Goal: Task Accomplishment & Management: Manage account settings

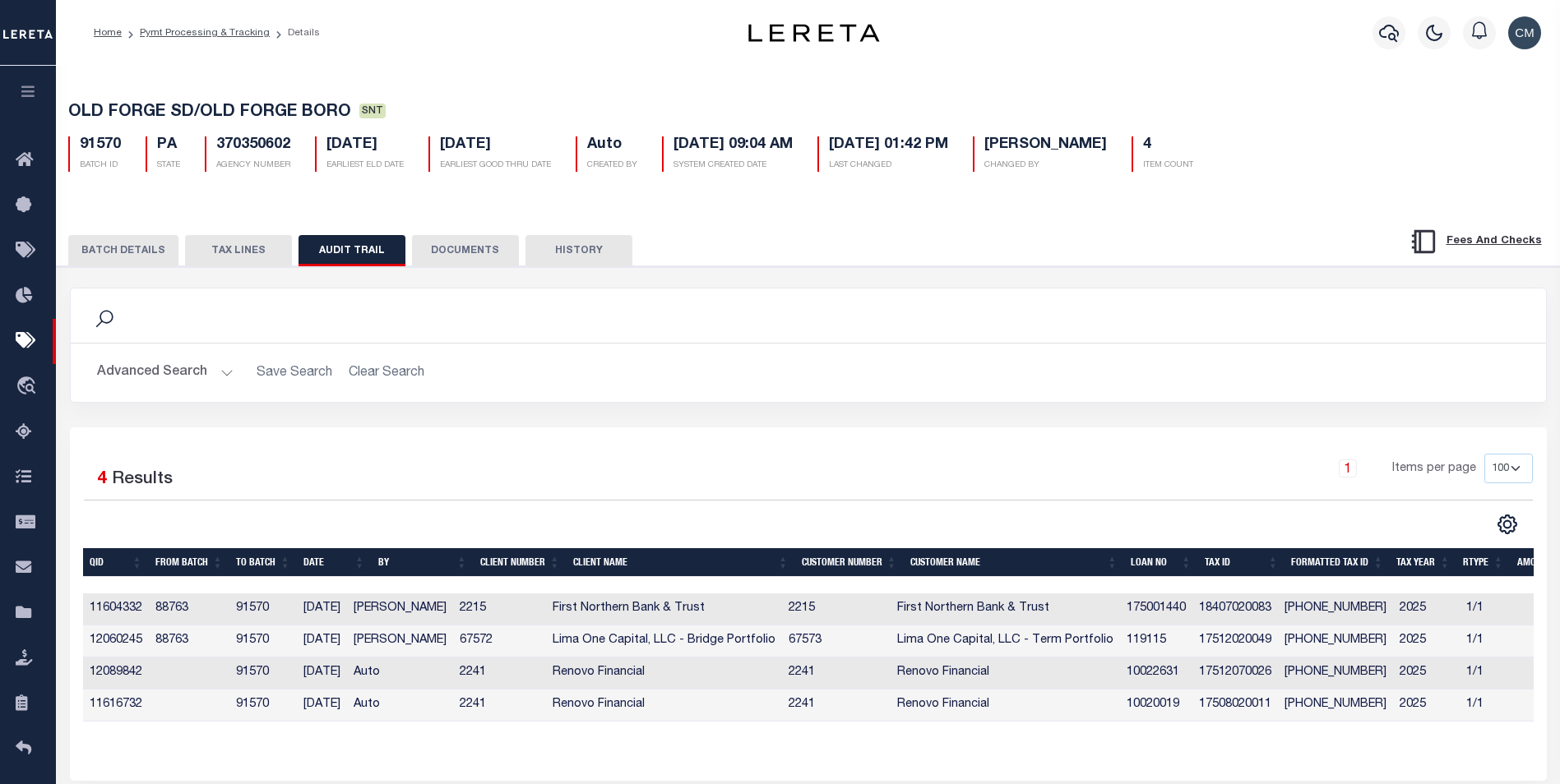
select select "100"
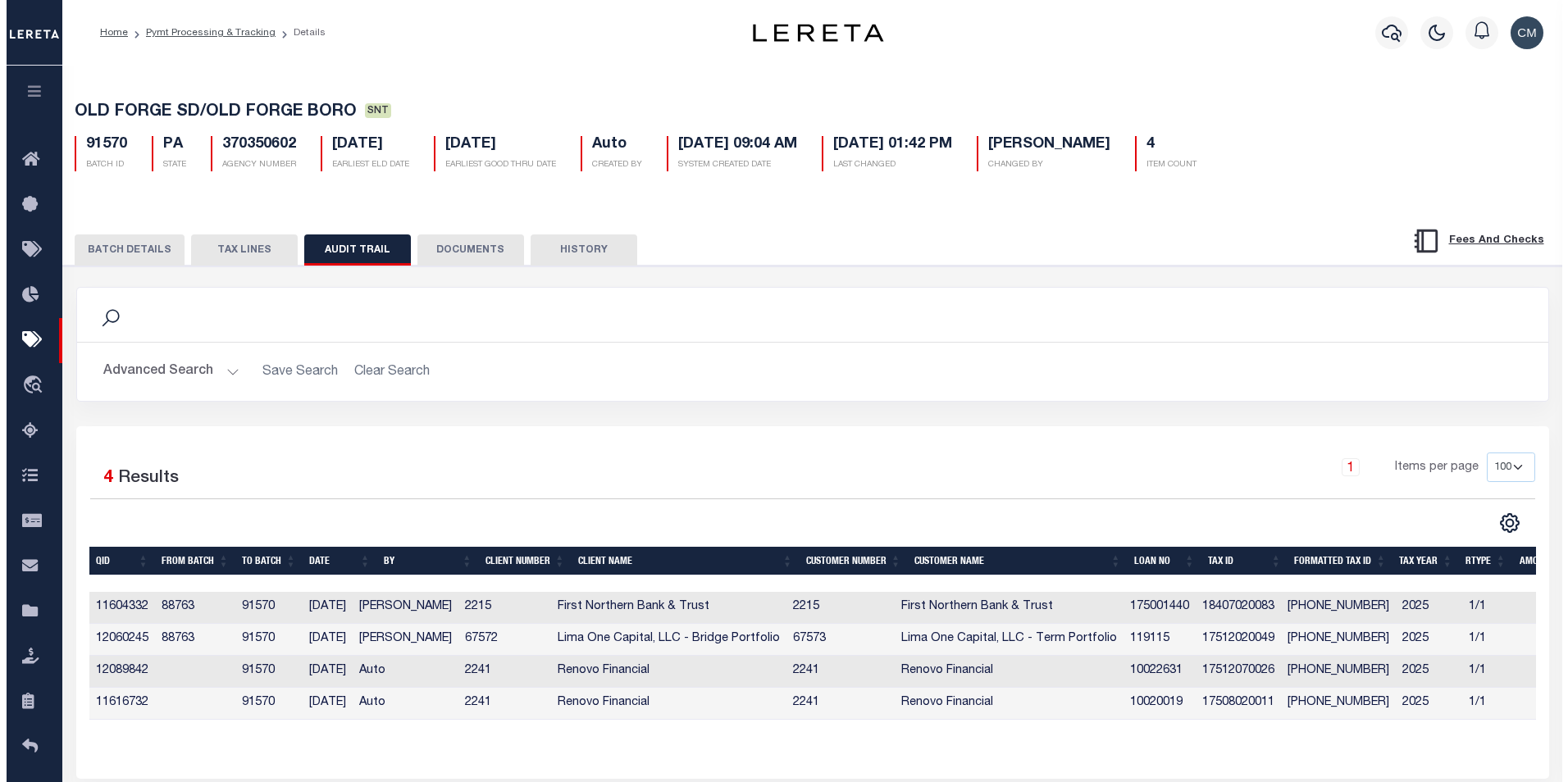
scroll to position [0, 69]
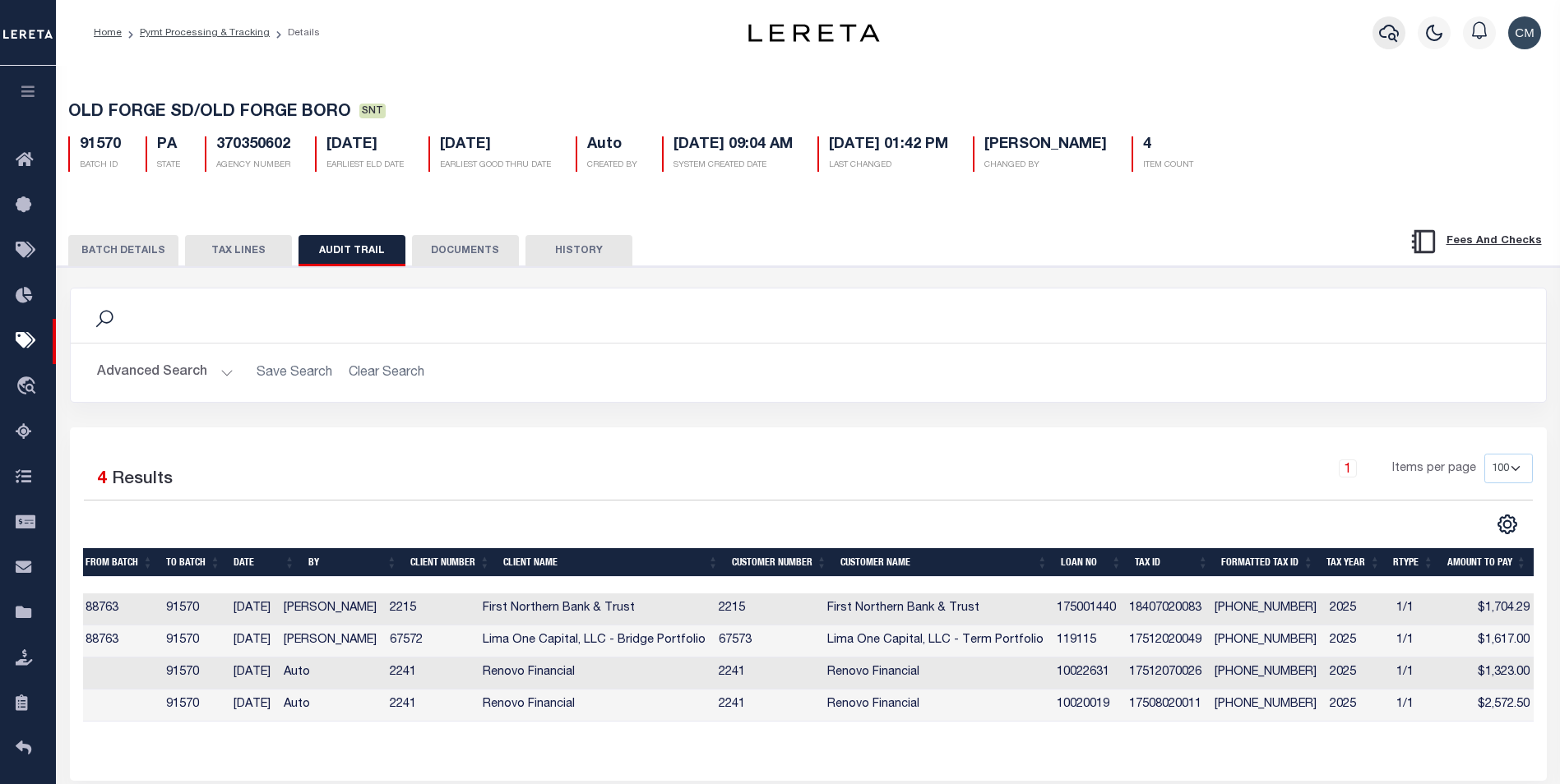
click at [1376, 45] on button "button" at bounding box center [1388, 32] width 33 height 33
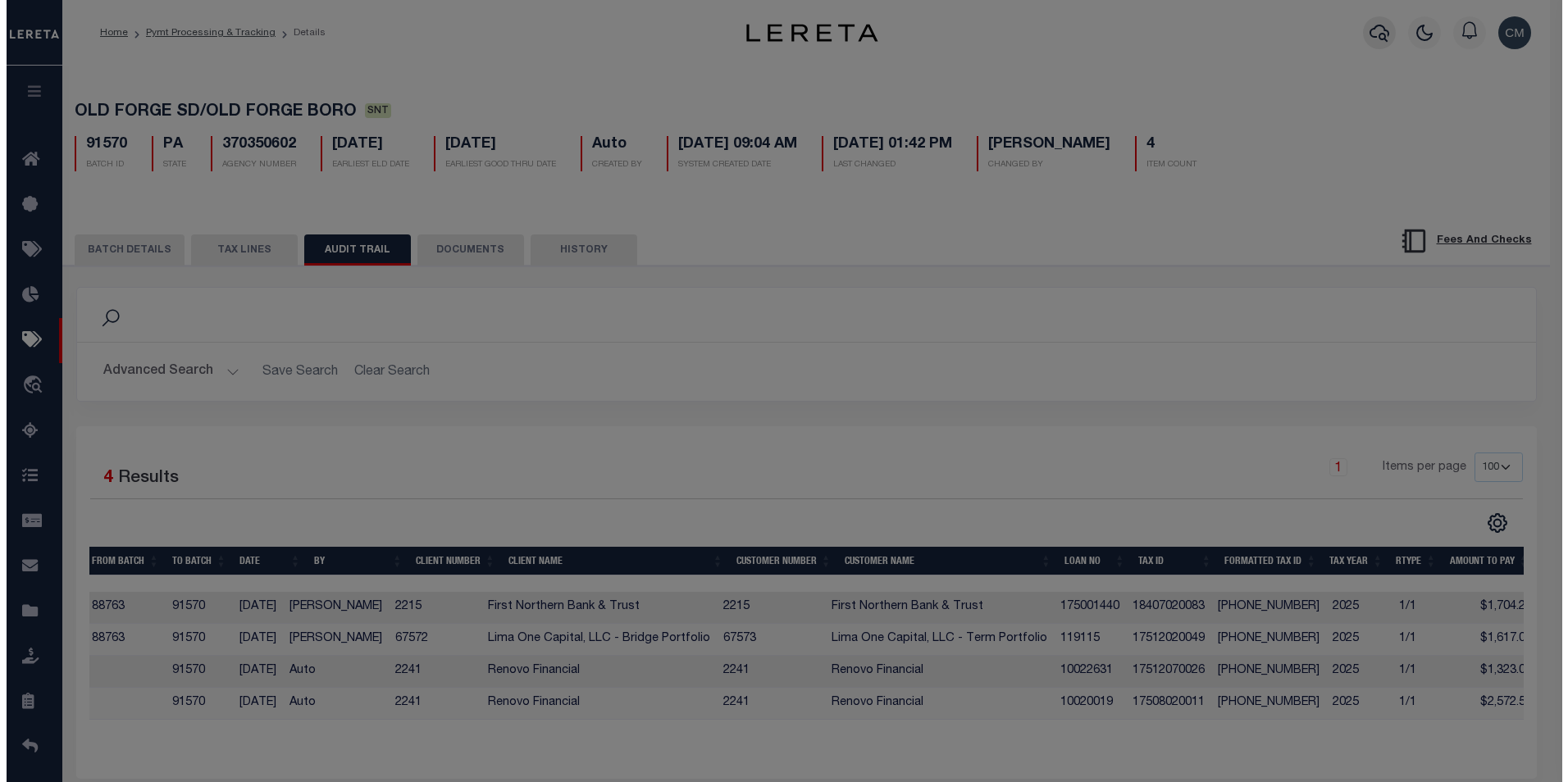
scroll to position [0, 57]
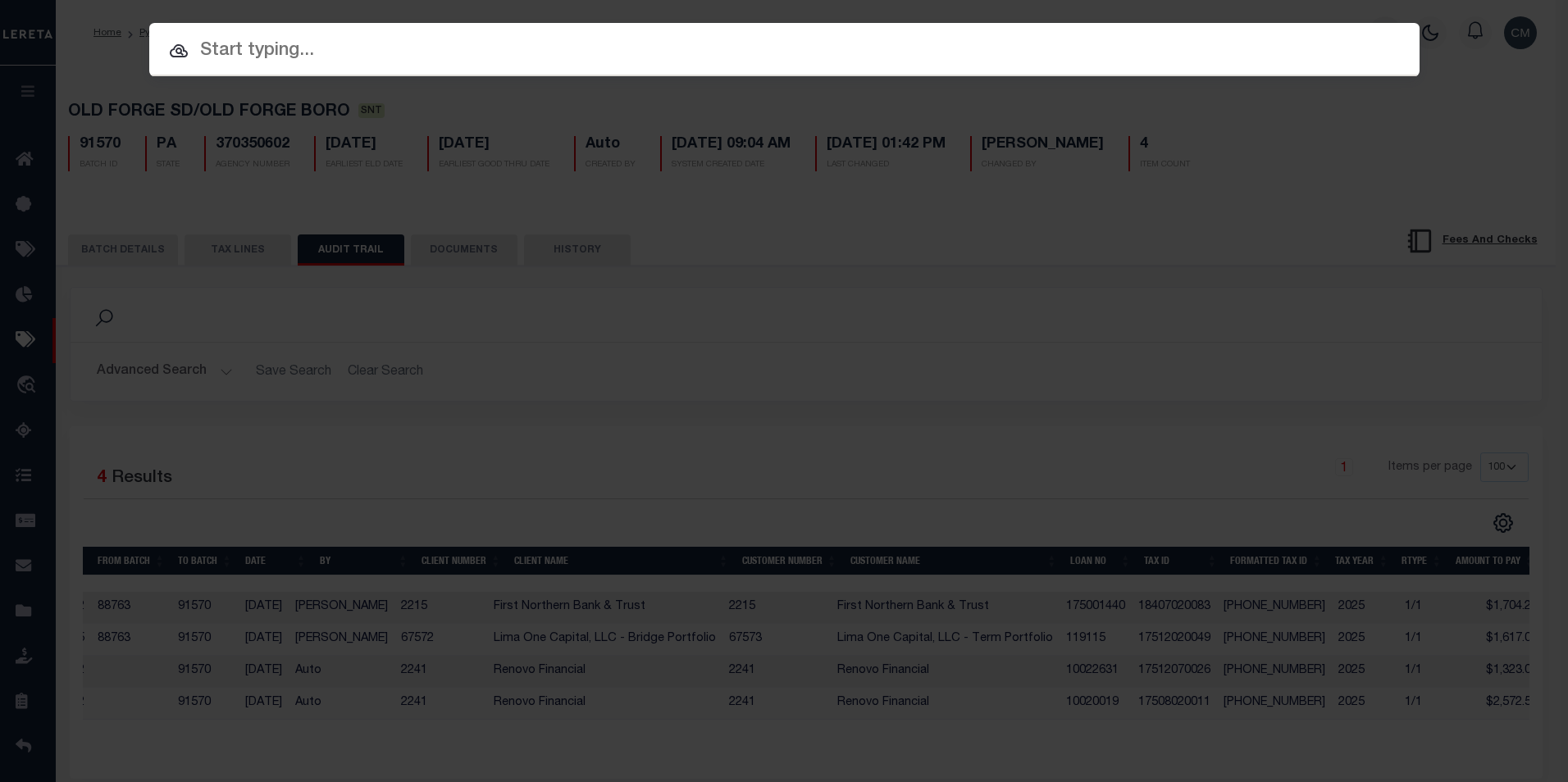
click at [660, 56] on input "text" at bounding box center [784, 51] width 1270 height 29
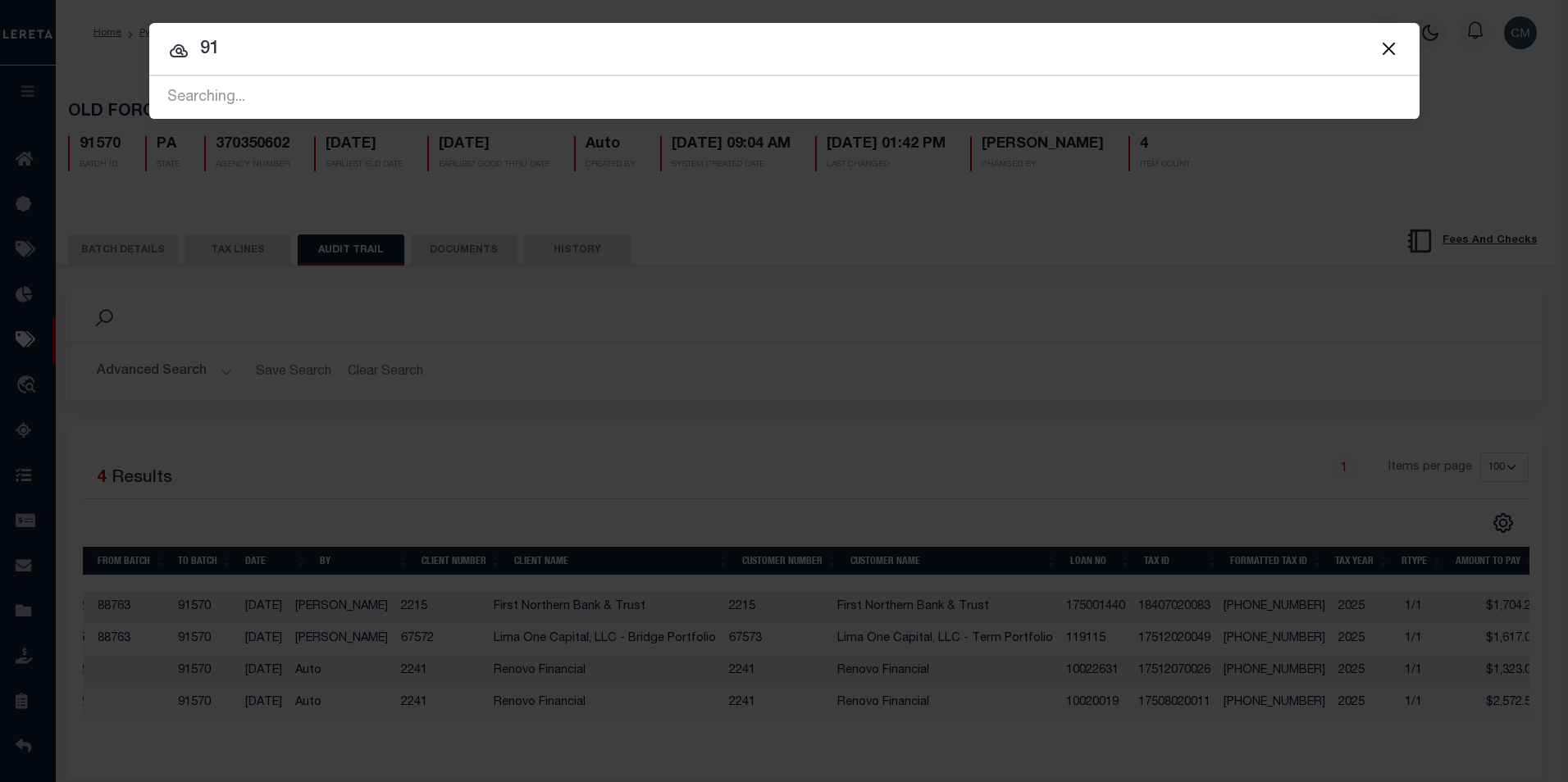
type input "9"
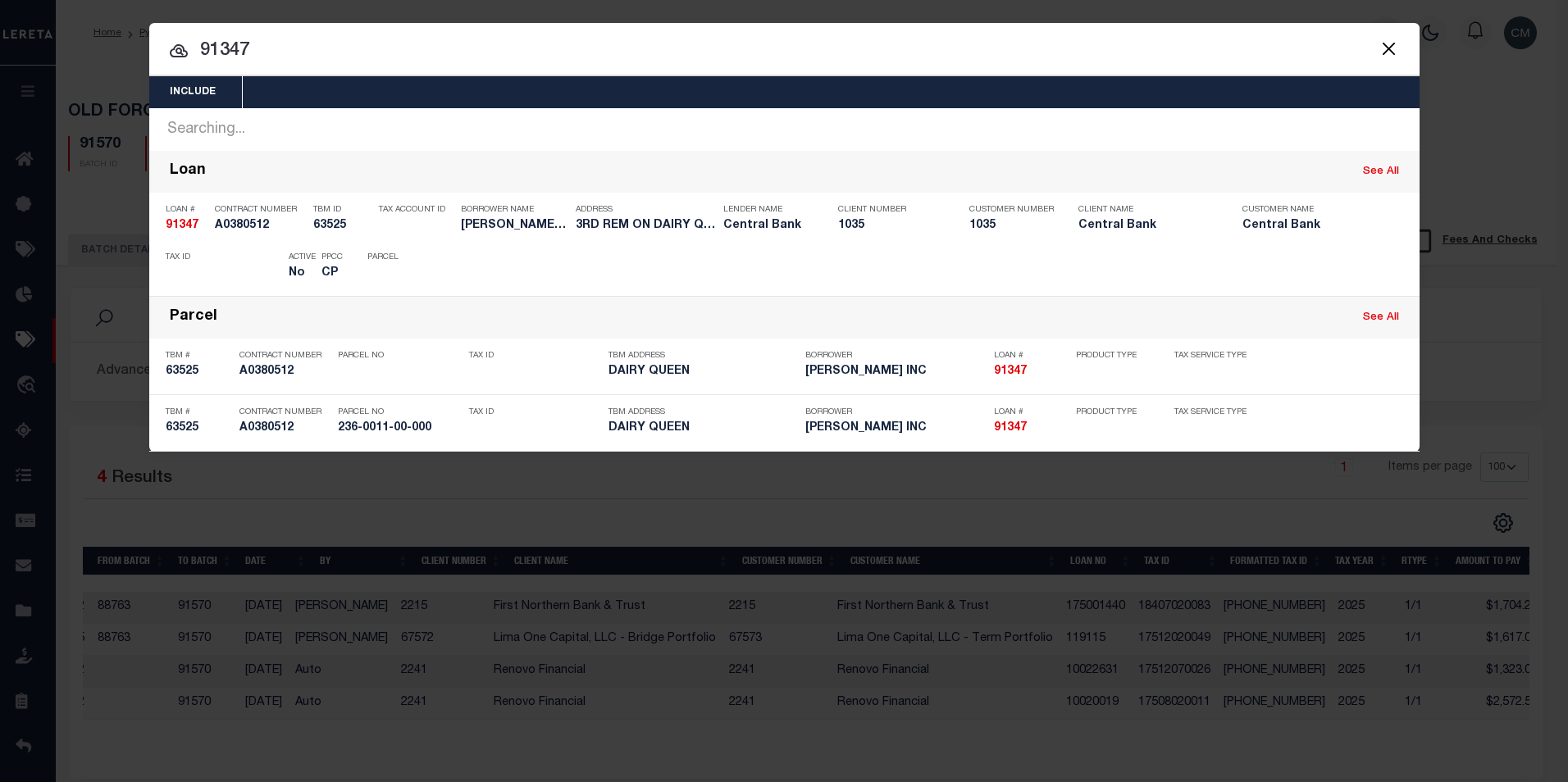
click at [1253, 43] on input "91347" at bounding box center [784, 51] width 1270 height 29
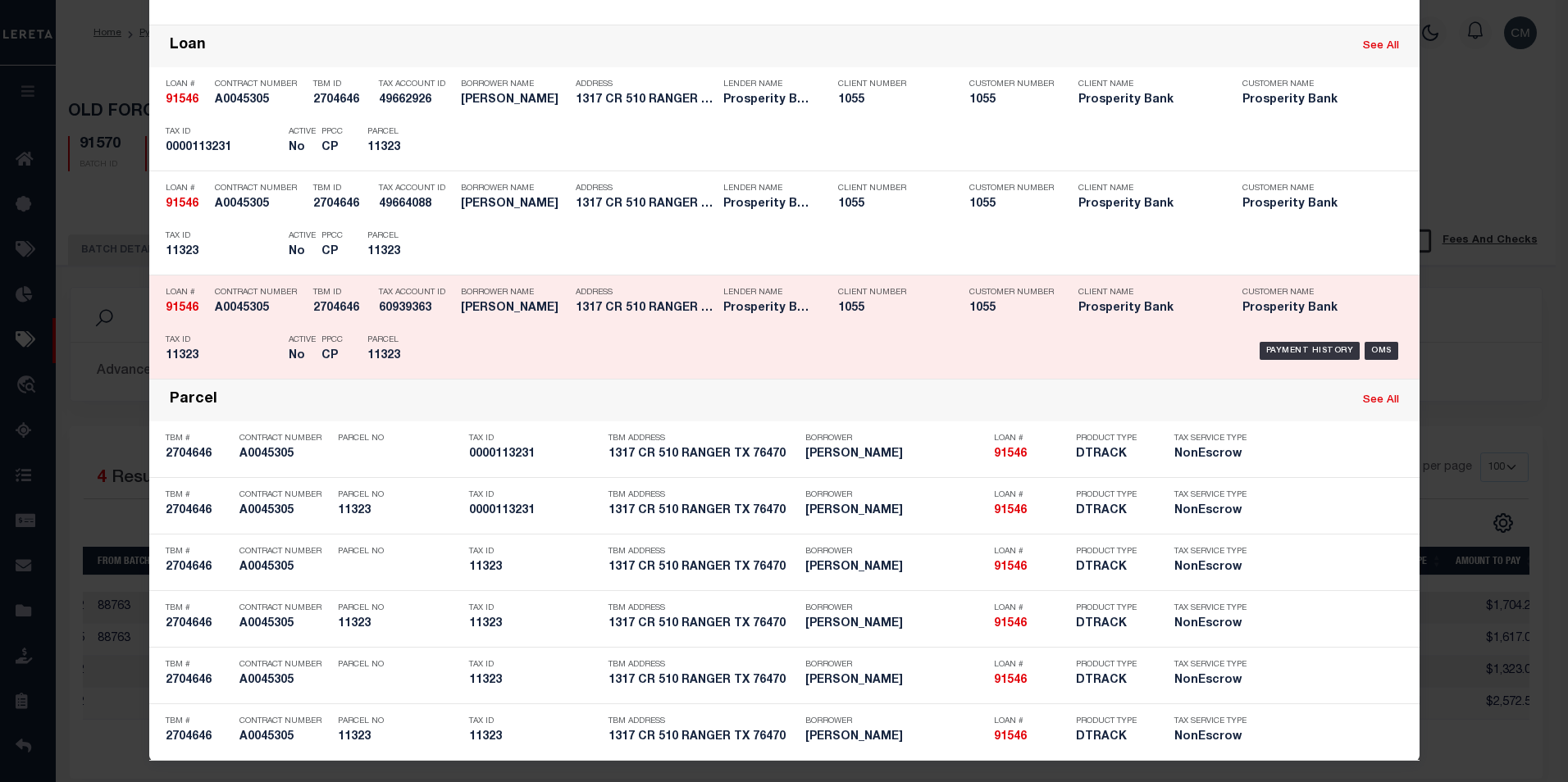
scroll to position [277, 0]
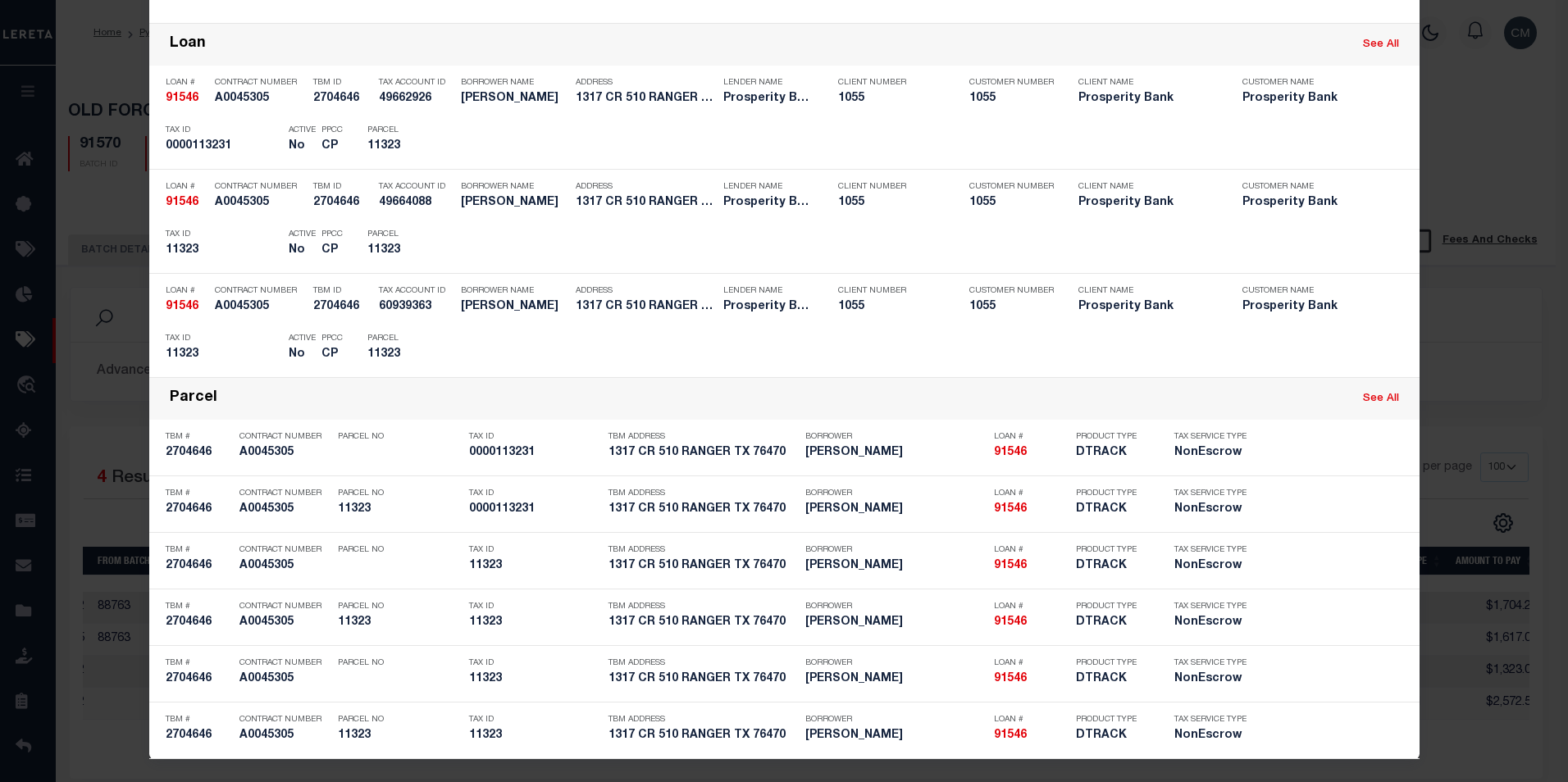
click at [1490, 336] on div "Include Loans TBM Customers Borrowers Payments (Lender Non-Disb) Payments (Lend…" at bounding box center [784, 391] width 1568 height 782
click at [1486, 141] on div "Include Loans TBM Customers Borrowers Payments (Lender Non-Disb) Payments (Lend…" at bounding box center [784, 391] width 1568 height 782
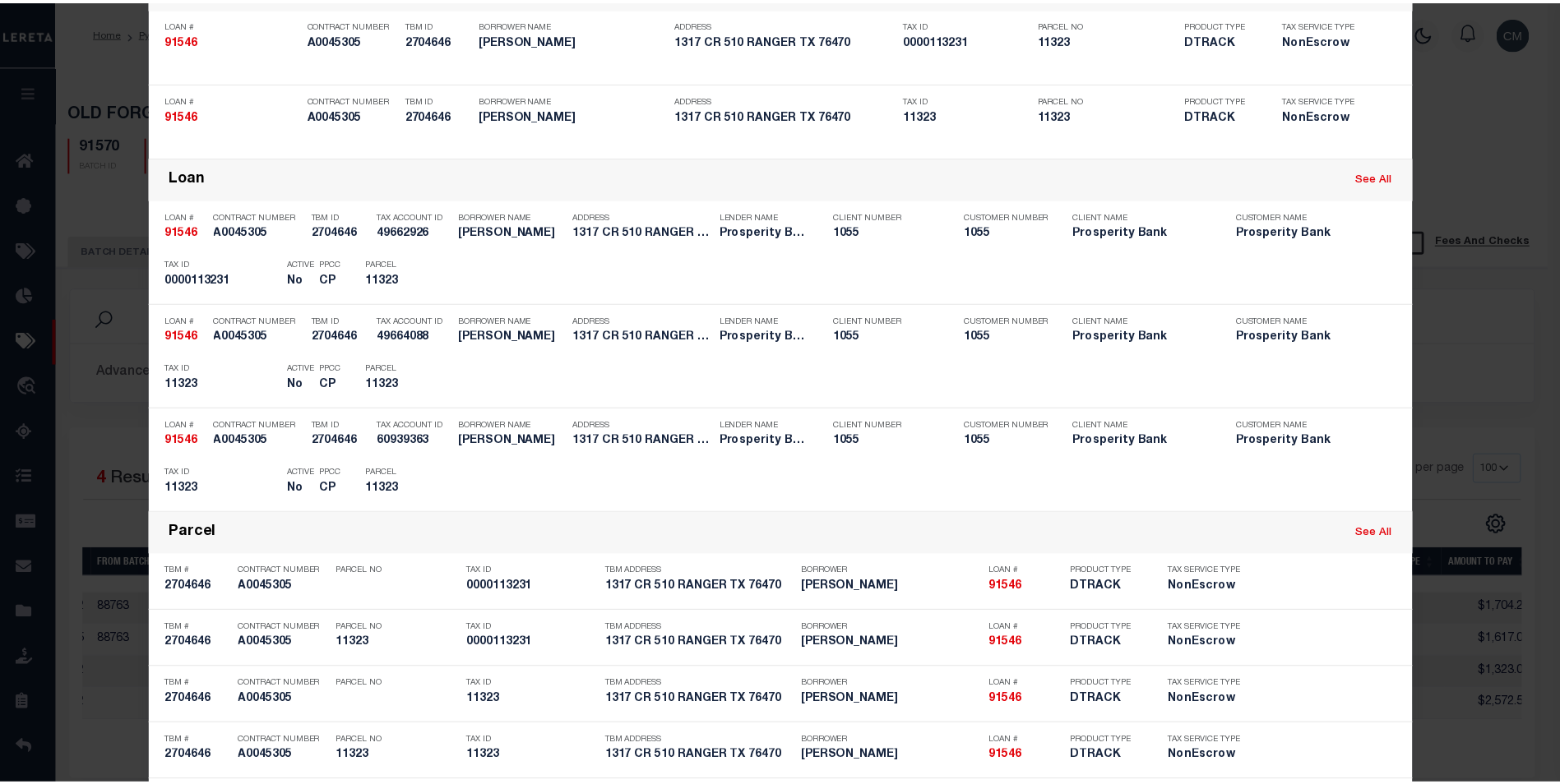
scroll to position [0, 0]
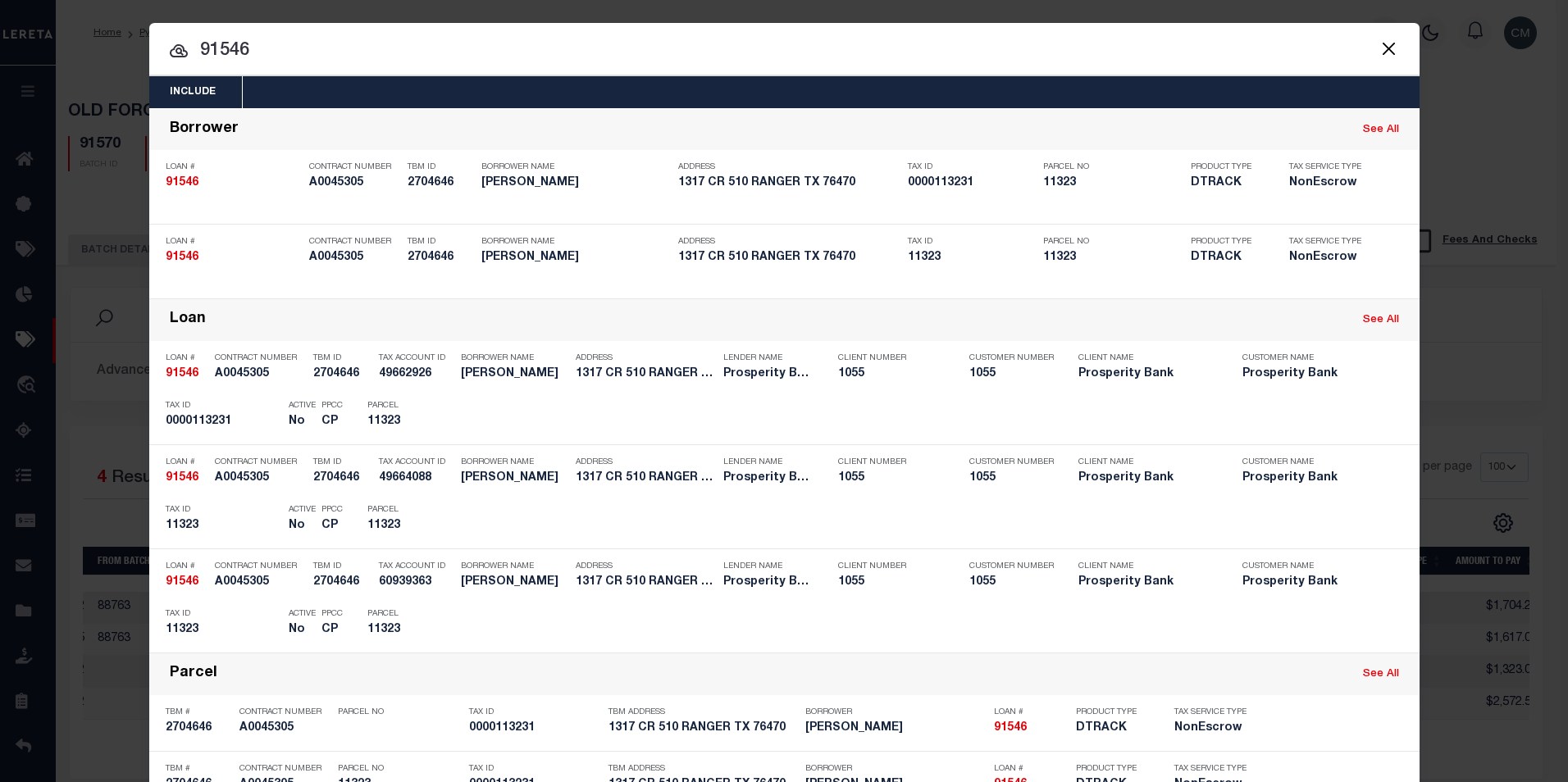
click at [1389, 50] on button "Close" at bounding box center [1388, 48] width 21 height 21
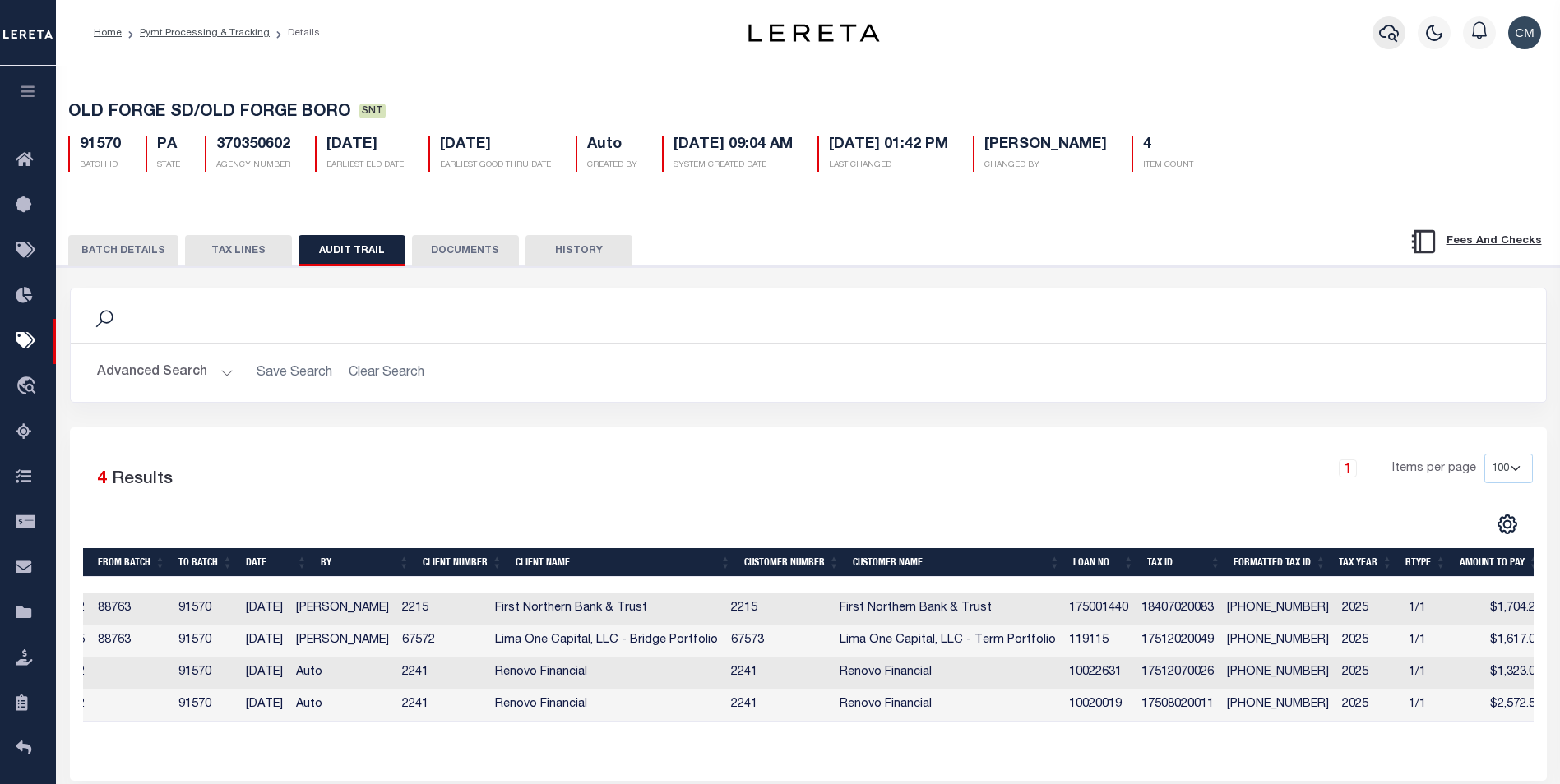
click at [1387, 32] on icon "button" at bounding box center [1388, 32] width 20 height 20
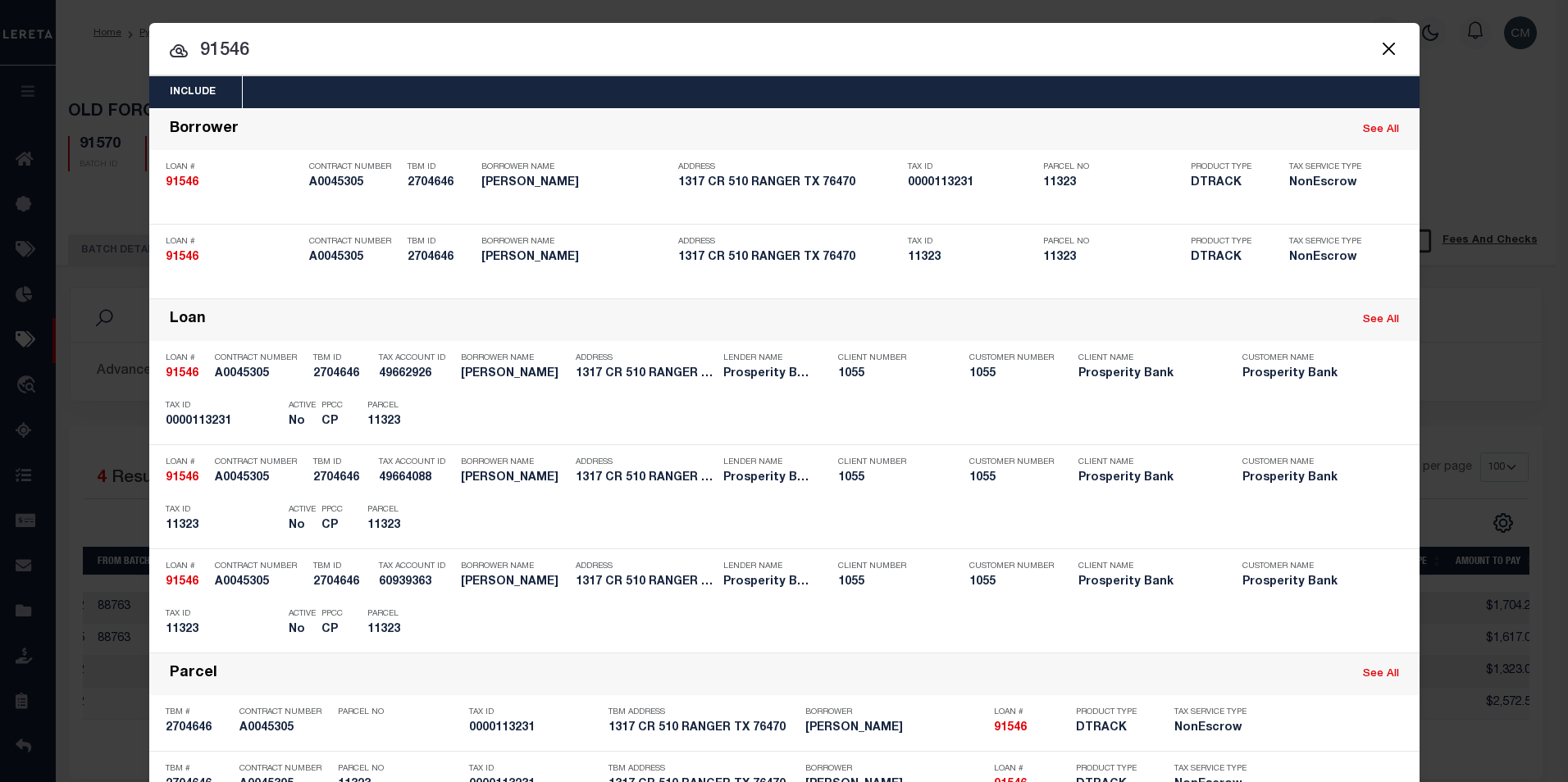
click at [1114, 39] on input "91546" at bounding box center [784, 51] width 1270 height 29
click at [1090, 24] on div at bounding box center [784, 48] width 1270 height 52
click at [1082, 44] on input "91546" at bounding box center [784, 51] width 1270 height 29
click at [1080, 37] on input "91546" at bounding box center [784, 51] width 1270 height 29
click at [1080, 59] on input "91546" at bounding box center [784, 51] width 1270 height 29
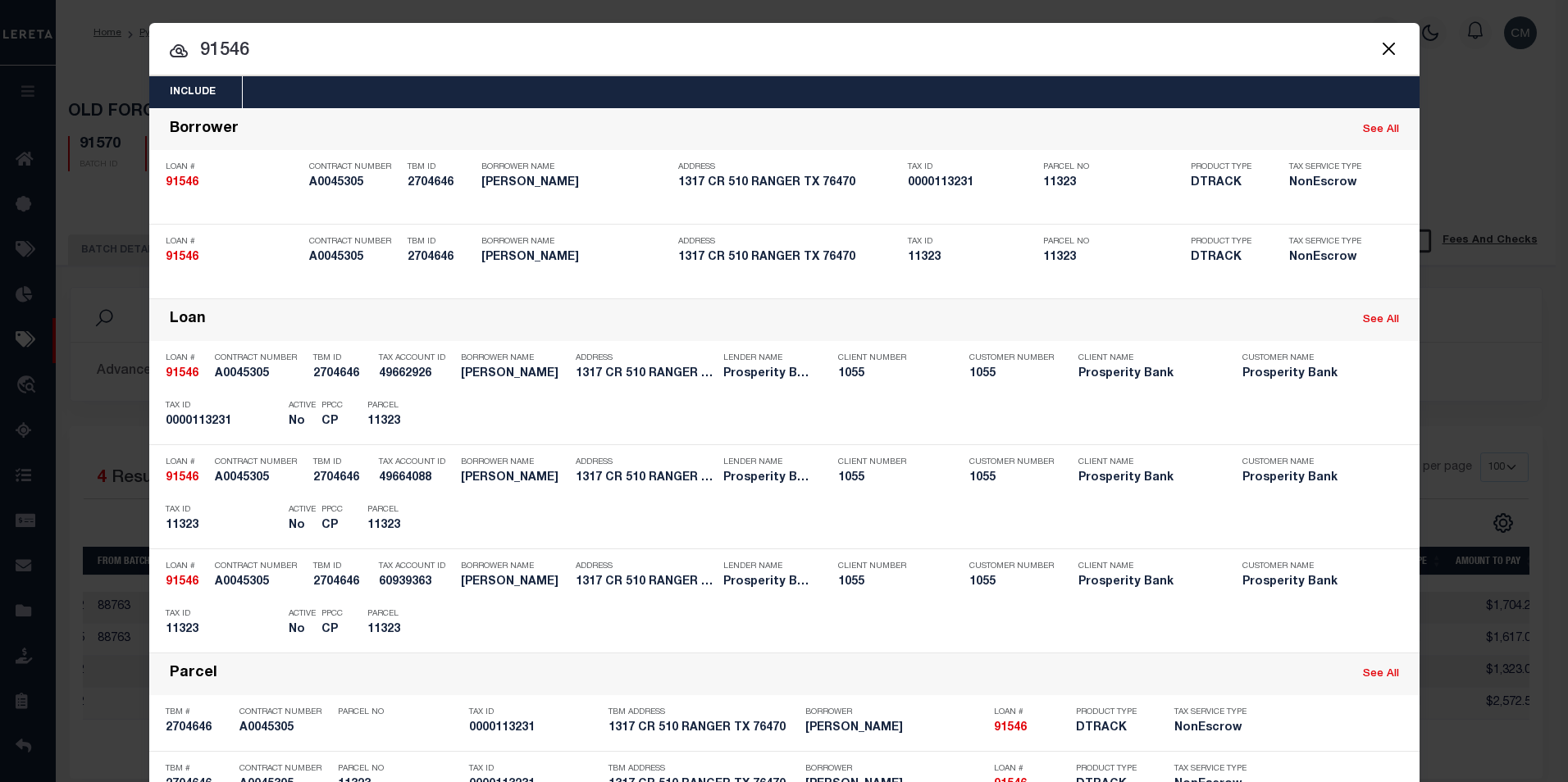
click at [1072, 61] on input "91546" at bounding box center [784, 51] width 1270 height 29
click at [1017, 68] on div at bounding box center [784, 48] width 1270 height 52
drag, startPoint x: 1028, startPoint y: 57, endPoint x: 621, endPoint y: 105, distance: 409.8
click at [621, 105] on div "Include Loans TBM Customers Borrowers Payments (Lender Non-Disb) Payments (Lend…" at bounding box center [784, 555] width 1270 height 959
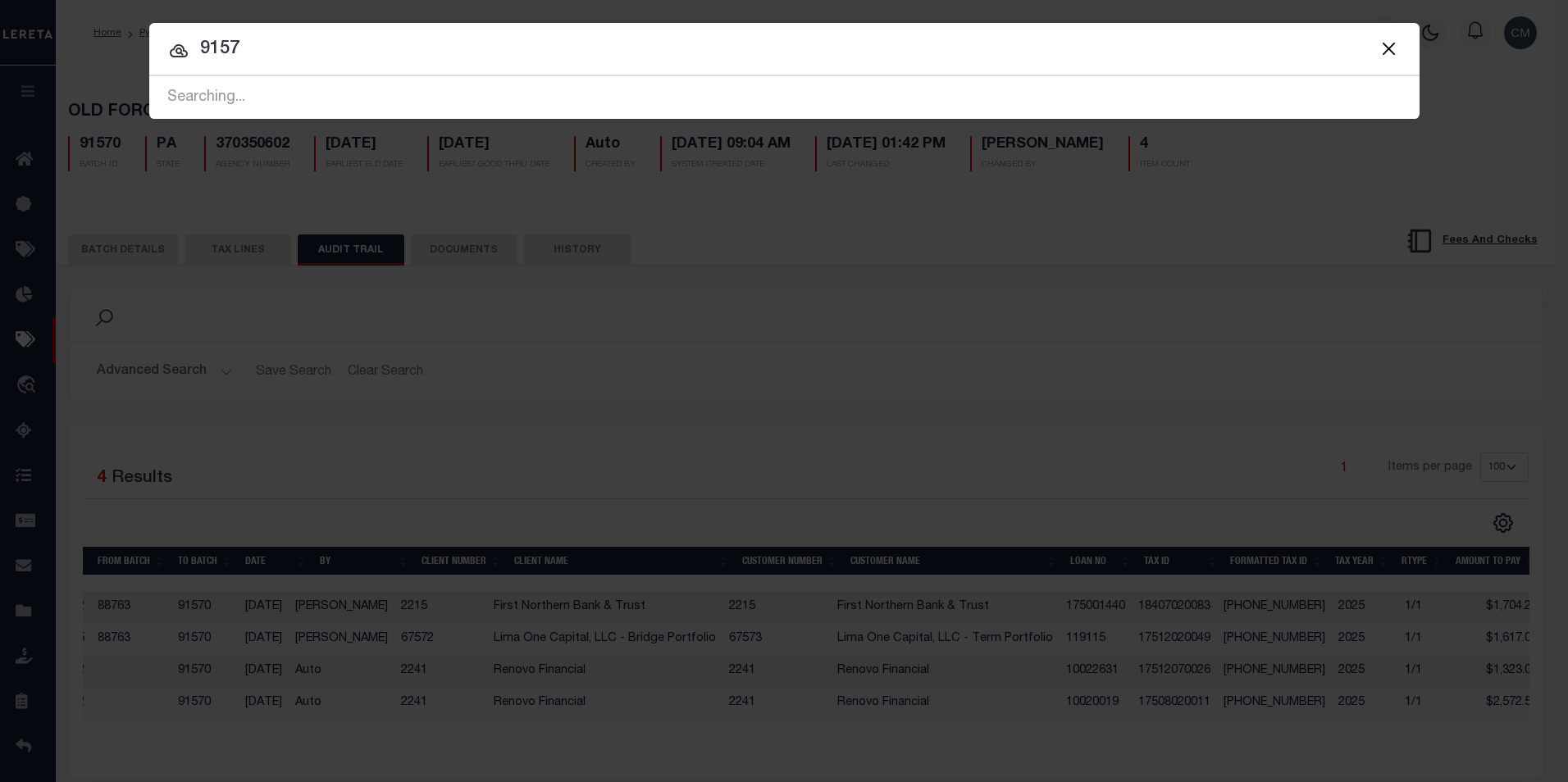
type input "91570"
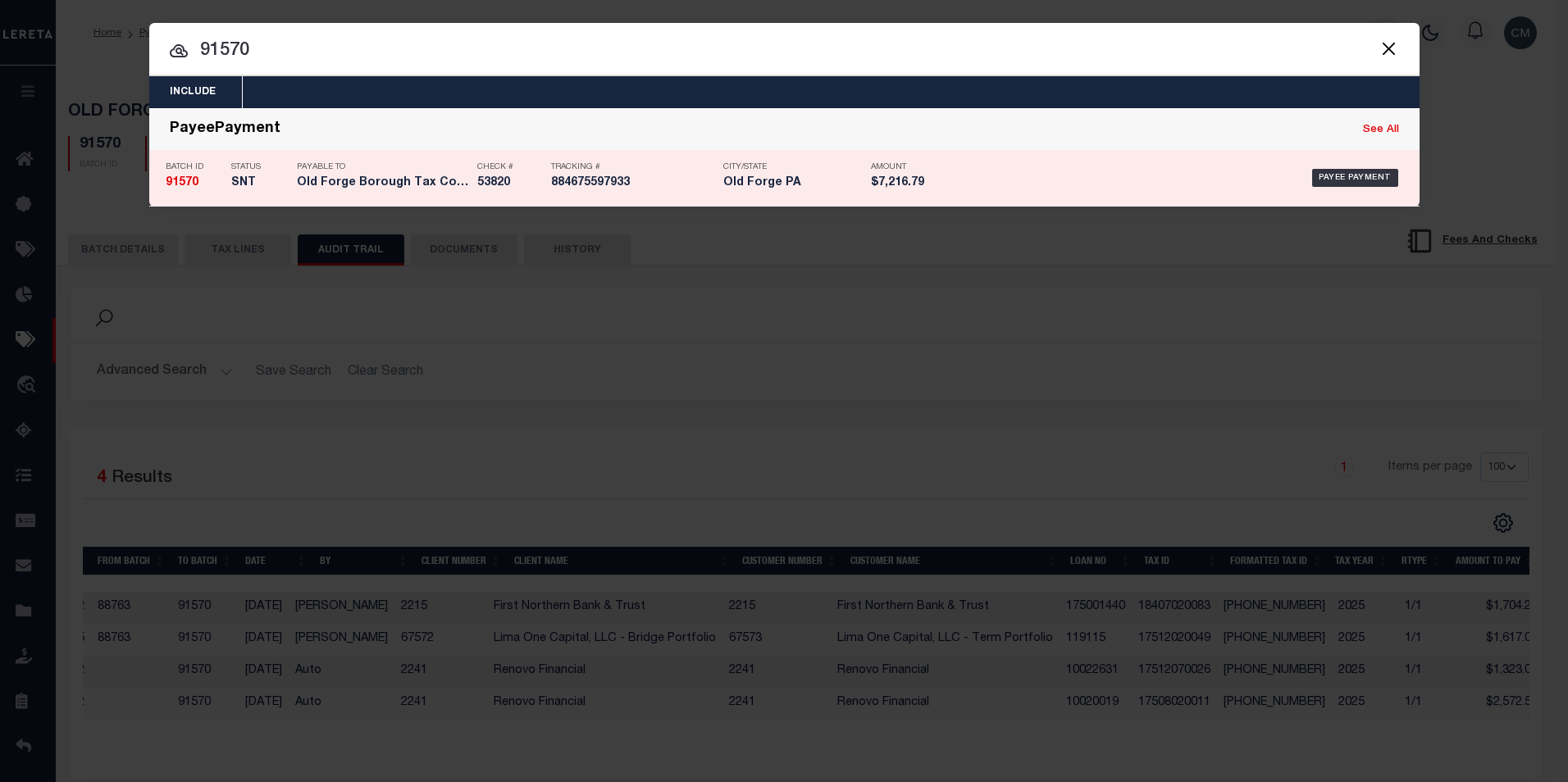
click at [602, 176] on div "Tracking # 884675597933" at bounding box center [633, 178] width 164 height 48
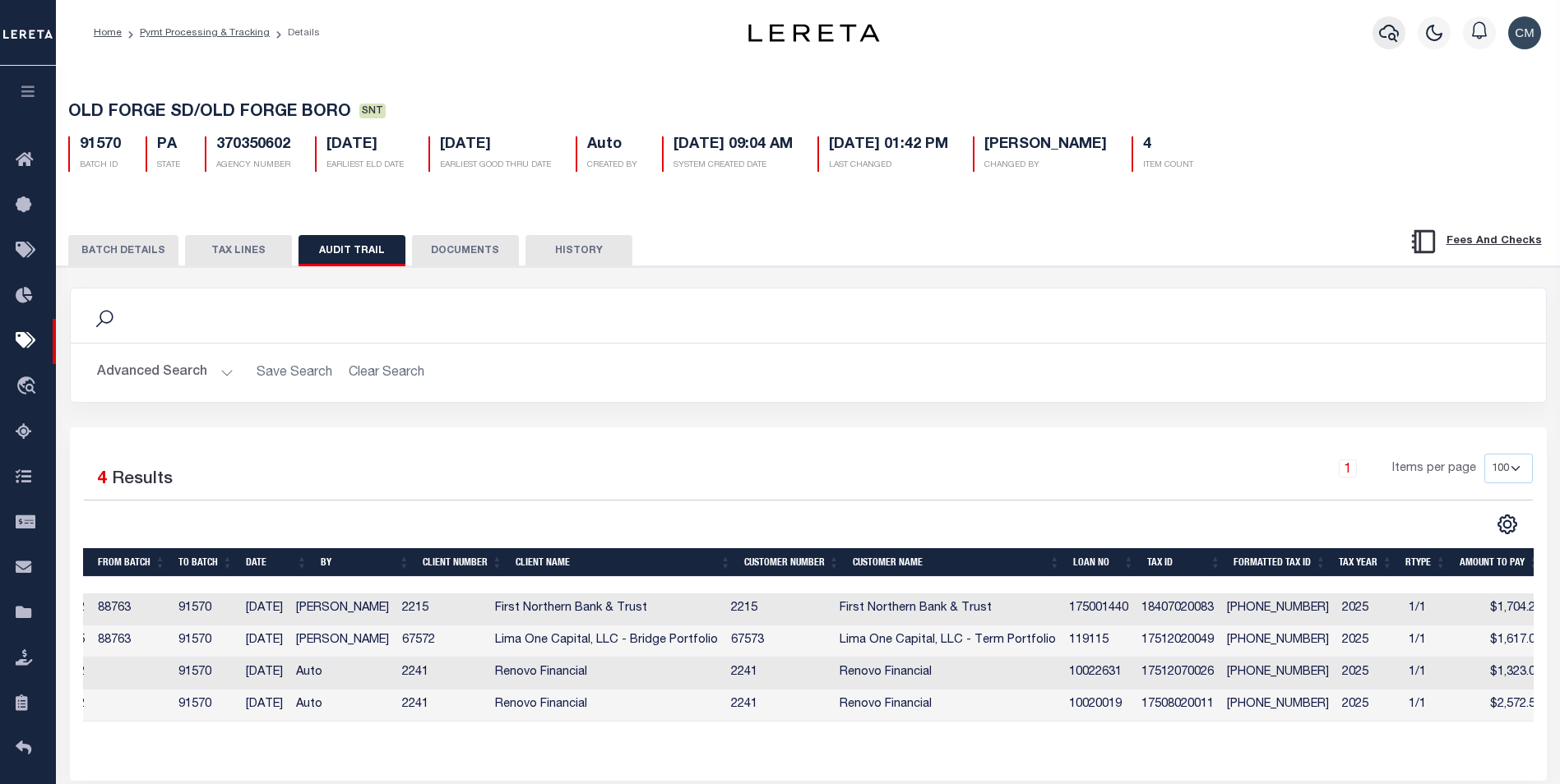
click at [1386, 27] on icon "button" at bounding box center [1388, 33] width 20 height 17
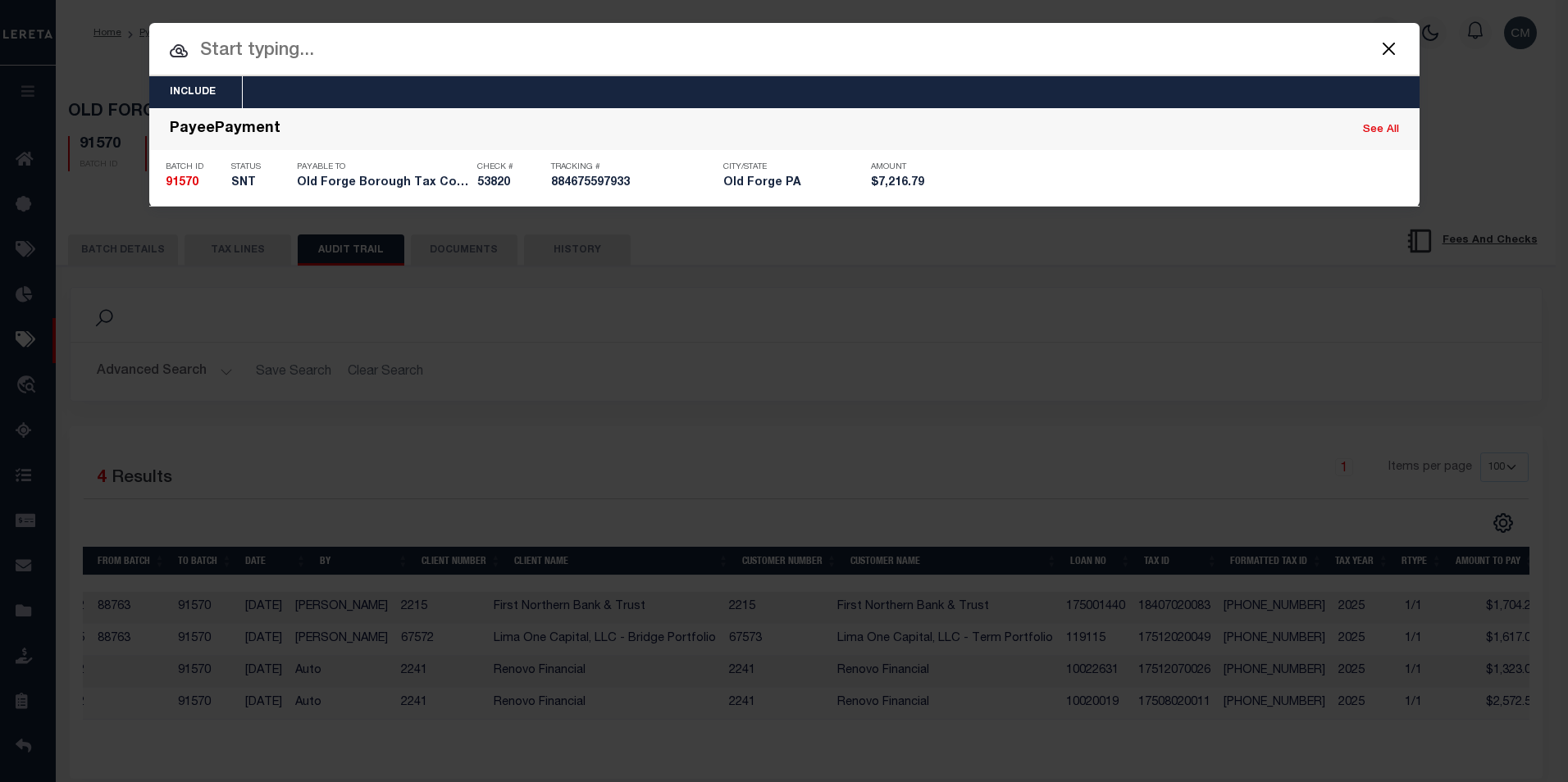
click at [780, 57] on input "text" at bounding box center [784, 51] width 1270 height 29
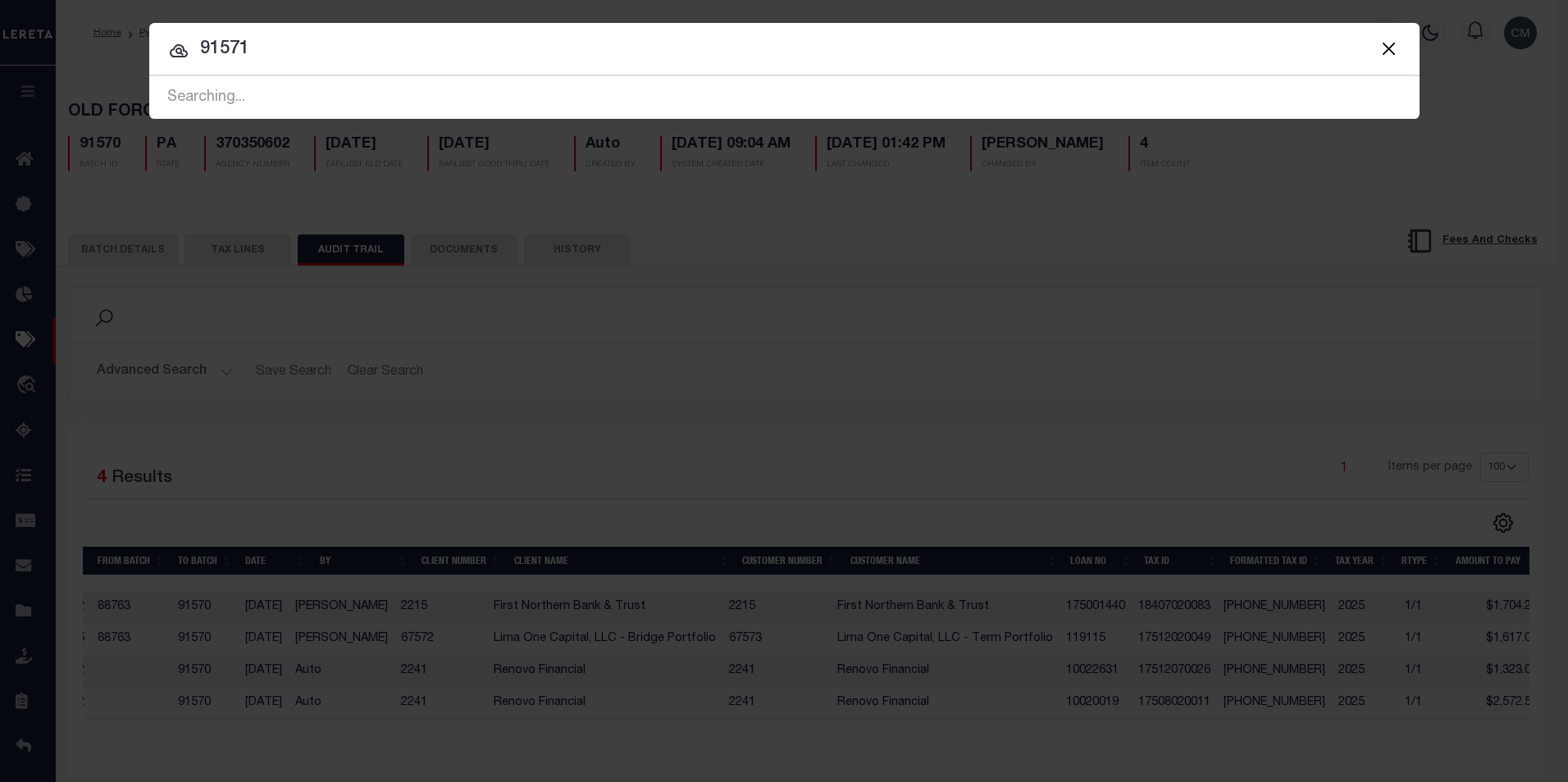
type input "91571"
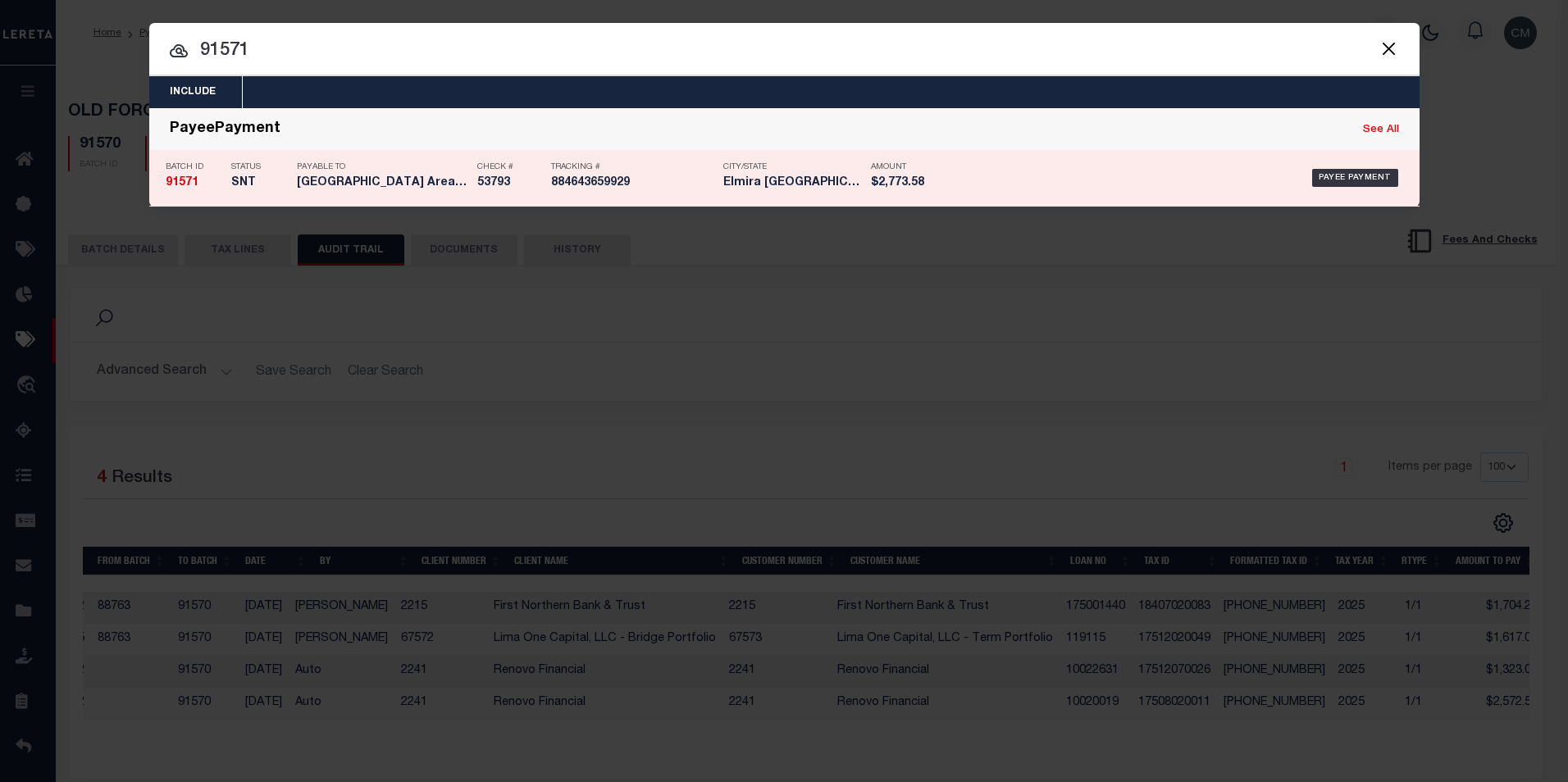
click at [678, 161] on div "Tracking # 884643659929" at bounding box center [633, 178] width 164 height 48
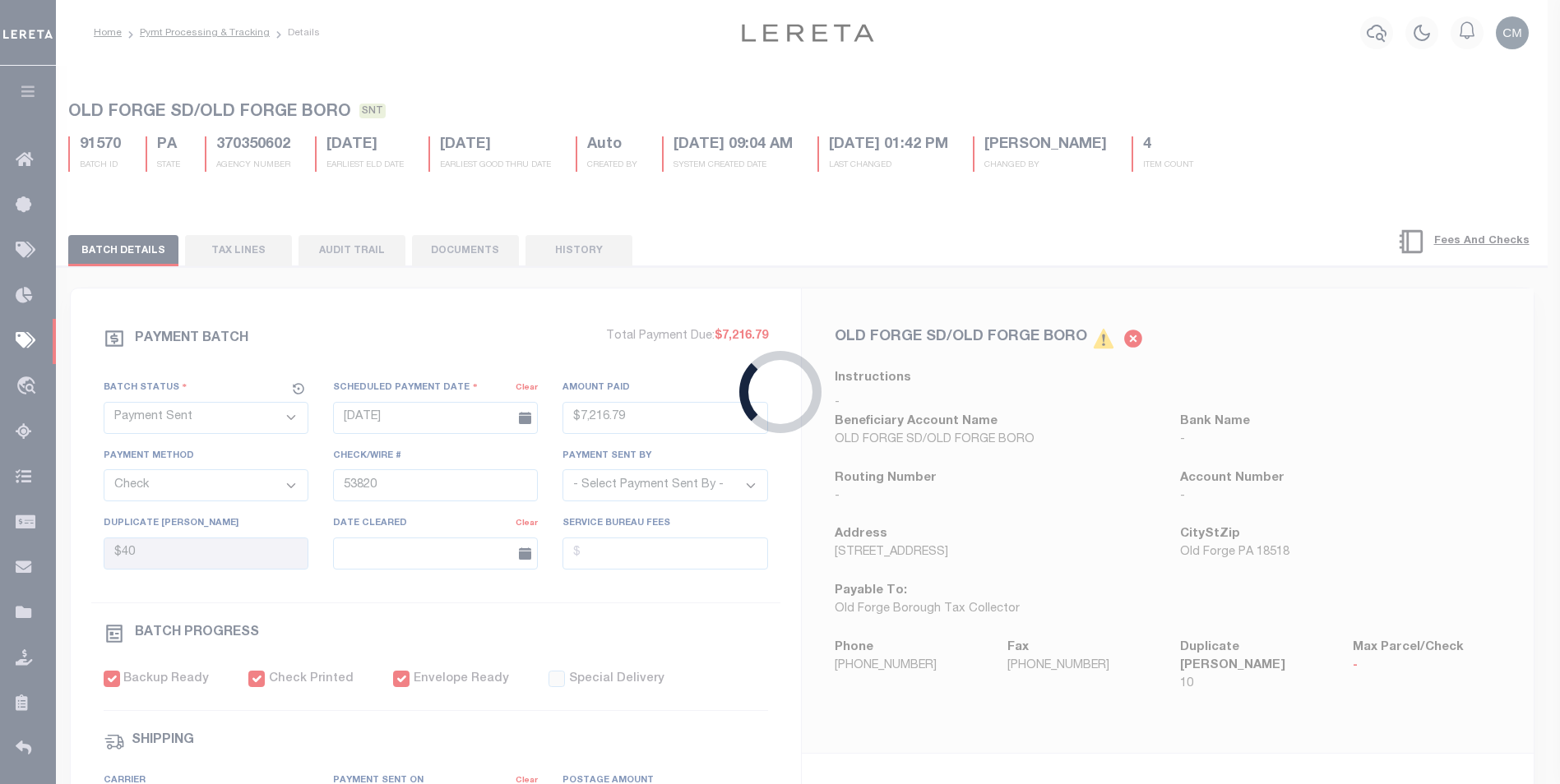
type input "$2,773.58"
type input "53793"
type input "09/24/2025"
type input "$9.65"
type input "884643659929"
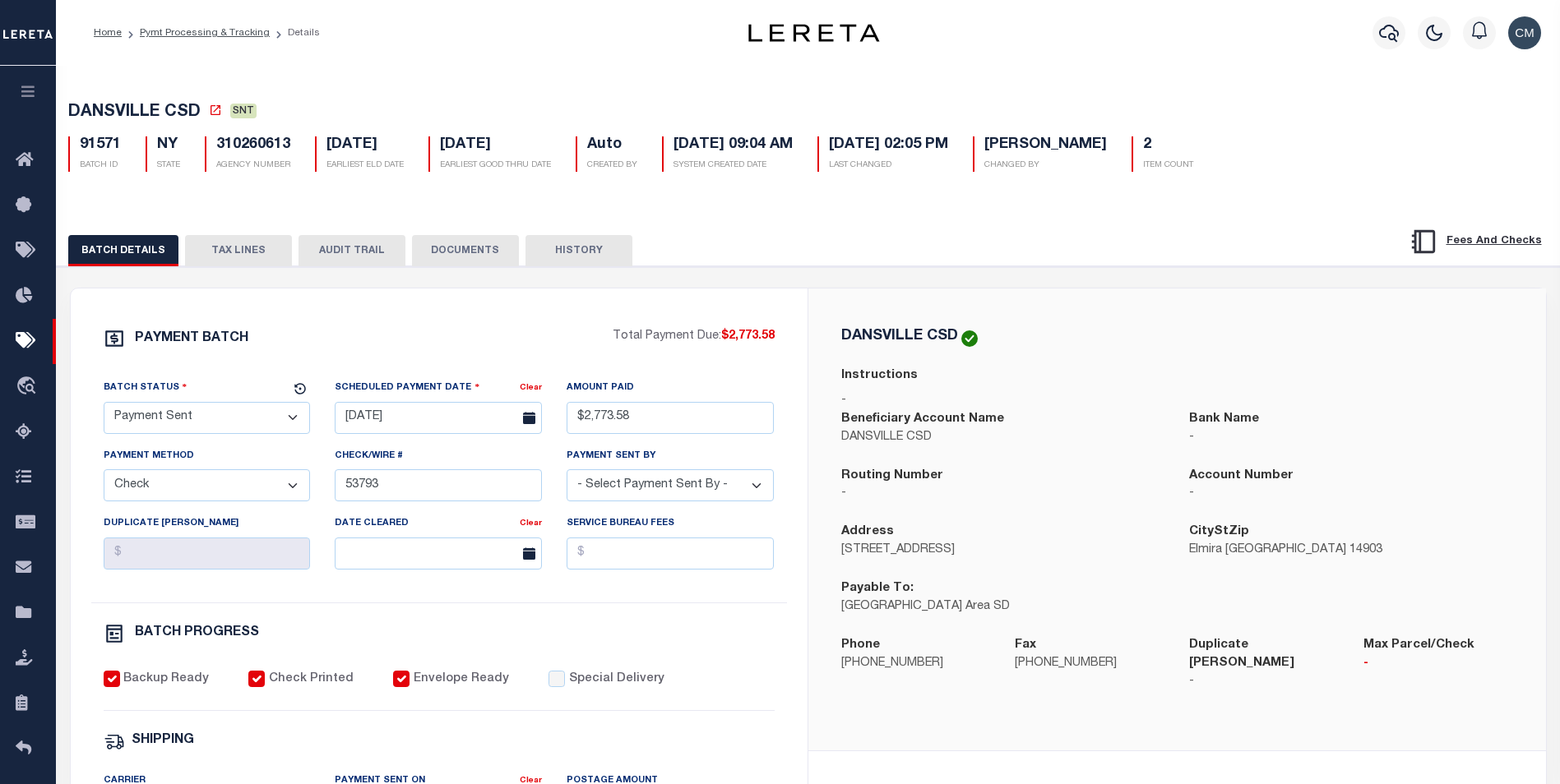
click at [370, 239] on button "AUDIT TRAIL" at bounding box center [352, 251] width 107 height 31
select select "100"
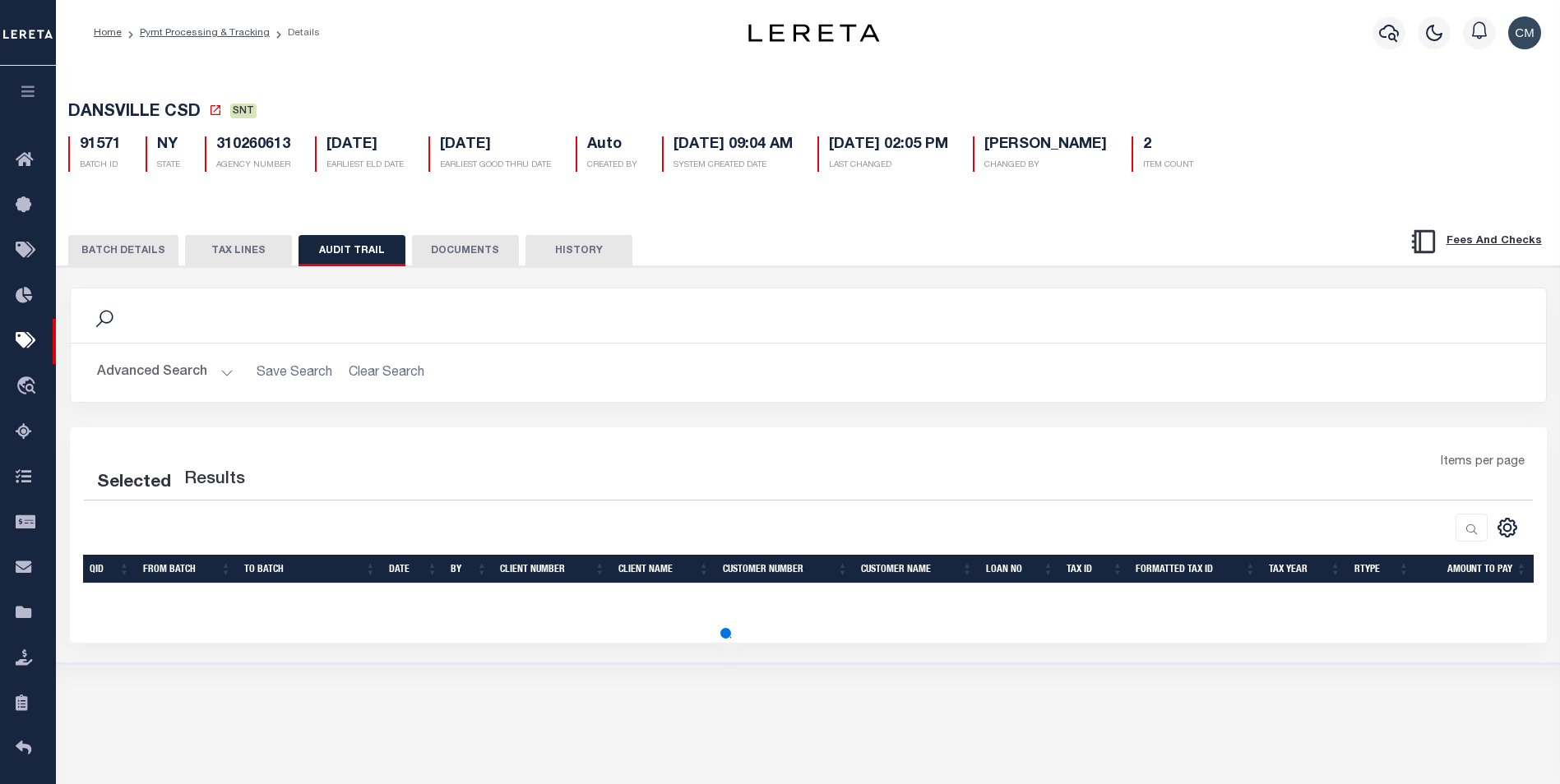
select select "100"
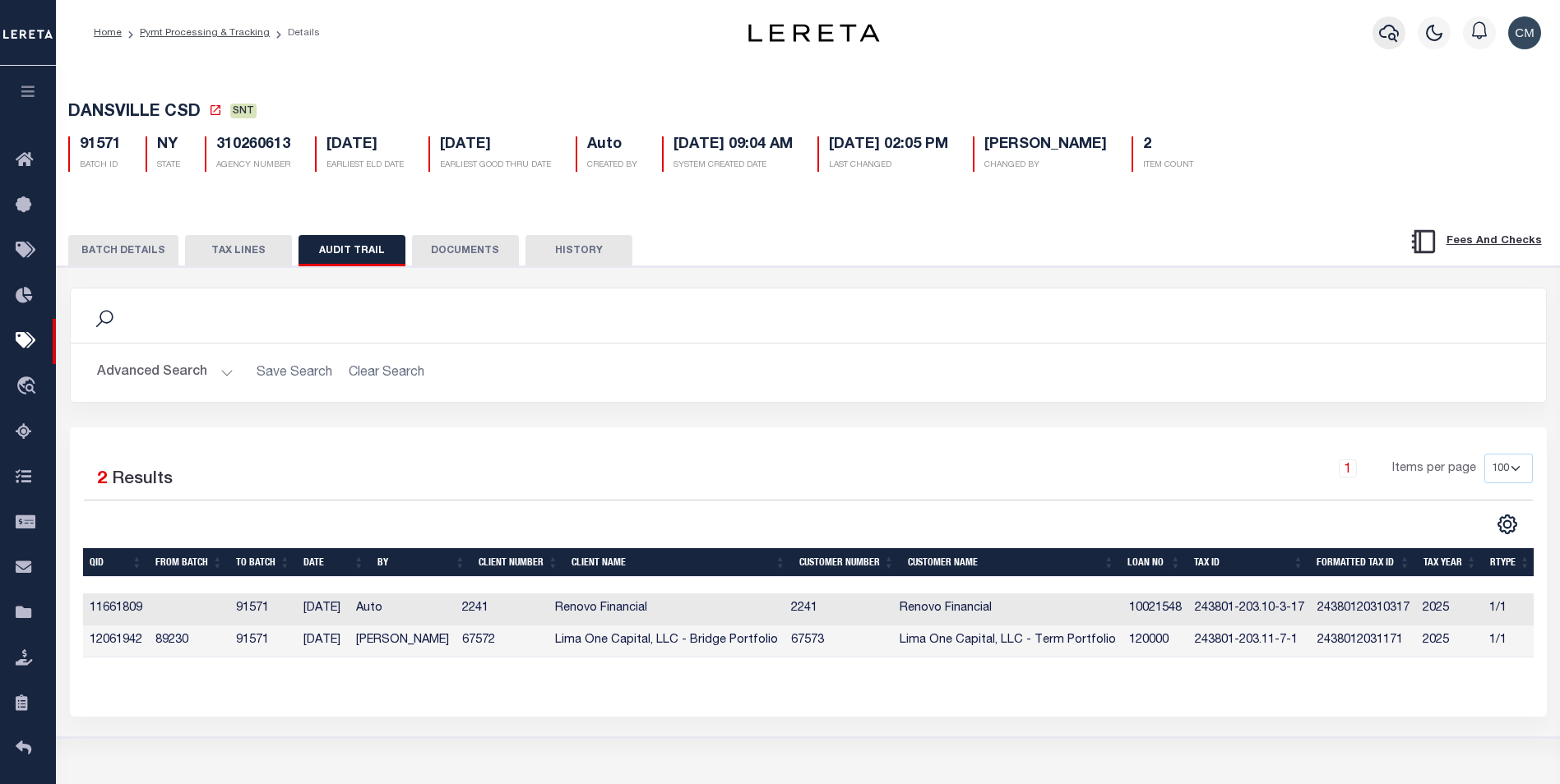
click at [1382, 32] on icon "button" at bounding box center [1388, 32] width 20 height 20
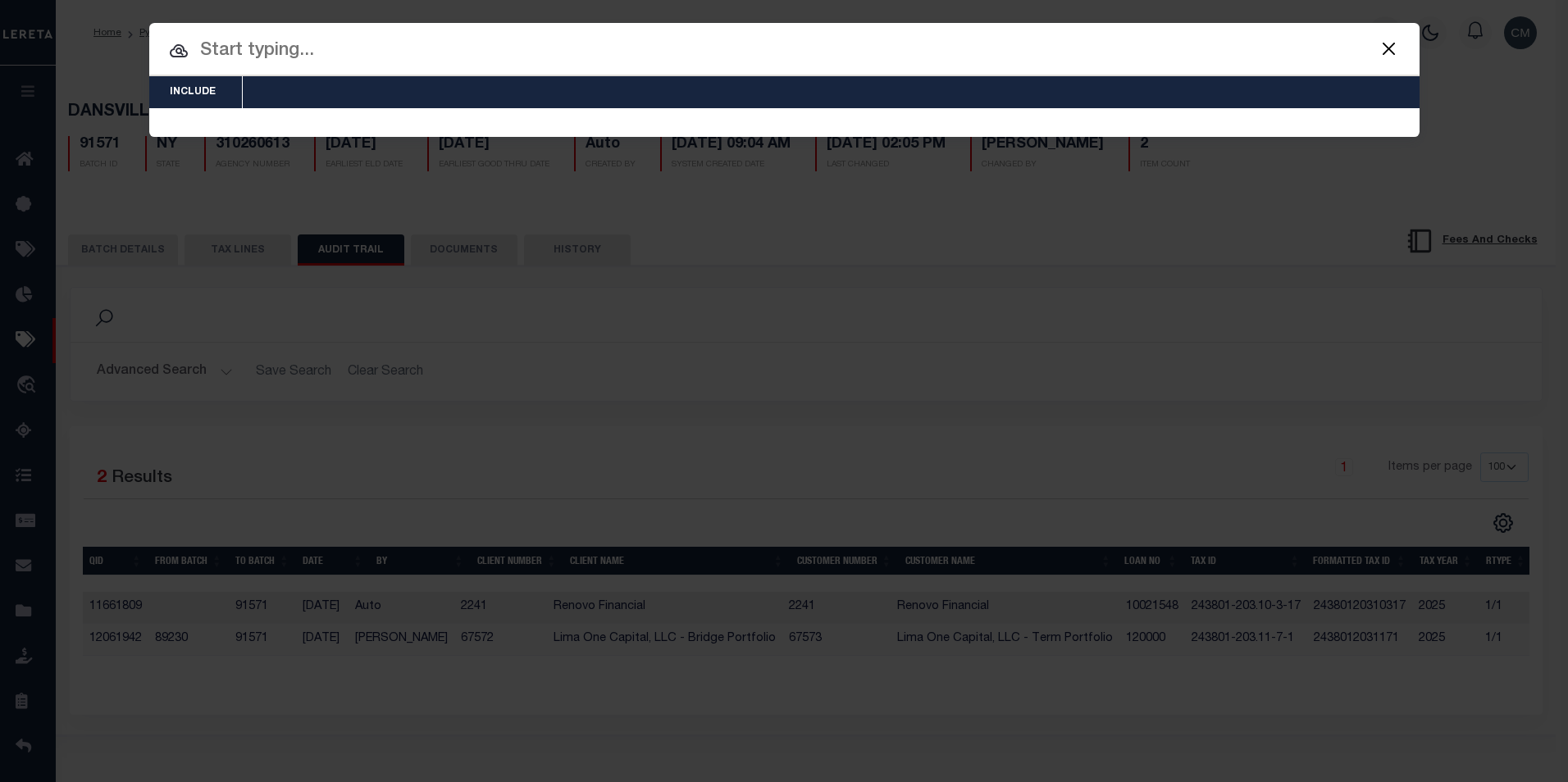
click at [763, 33] on div at bounding box center [784, 48] width 1270 height 52
click at [775, 43] on input "text" at bounding box center [784, 51] width 1270 height 29
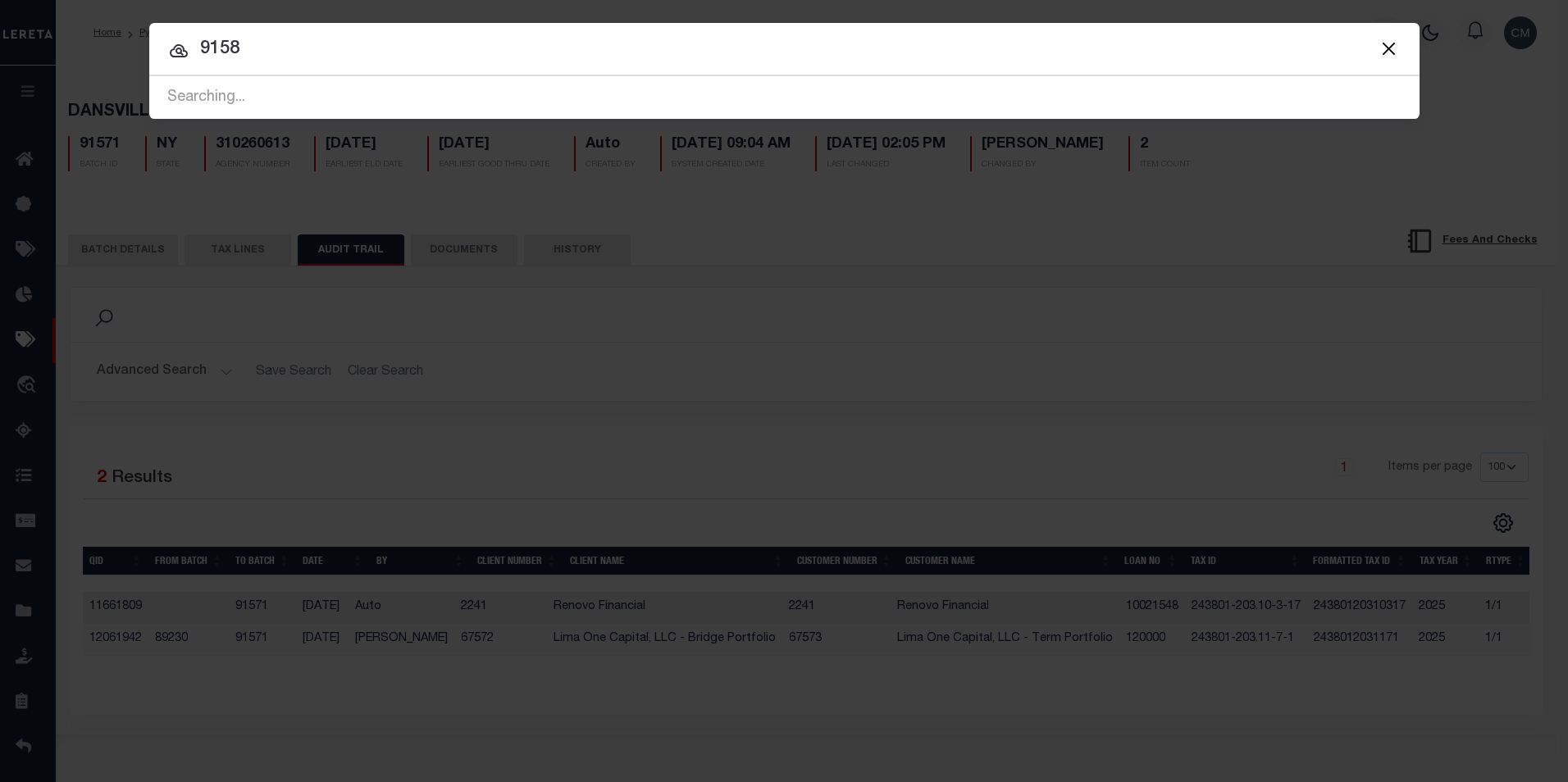
type input "91580"
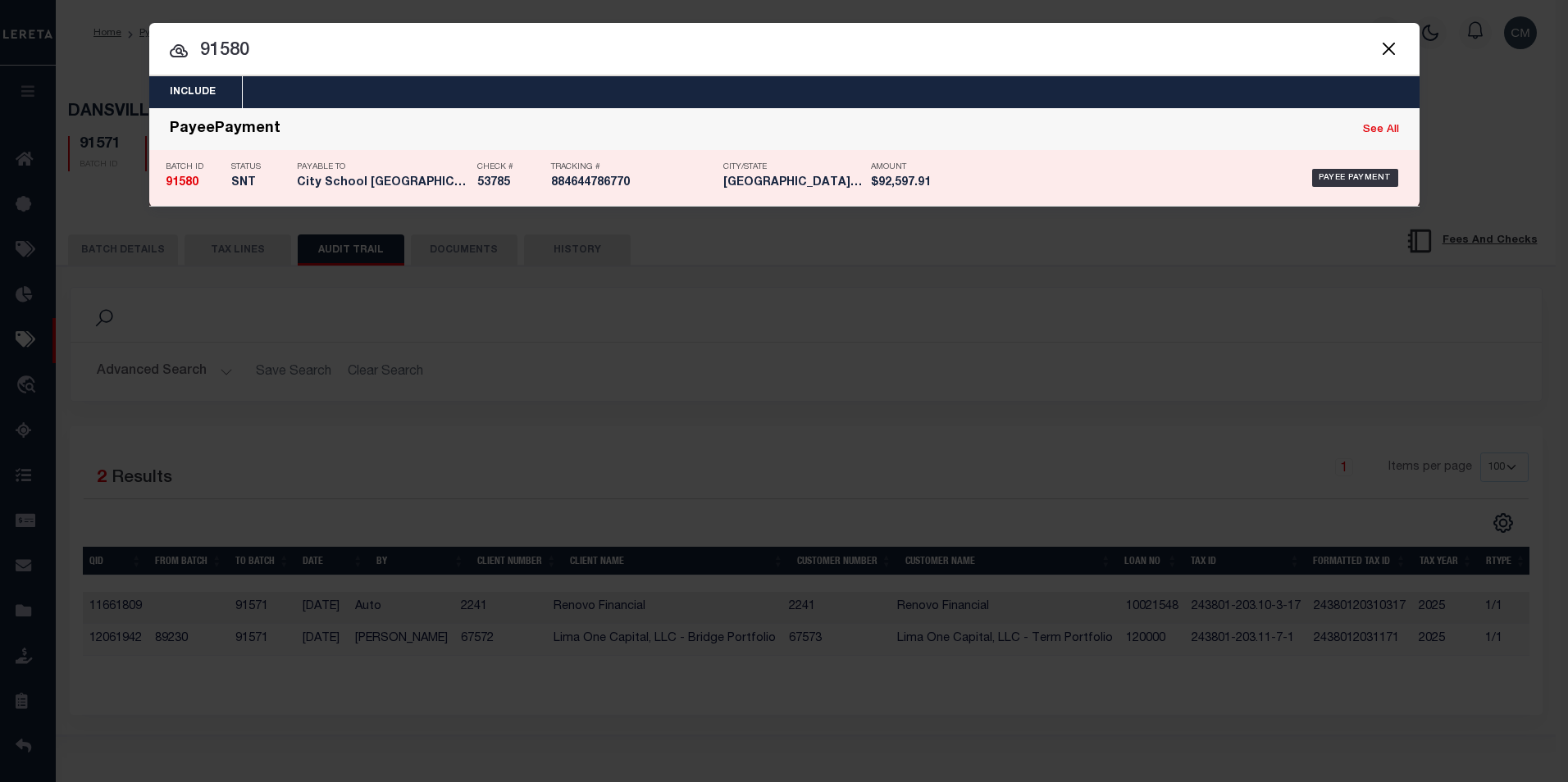
click at [701, 172] on p "Tracking #" at bounding box center [633, 167] width 164 height 10
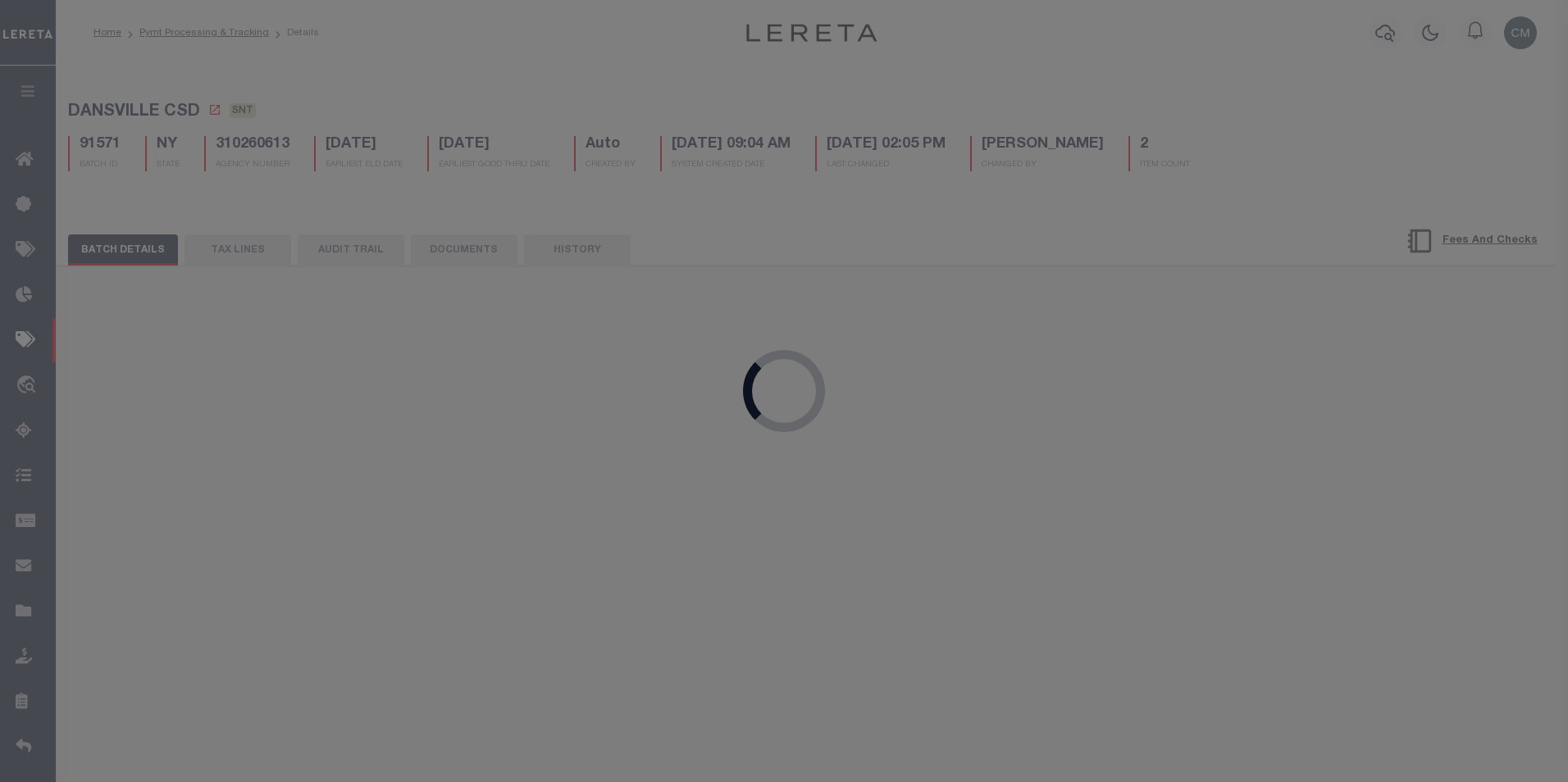
select select "CAC"
type input "$92,597.91"
type input "53785"
type input "[DATE]"
type input "$9.65"
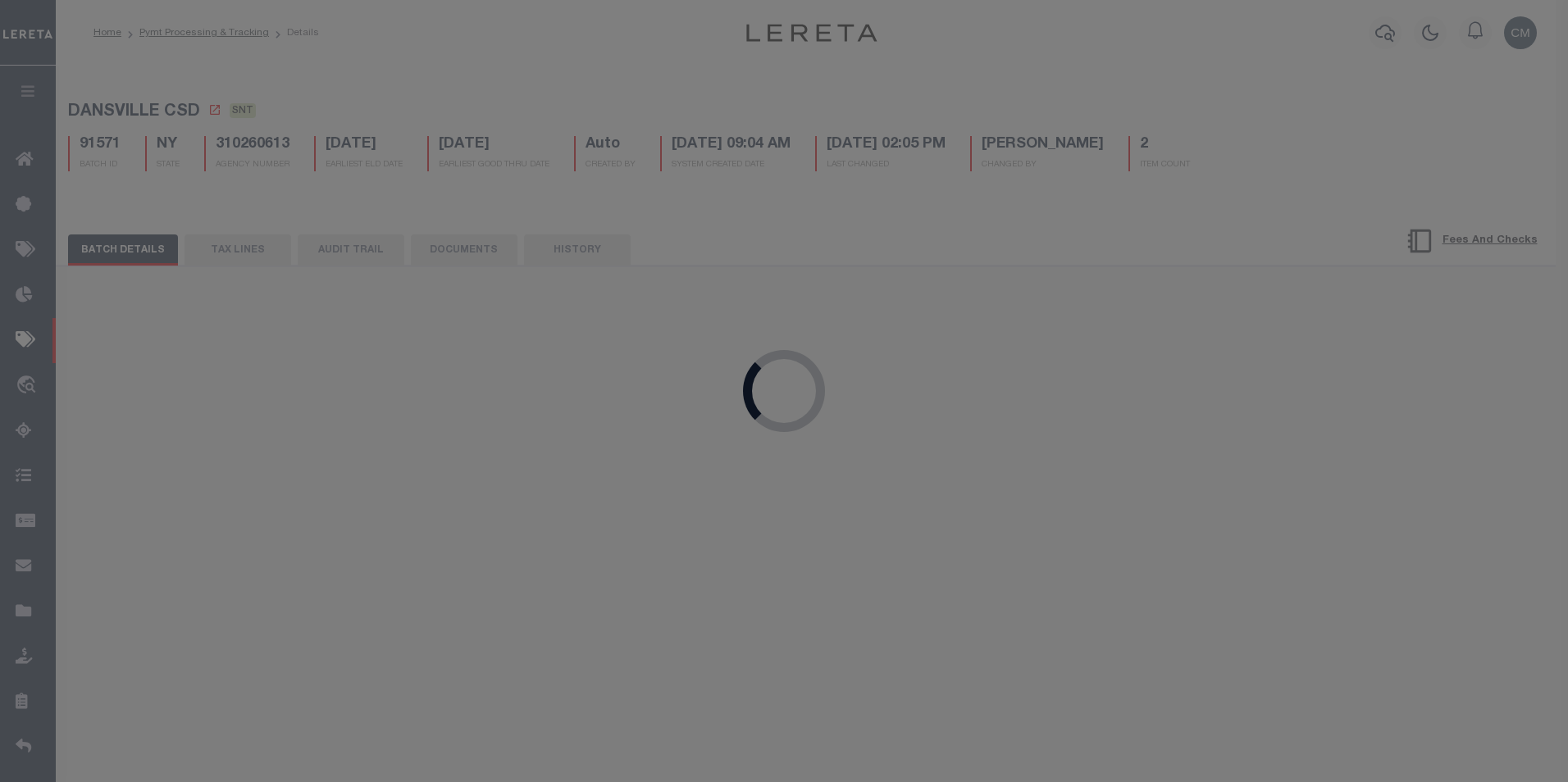
type input "884644786770"
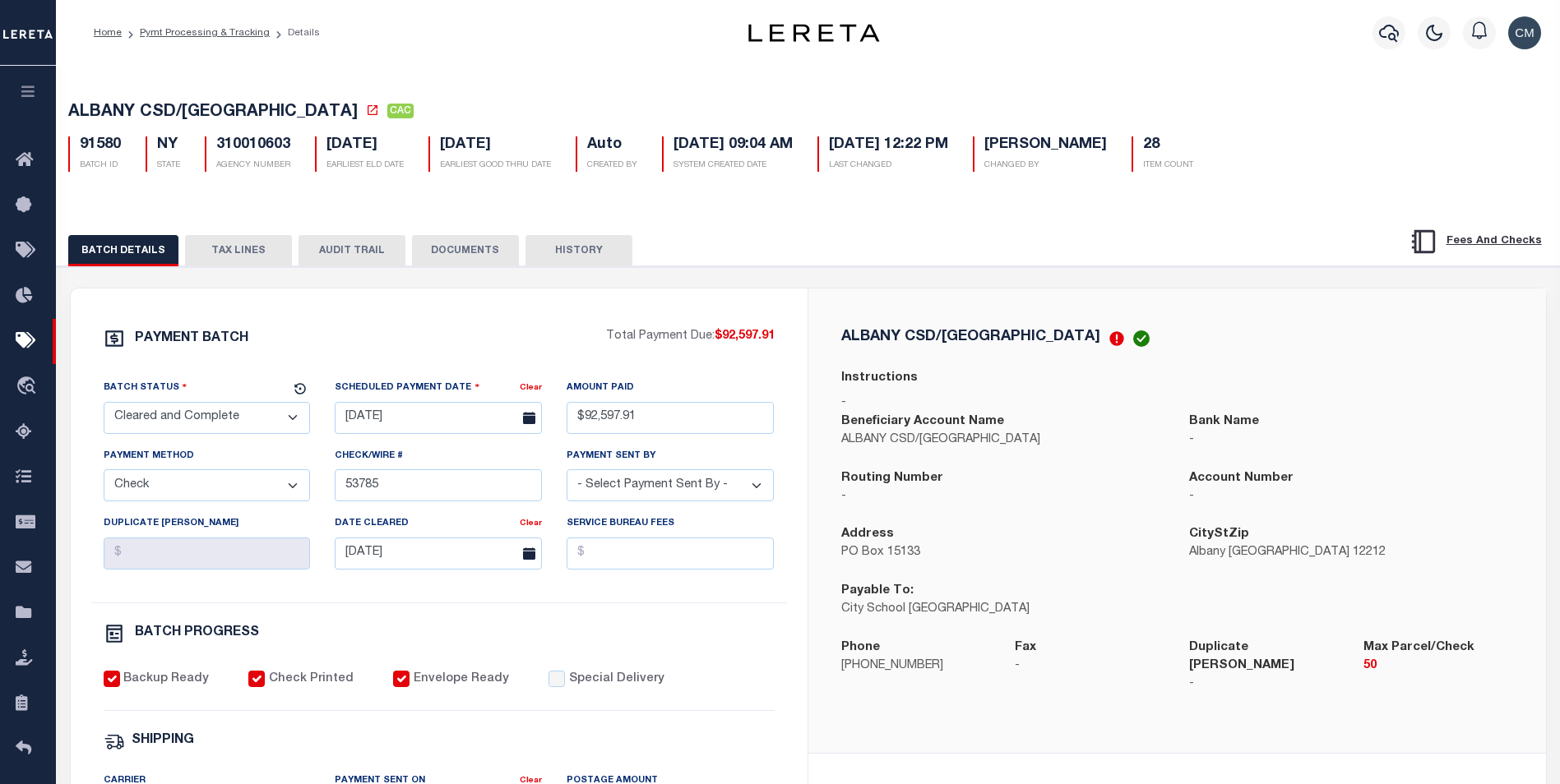
click at [309, 267] on button "AUDIT TRAIL" at bounding box center [352, 251] width 107 height 31
select select "100"
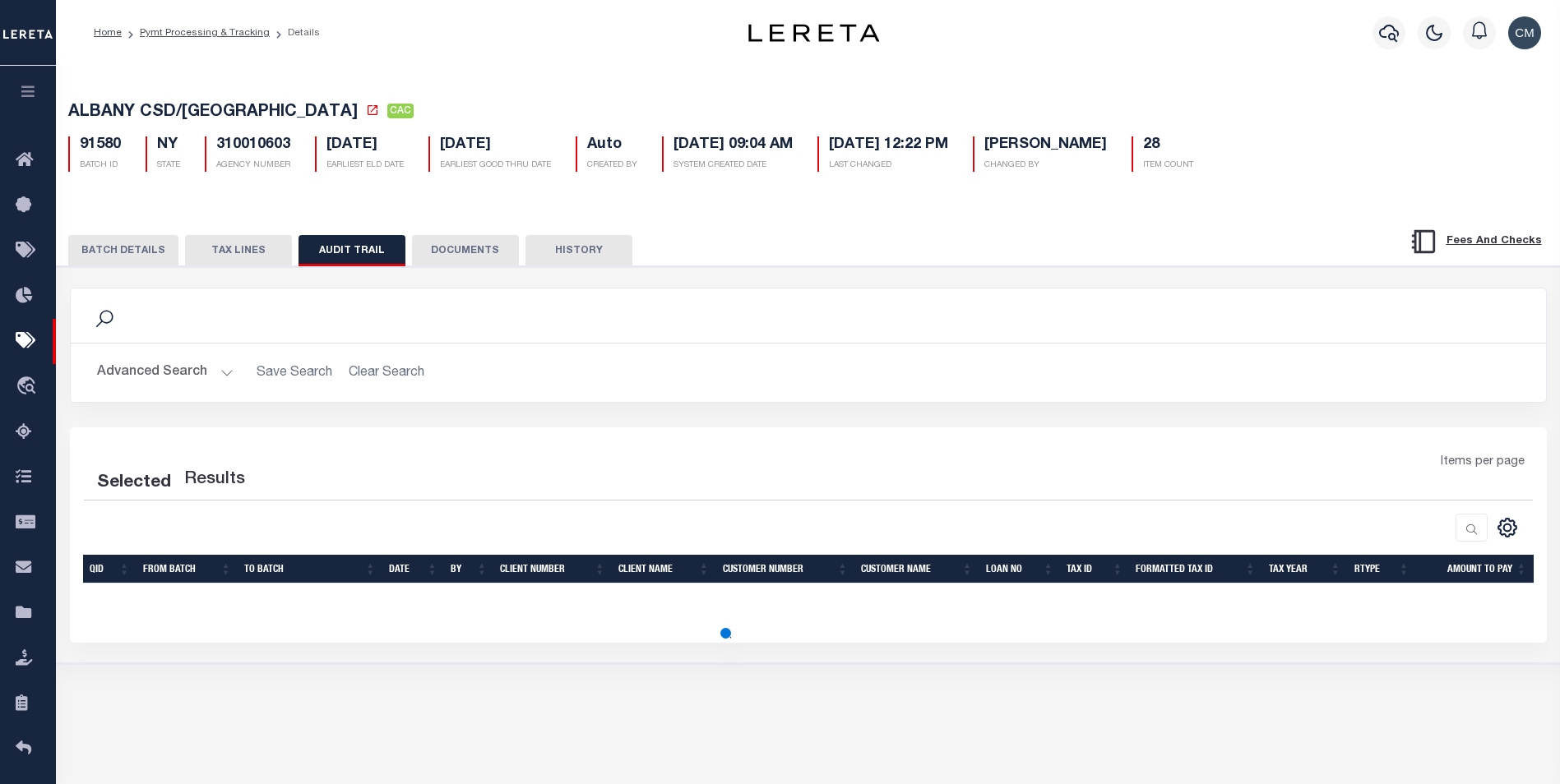
select select "100"
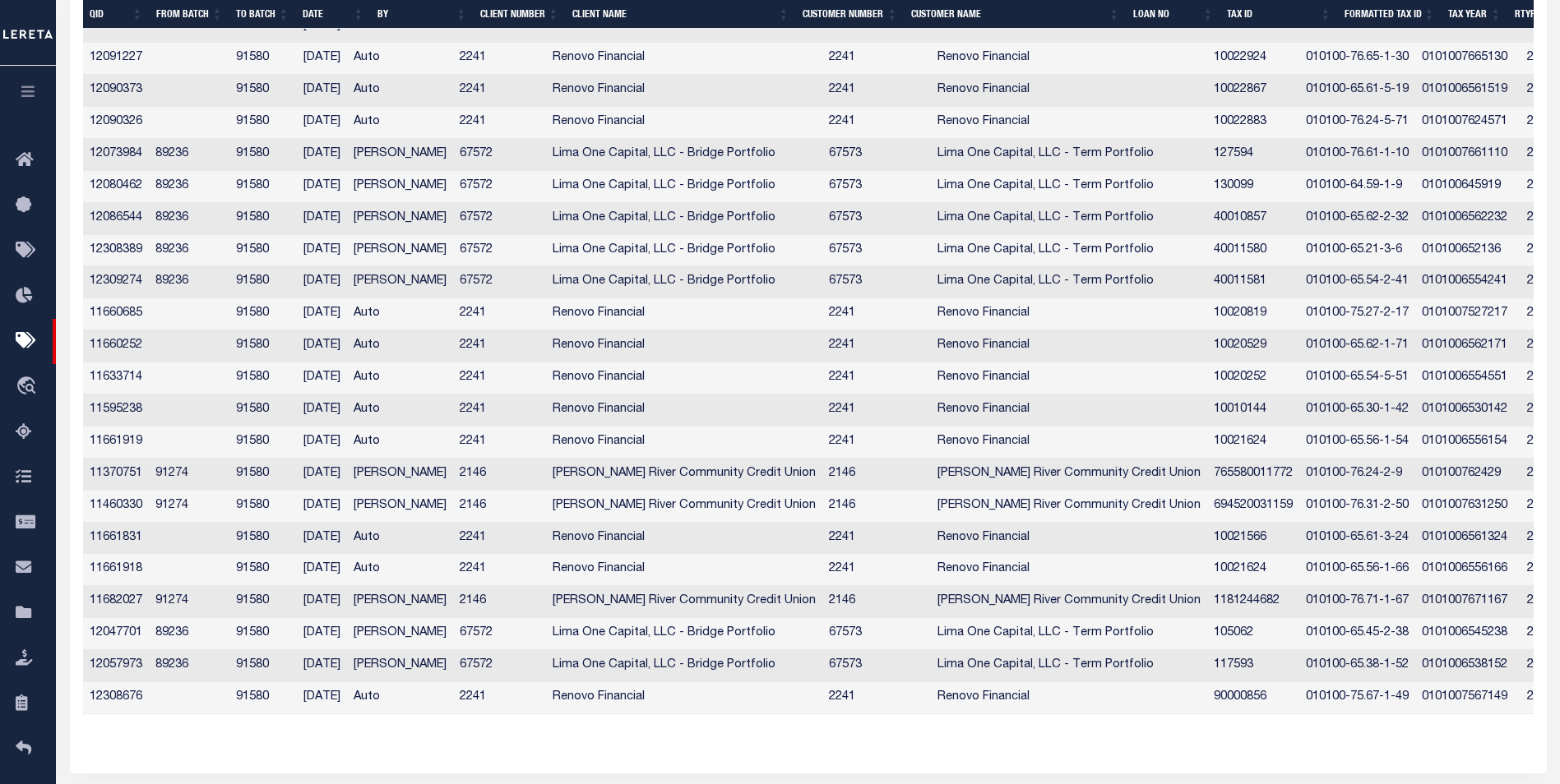
scroll to position [834, 0]
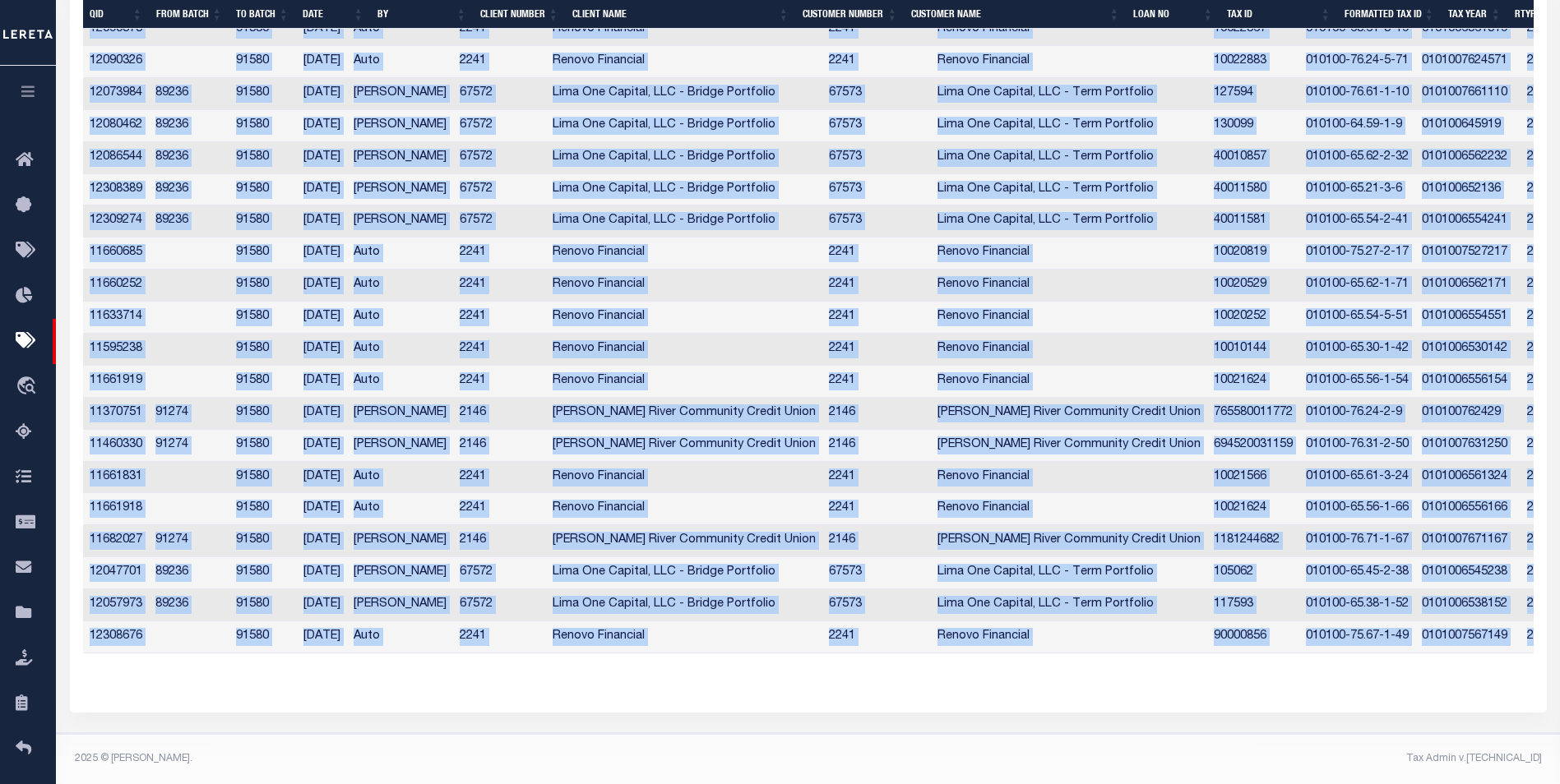
drag, startPoint x: 907, startPoint y: 654, endPoint x: 1016, endPoint y: 650, distance: 109.1
click at [1015, 650] on div "QID FROM BATCH TO BATCH DATE BY CLIENT NUMBER CLIENT NAME CUSTOMER NUMBER Custo…" at bounding box center [808, 204] width 1450 height 950
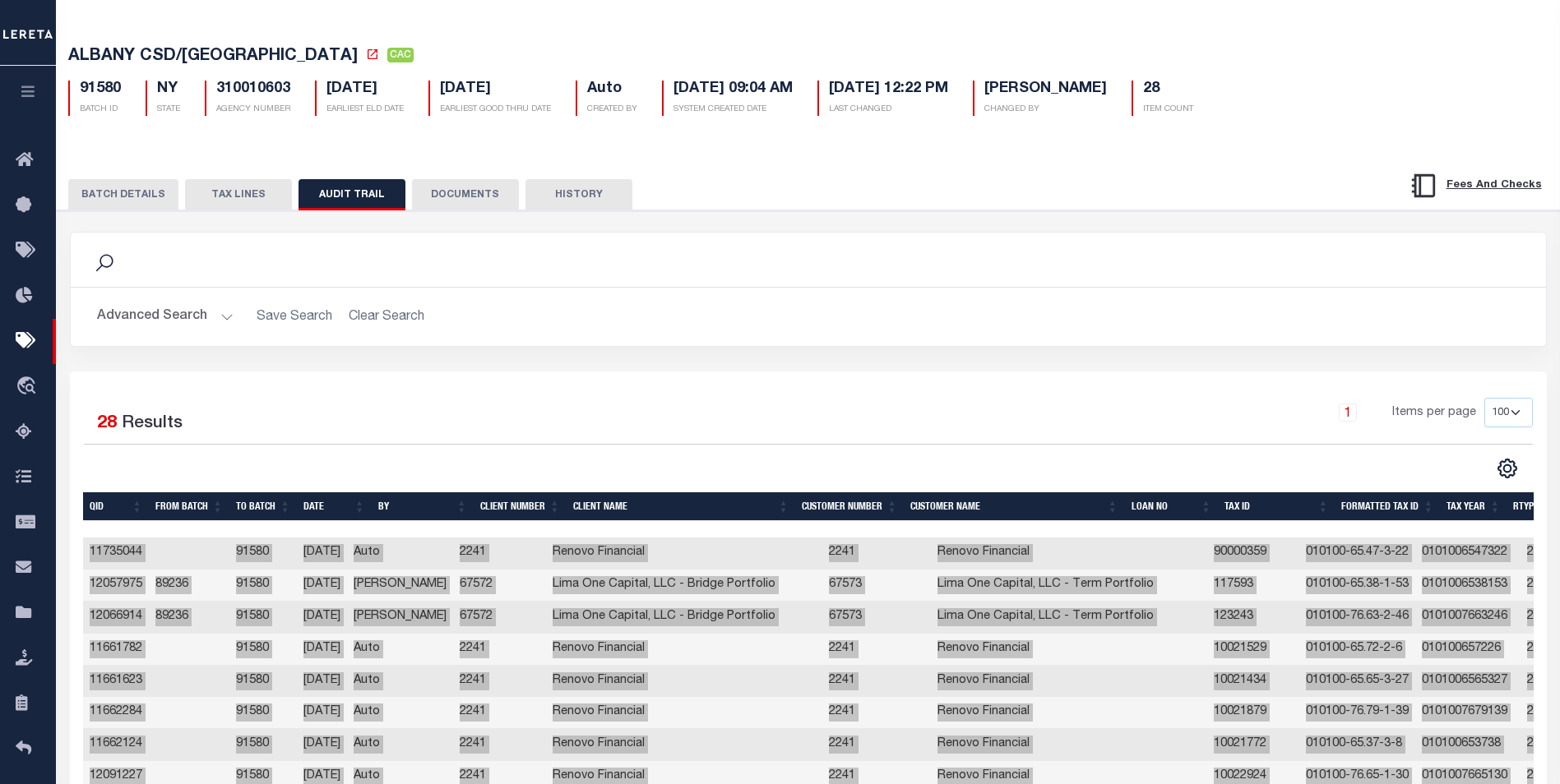
scroll to position [0, 0]
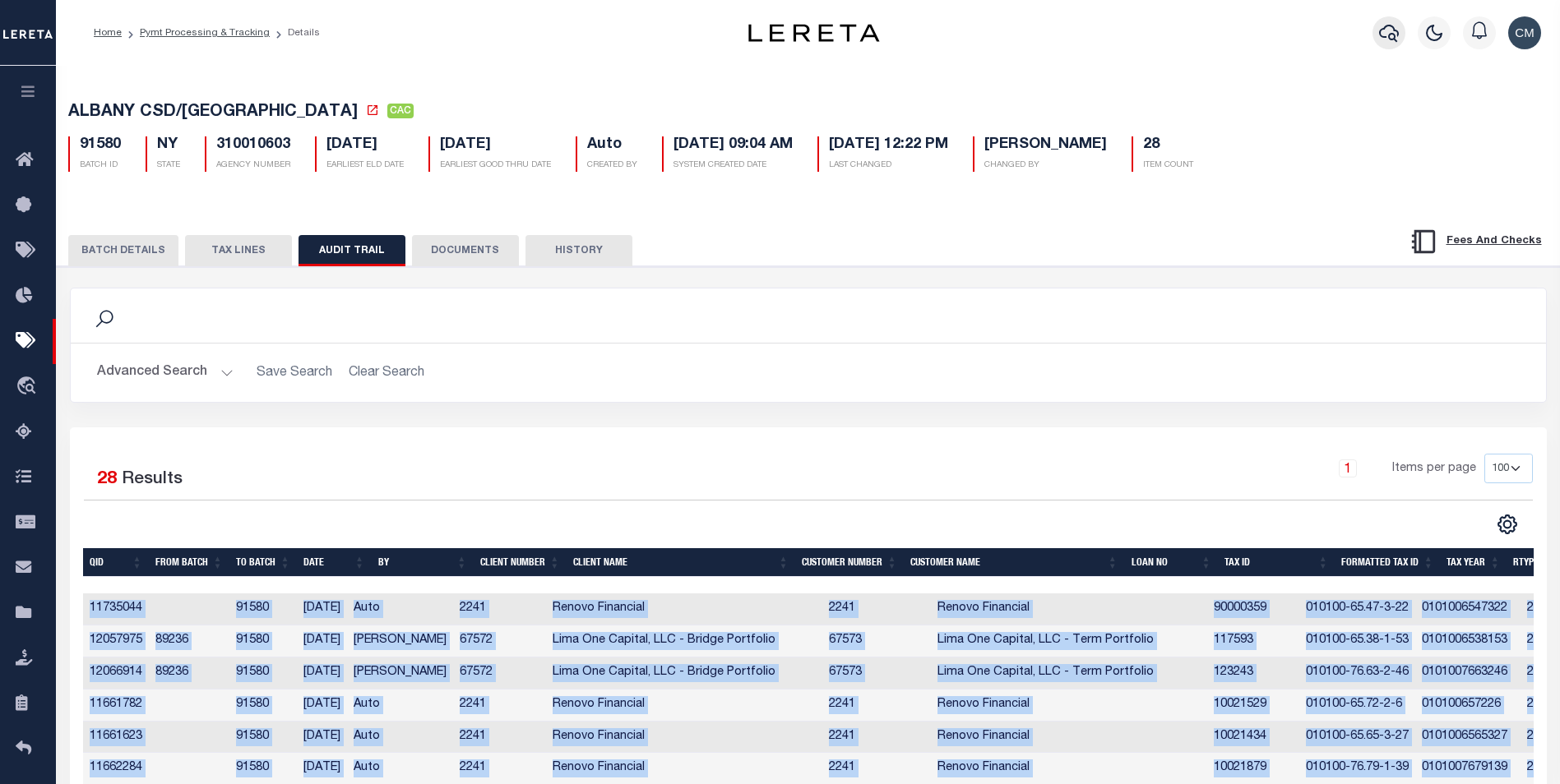
click at [1376, 41] on button "button" at bounding box center [1388, 32] width 33 height 33
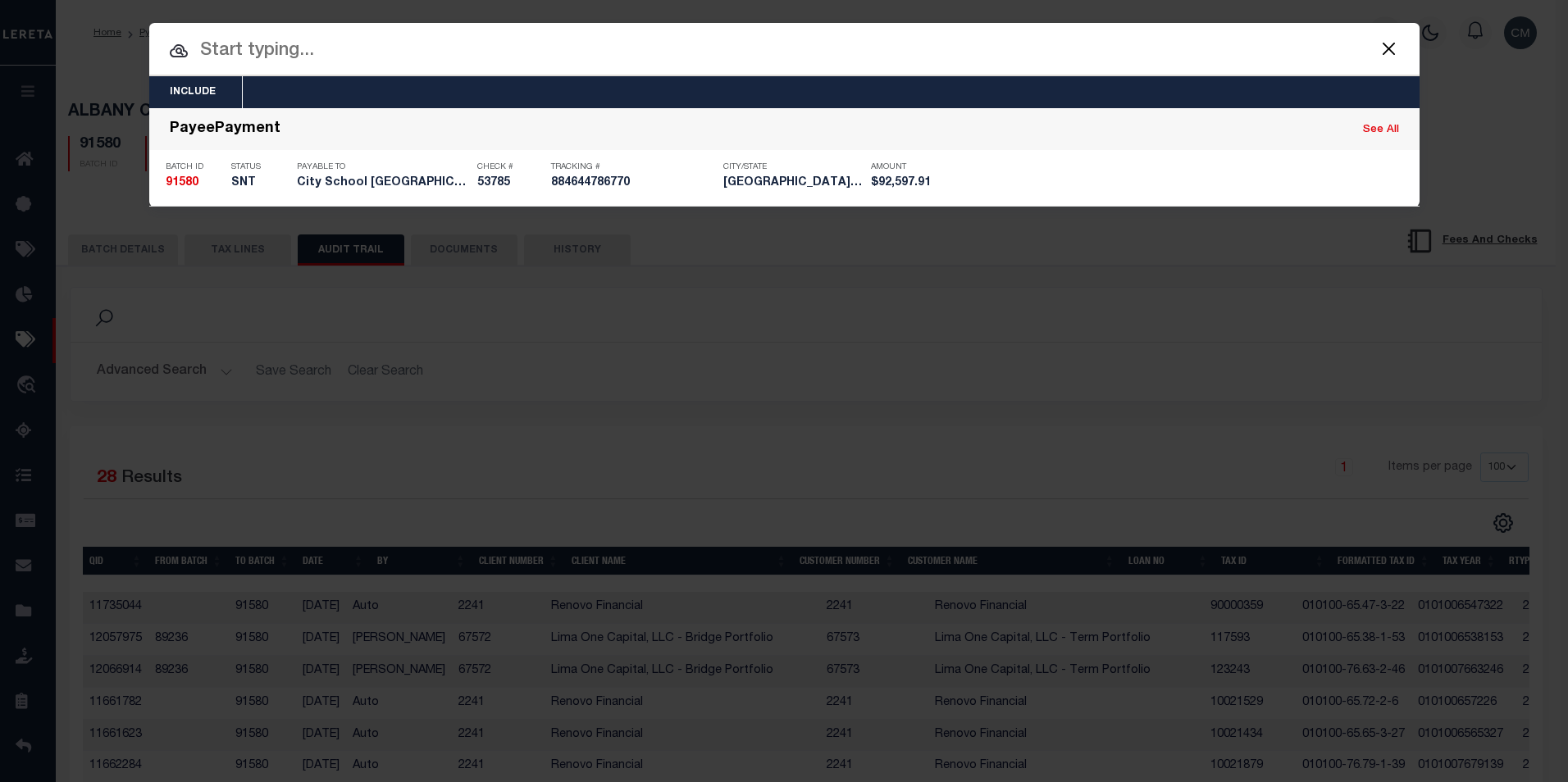
click at [844, 59] on input "text" at bounding box center [784, 51] width 1270 height 29
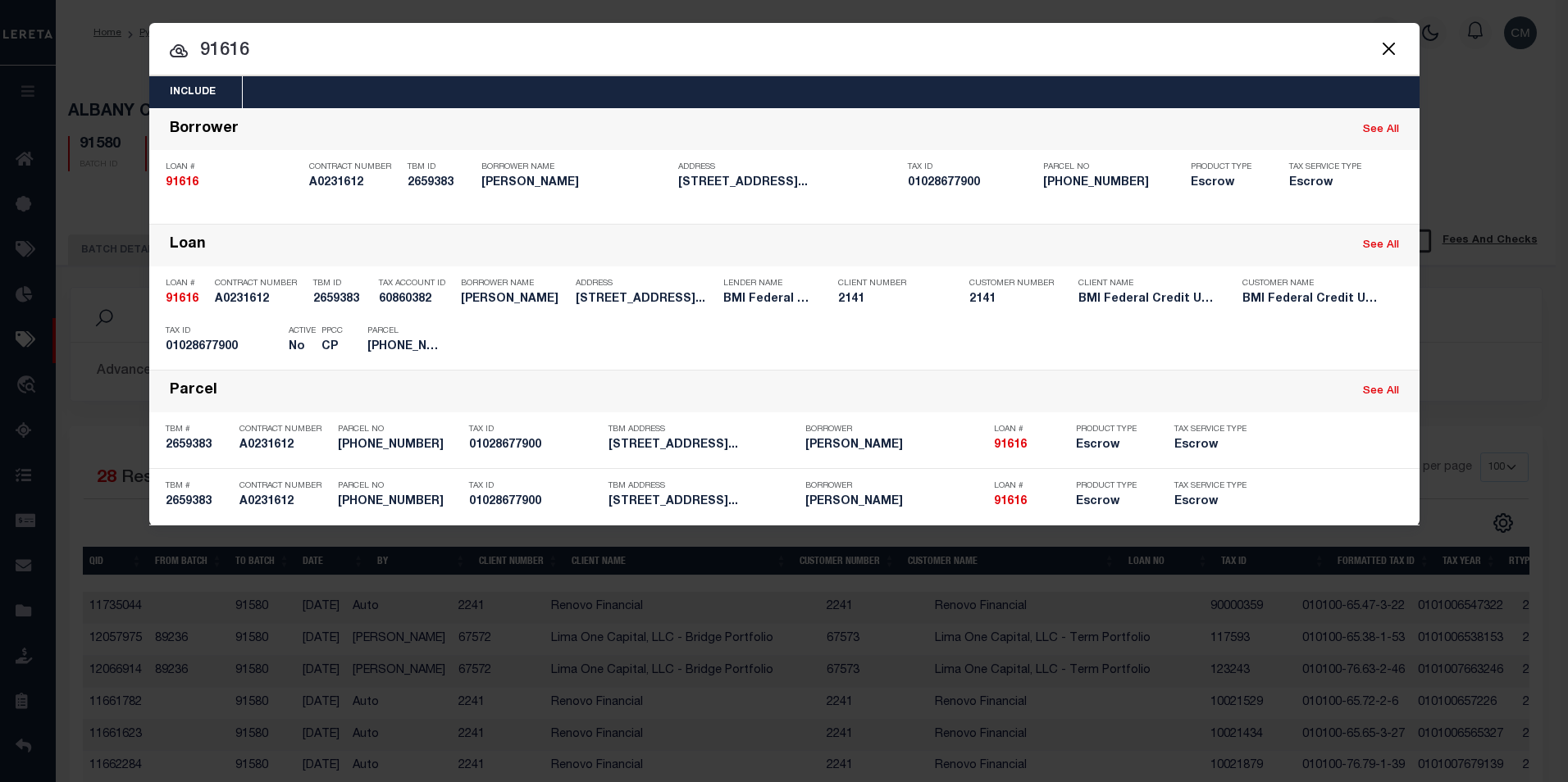
click at [1385, 56] on button "Close" at bounding box center [1388, 48] width 21 height 21
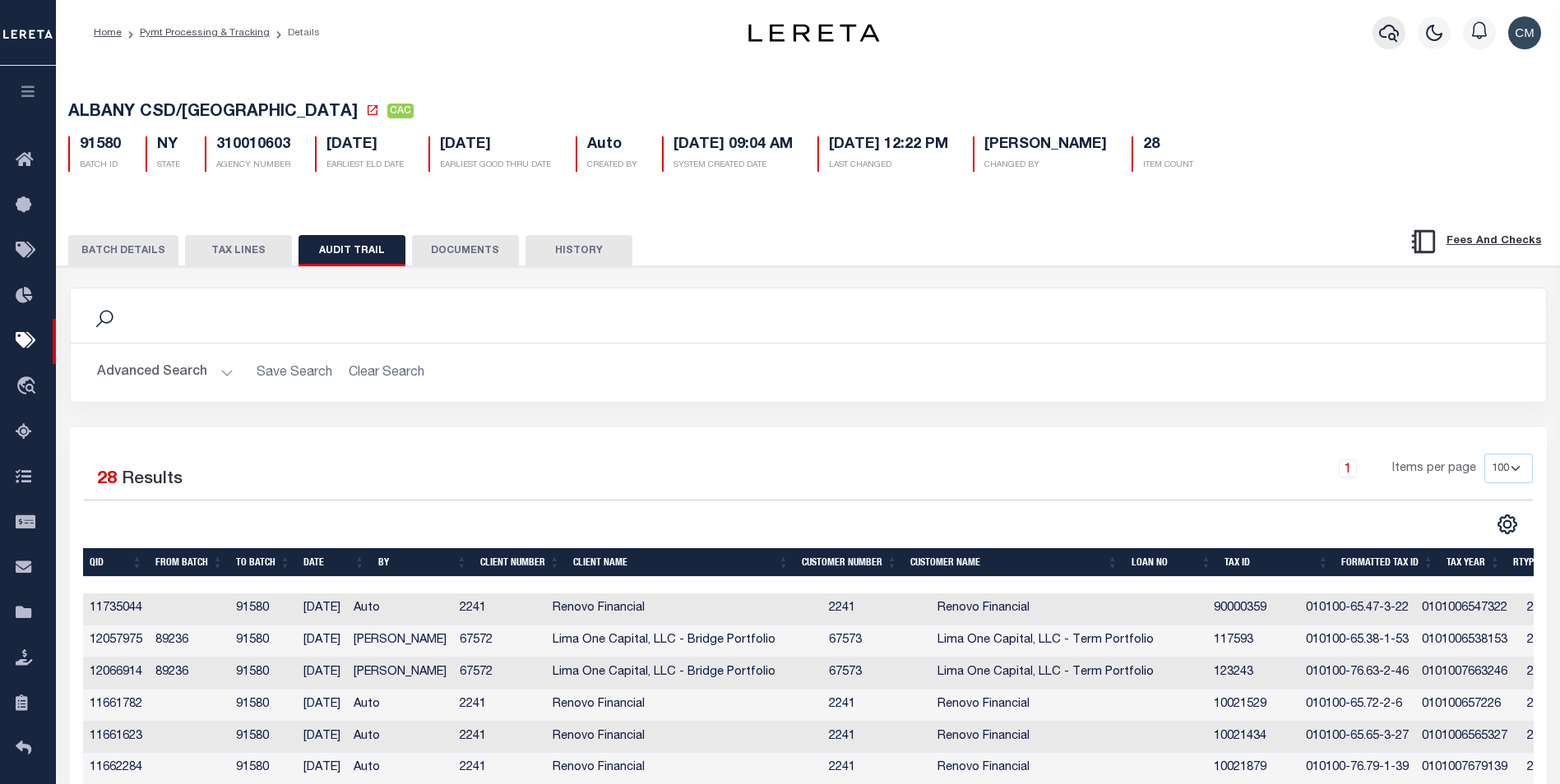
click at [1390, 24] on icon "button" at bounding box center [1388, 32] width 20 height 20
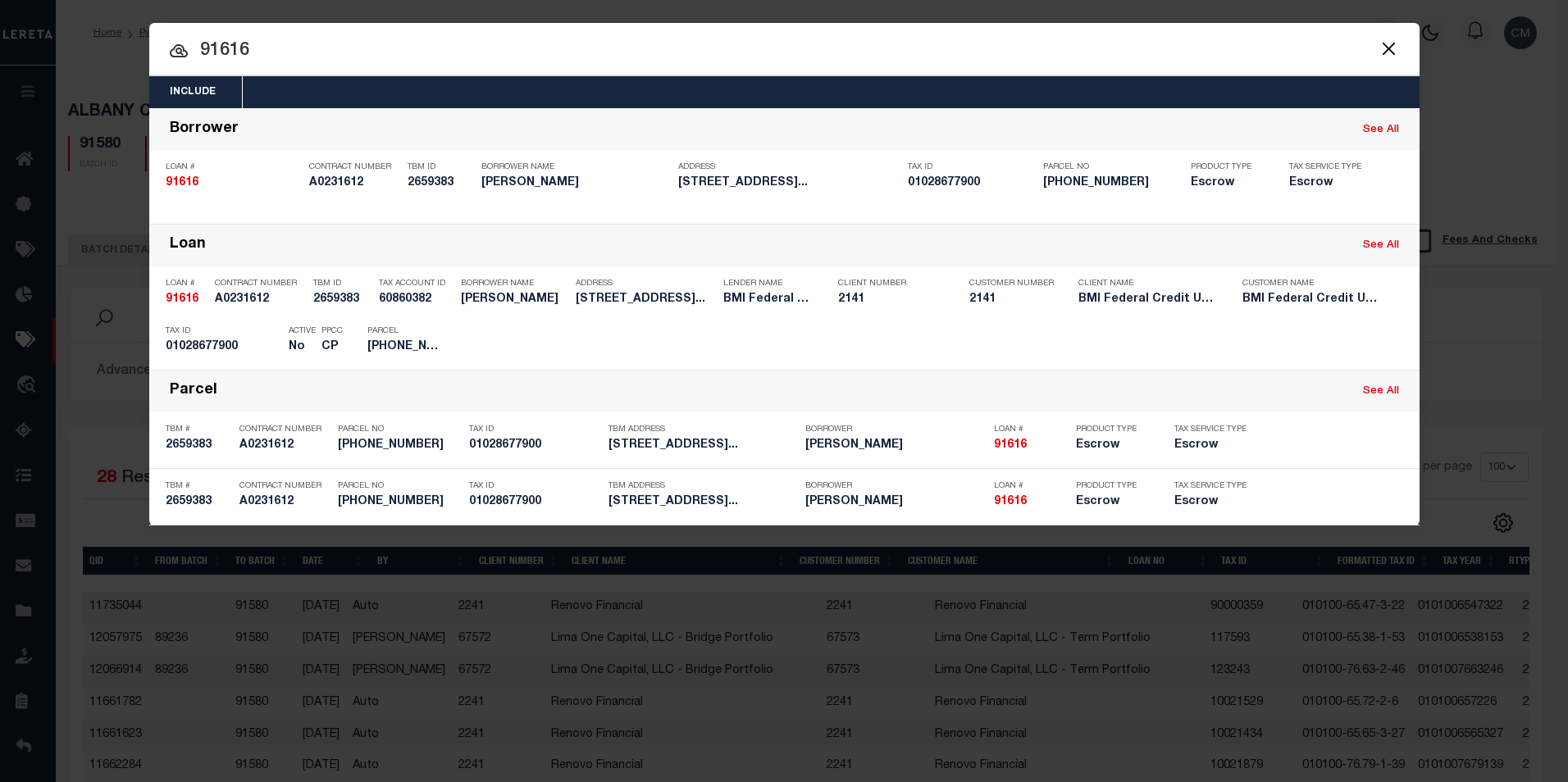
drag, startPoint x: 771, startPoint y: 56, endPoint x: 236, endPoint y: 71, distance: 535.2
click at [236, 71] on div "Include Loans TBM Customers Borrowers Payments (Lender Non-Disb) Payments (Lend…" at bounding box center [784, 274] width 1270 height 503
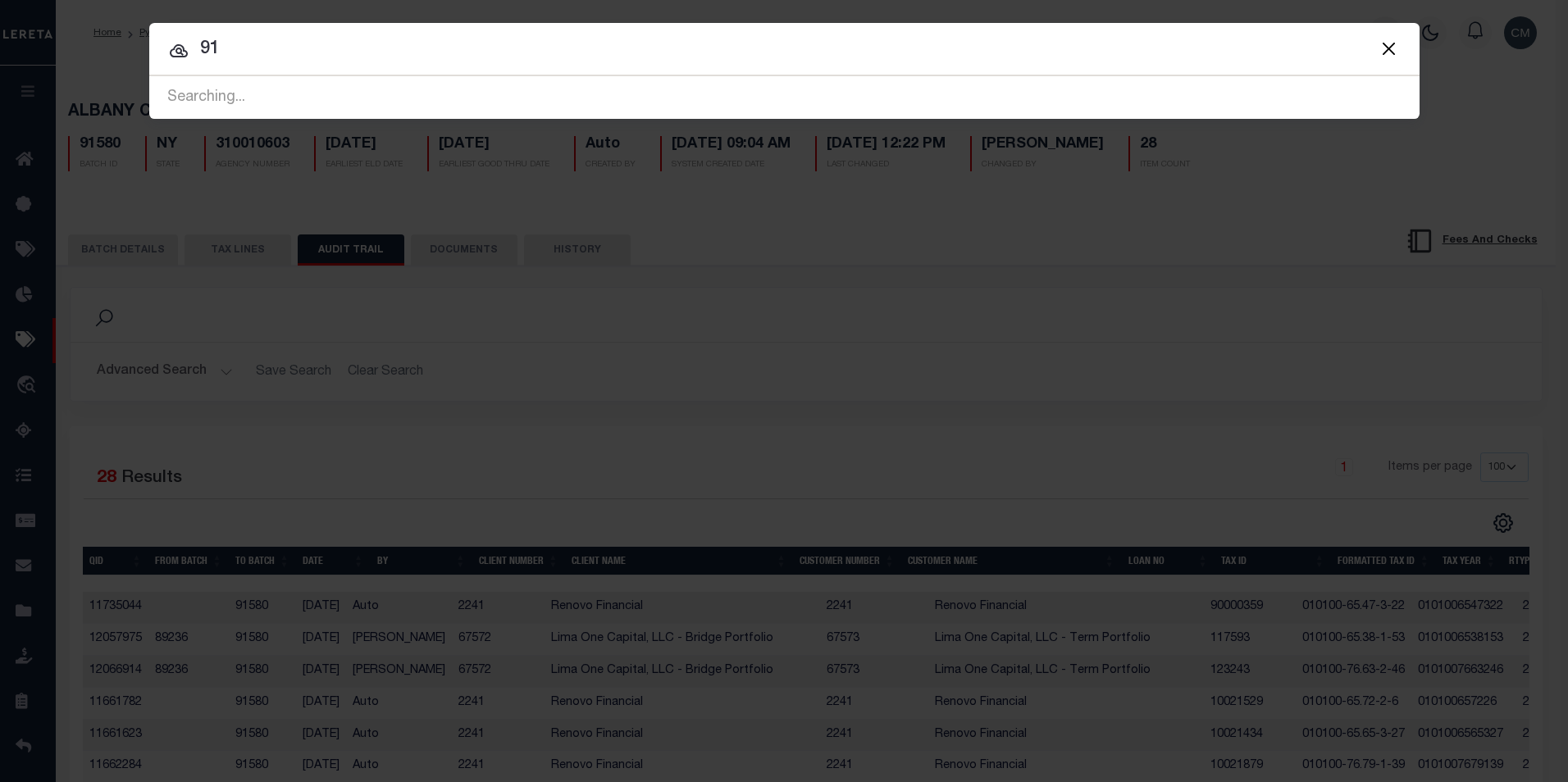
type input "9"
type input "91625"
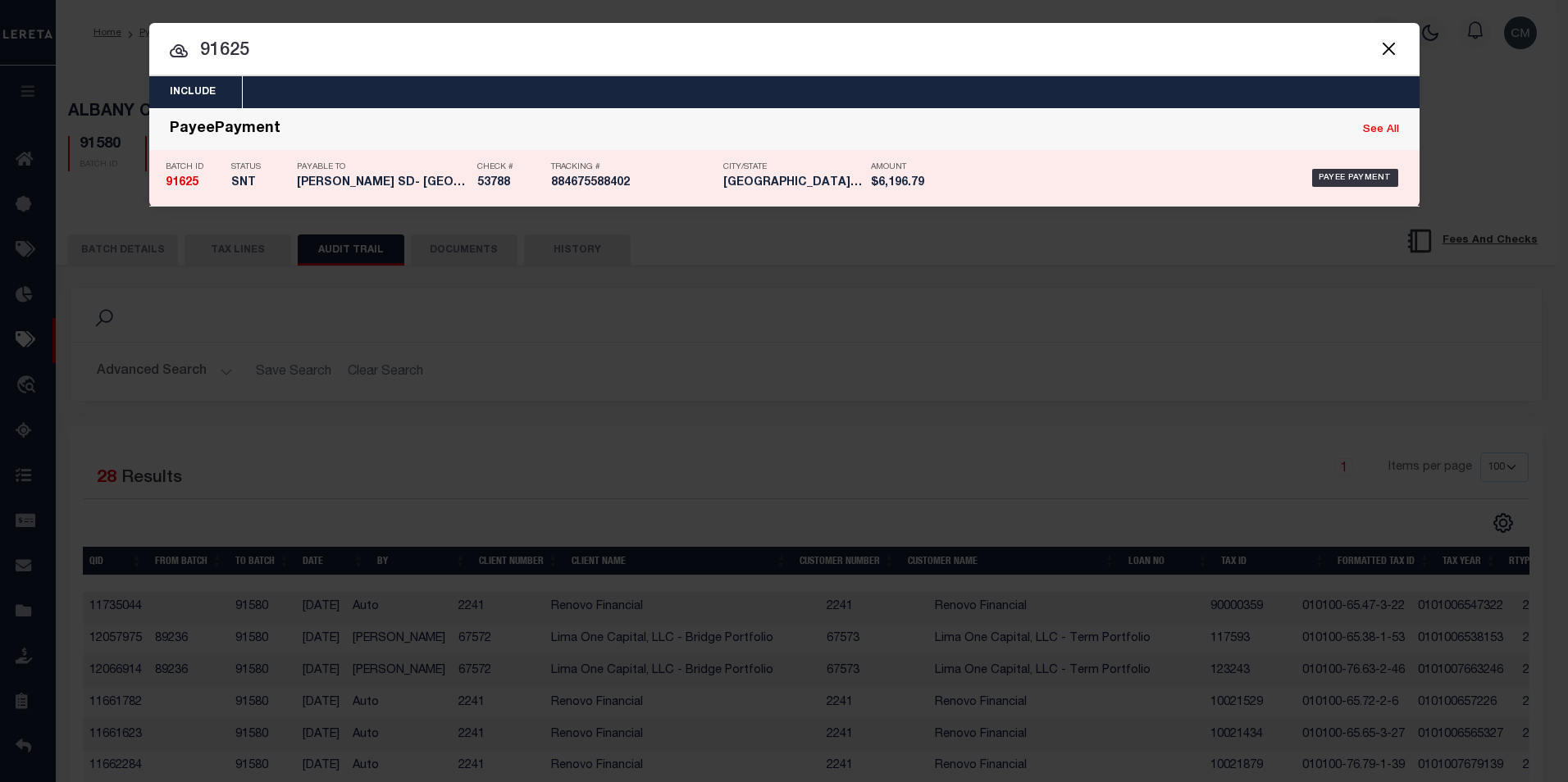
click at [339, 186] on h5 "Burrell SD- Lower Burrell City ..." at bounding box center [382, 182] width 172 height 14
select select "SNT"
type input "$6,196.79"
type input "53788"
type input "$20"
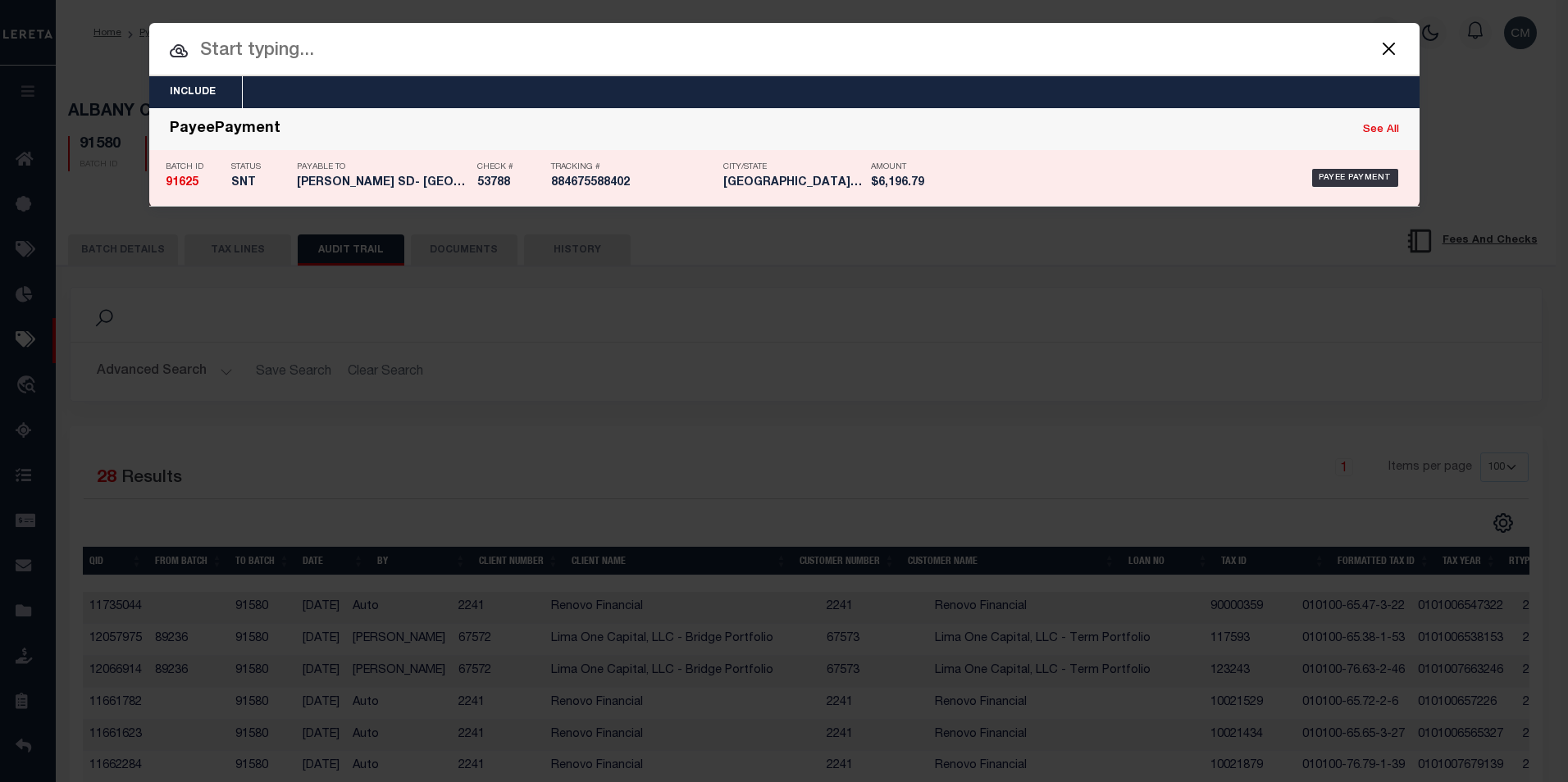
type input "[DATE]"
type input "$9.65"
type input "884675588402"
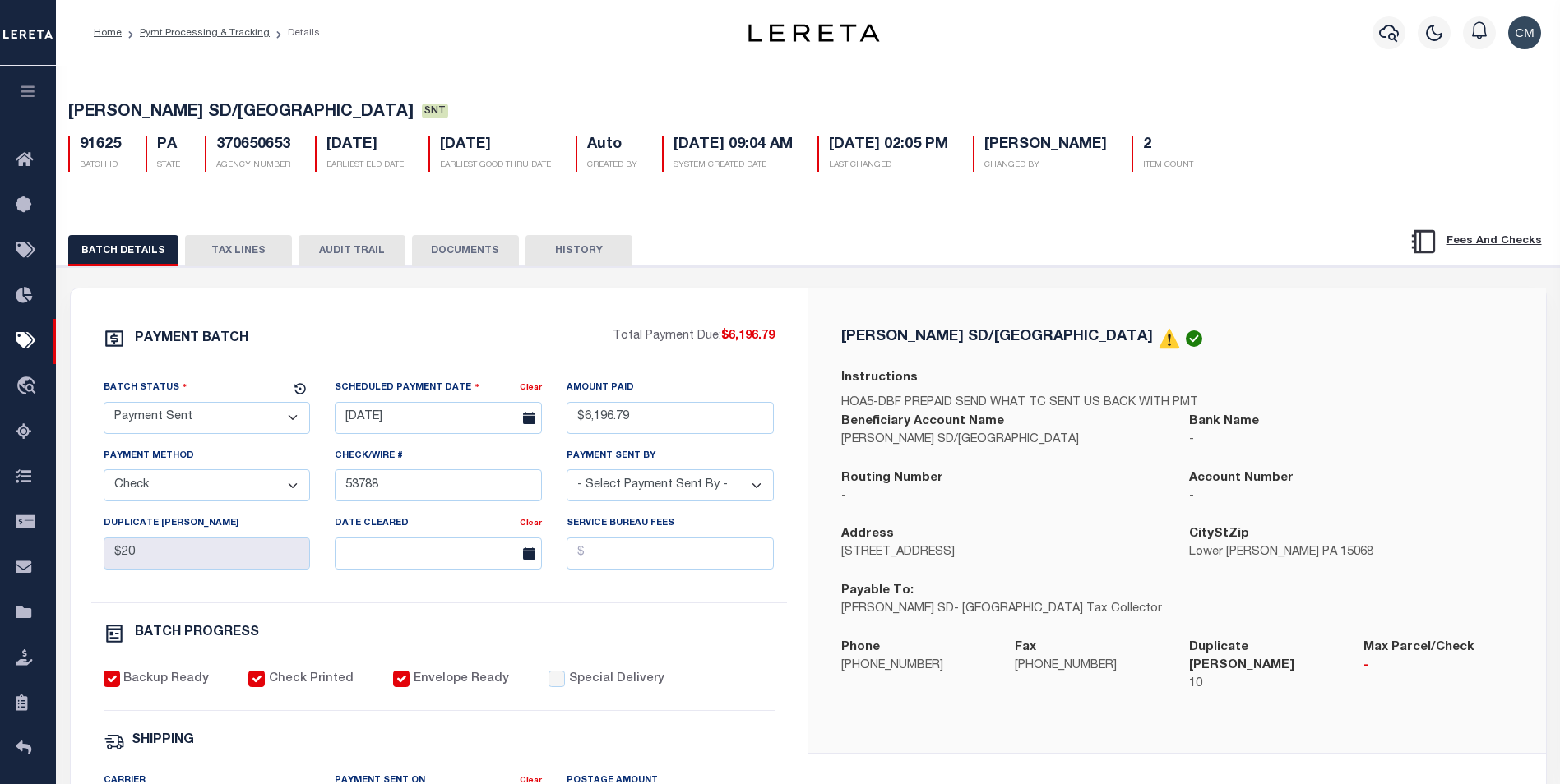
click at [326, 255] on button "AUDIT TRAIL" at bounding box center [352, 251] width 107 height 31
select select "100"
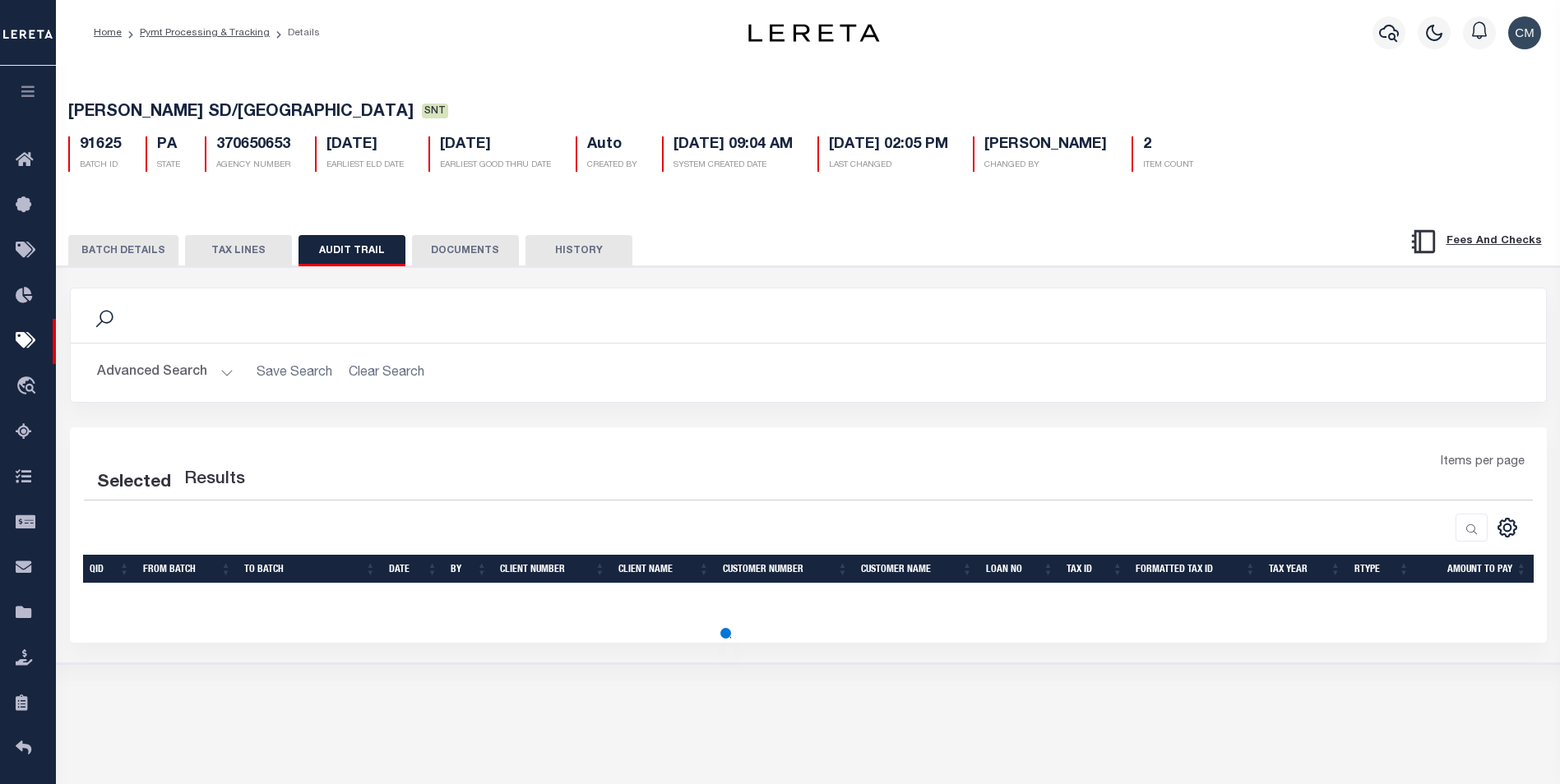
select select "100"
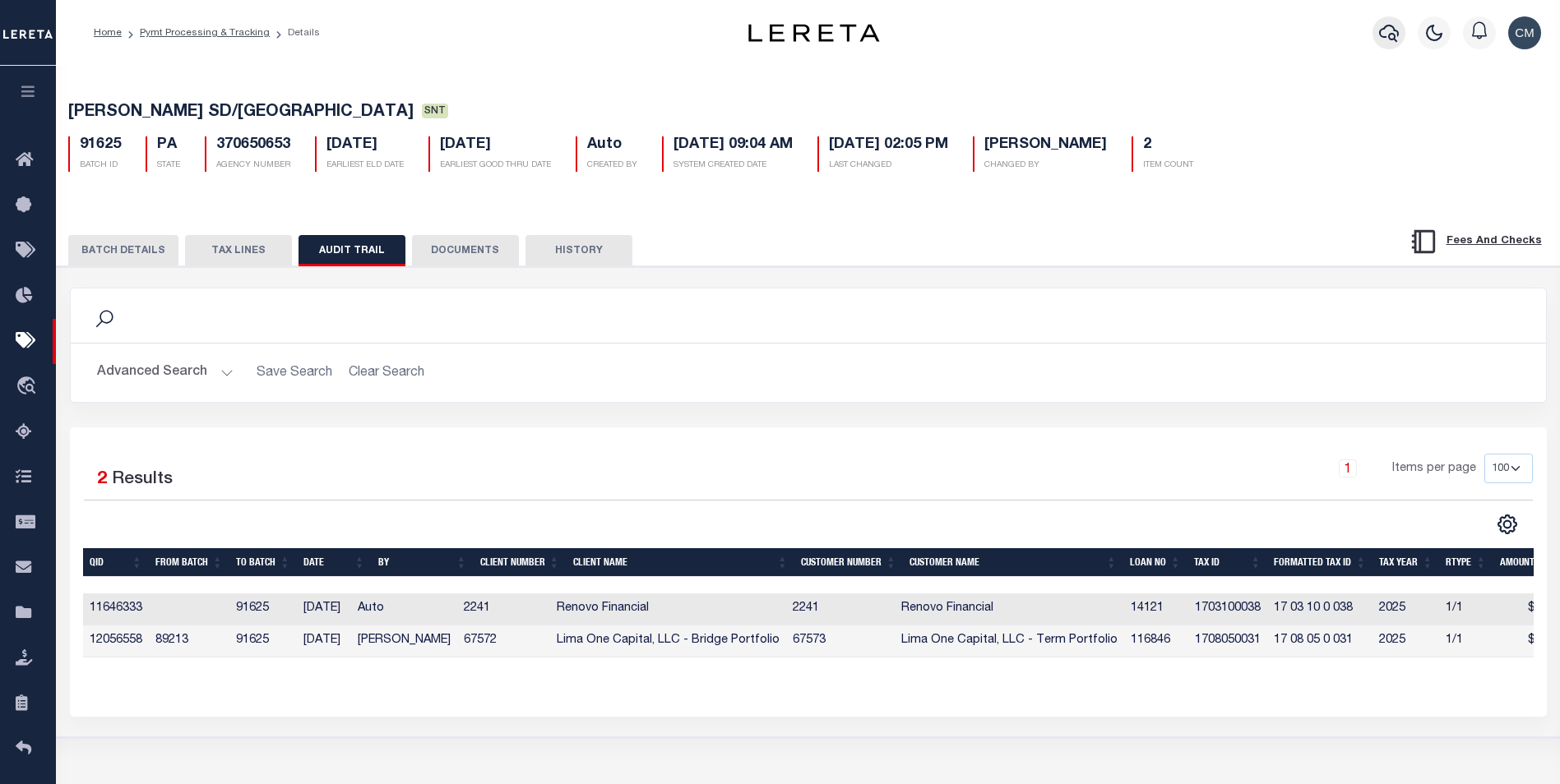
click at [1399, 39] on button "button" at bounding box center [1388, 32] width 33 height 33
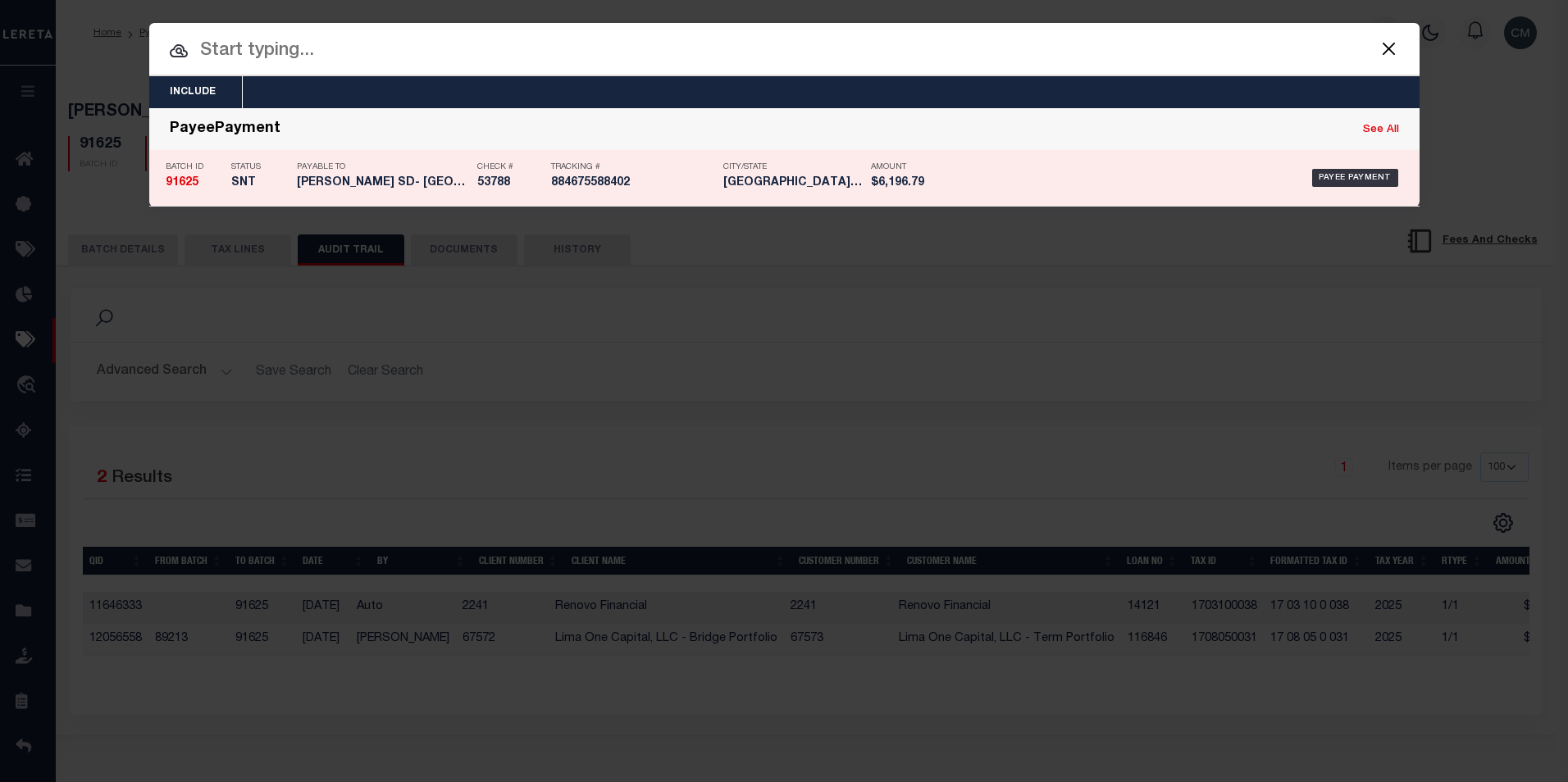
drag, startPoint x: 914, startPoint y: 63, endPoint x: 769, endPoint y: 116, distance: 154.4
click at [770, 113] on span "91625 PayeePayment See All Batch ID 91625 Status SNT Payable To Burrell SD- Low…" at bounding box center [784, 158] width 1270 height 99
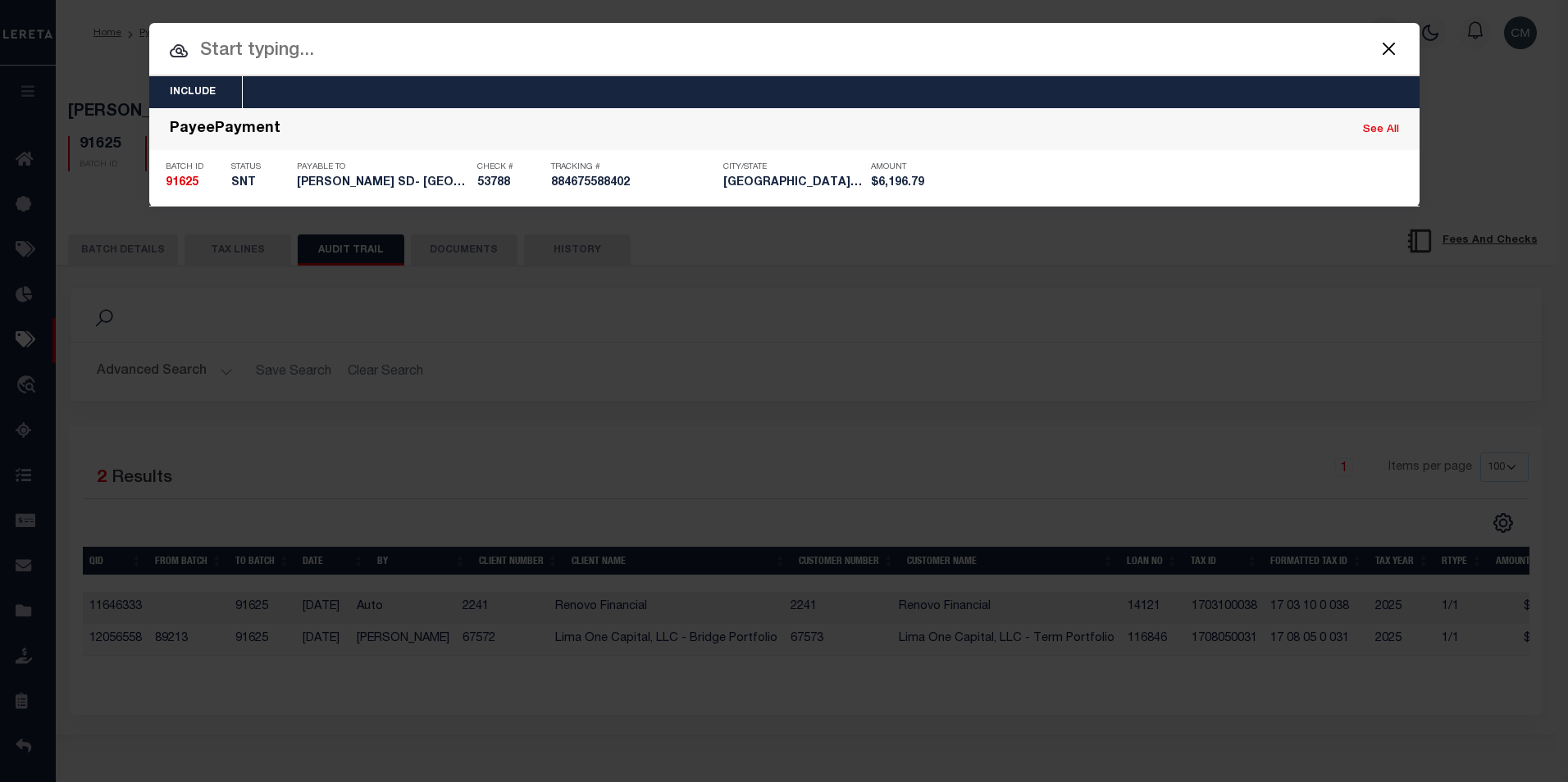
click at [865, 68] on div at bounding box center [784, 48] width 1270 height 52
click at [965, 57] on input "text" at bounding box center [784, 51] width 1270 height 29
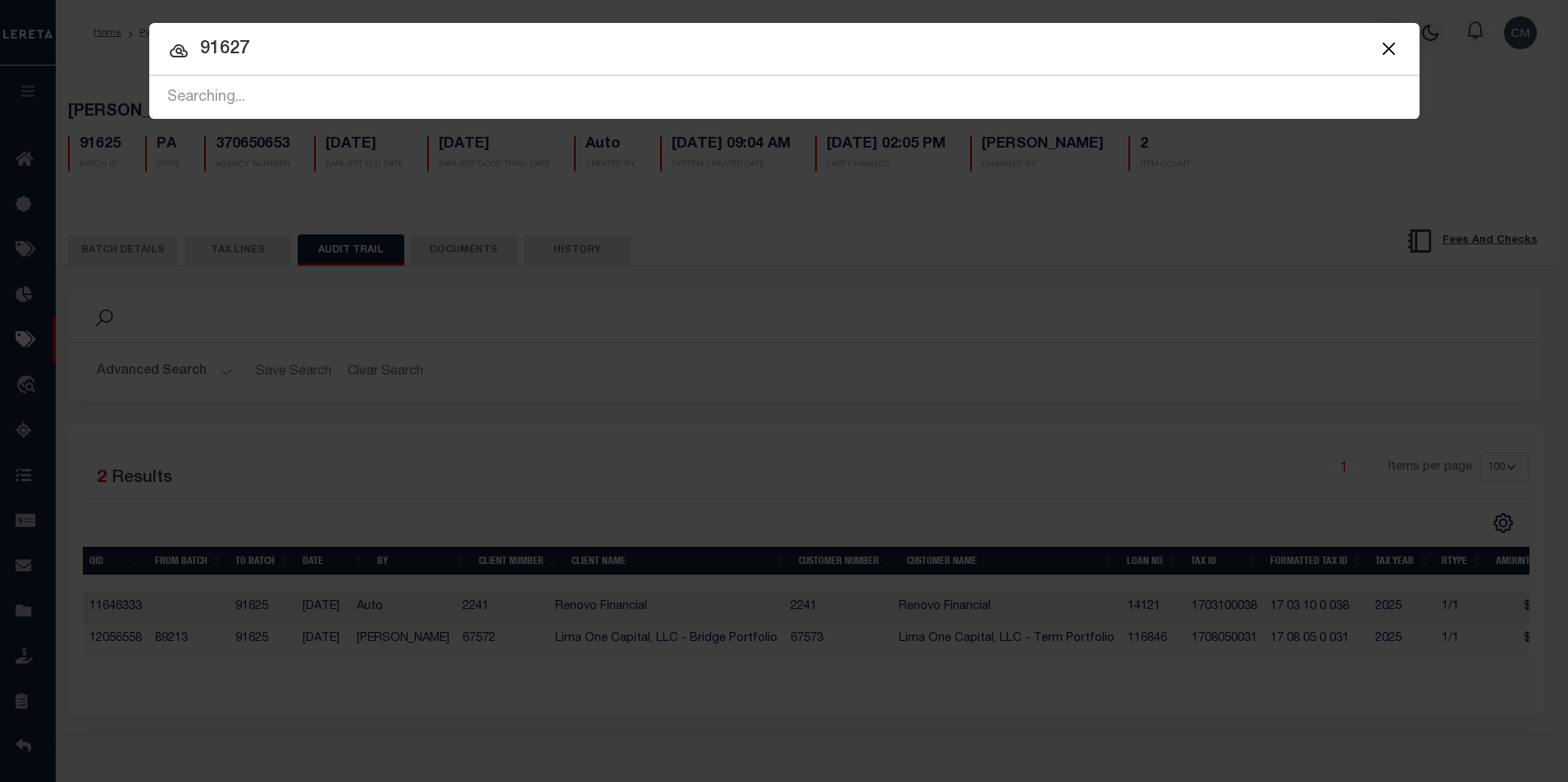
type input "91627"
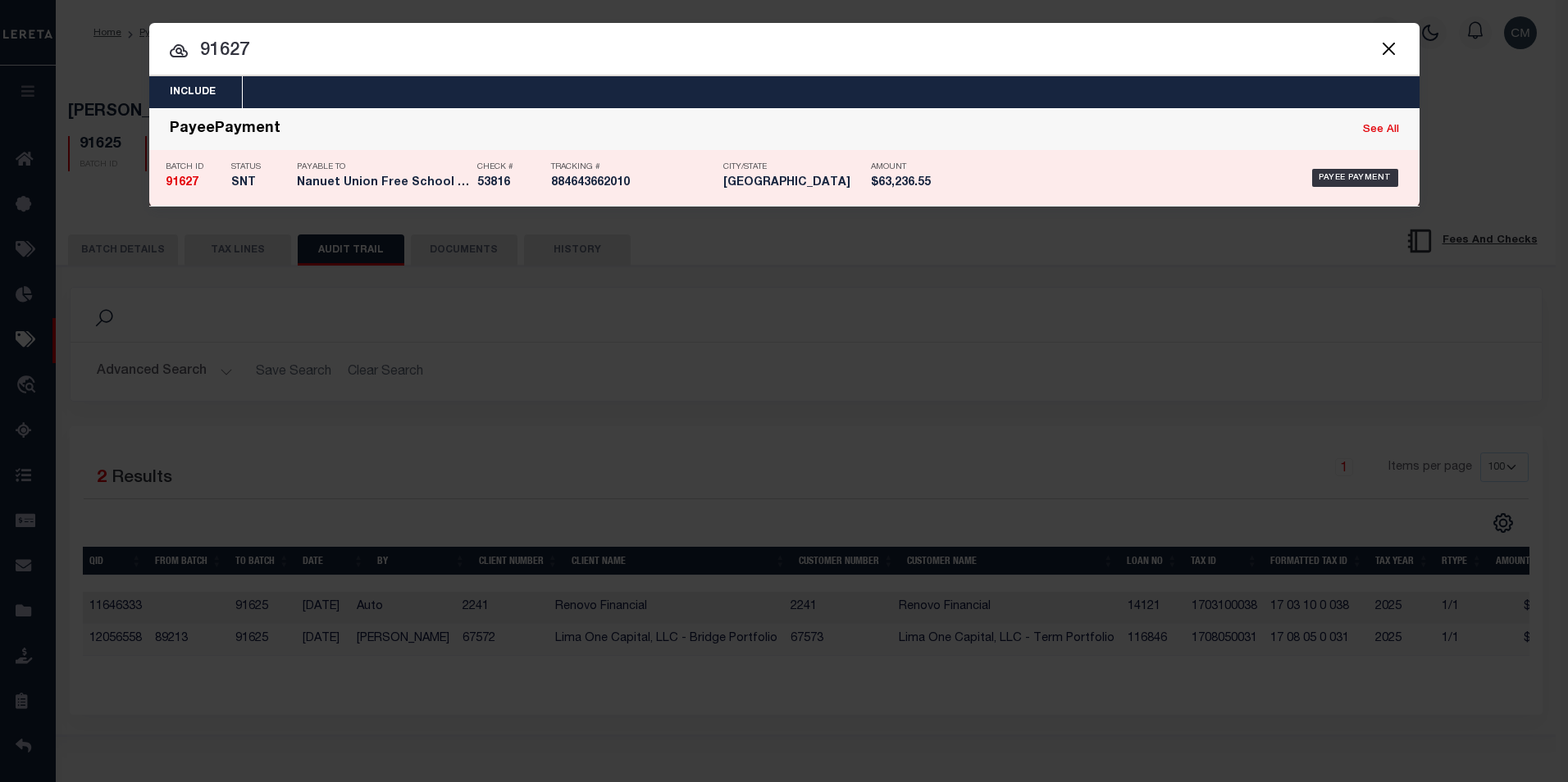
click at [986, 161] on div "Payee Payment" at bounding box center [1178, 178] width 450 height 48
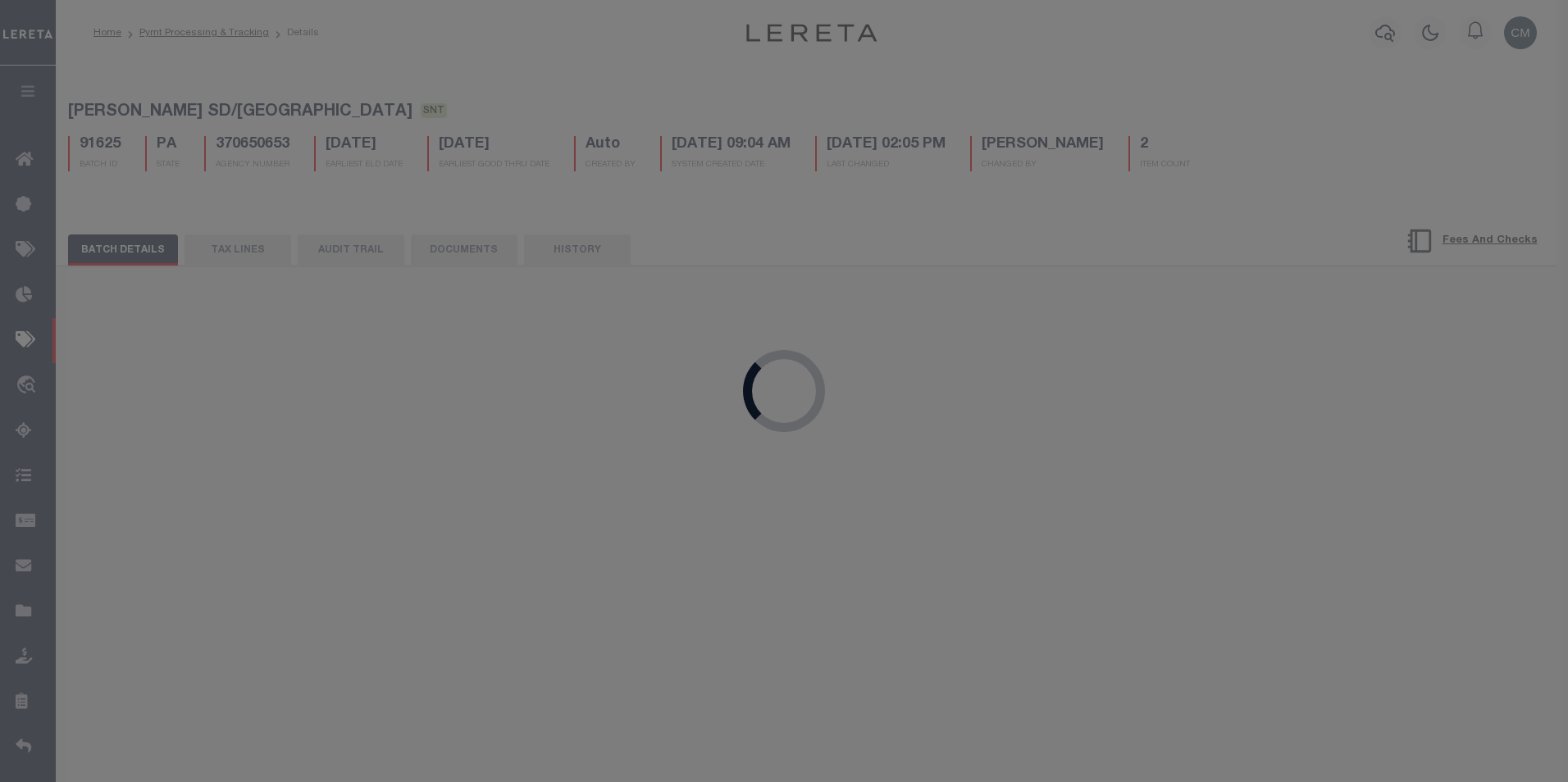
select select "CAC"
type input "$63,236.55"
type input "53816"
type input "[DATE]"
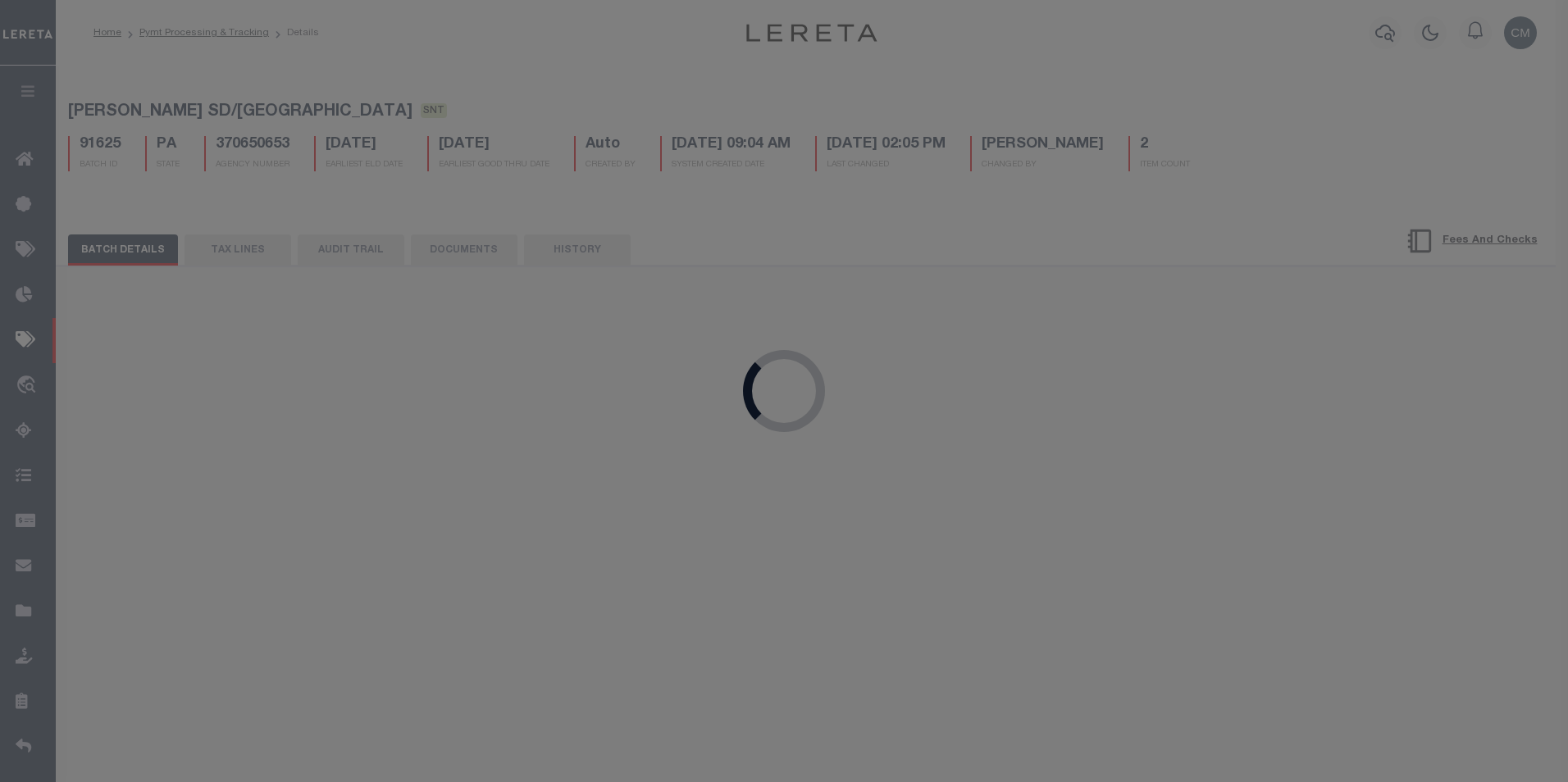
type input "884643662010"
type input "1"
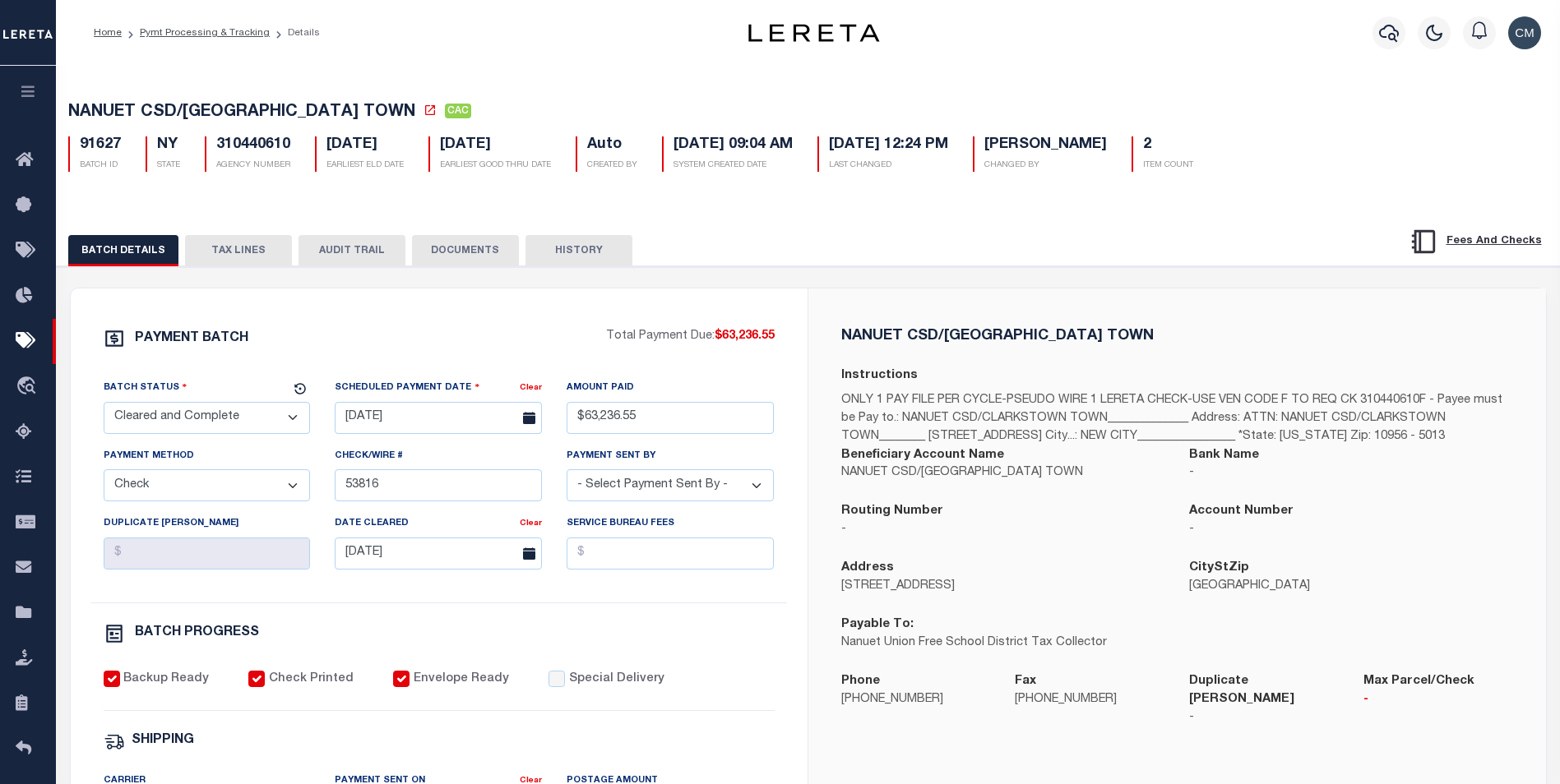
click at [362, 242] on button "AUDIT TRAIL" at bounding box center [352, 251] width 107 height 31
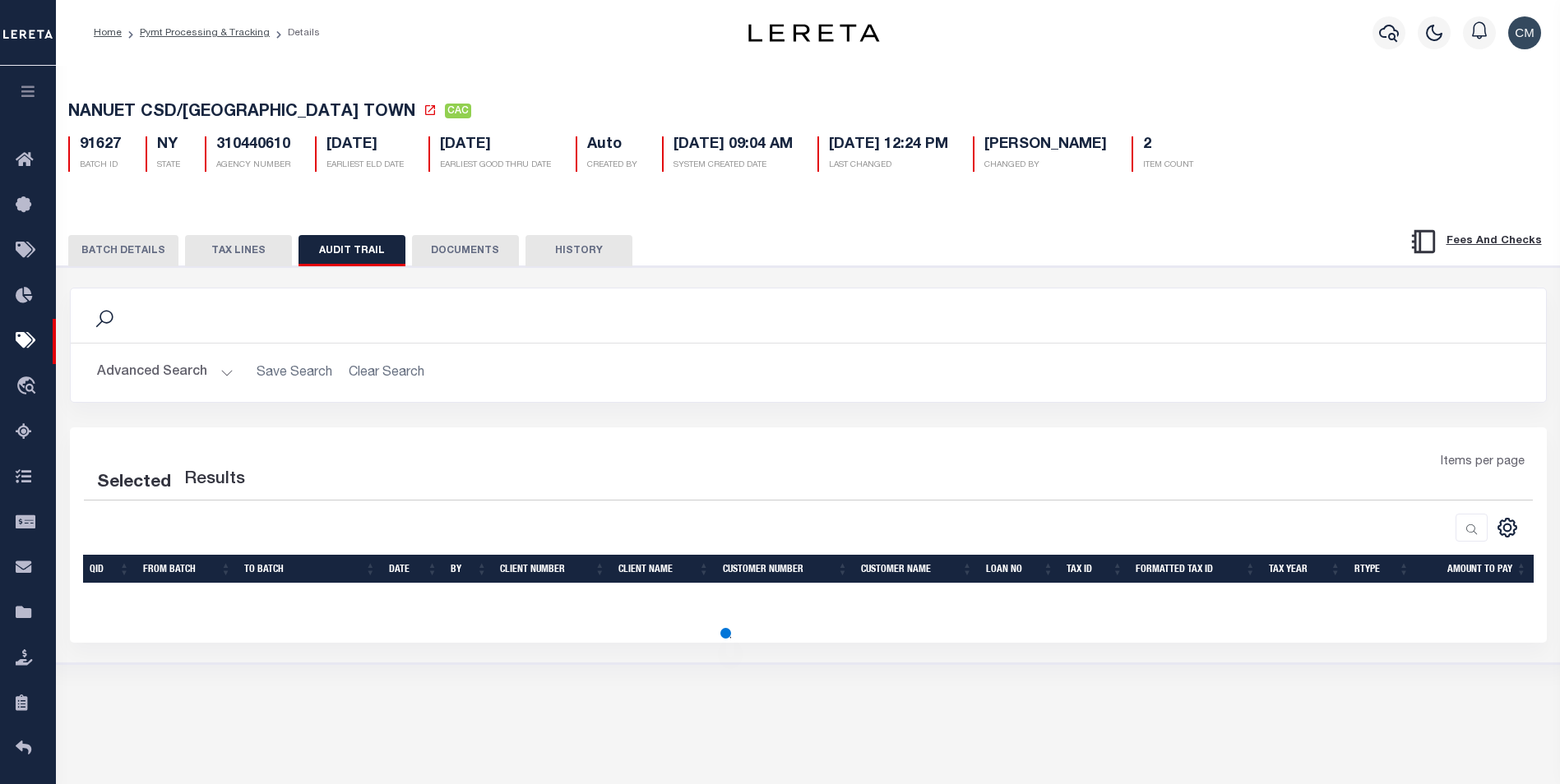
select select "100"
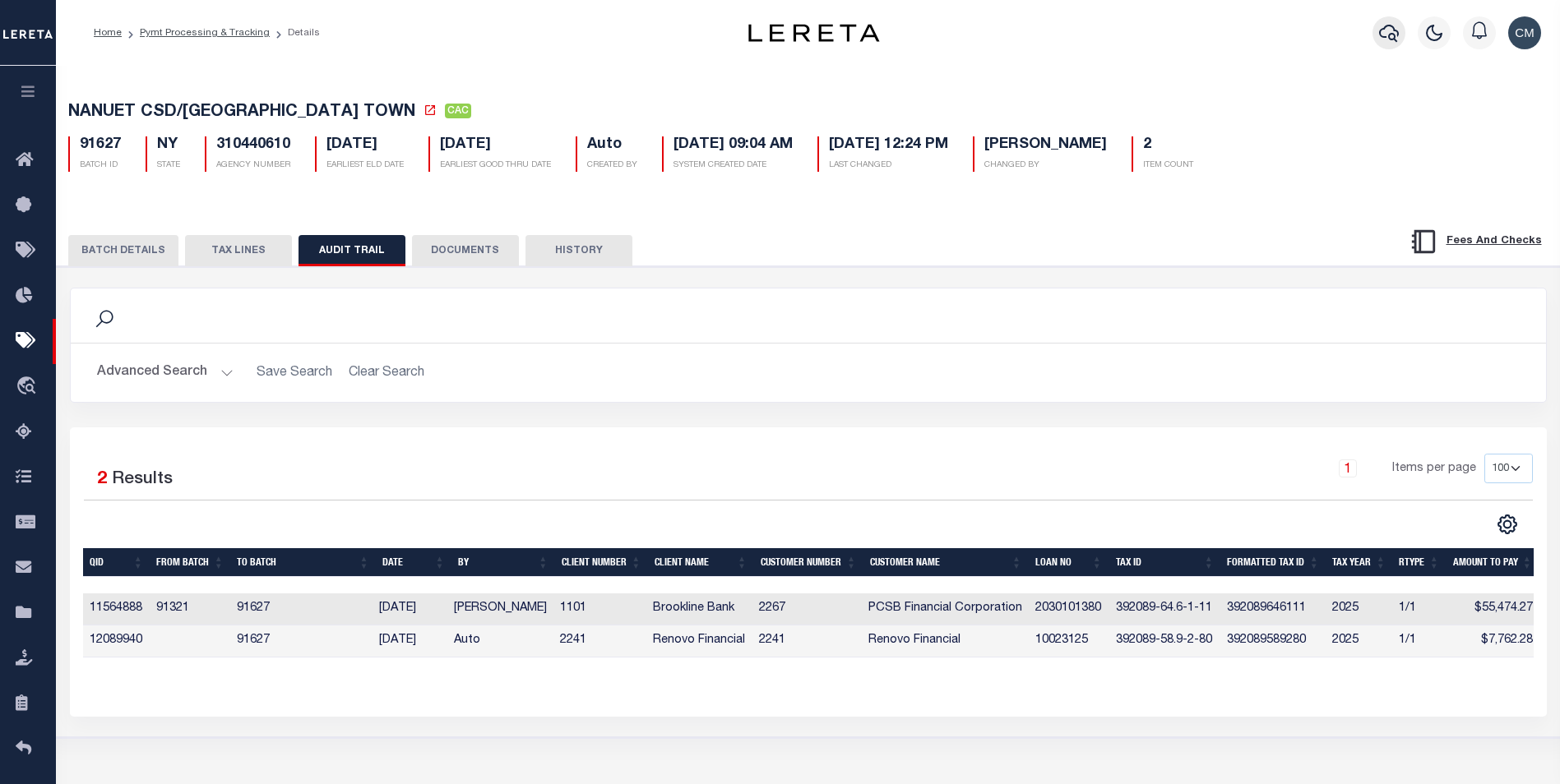
click at [1399, 38] on icon "button" at bounding box center [1388, 32] width 20 height 20
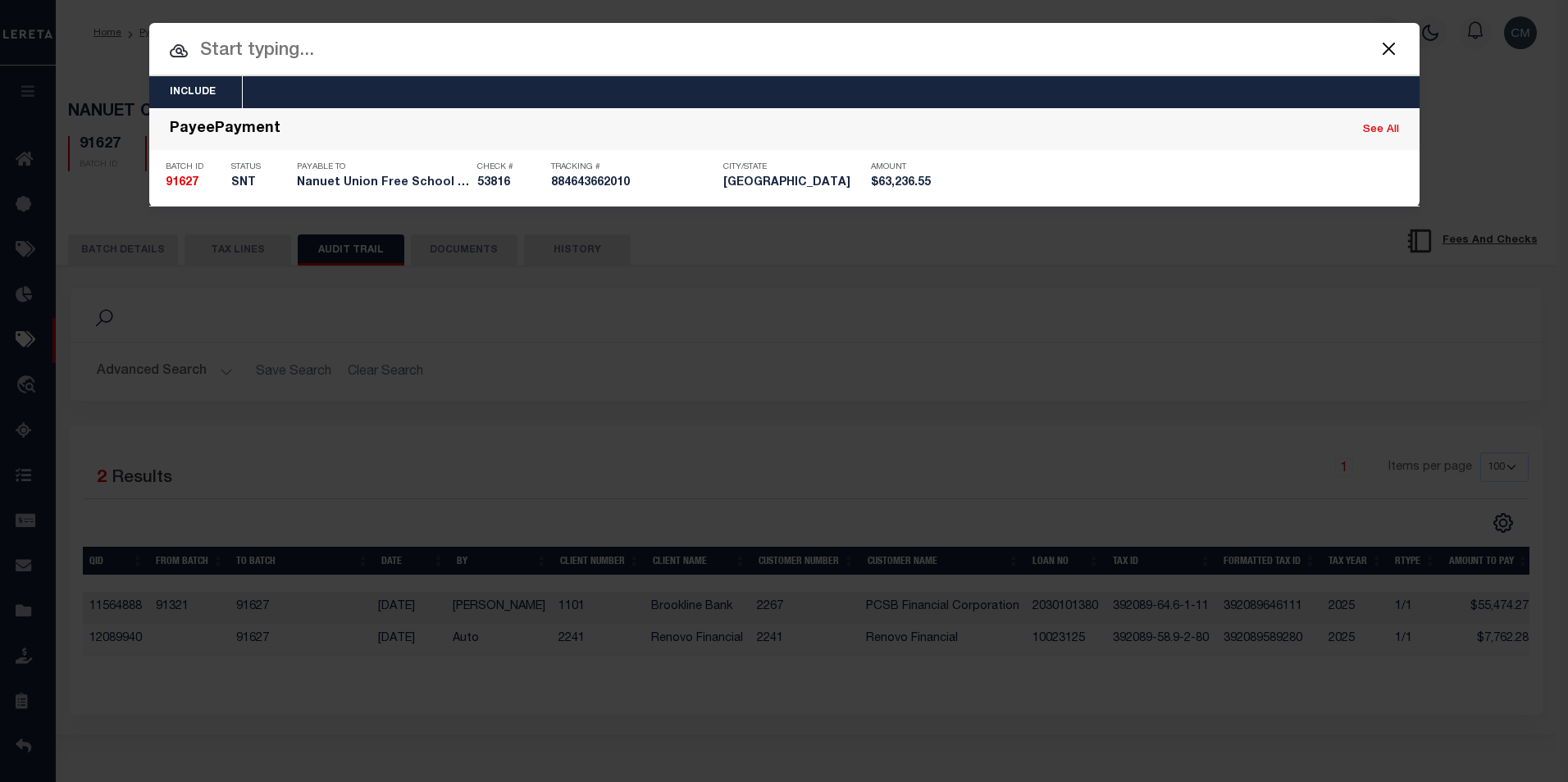
click at [595, 62] on input "text" at bounding box center [784, 51] width 1270 height 29
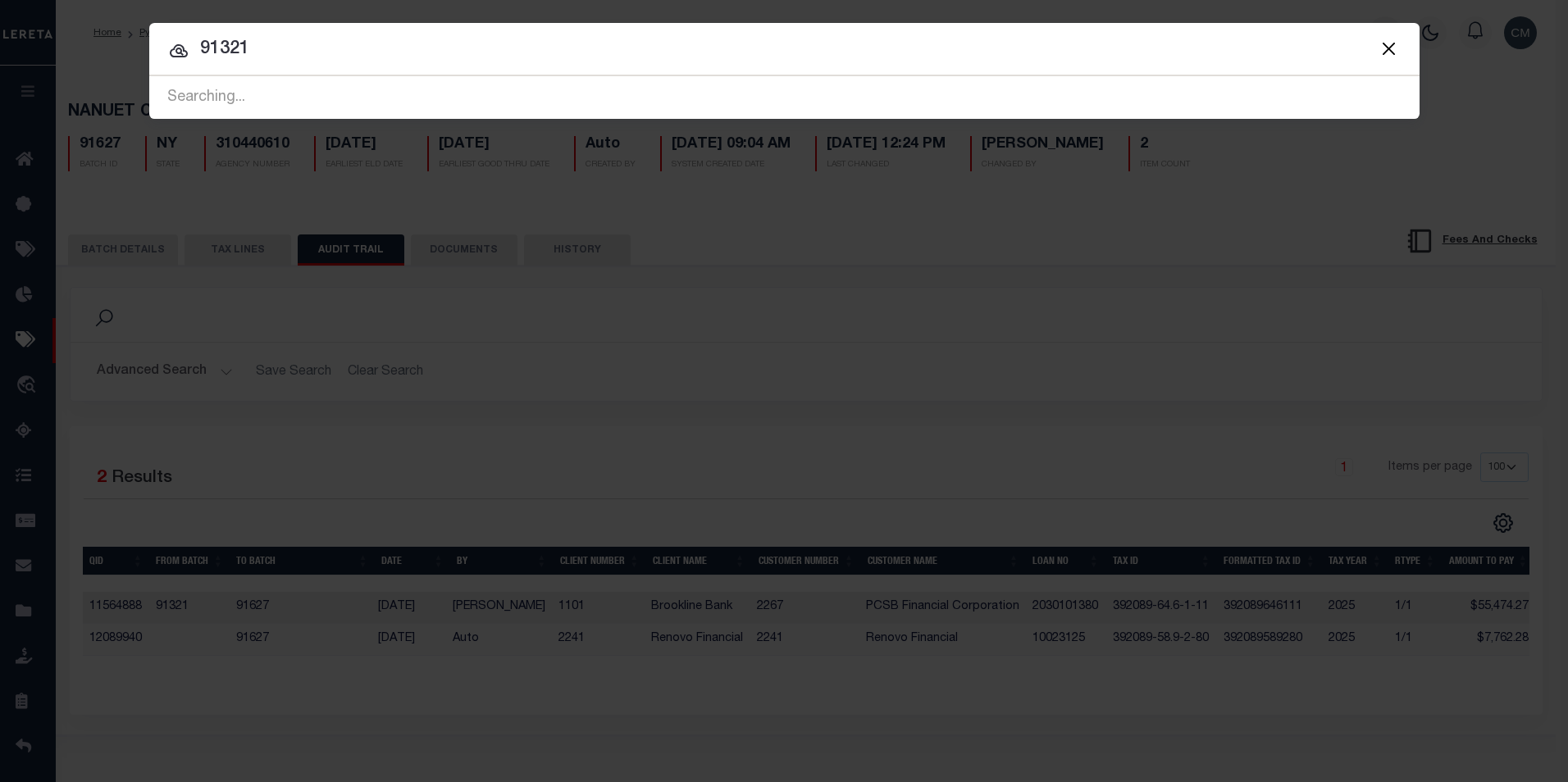
type input "91321"
click at [589, 59] on input "91321" at bounding box center [784, 49] width 1270 height 29
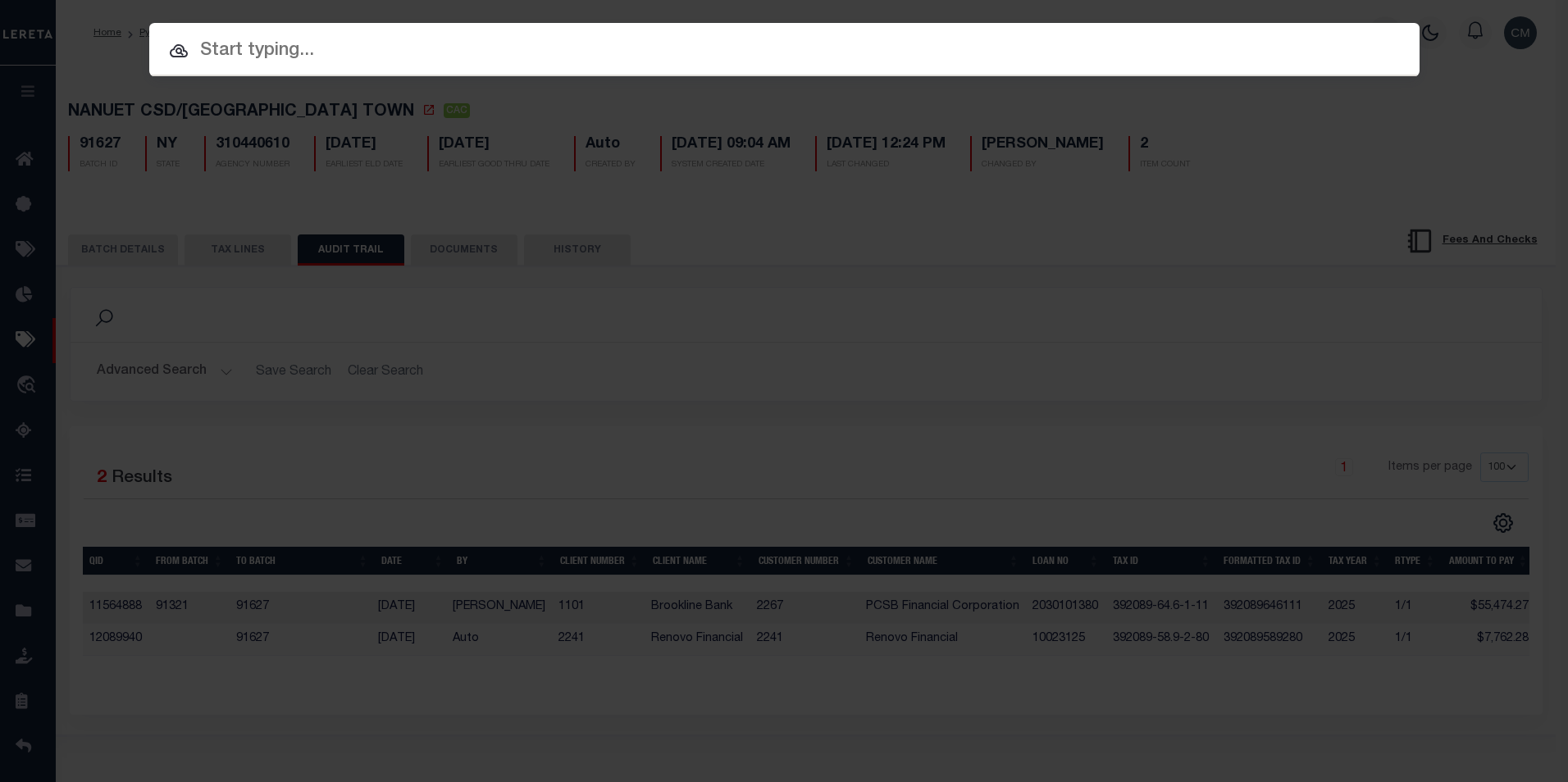
click at [695, 45] on input "text" at bounding box center [784, 51] width 1270 height 29
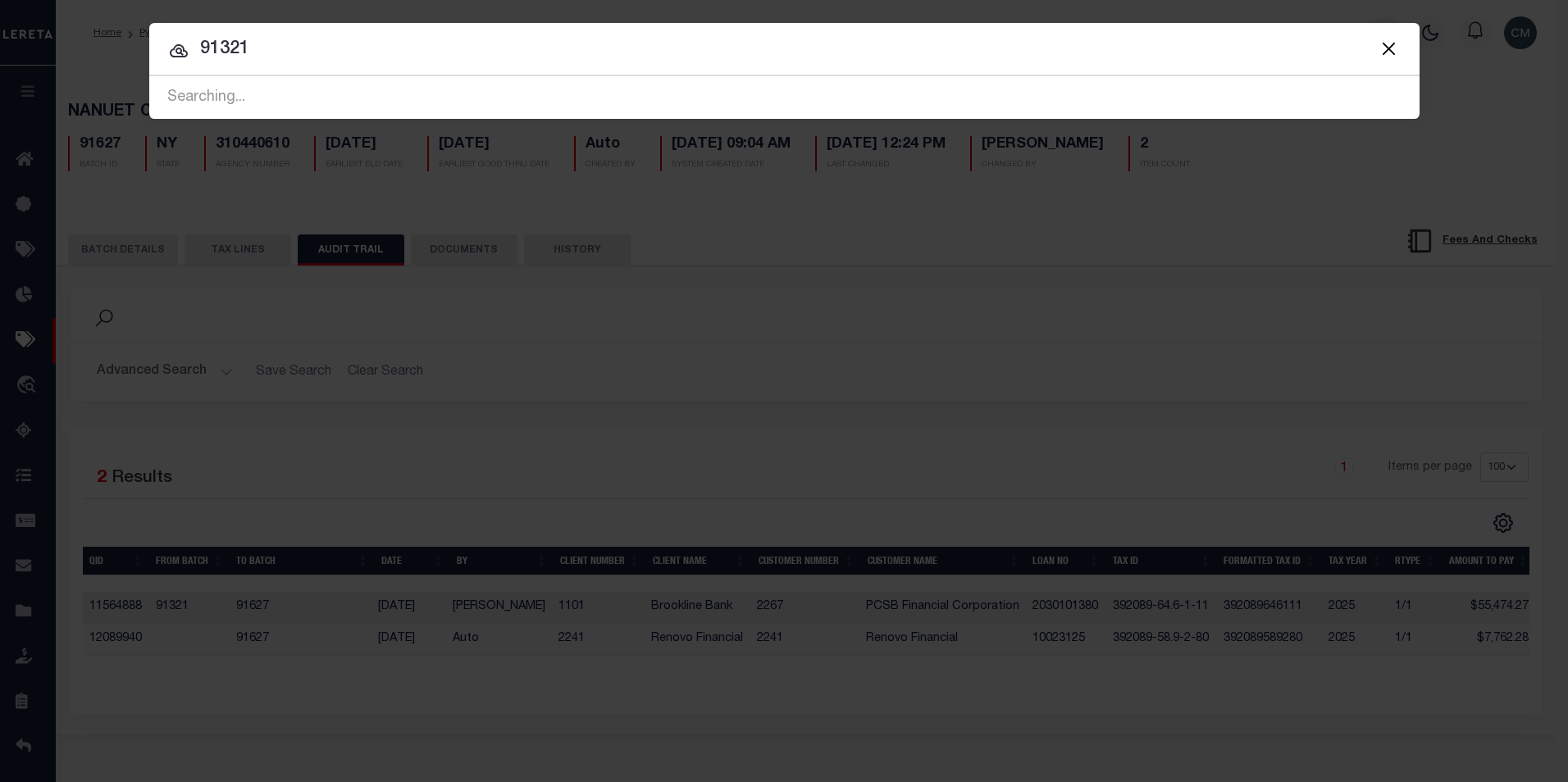
click at [1387, 52] on button "Close" at bounding box center [1388, 48] width 21 height 21
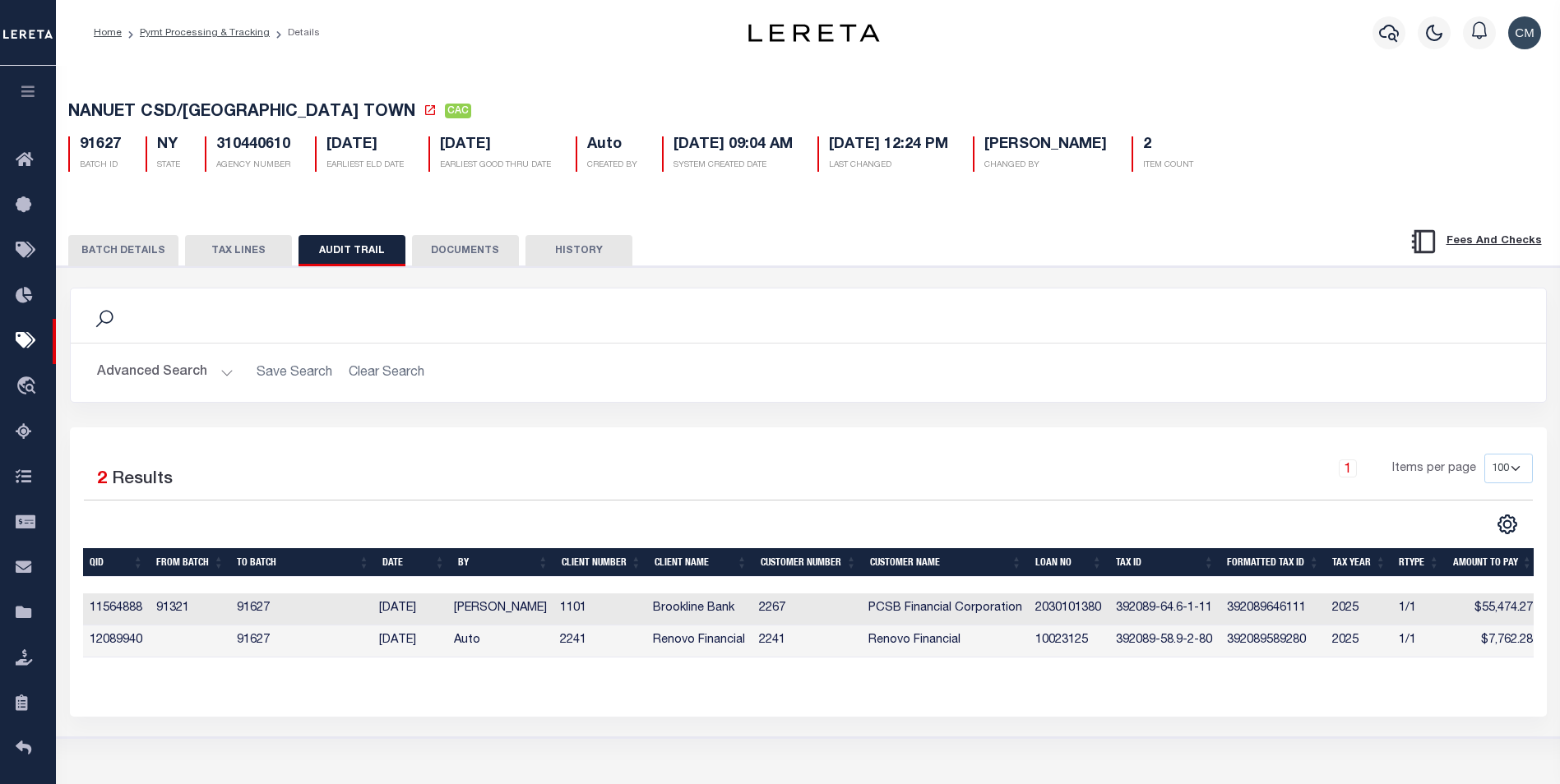
click at [257, 613] on td "91627" at bounding box center [301, 610] width 142 height 32
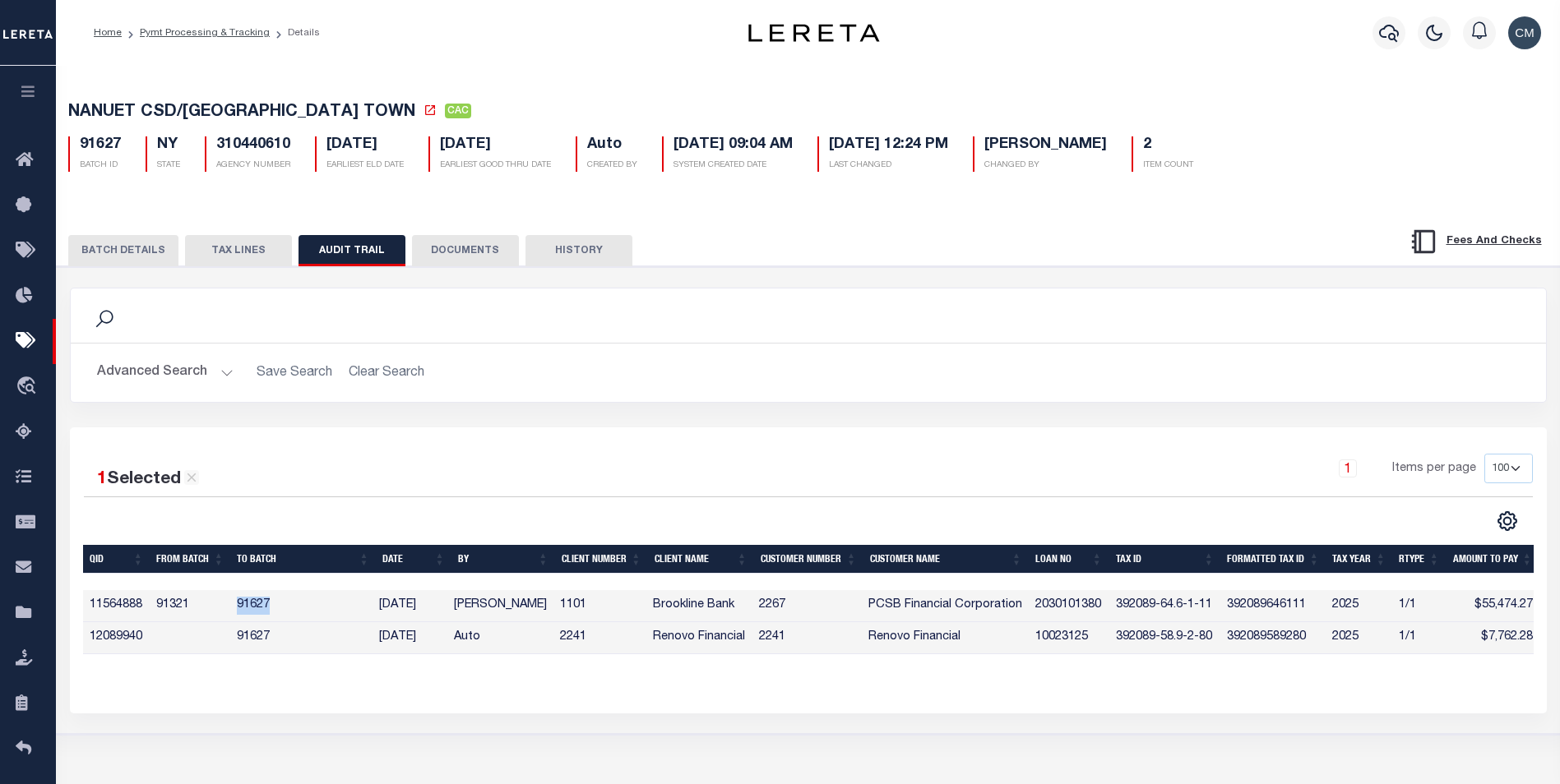
click at [257, 613] on td "91627" at bounding box center [301, 606] width 142 height 32
click at [258, 614] on td "91627" at bounding box center [301, 606] width 142 height 32
click at [180, 613] on td "91321" at bounding box center [190, 606] width 81 height 32
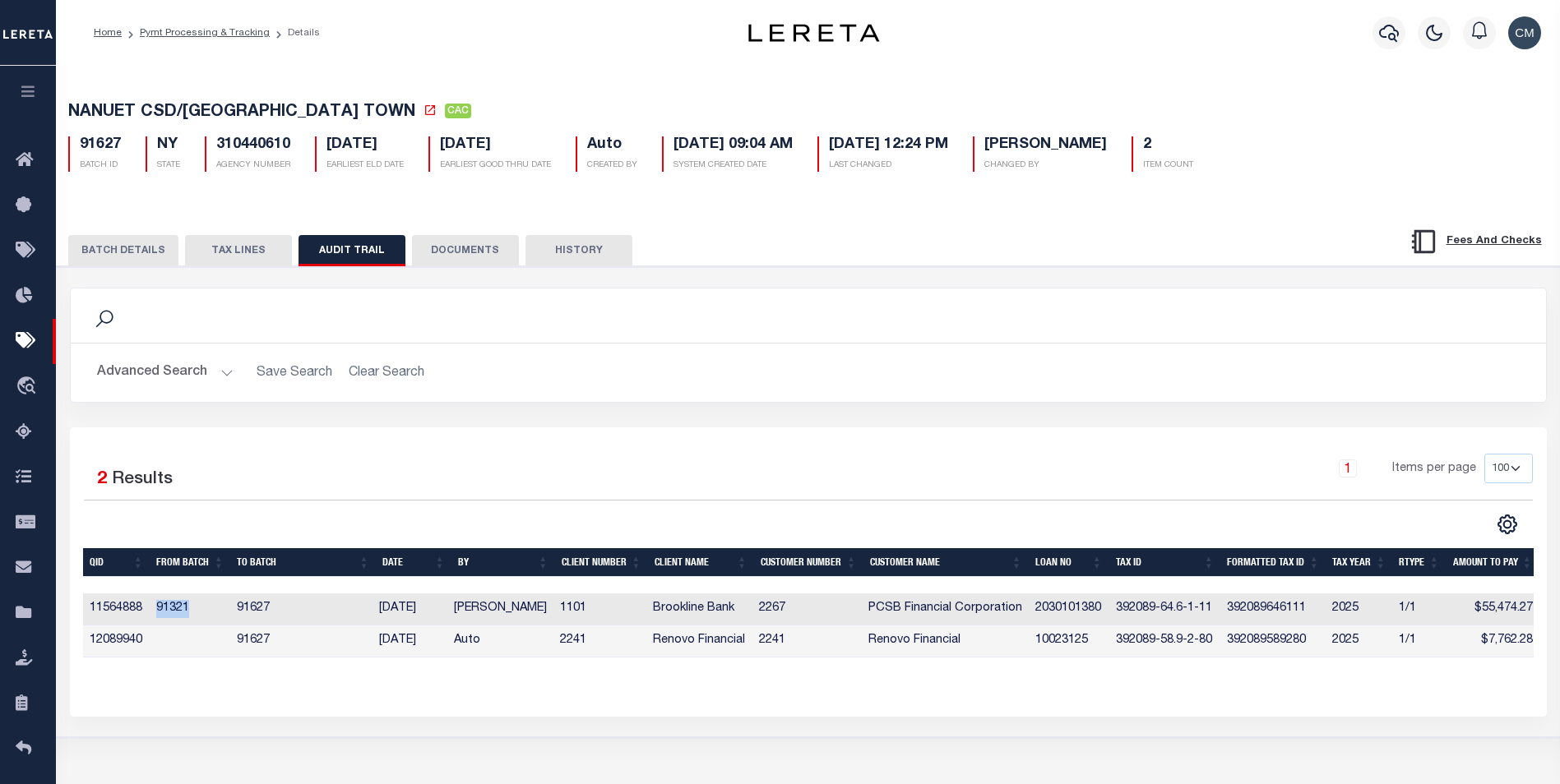
click at [182, 613] on td "91321" at bounding box center [190, 610] width 81 height 32
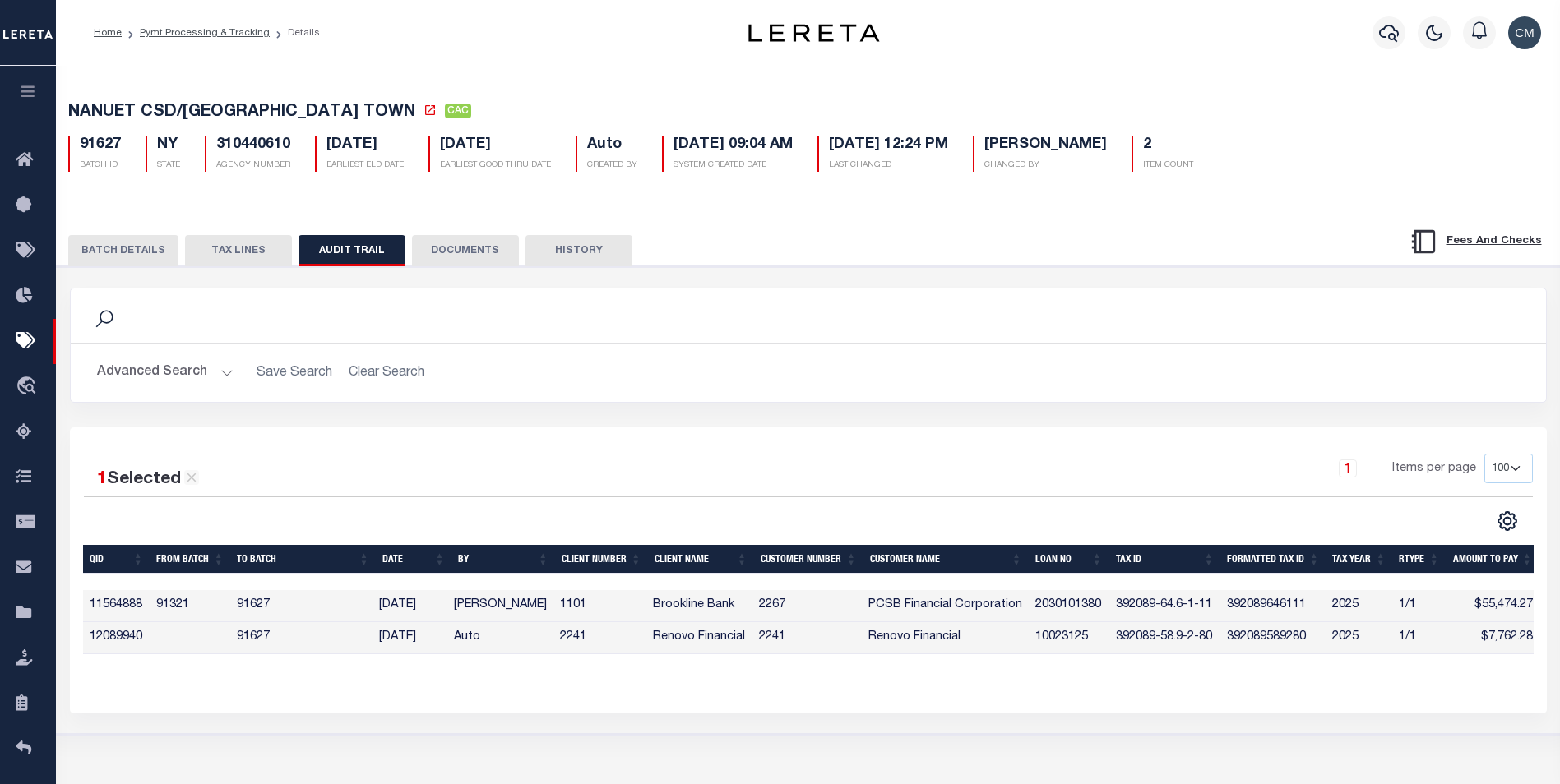
click at [1523, 416] on div "Search Advanced Search Save Search Clear Search Equals" at bounding box center [807, 357] width 1501 height 140
click at [1377, 32] on button "button" at bounding box center [1388, 32] width 33 height 33
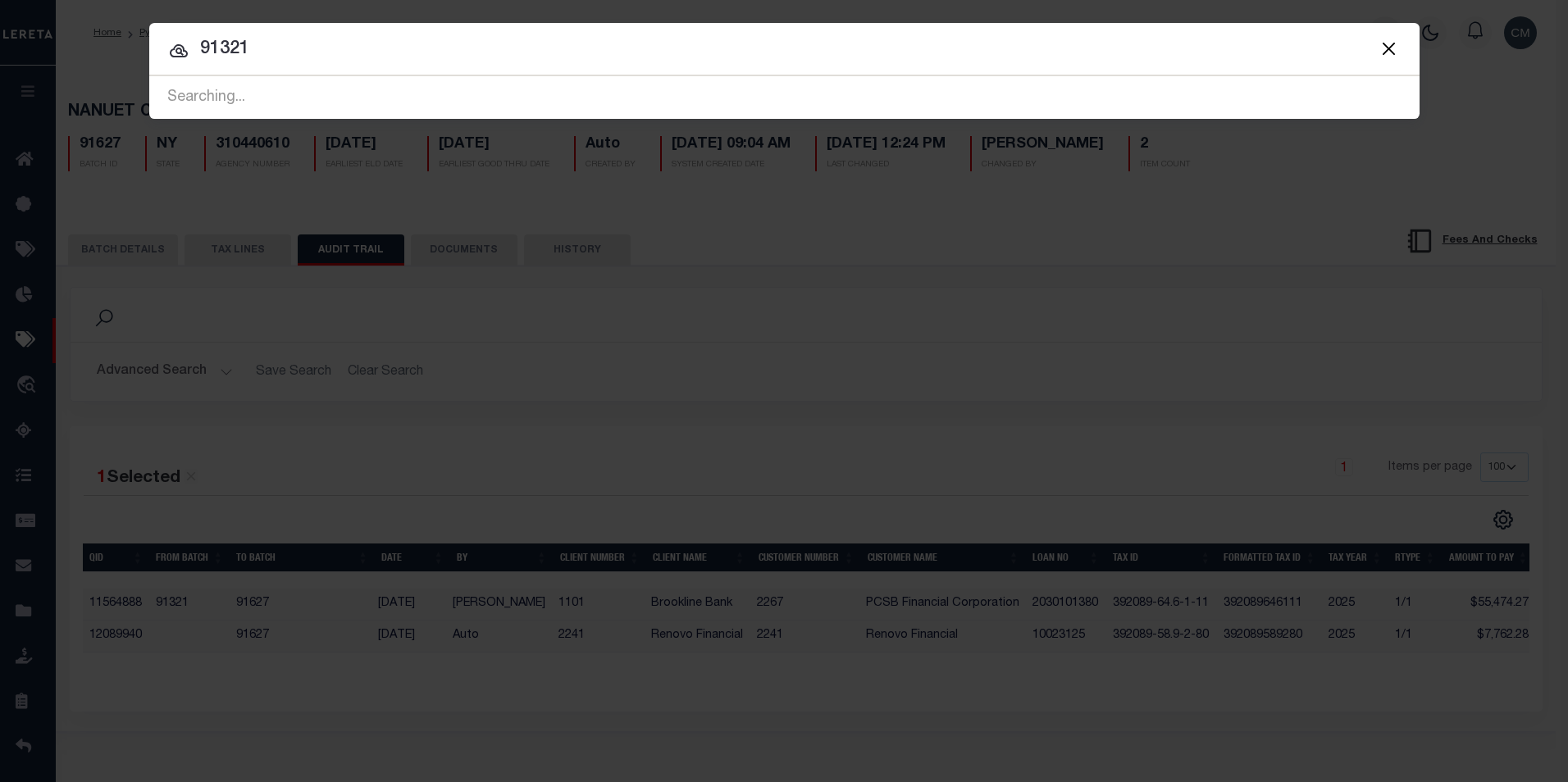
click at [701, 48] on input "91321" at bounding box center [784, 49] width 1270 height 29
type input "91529"
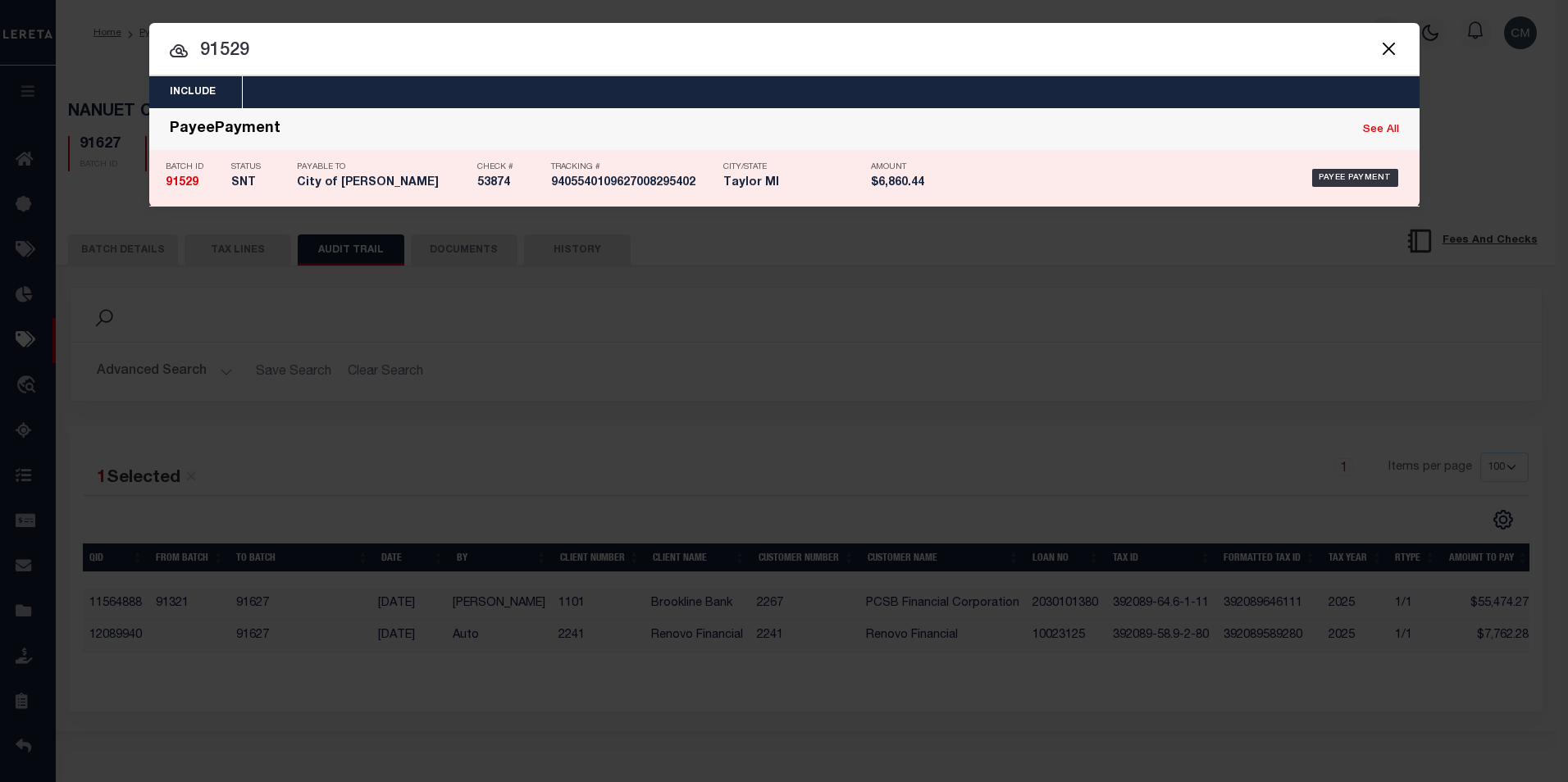
click at [682, 181] on h5 "9405540109627008295402" at bounding box center [633, 182] width 164 height 14
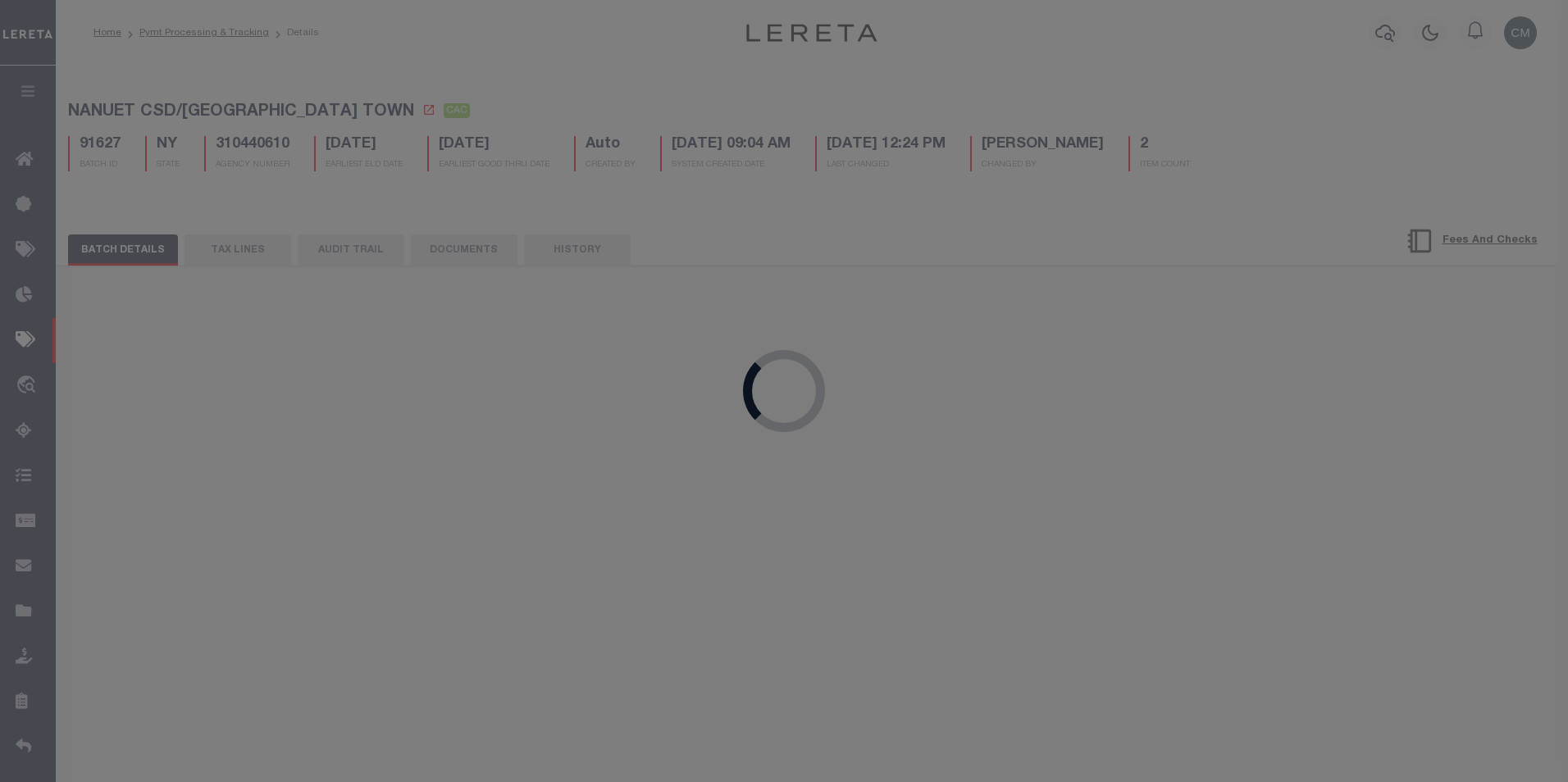
select select "SNT"
type input "[DATE]"
type input "$6,860.44"
type input "53874"
type input "$30"
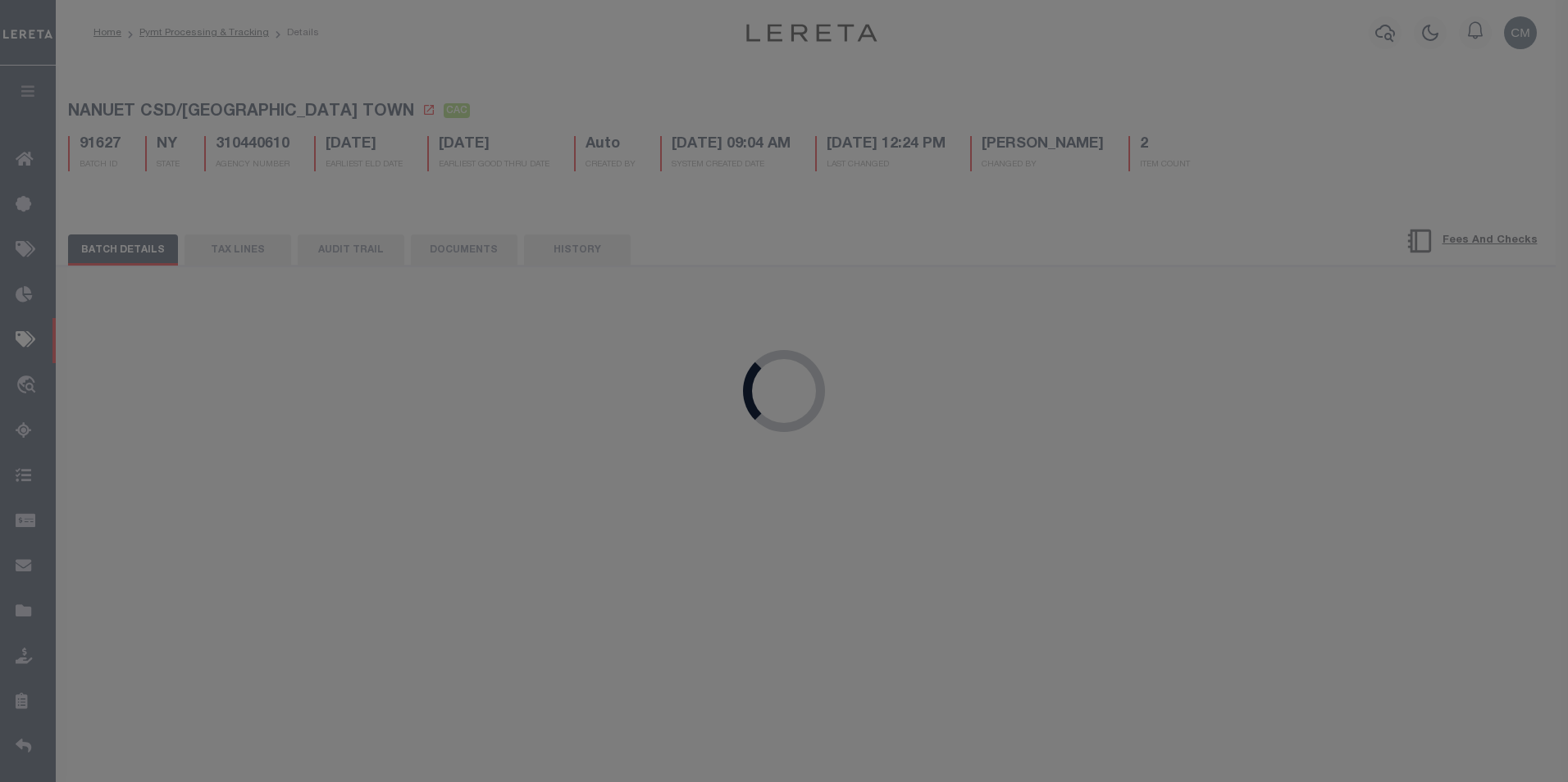
checkbox input "false"
select select "USS"
type input "[DATE]"
type input "9405540109627008295402"
type input "N"
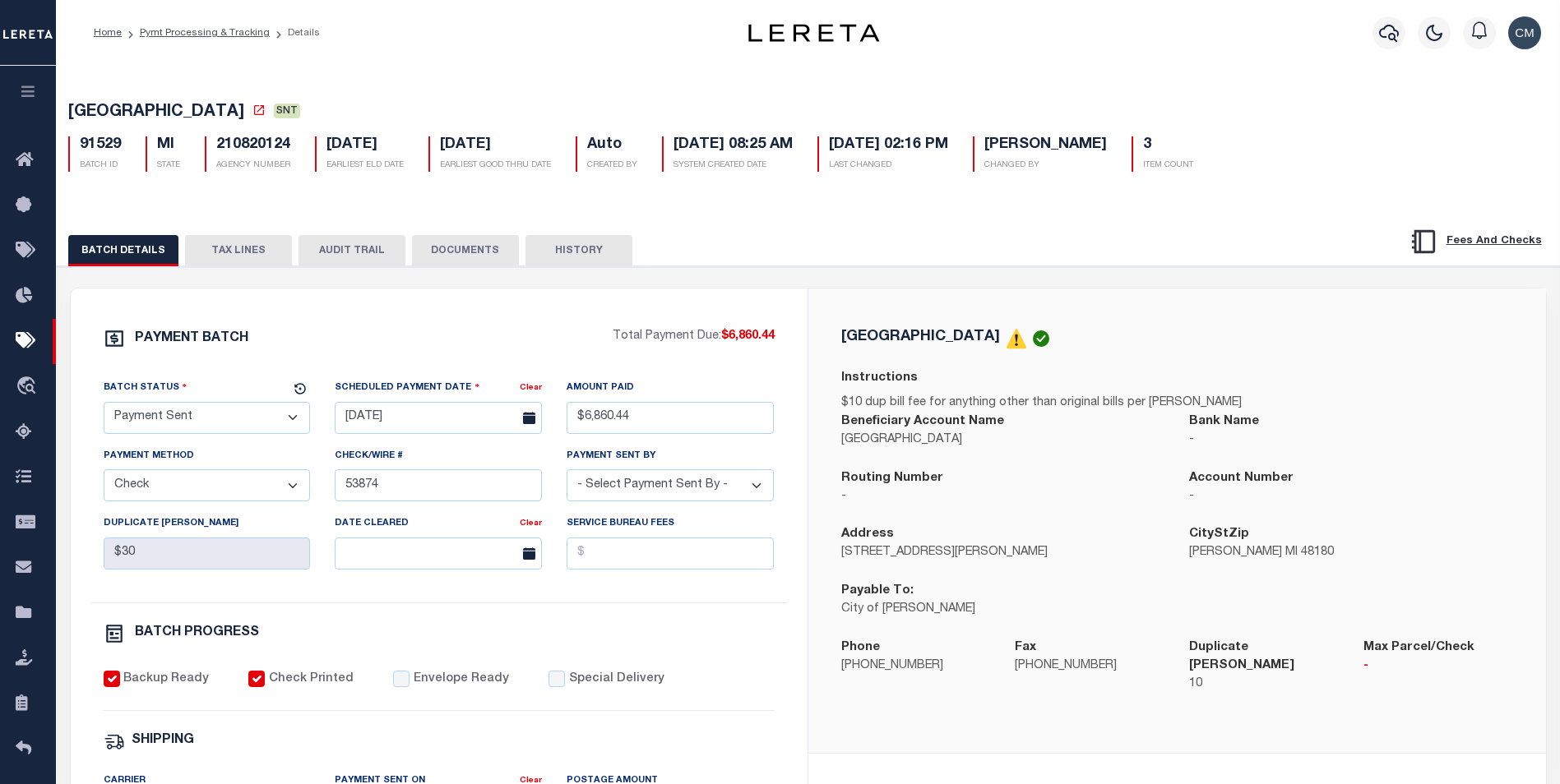
click at [386, 258] on button "AUDIT TRAIL" at bounding box center [352, 251] width 107 height 31
select select "100"
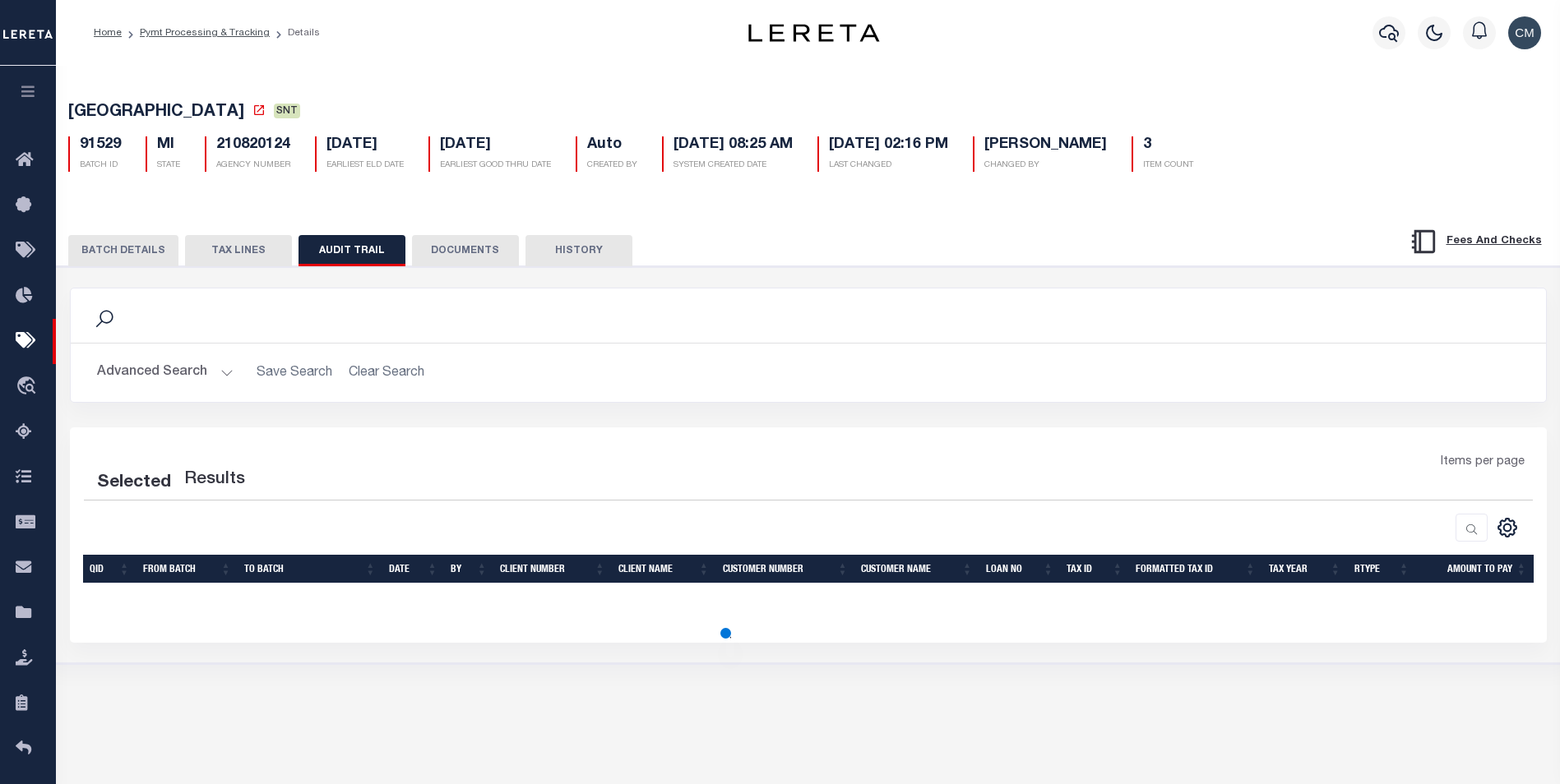
select select "100"
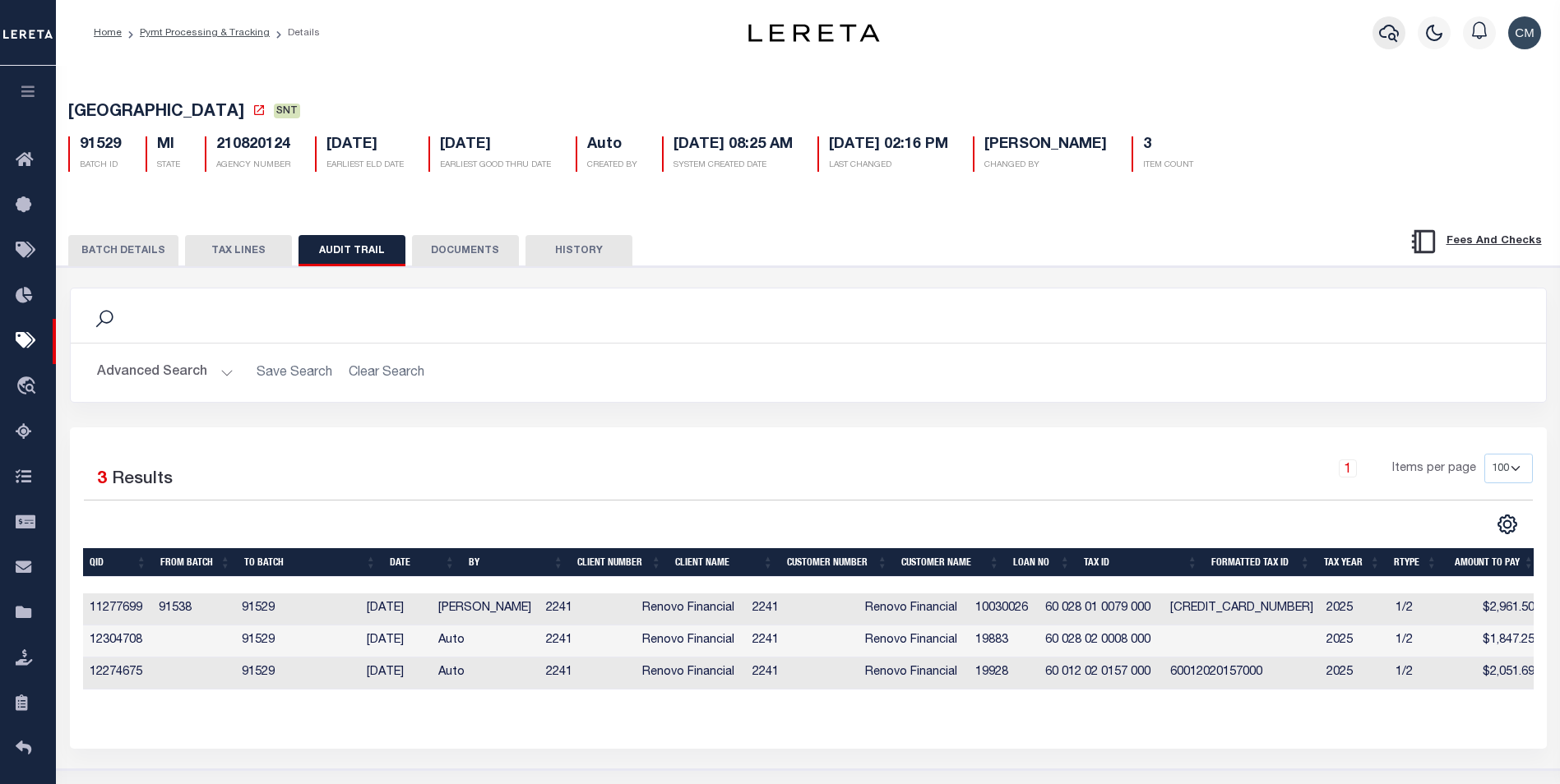
click at [1391, 39] on icon "button" at bounding box center [1388, 33] width 20 height 17
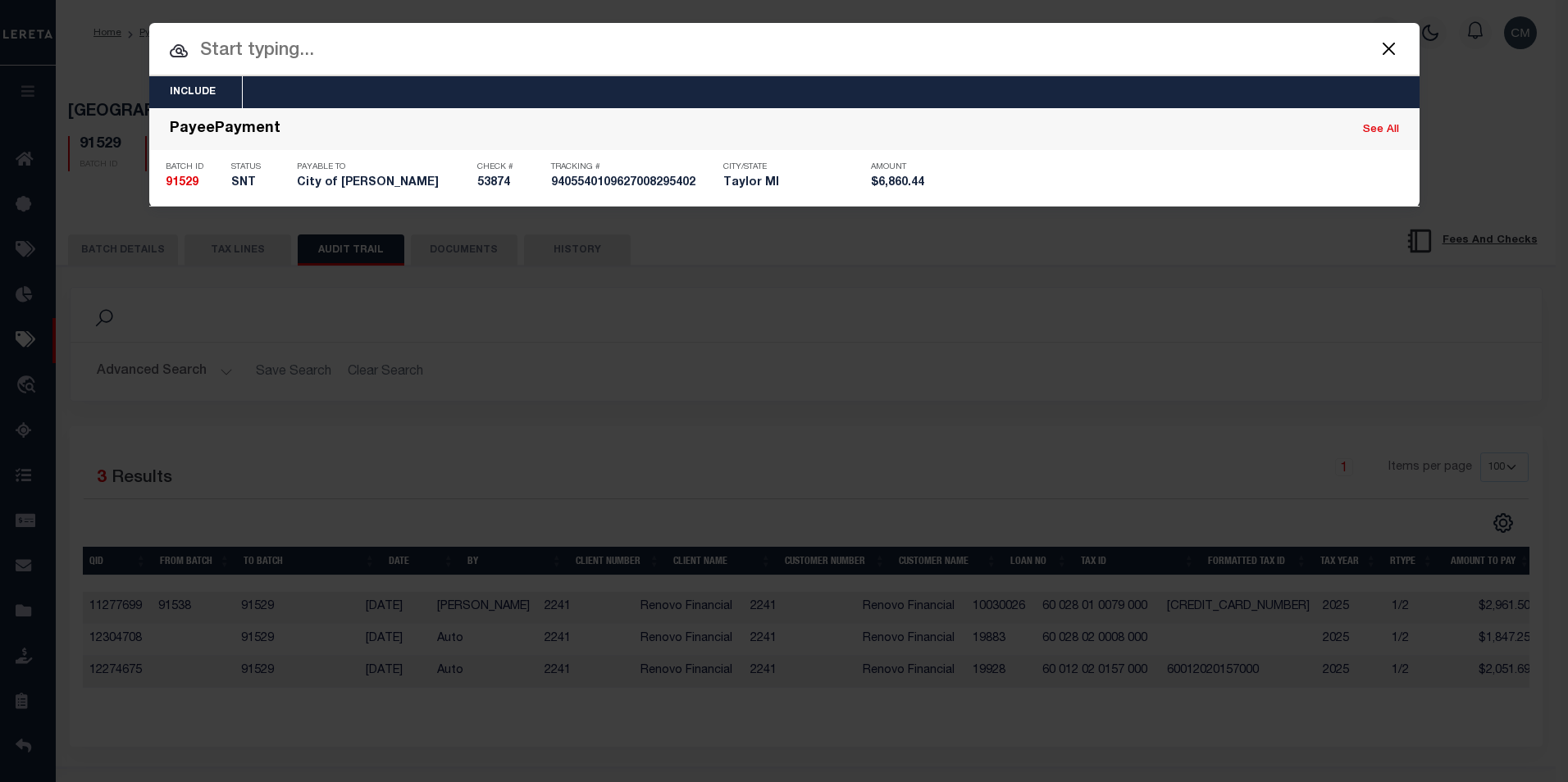
click at [516, 57] on input "text" at bounding box center [784, 51] width 1270 height 29
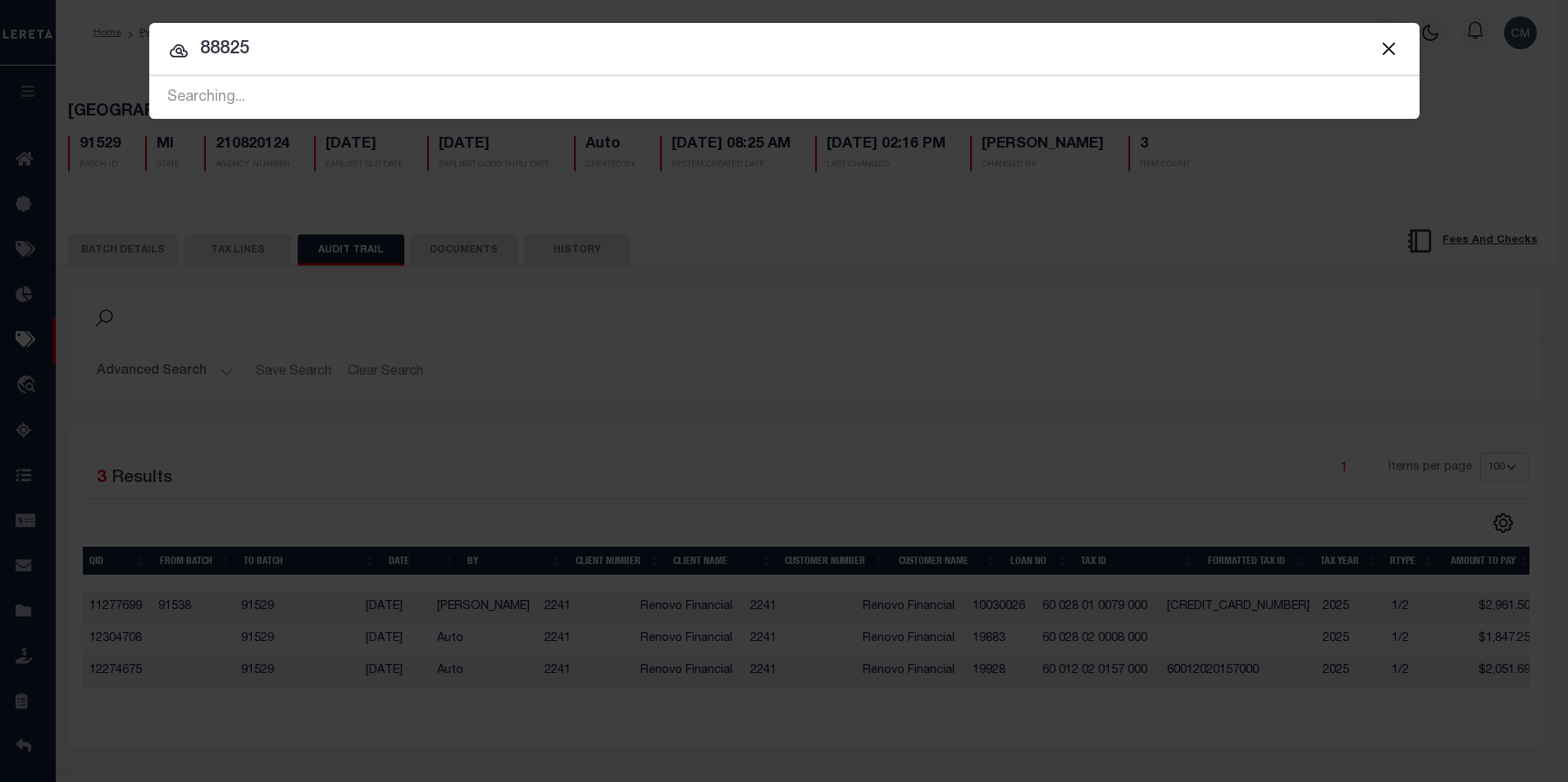
type input "88825"
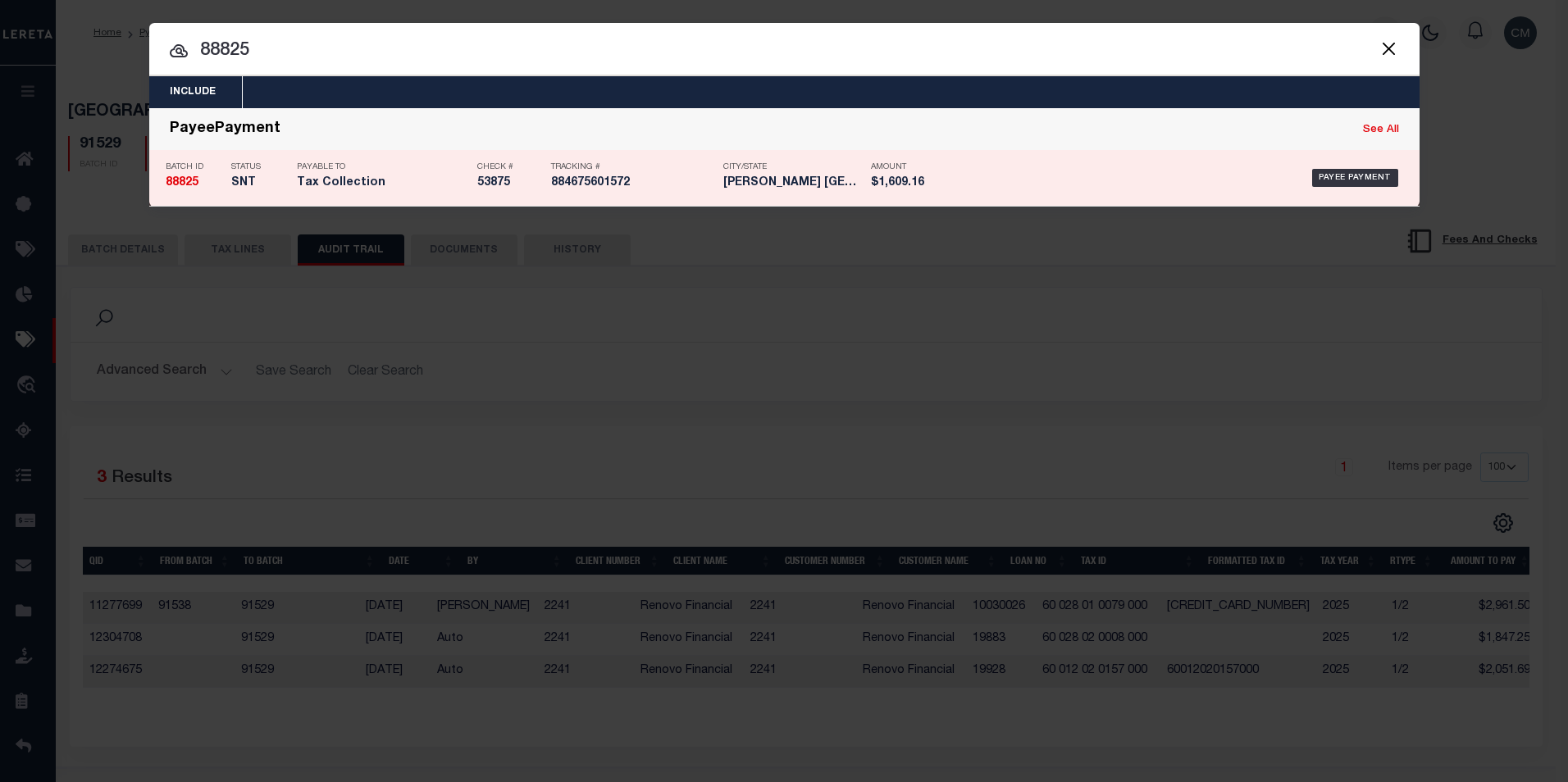
click at [554, 171] on p "Tracking #" at bounding box center [633, 167] width 164 height 10
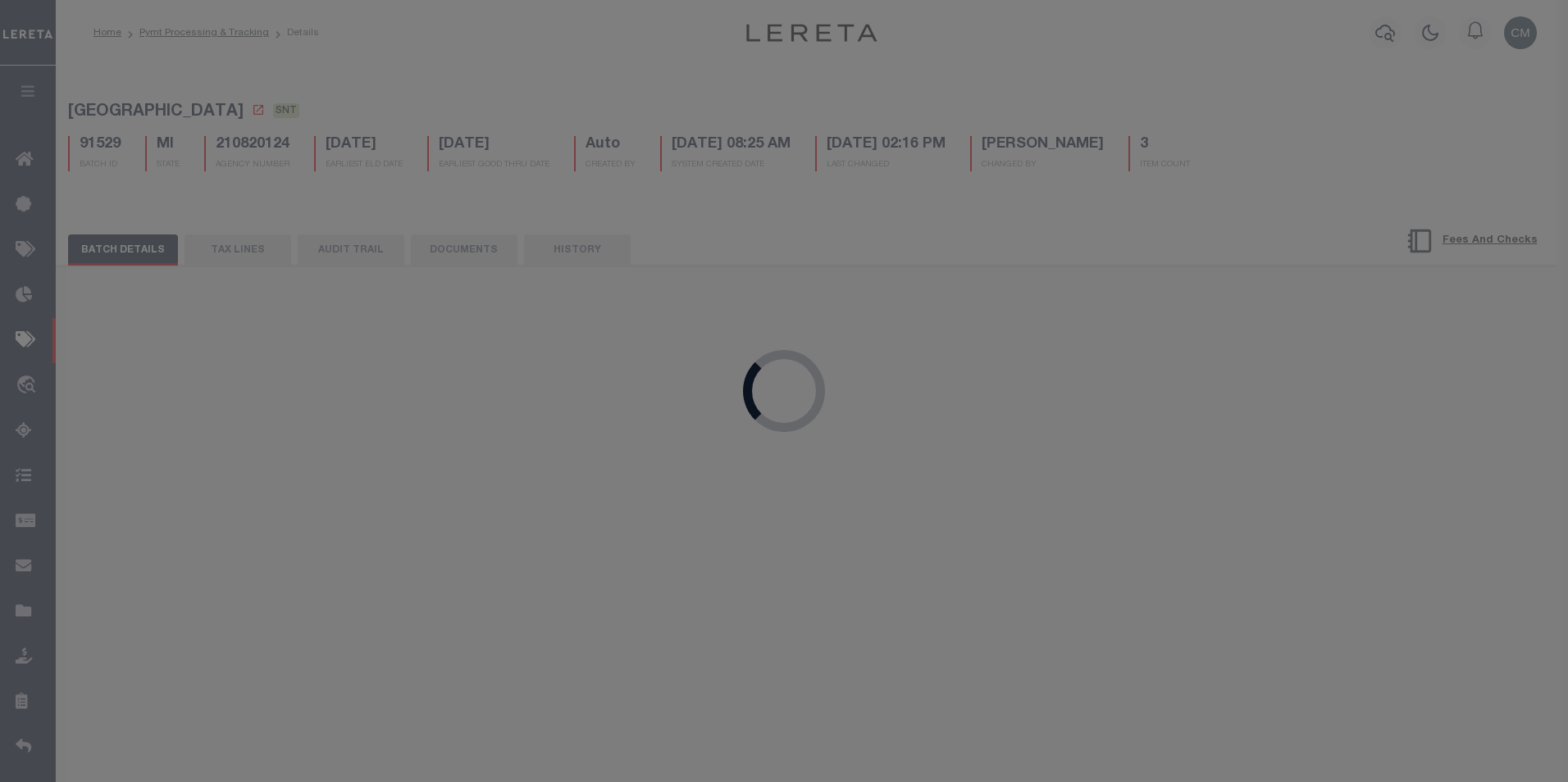
type input "$1,609.16"
type input "53875"
checkbox input "true"
select select "FDX"
type input "884675601572"
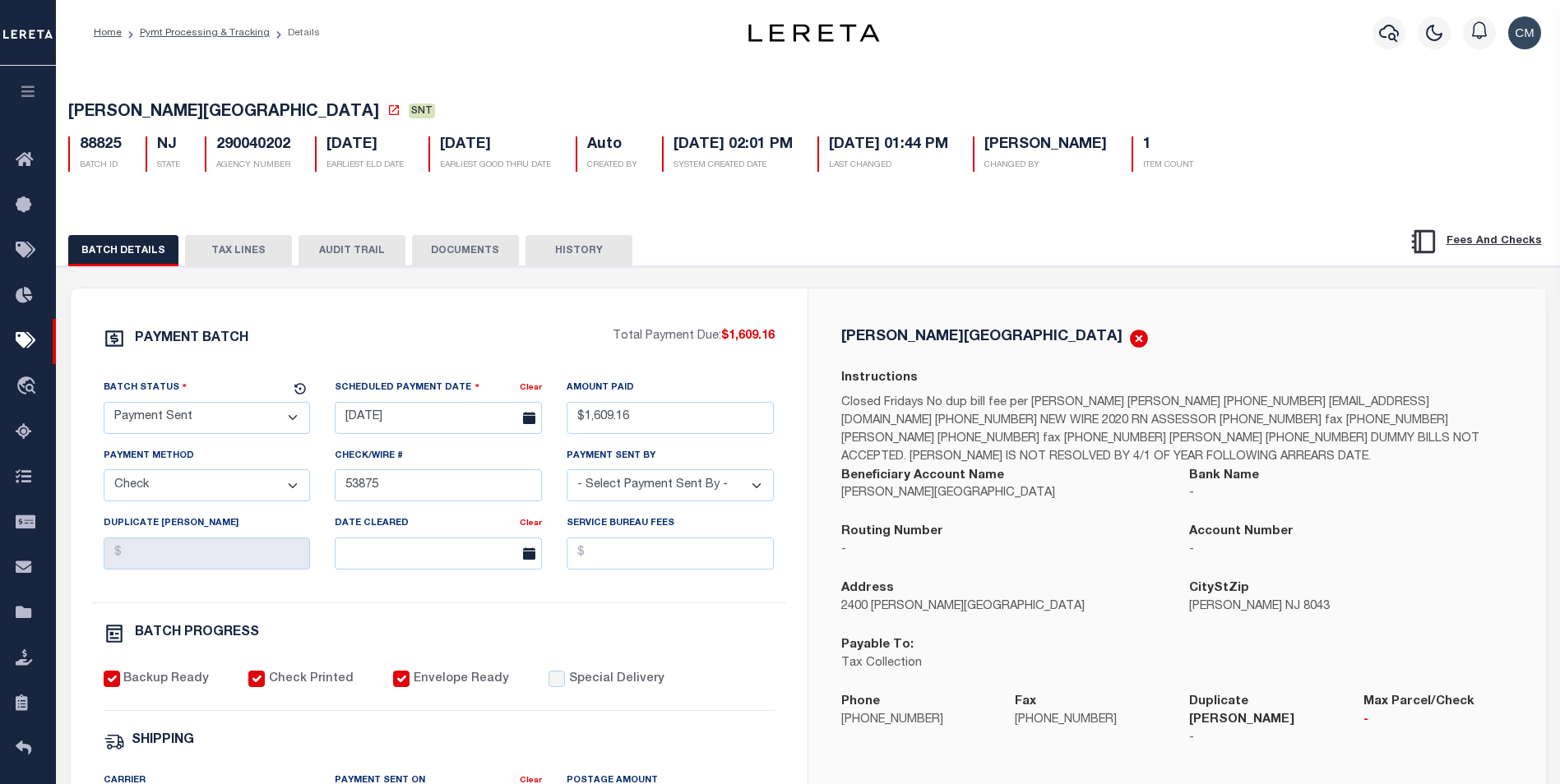
click at [334, 267] on button "AUDIT TRAIL" at bounding box center [352, 251] width 107 height 31
select select "100"
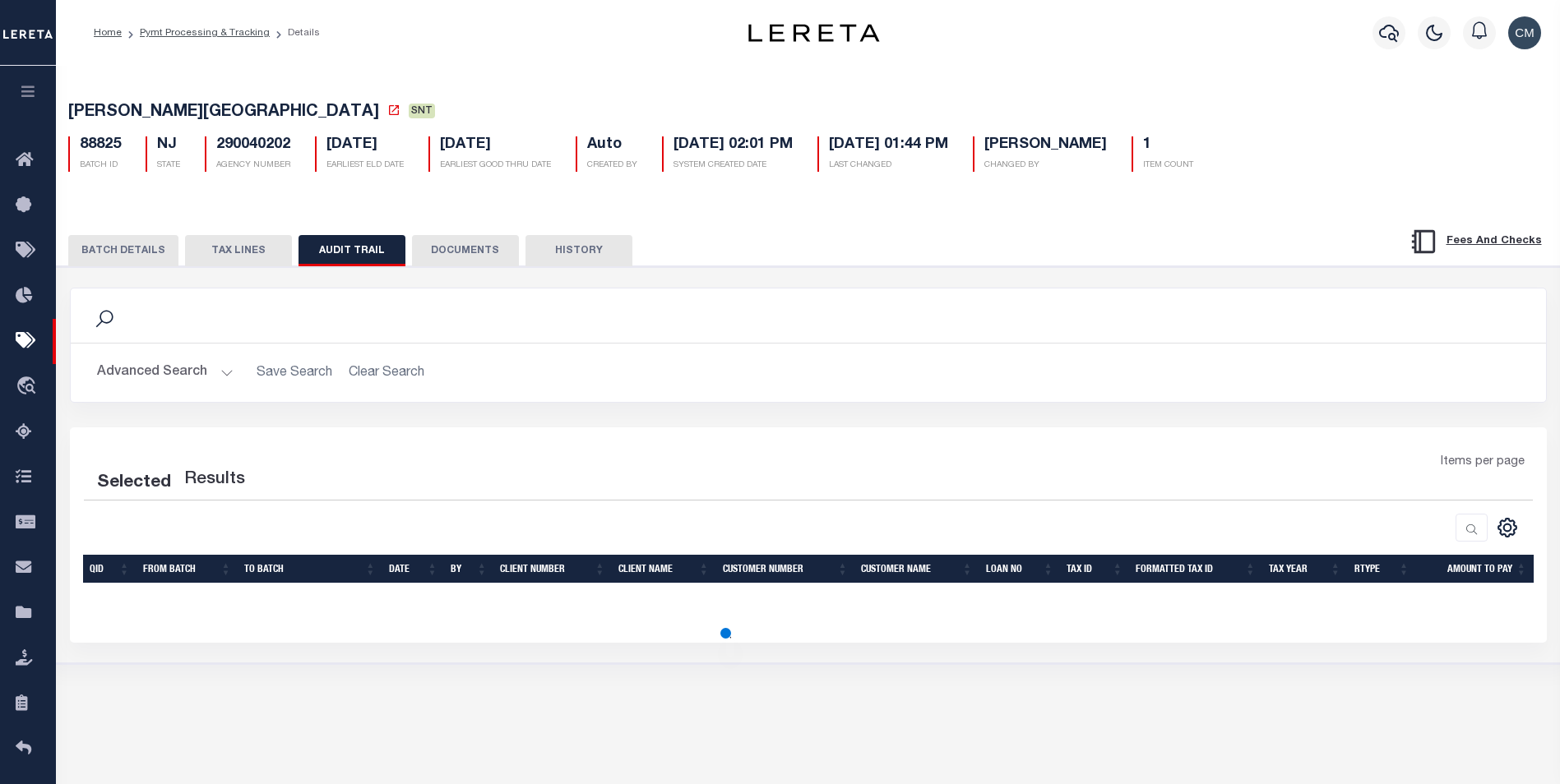
select select "100"
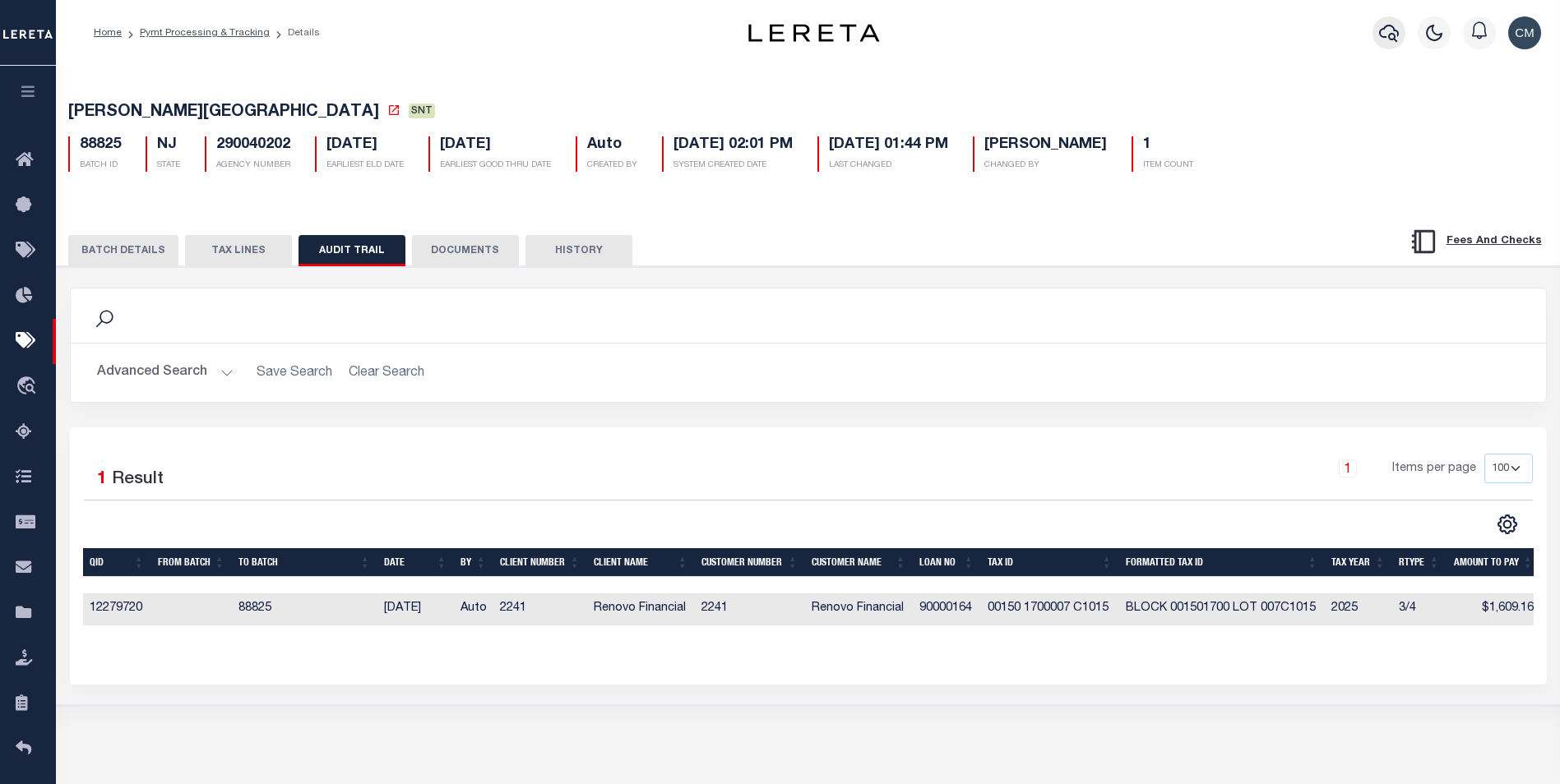
click at [1393, 42] on icon "button" at bounding box center [1388, 32] width 20 height 20
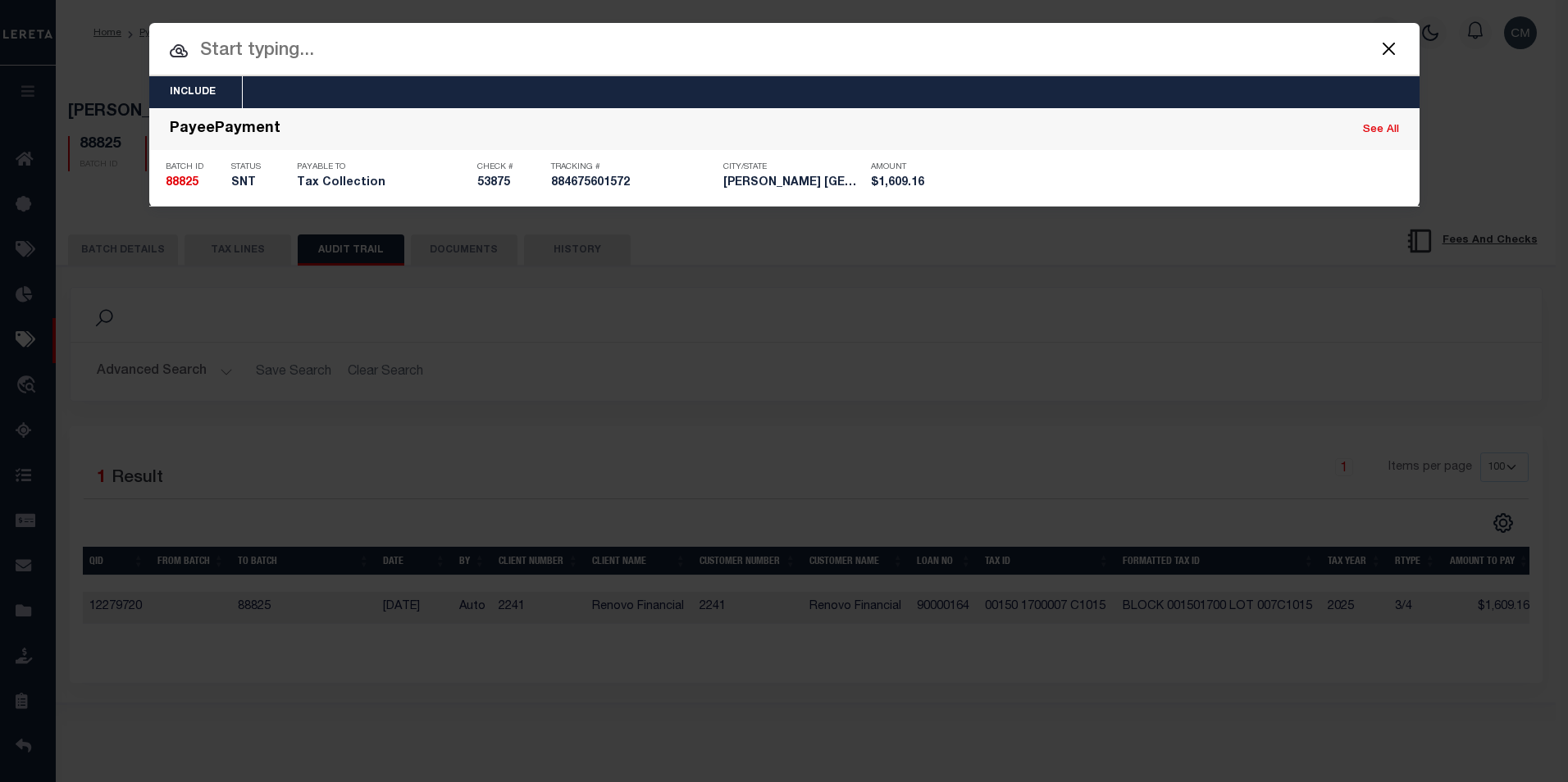
click at [1156, 56] on input "text" at bounding box center [784, 51] width 1270 height 29
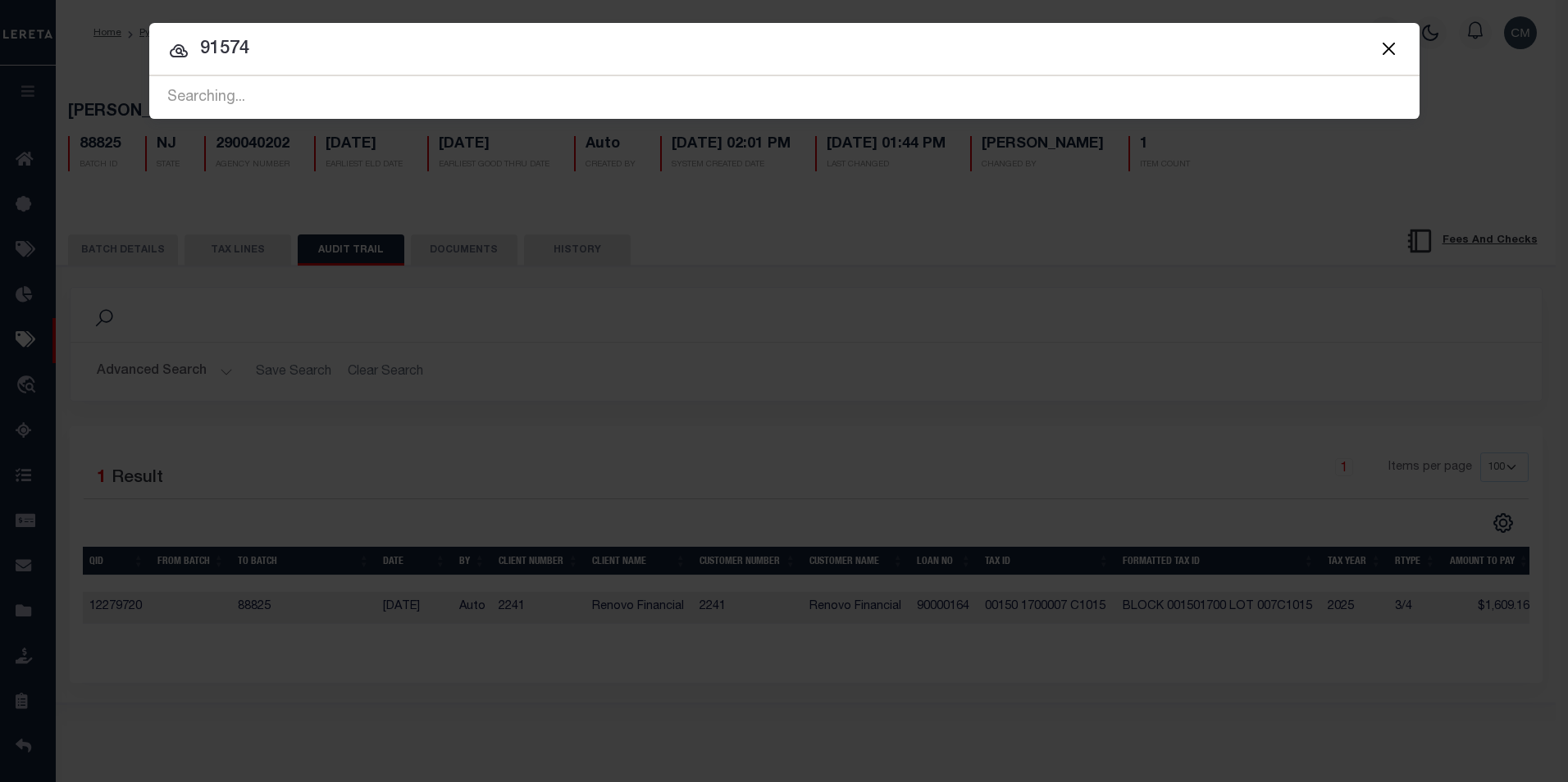
type input "91574"
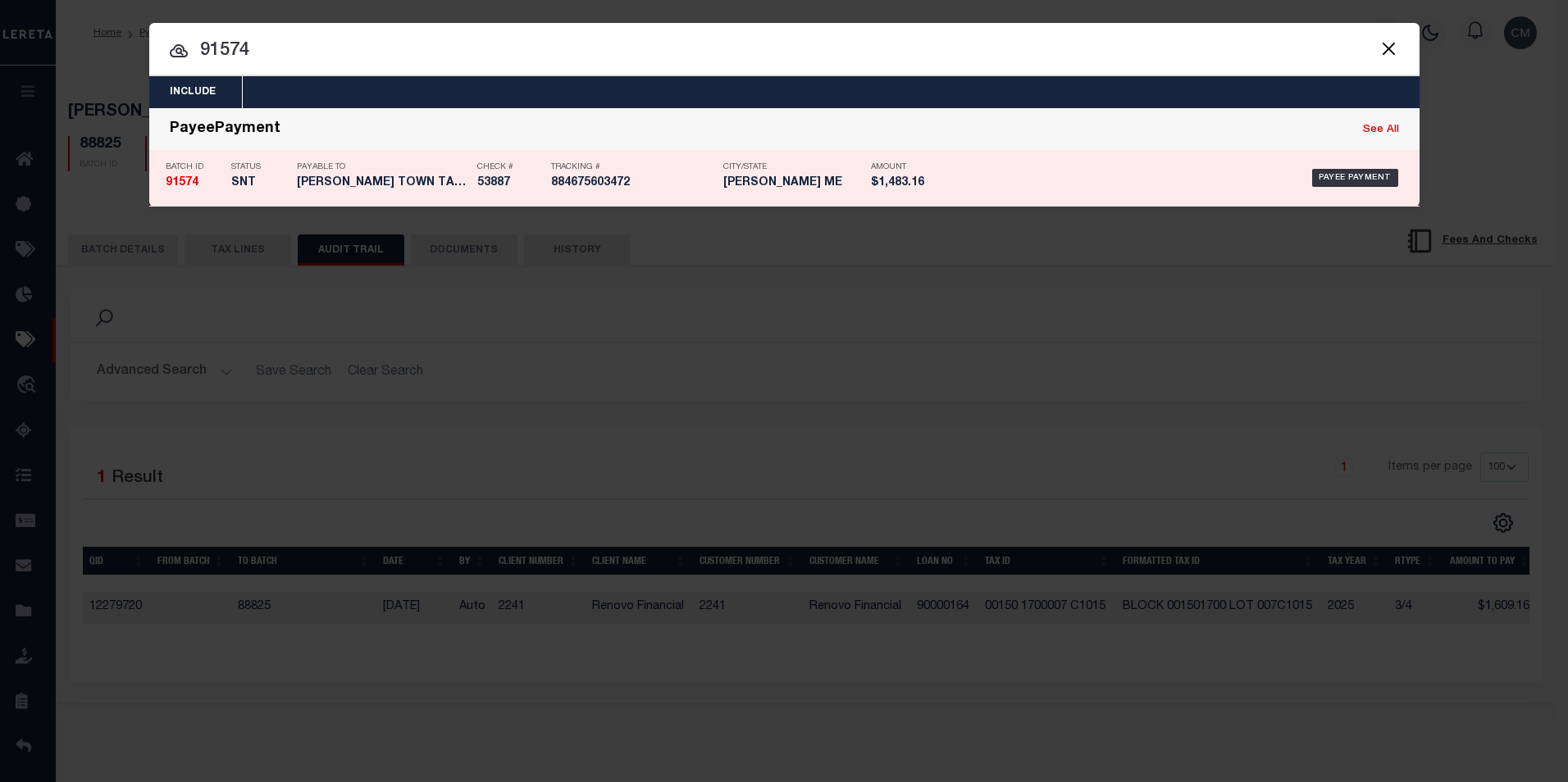
click at [1079, 161] on div "Payee Payment" at bounding box center [1178, 178] width 450 height 48
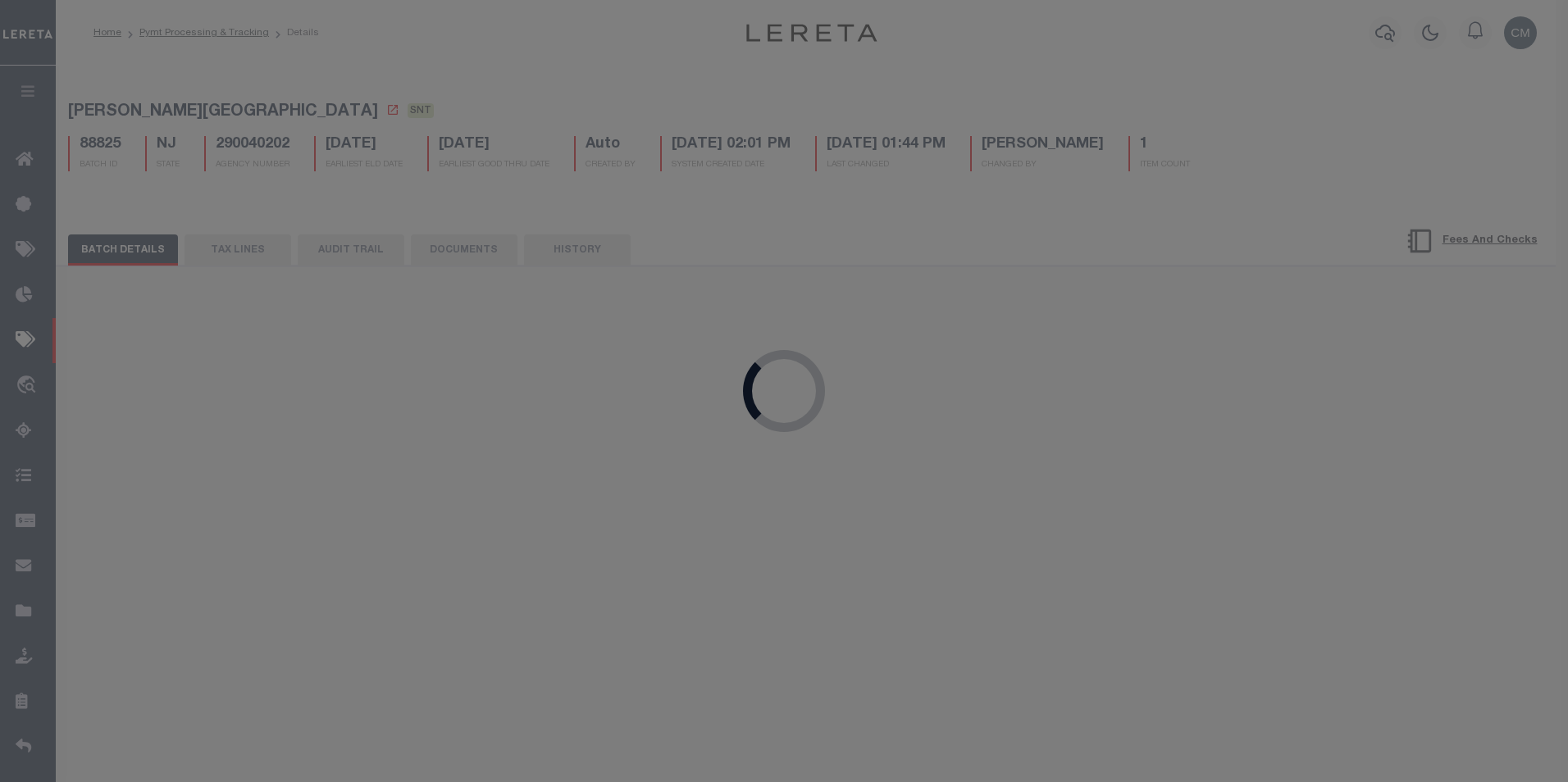
type input "$1,483.16"
type input "53887"
select select "[PERSON_NAME]"
type input "884675603472"
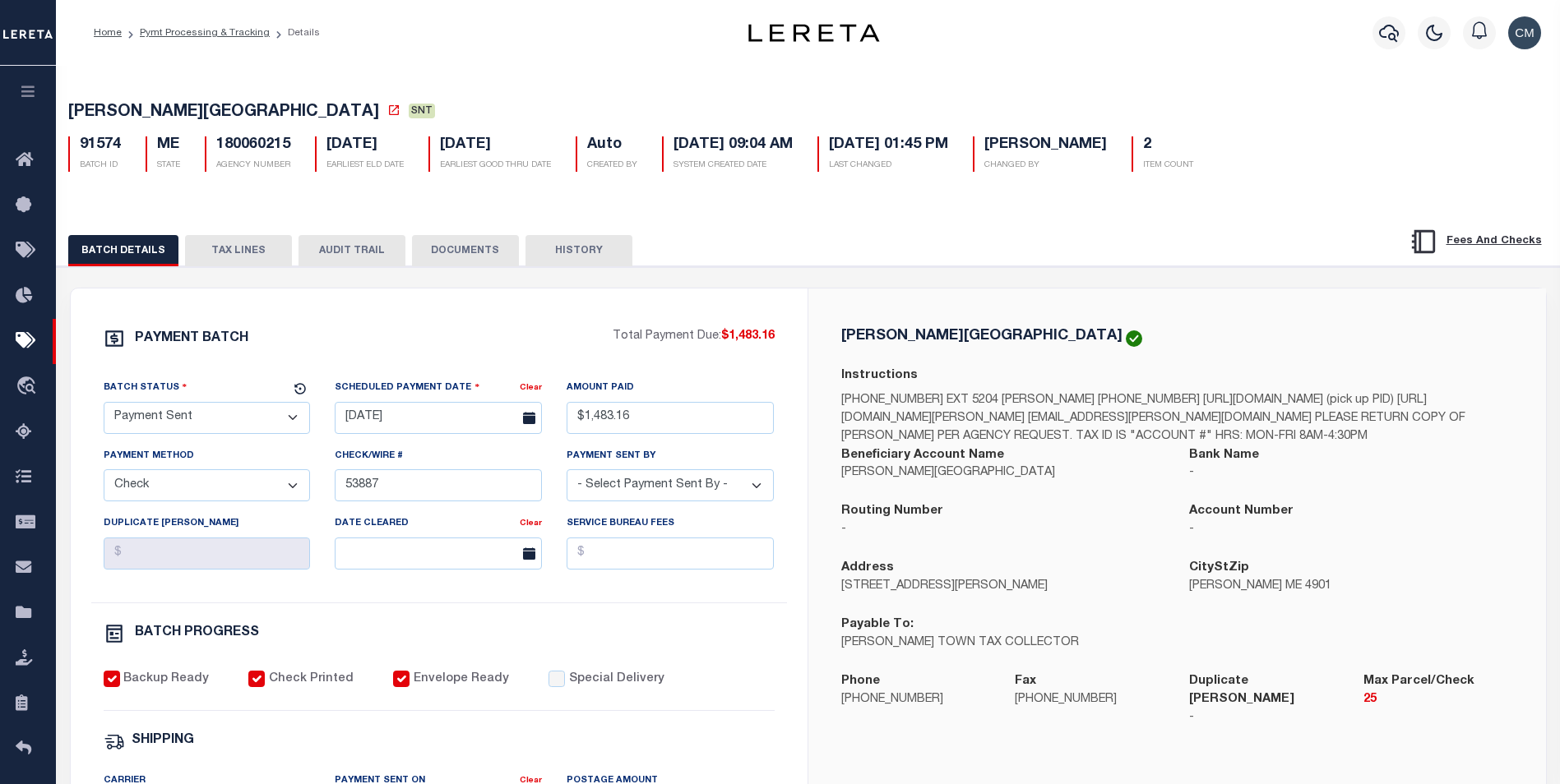
click at [381, 266] on button "AUDIT TRAIL" at bounding box center [352, 251] width 107 height 31
select select "100"
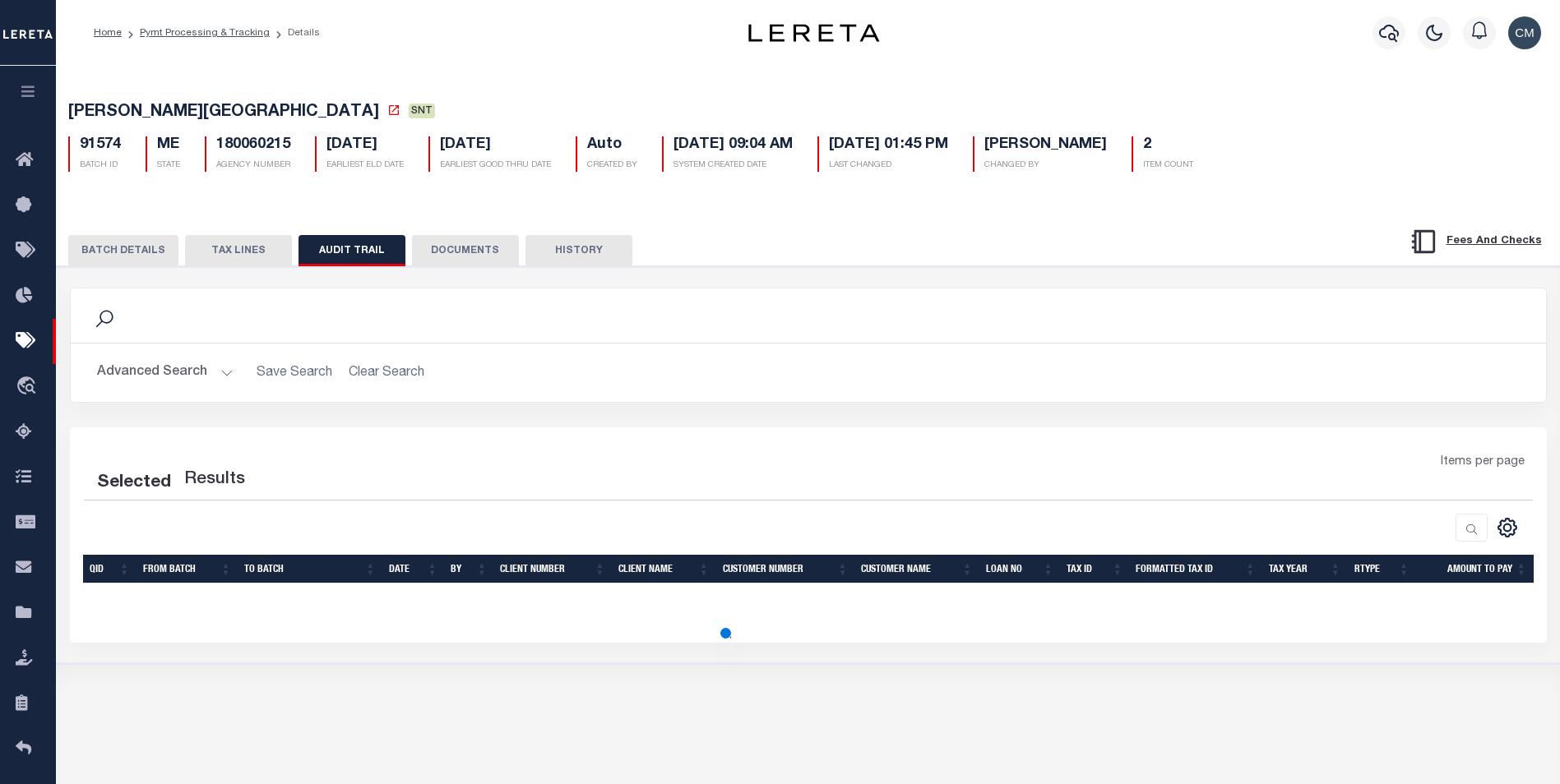
select select "100"
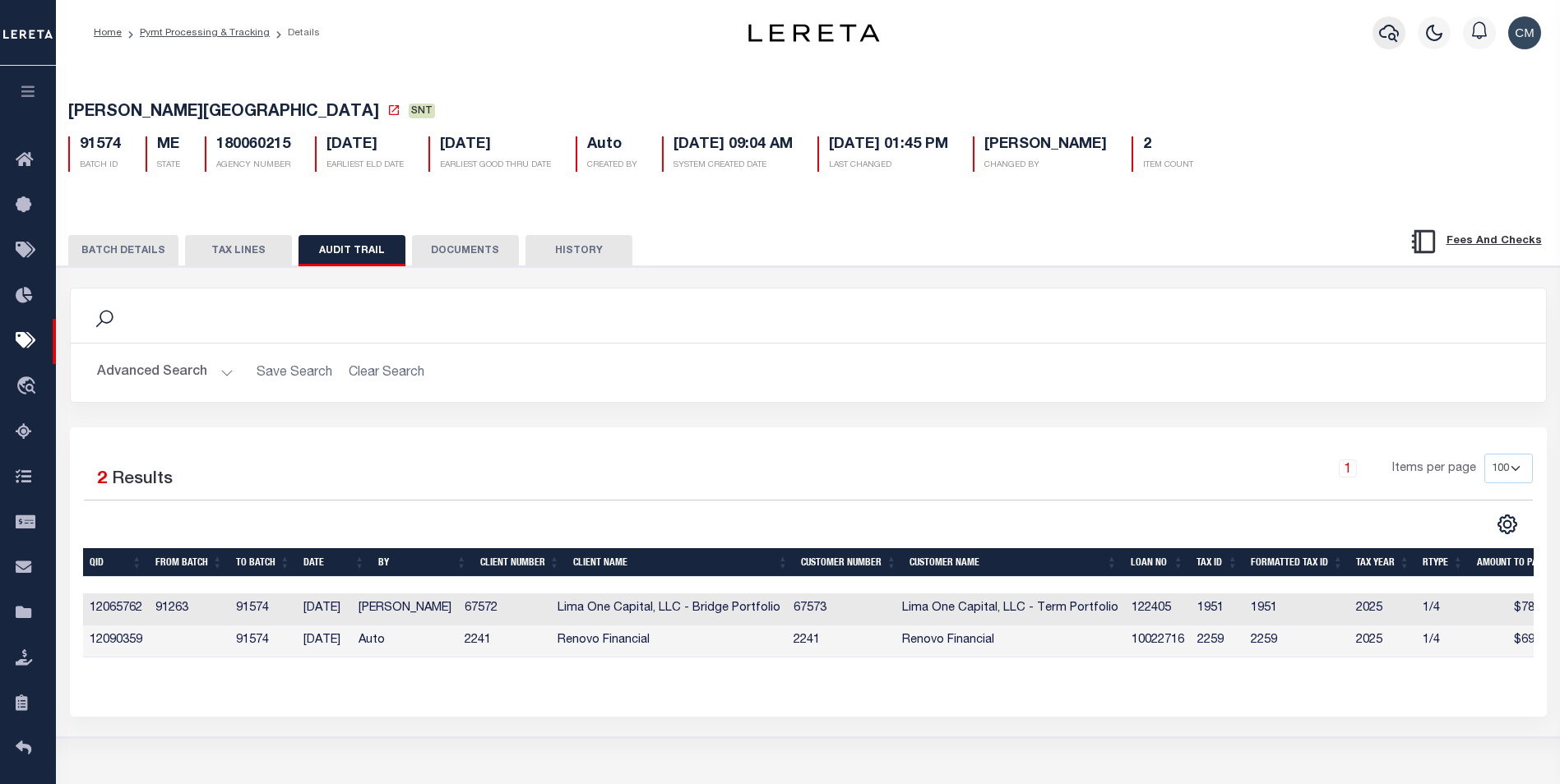
click at [1401, 26] on button "button" at bounding box center [1388, 32] width 33 height 33
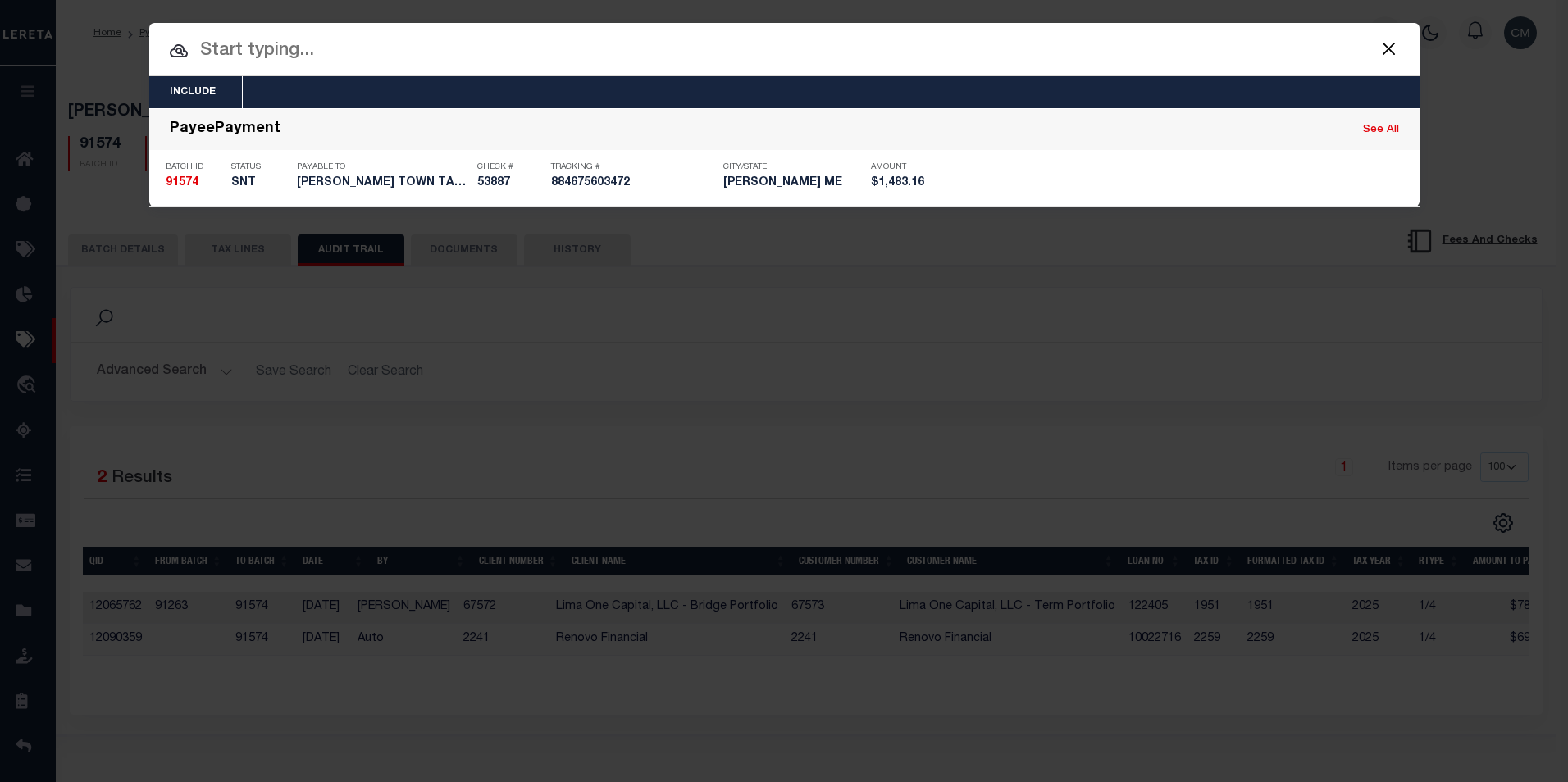
click at [805, 44] on input "text" at bounding box center [784, 51] width 1270 height 29
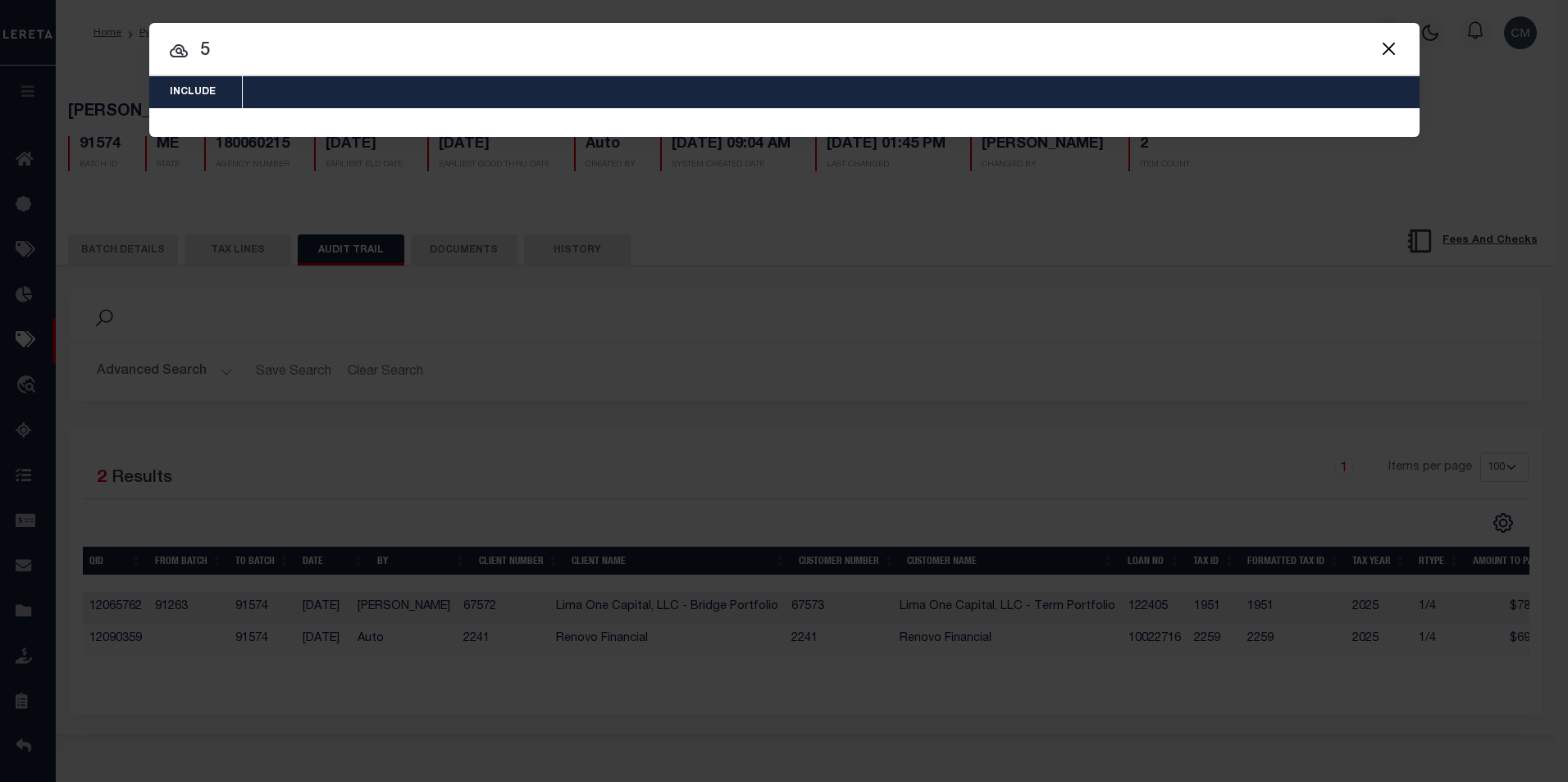
type input "5"
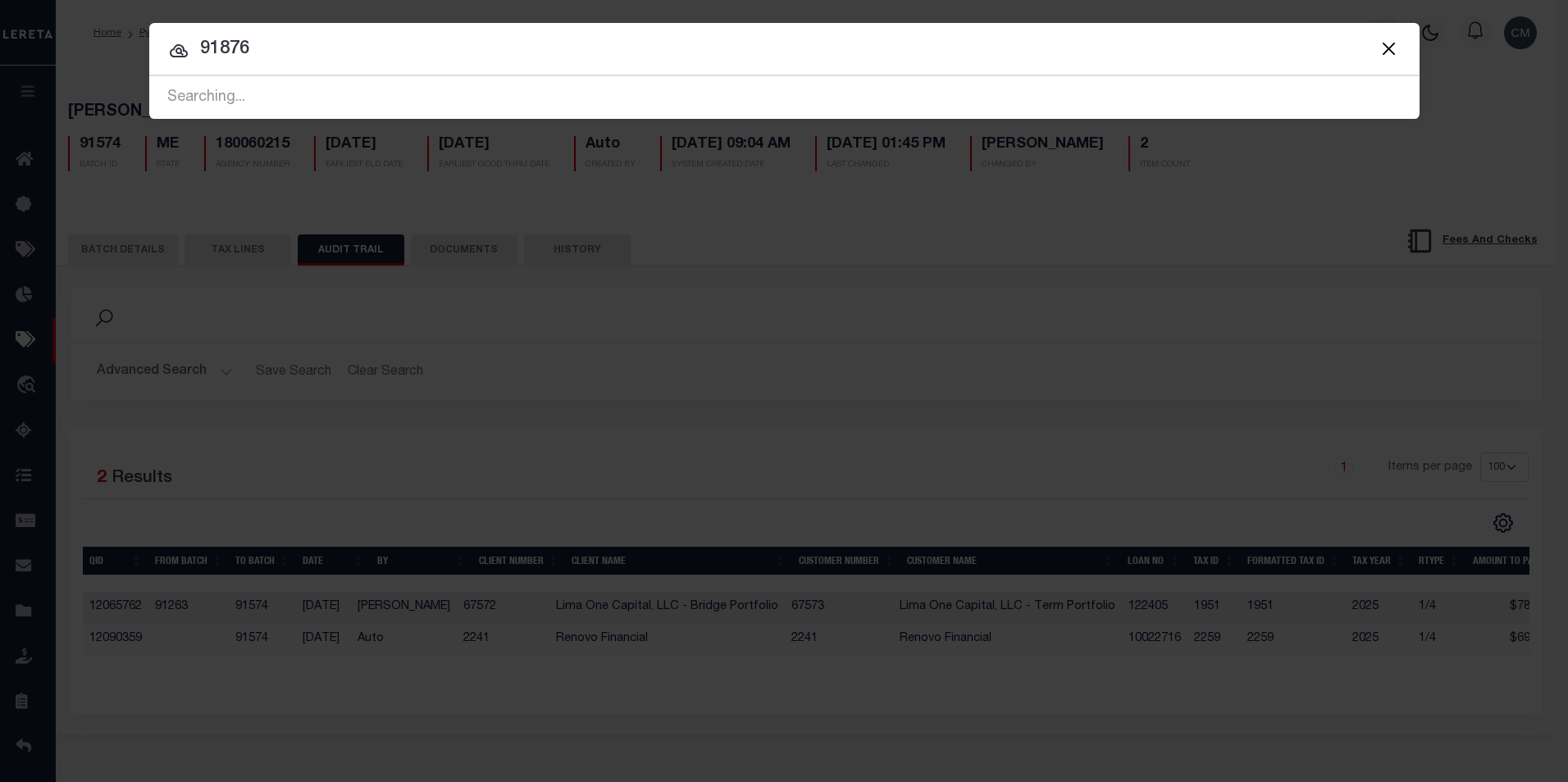
type input "91876"
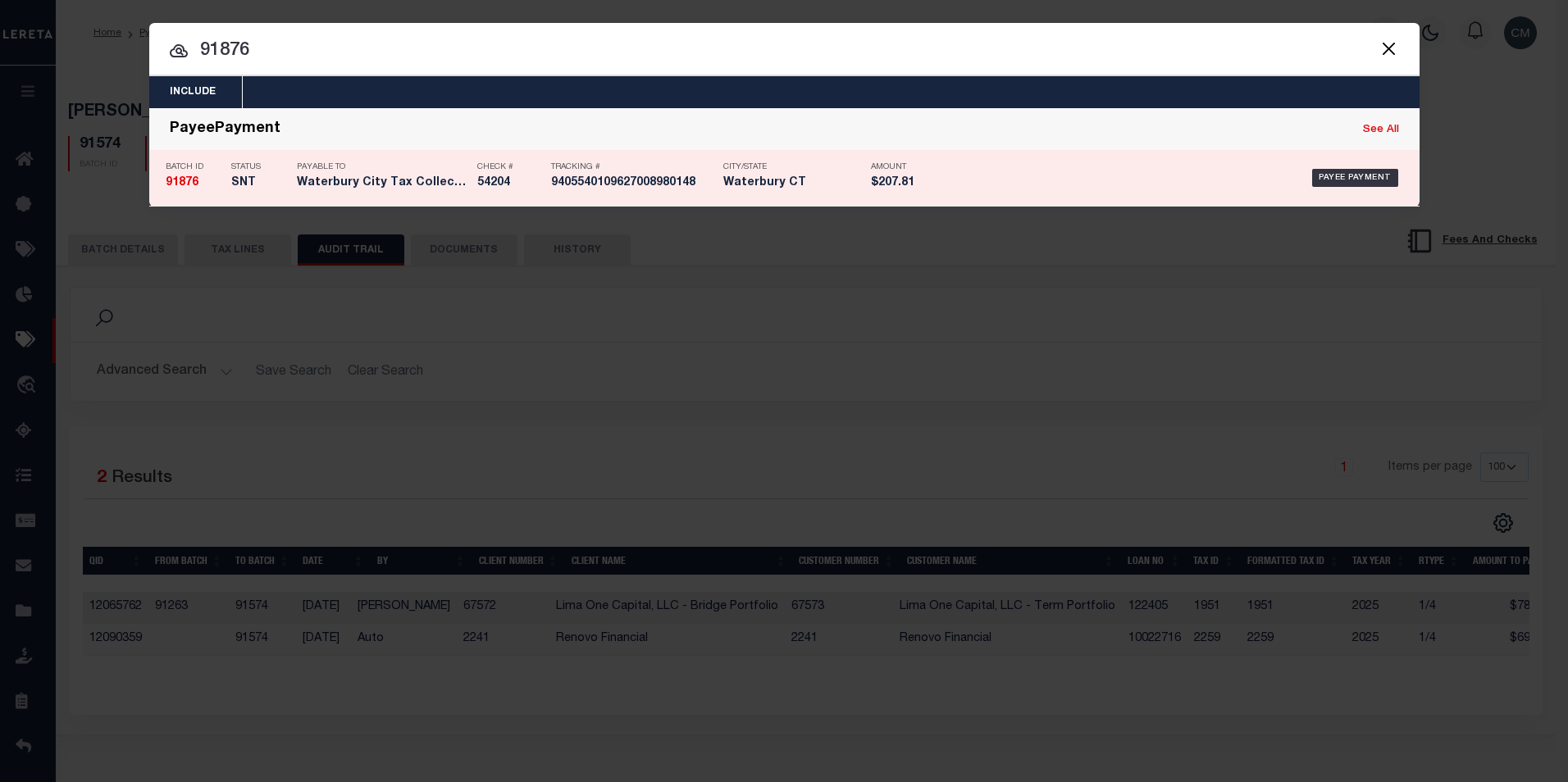
click at [635, 166] on p "Tracking #" at bounding box center [633, 167] width 164 height 10
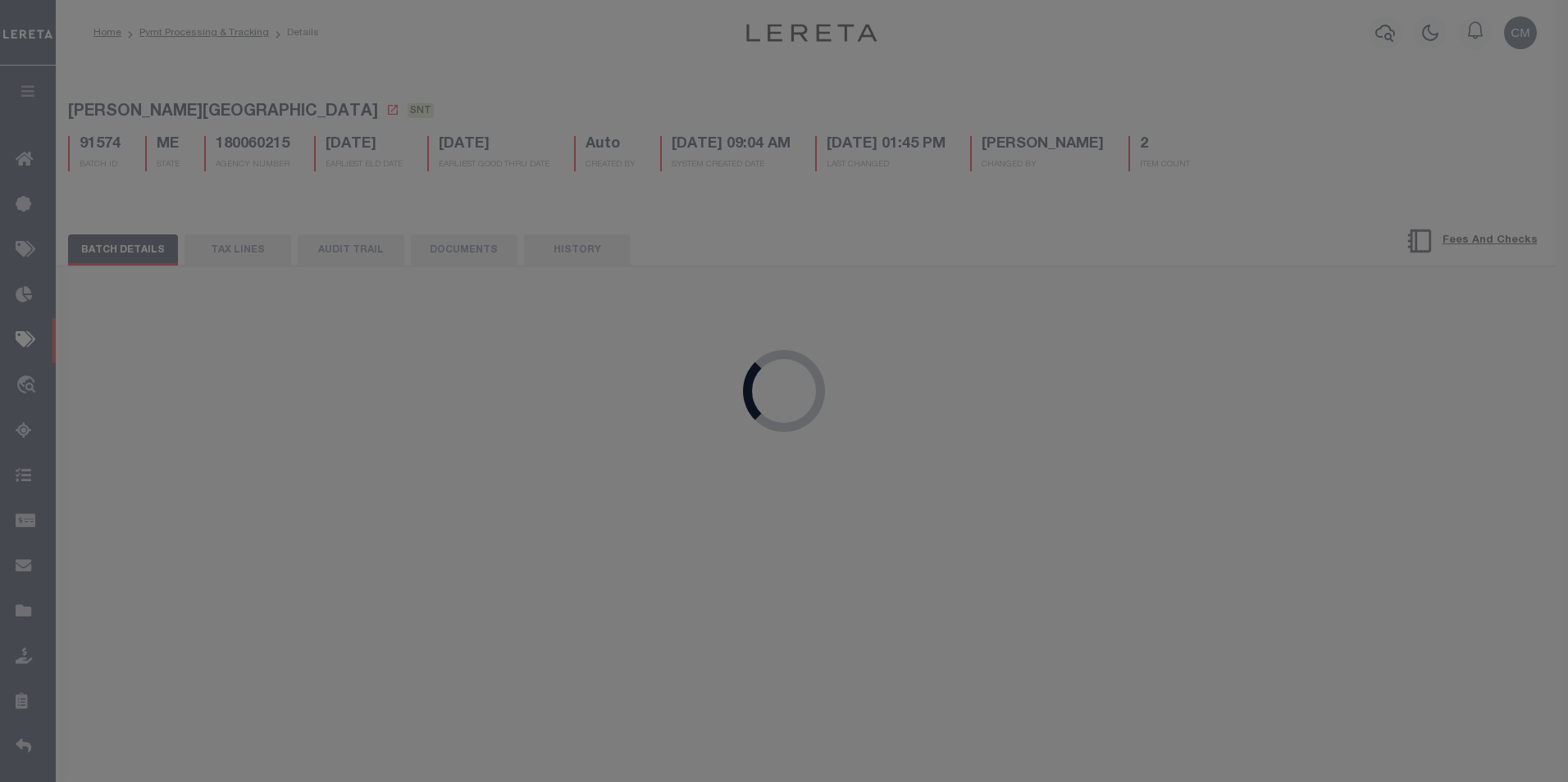
type input "[DATE]"
type input "$207.81"
type input "54204"
select select "[PERSON_NAME]"
select select "USS"
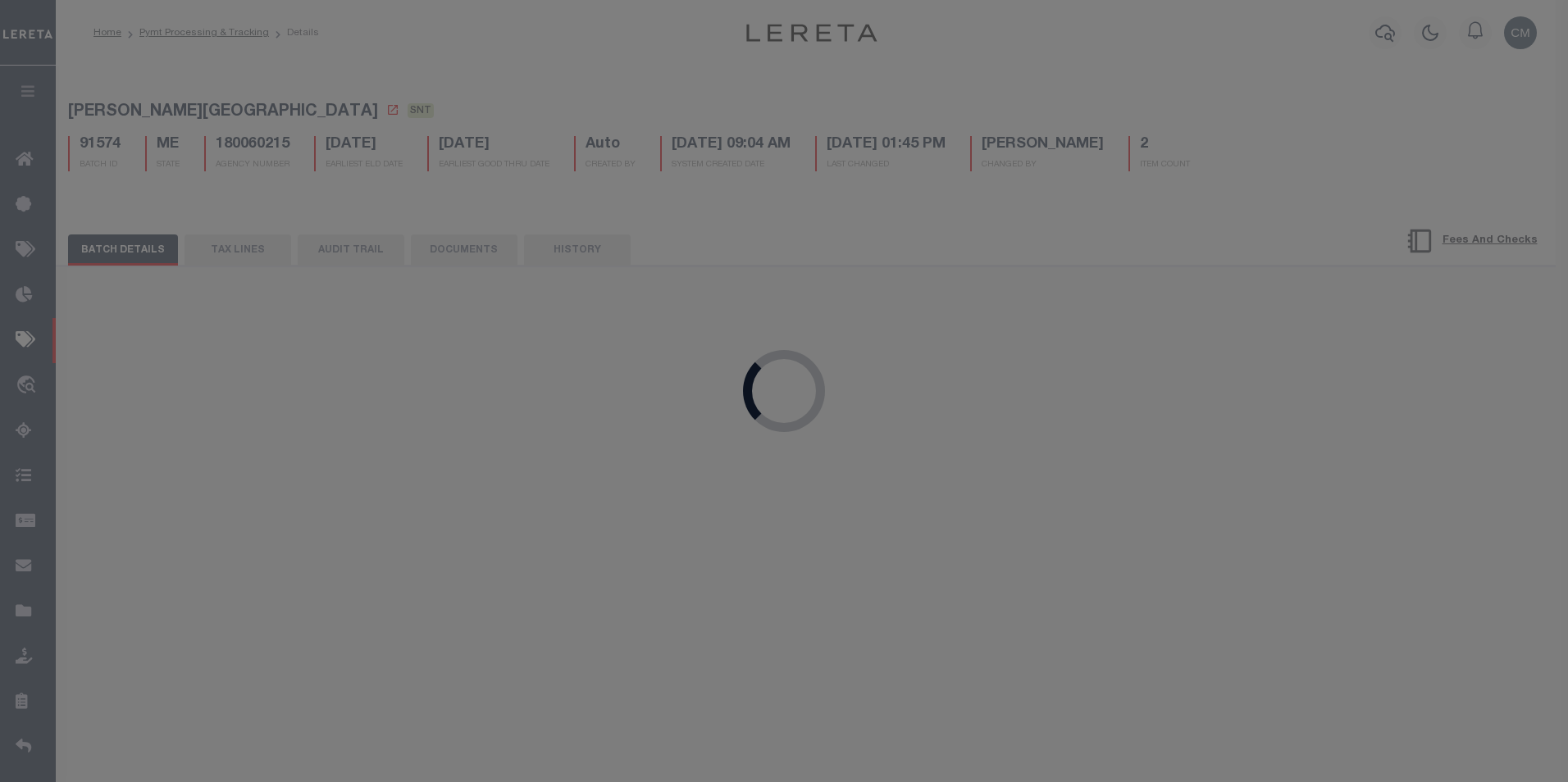
type input "[DATE]"
type input "9405540109627008980148"
select select
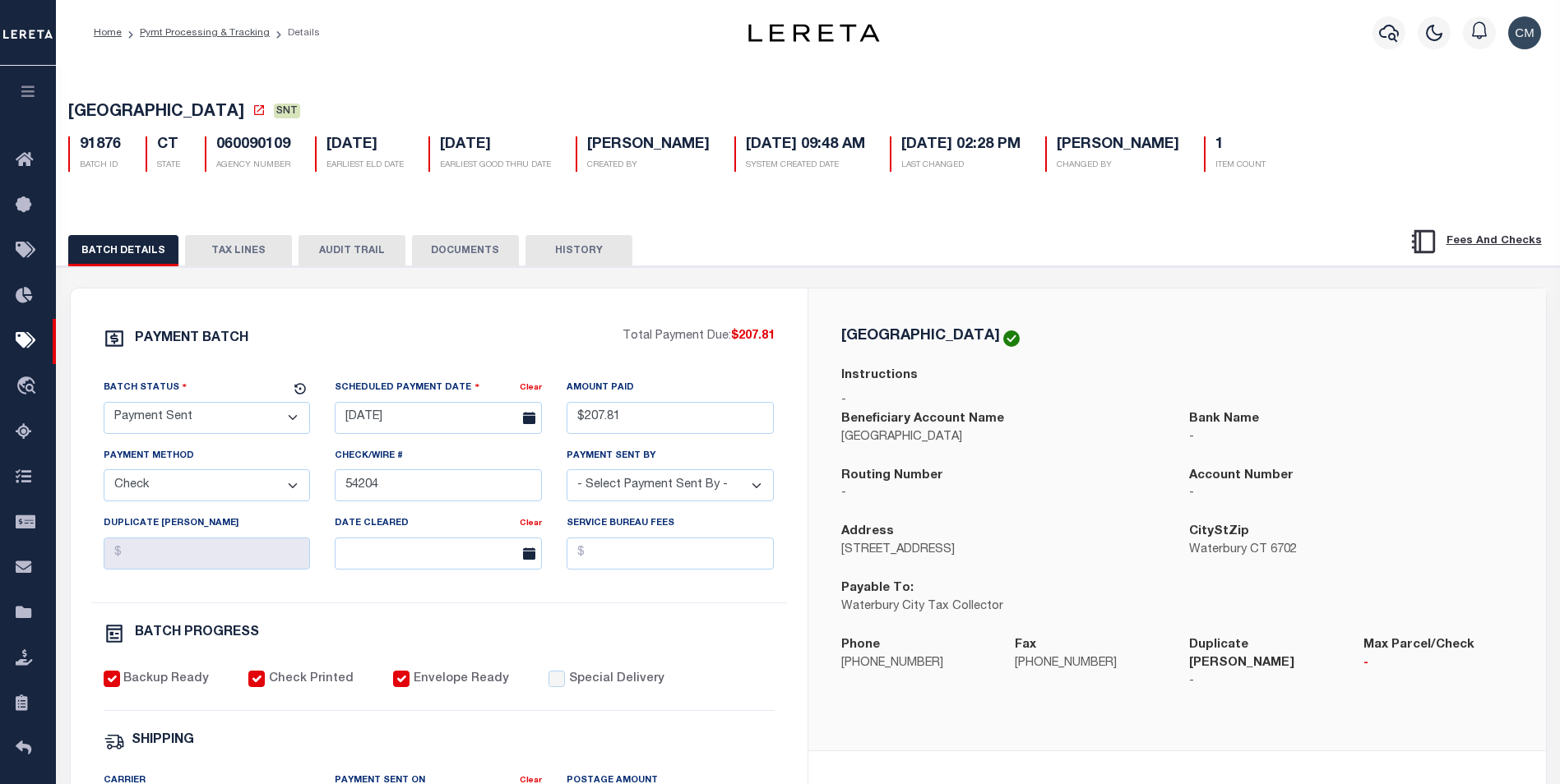
click at [375, 261] on button "AUDIT TRAIL" at bounding box center [352, 251] width 107 height 31
select select "100"
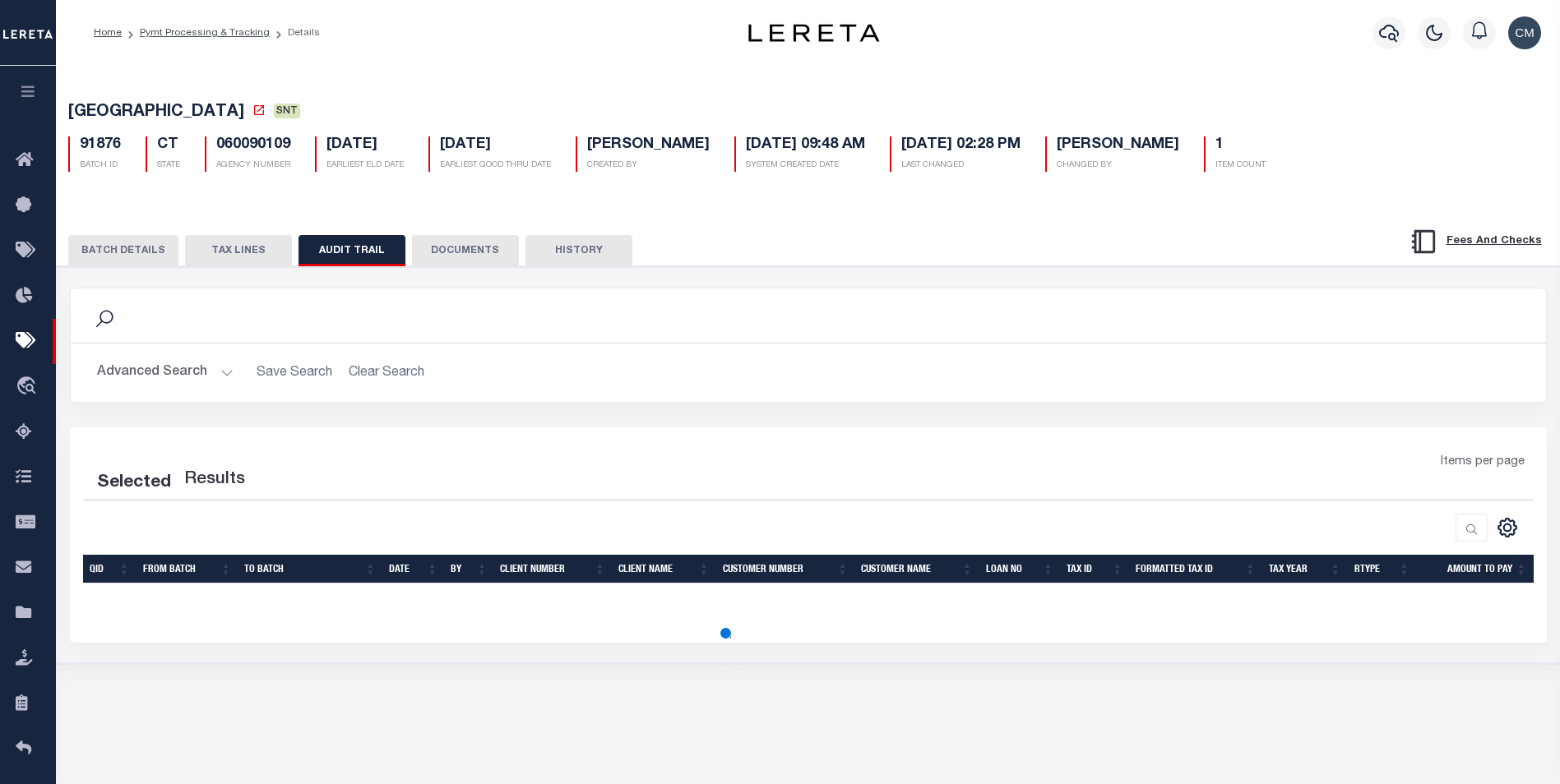
select select "100"
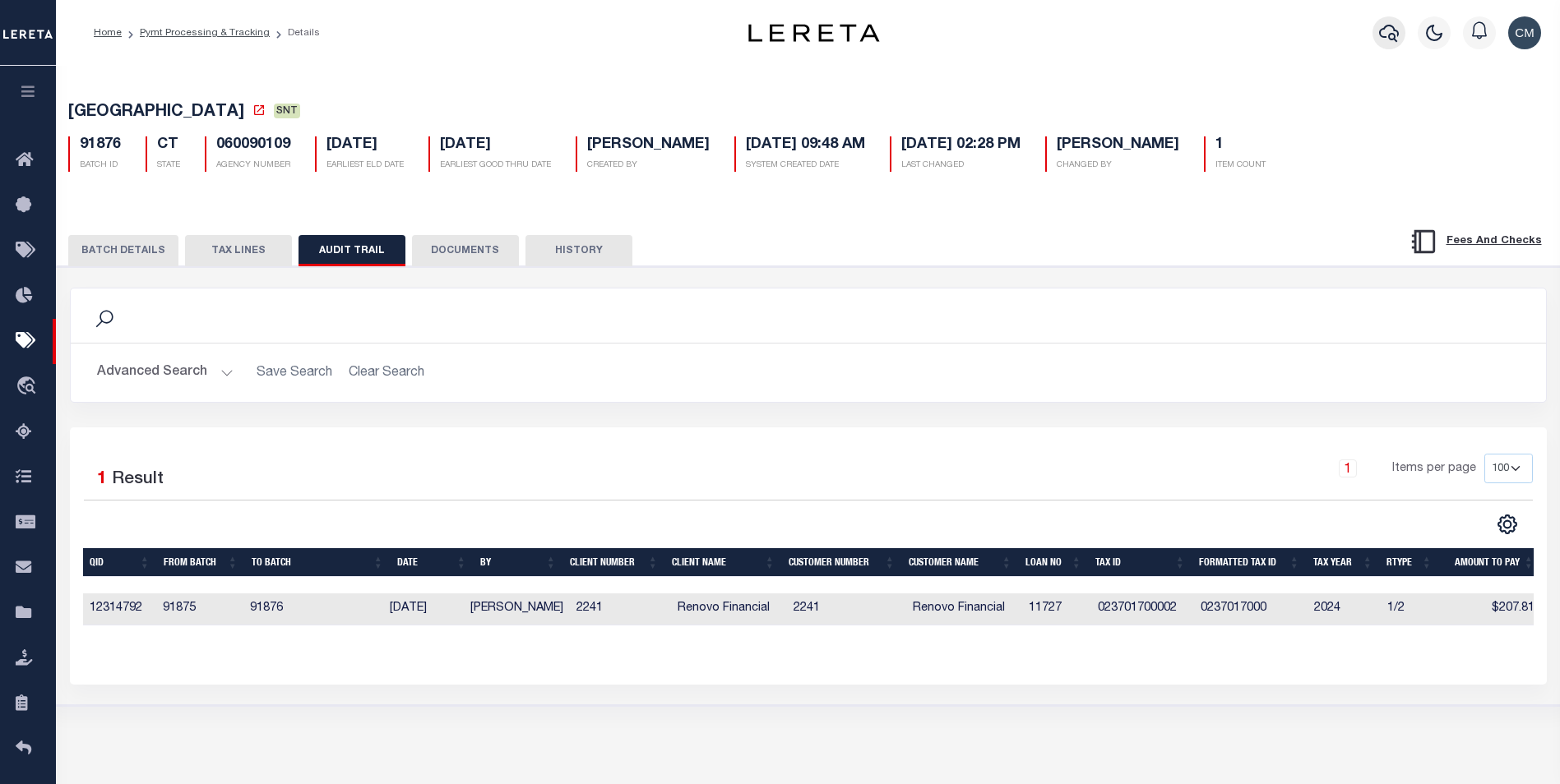
click at [1387, 34] on icon "button" at bounding box center [1388, 32] width 20 height 20
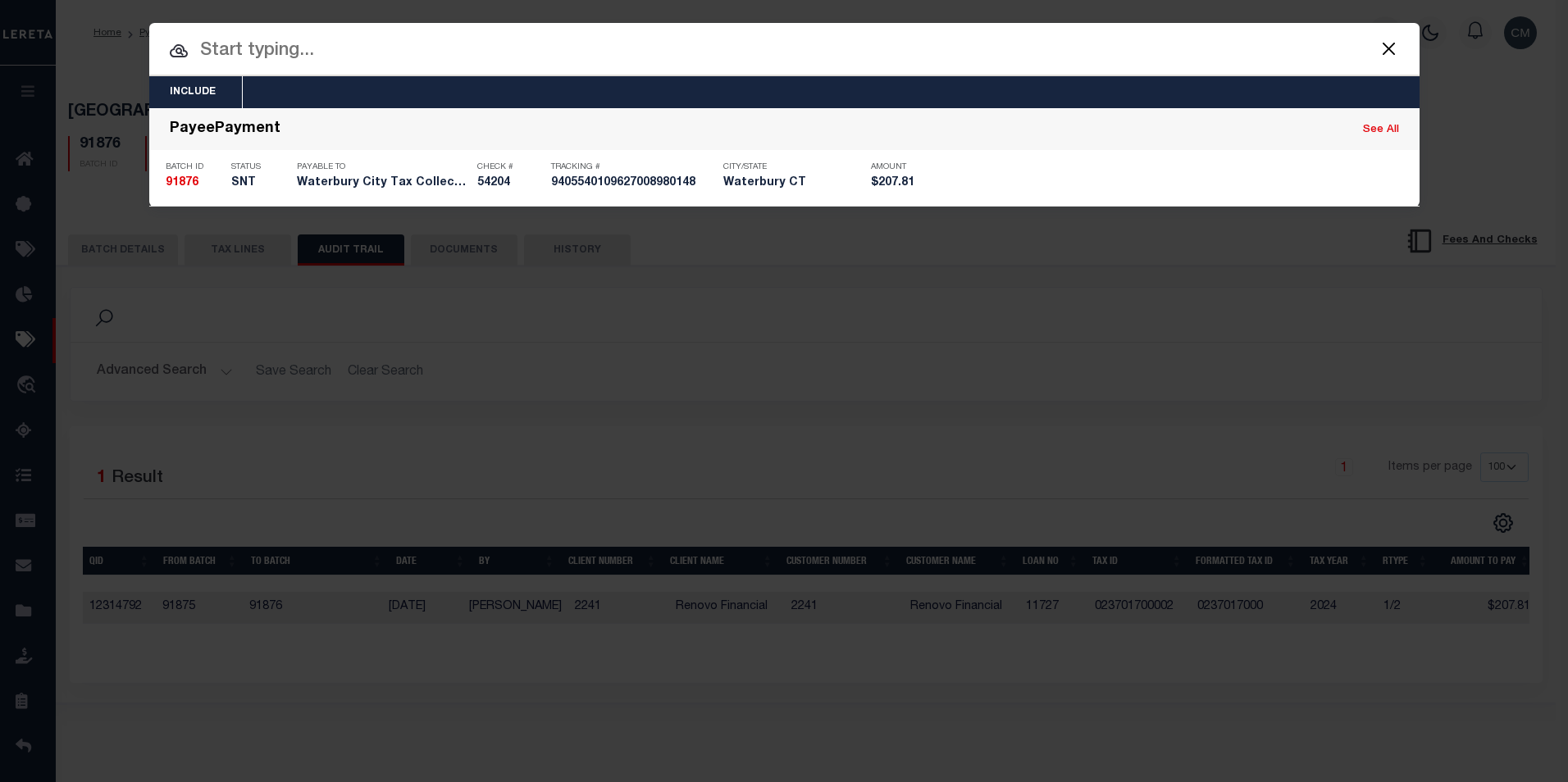
click at [718, 56] on input "text" at bounding box center [784, 51] width 1270 height 29
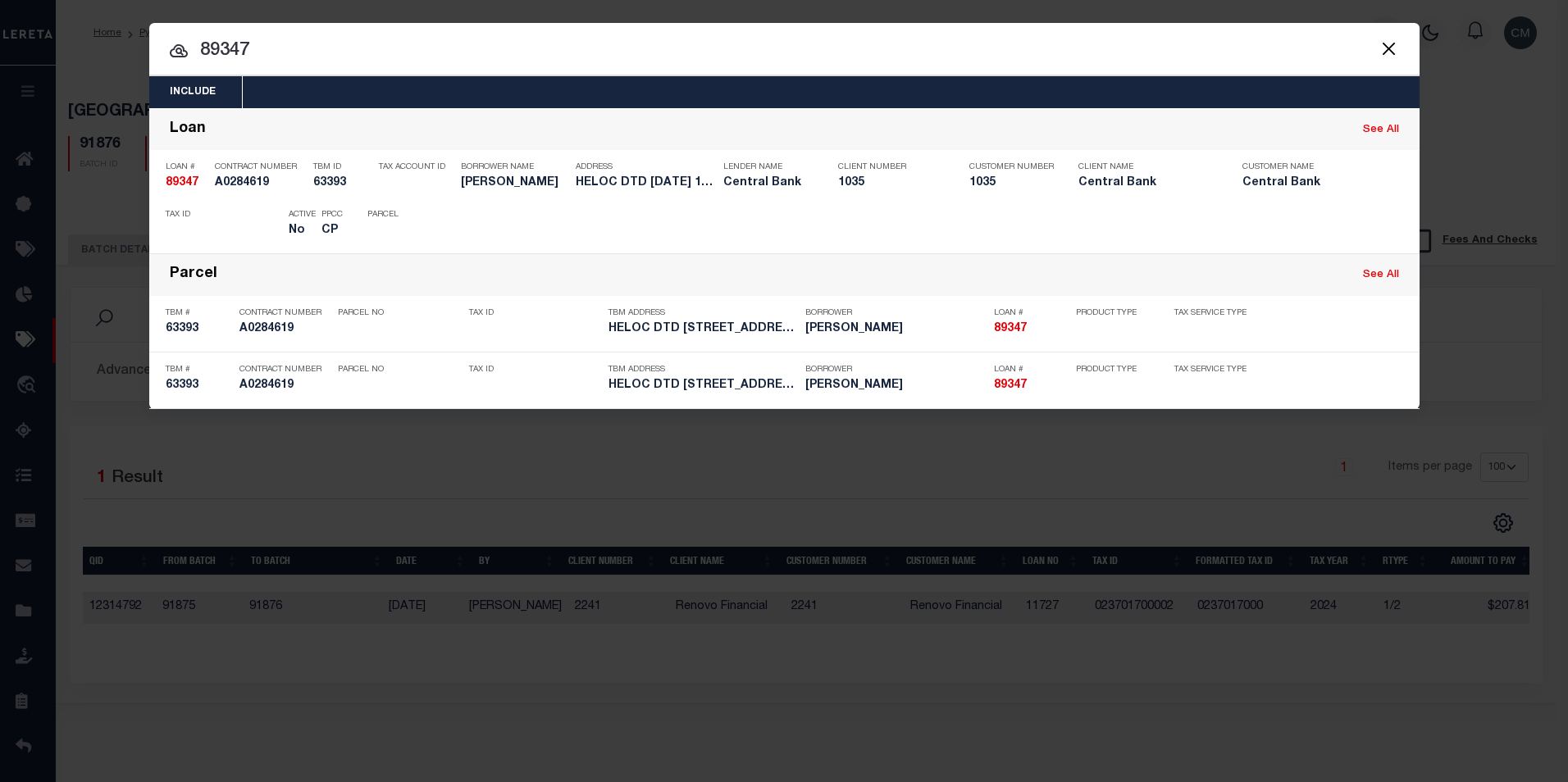
click at [1388, 57] on button "Close" at bounding box center [1388, 48] width 21 height 21
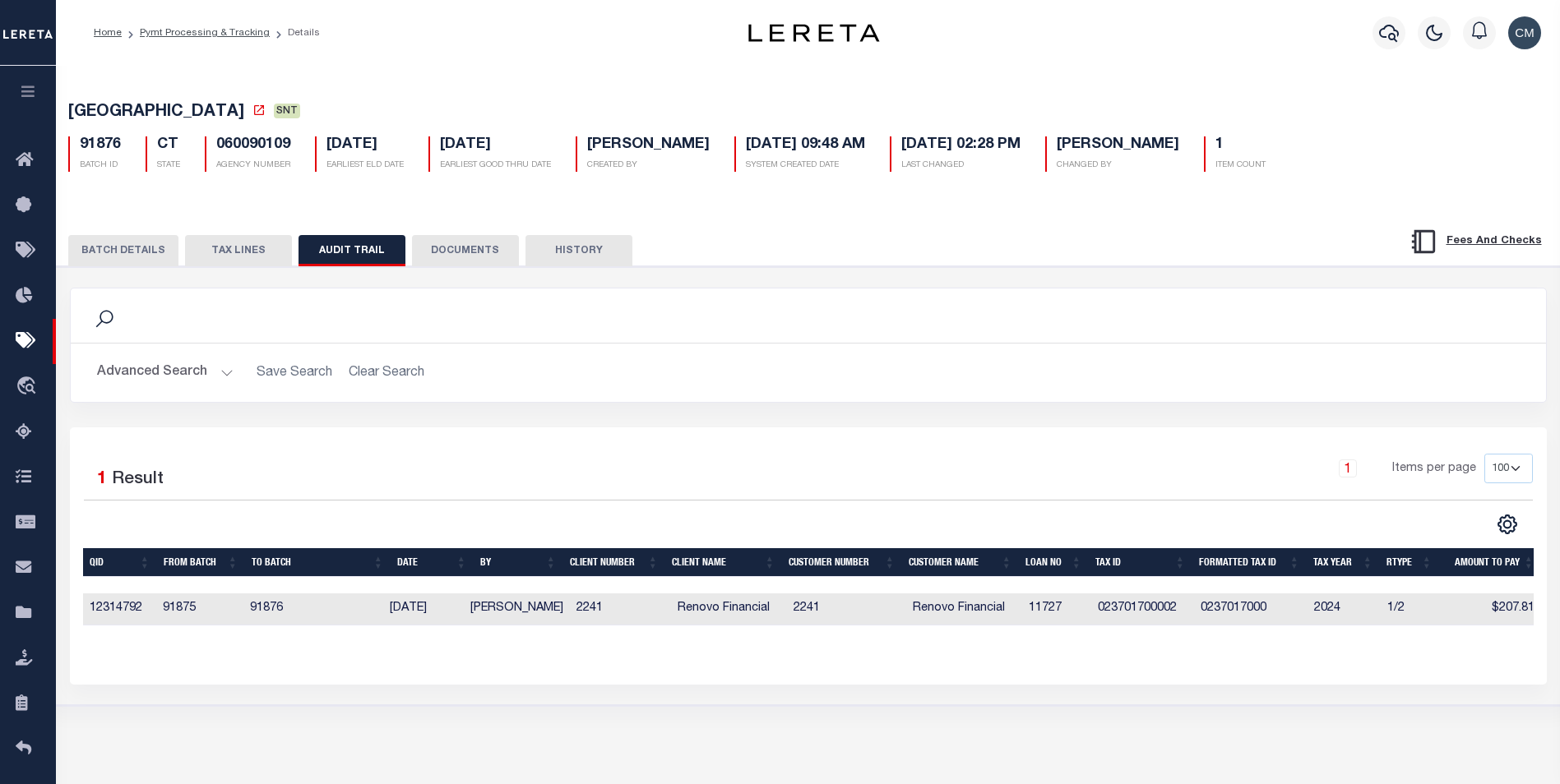
click at [1368, 27] on div at bounding box center [1388, 32] width 45 height 57
click at [1377, 38] on button "button" at bounding box center [1388, 32] width 33 height 33
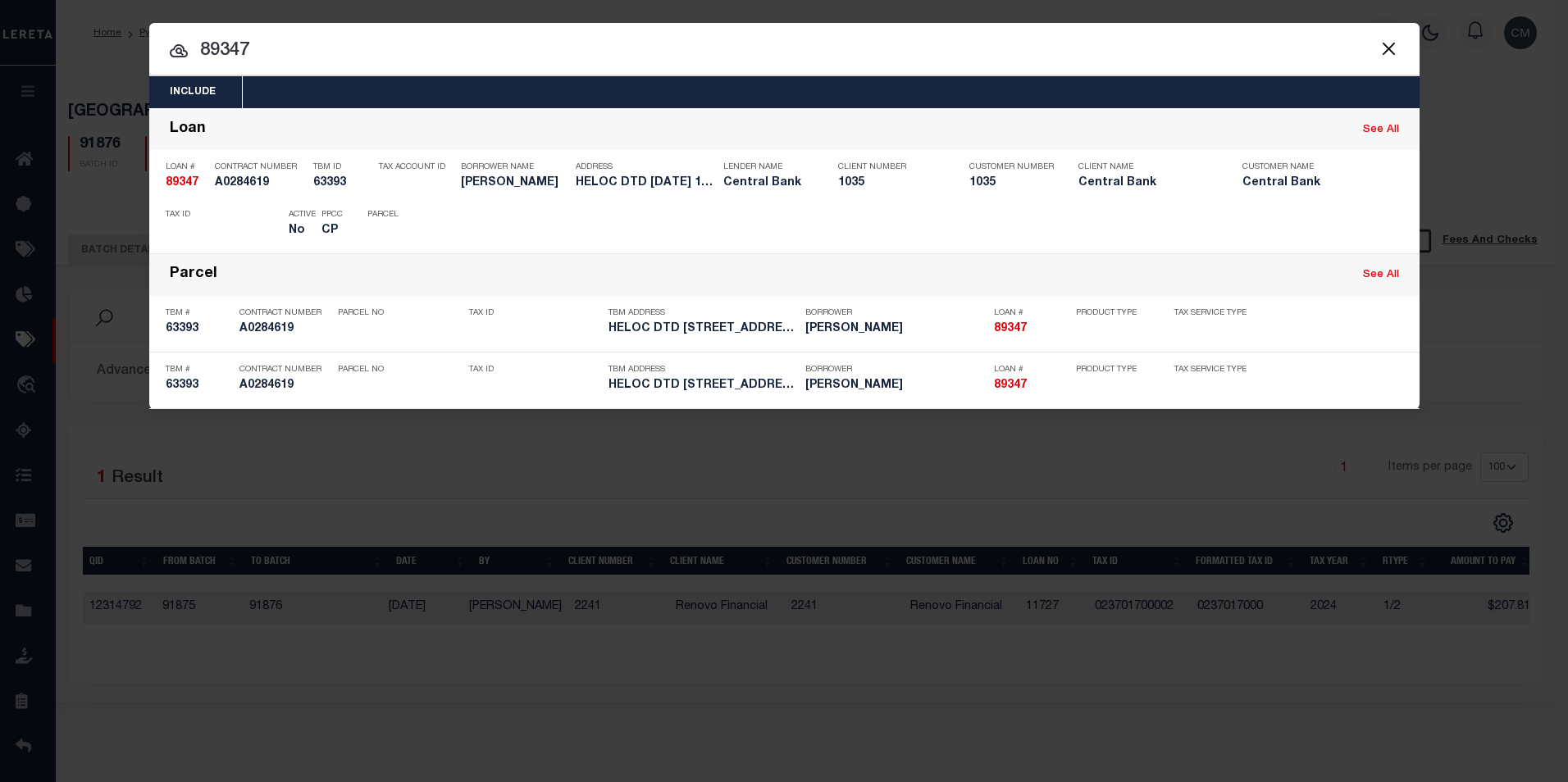
click at [841, 63] on div "Include Loans TBM Customers Borrowers Payments (Lender Non-Disb) Payments (Lend…" at bounding box center [784, 216] width 1270 height 386
click at [841, 62] on input "89347" at bounding box center [784, 51] width 1270 height 29
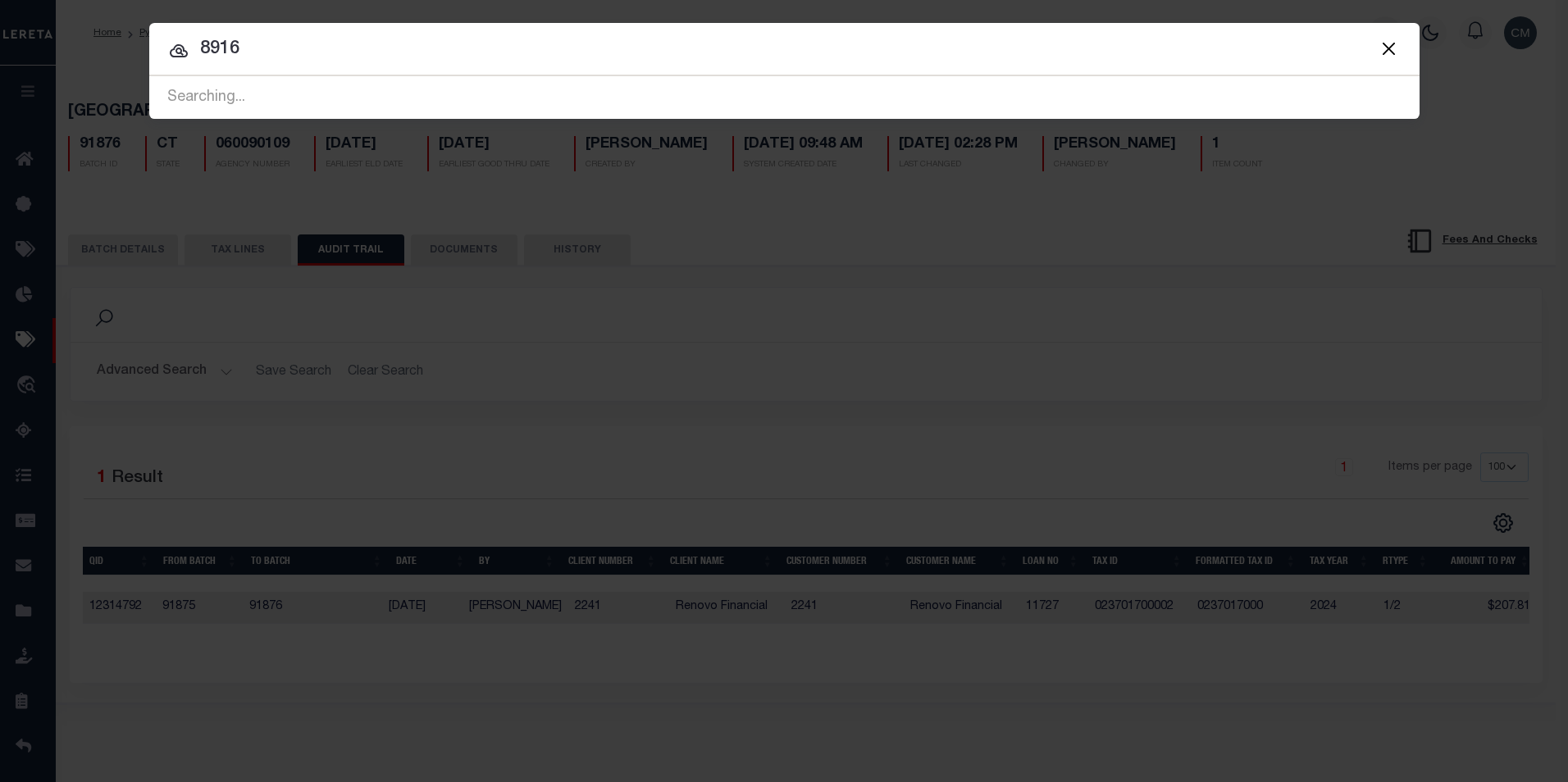
type input "89160"
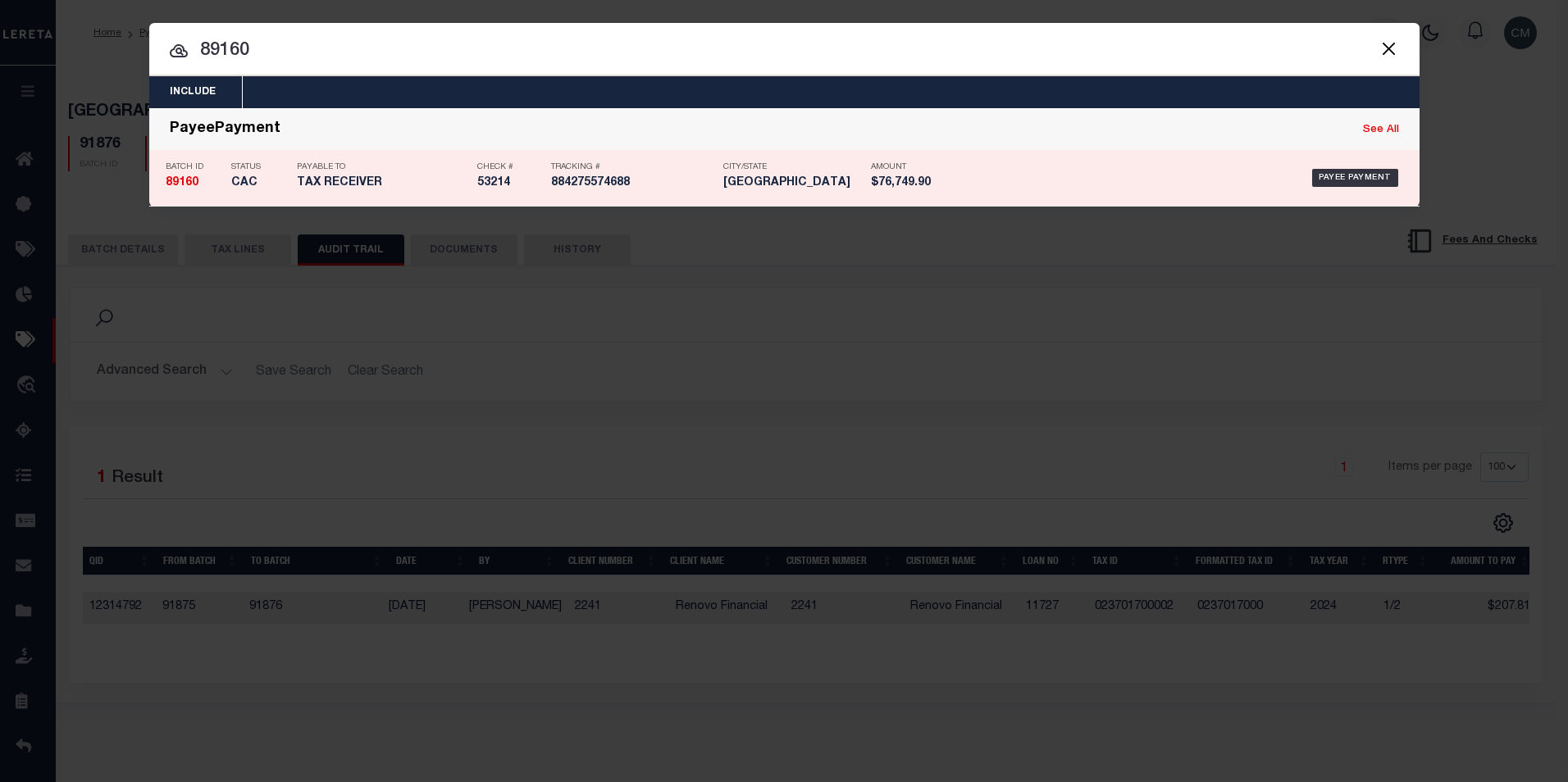
click at [461, 190] on h5 "TAX RECEIVER" at bounding box center [382, 182] width 172 height 14
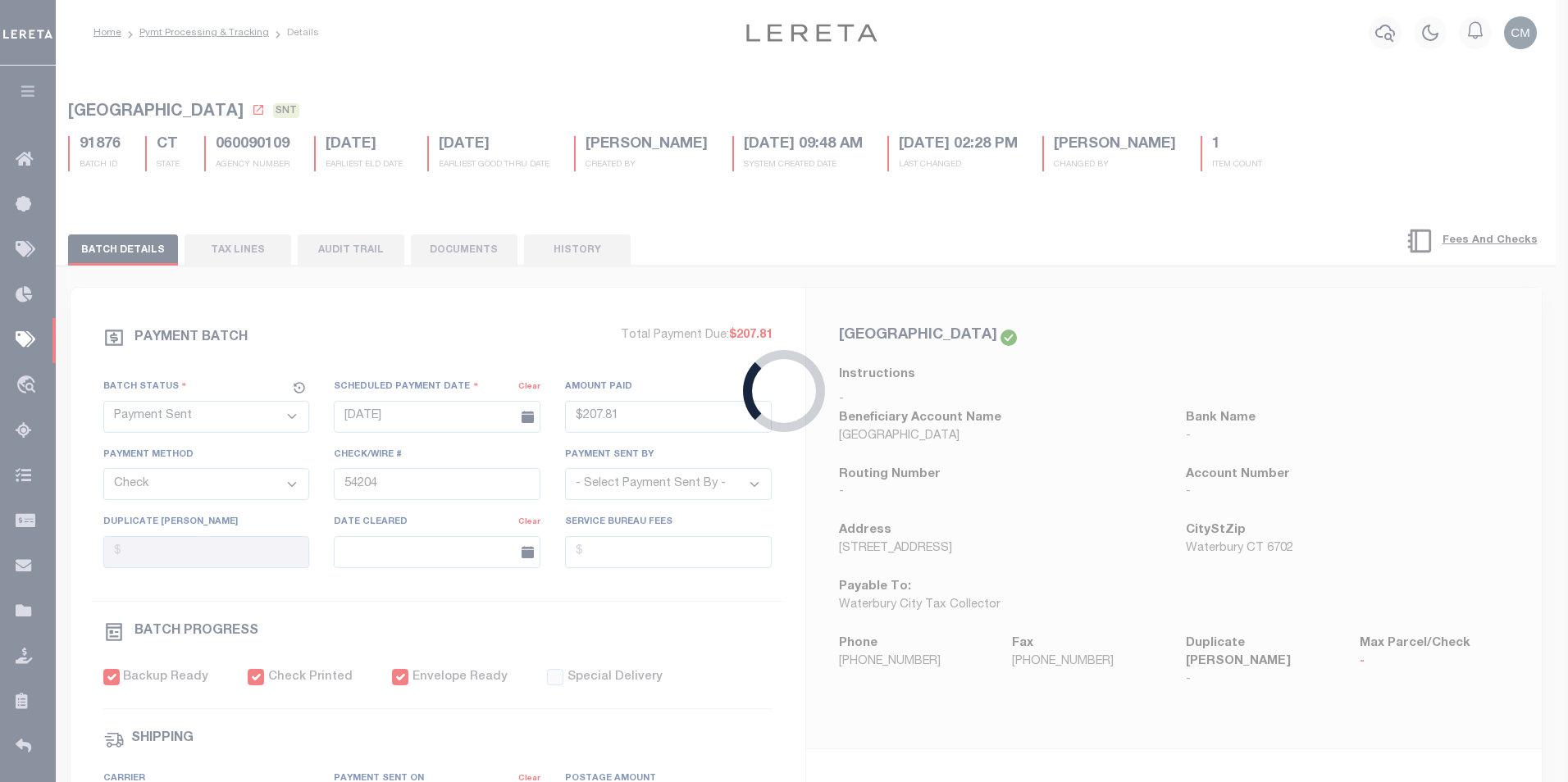
select select "CAC"
type input "09/10/2025"
type input "$76,749.9"
type input "53214"
type input "$100"
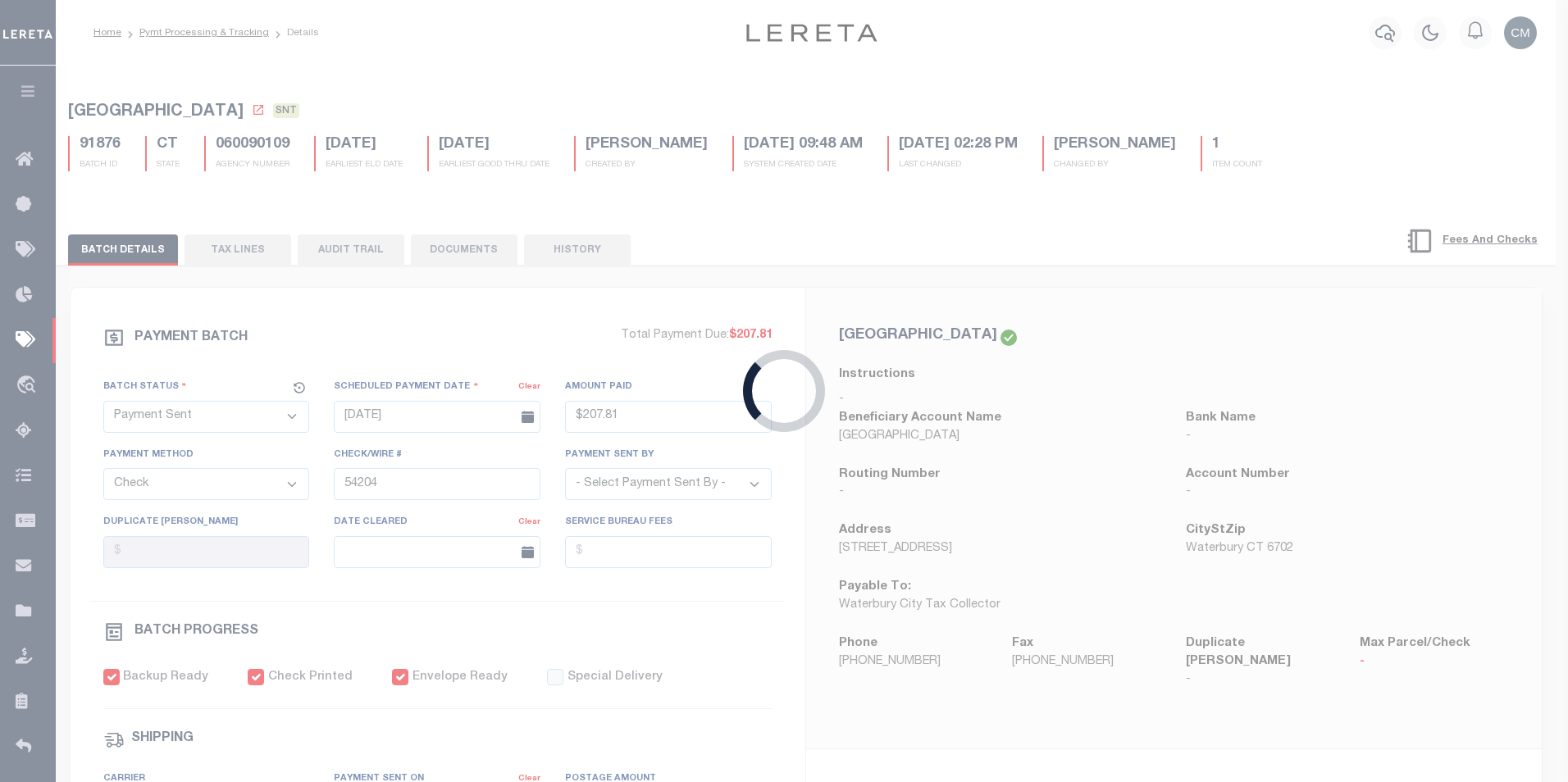
type input "[DATE]"
select select "FDX"
type input "09/10/2025"
type input "884275574688"
type input "M.Krebs"
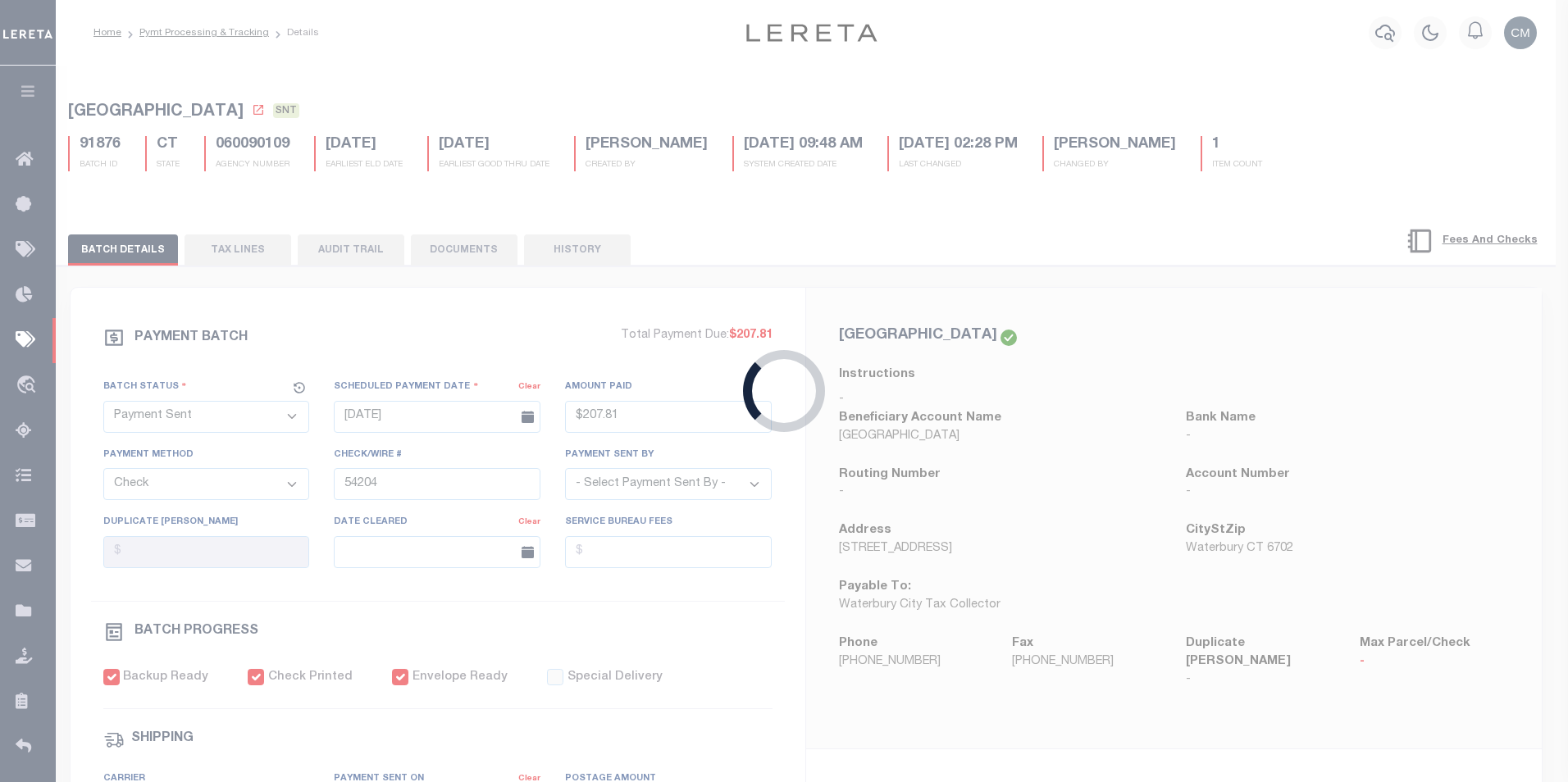
type input "[DATE]"
select select "1"
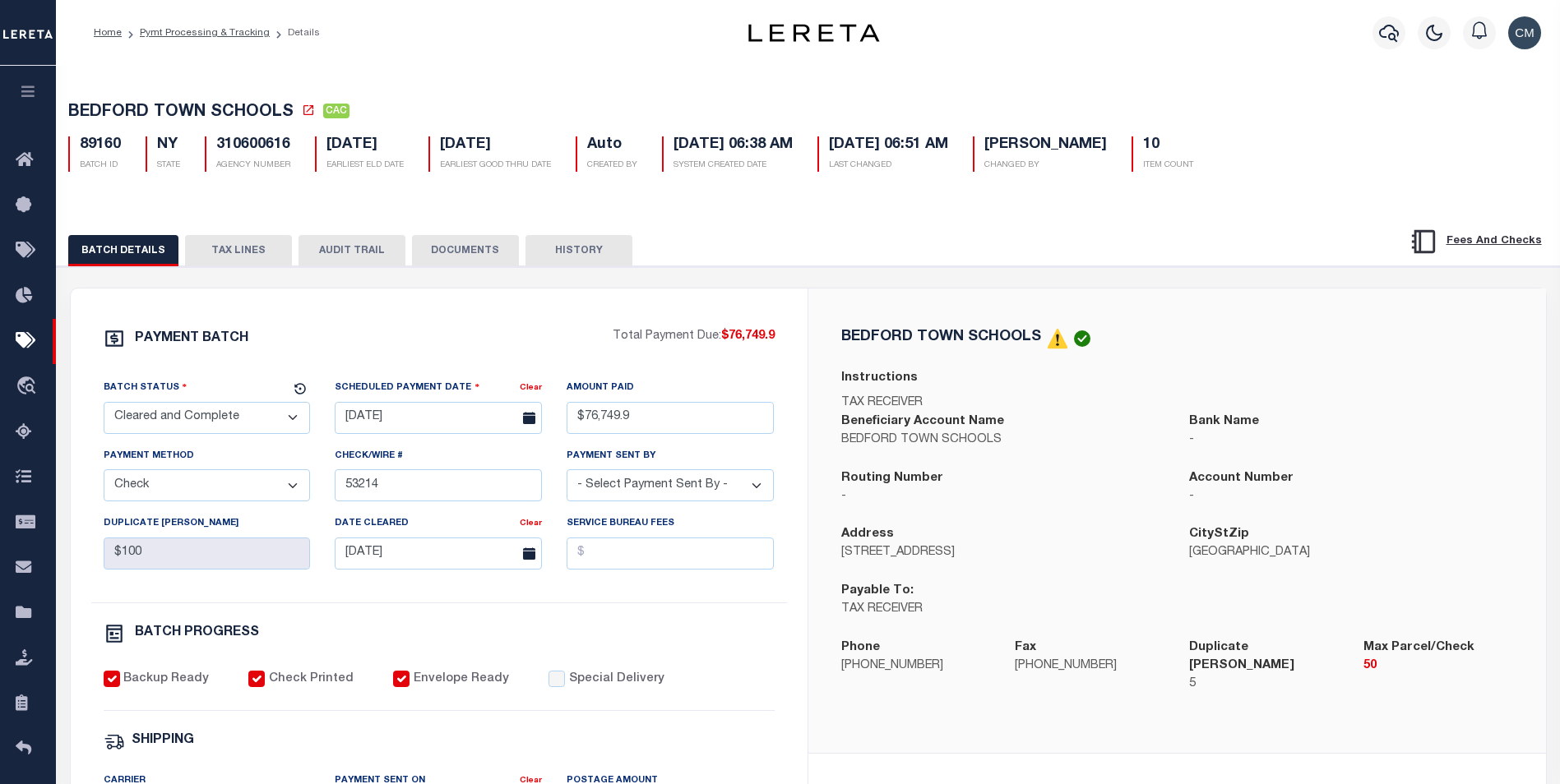
click at [393, 247] on button "AUDIT TRAIL" at bounding box center [352, 251] width 107 height 31
select select "100"
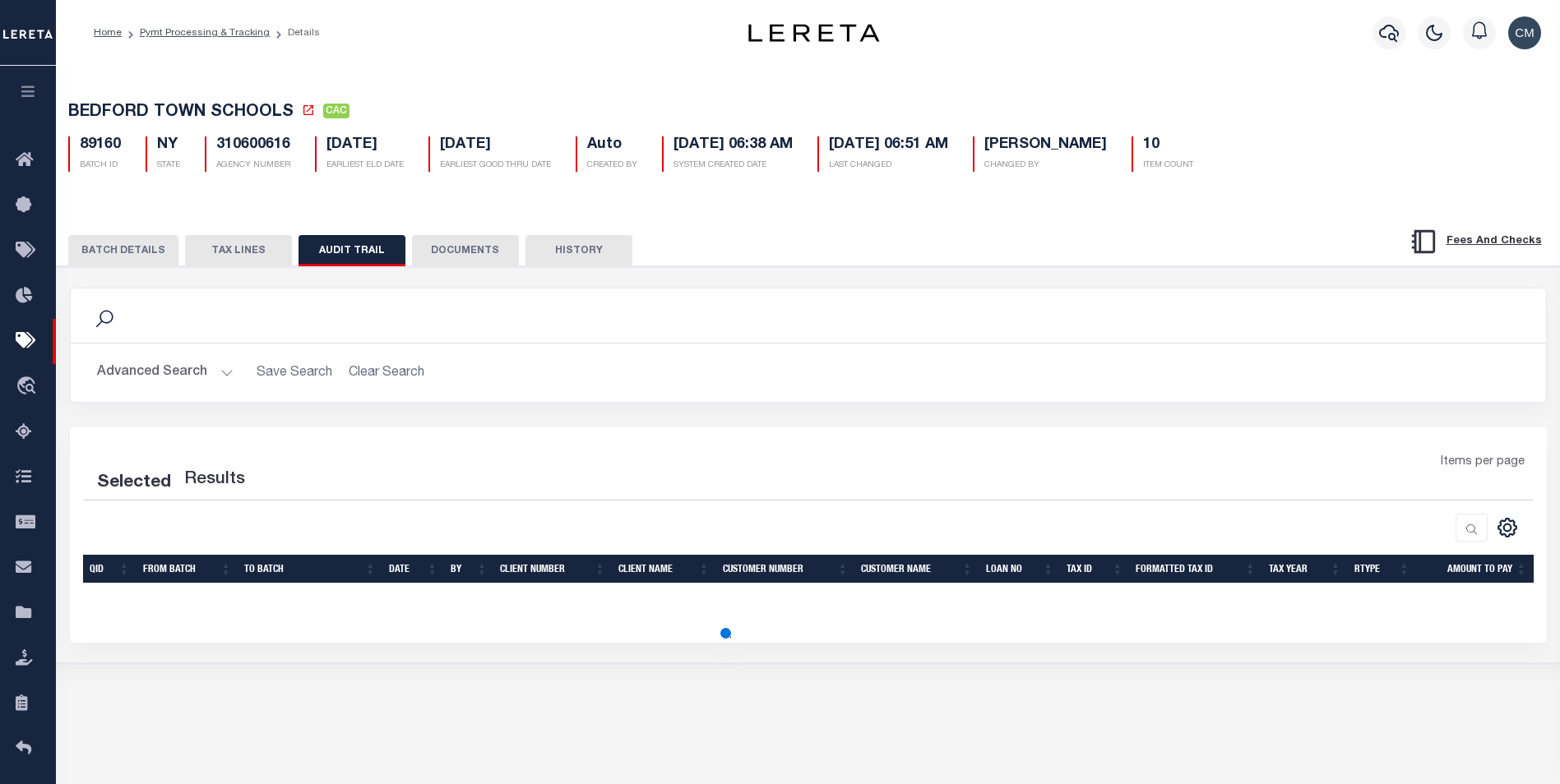
select select "100"
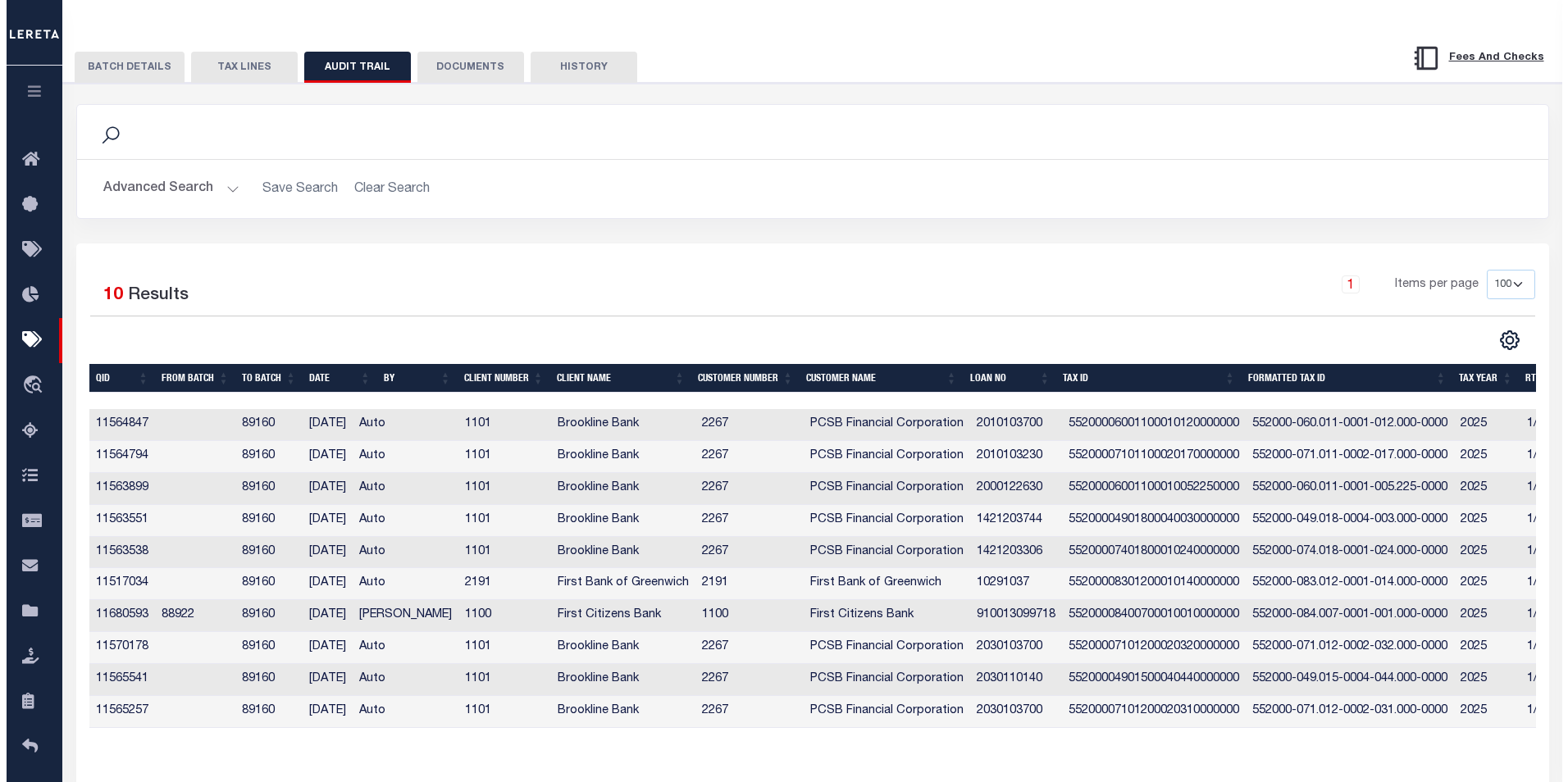
scroll to position [28, 0]
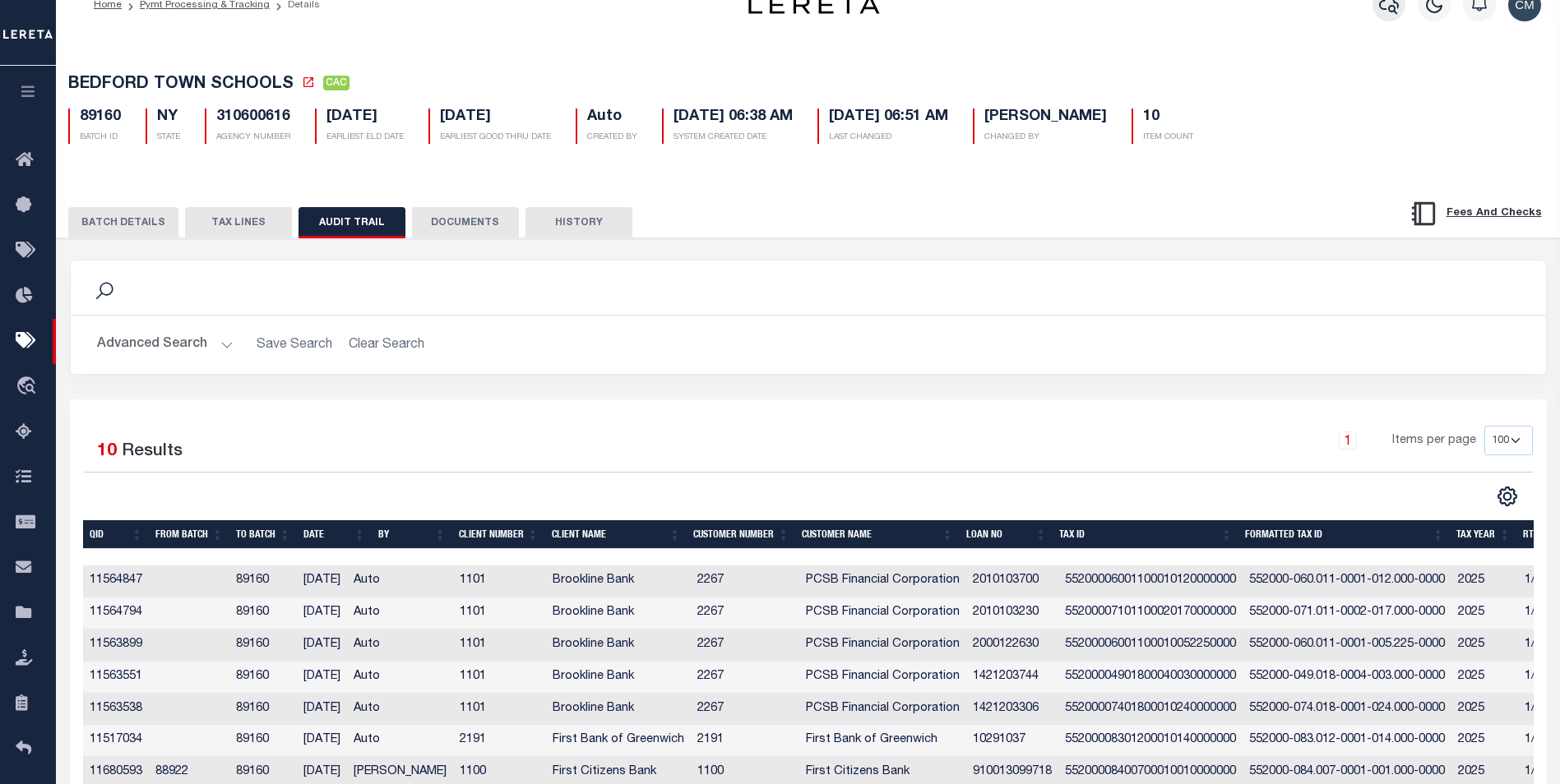
click at [1382, 16] on button "button" at bounding box center [1388, 5] width 33 height 33
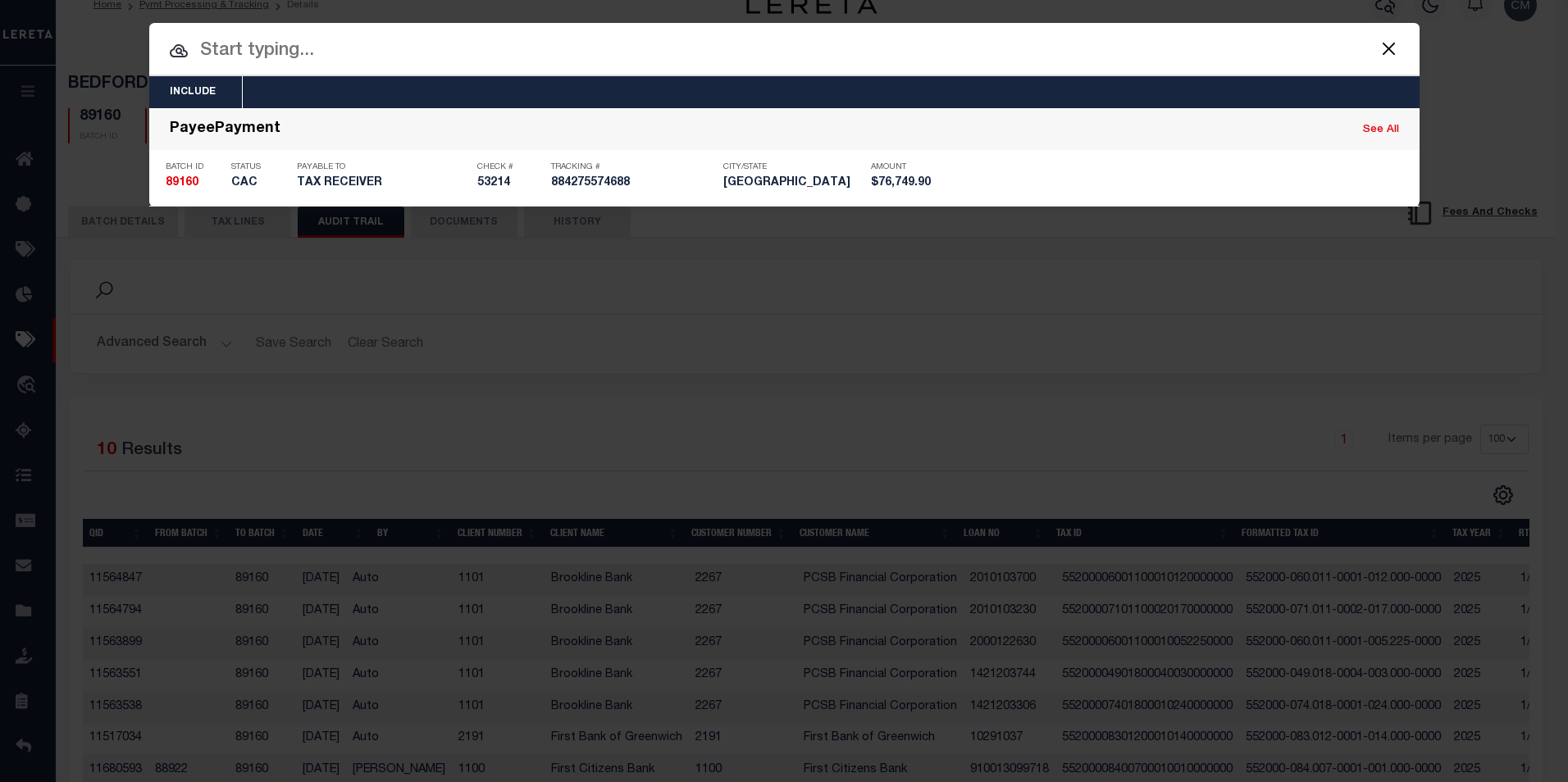
drag, startPoint x: 924, startPoint y: 58, endPoint x: 0, endPoint y: 106, distance: 925.2
click at [0, 106] on html "Home Pymt Processing & Tracking Details" at bounding box center [784, 493] width 1568 height 1041
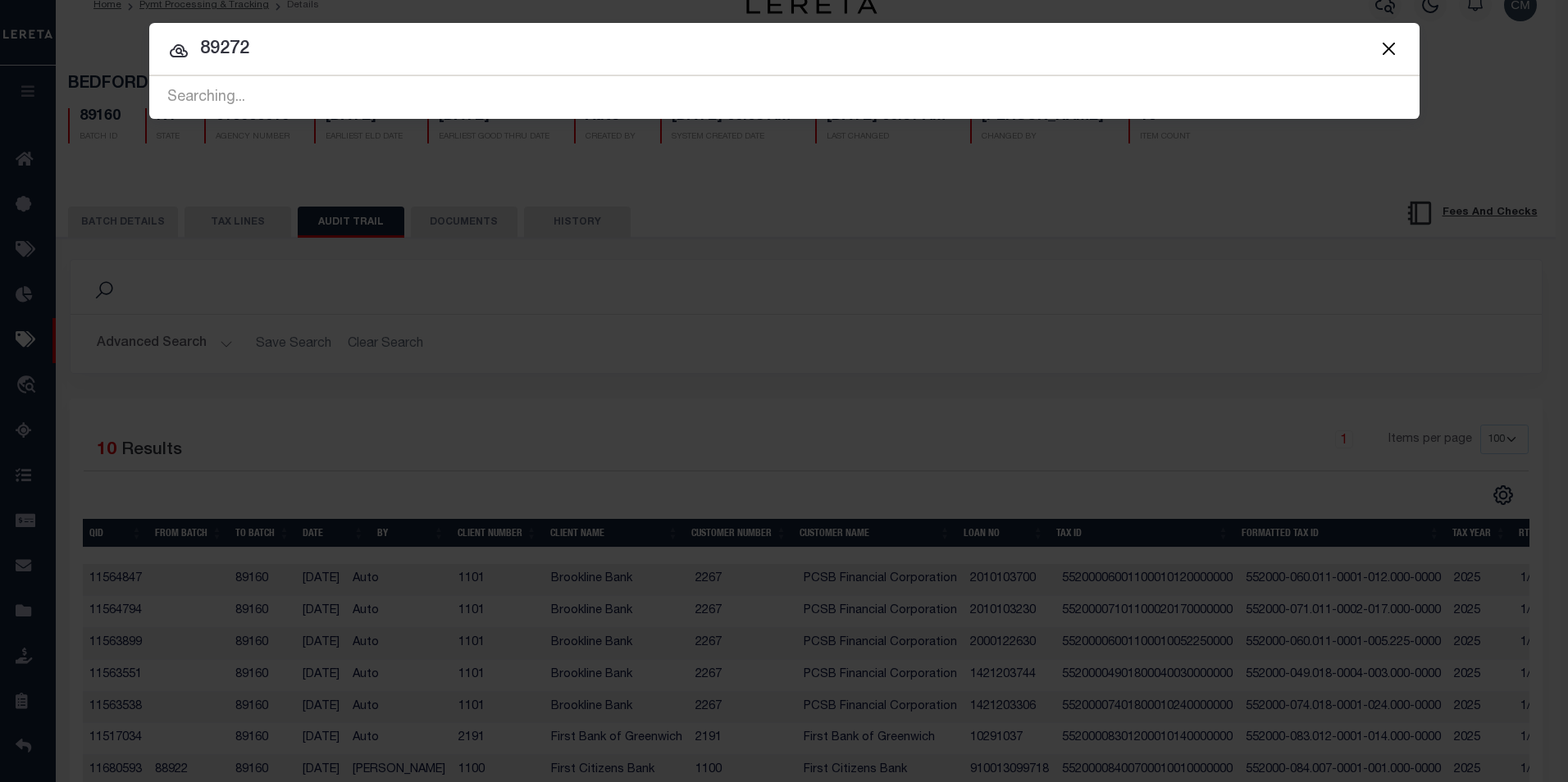
type input "89272"
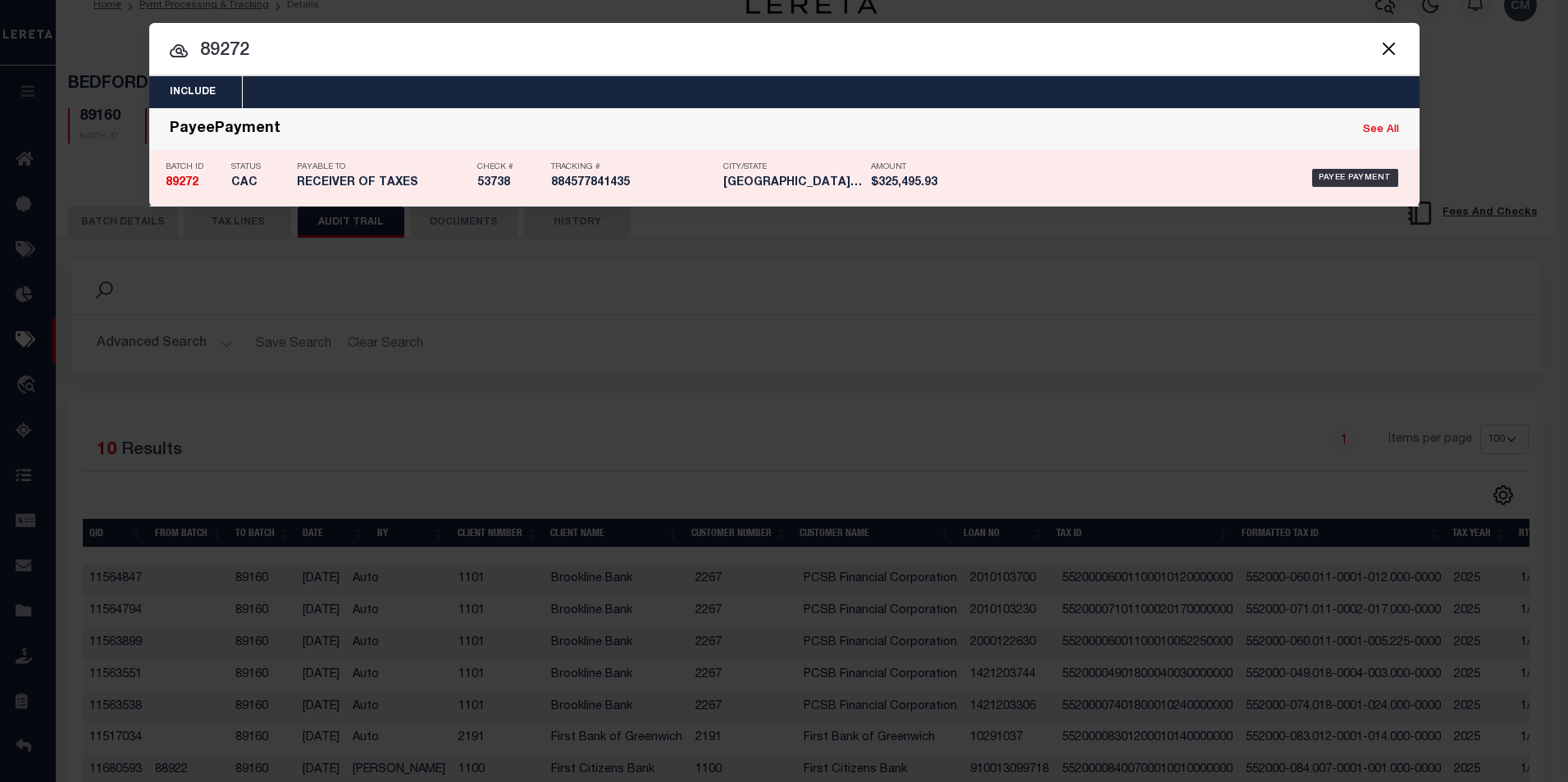
click at [488, 197] on div "Check # 53738" at bounding box center [509, 178] width 66 height 48
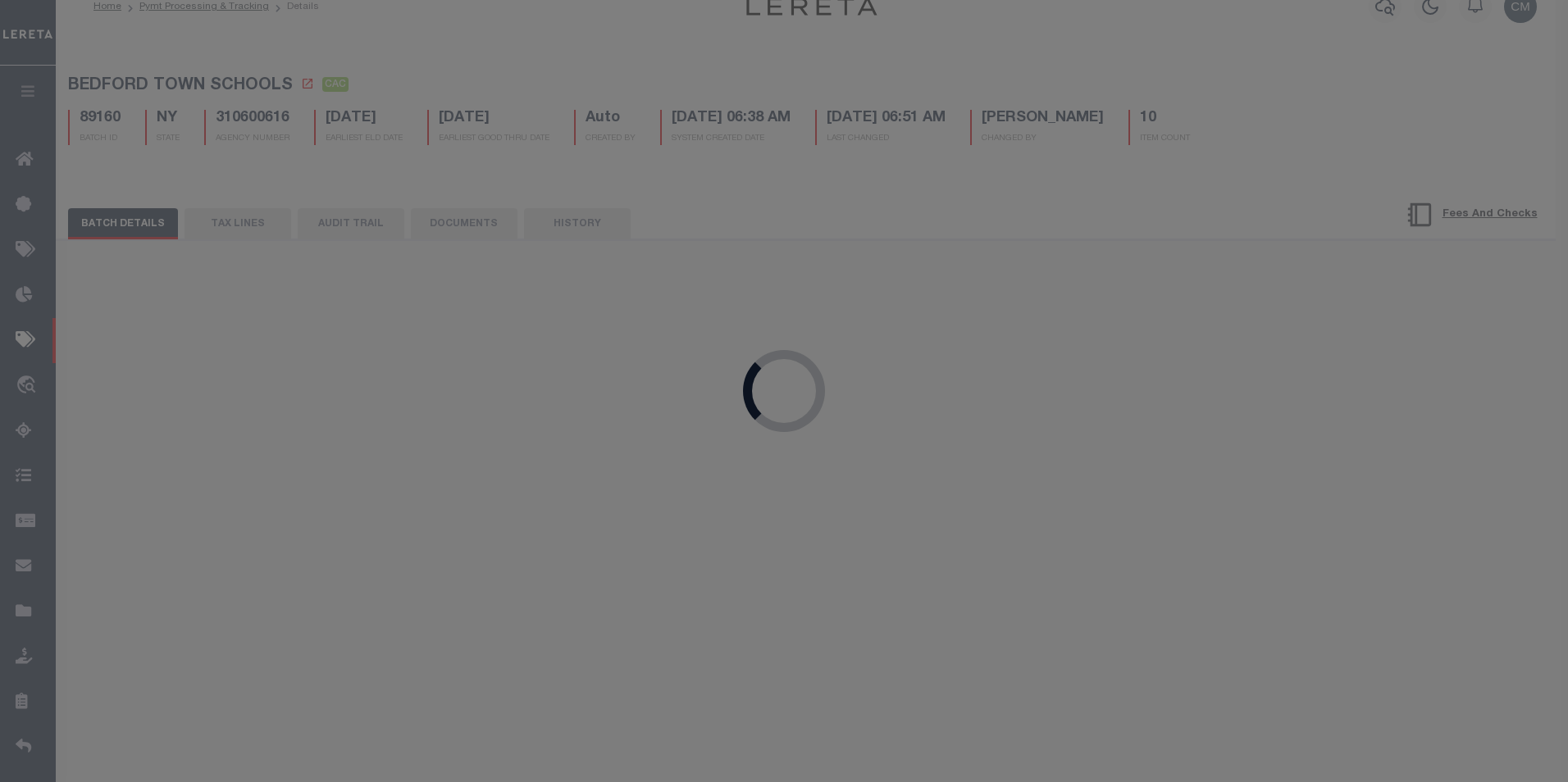
type input "09/22/2025"
type input "$325,495.93"
type input "53738"
select select "[PERSON_NAME]"
type input "[DATE]"
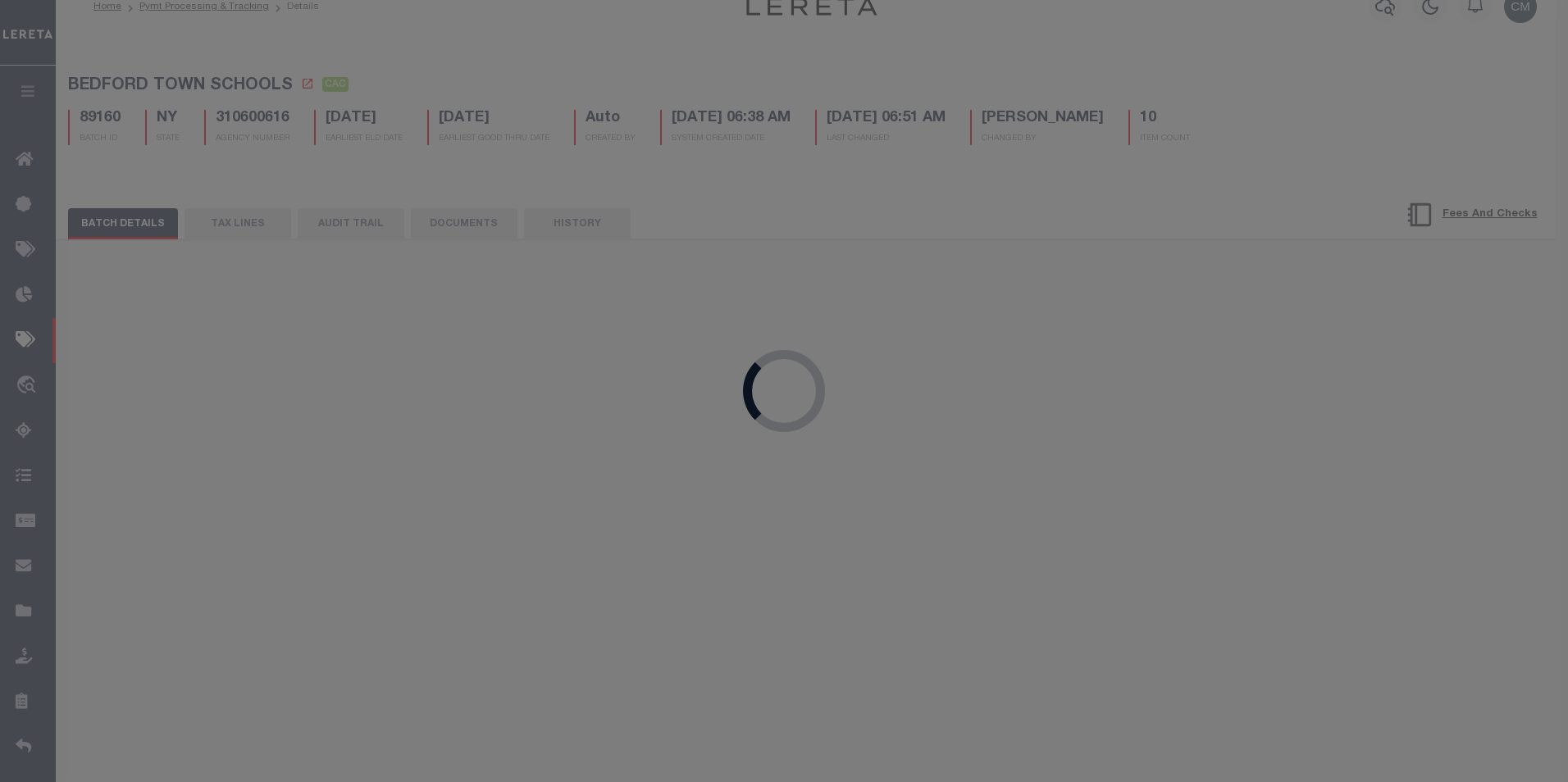
type input "09/22/2025"
type input "884577841435"
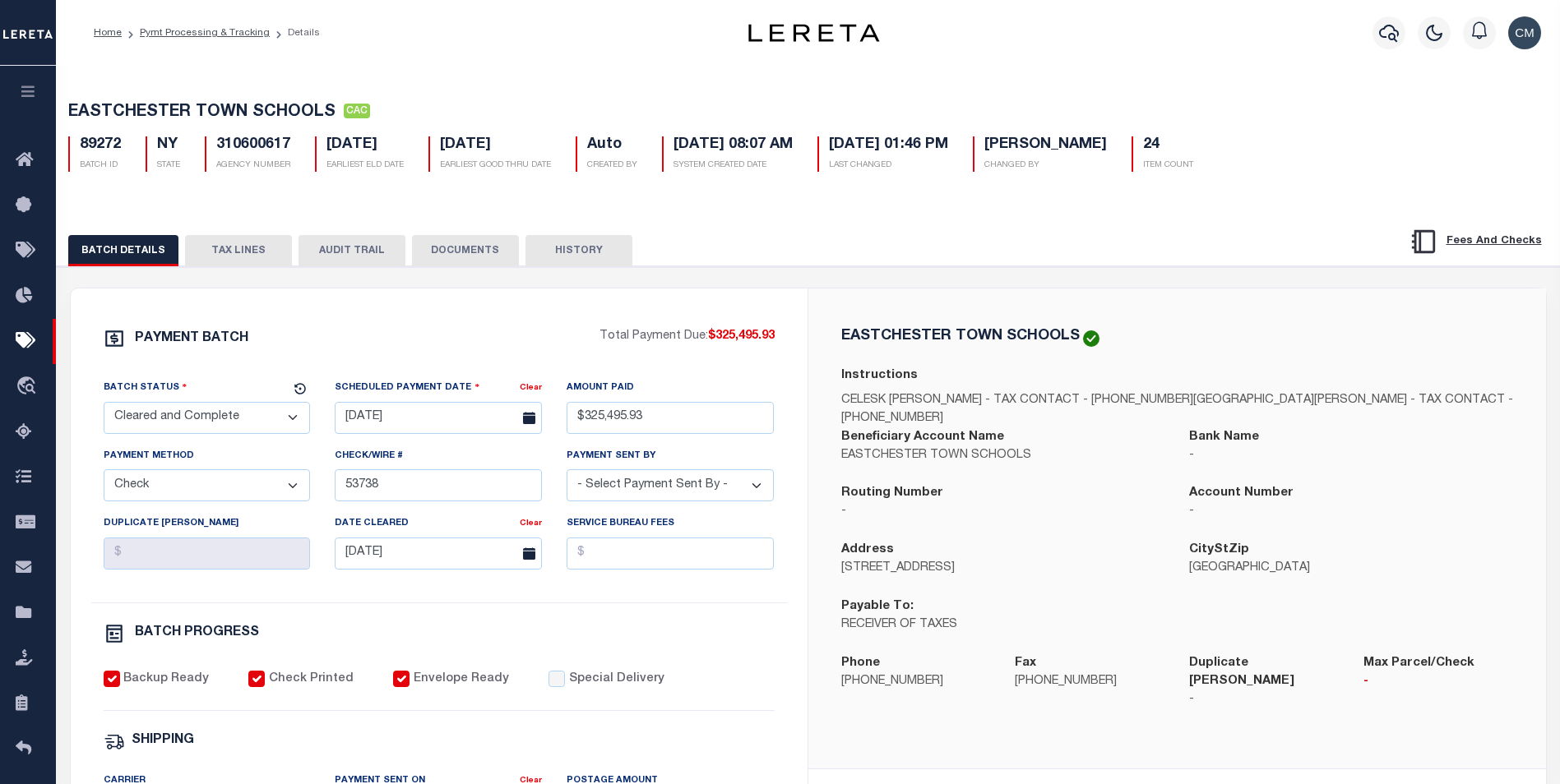
click at [299, 251] on button "AUDIT TRAIL" at bounding box center [352, 251] width 107 height 31
select select "100"
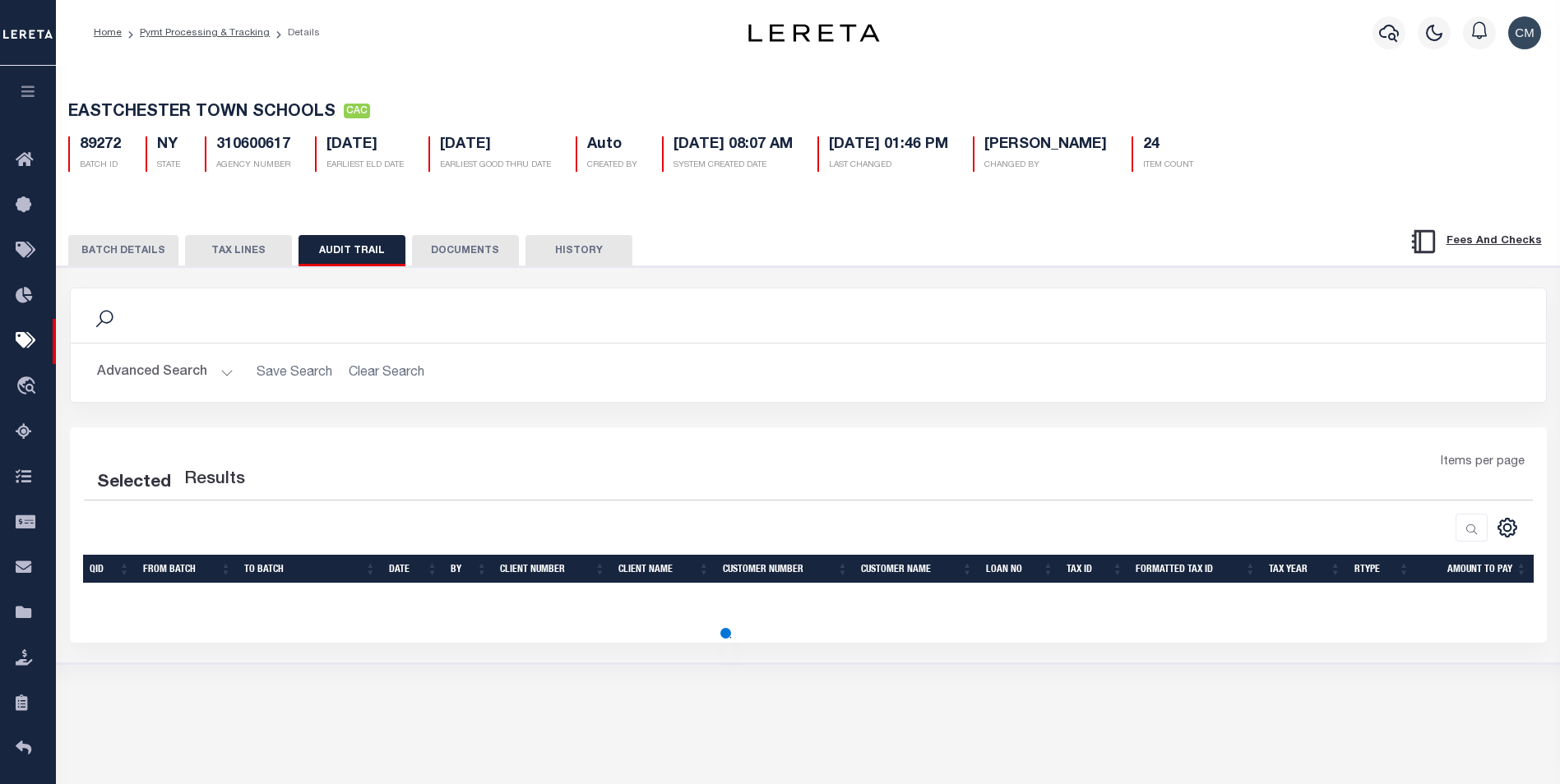
select select "100"
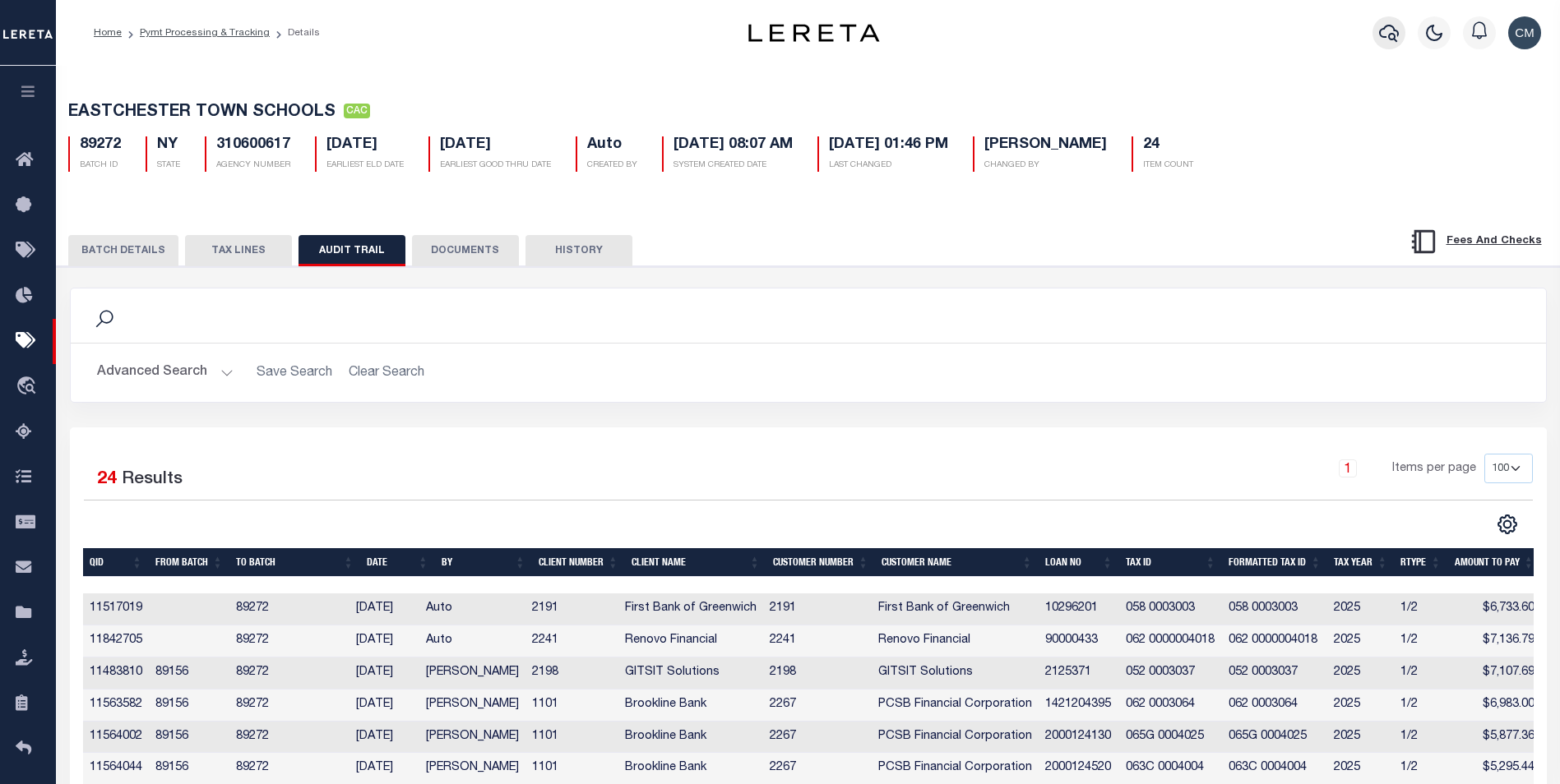
drag, startPoint x: 1371, startPoint y: 28, endPoint x: 1381, endPoint y: 28, distance: 10.0
click at [1380, 28] on div at bounding box center [1388, 32] width 45 height 57
click at [1382, 28] on icon "button" at bounding box center [1388, 32] width 20 height 20
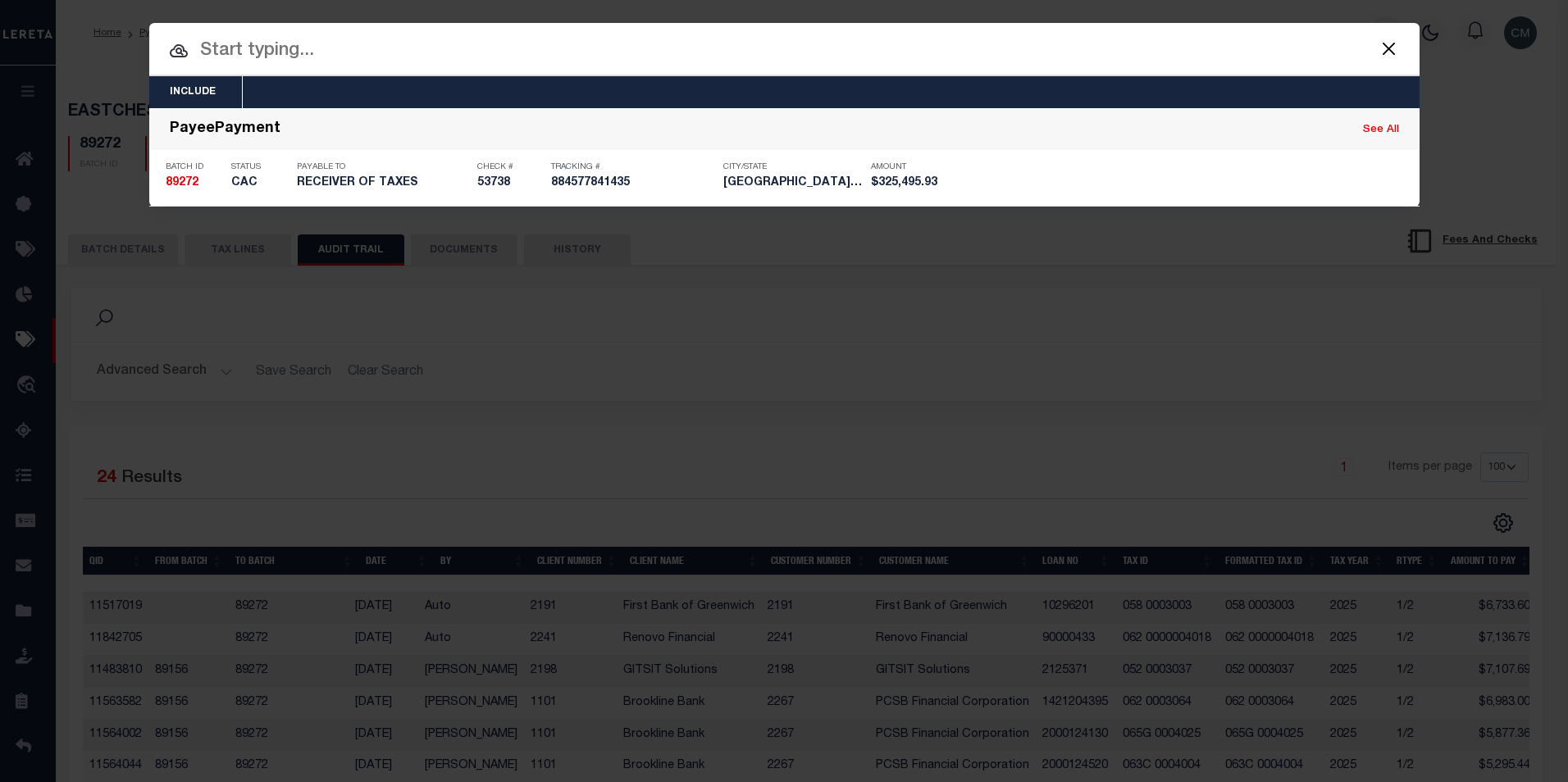
click at [1102, 47] on input "text" at bounding box center [784, 51] width 1270 height 29
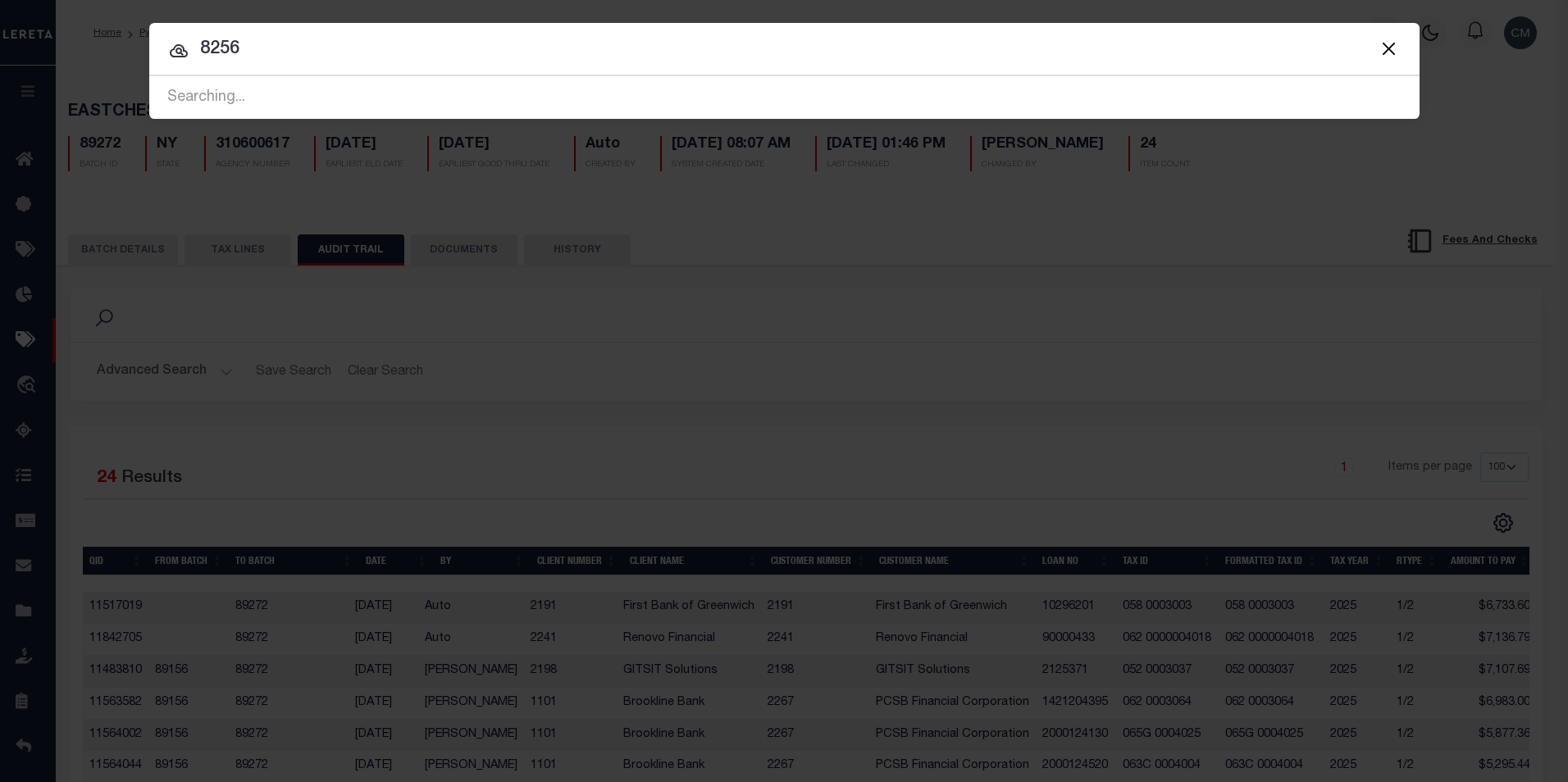
type input "82560"
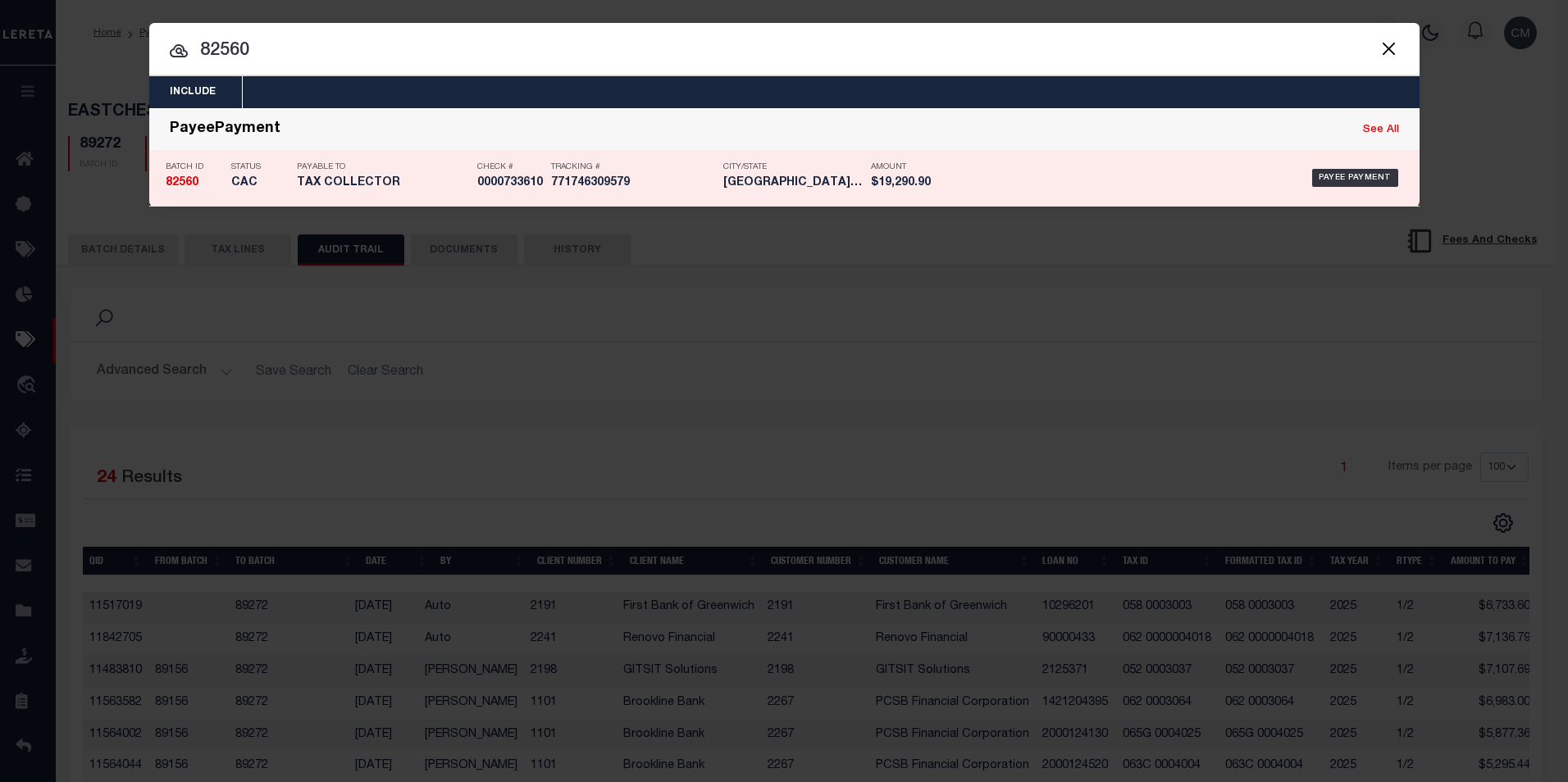
click at [1066, 195] on div "Payee Payment" at bounding box center [1178, 178] width 450 height 48
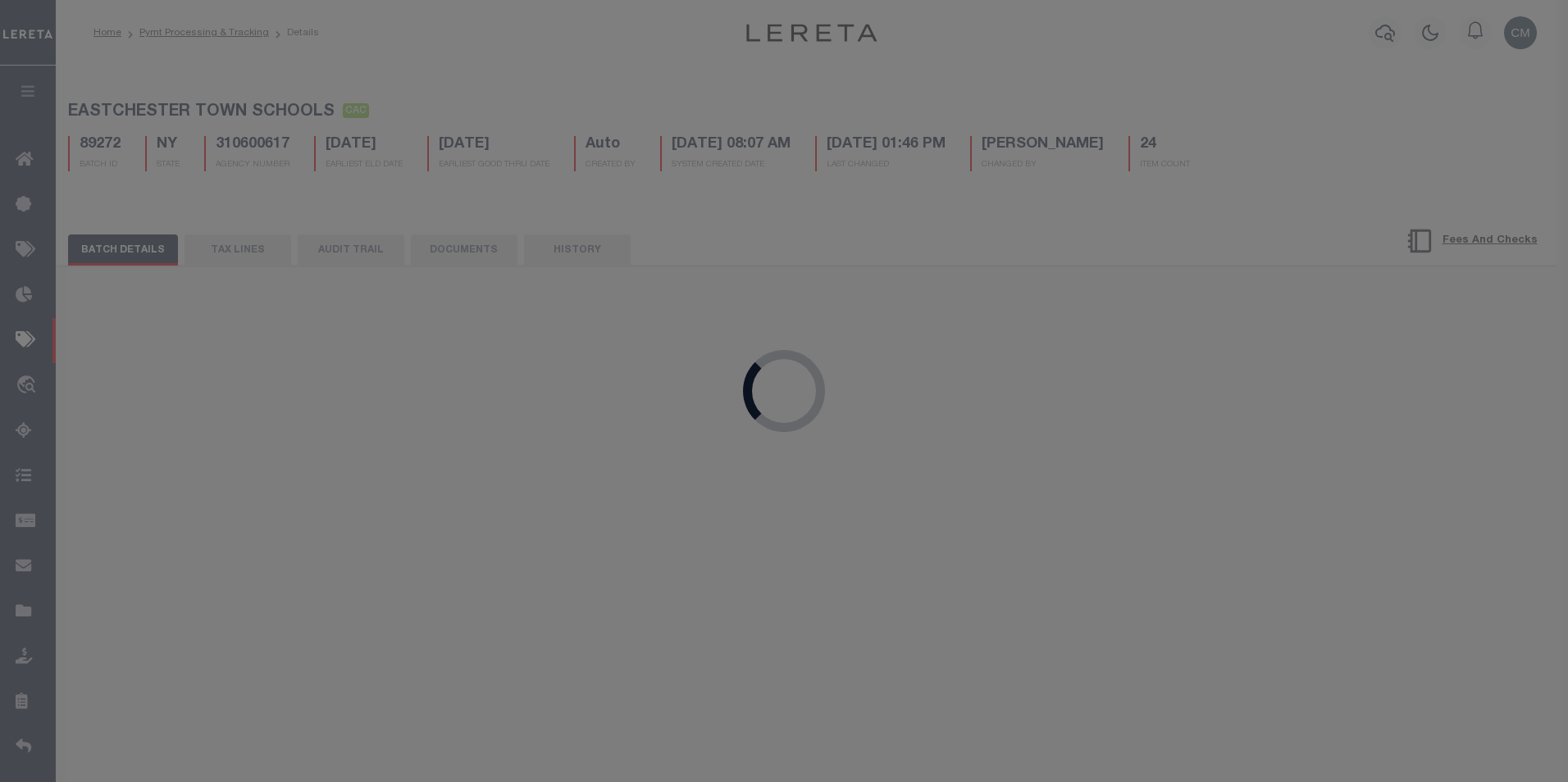
type input "01/29/2025"
type input "$19,290.9"
type input "0000733610"
select select "[PERSON_NAME]"
type input "02/03/2025"
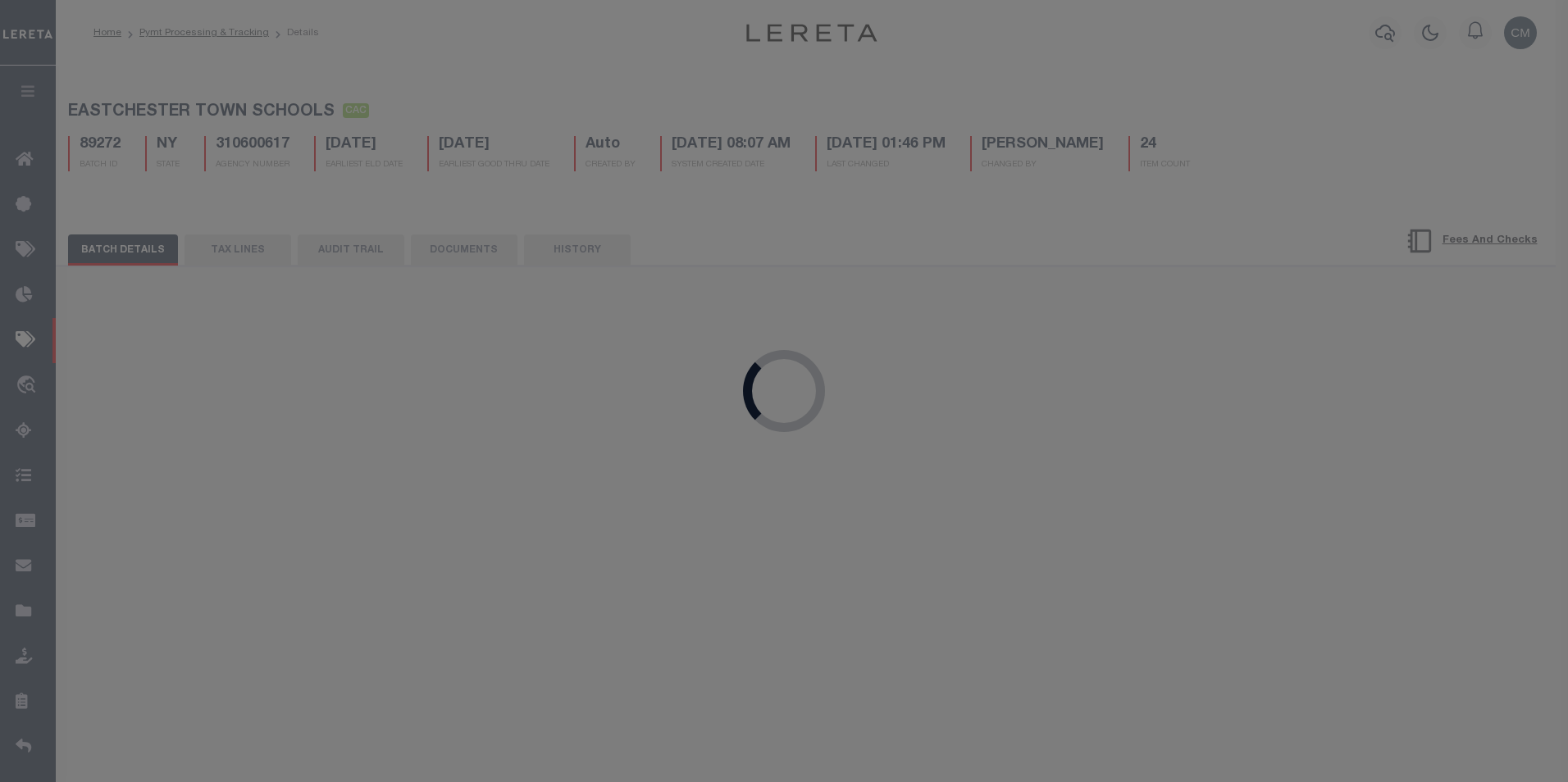
type input "01/07/2025"
type input "771746309579"
type input "1"
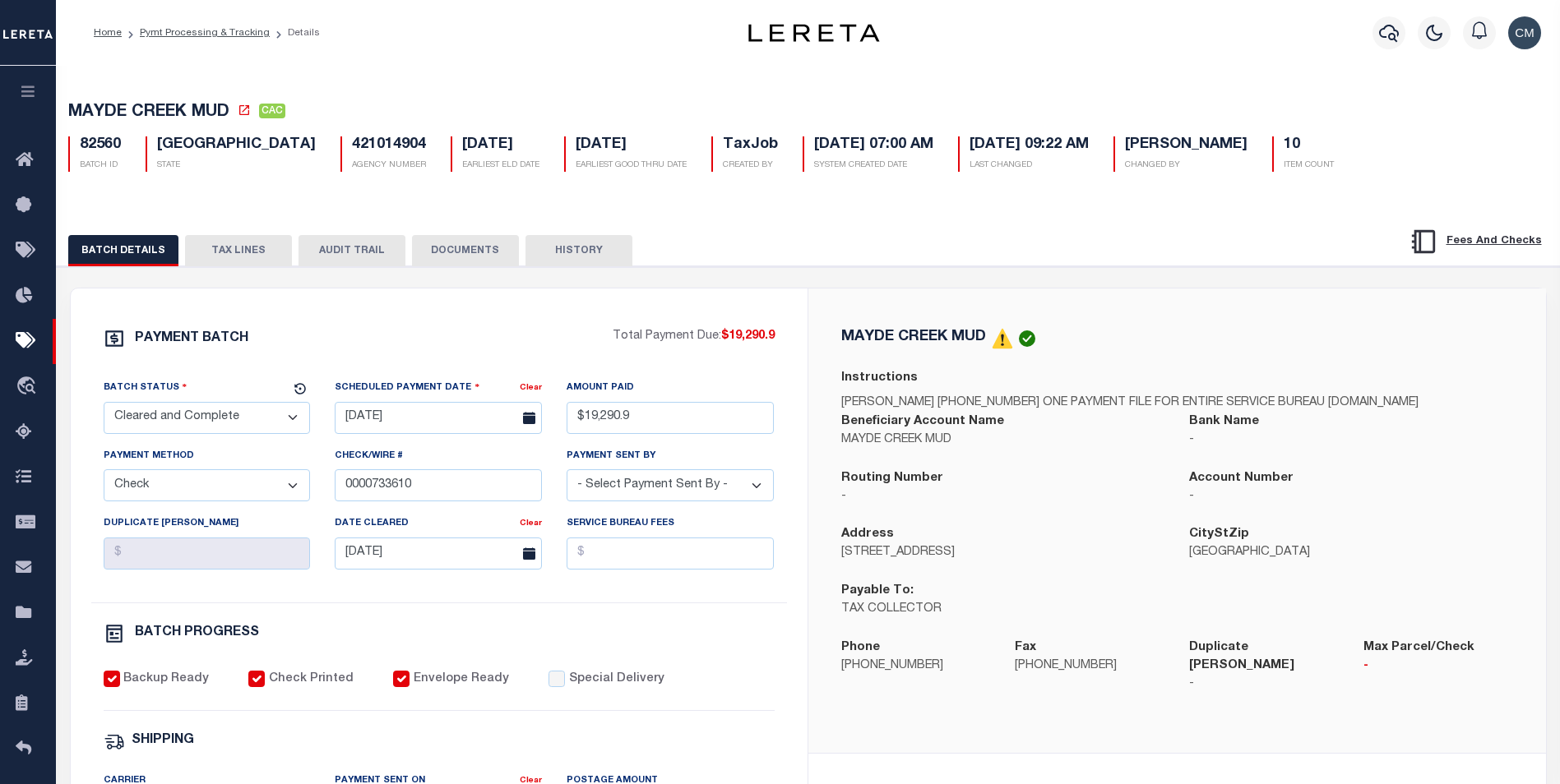
click at [369, 253] on button "AUDIT TRAIL" at bounding box center [352, 251] width 107 height 31
select select "100"
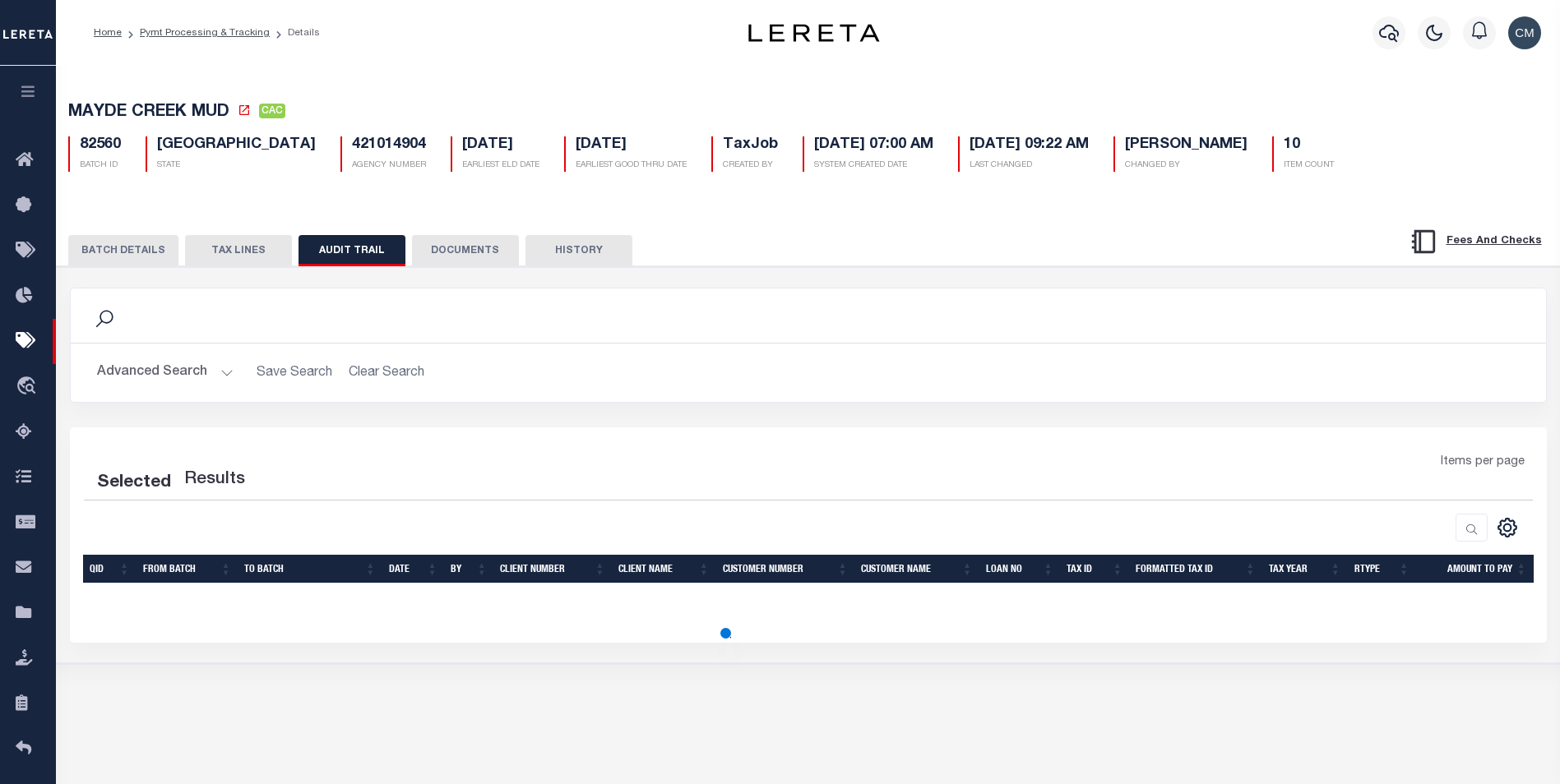
select select "100"
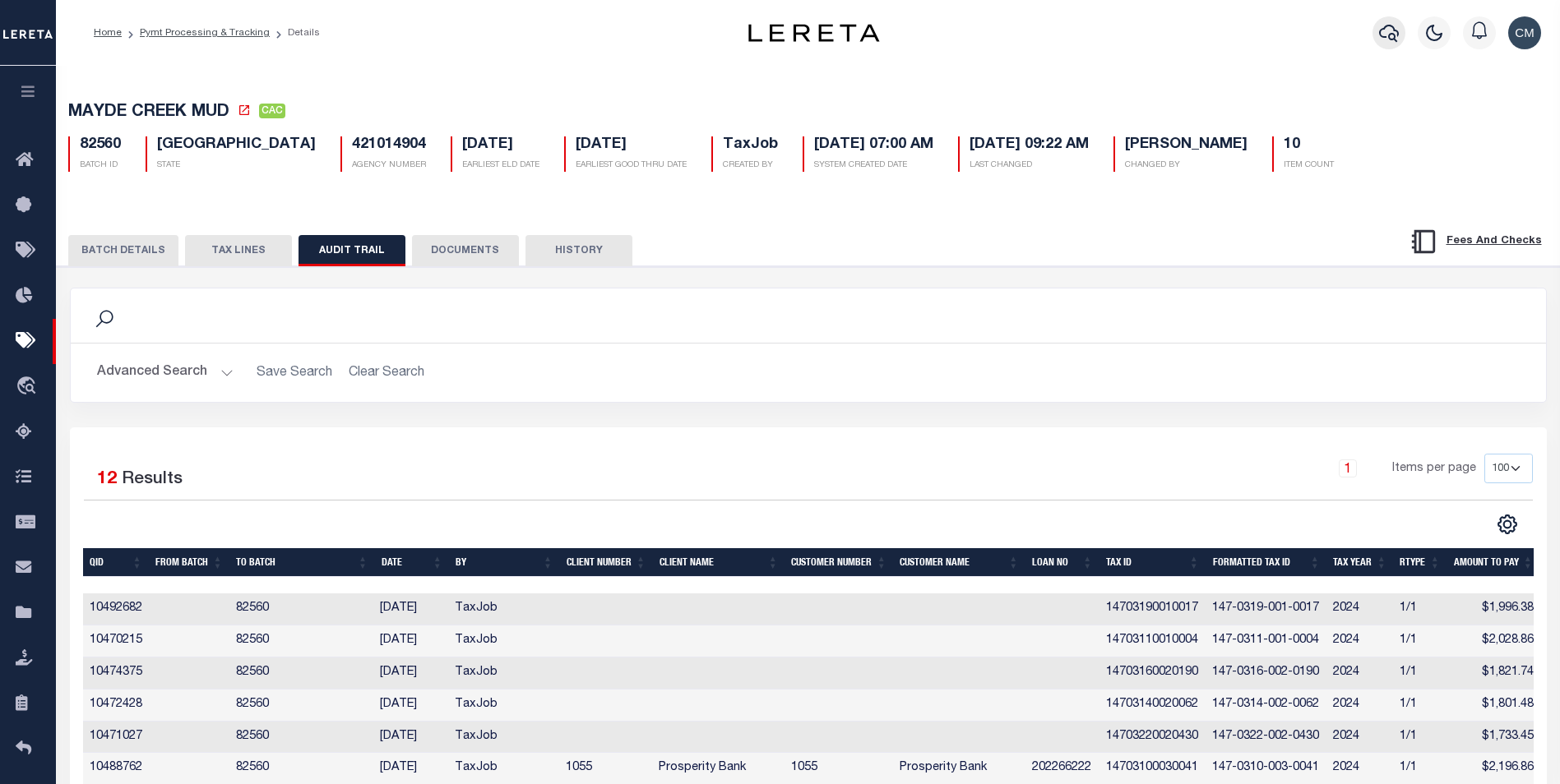
click at [1387, 39] on icon "button" at bounding box center [1388, 32] width 20 height 20
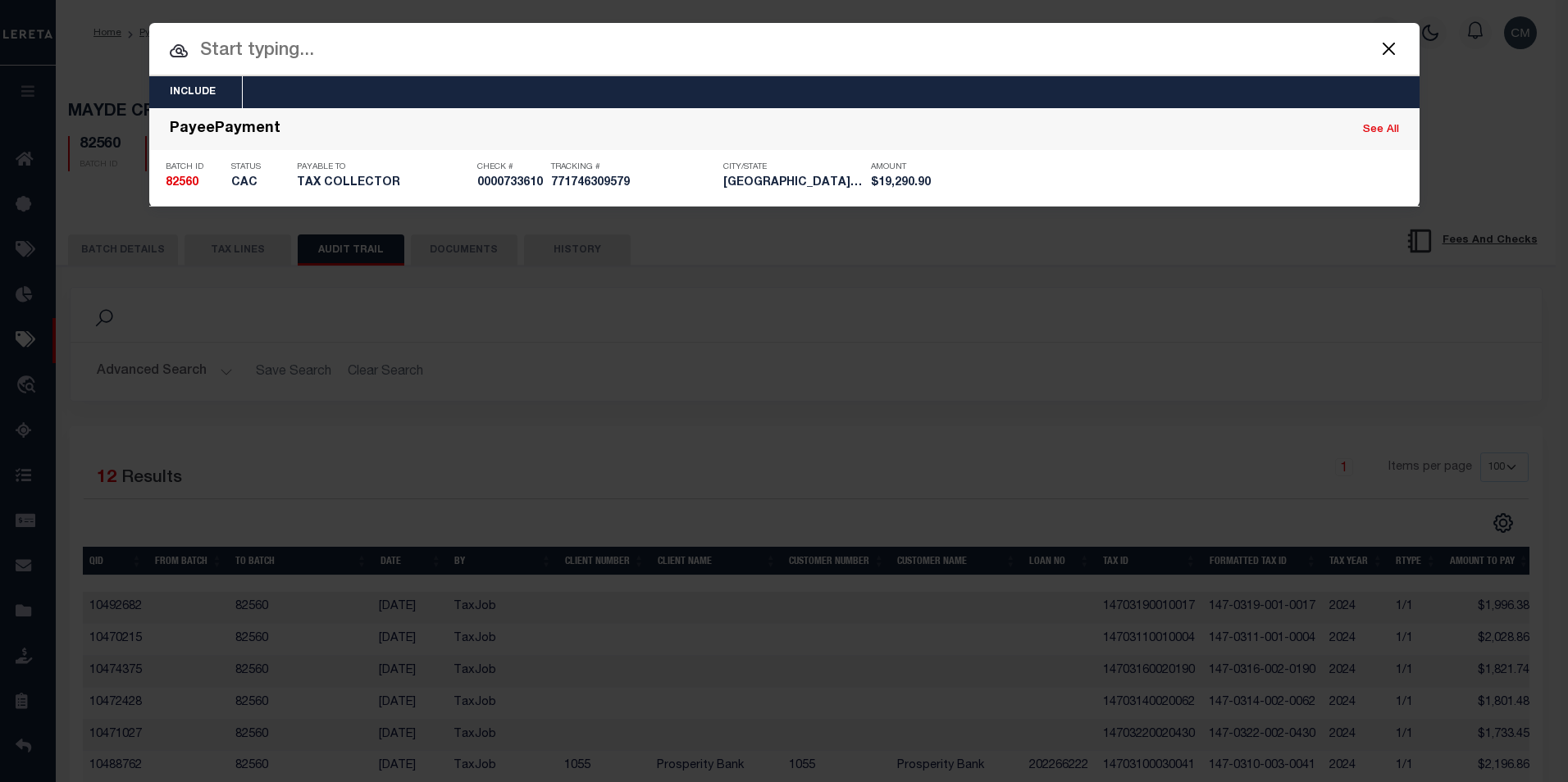
click at [829, 56] on input "text" at bounding box center [784, 51] width 1270 height 29
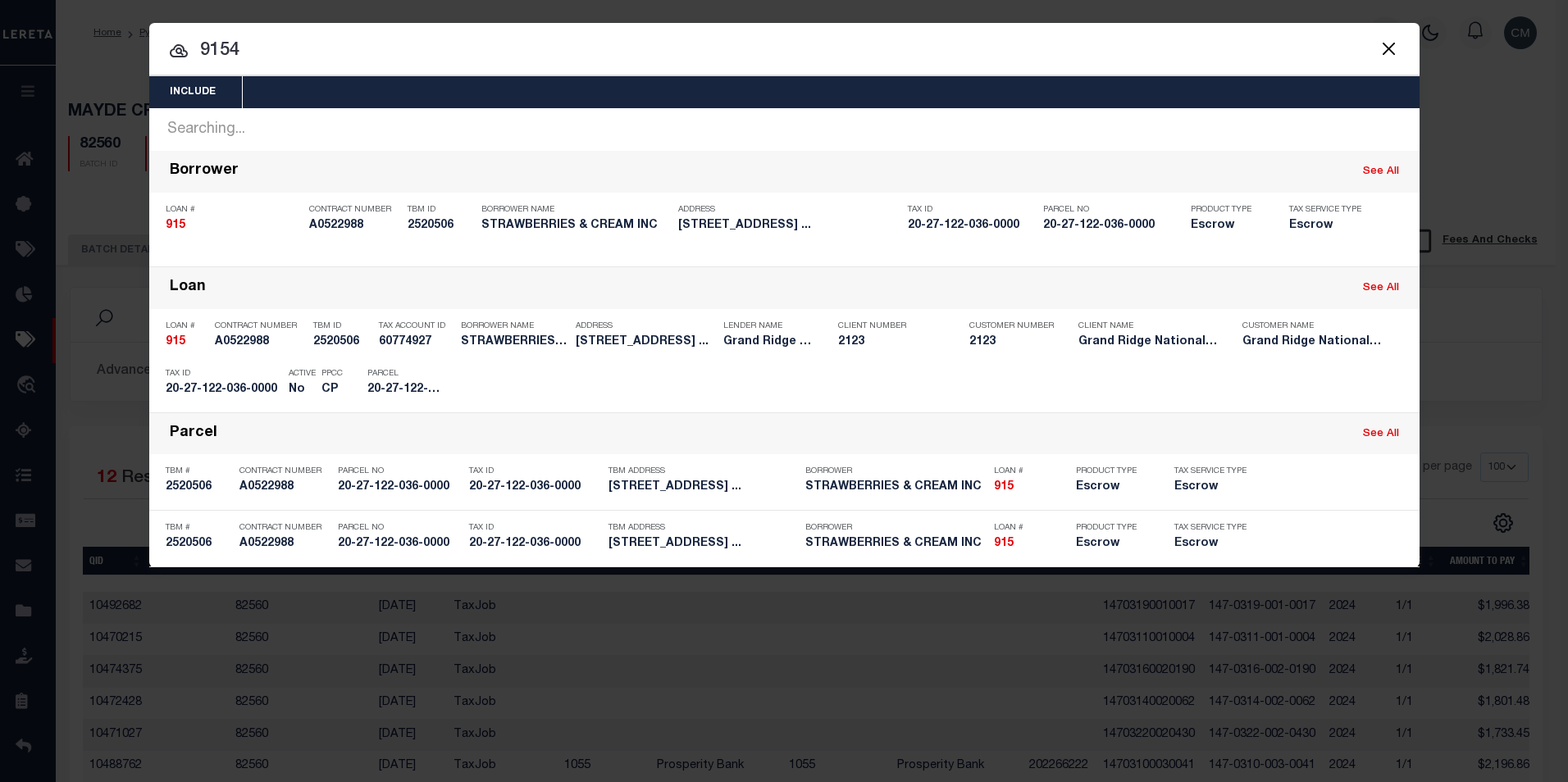
type input "91540"
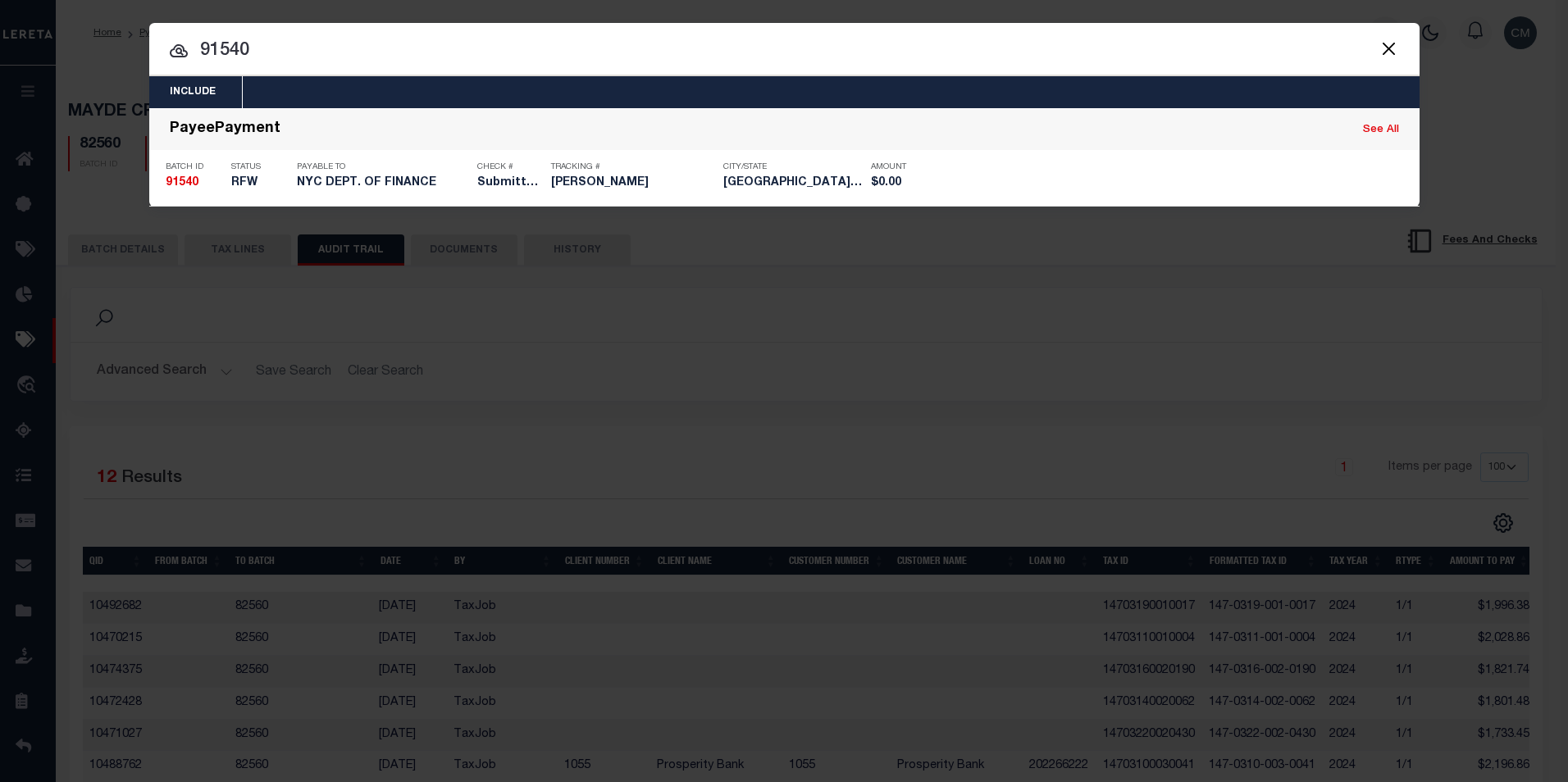
click at [437, 174] on div "Payable To NYC DEPT. OF FINANCE" at bounding box center [382, 178] width 172 height 48
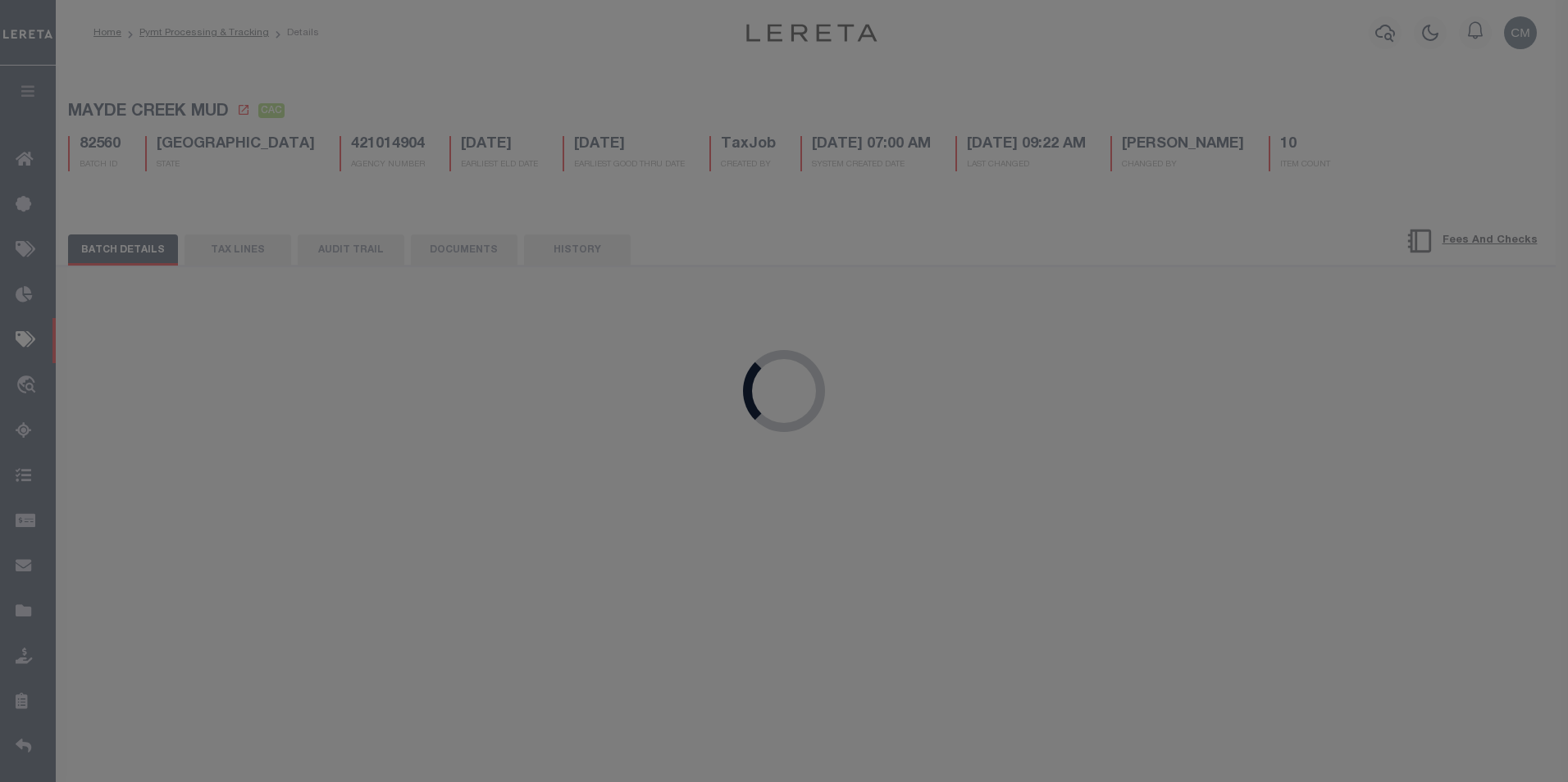
select select "RFW"
type input "09/27/2025"
select select "TRA"
type input "Submitted to Acct 10/1/25"
select select
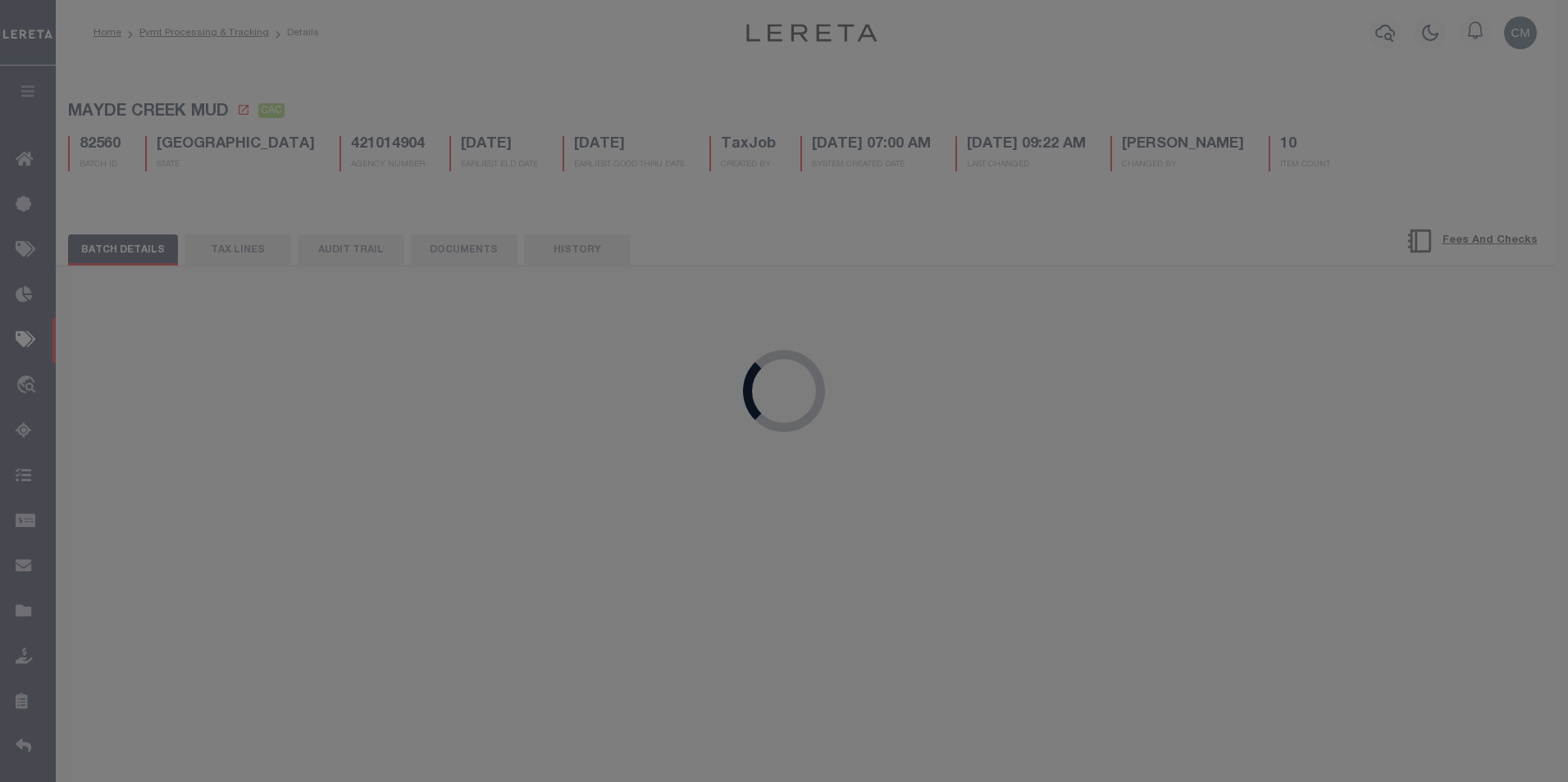
checkbox input "false"
select select
type input "[PERSON_NAME]"
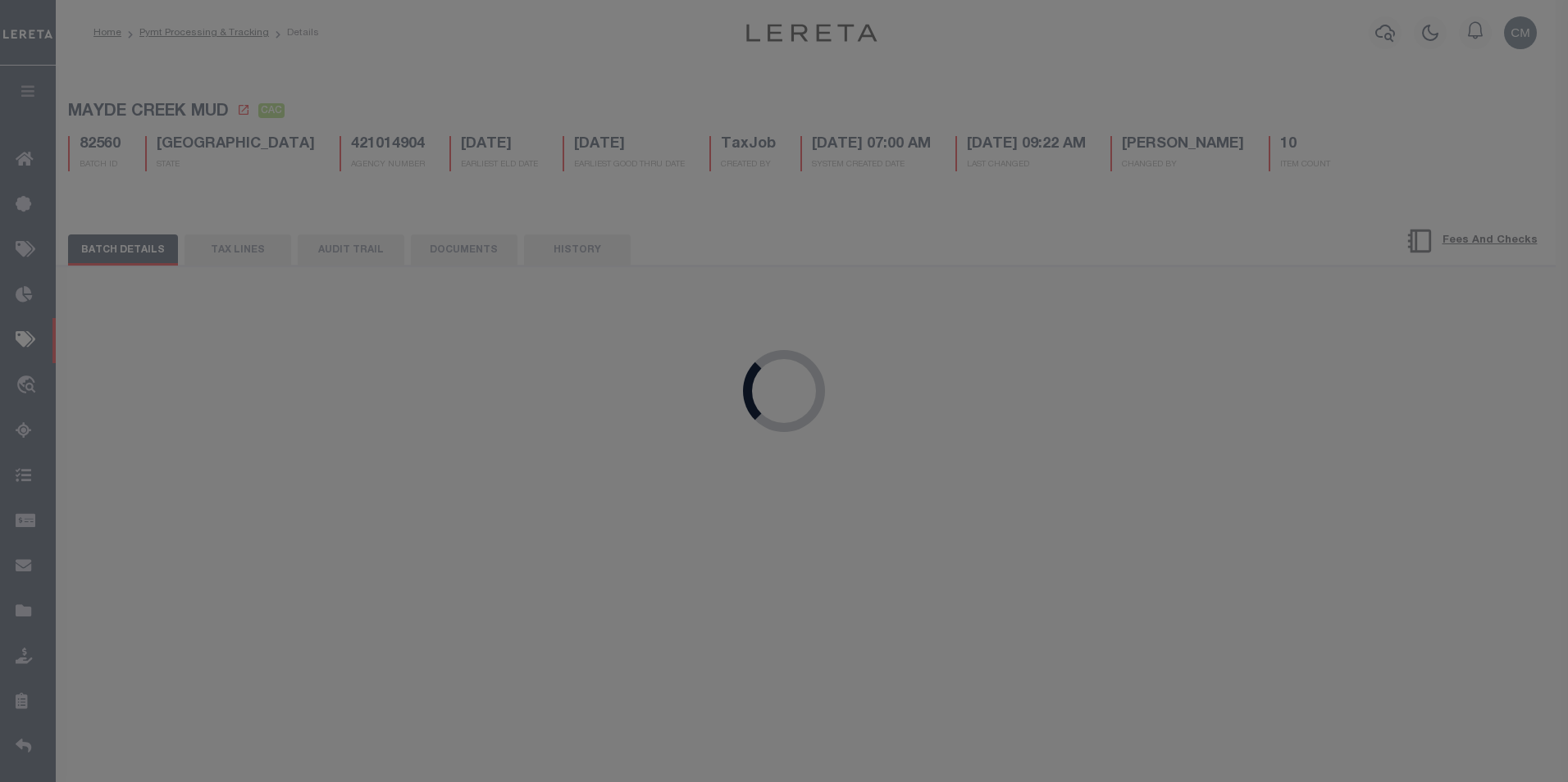
type input "N"
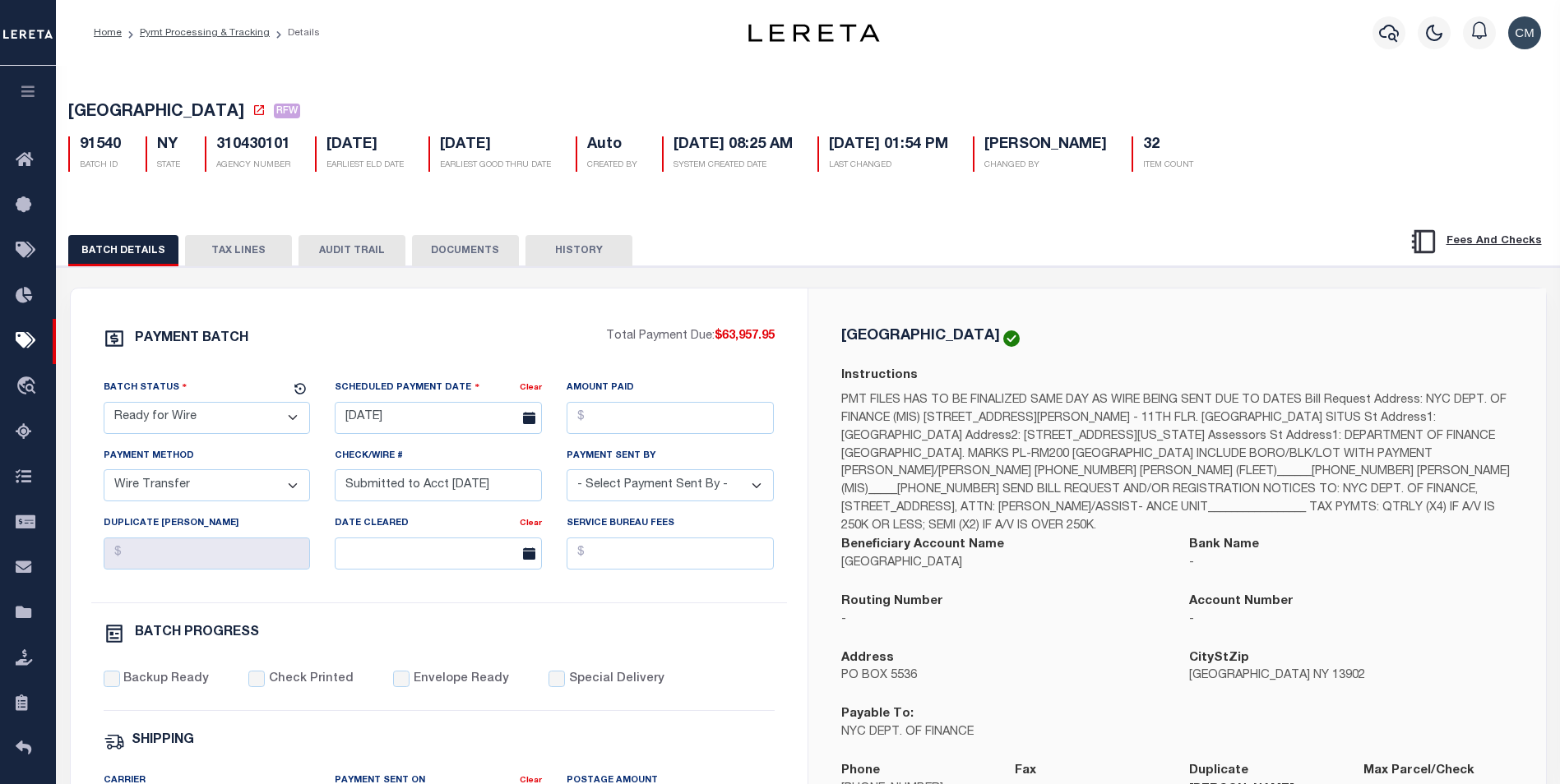
click at [388, 265] on button "AUDIT TRAIL" at bounding box center [352, 251] width 107 height 31
select select "100"
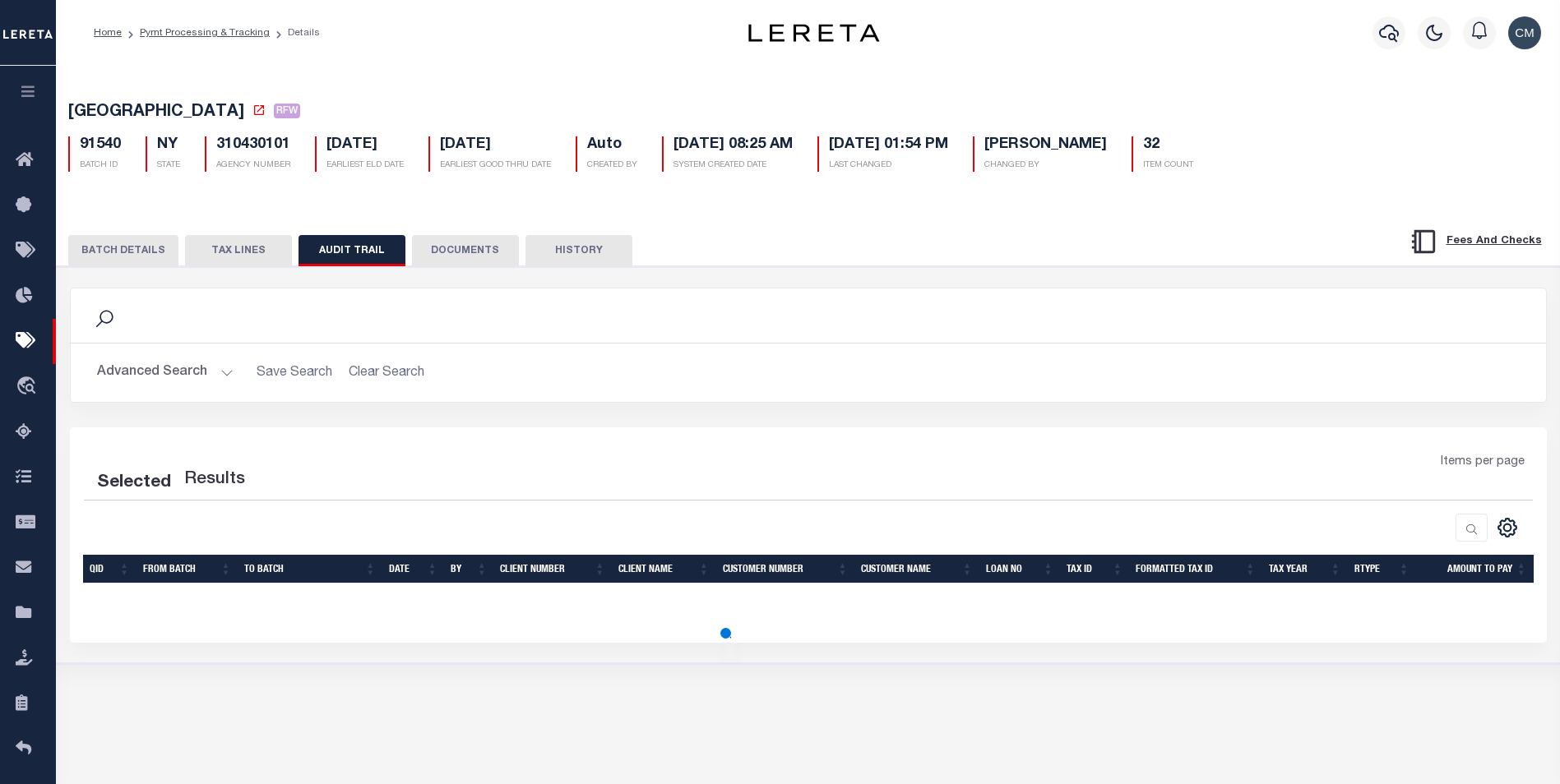
select select "100"
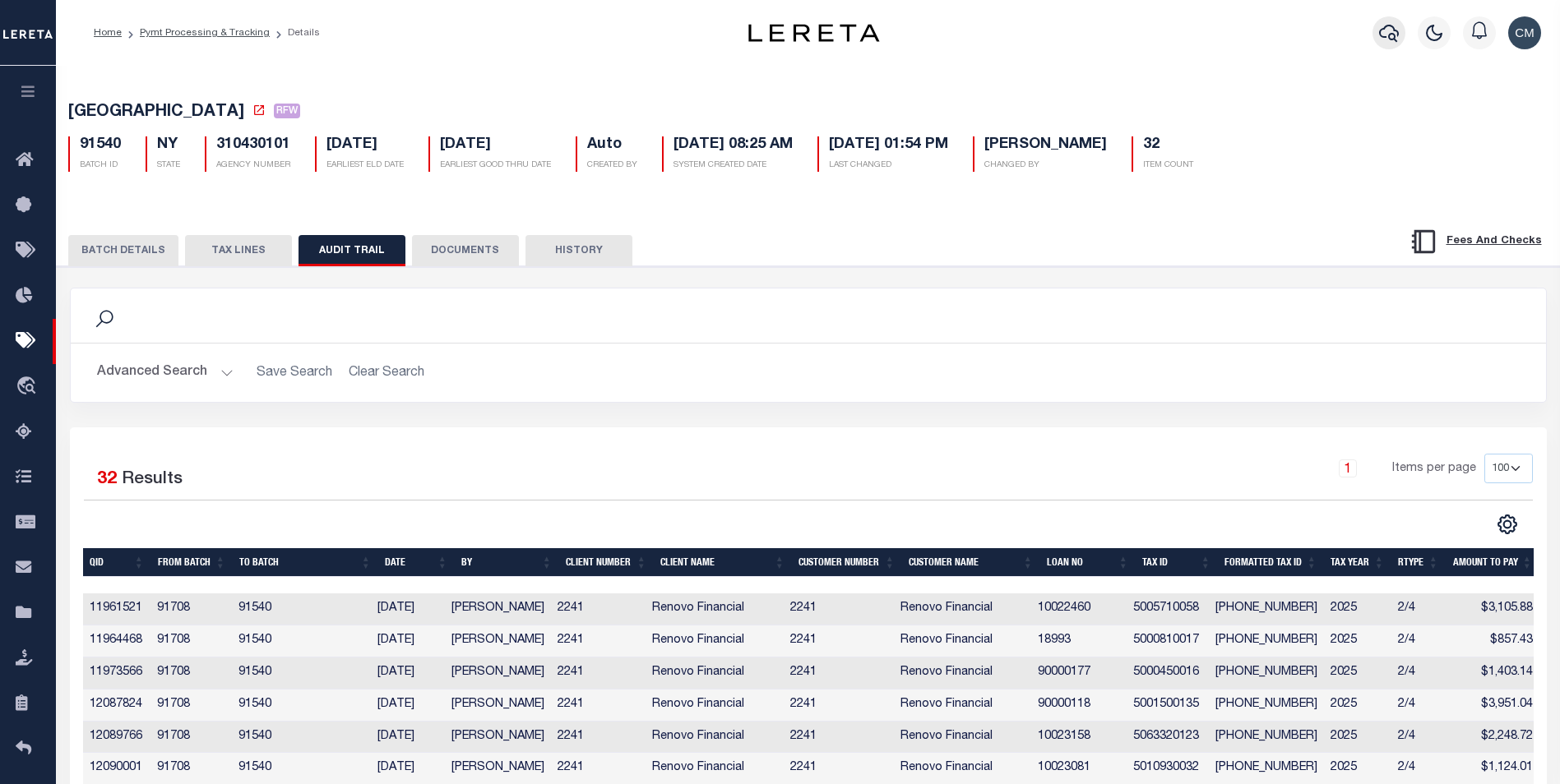
click at [1391, 34] on icon "button" at bounding box center [1388, 33] width 20 height 17
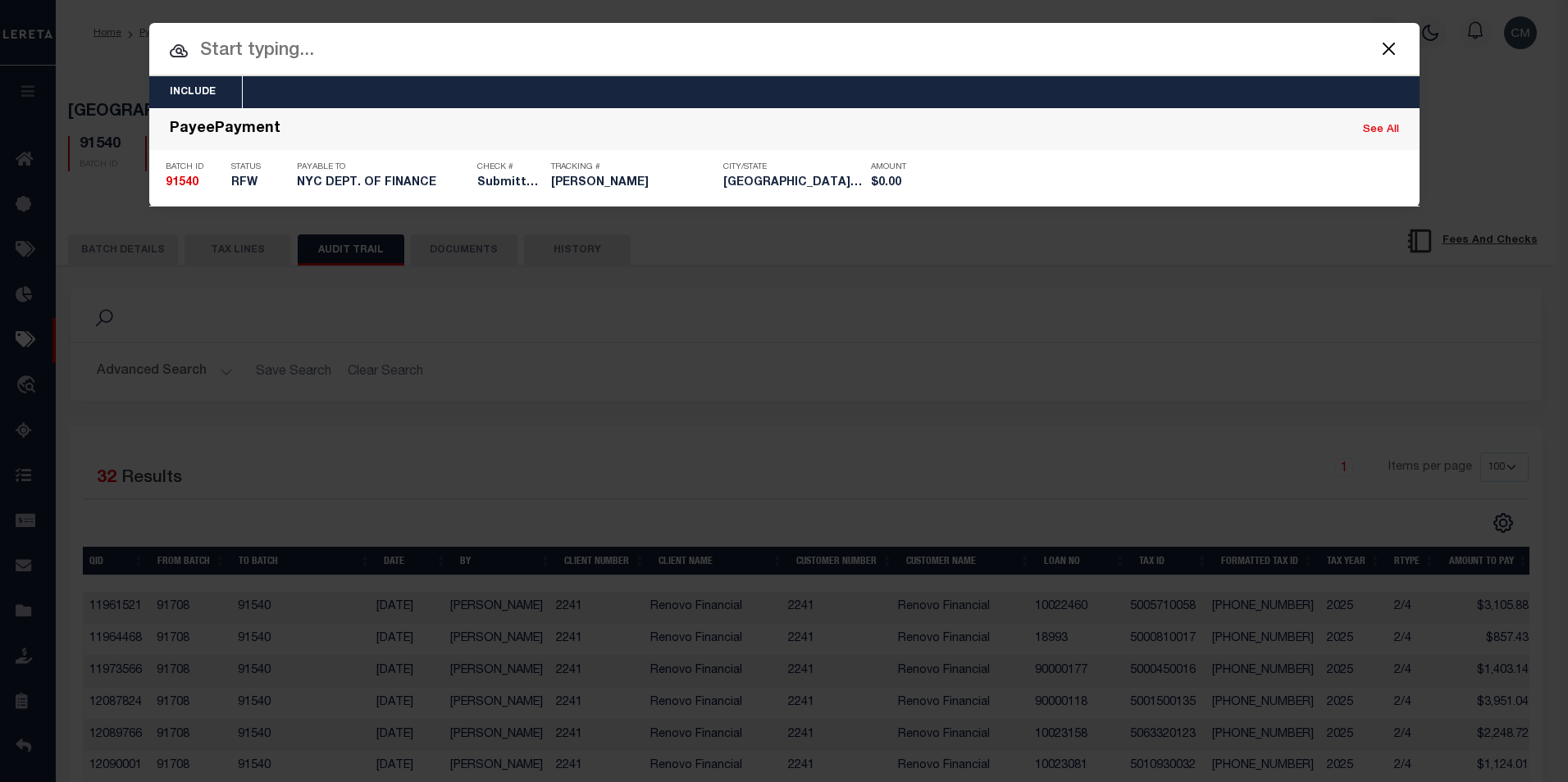
click at [431, 53] on input "text" at bounding box center [784, 51] width 1270 height 29
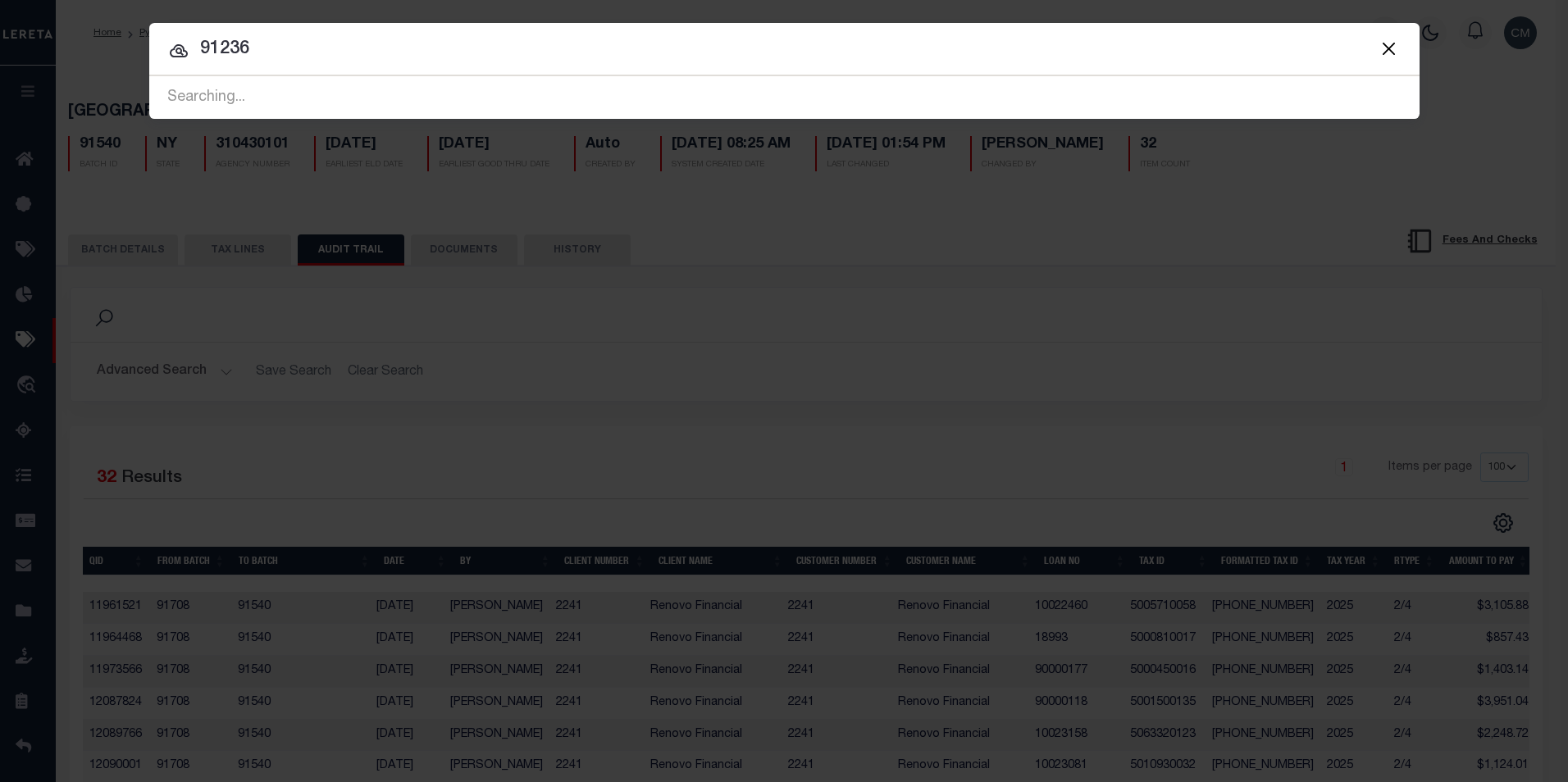
type input "91236"
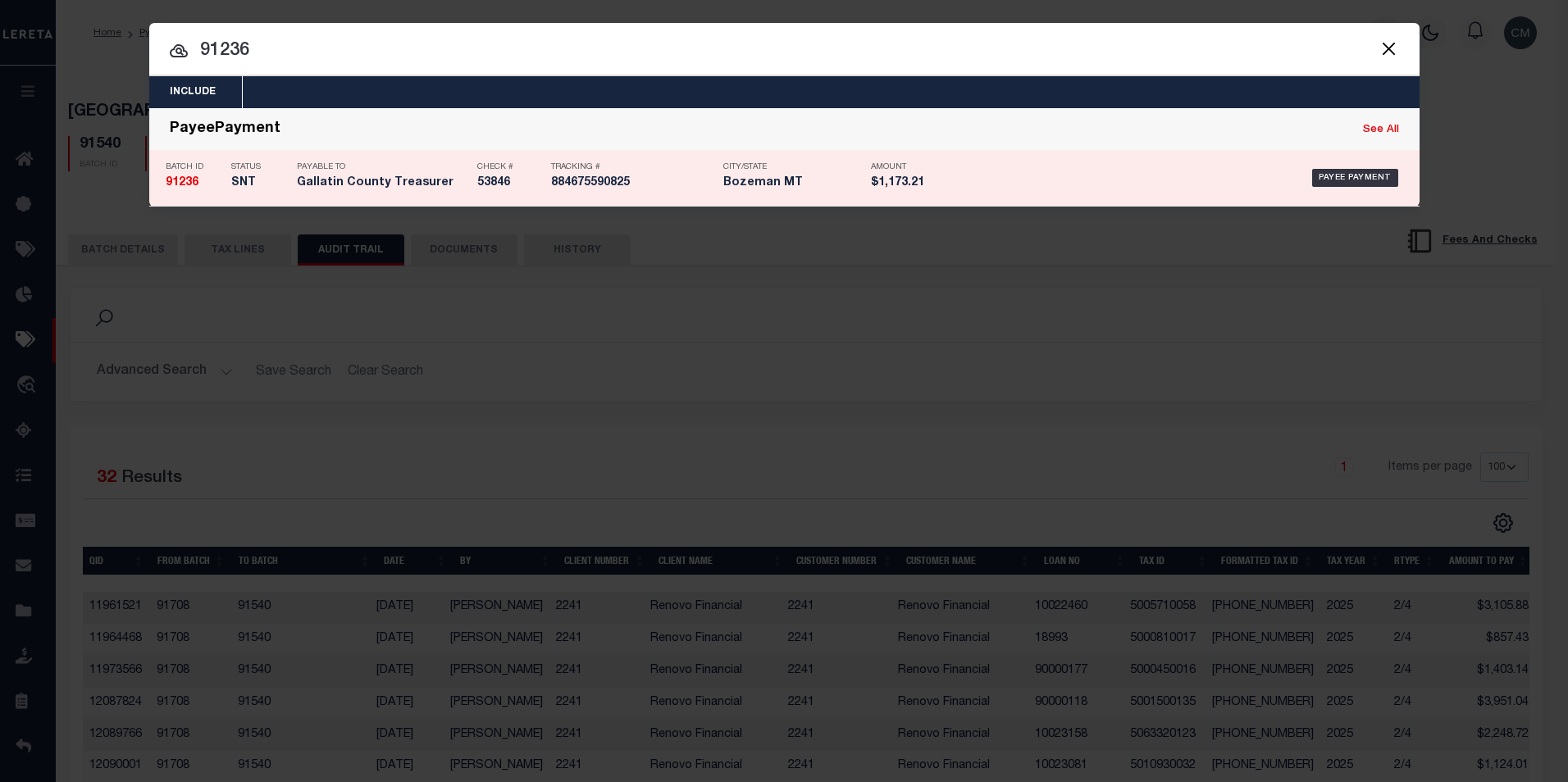
click at [813, 182] on h5 "Bozeman MT" at bounding box center [793, 182] width 140 height 14
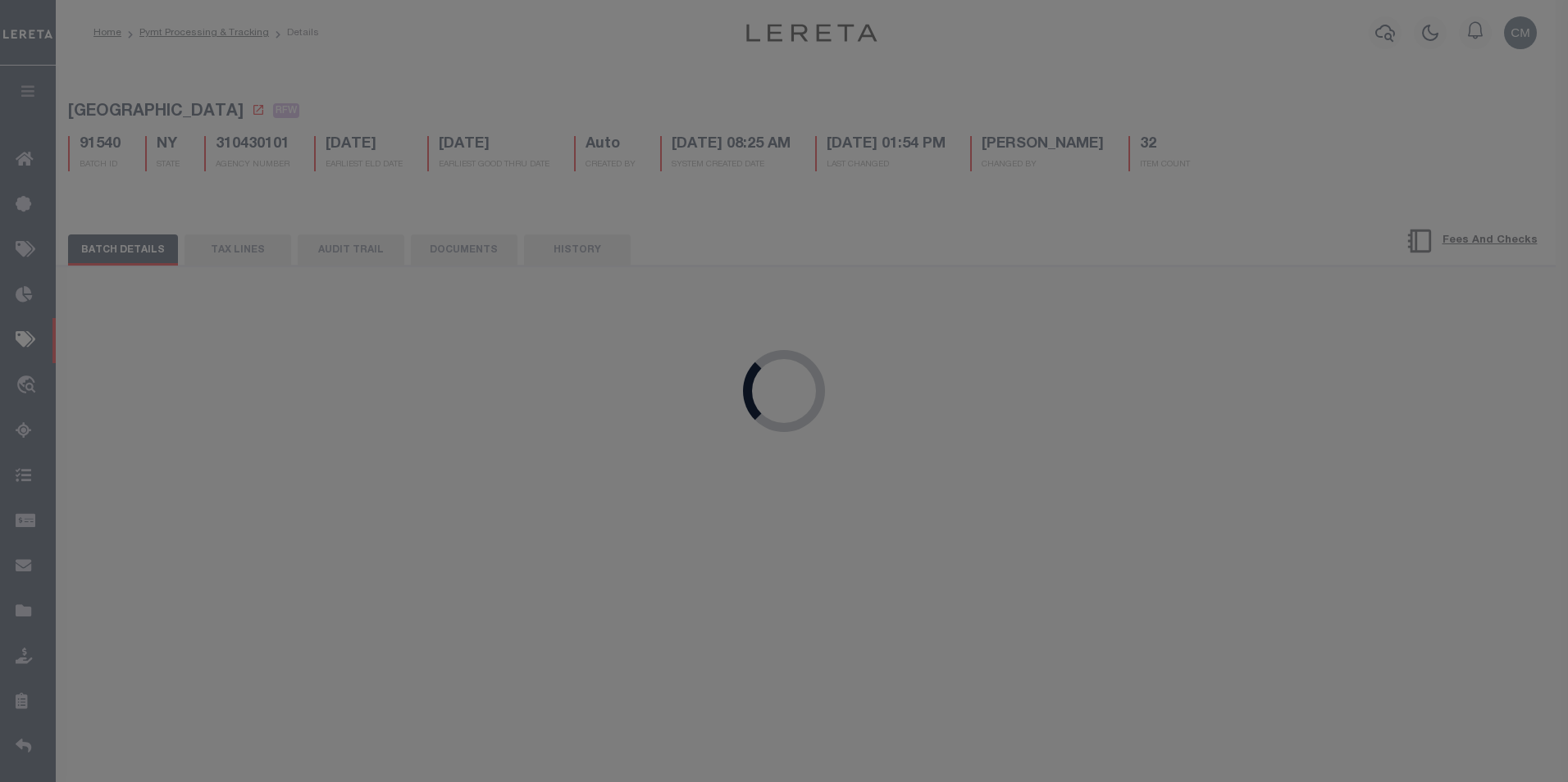
select select "SNT"
type input "[DATE]"
type input "$1,173.21"
select select "CHK"
type input "53846"
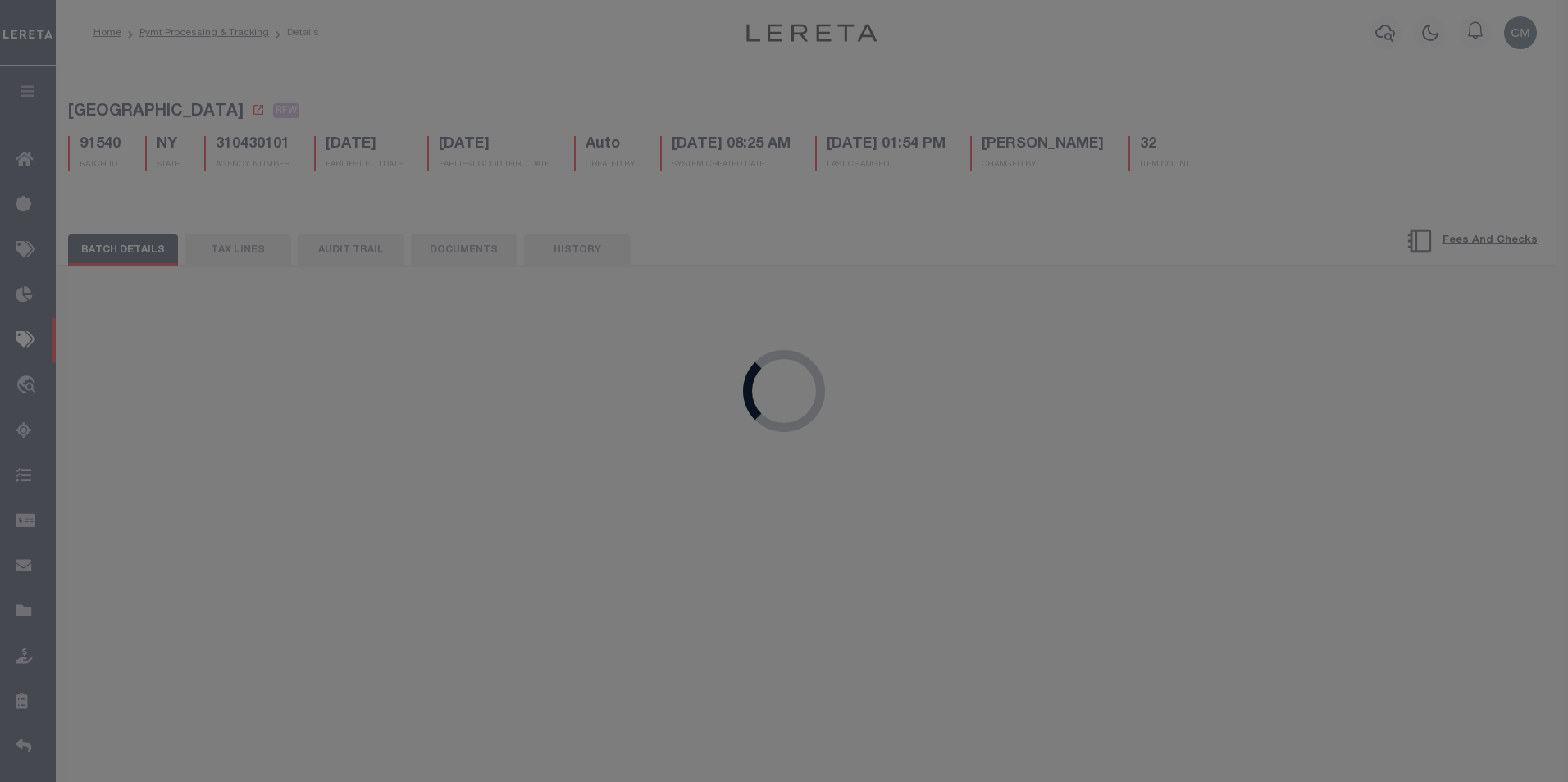
select select "[PERSON_NAME]"
checkbox input "true"
select select "FDX"
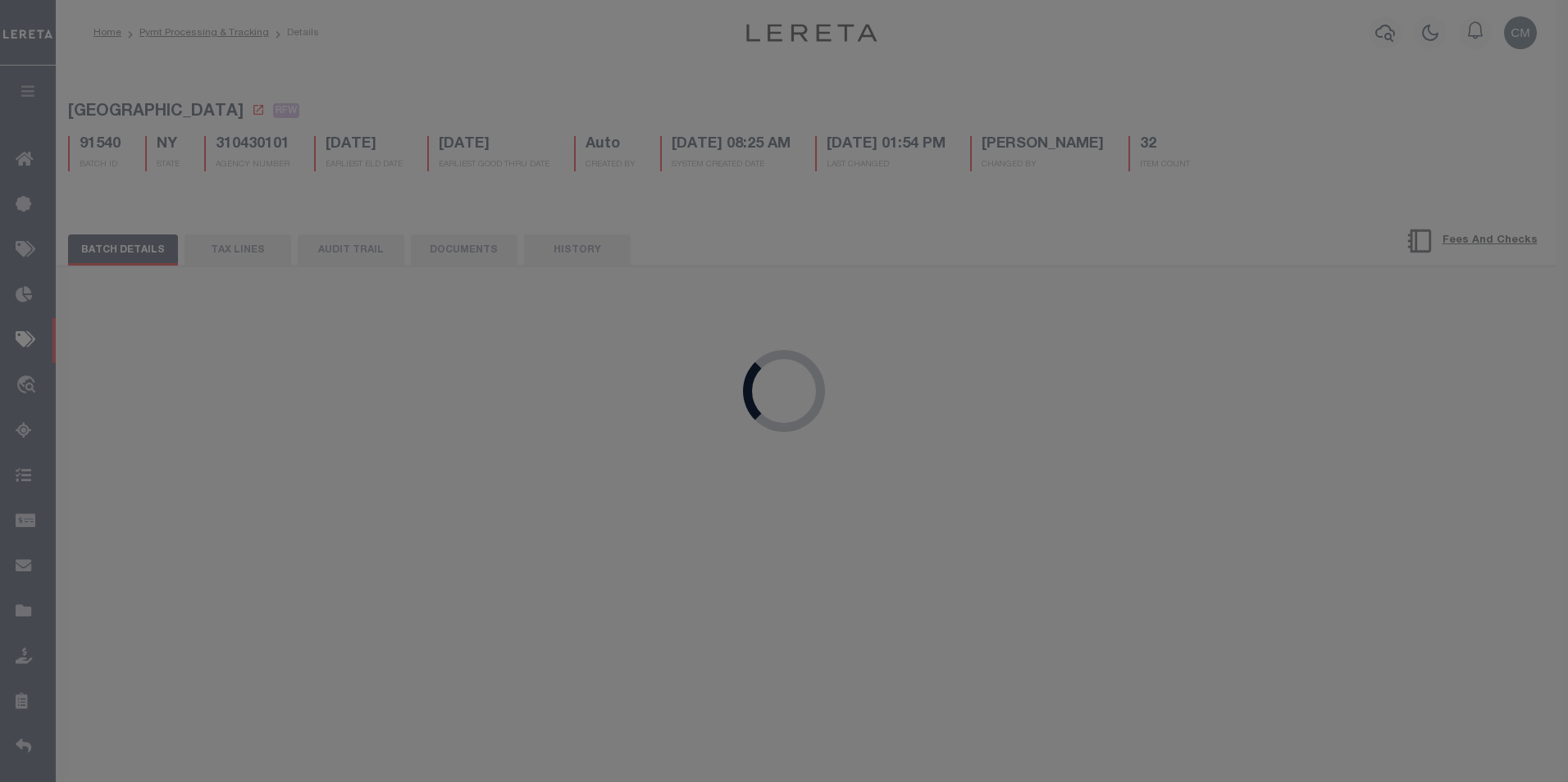
type input "[DATE]"
type input "$72.35"
type input "884675590825"
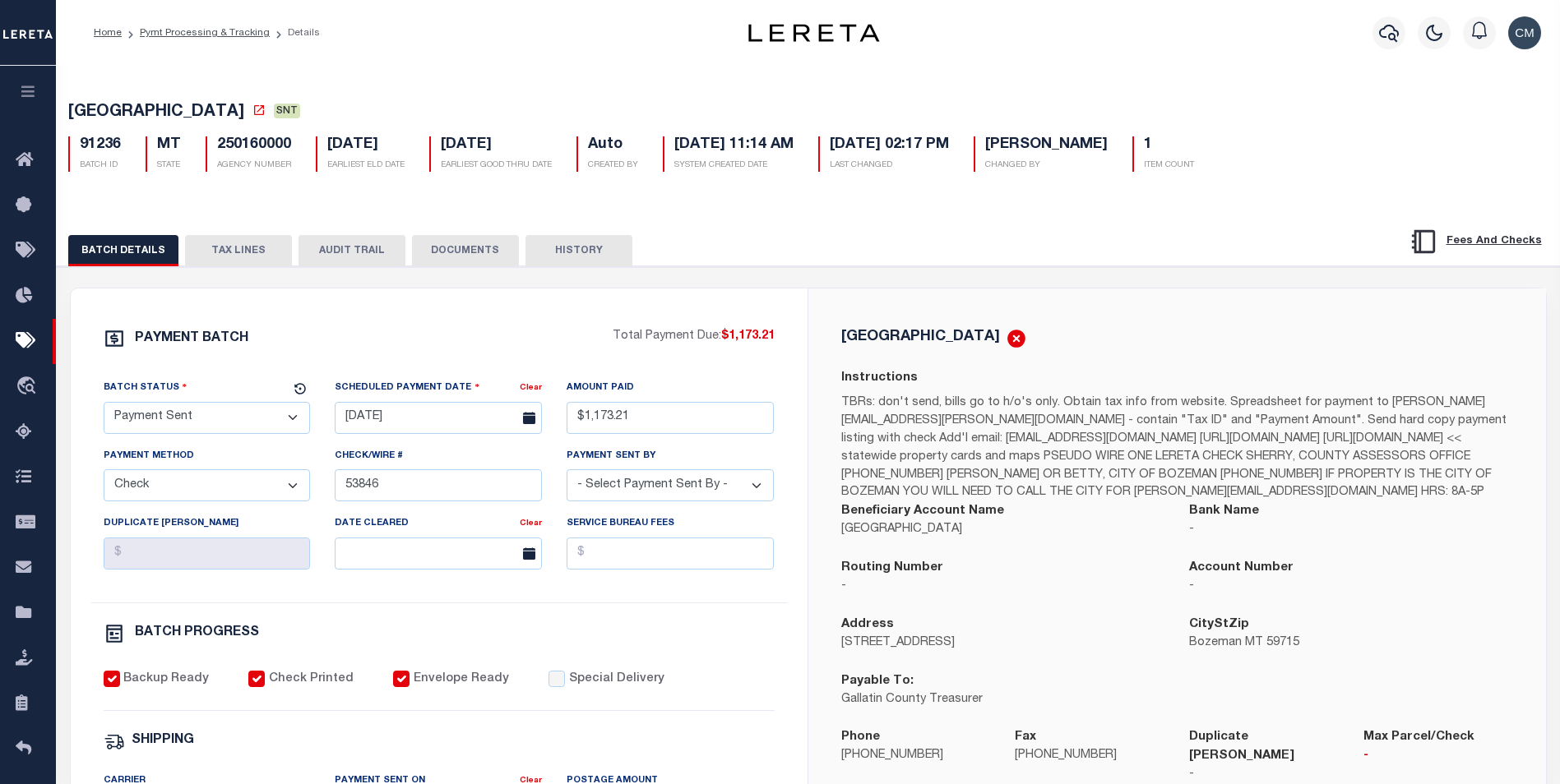
click at [349, 250] on button "AUDIT TRAIL" at bounding box center [352, 251] width 107 height 31
select select "100"
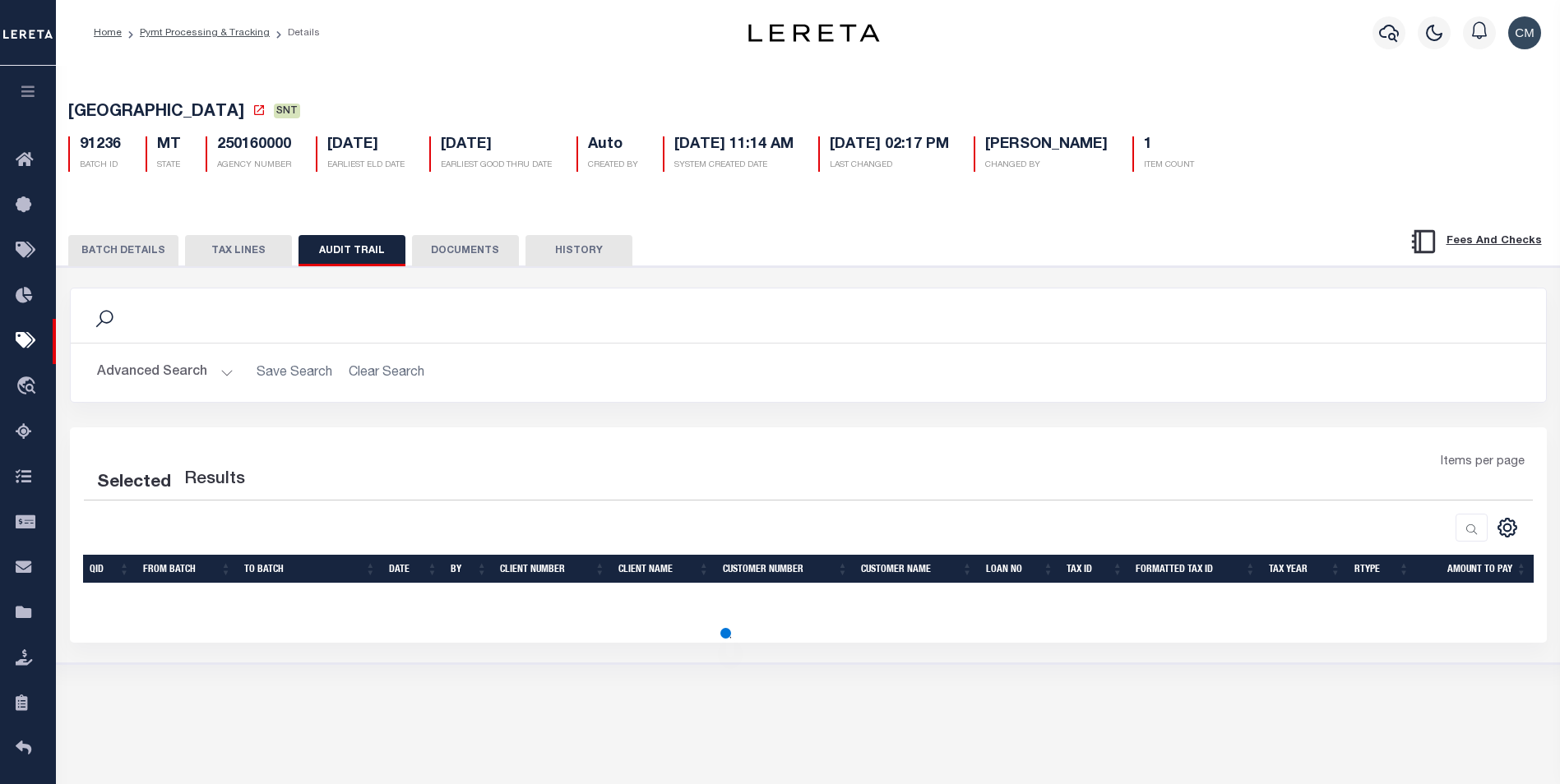
select select "100"
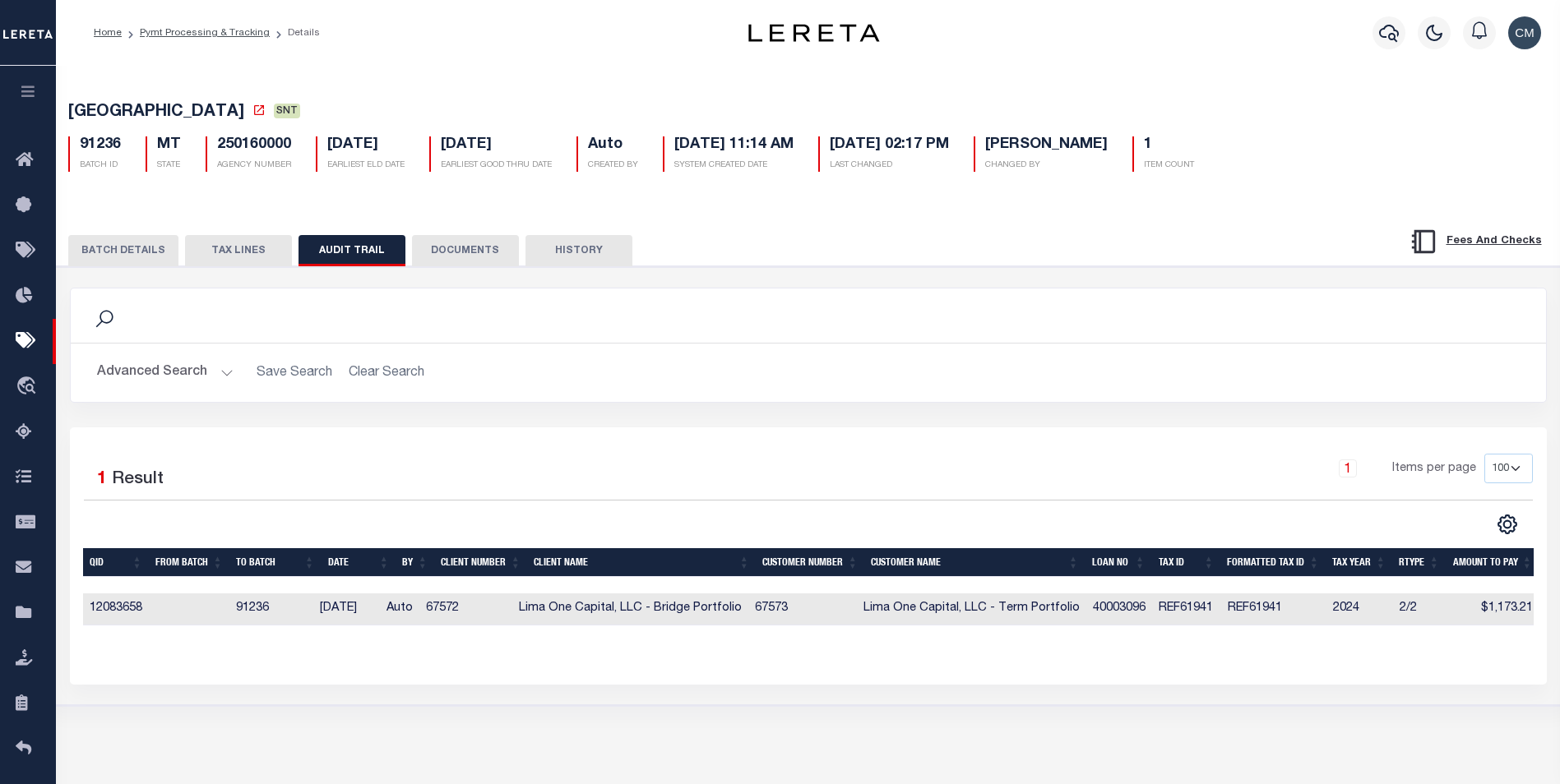
click at [1371, 31] on div at bounding box center [1388, 32] width 45 height 57
click at [1385, 36] on icon "button" at bounding box center [1388, 32] width 20 height 20
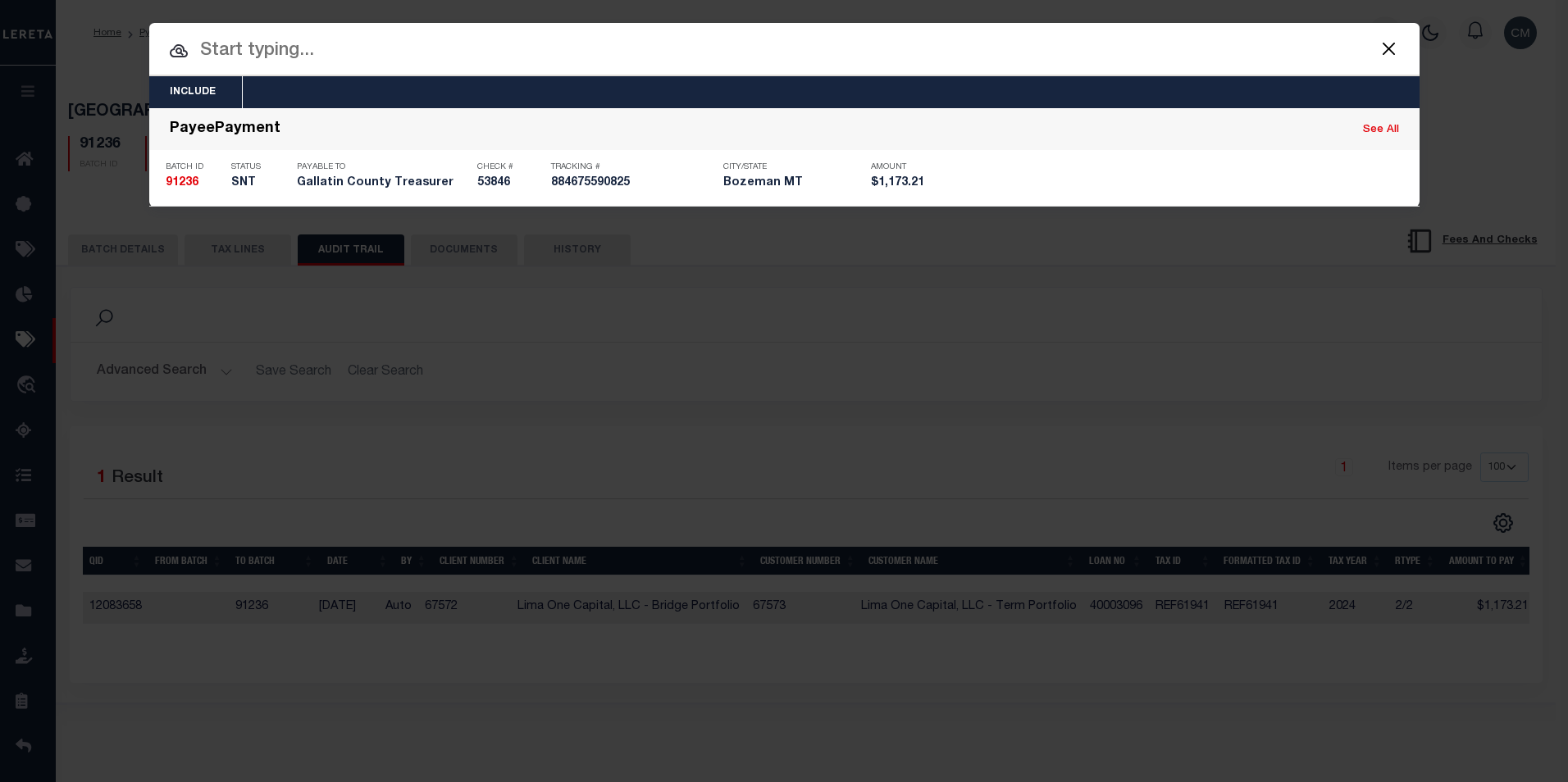
click at [748, 49] on input "text" at bounding box center [784, 51] width 1270 height 29
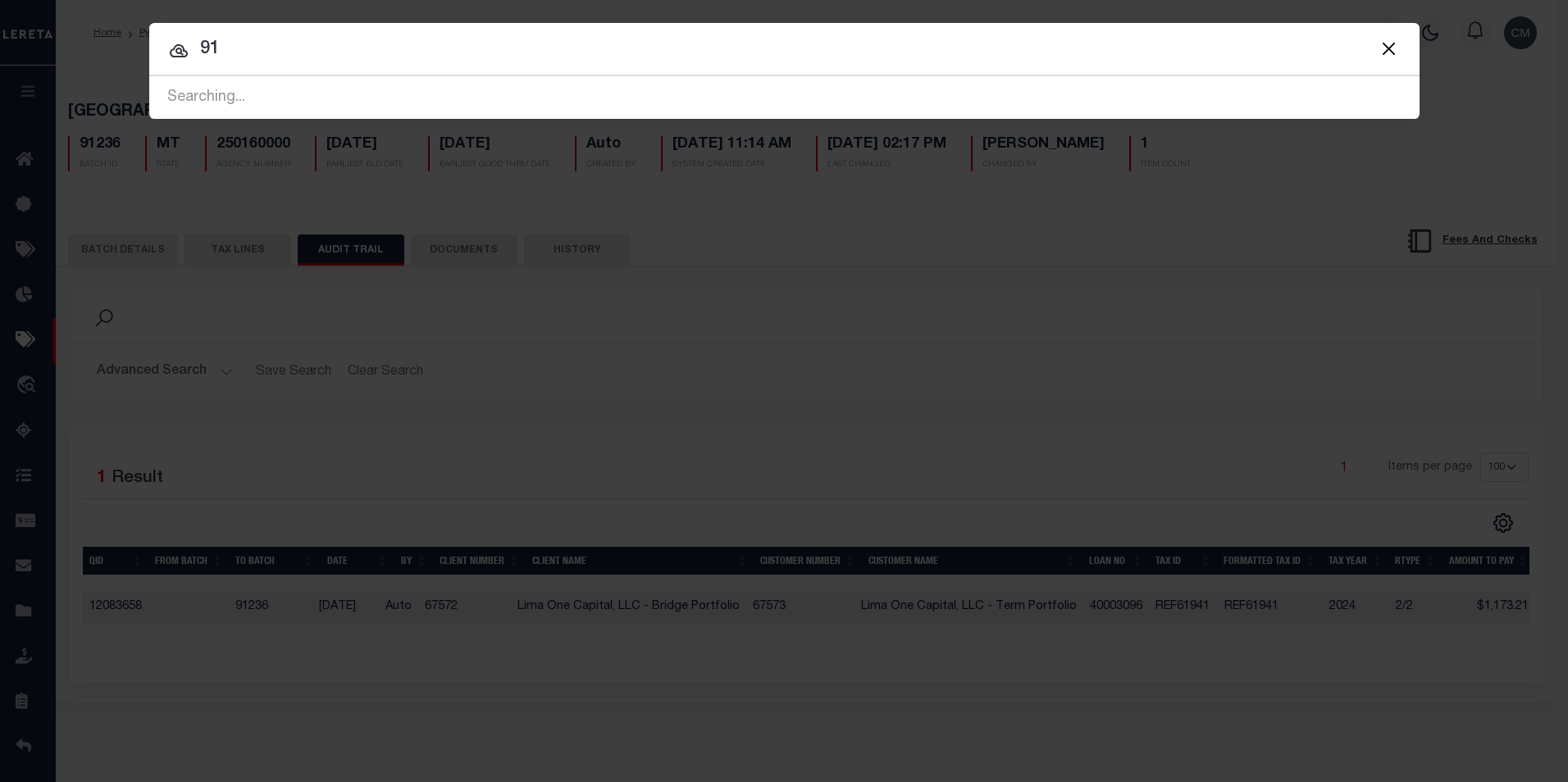
type input "9"
type input "74460"
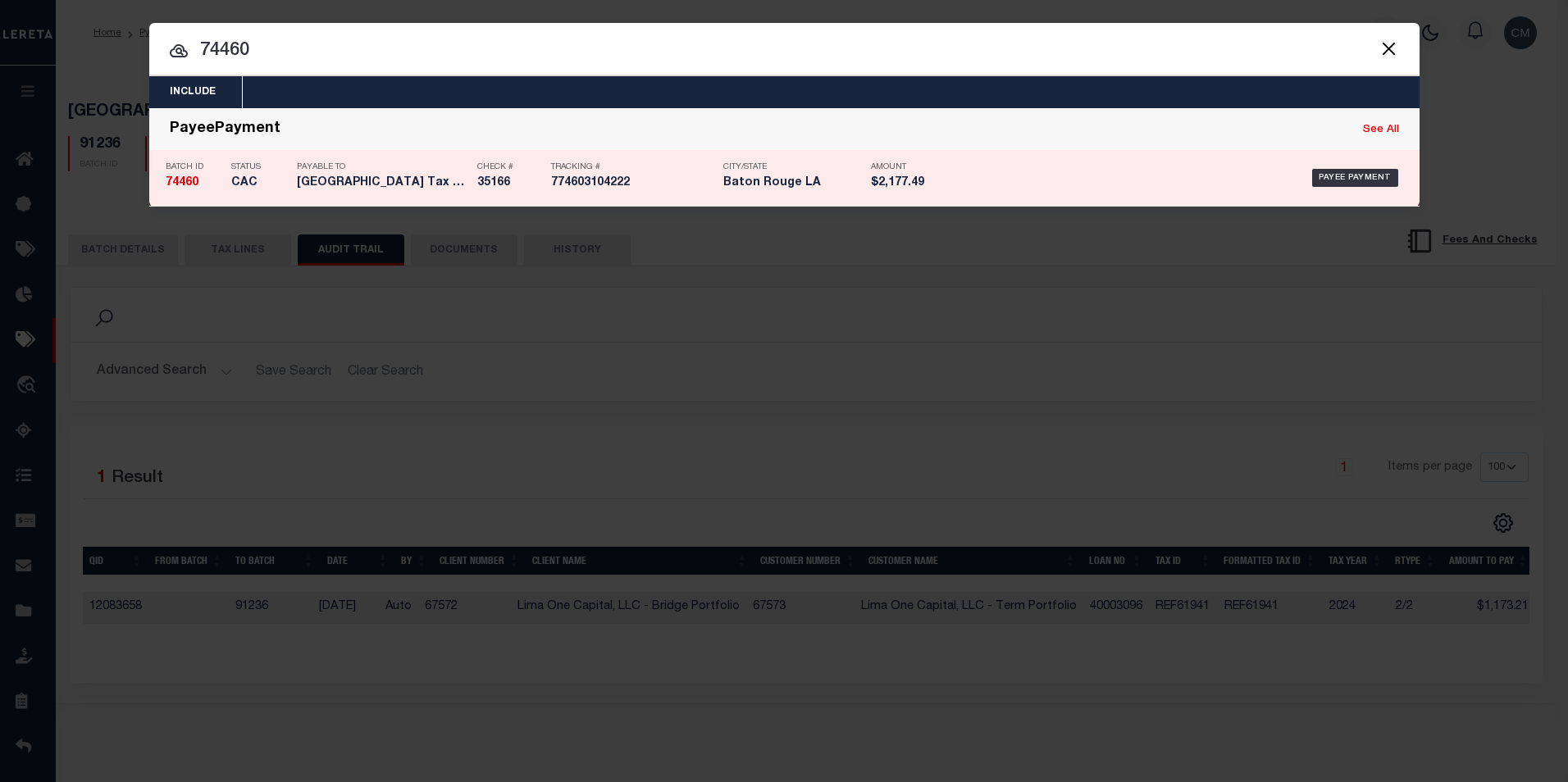
click at [654, 162] on div "Tracking # 774603104222" at bounding box center [633, 178] width 164 height 48
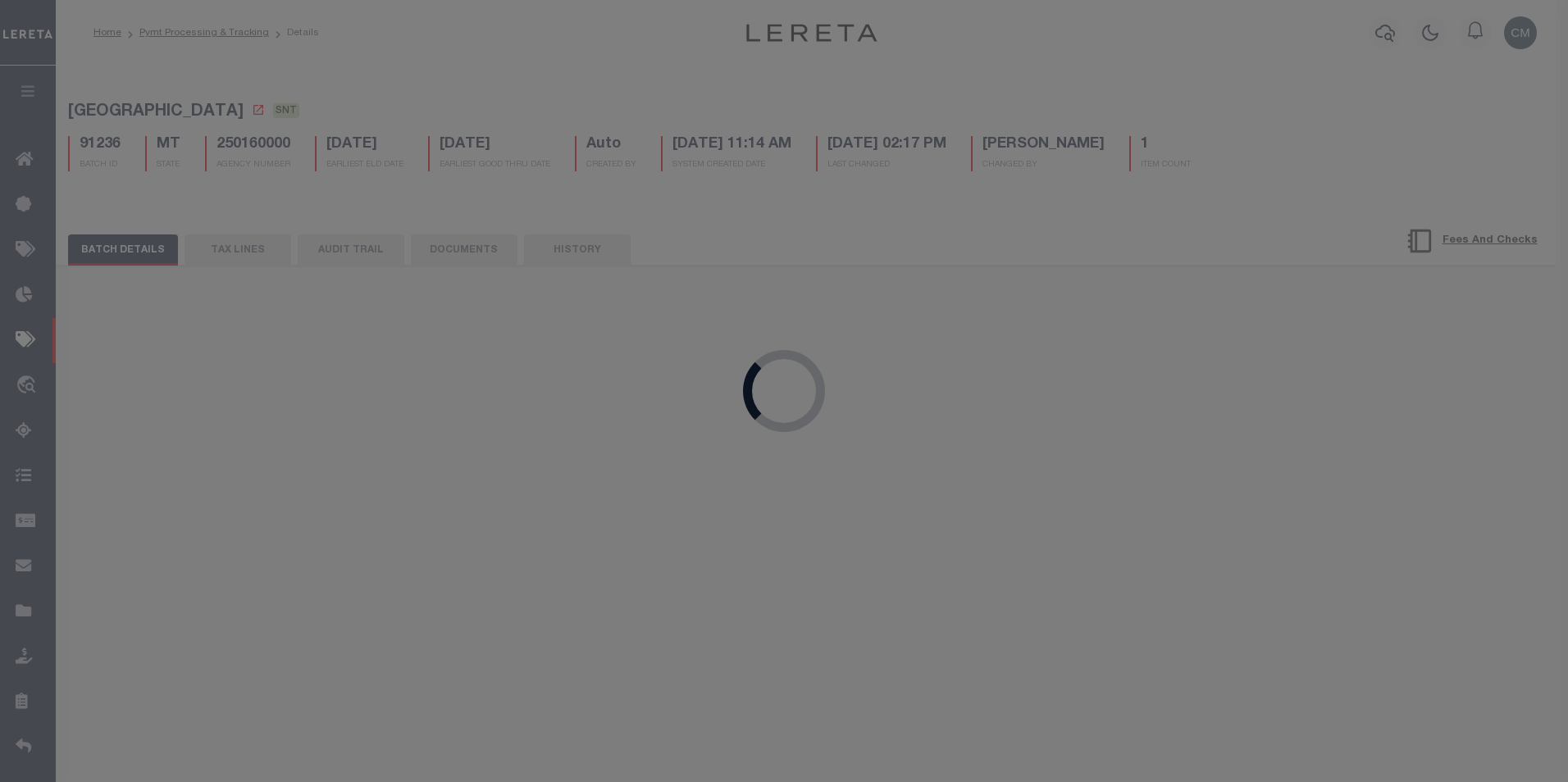
select select "CAC"
type input "12/26/2023"
type input "$2,177.49"
type input "35166"
select select "[PERSON_NAME]"
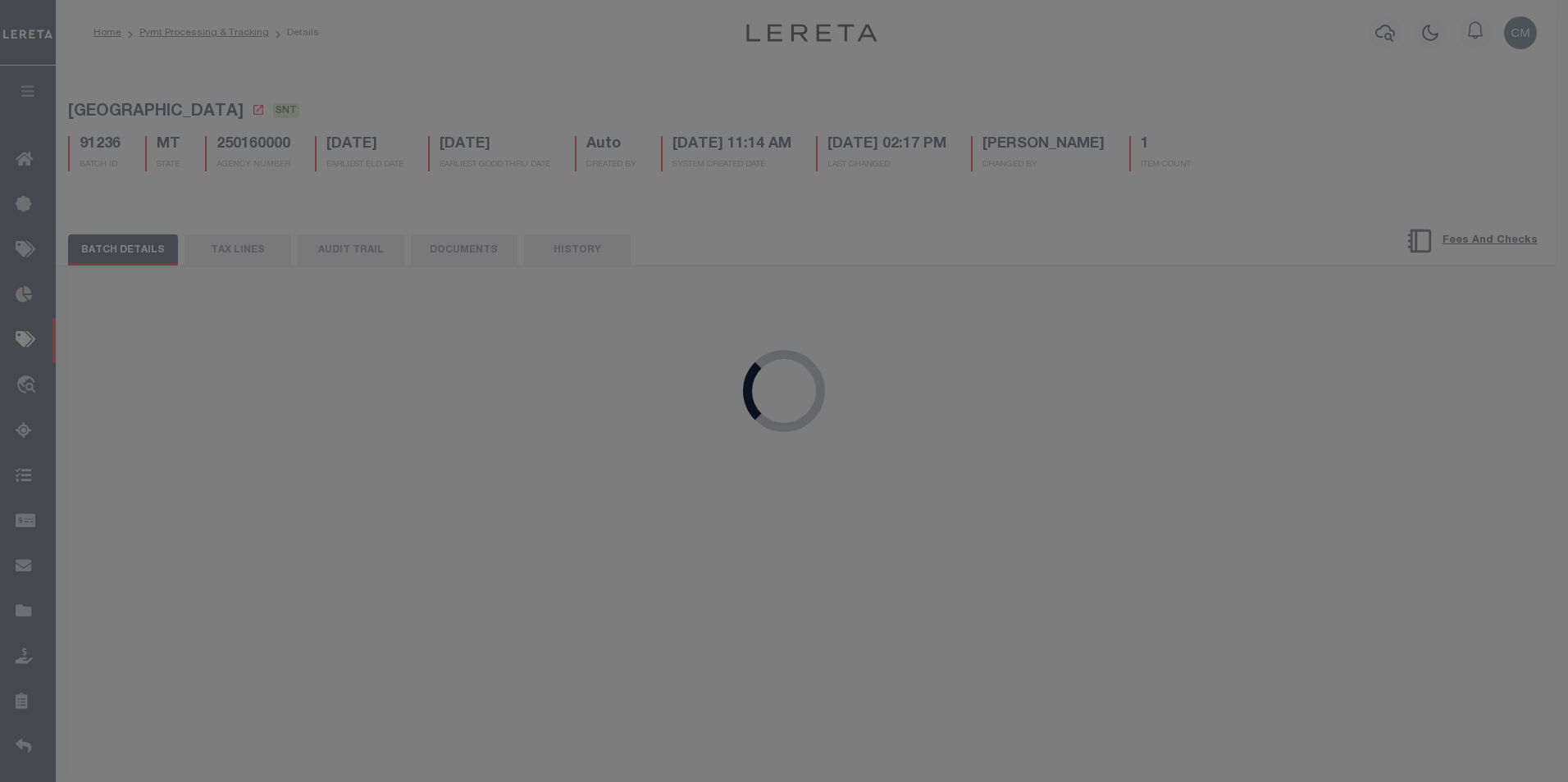
type input "01/02/2024"
type input "12/26/2023"
type input "$19.7"
type input "774603104222"
select select
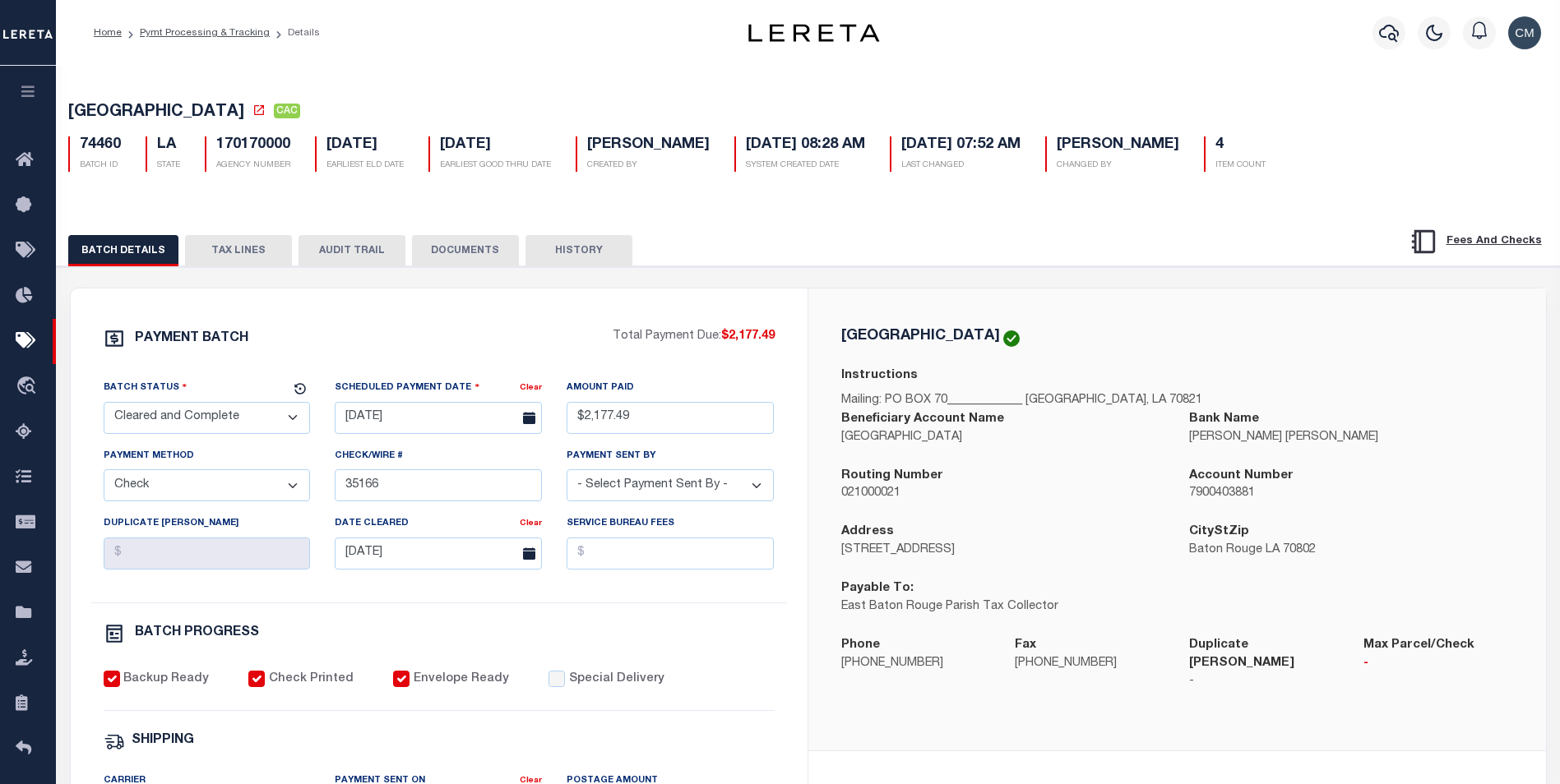
click at [476, 251] on button "DOCUMENTS" at bounding box center [465, 251] width 107 height 31
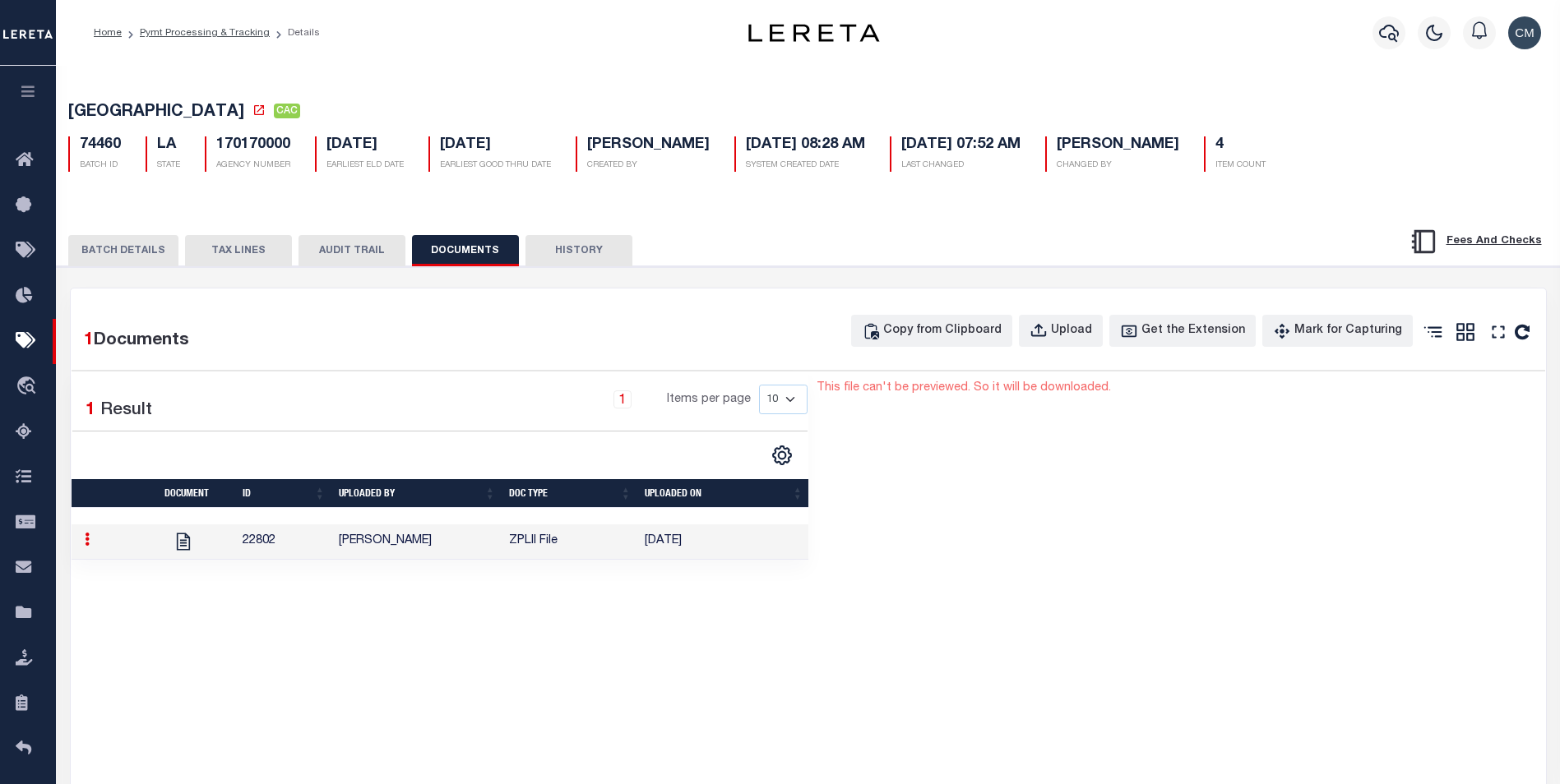
click at [384, 245] on button "AUDIT TRAIL" at bounding box center [352, 251] width 107 height 31
select select "100"
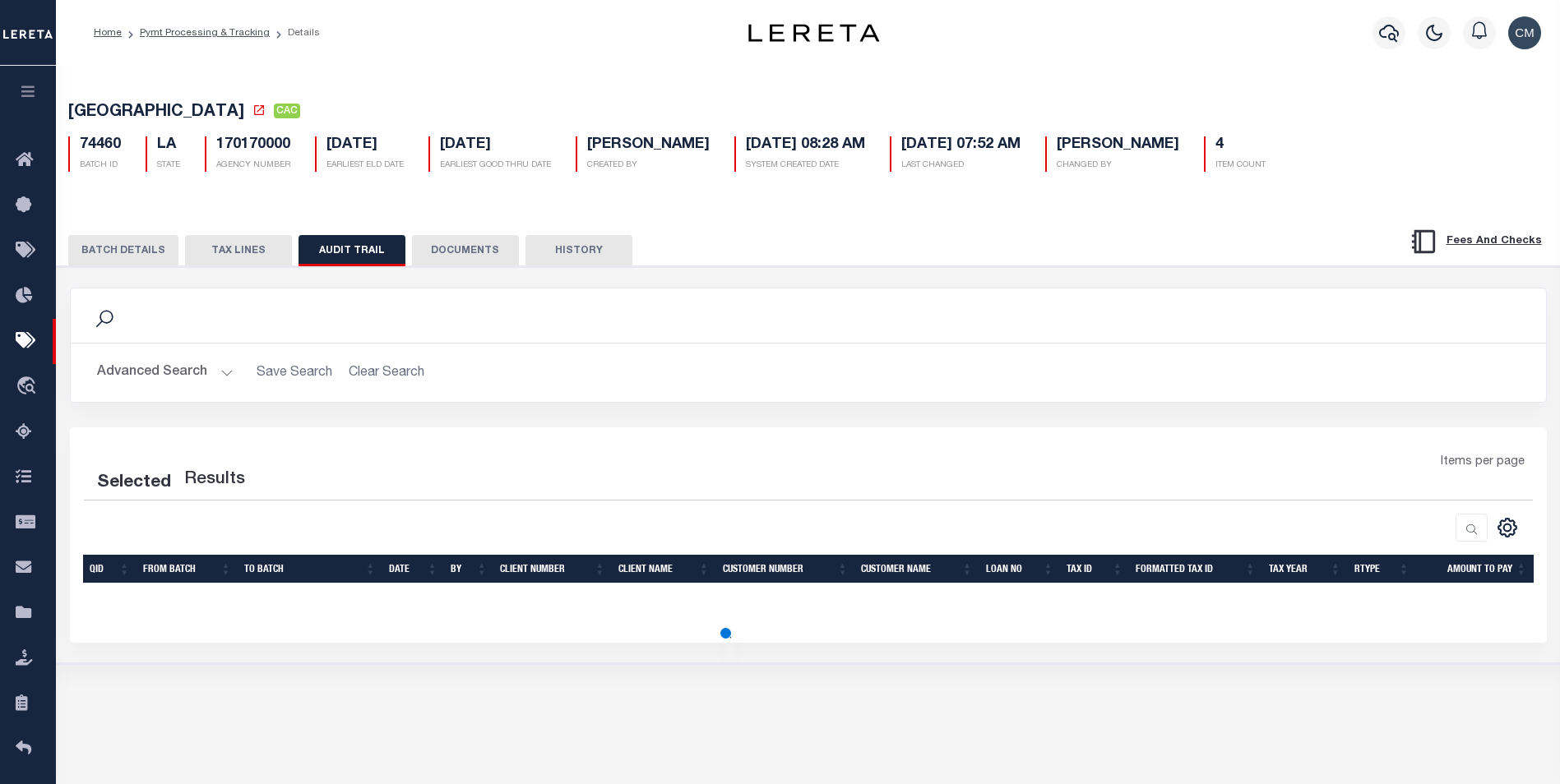
select select "100"
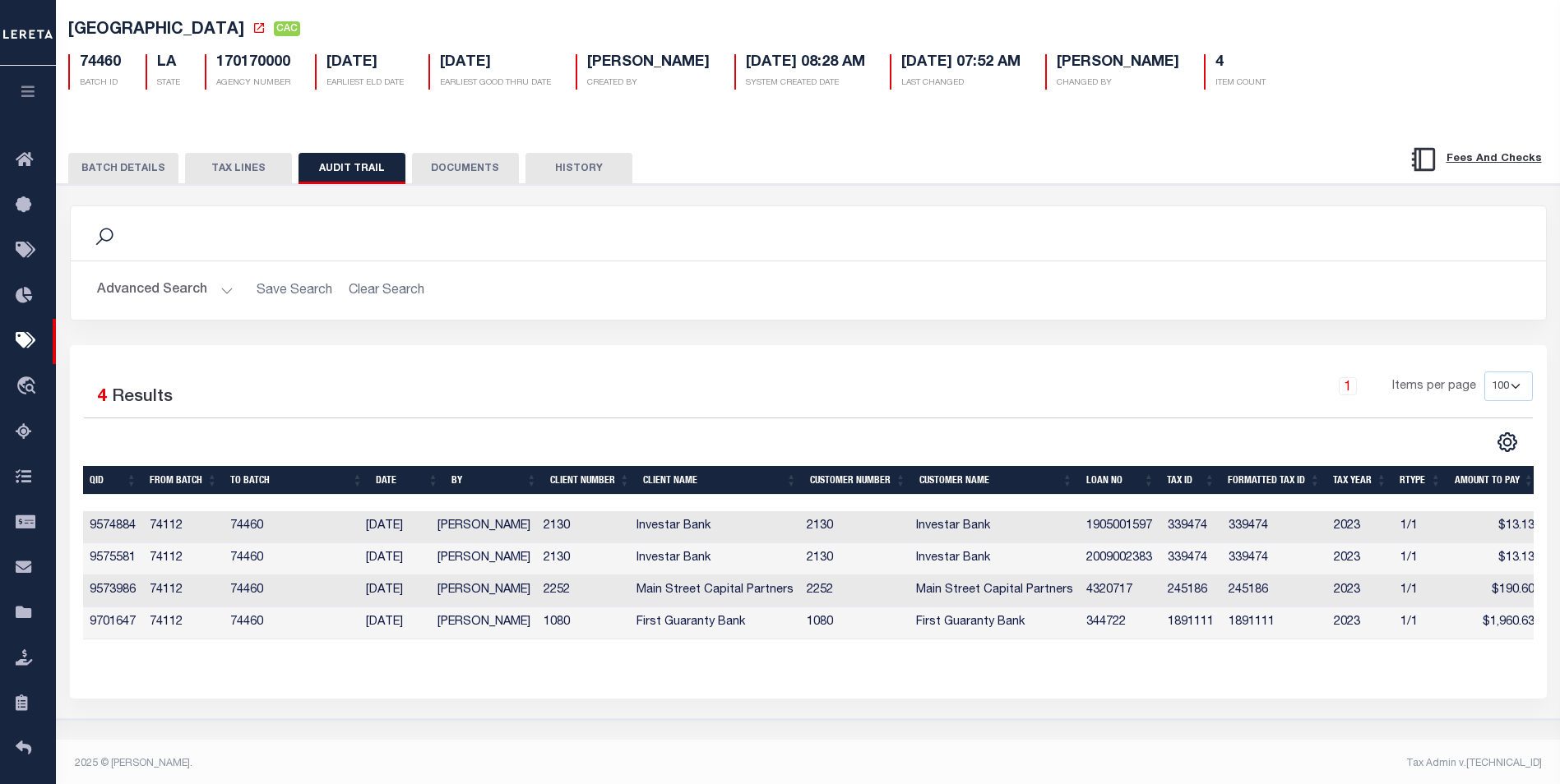
scroll to position [0, 8]
click at [902, 248] on div "Search" at bounding box center [808, 232] width 1449 height 28
drag, startPoint x: 901, startPoint y: 806, endPoint x: 912, endPoint y: 806, distance: 11.0
click at [912, 783] on html "Home Pymt Processing & Tracking Details" at bounding box center [780, 353] width 1560 height 872
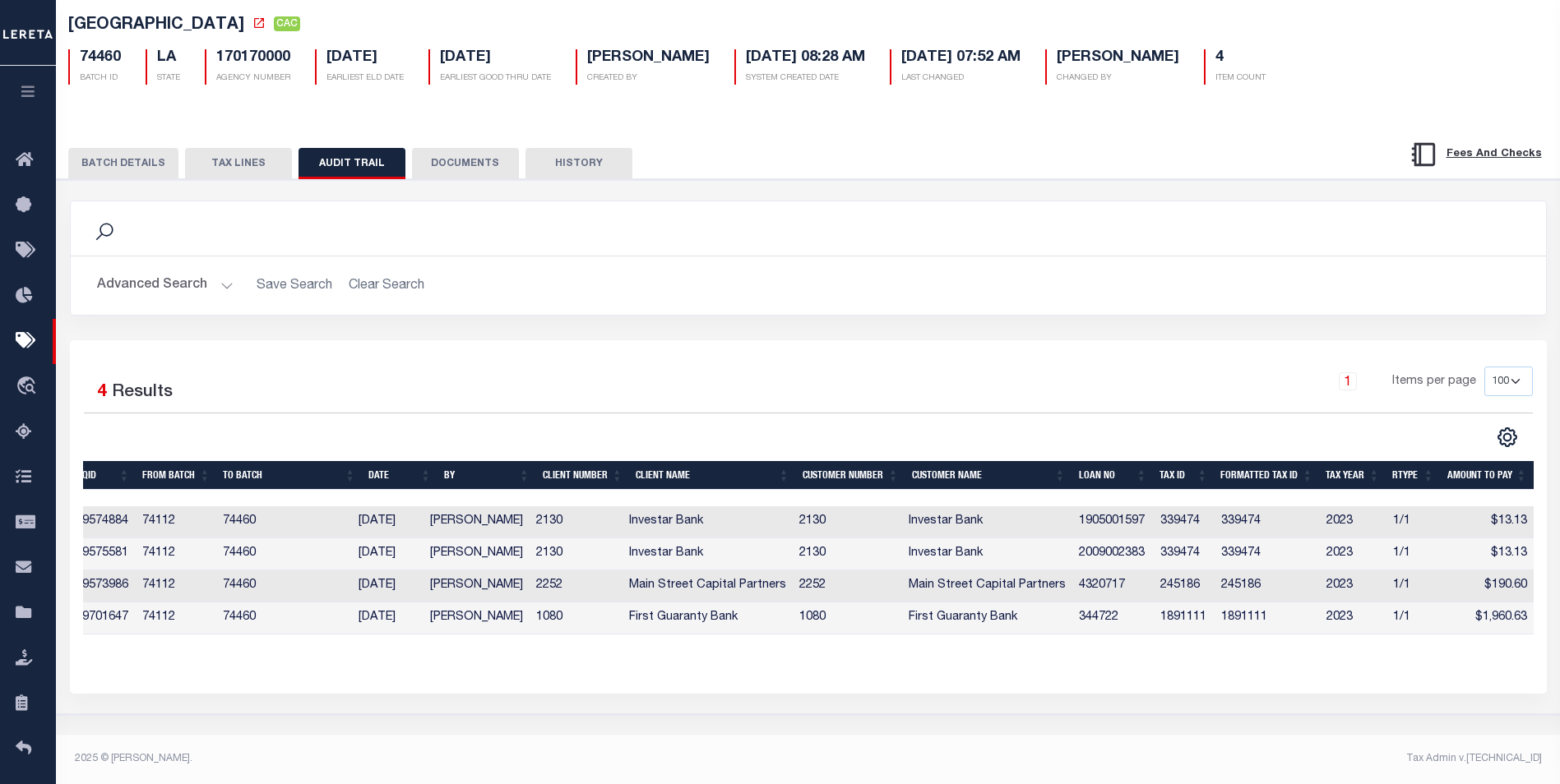
click at [1276, 23] on h5 "EAST BATON ROUGE PARISH CAC" at bounding box center [808, 26] width 1480 height 21
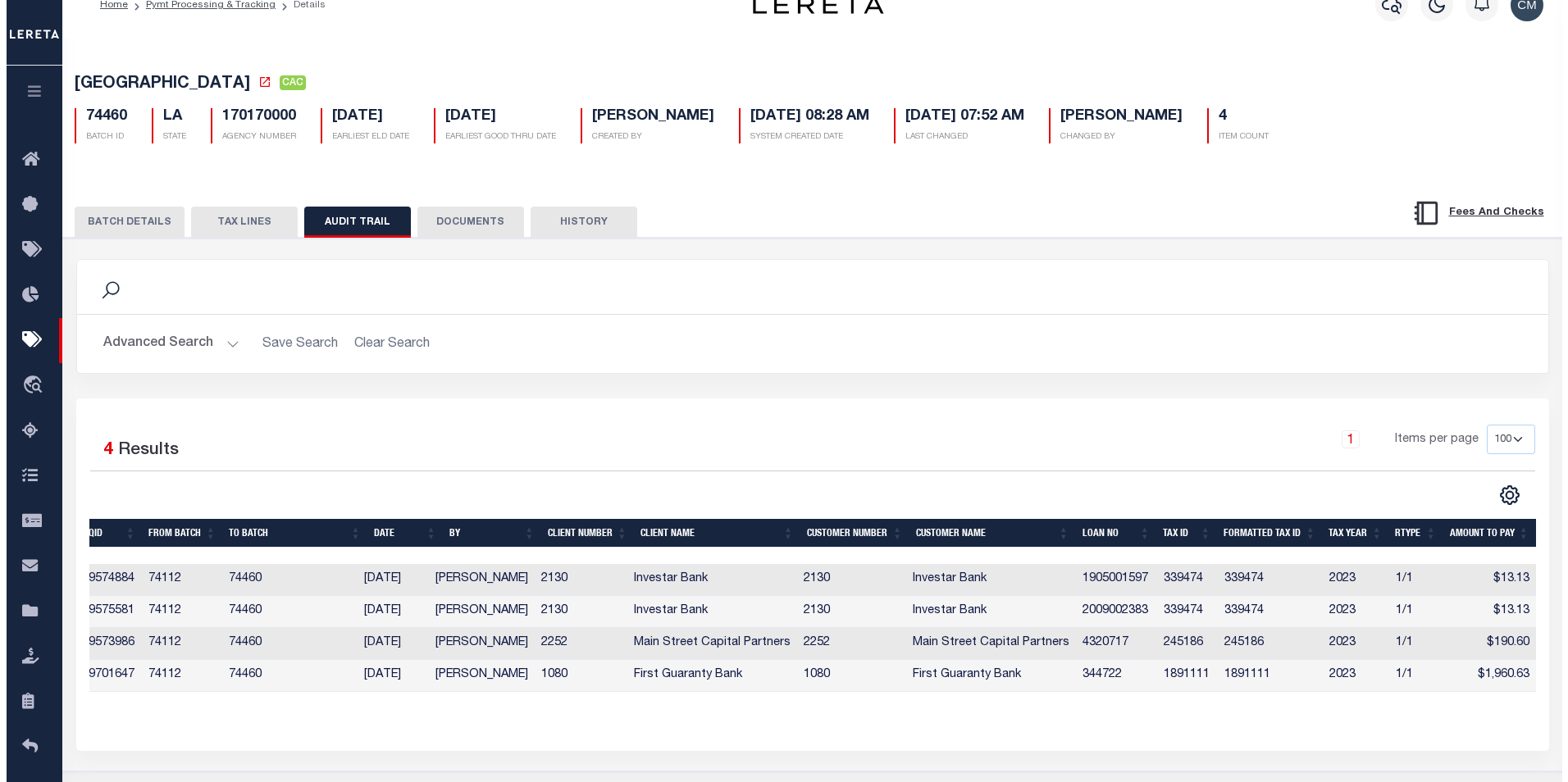
scroll to position [0, 0]
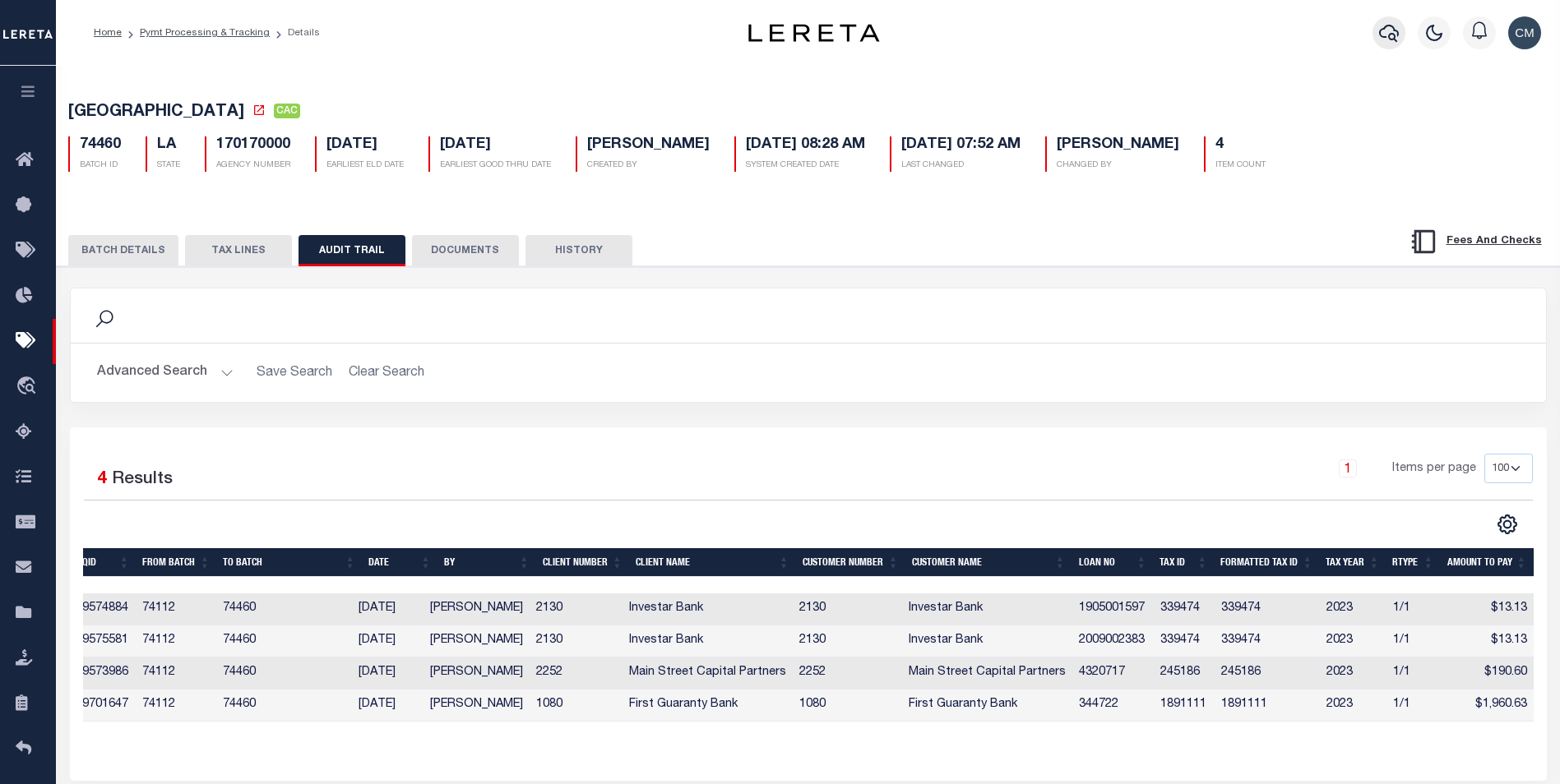
click at [1383, 33] on icon "button" at bounding box center [1388, 32] width 20 height 20
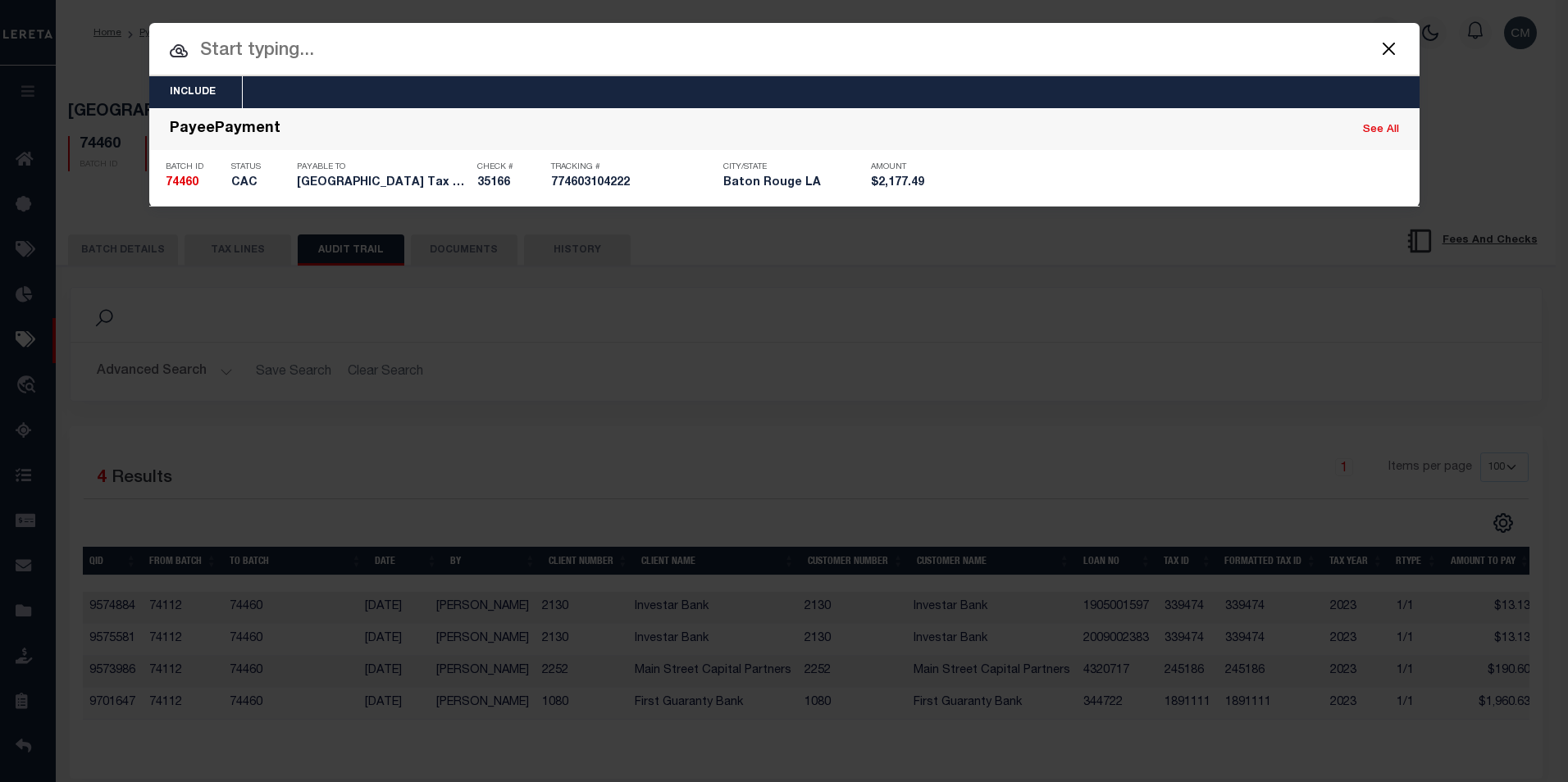
click at [1057, 43] on input "text" at bounding box center [784, 51] width 1270 height 29
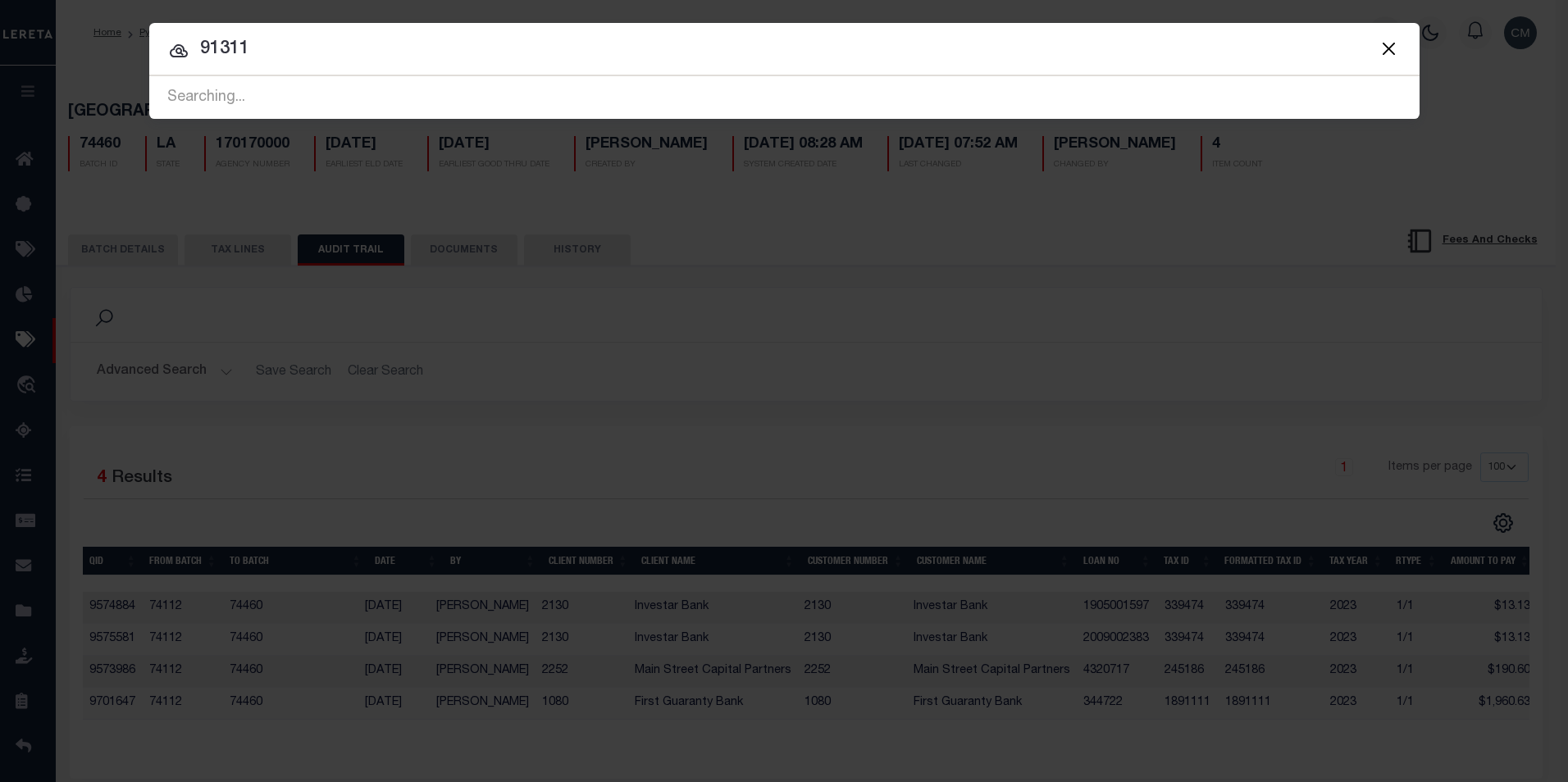
type input "91311"
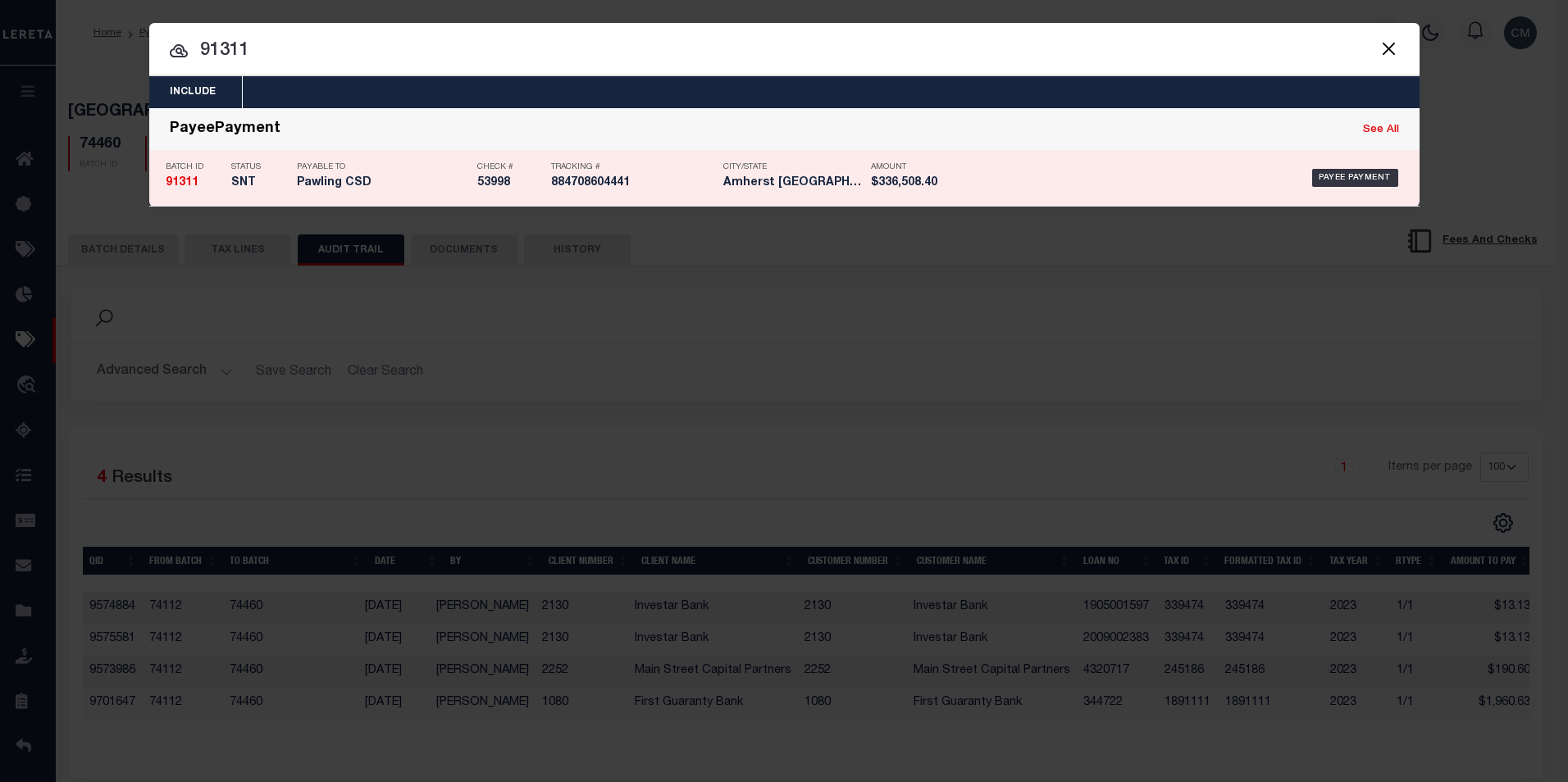
click at [942, 170] on div "Payee Payment" at bounding box center [1178, 178] width 475 height 48
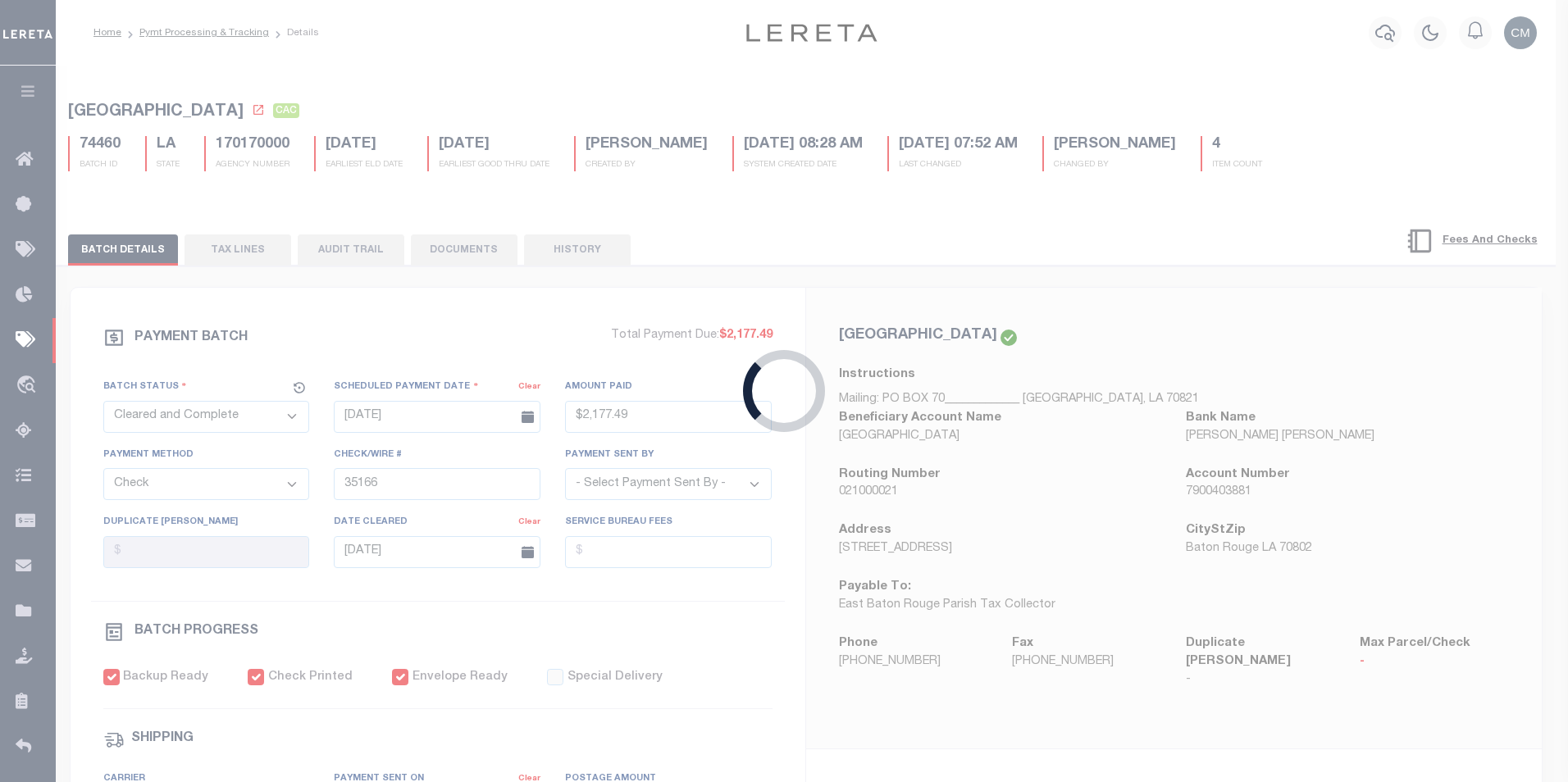
type input "[DATE]"
type input "$336,508.4"
type input "53998"
type input "[DATE]"
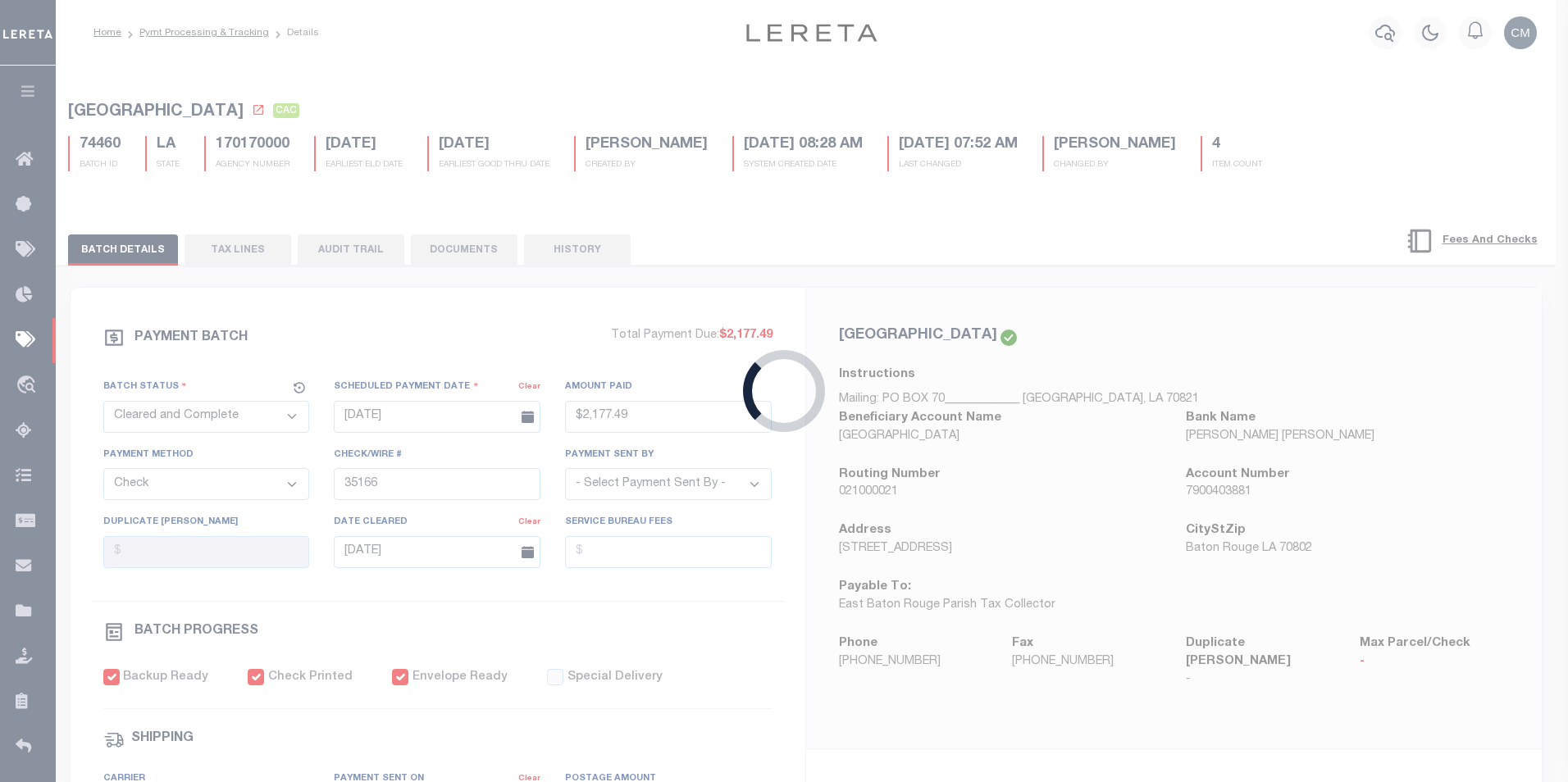
type input "884708604441"
select select "1"
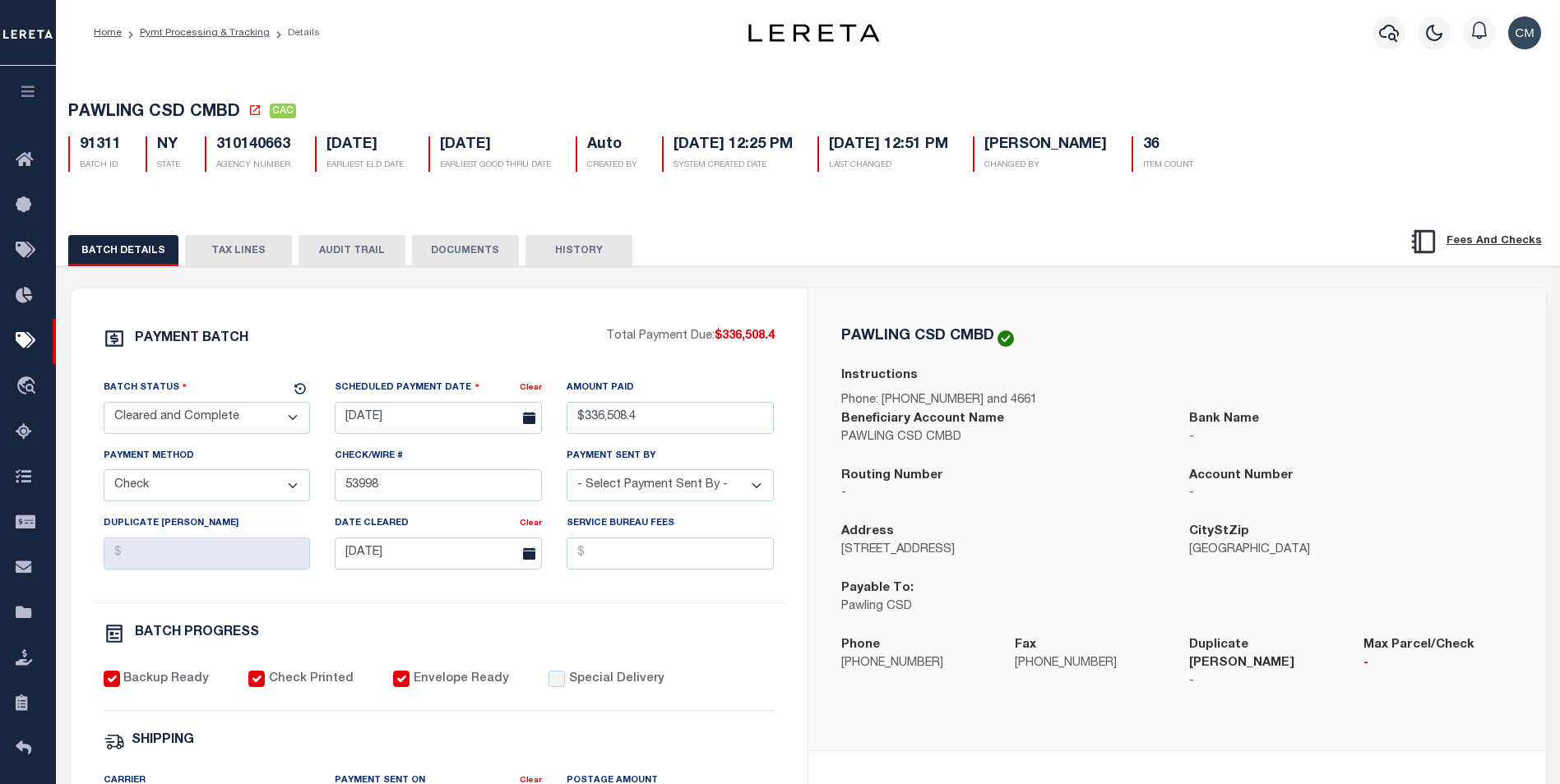
click at [314, 251] on button "AUDIT TRAIL" at bounding box center [352, 251] width 107 height 31
select select "100"
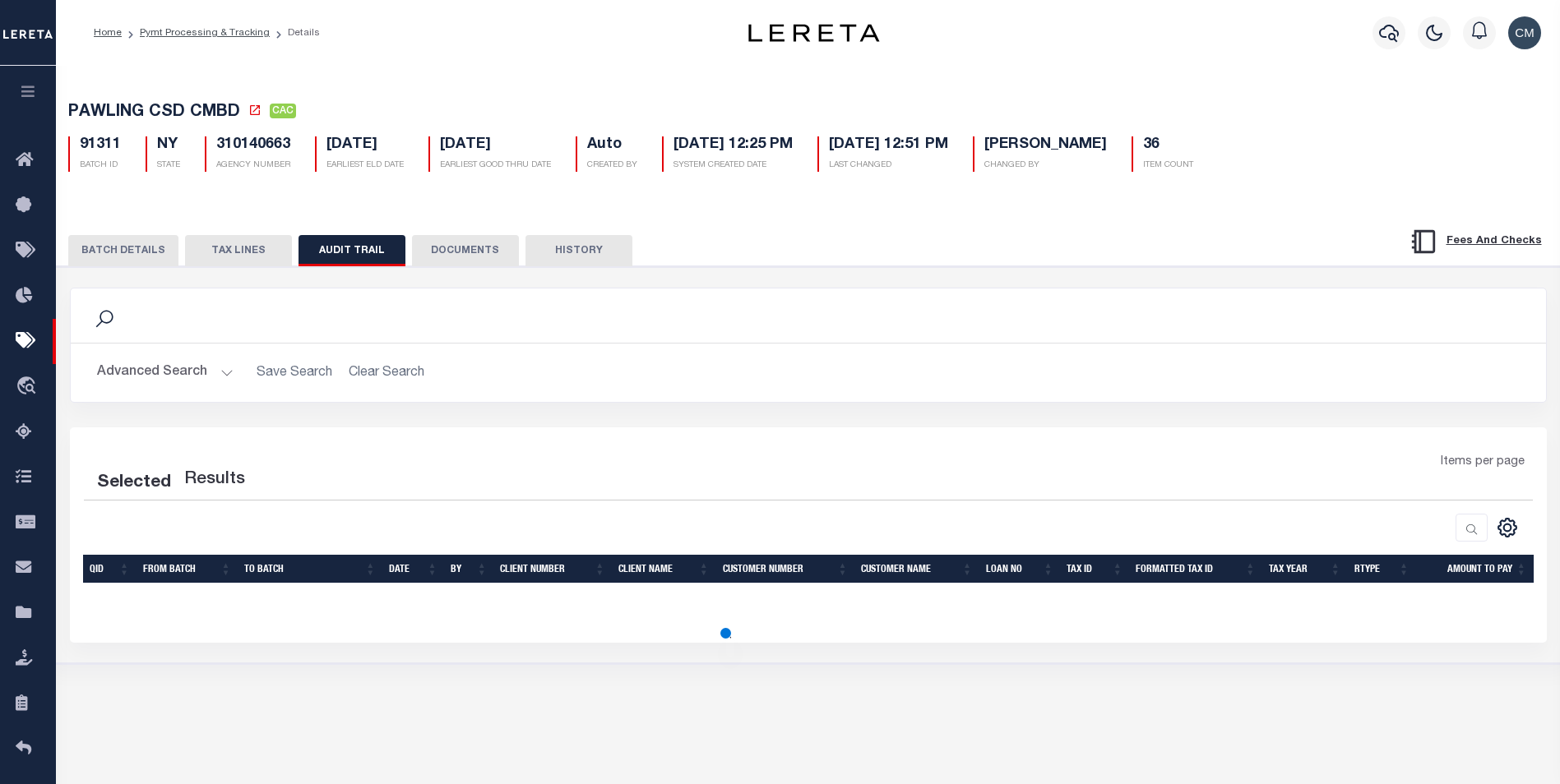
select select "100"
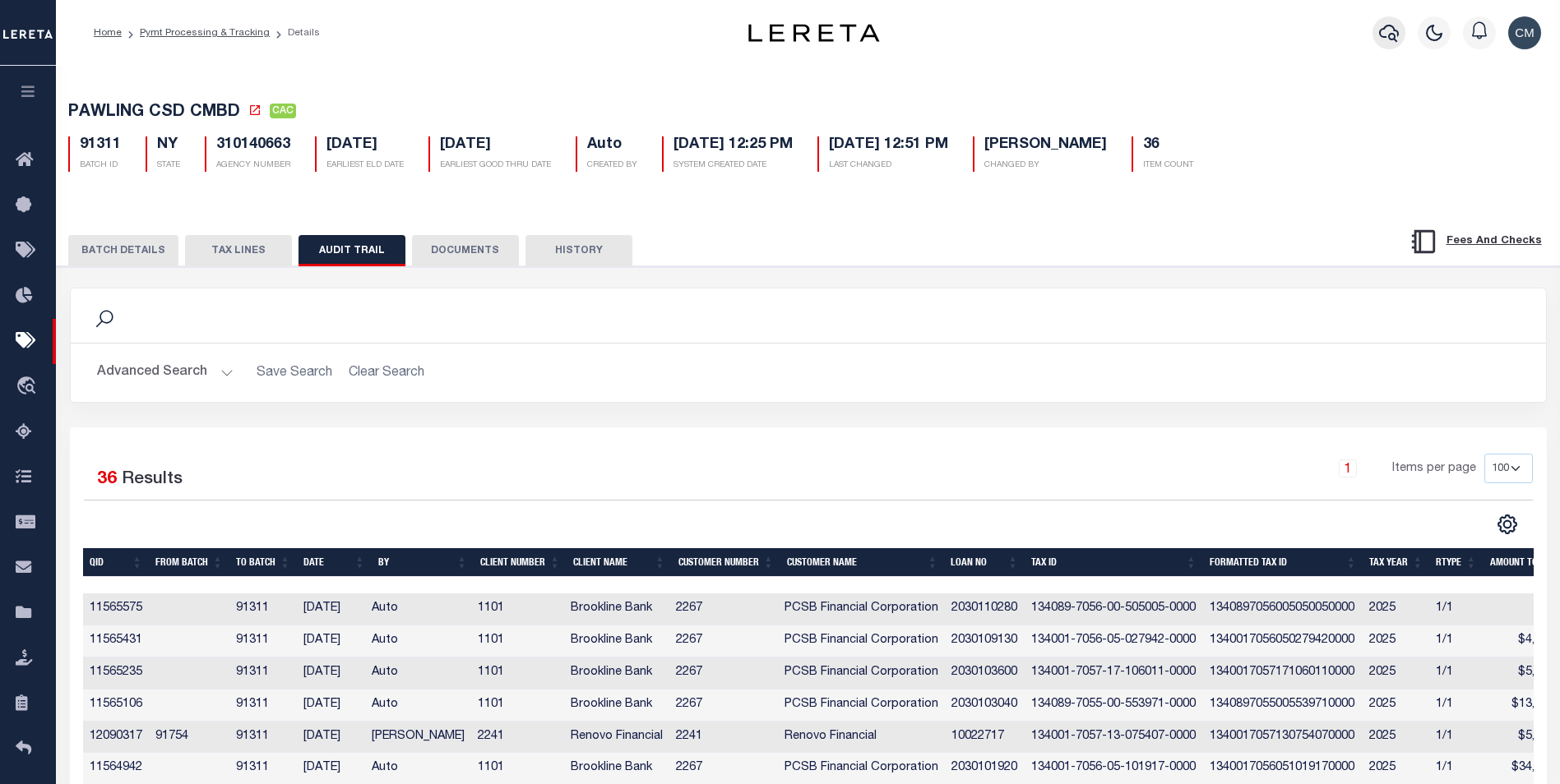
click at [1387, 41] on icon "button" at bounding box center [1388, 32] width 20 height 20
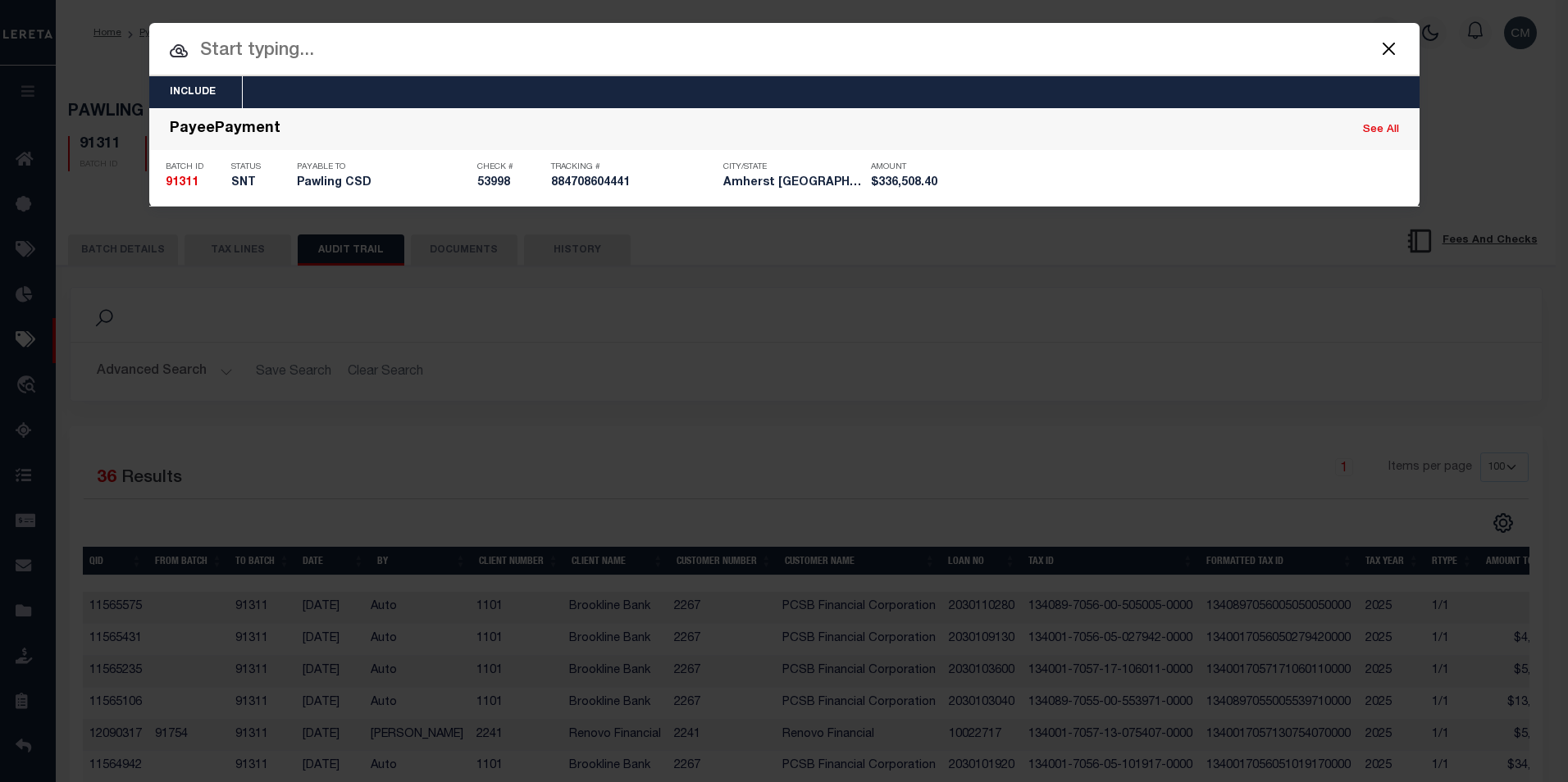
click at [899, 68] on div at bounding box center [784, 48] width 1270 height 52
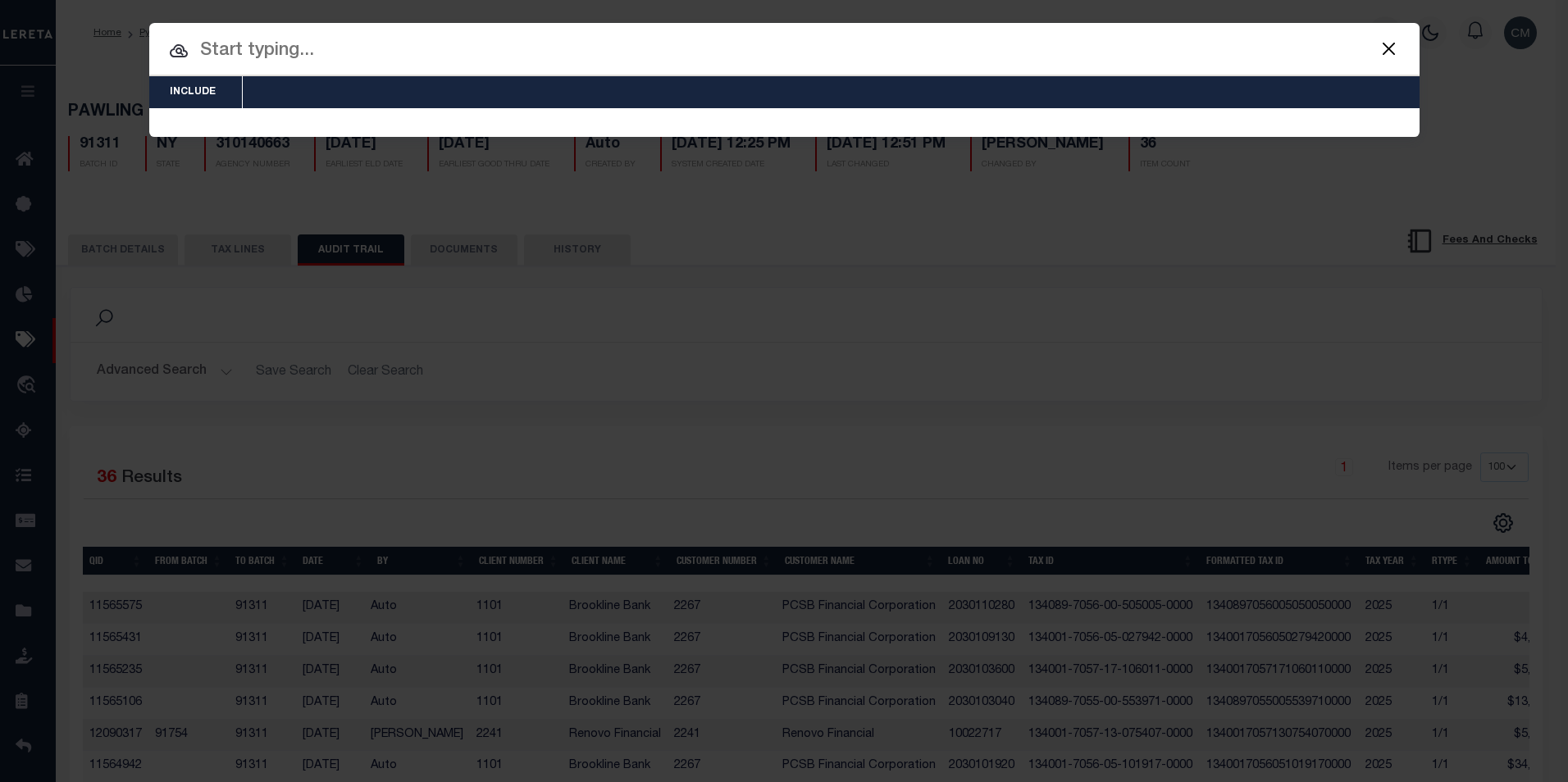
click at [905, 58] on input "text" at bounding box center [784, 51] width 1270 height 29
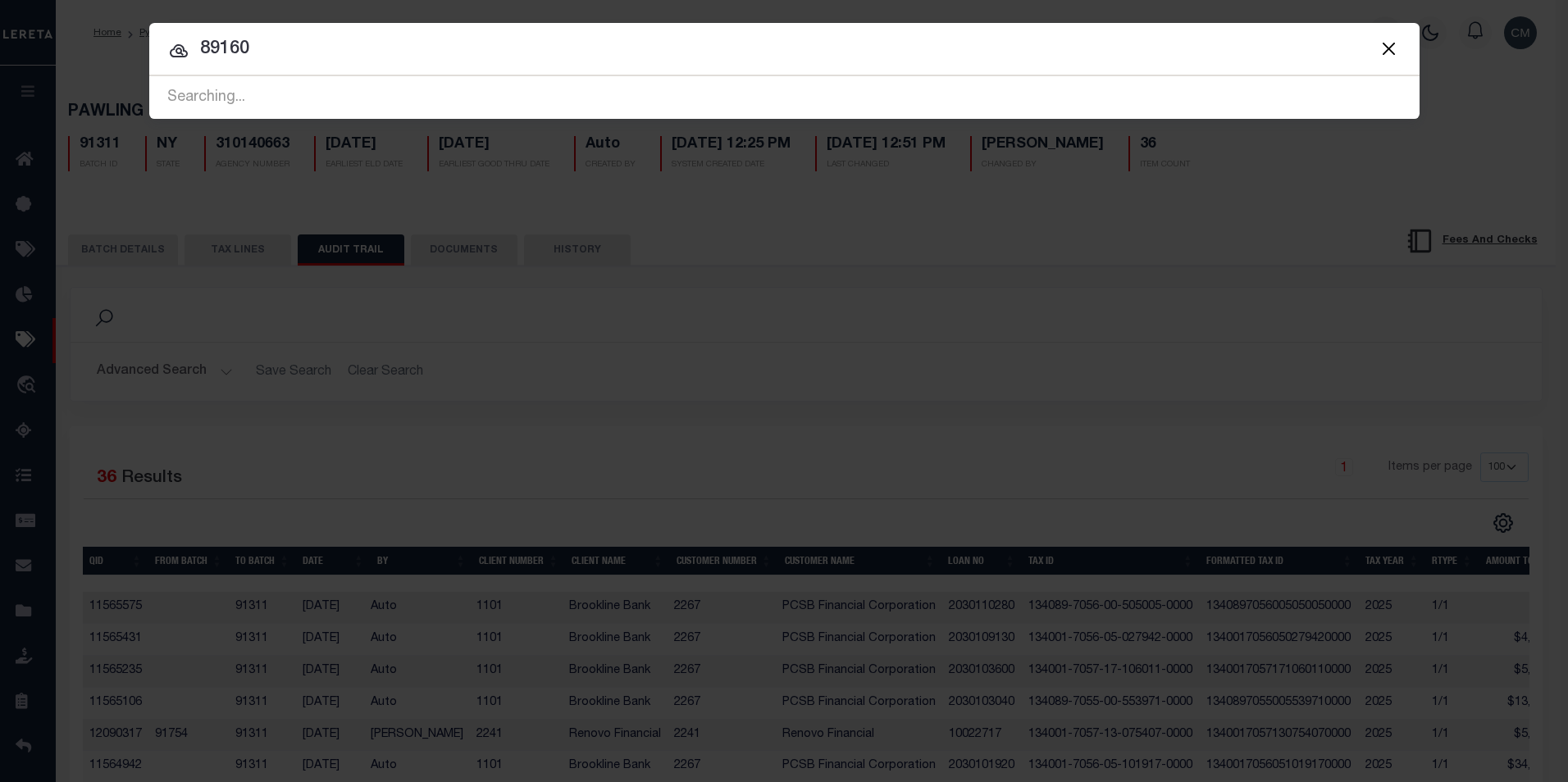
type input "89160"
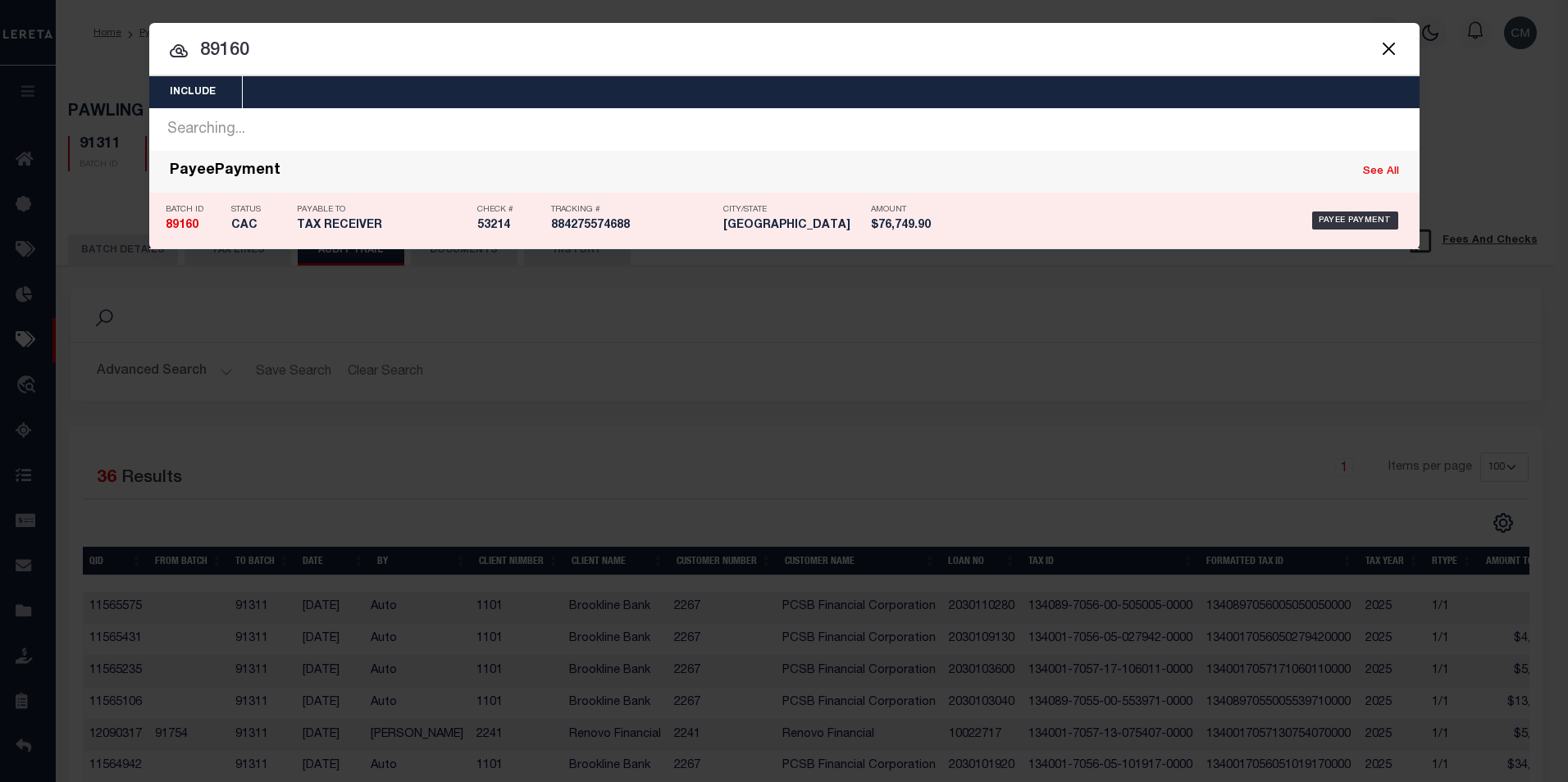
click at [931, 238] on div "Amount $76,749.90" at bounding box center [908, 220] width 74 height 48
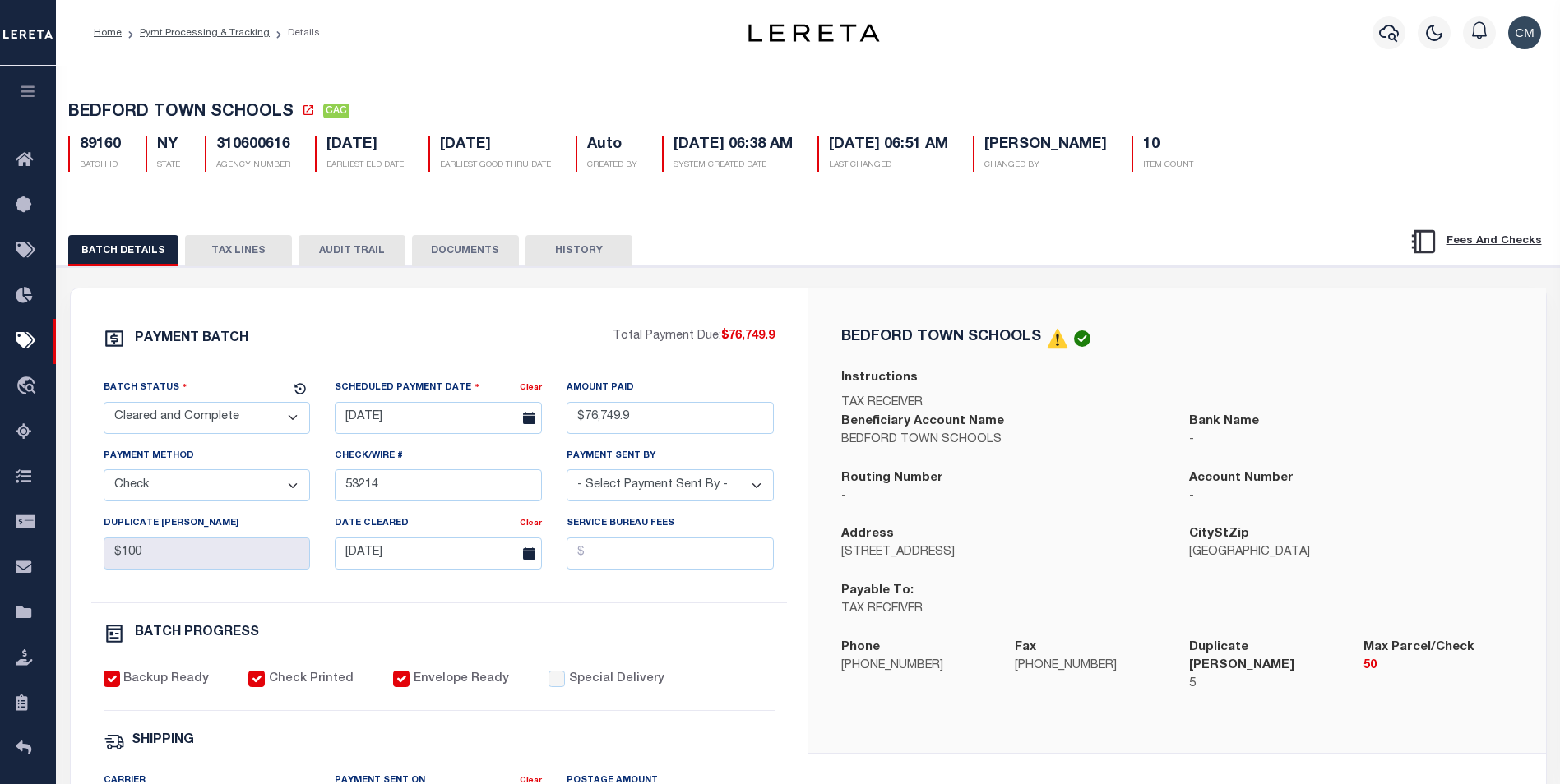
click at [371, 267] on button "AUDIT TRAIL" at bounding box center [352, 251] width 107 height 31
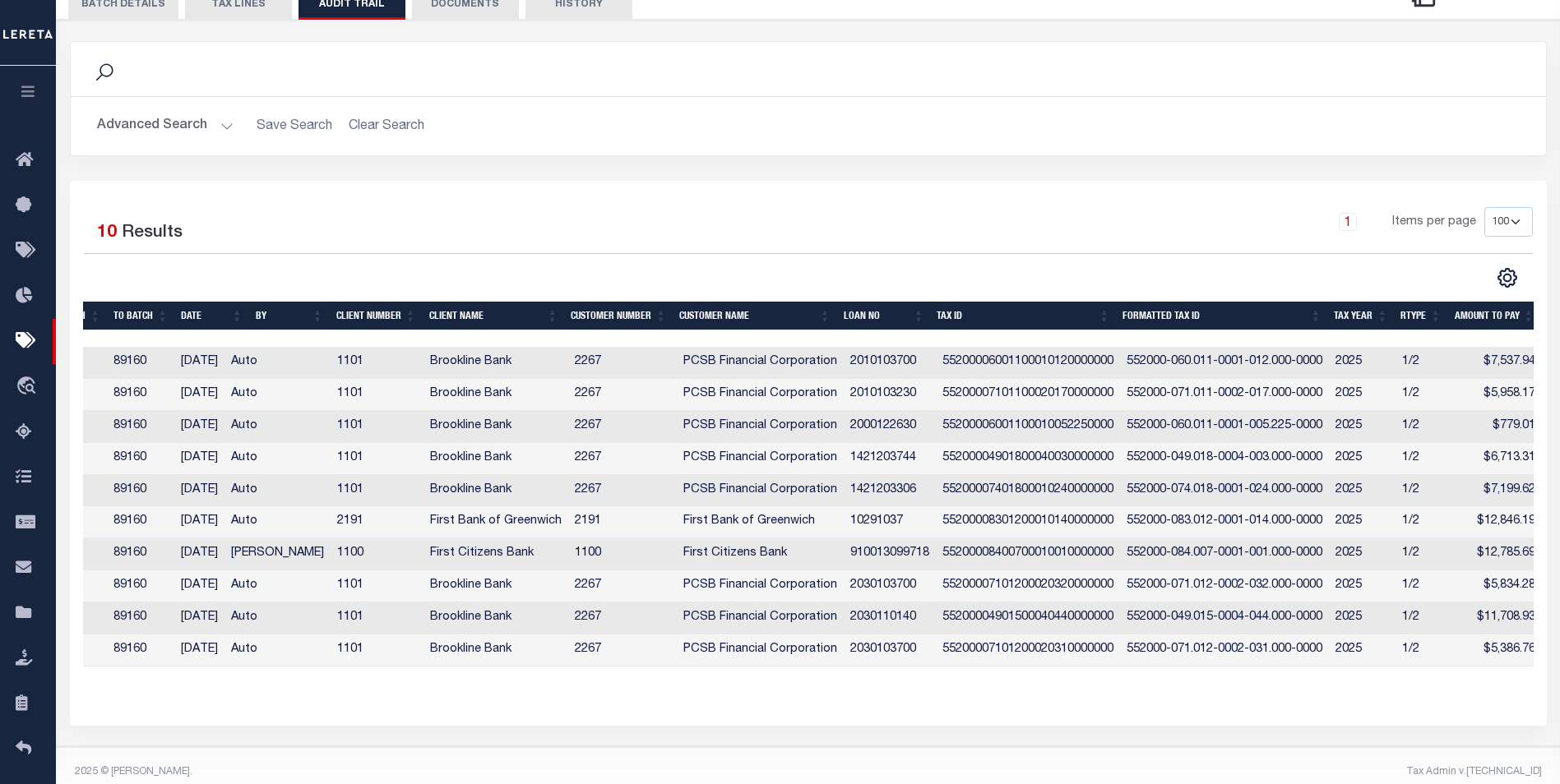
scroll to position [0, 130]
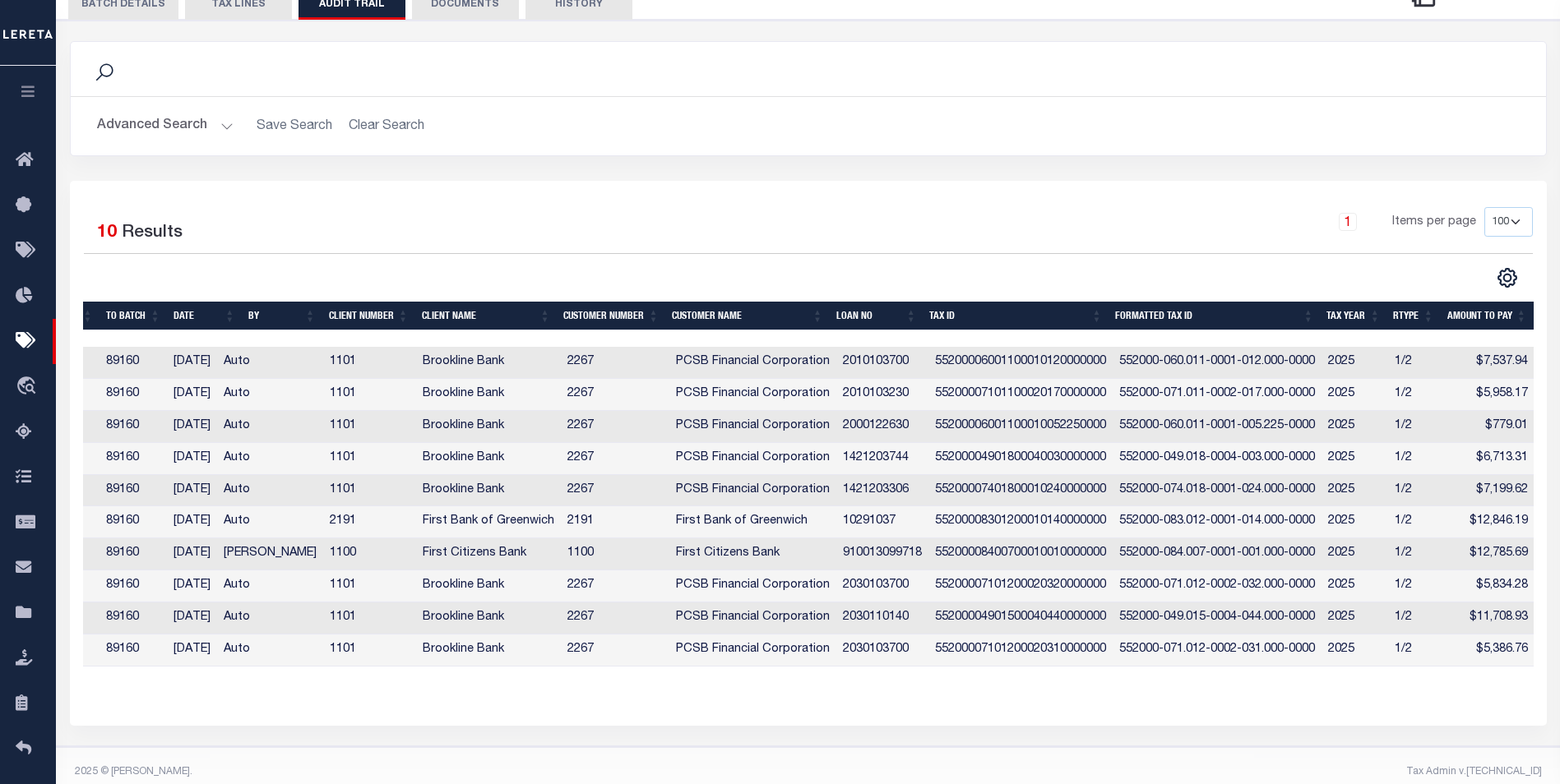
click at [904, 68] on div "Search" at bounding box center [808, 69] width 1449 height 28
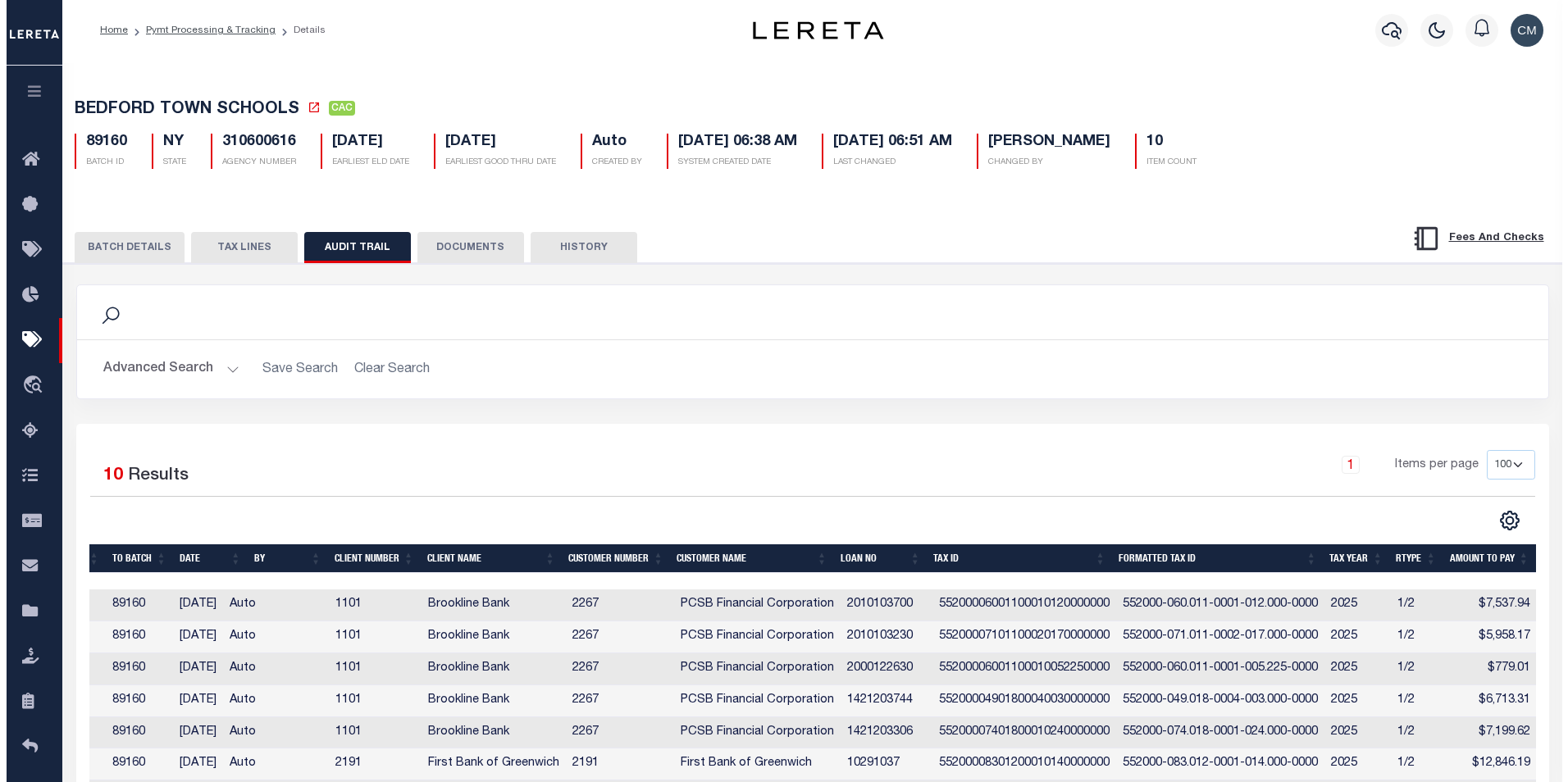
scroll to position [0, 0]
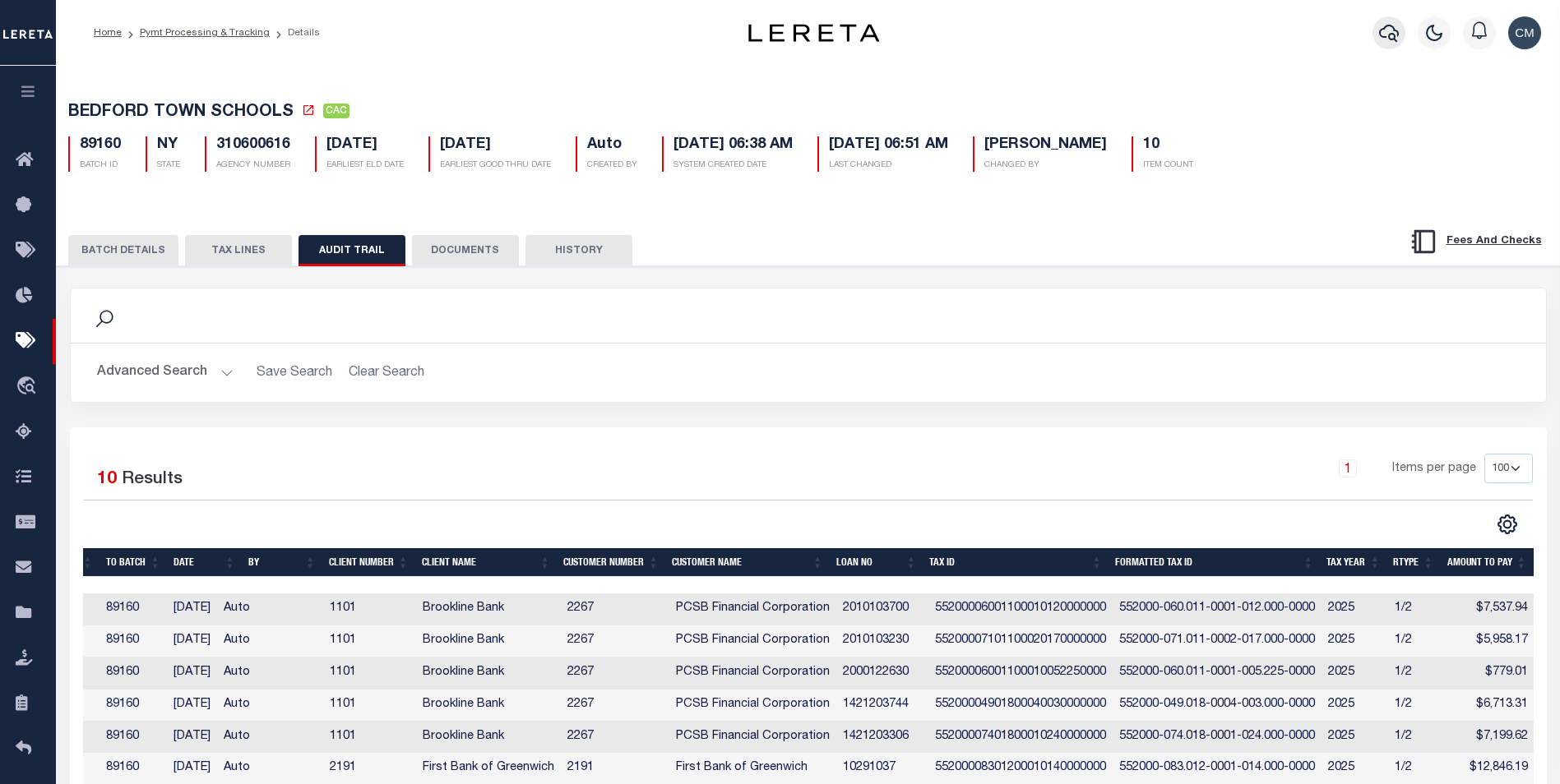
click at [1375, 39] on button "button" at bounding box center [1388, 32] width 33 height 33
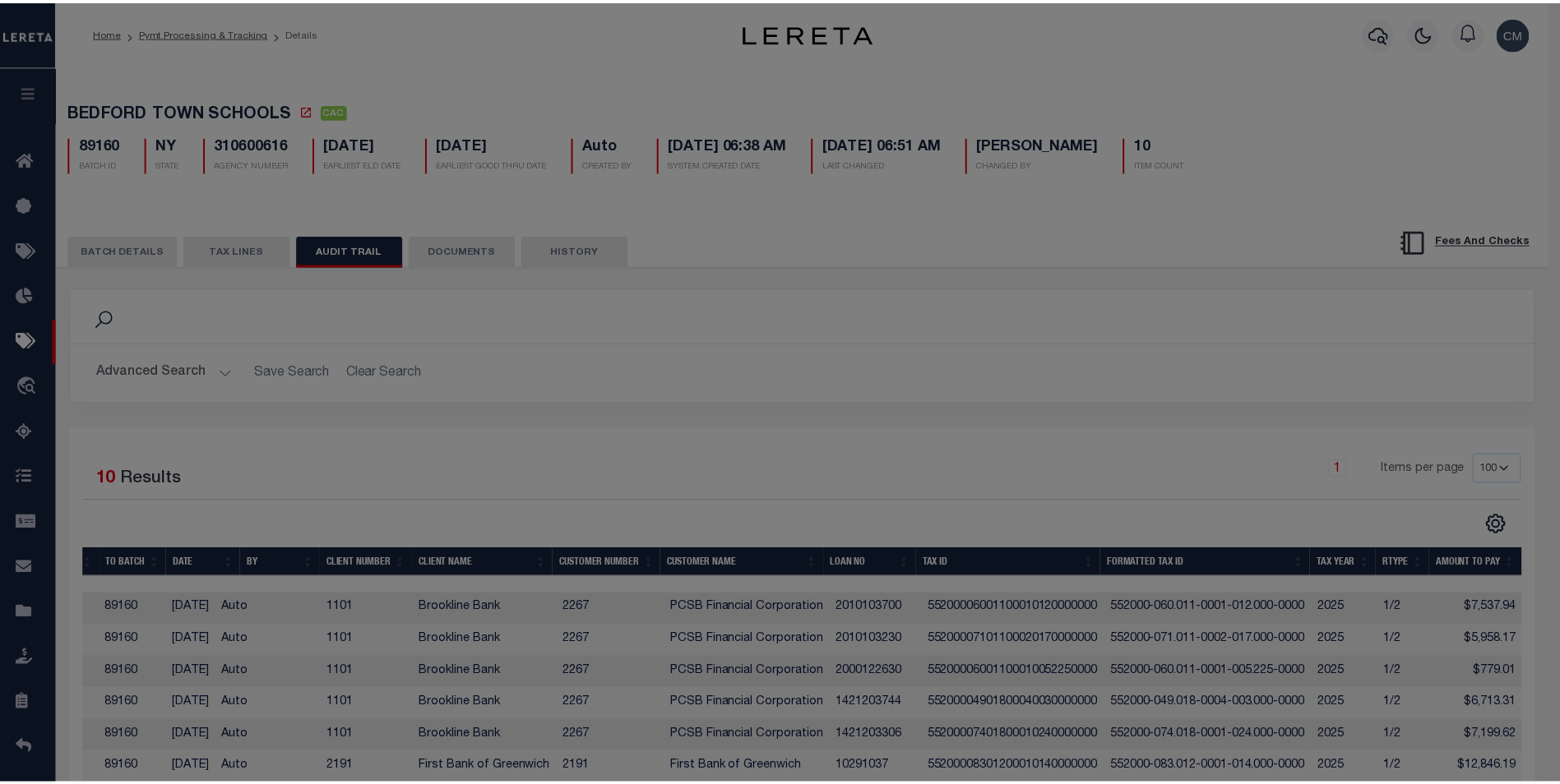
scroll to position [0, 117]
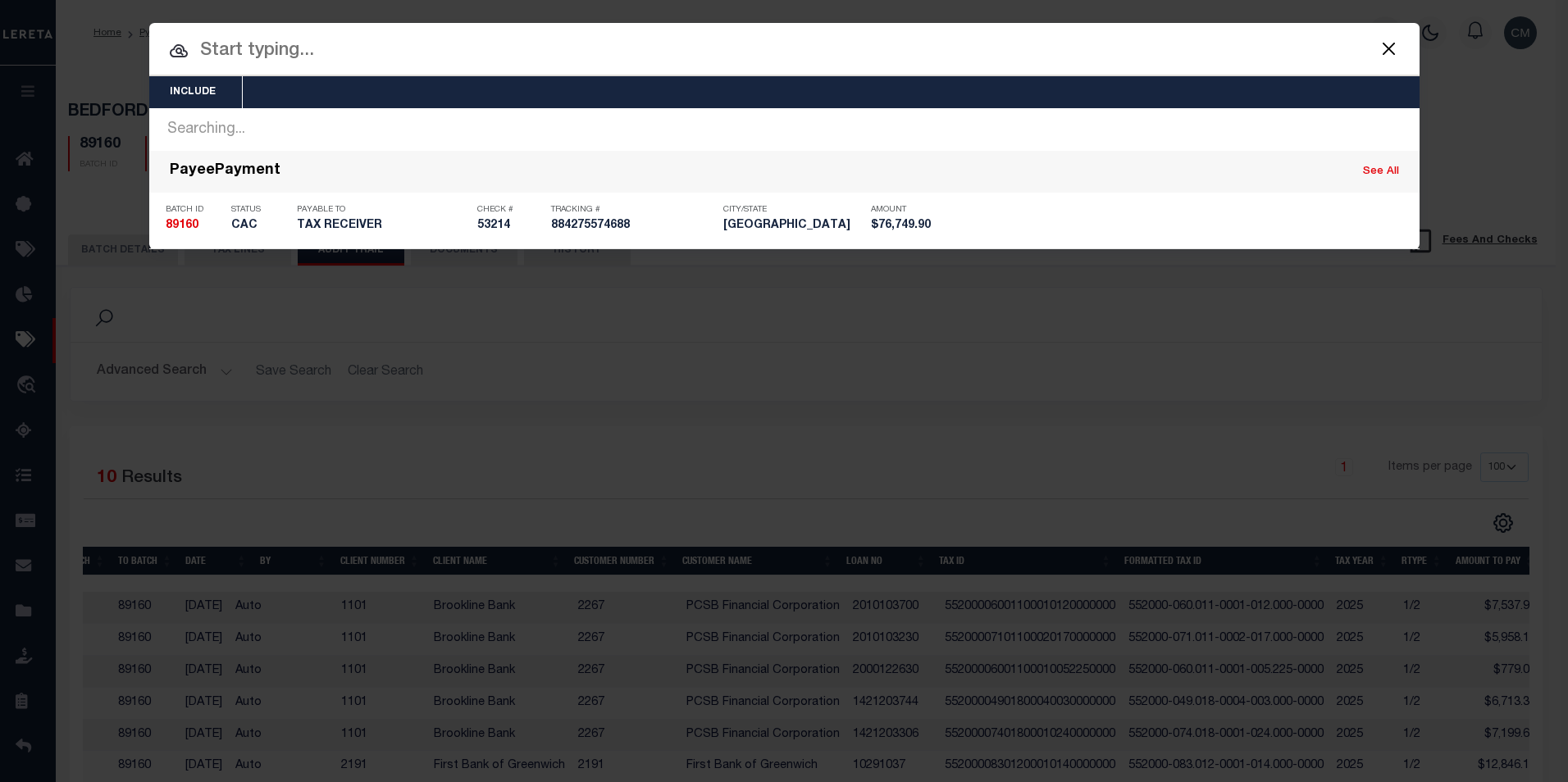
click at [527, 44] on input "text" at bounding box center [784, 51] width 1270 height 29
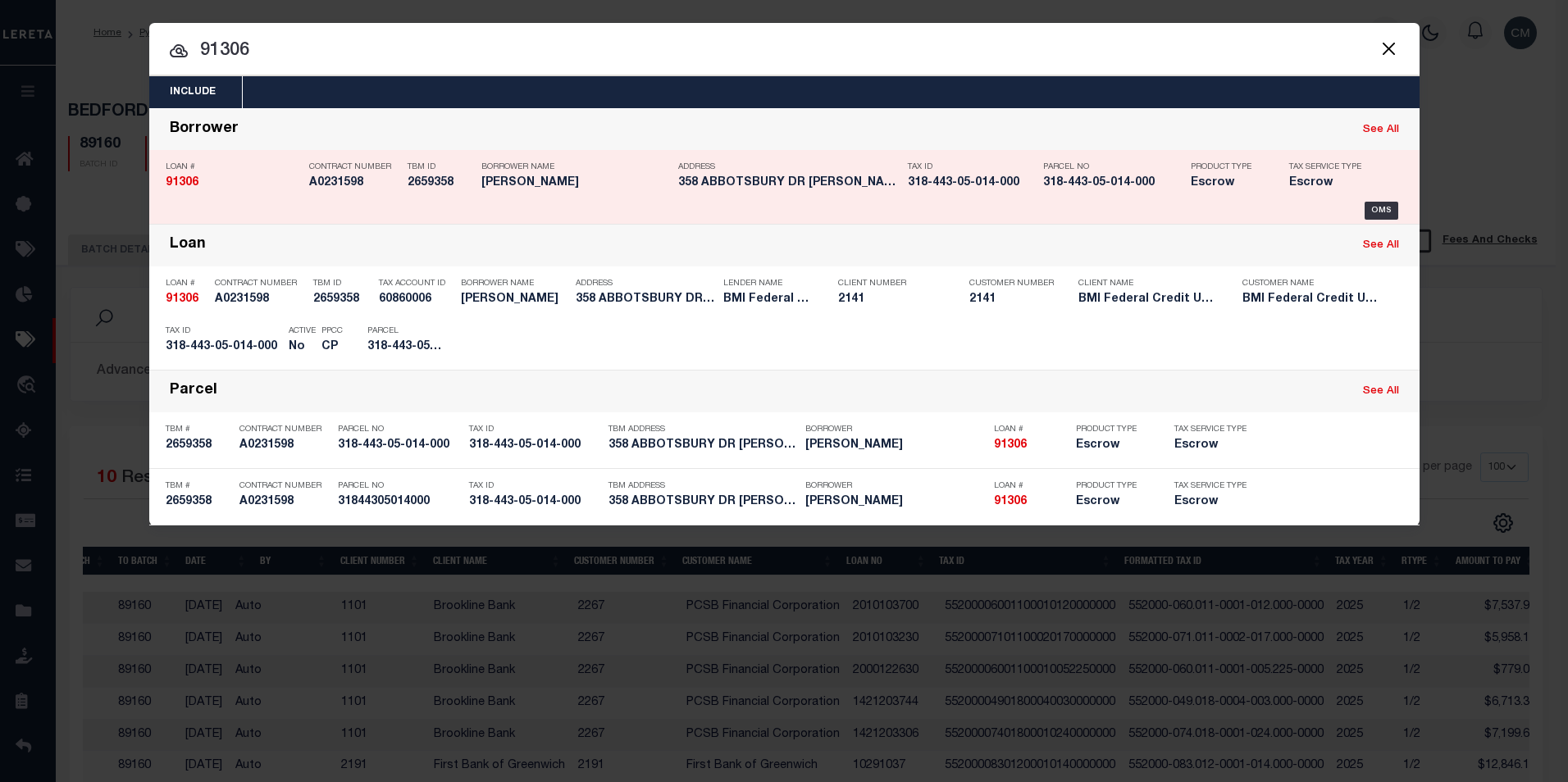
click at [1366, 128] on link "See All" at bounding box center [1381, 129] width 36 height 10
click at [568, 205] on div "OMS" at bounding box center [784, 210] width 1237 height 18
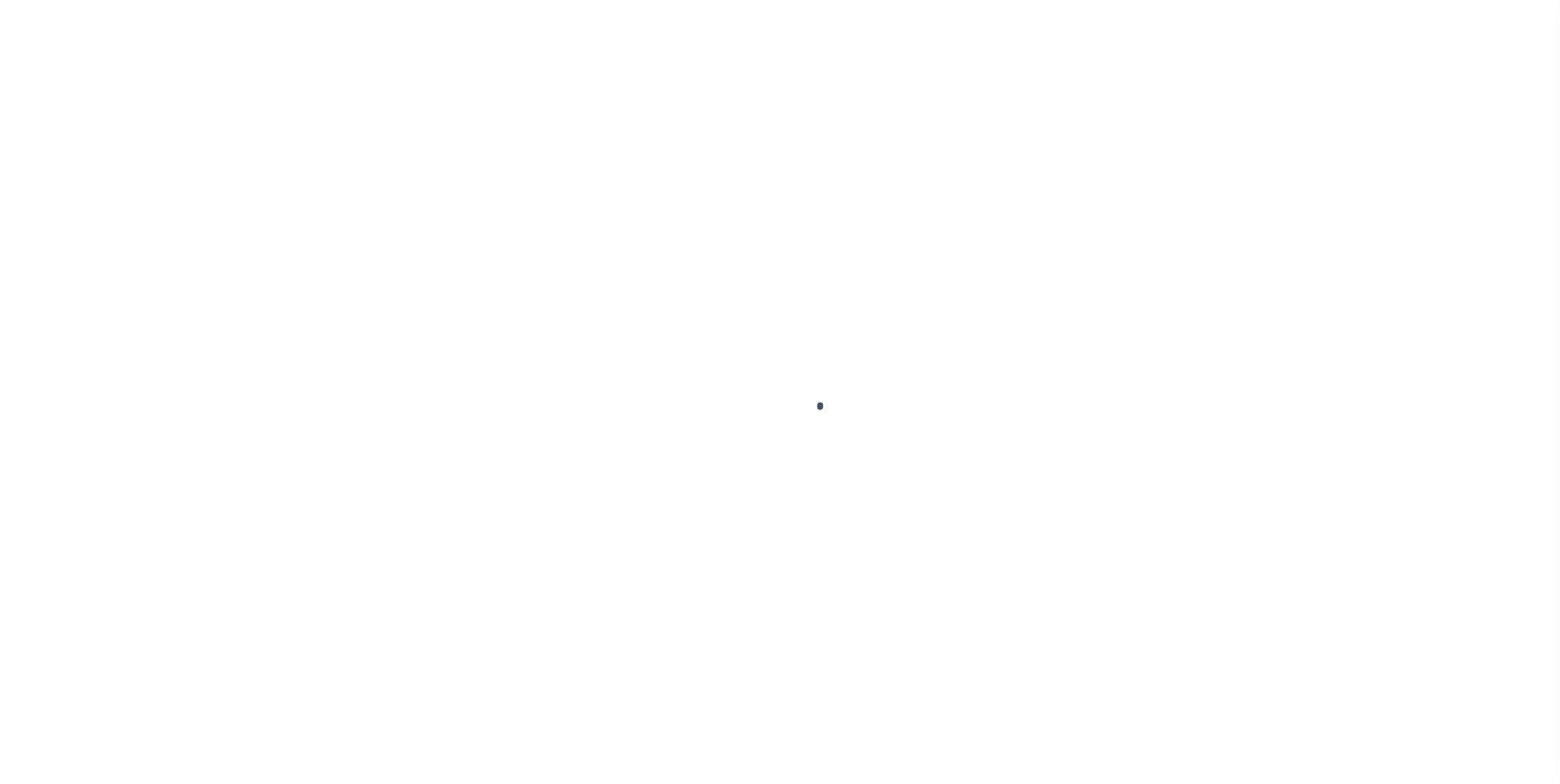
type input "91306"
type input "[PERSON_NAME]"
select select "False"
select select
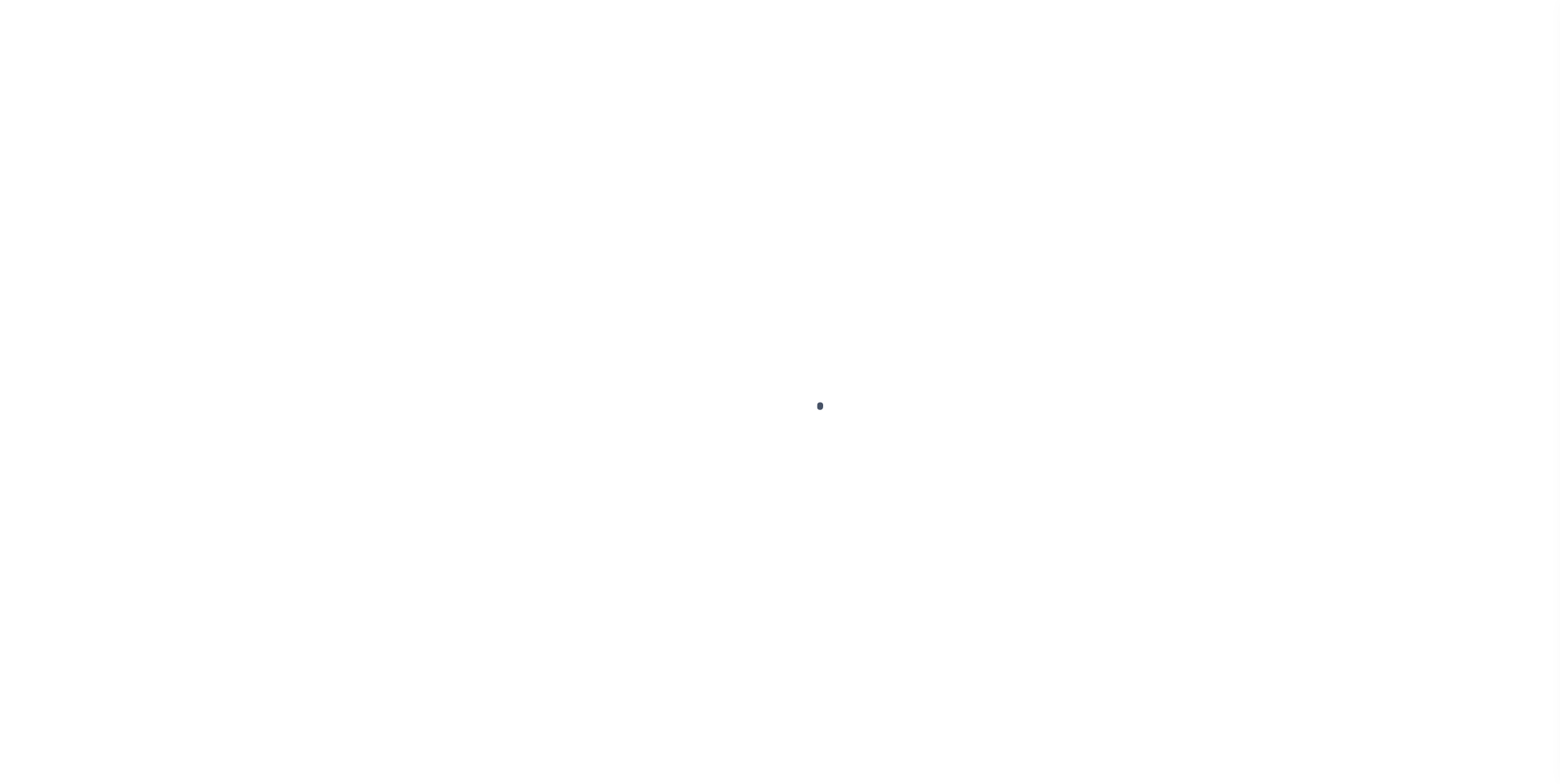
type input "358 Abbotsbury Drive"
type input "Westerville, OH 43082"
select select "Escrow"
type input "358 ABBOTSBURY DR"
type input "31844305014000"
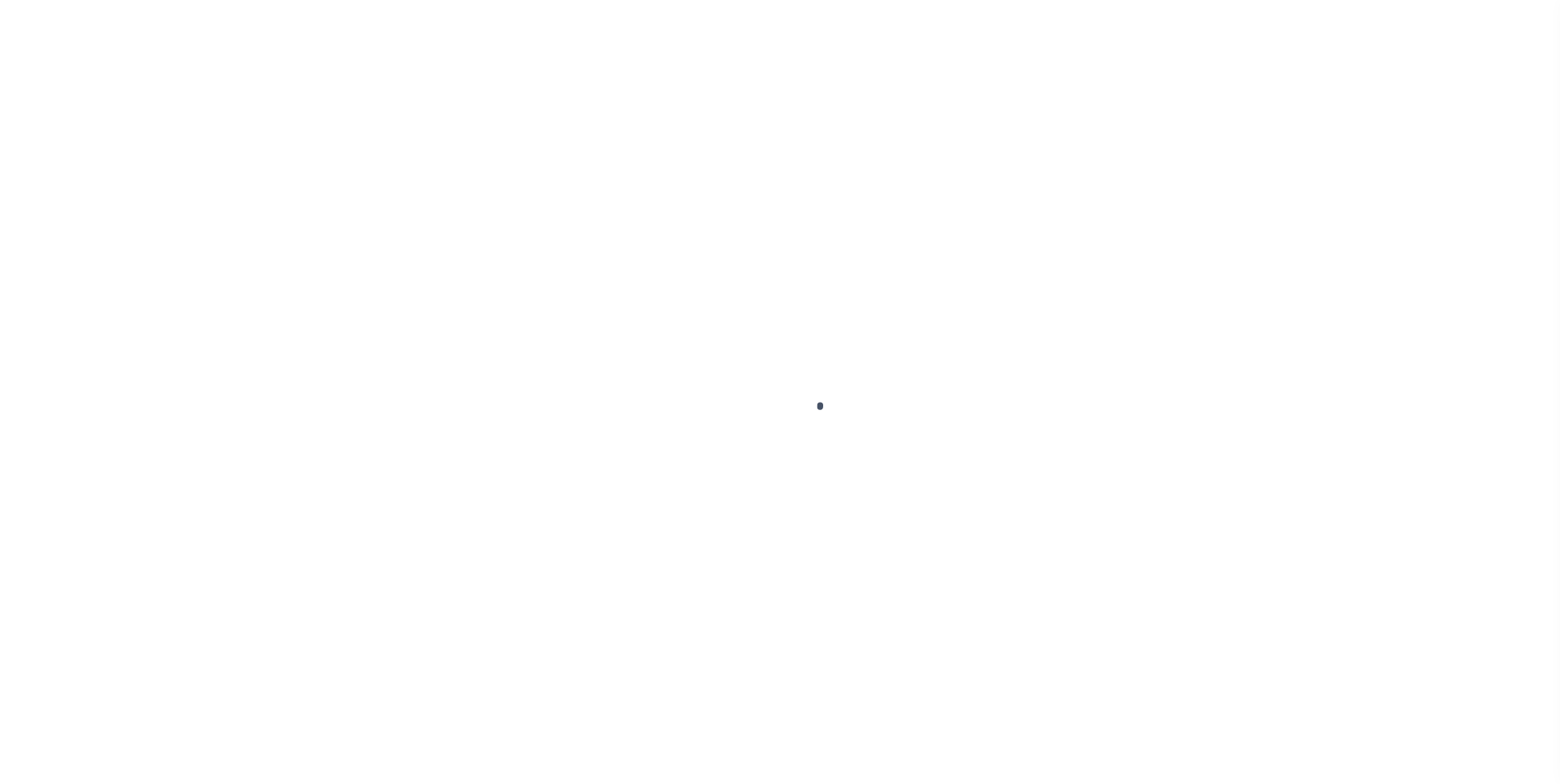
select select
type input "WESTERVILLE, OH 43082"
type input "OH"
select select
type textarea "31844305014000"
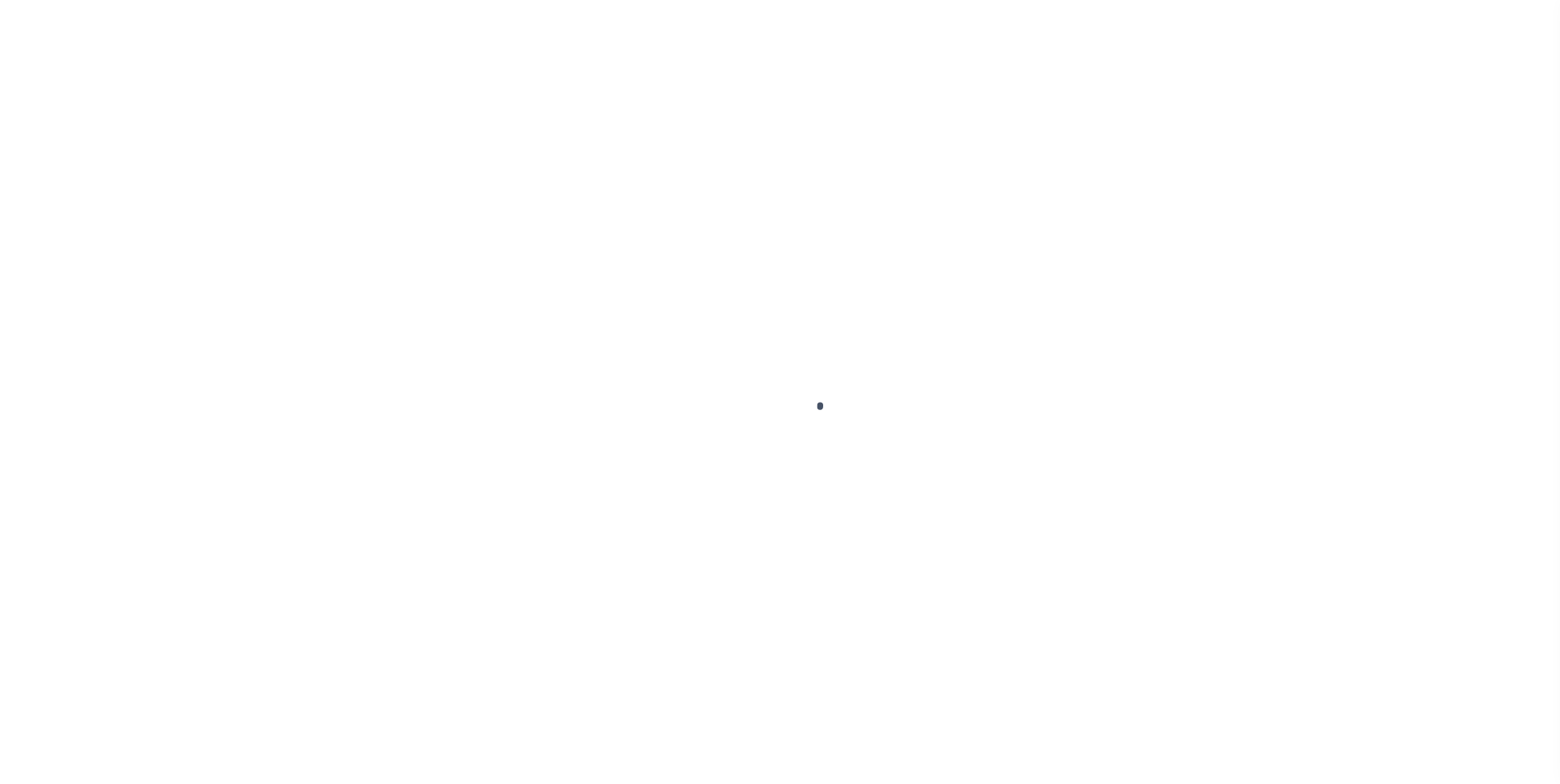
select select "3190"
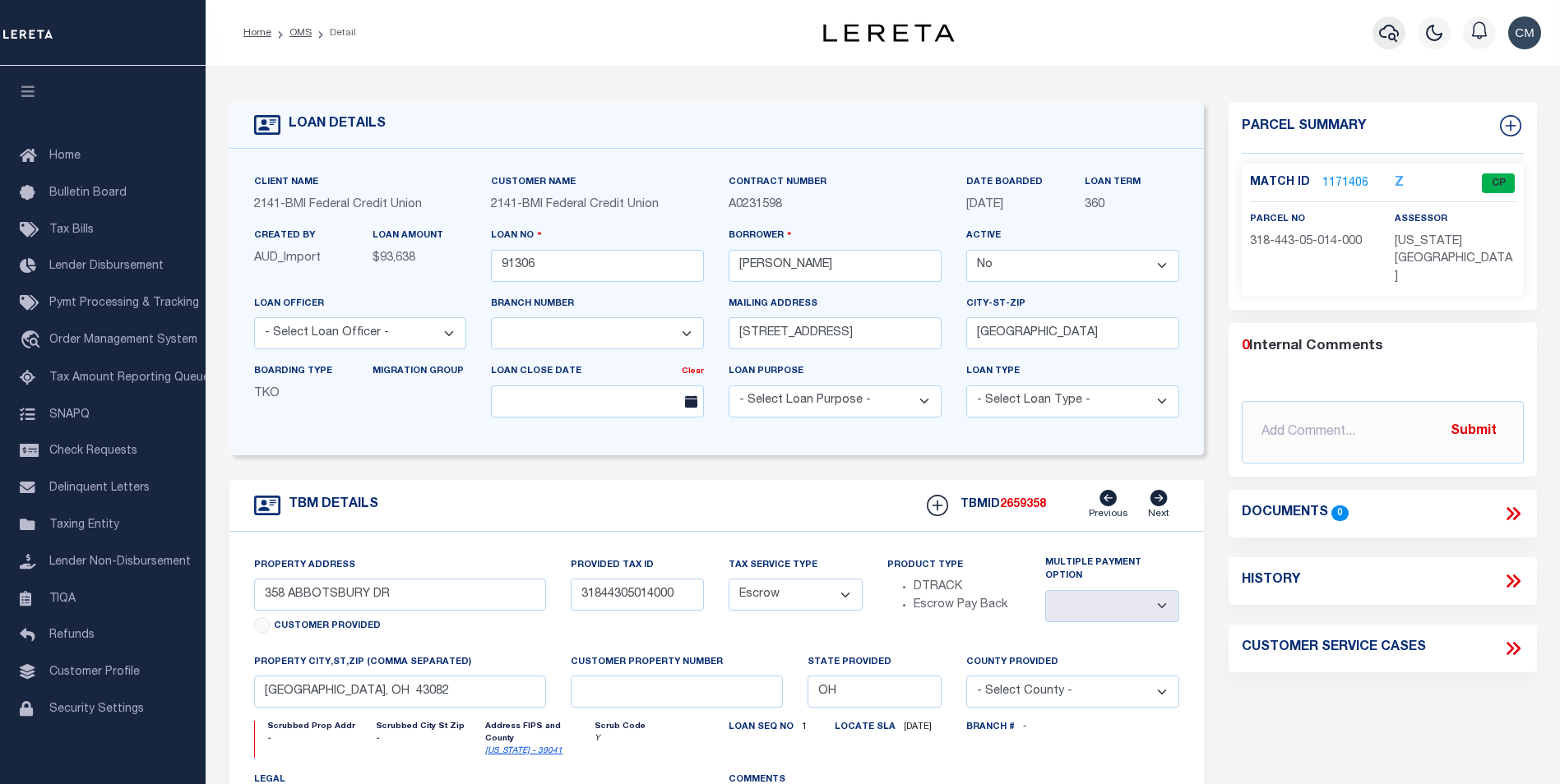
click at [1390, 24] on icon "button" at bounding box center [1388, 32] width 20 height 20
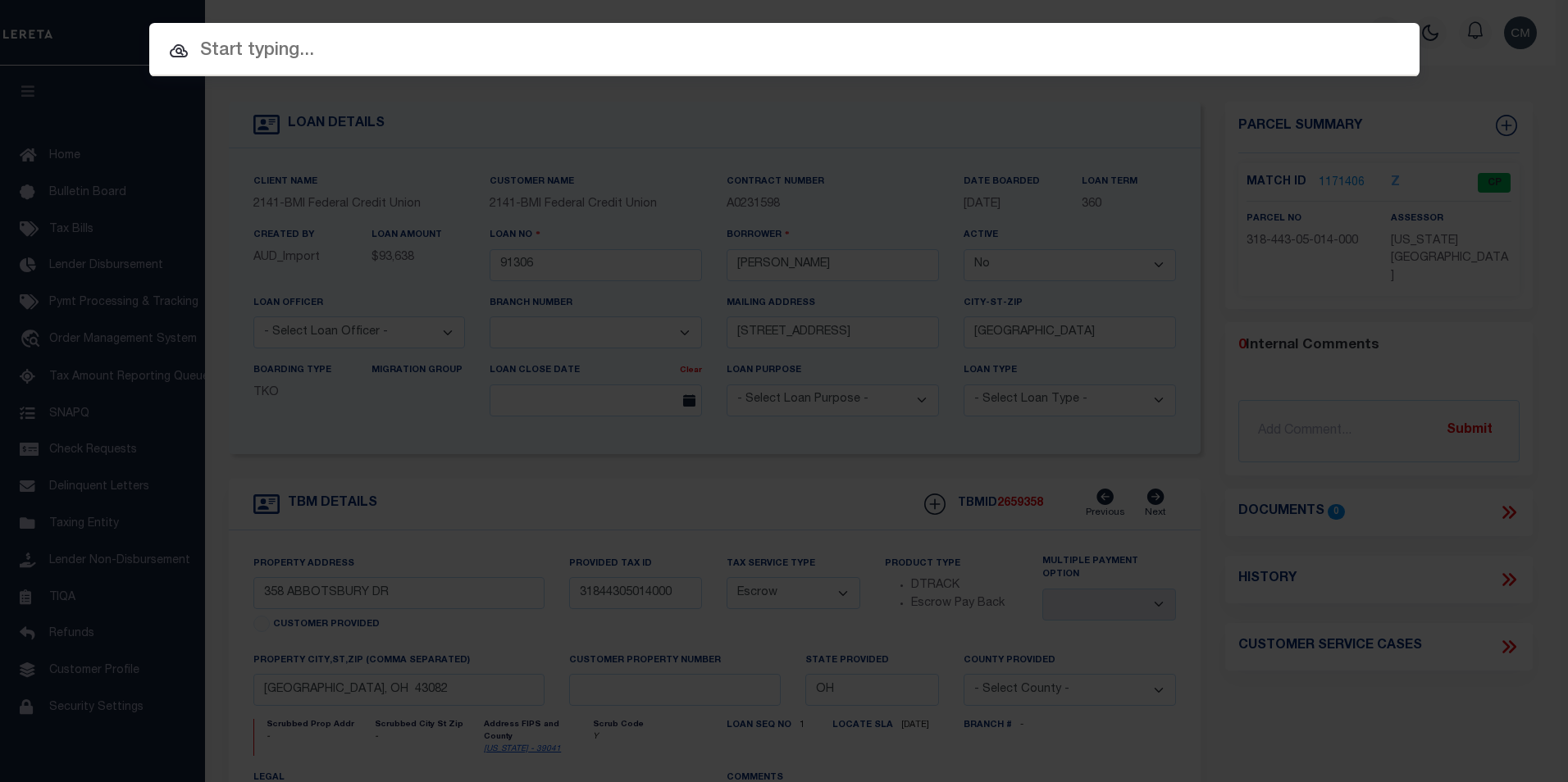
click at [1145, 60] on input "text" at bounding box center [784, 51] width 1270 height 29
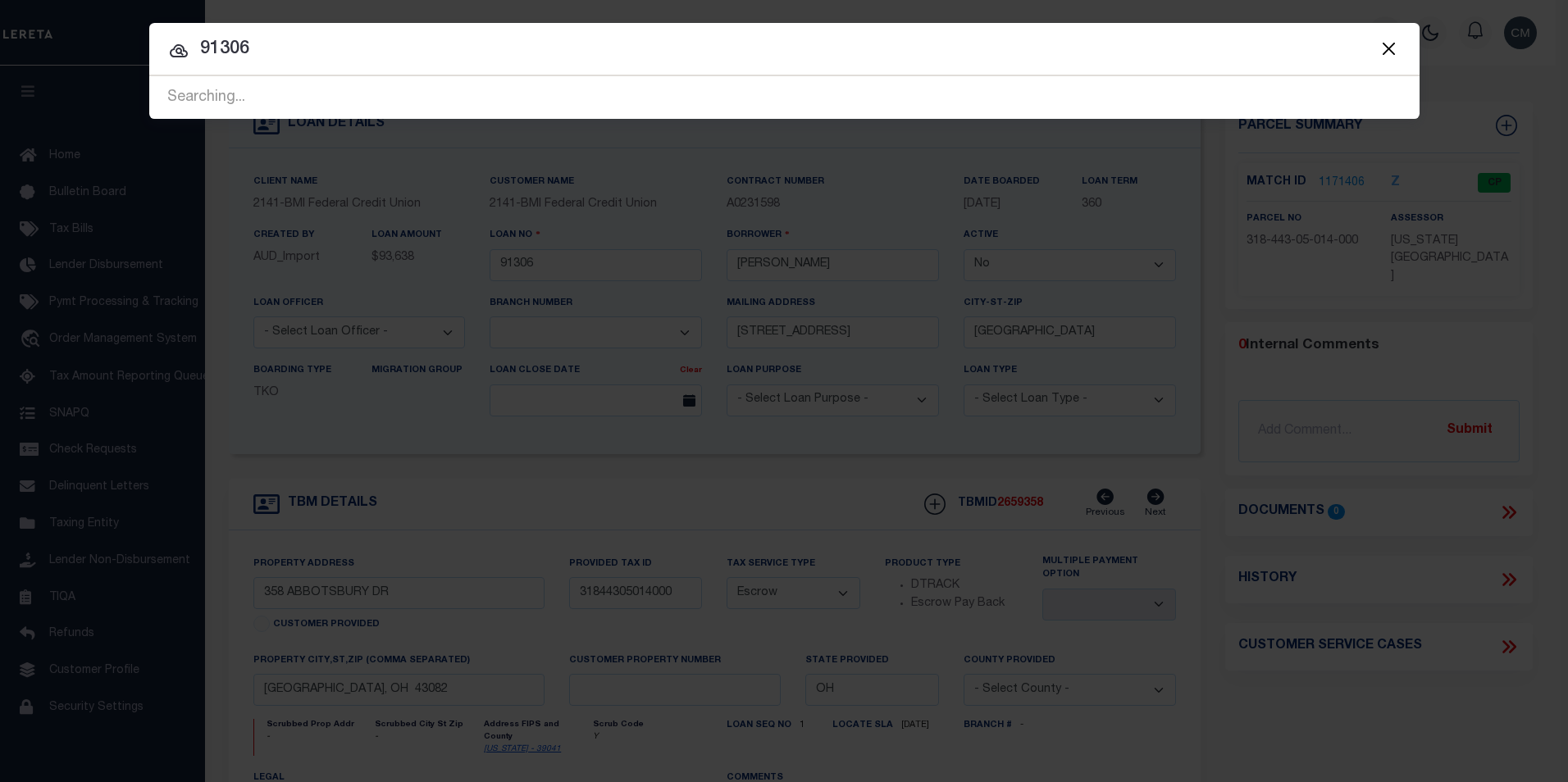
type input "91306"
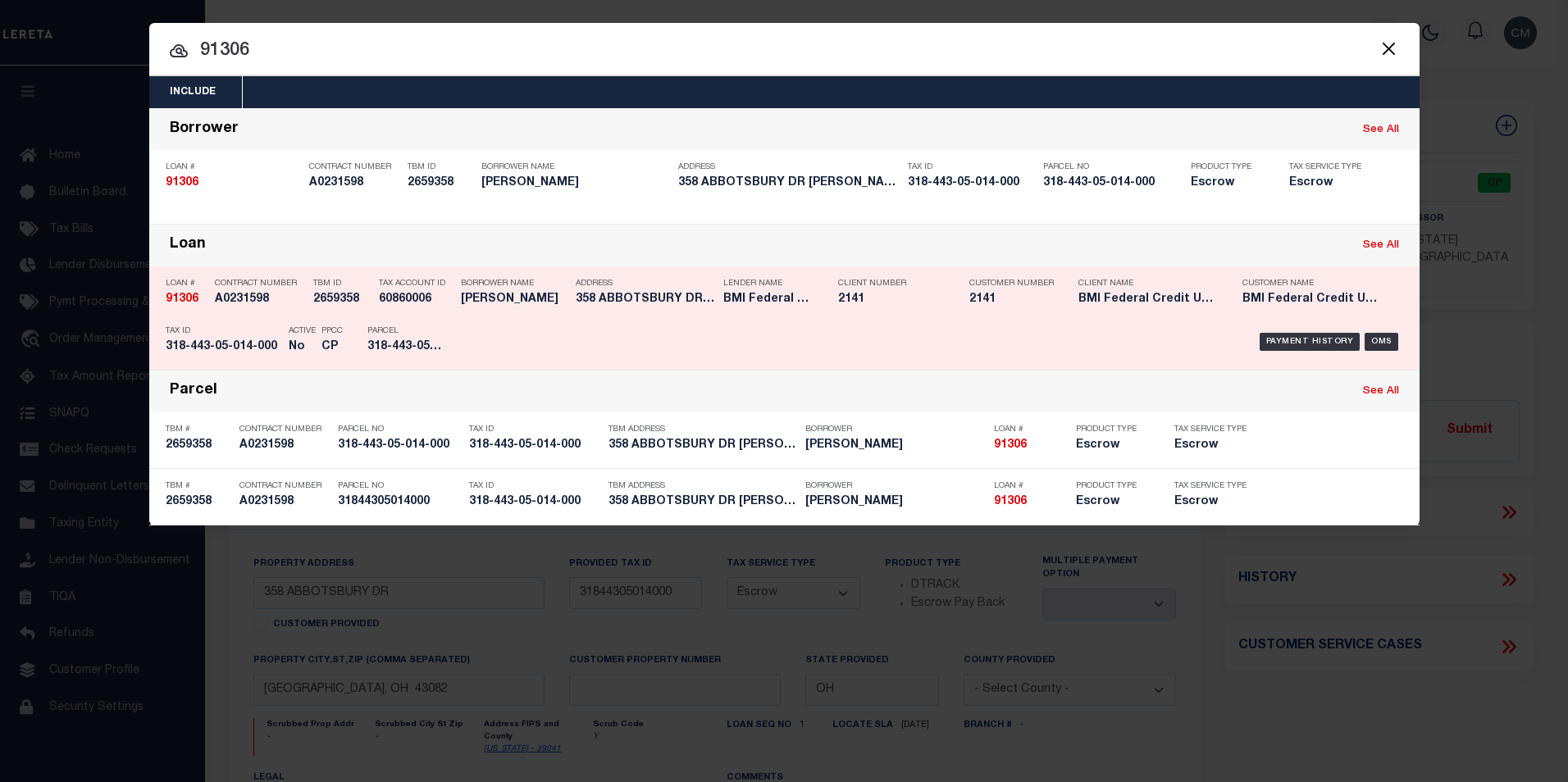
click at [955, 305] on div "Loan # 91306 Contract Number A0231598 TBM ID 2659358 Tax Account ID 60860006 11…" at bounding box center [784, 318] width 1262 height 95
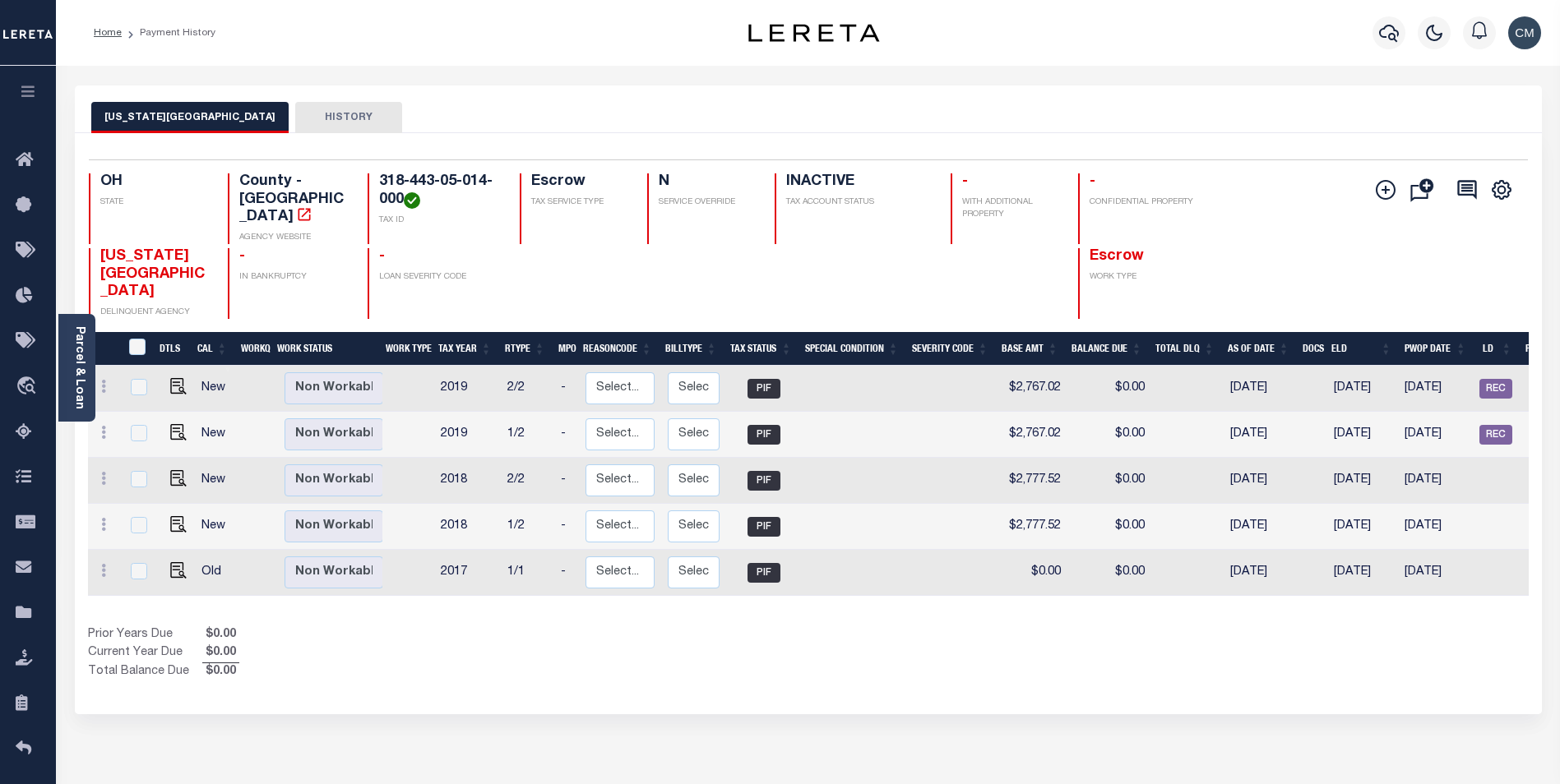
drag, startPoint x: 1230, startPoint y: 575, endPoint x: 1405, endPoint y: 587, distance: 175.4
click at [1405, 587] on div "DTLS CAL WorkQ Work Status Work Type Tax Year RType MPO ReasonCode BillType Tax…" at bounding box center [808, 507] width 1441 height 350
click at [295, 123] on button "HISTORY" at bounding box center [349, 117] width 107 height 31
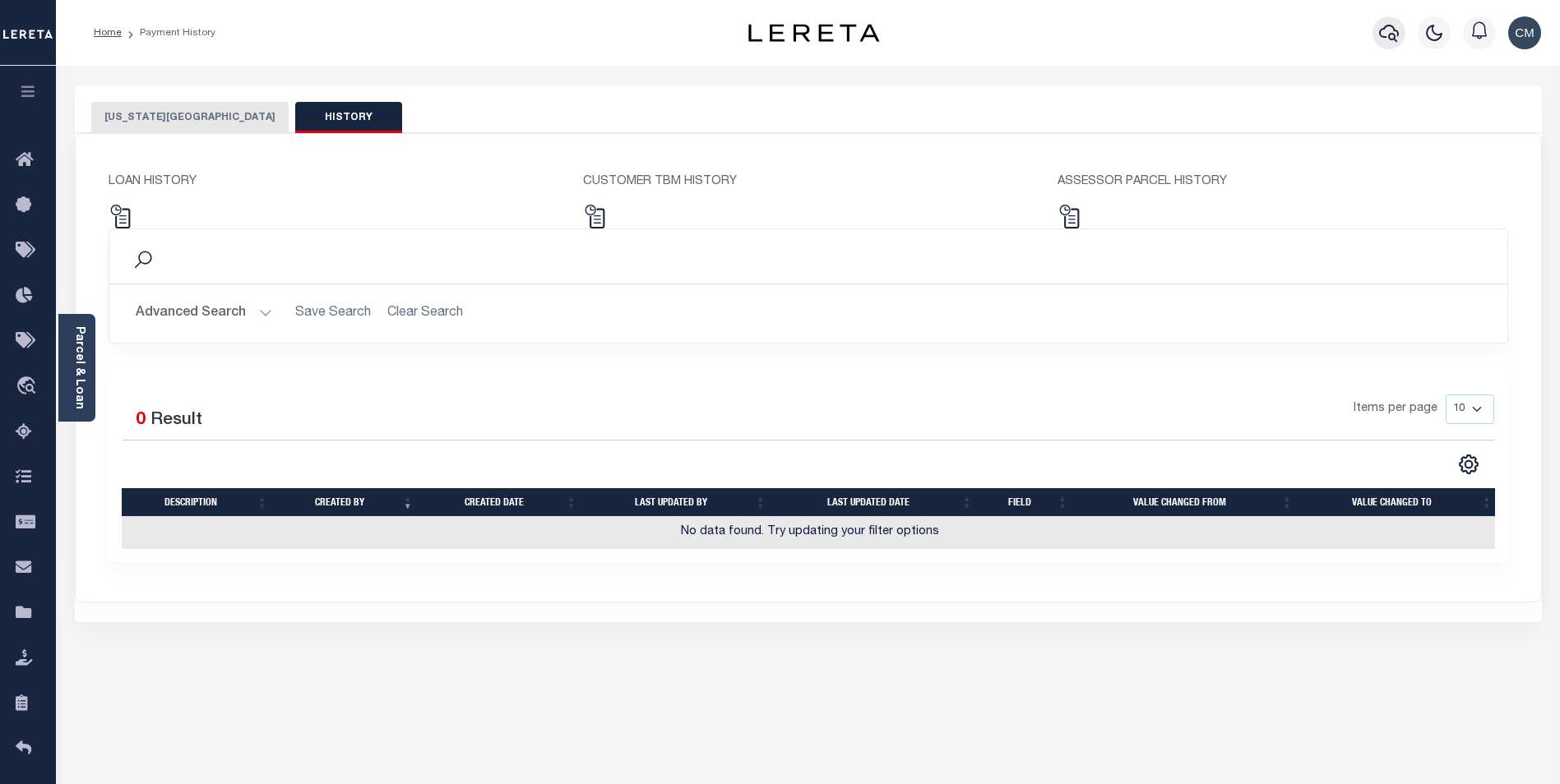
click at [1399, 27] on button "button" at bounding box center [1388, 32] width 33 height 33
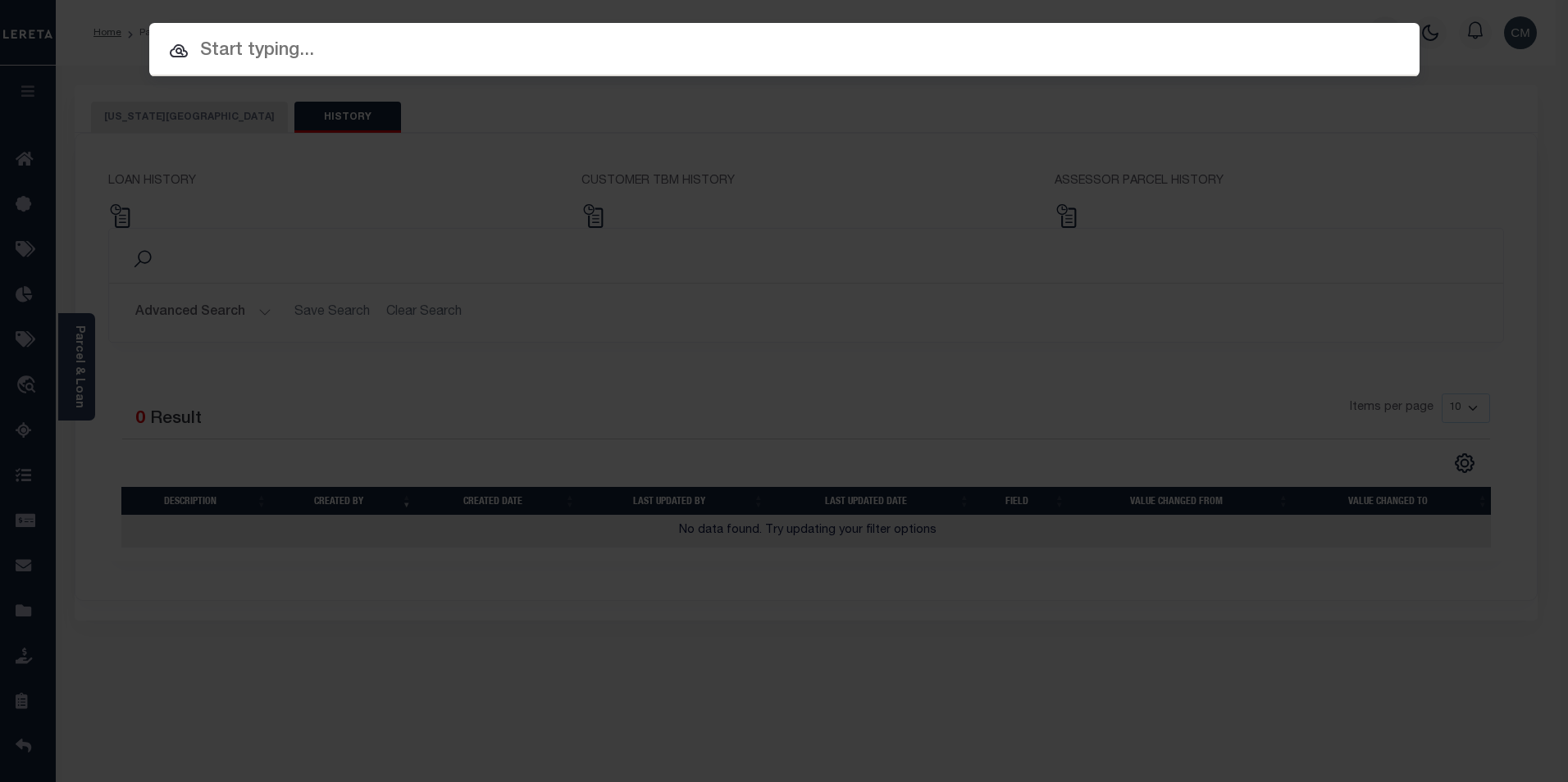
click at [1082, 52] on input "text" at bounding box center [784, 51] width 1270 height 29
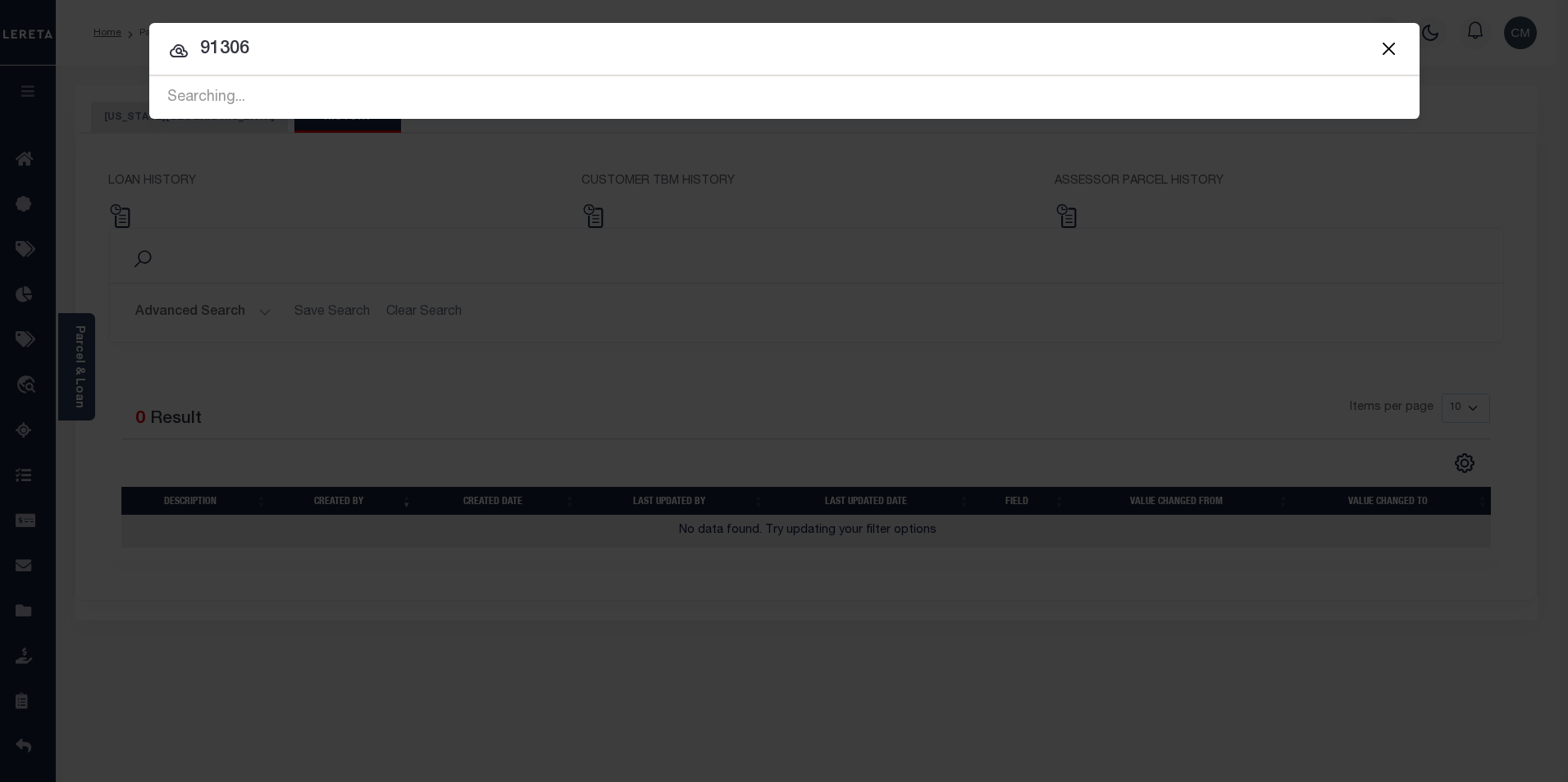
type input "91306"
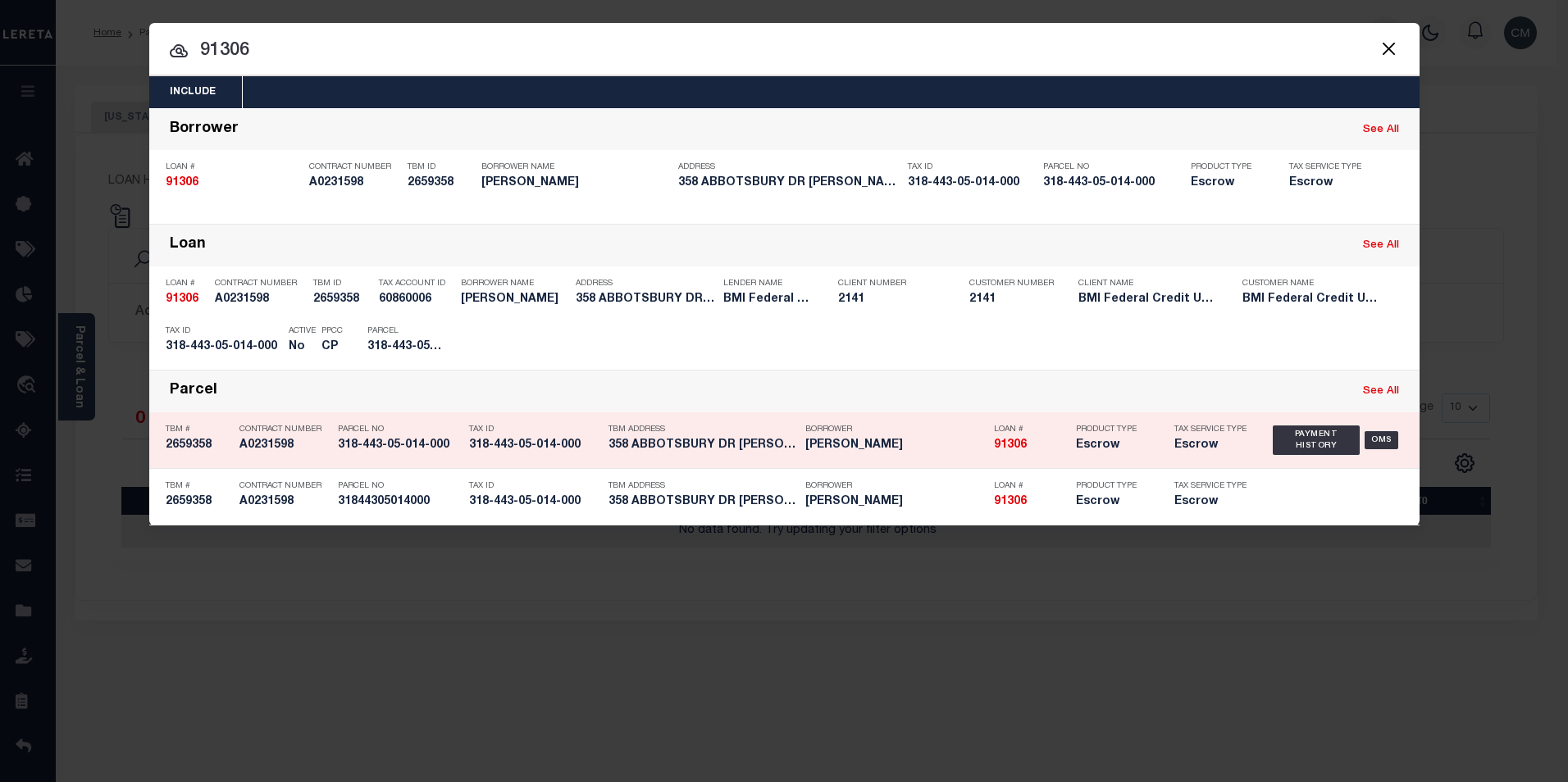
click at [760, 437] on div "TBM Address 358 ABBOTSBURY DR WESTERVILLE, ..." at bounding box center [702, 440] width 188 height 48
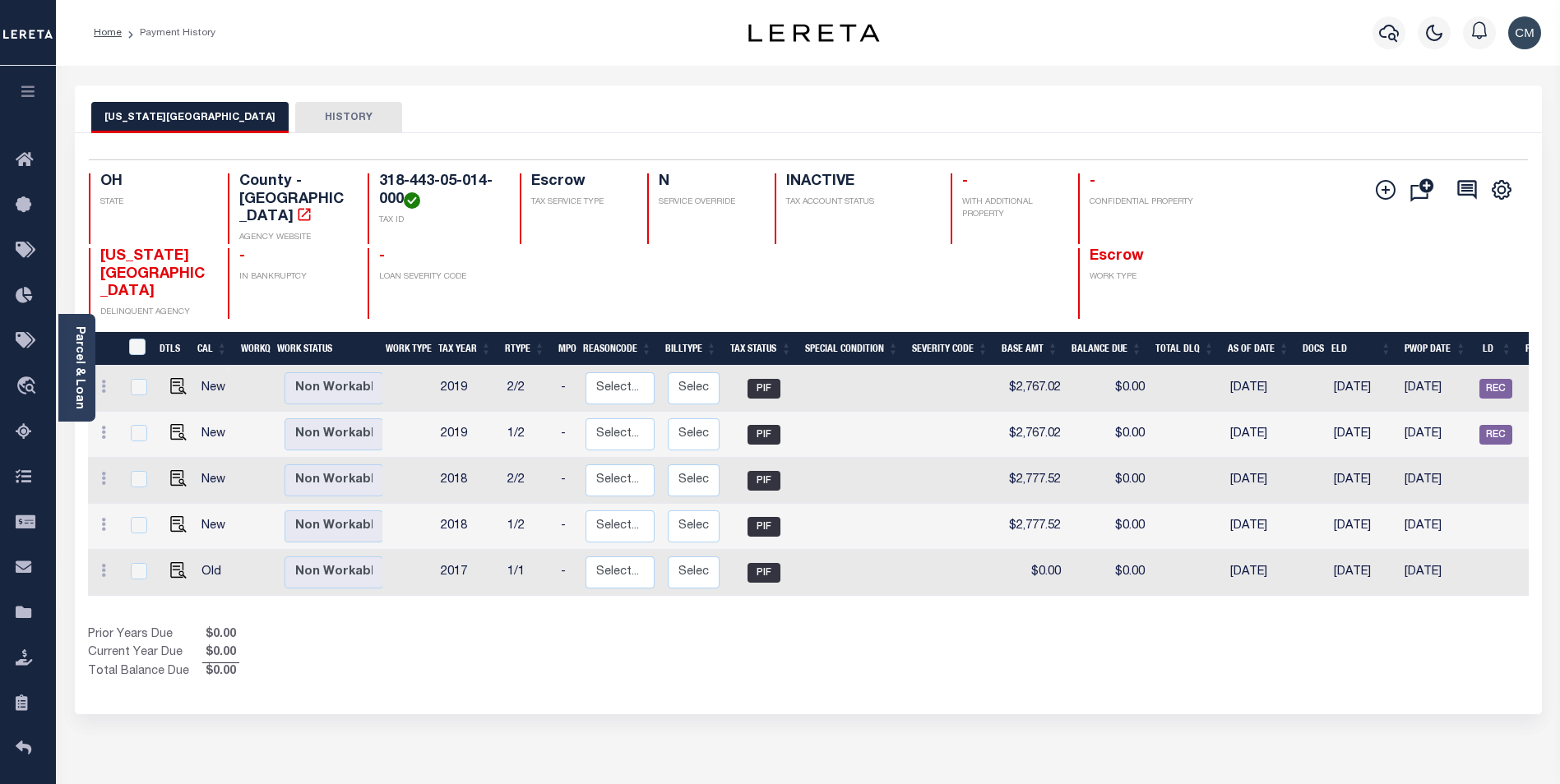
drag, startPoint x: 1003, startPoint y: 574, endPoint x: 1131, endPoint y: 578, distance: 128.1
click at [1131, 578] on div "DTLS CAL WorkQ Work Status Work Type Tax Year RType MPO ReasonCode BillType Tax…" at bounding box center [808, 507] width 1441 height 350
click at [1383, 33] on icon "button" at bounding box center [1388, 32] width 20 height 20
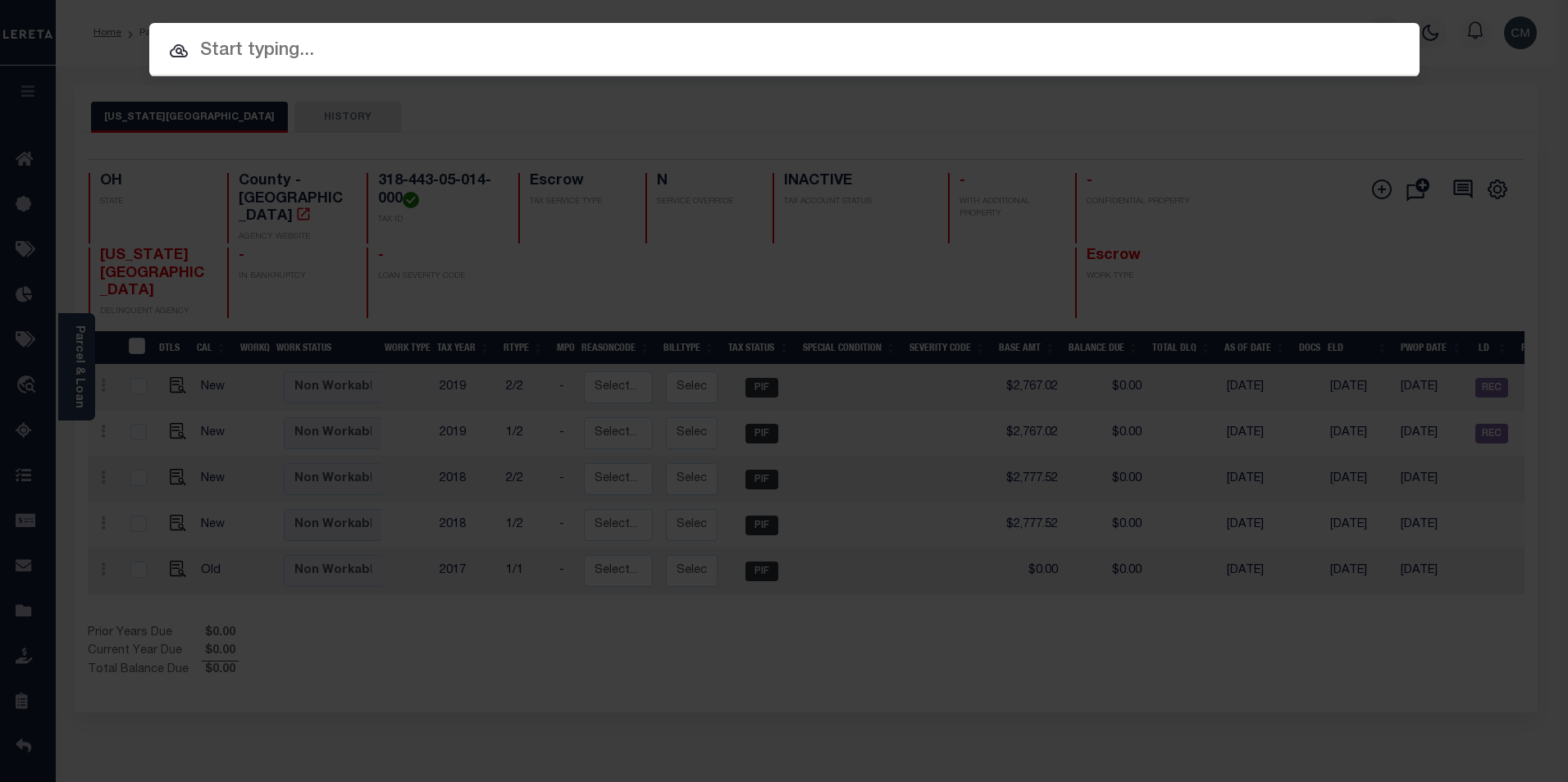
click at [857, 35] on div at bounding box center [784, 48] width 1270 height 52
click at [853, 42] on input "text" at bounding box center [784, 51] width 1270 height 29
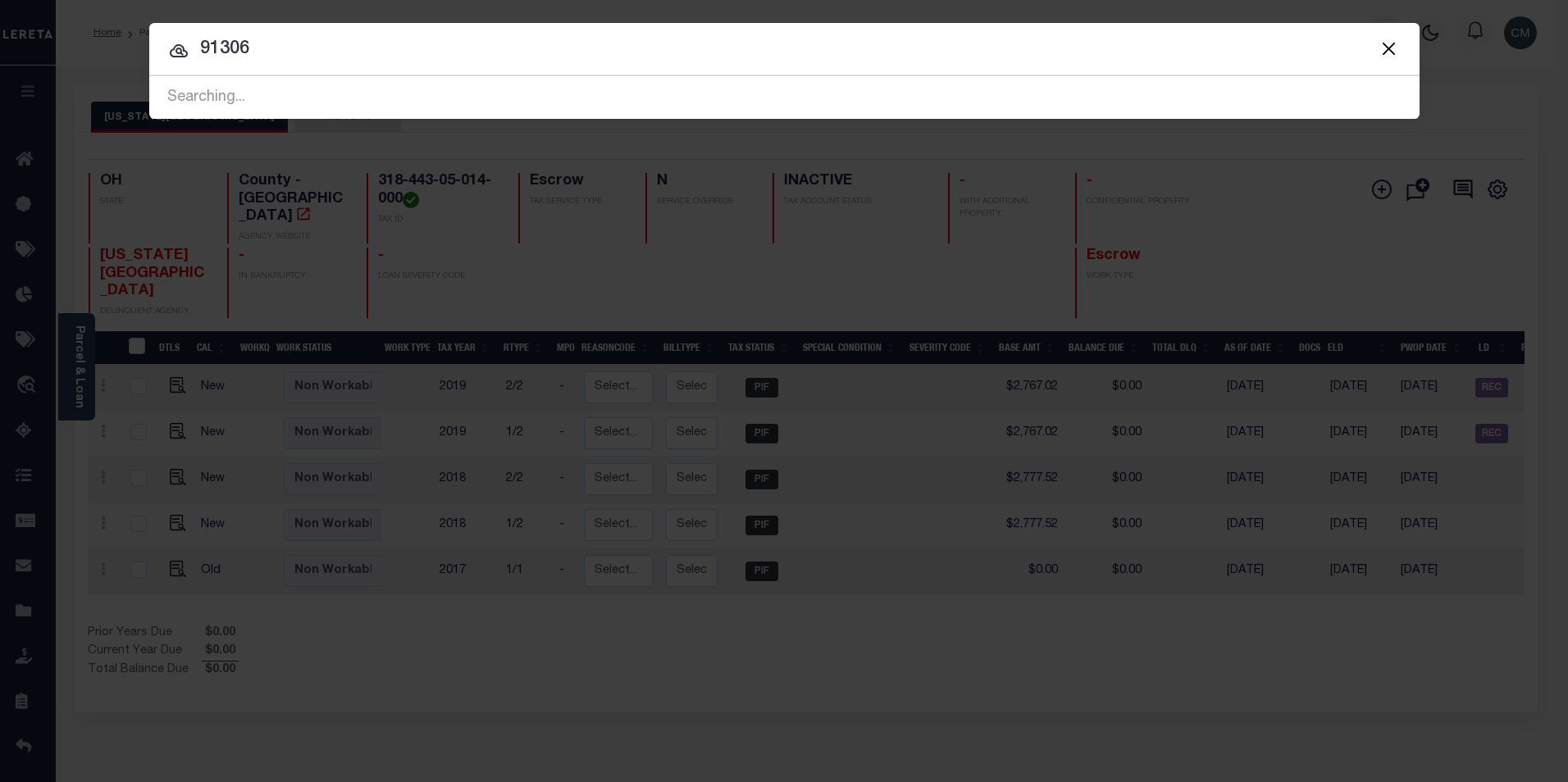
type input "91306"
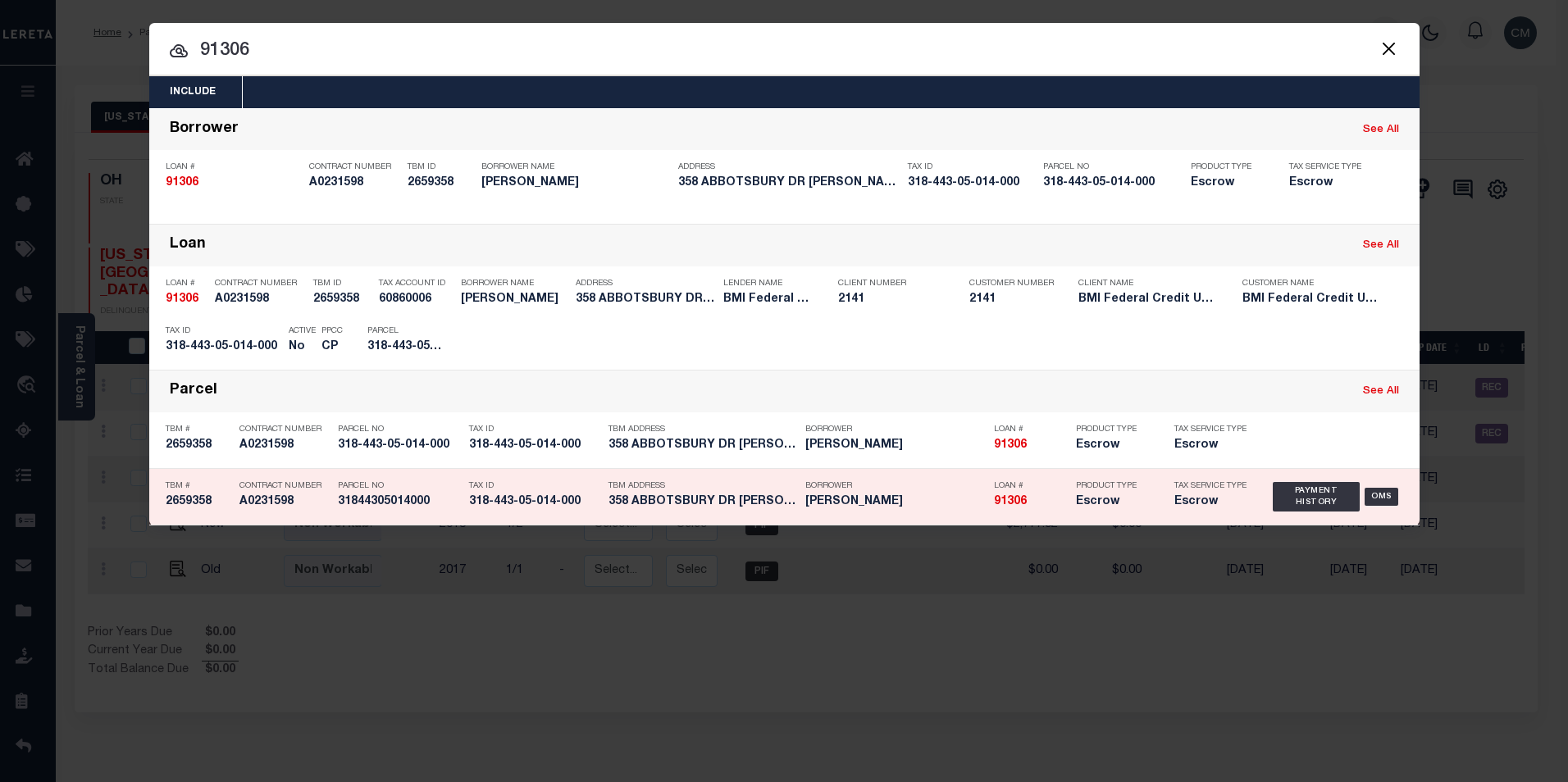
click at [736, 486] on p "TBM Address" at bounding box center [702, 486] width 188 height 10
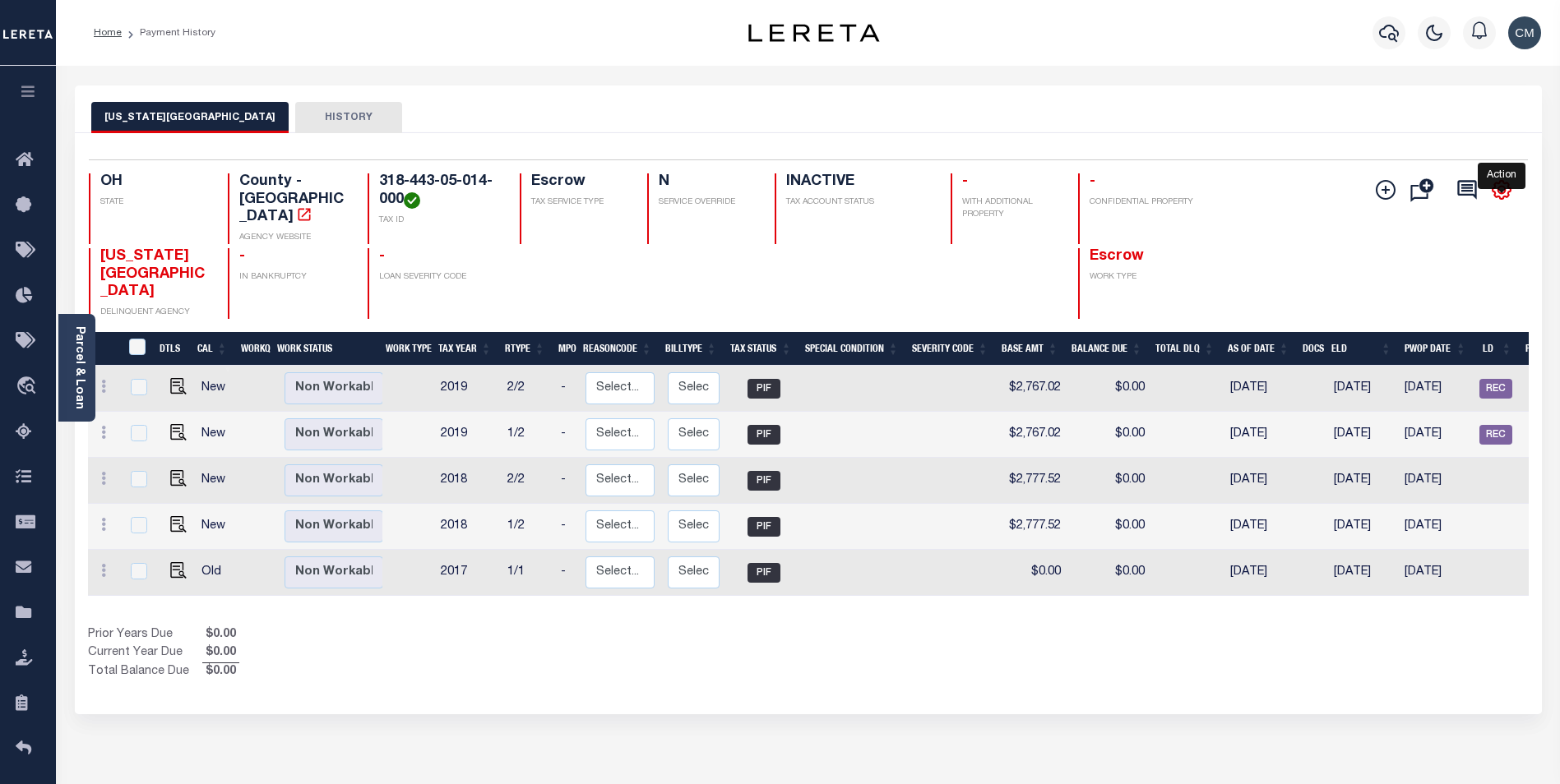
click at [1503, 194] on icon "" at bounding box center [1502, 191] width 8 height 8
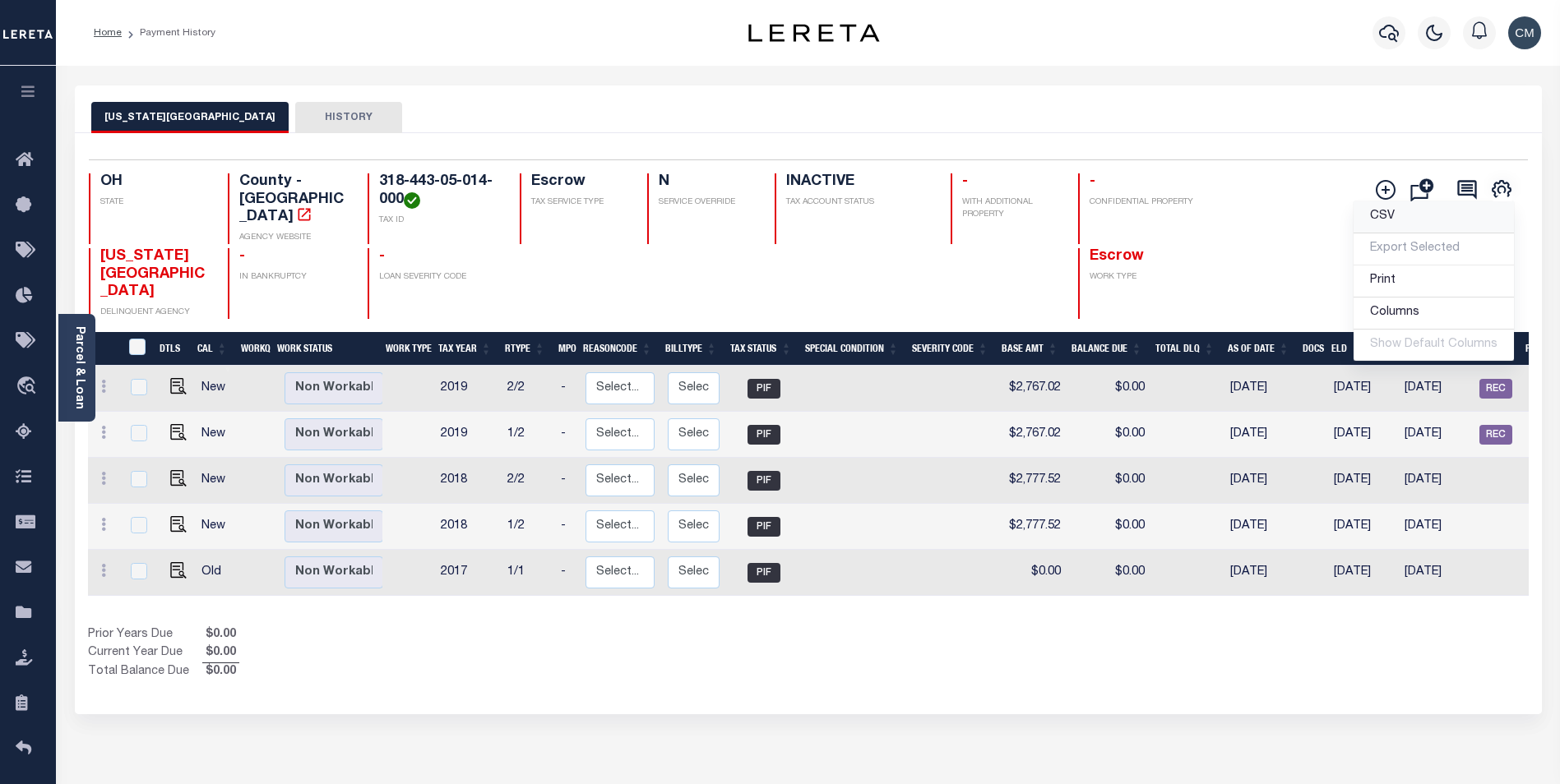
click at [1446, 214] on link "CSV" at bounding box center [1433, 217] width 160 height 32
click at [898, 87] on div "DELAWARE COUNTY HISTORY" at bounding box center [808, 110] width 1467 height 48
click at [1397, 34] on icon "button" at bounding box center [1388, 32] width 20 height 20
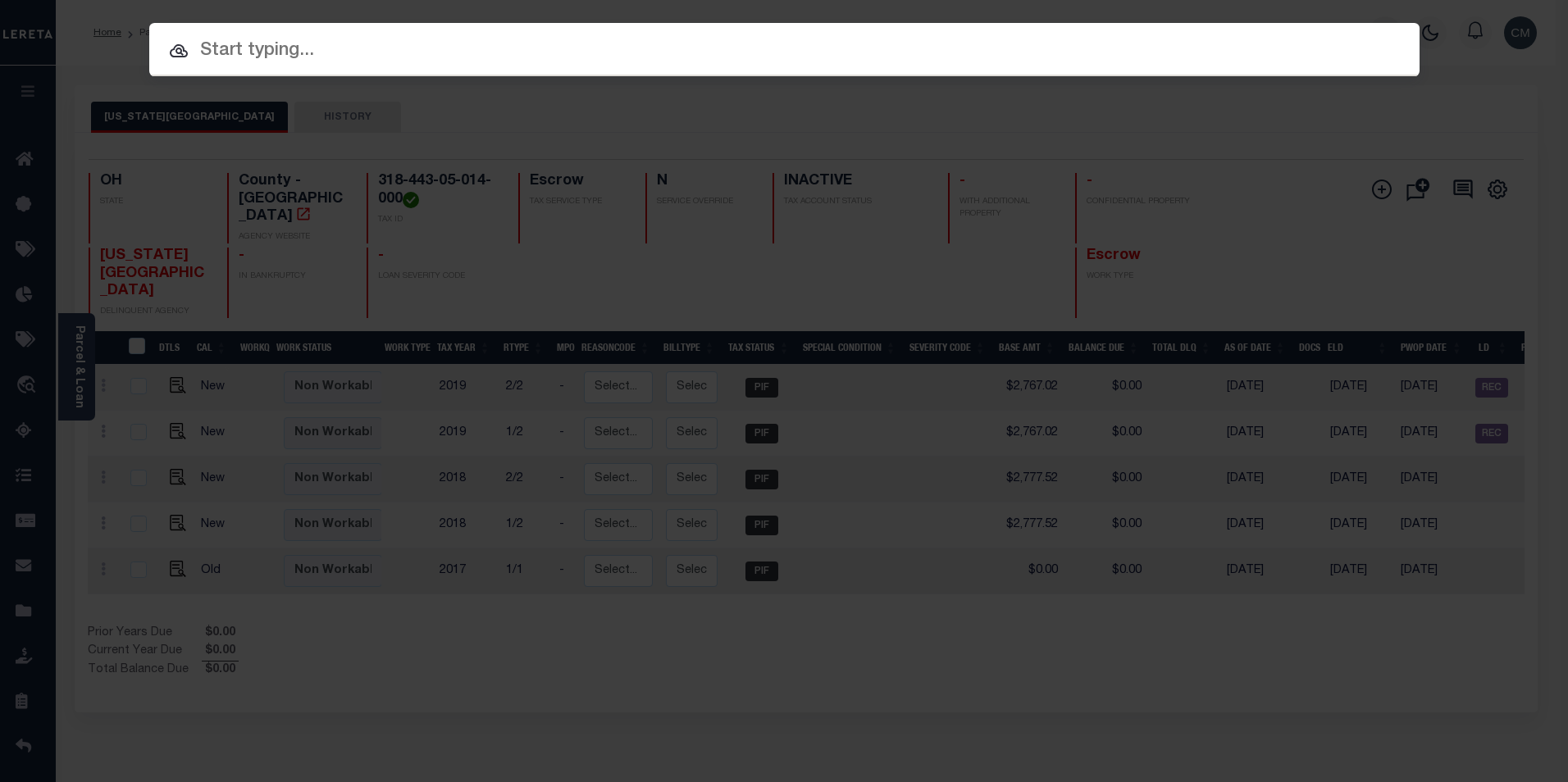
click at [801, 55] on input "text" at bounding box center [784, 51] width 1270 height 29
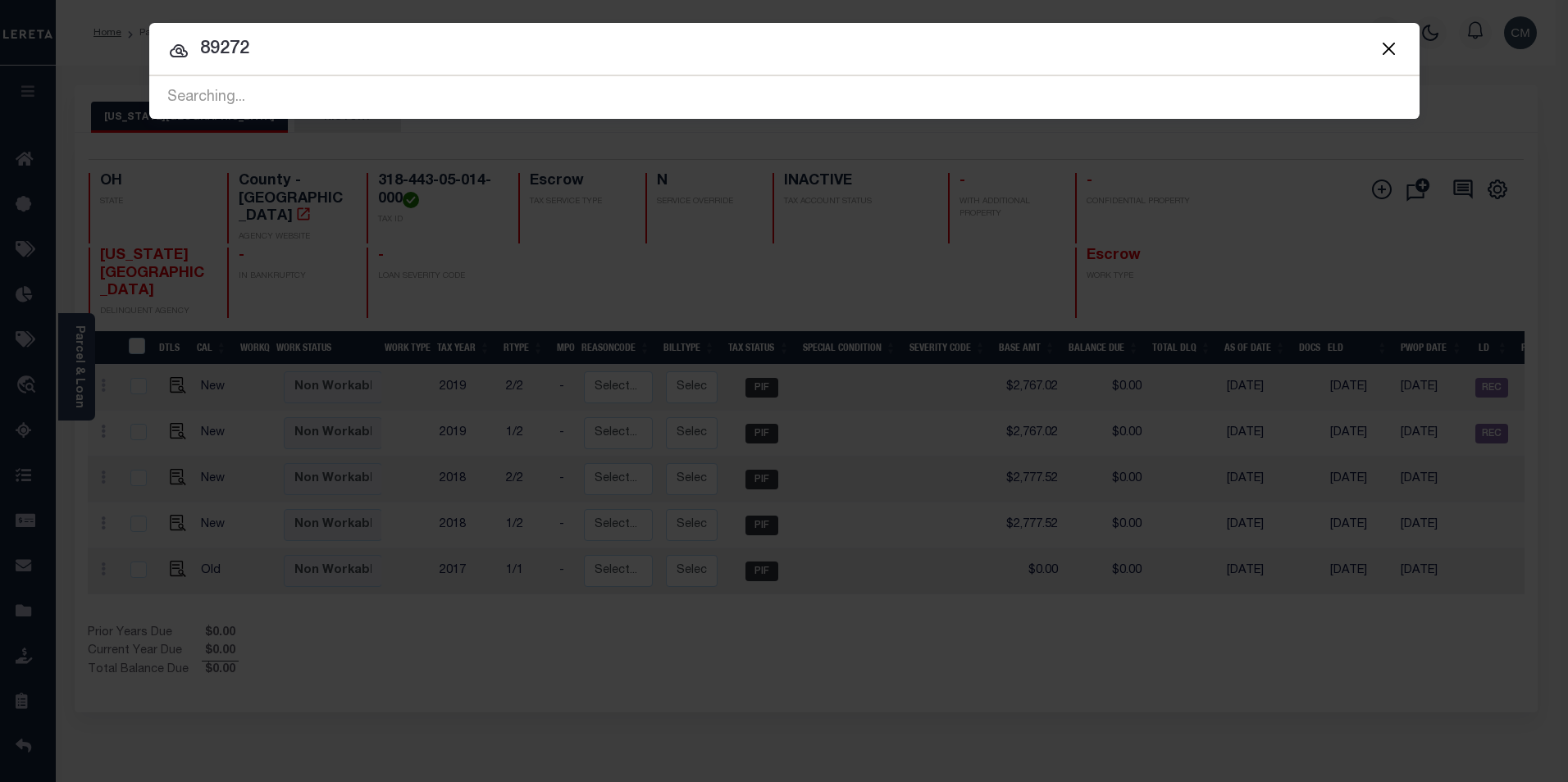
type input "89272"
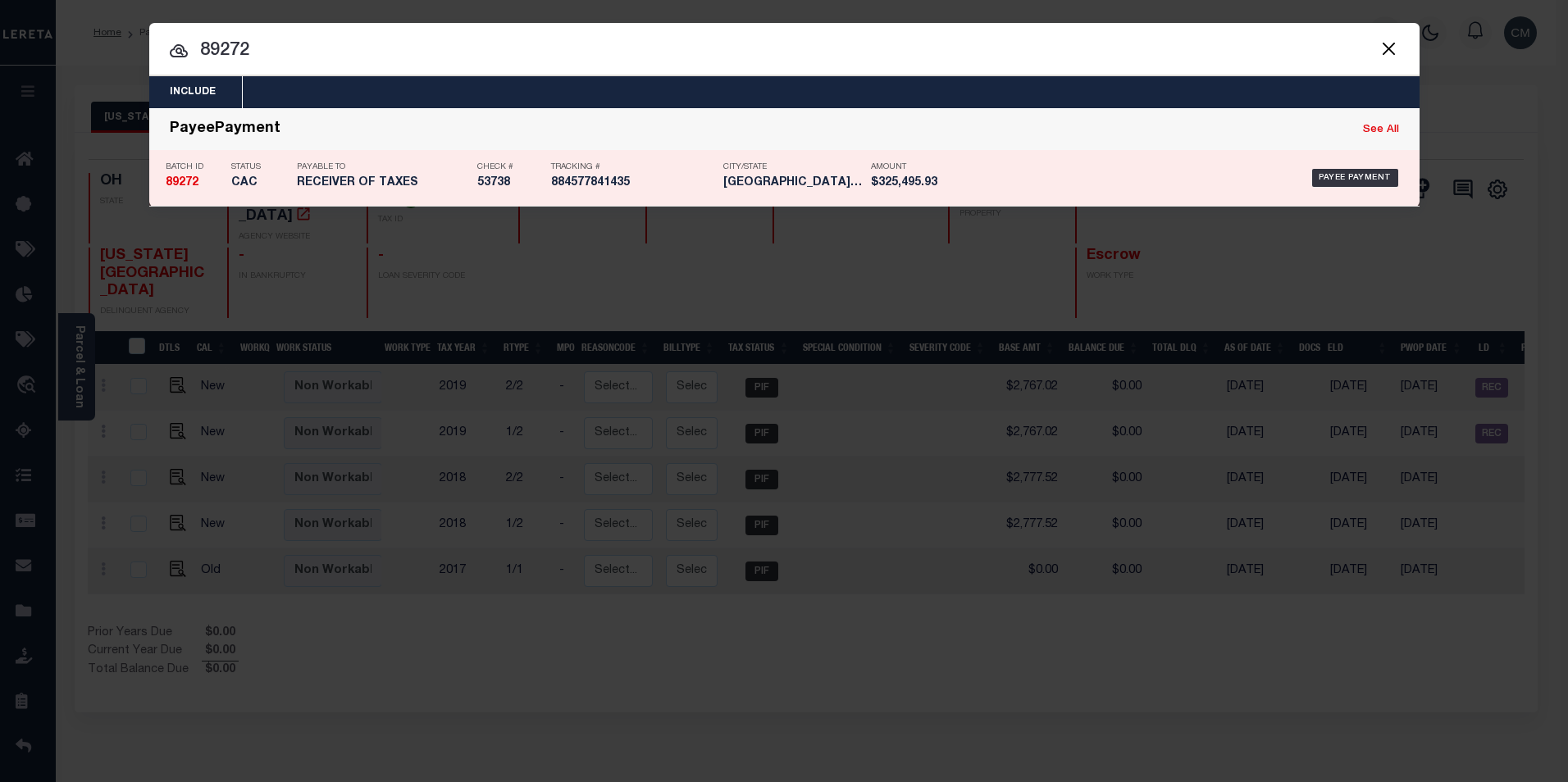
click at [554, 189] on h5 "884577841435" at bounding box center [633, 182] width 164 height 14
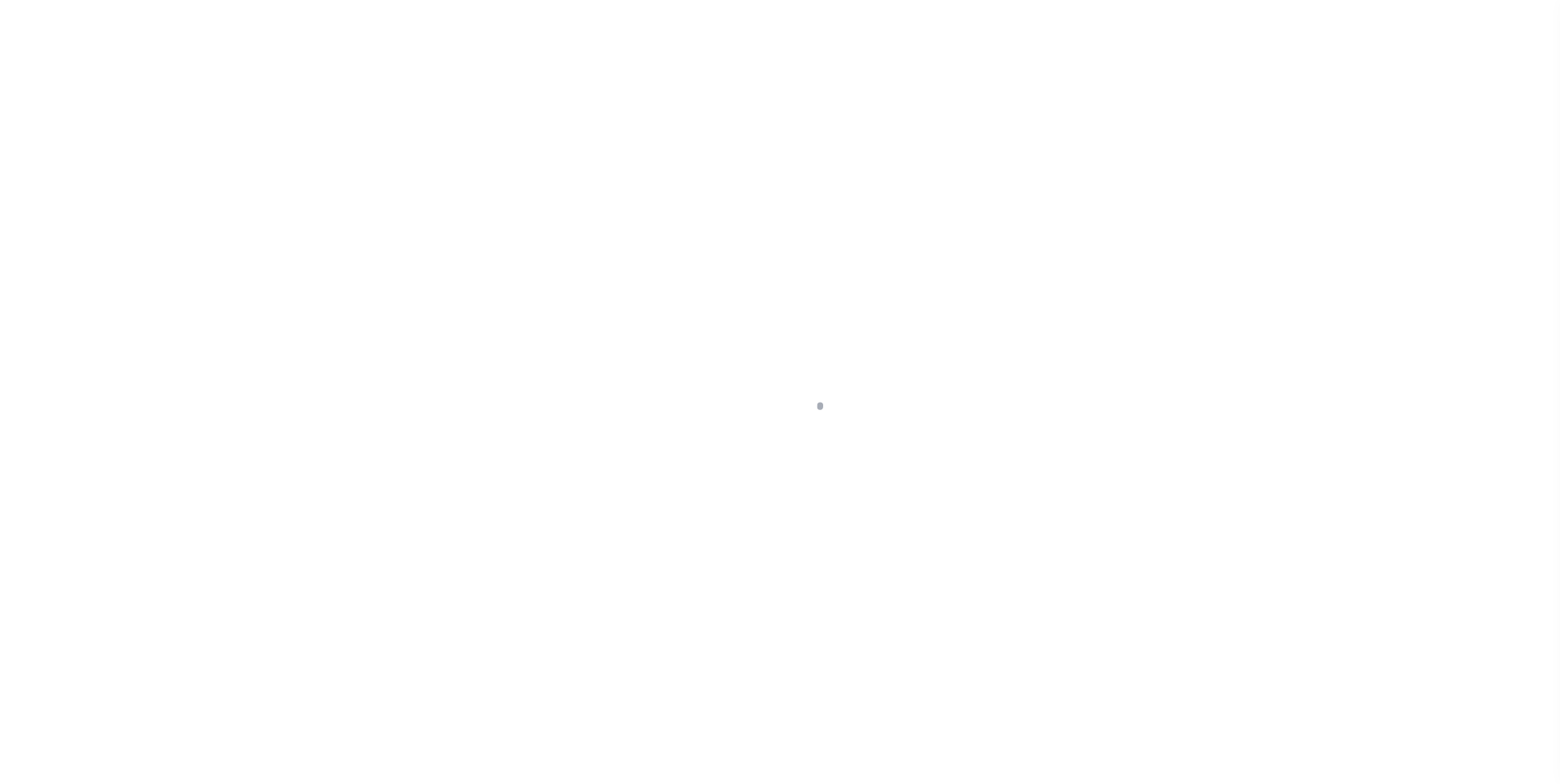
select select "CAC"
select select "CHK"
select select "[PERSON_NAME]"
select select "FDX"
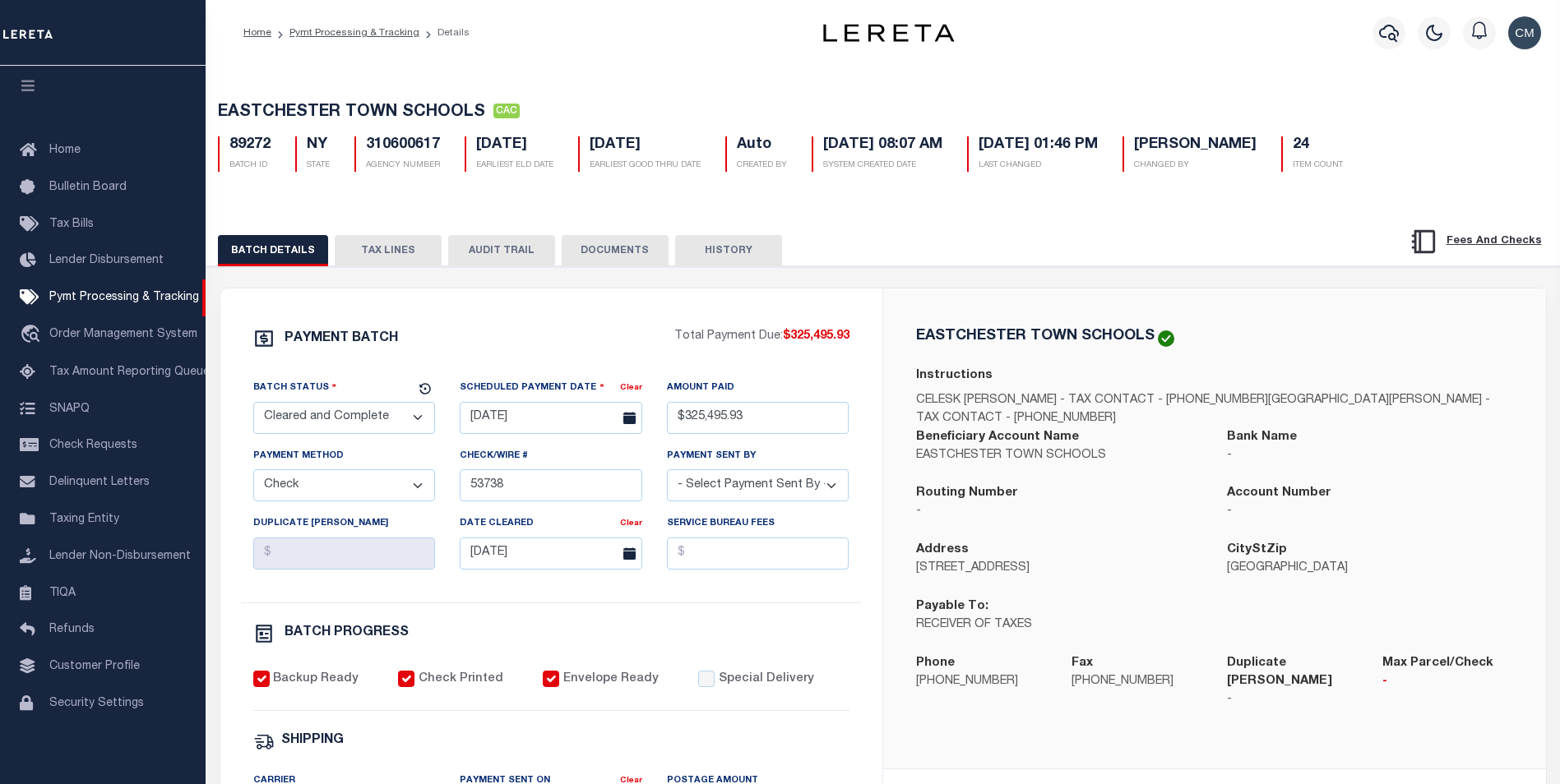
click at [469, 246] on button "AUDIT TRAIL" at bounding box center [501, 251] width 107 height 31
select select "100"
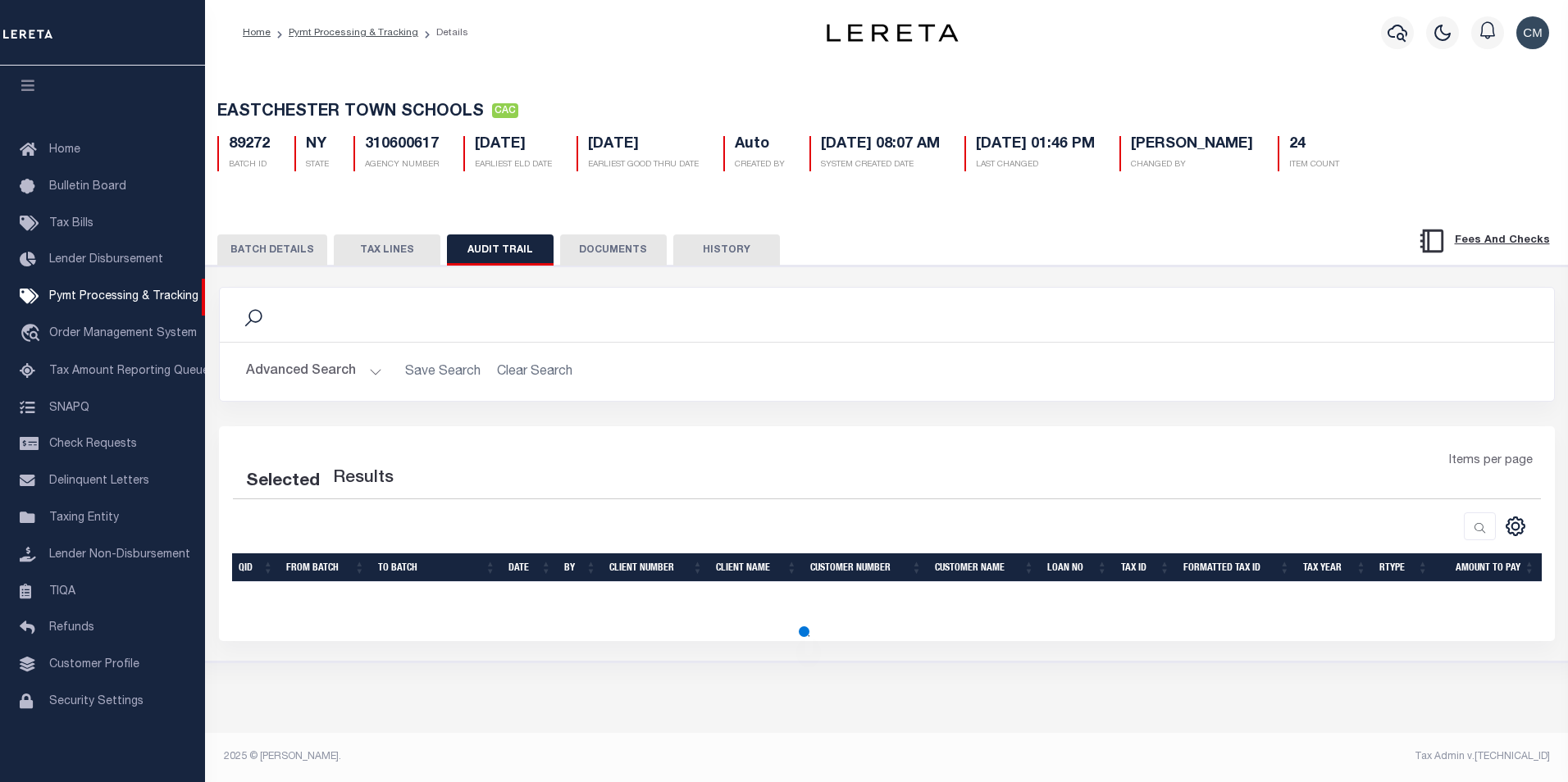
select select "100"
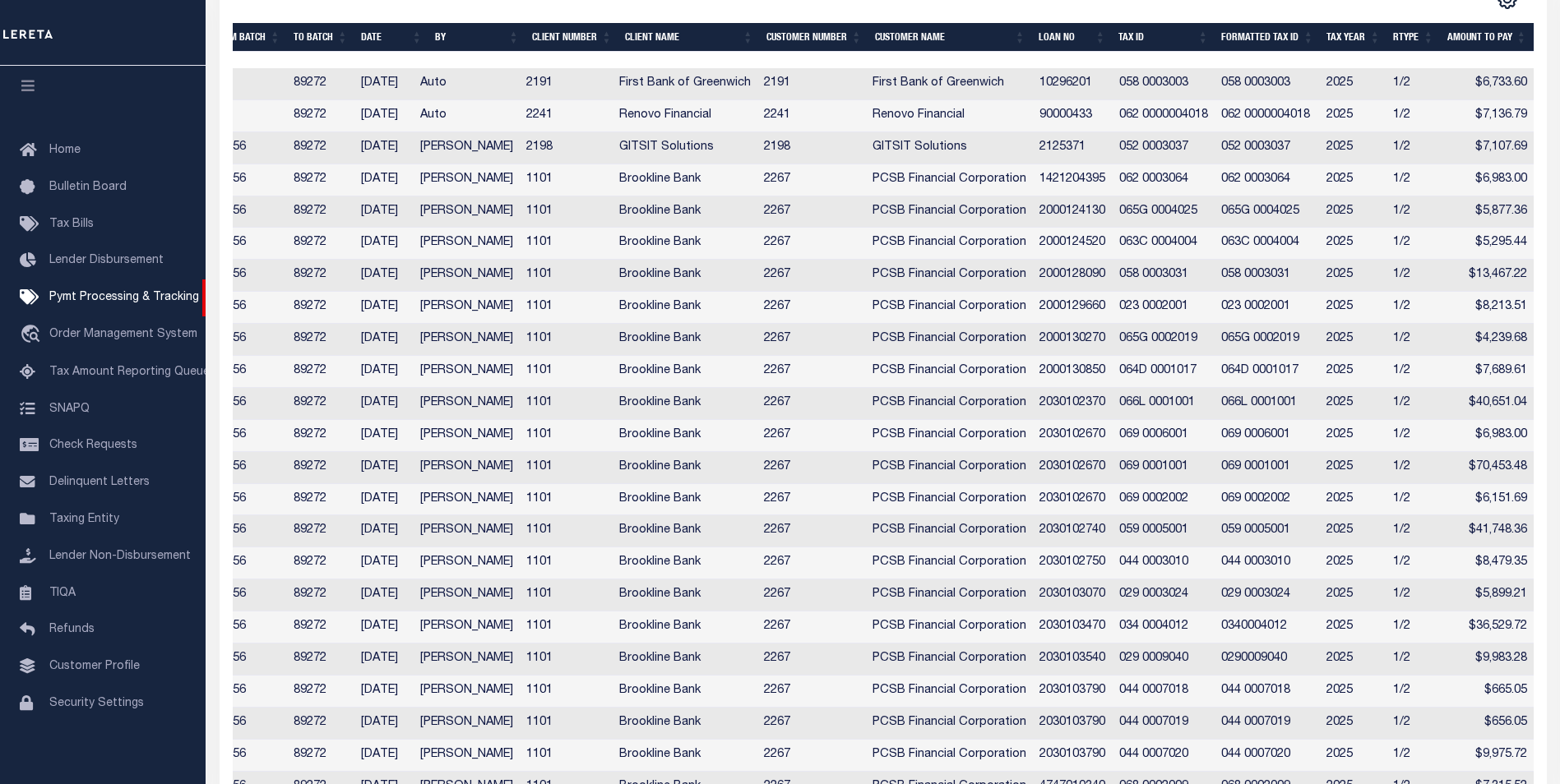
scroll to position [377, 0]
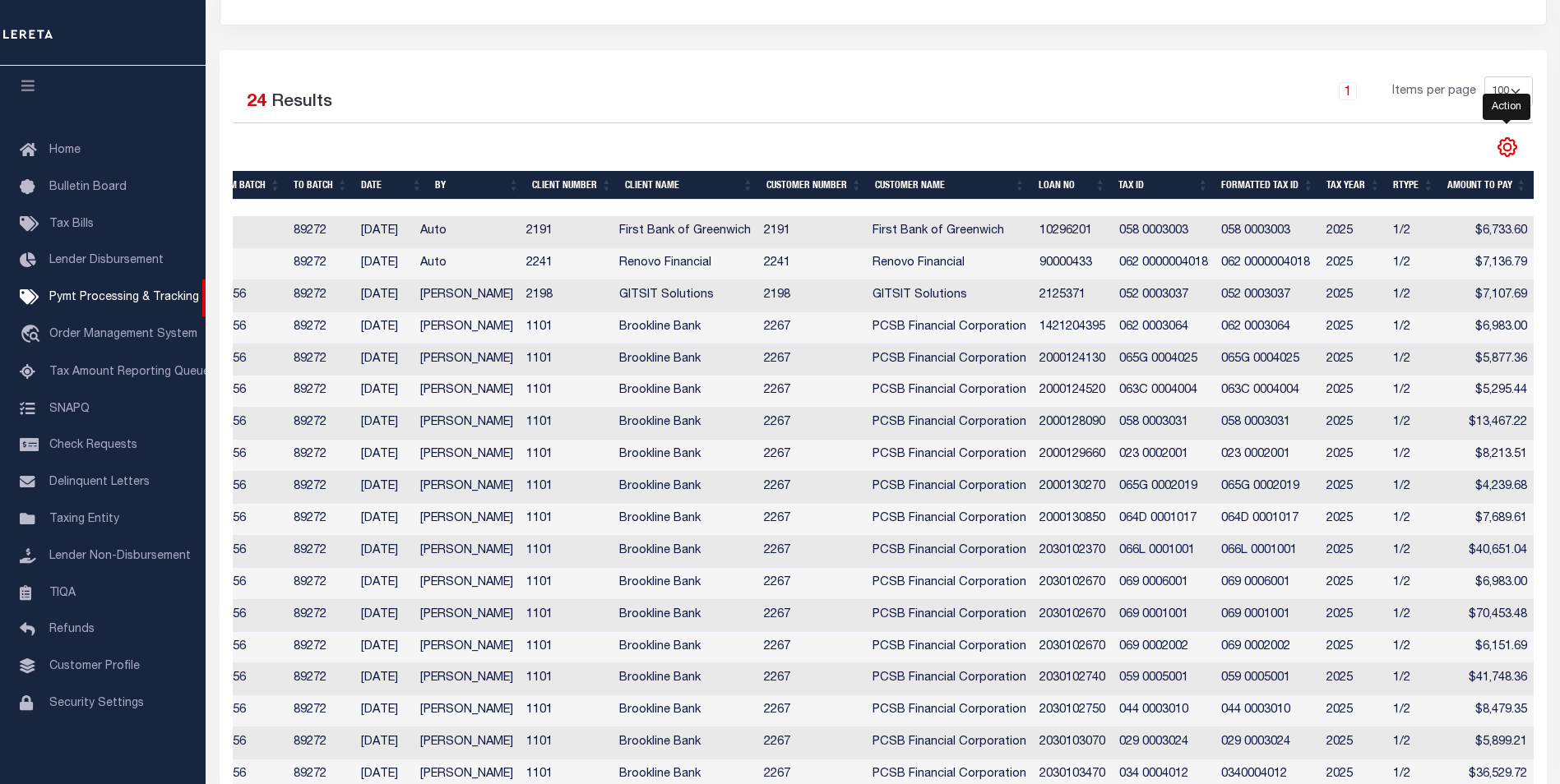
click at [1496, 152] on icon "" at bounding box center [1507, 147] width 21 height 21
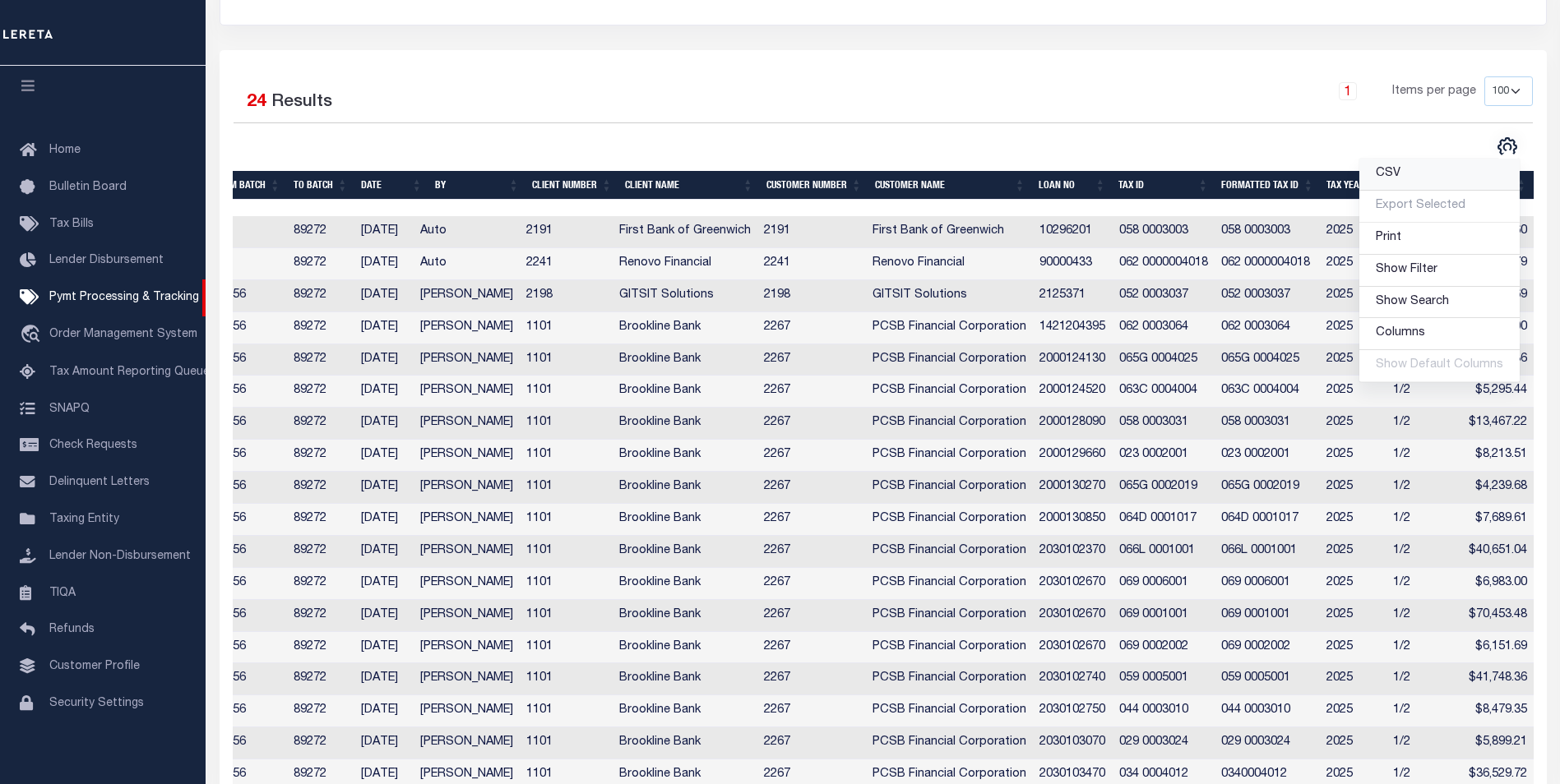
click at [1435, 191] on link "CSV" at bounding box center [1439, 175] width 160 height 32
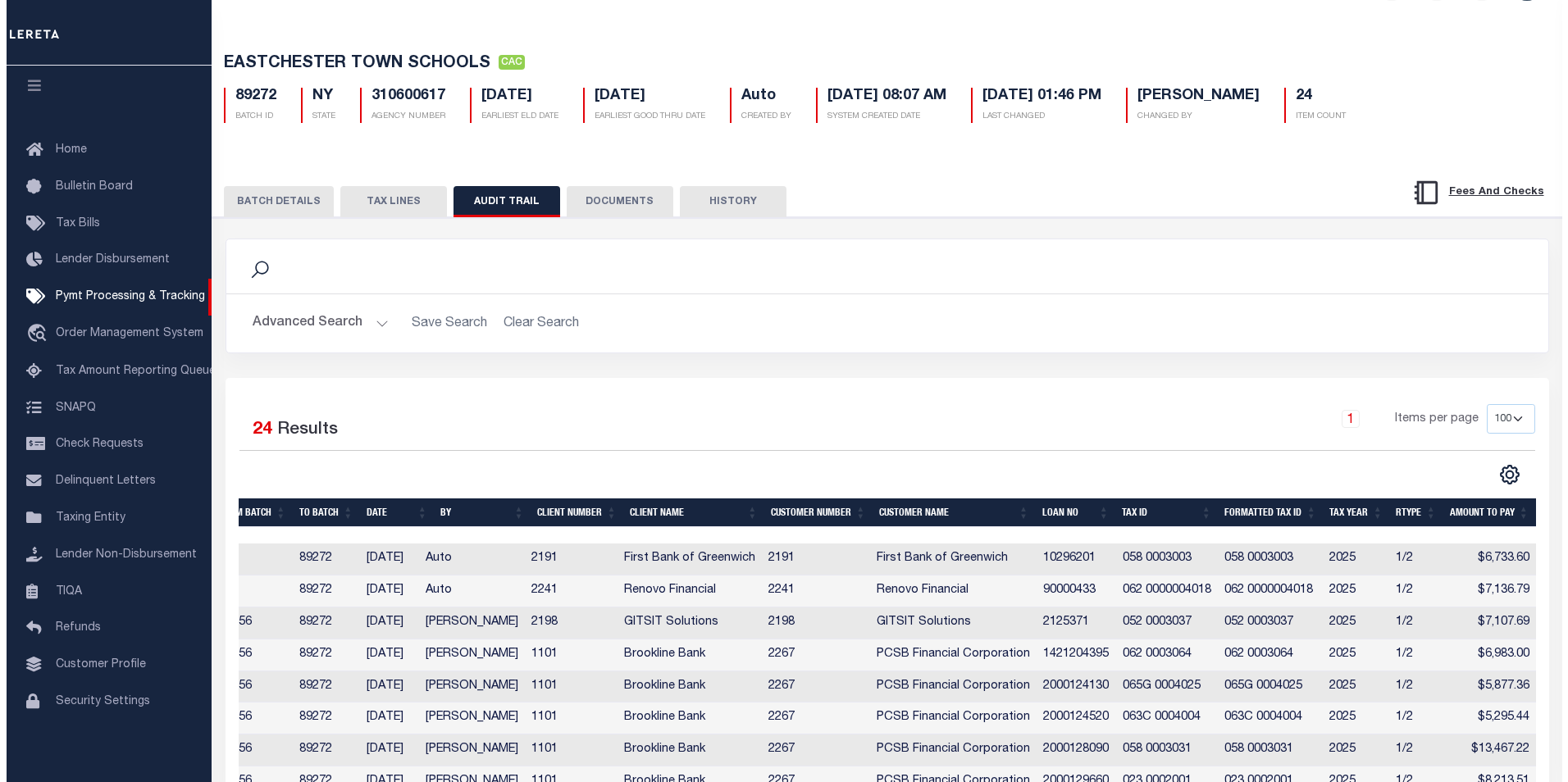
scroll to position [0, 0]
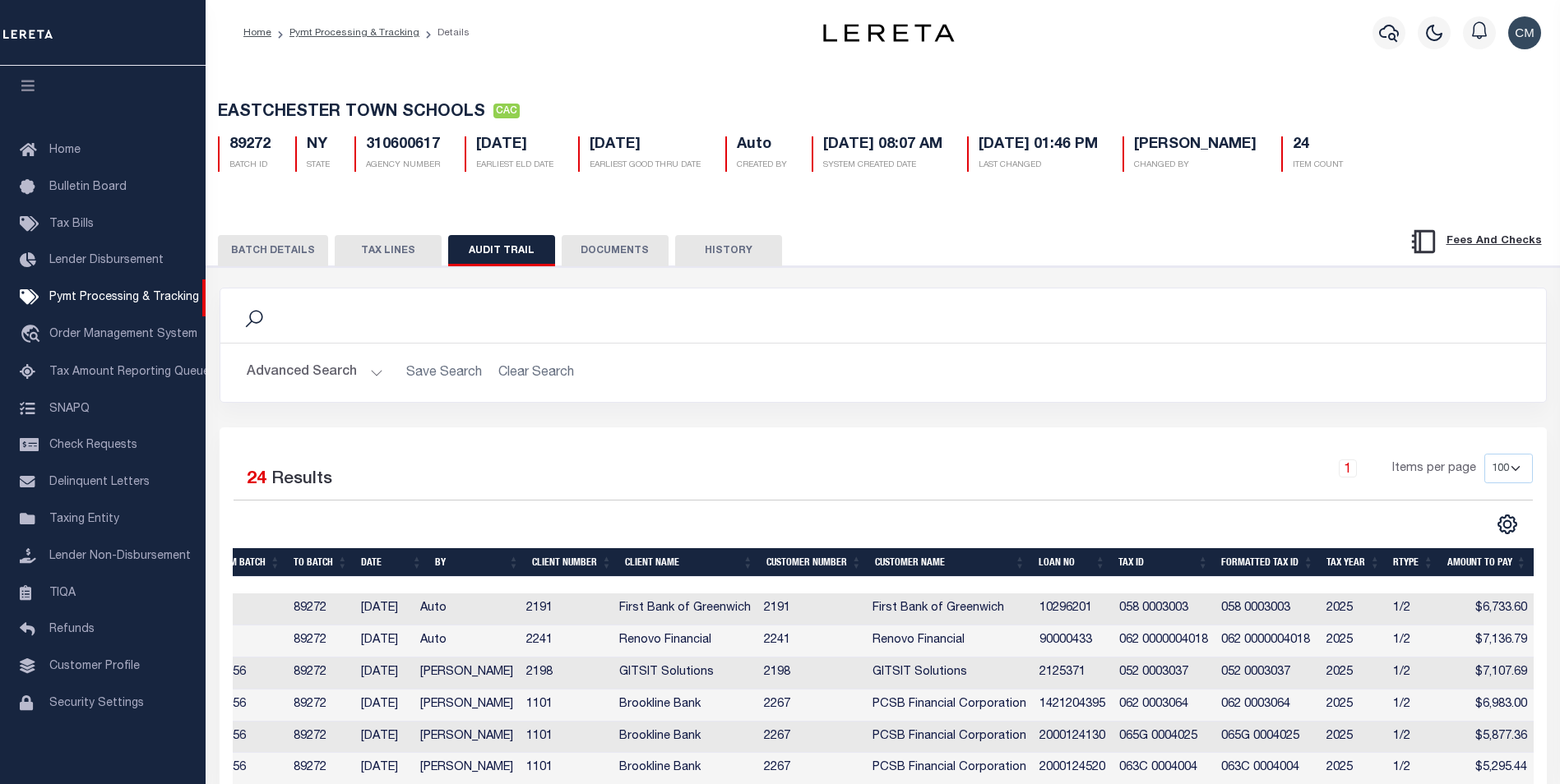
click at [1003, 50] on div "Profile Sign out" at bounding box center [1272, 32] width 549 height 57
click at [1396, 31] on icon "button" at bounding box center [1388, 33] width 20 height 17
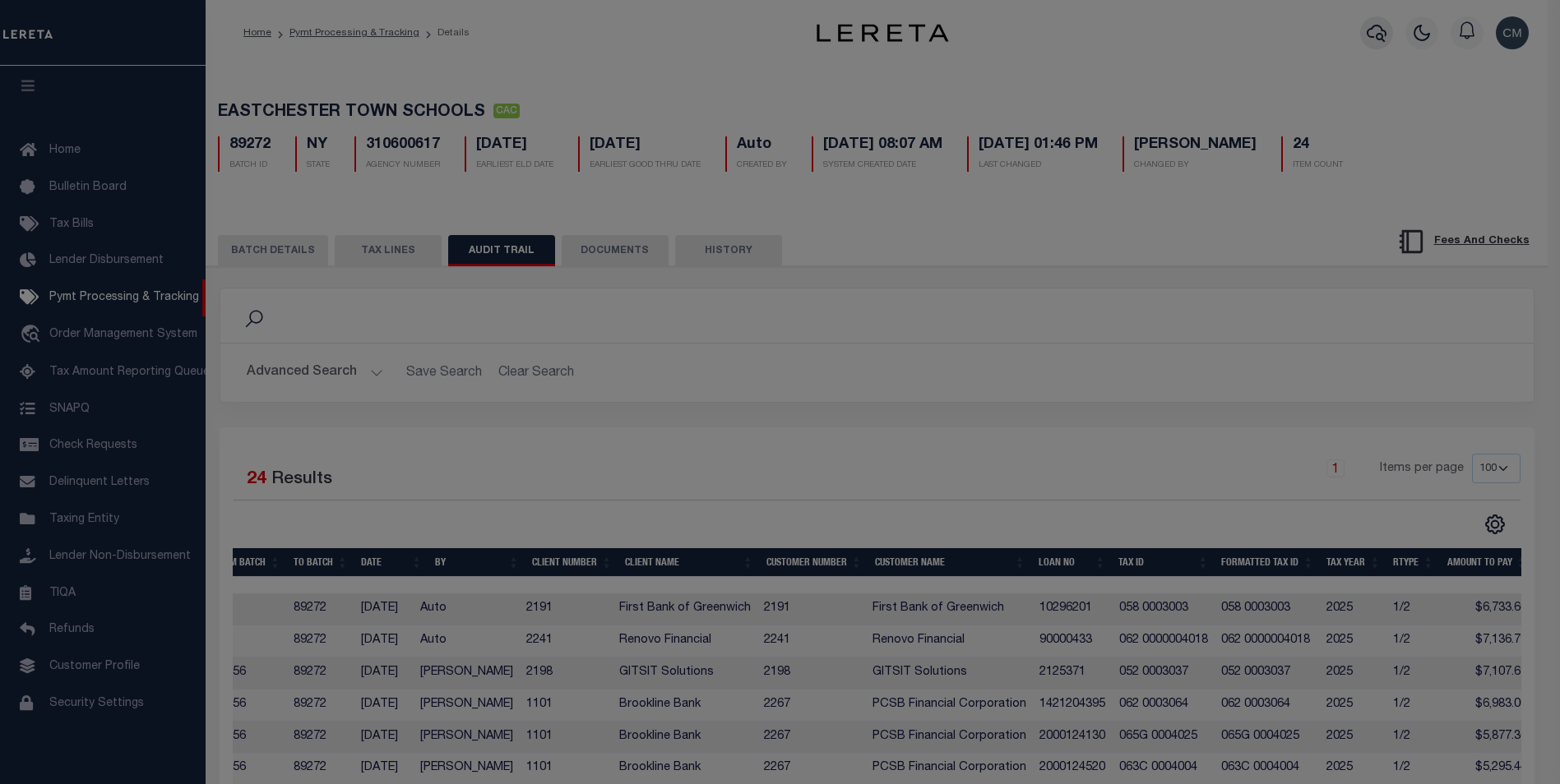
scroll to position [0, 80]
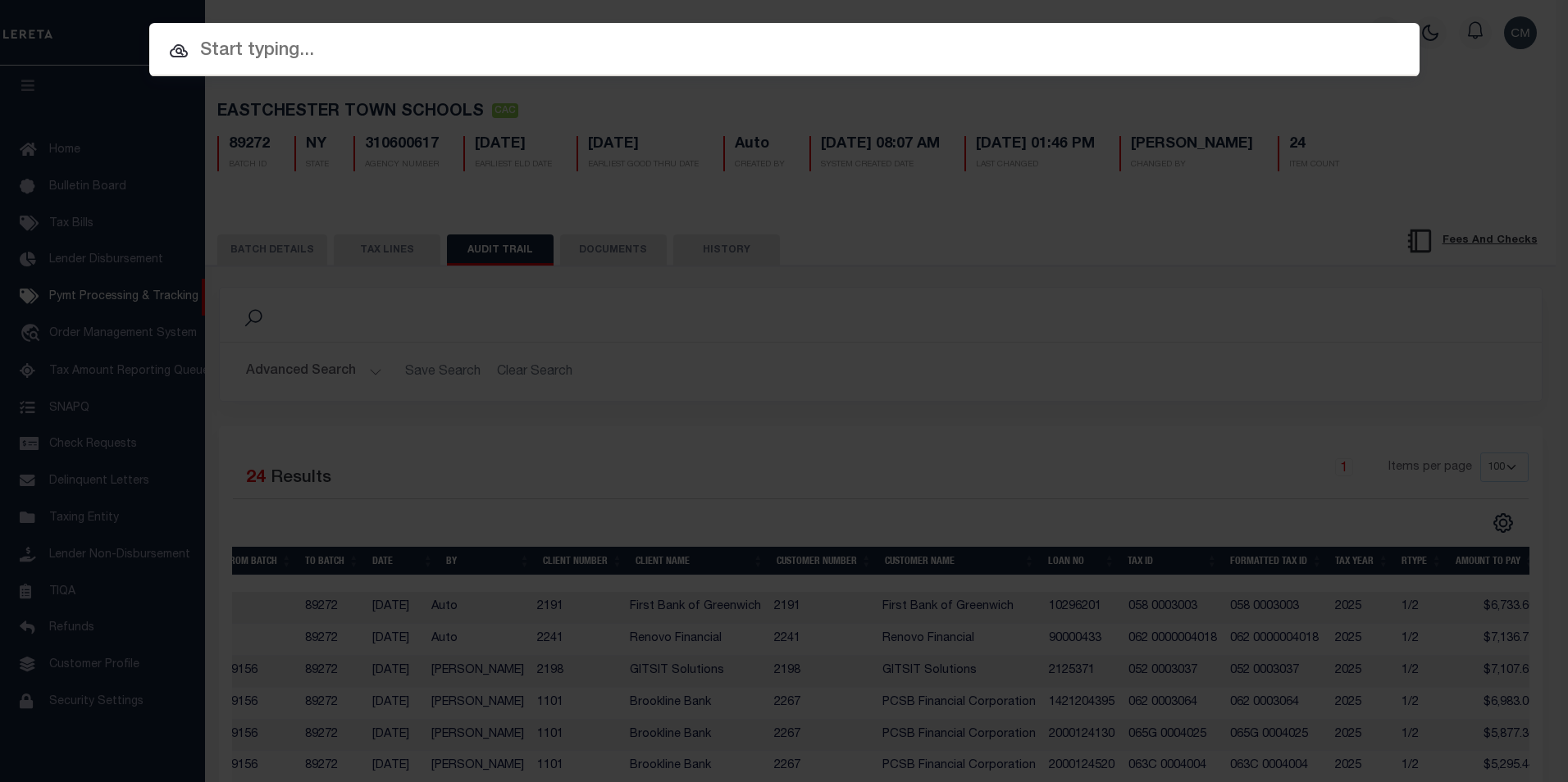
click at [1057, 68] on div at bounding box center [784, 48] width 1270 height 52
click at [1075, 63] on input "text" at bounding box center [784, 51] width 1270 height 29
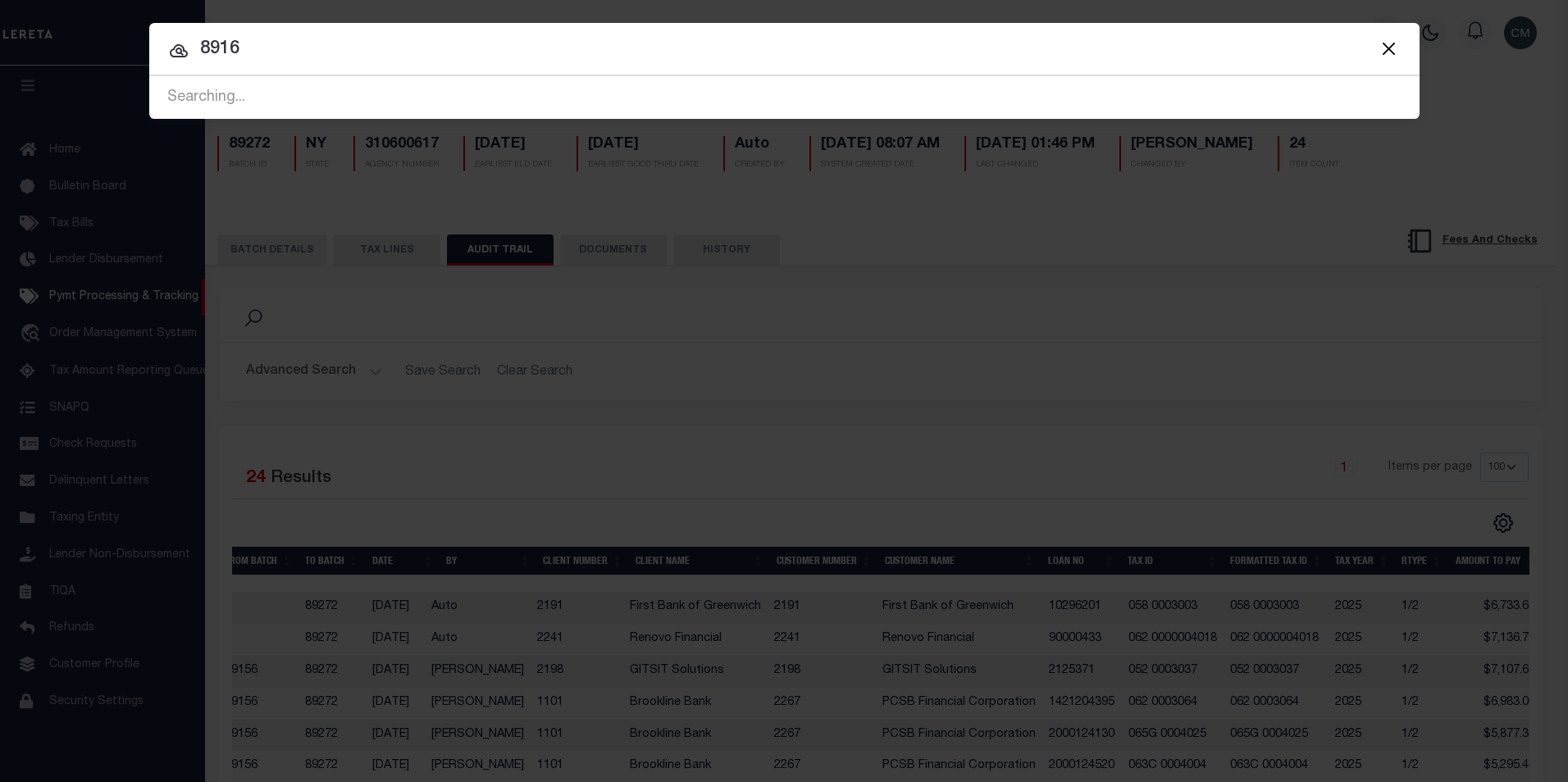
type input "89160"
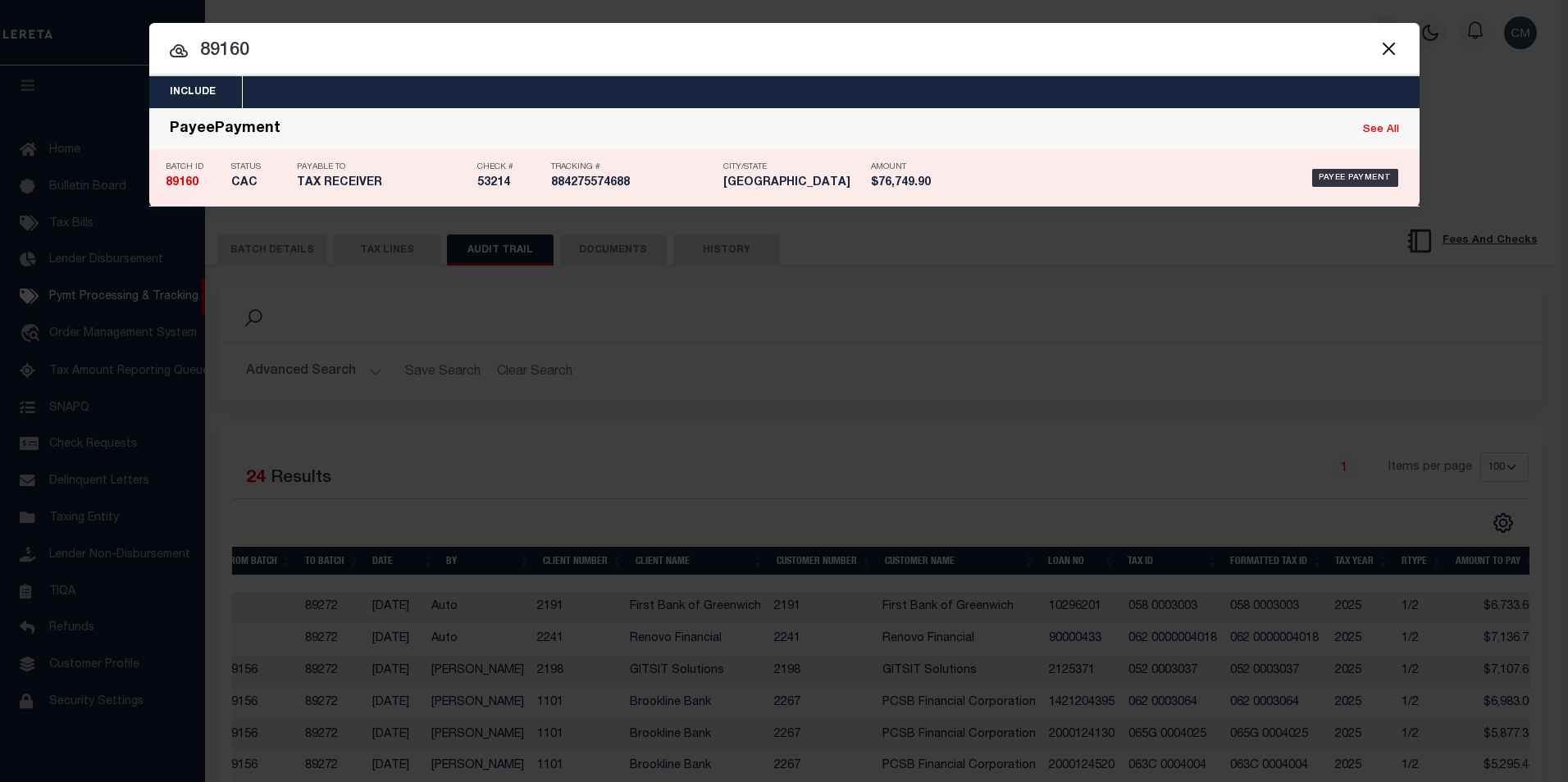
click at [443, 176] on div "Payable To TAX RECEIVER" at bounding box center [382, 178] width 172 height 48
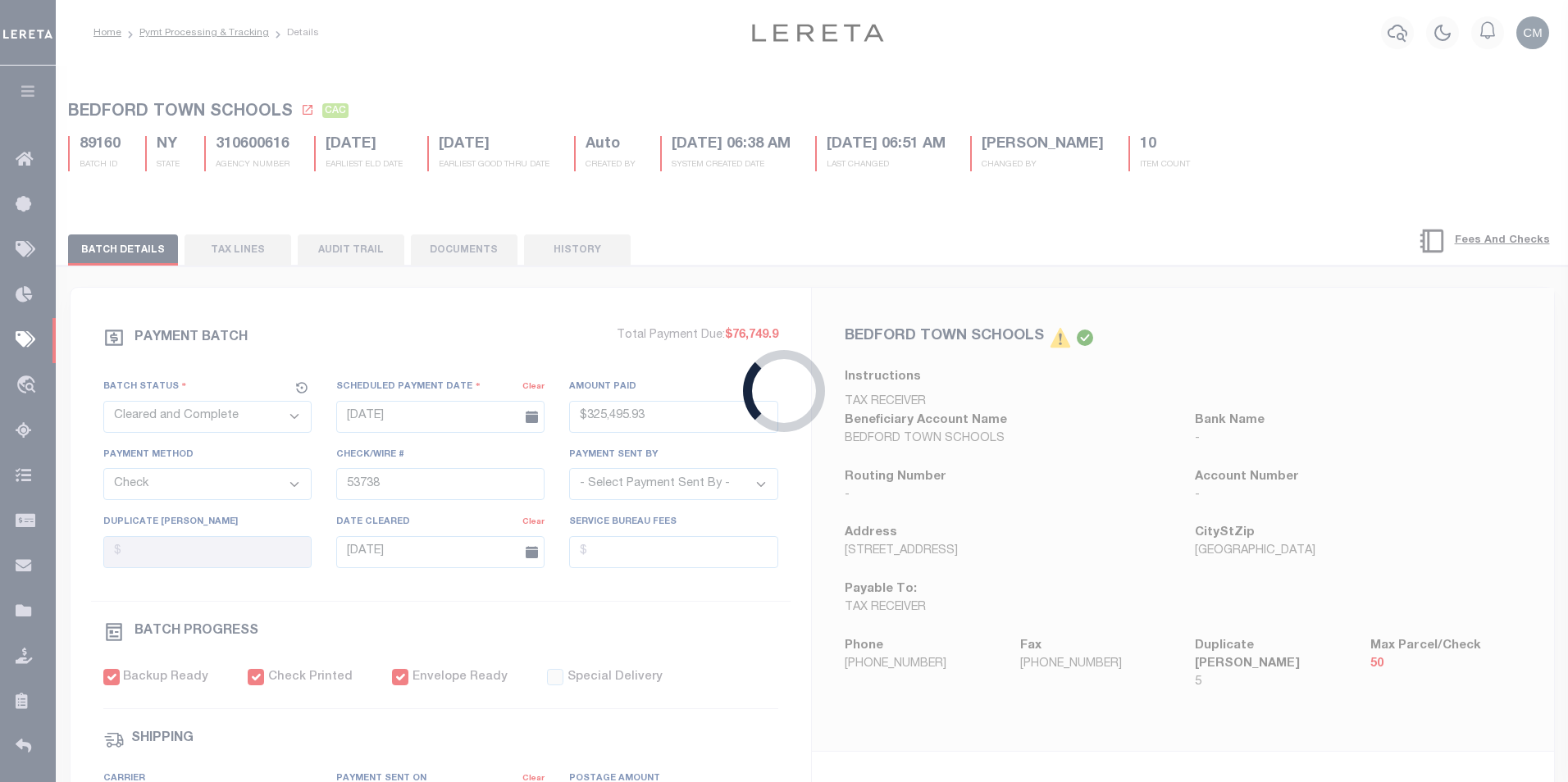
type input "09/10/2025"
type input "$76,749.9"
type input "53214"
select select "Little, Audria"
type input "$100"
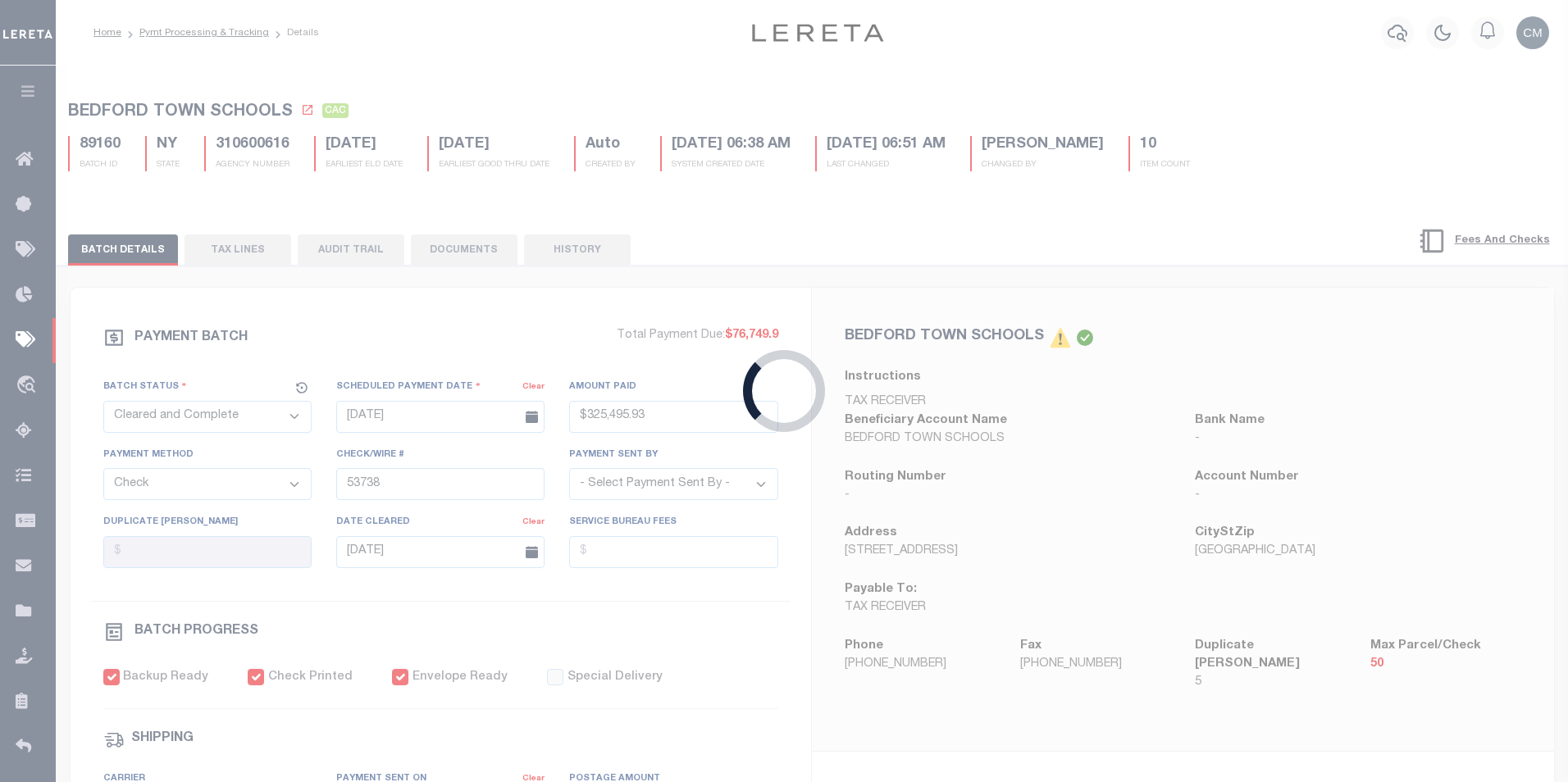
type input "09/17/2025"
type input "09/10/2025"
type input "884275574688"
type input "M.Krebs"
type input "09/12/2025"
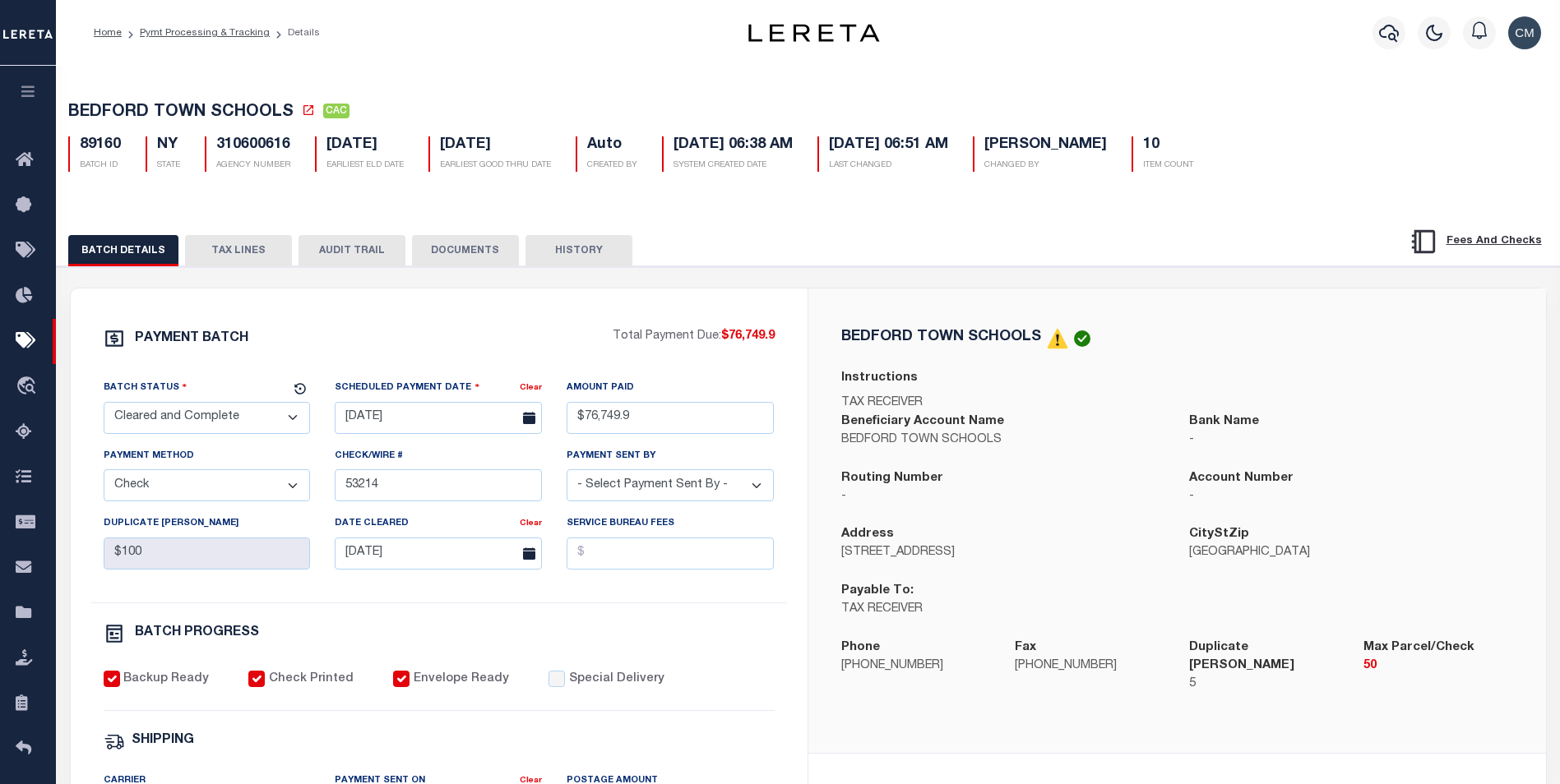
click at [344, 243] on button "AUDIT TRAIL" at bounding box center [352, 251] width 107 height 31
select select "100"
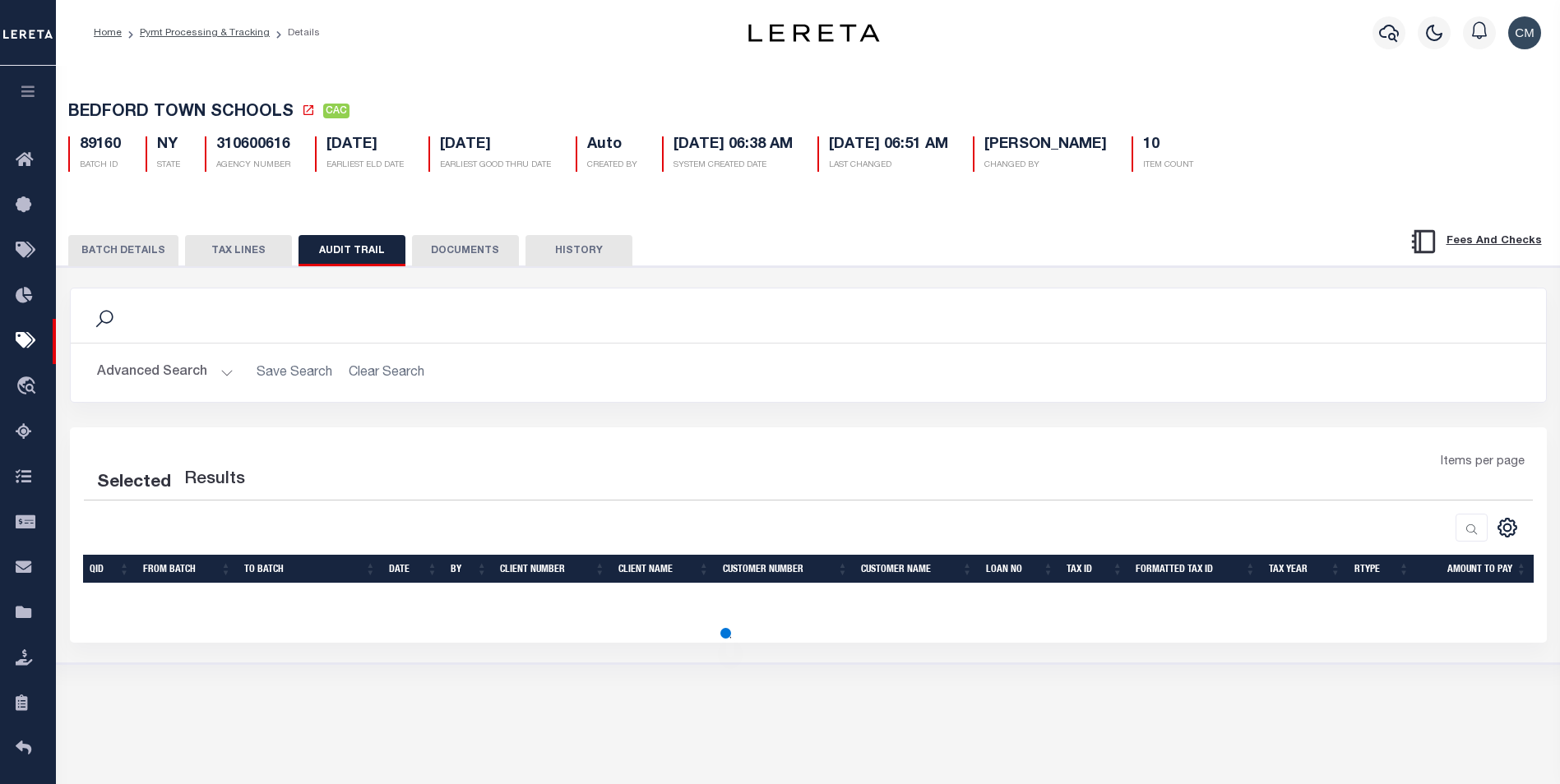
select select "100"
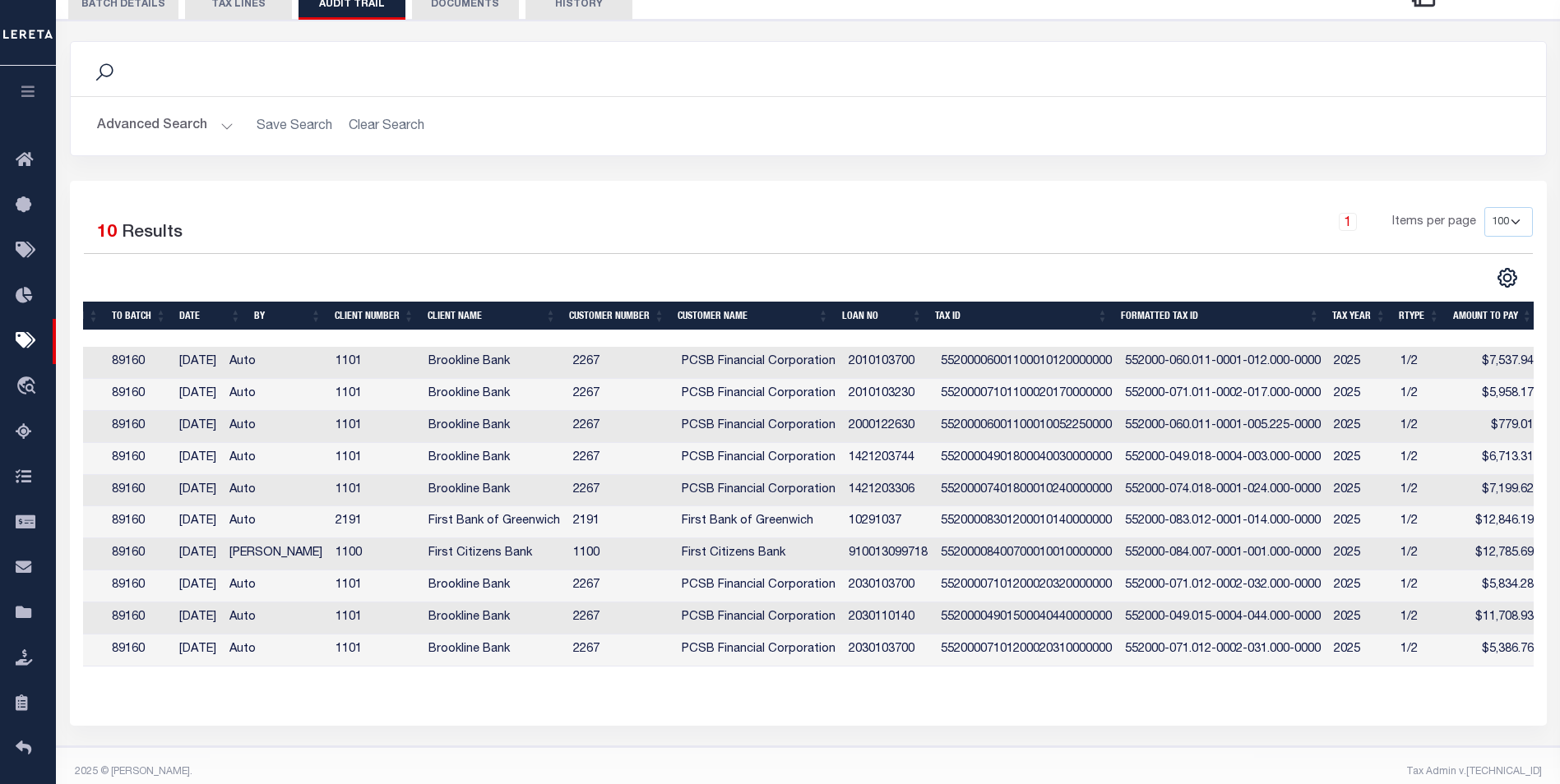
scroll to position [0, 130]
click at [1430, 684] on div "QID FROM BATCH TO BATCH DATE BY CLIENT NUMBER CLIENT NAME CUSTOMER NUMBER Custo…" at bounding box center [808, 497] width 1450 height 392
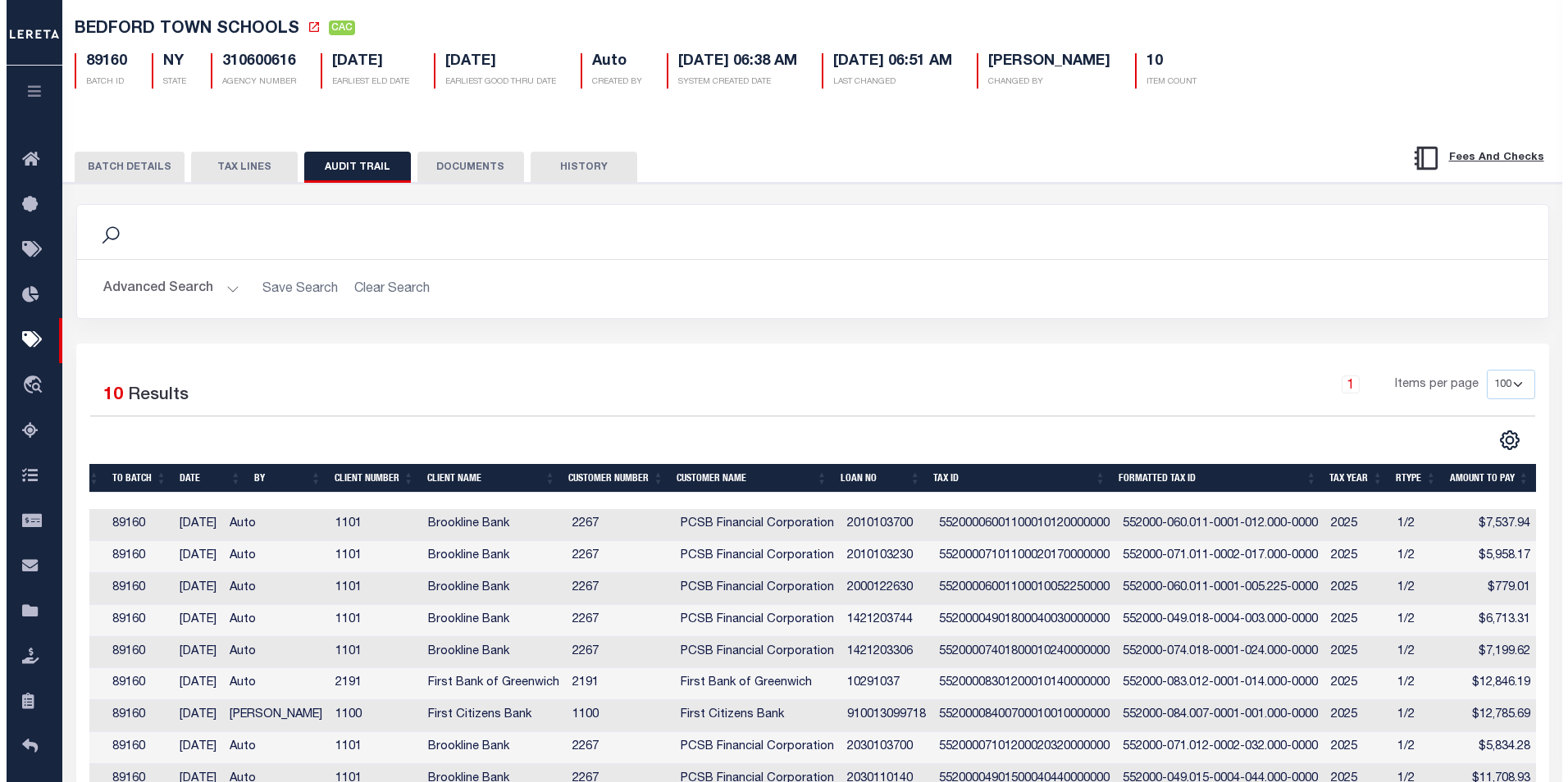
scroll to position [0, 0]
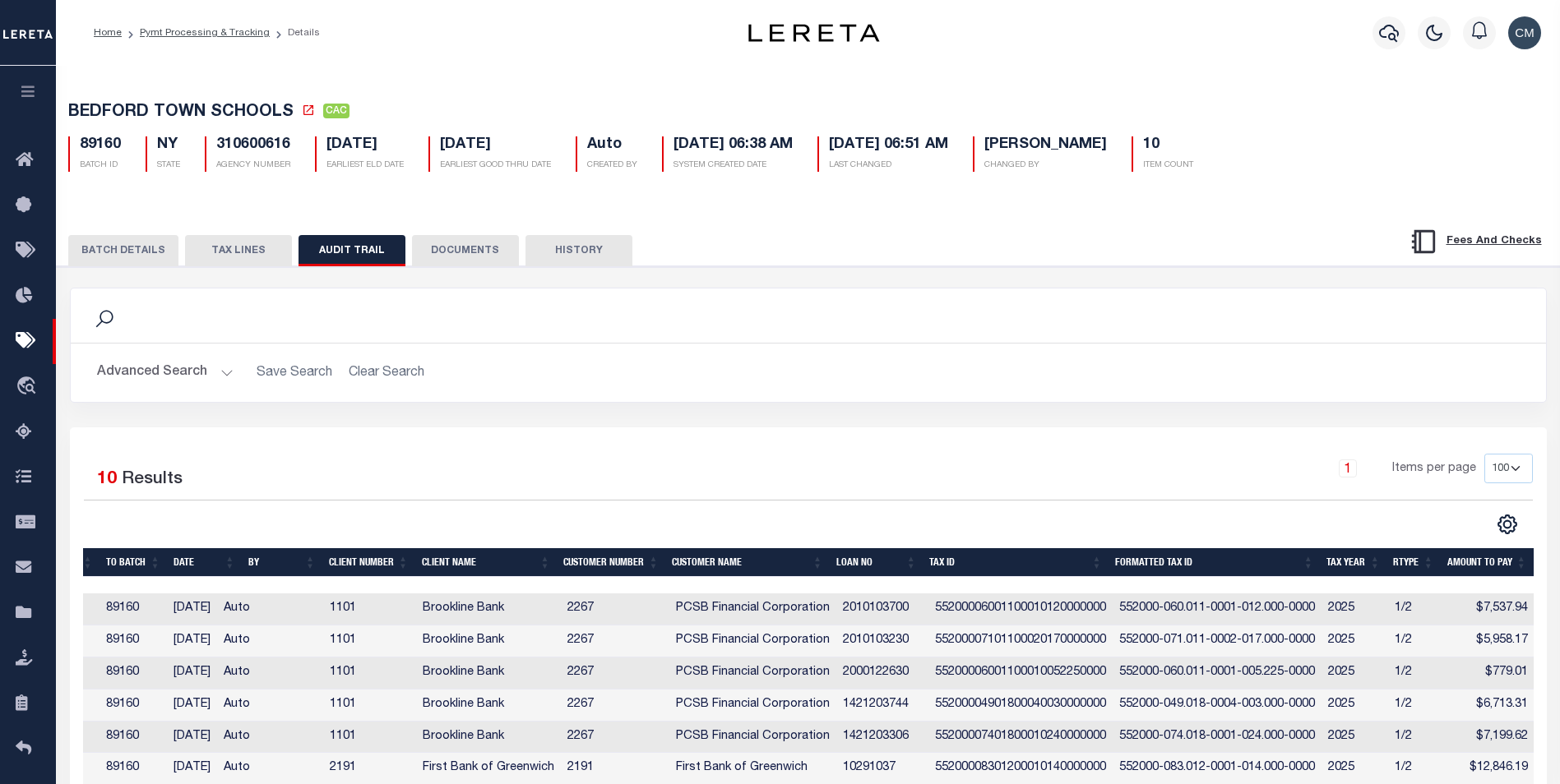
click at [1407, 33] on div at bounding box center [1388, 32] width 45 height 57
click at [1370, 33] on div at bounding box center [1388, 32] width 45 height 57
click at [1388, 41] on icon "button" at bounding box center [1388, 32] width 20 height 20
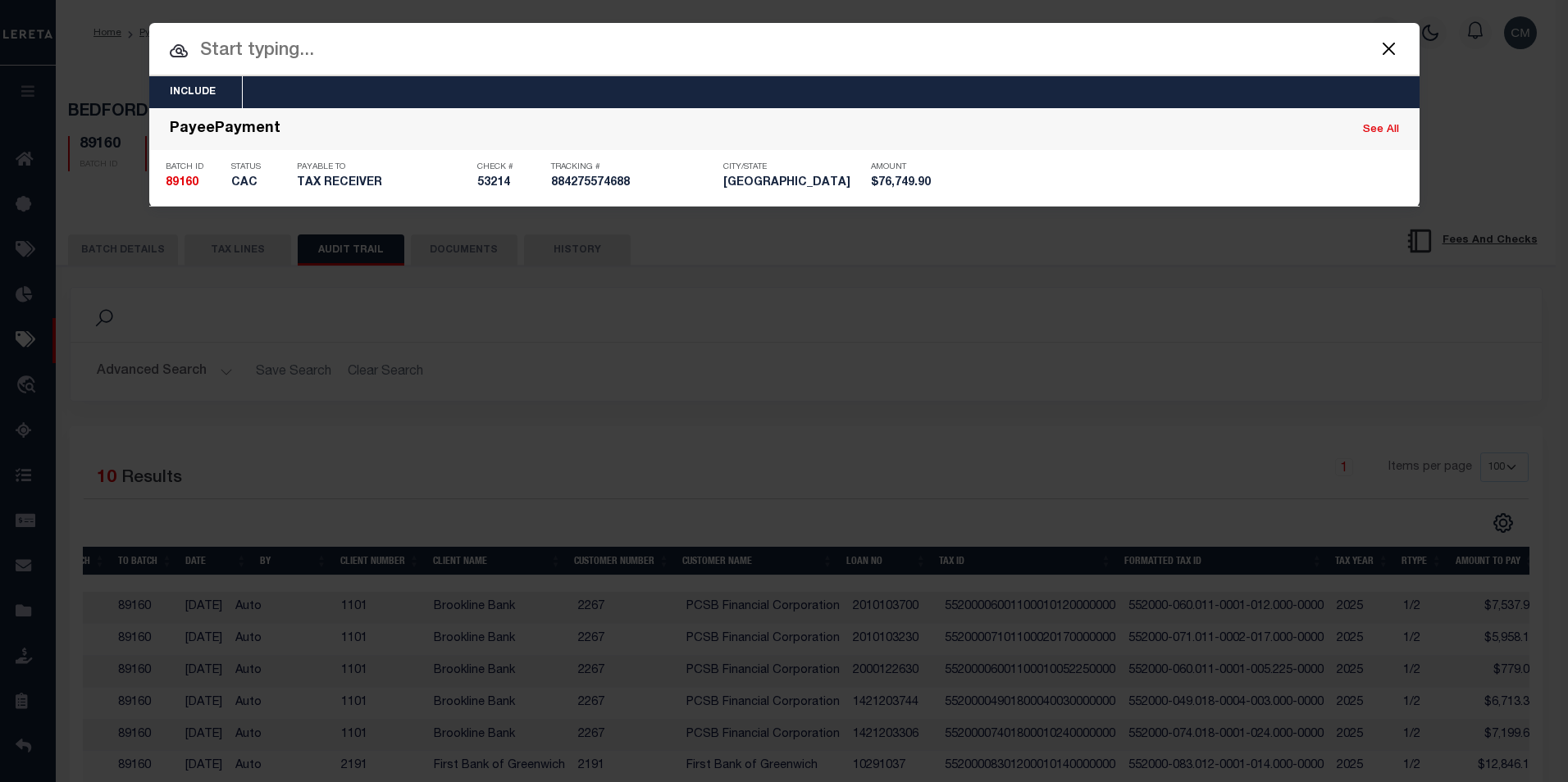
click at [777, 62] on input "text" at bounding box center [784, 51] width 1270 height 29
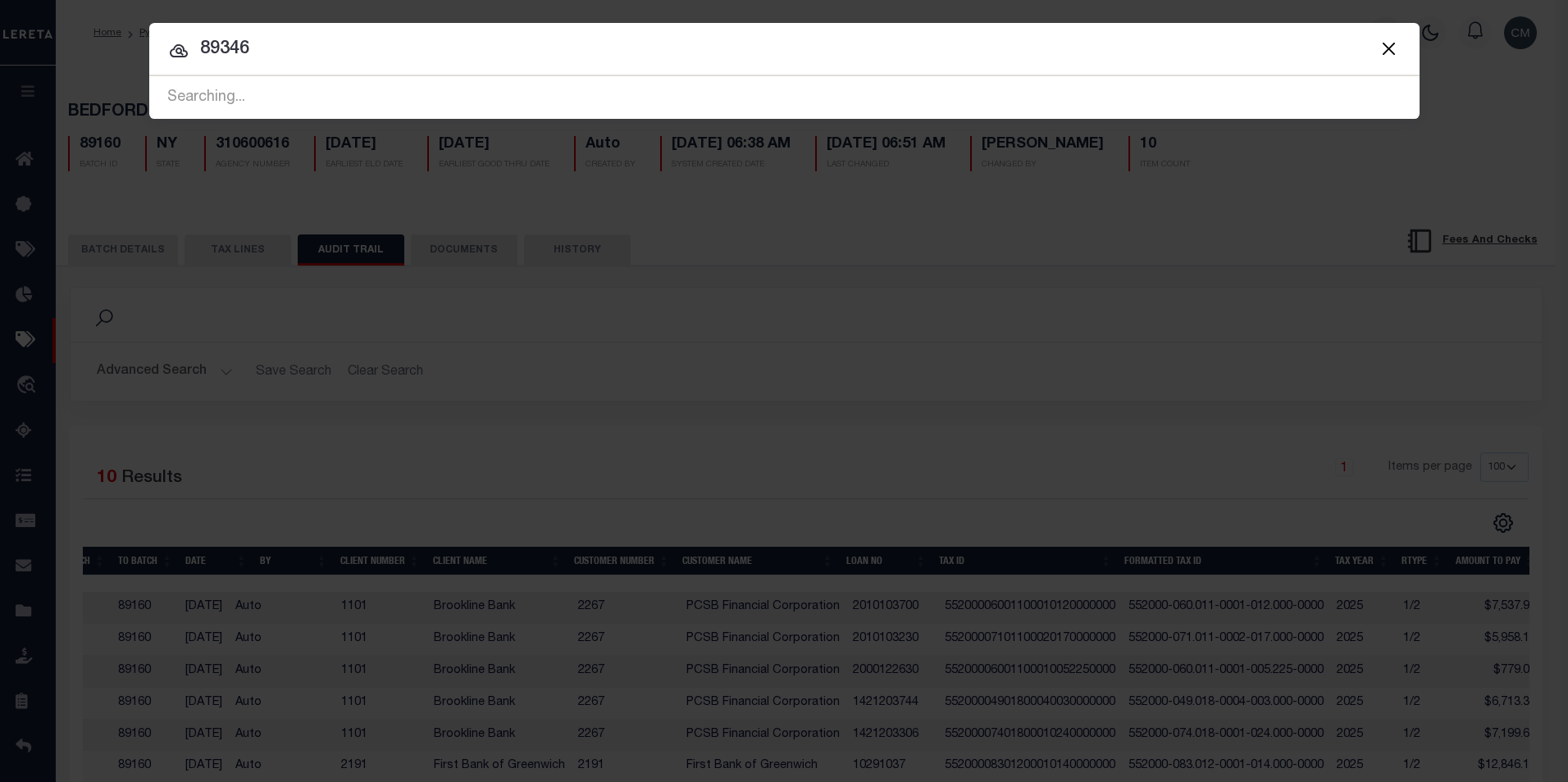
type input "89346"
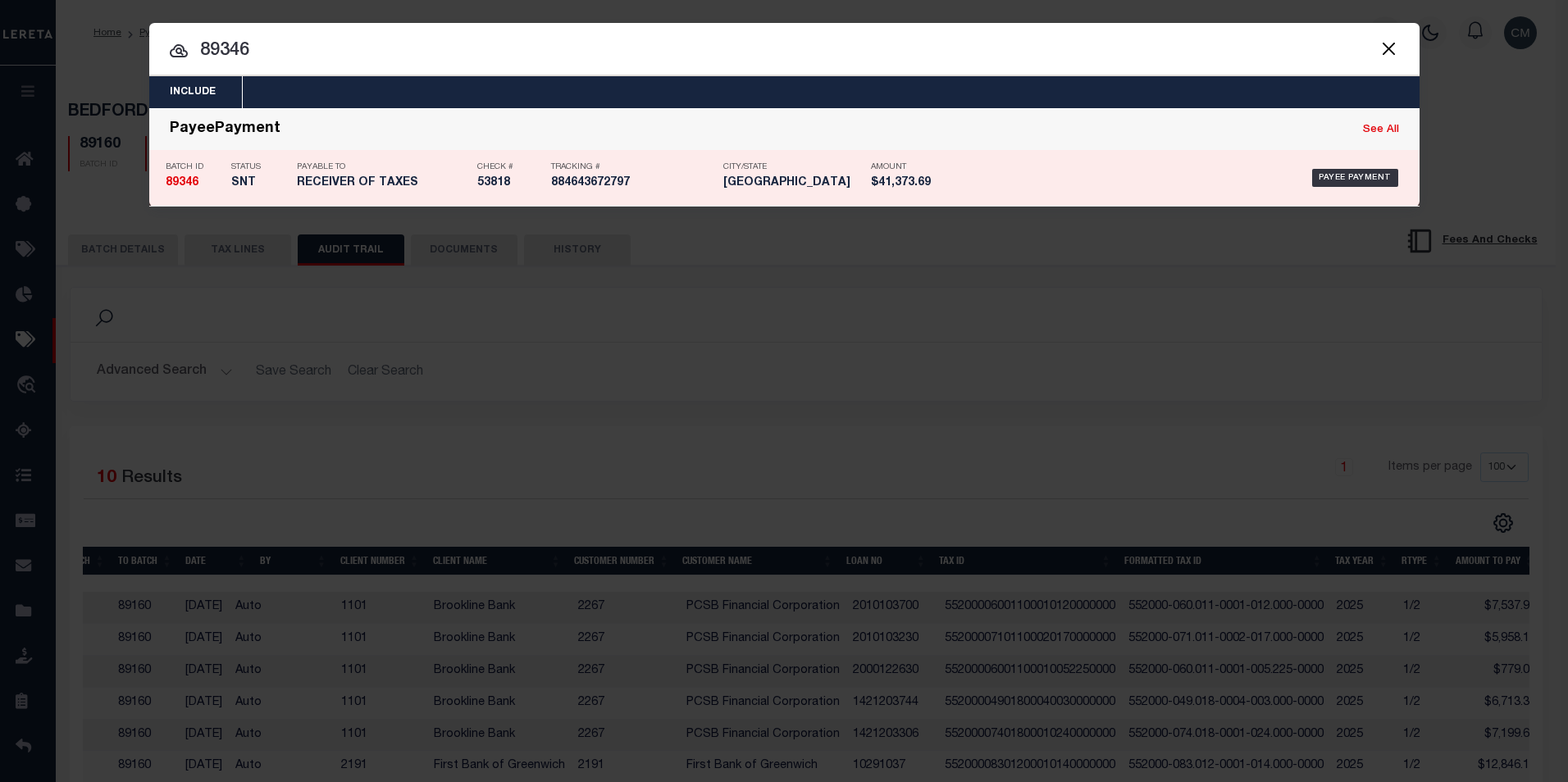
click at [660, 199] on div "Tracking # 884643672797" at bounding box center [633, 178] width 164 height 48
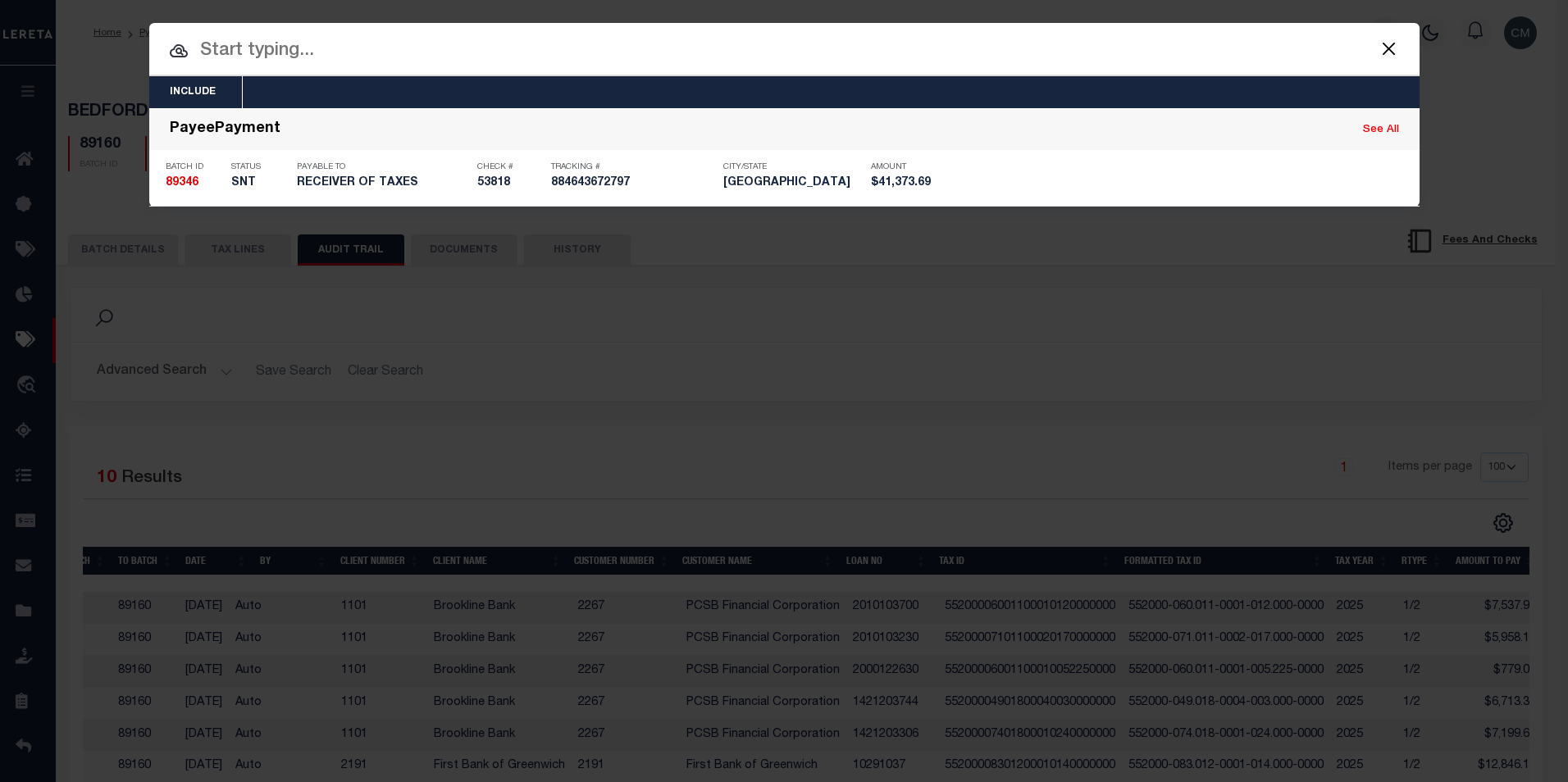
select select "SNT"
type input "[DATE]"
type input "$41,373.69"
type input "53818"
select select "[PERSON_NAME]"
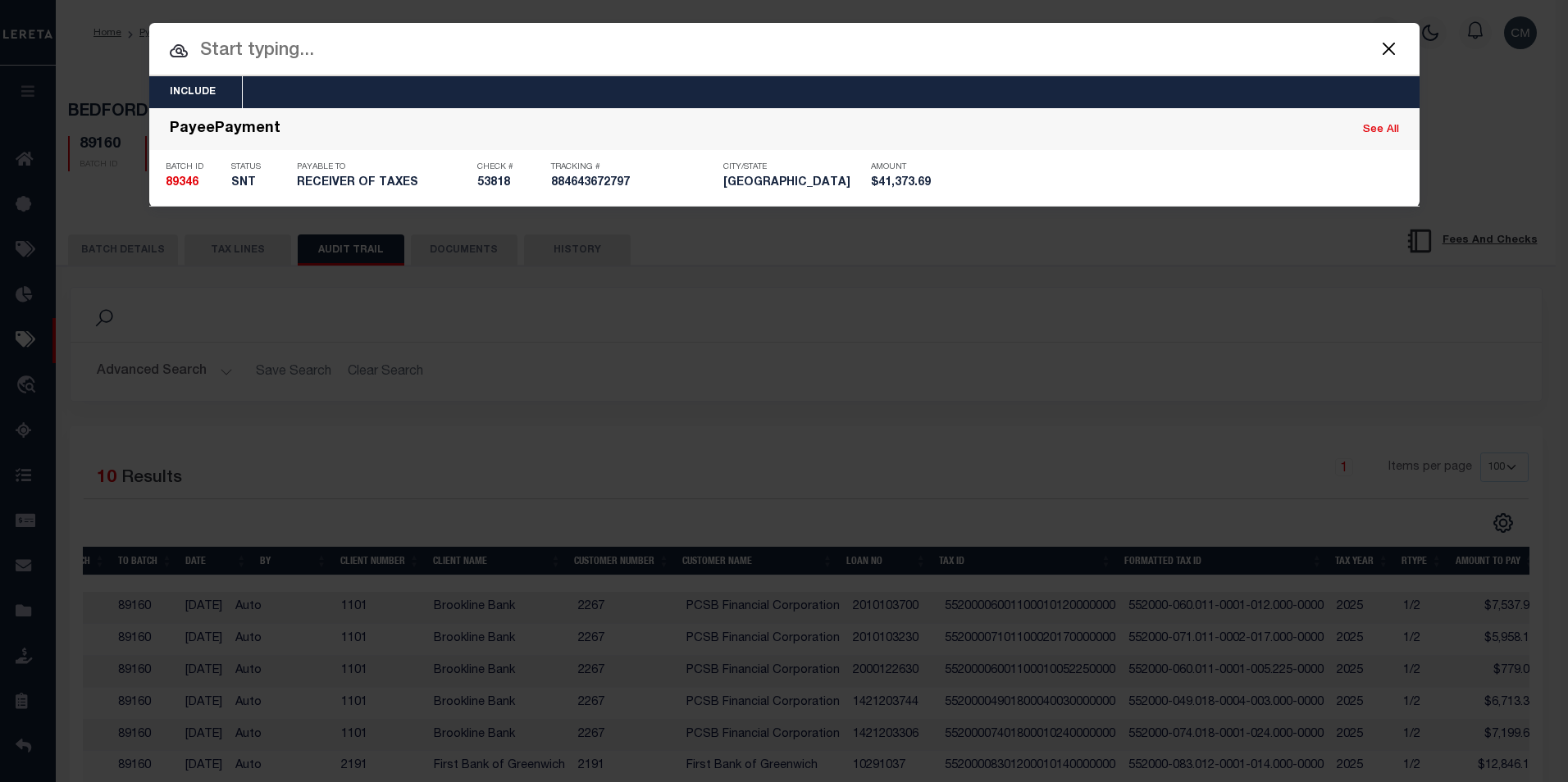
type input "[DATE]"
type input "884643672797"
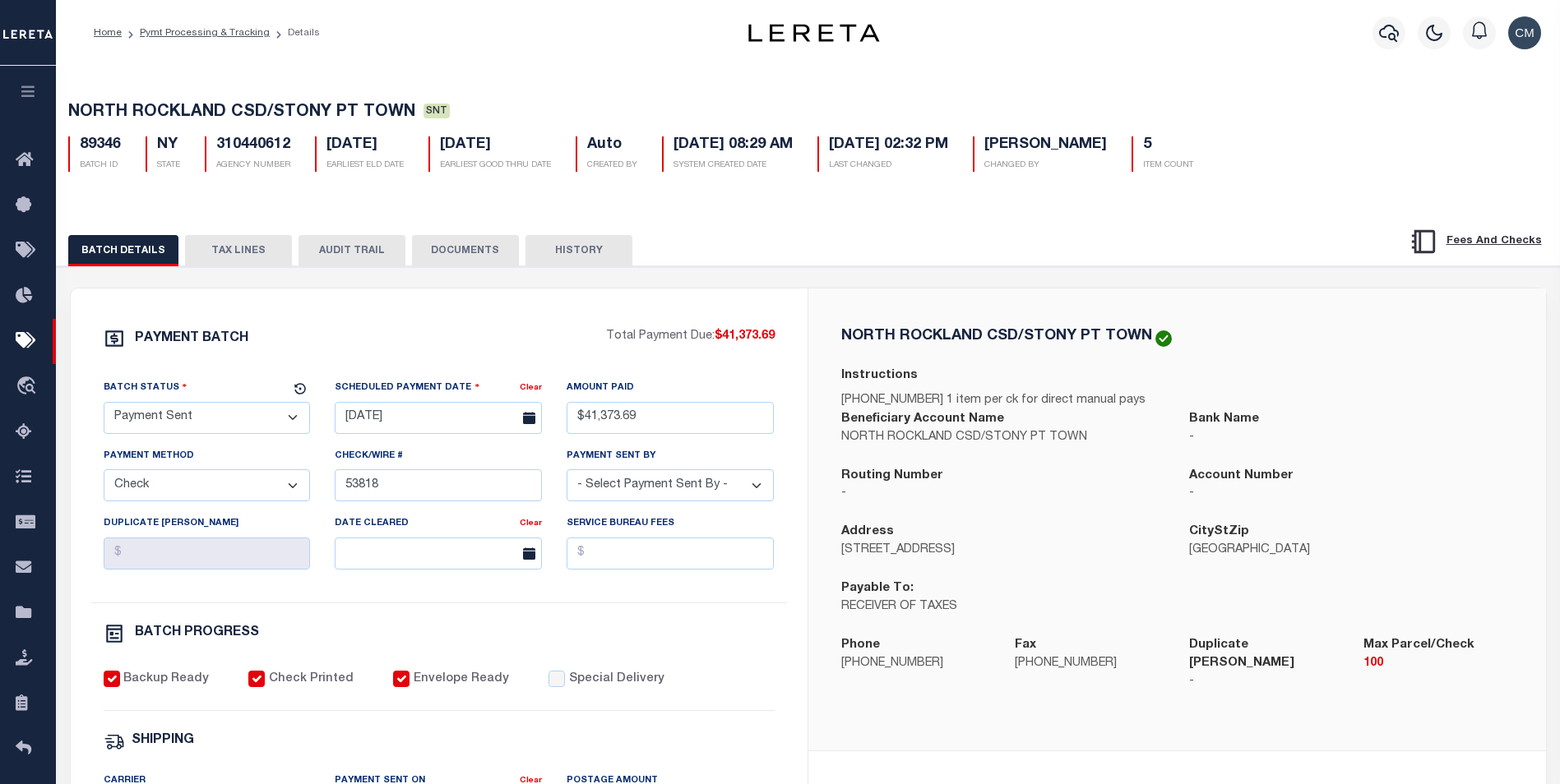
click at [368, 265] on button "AUDIT TRAIL" at bounding box center [352, 251] width 107 height 31
select select "100"
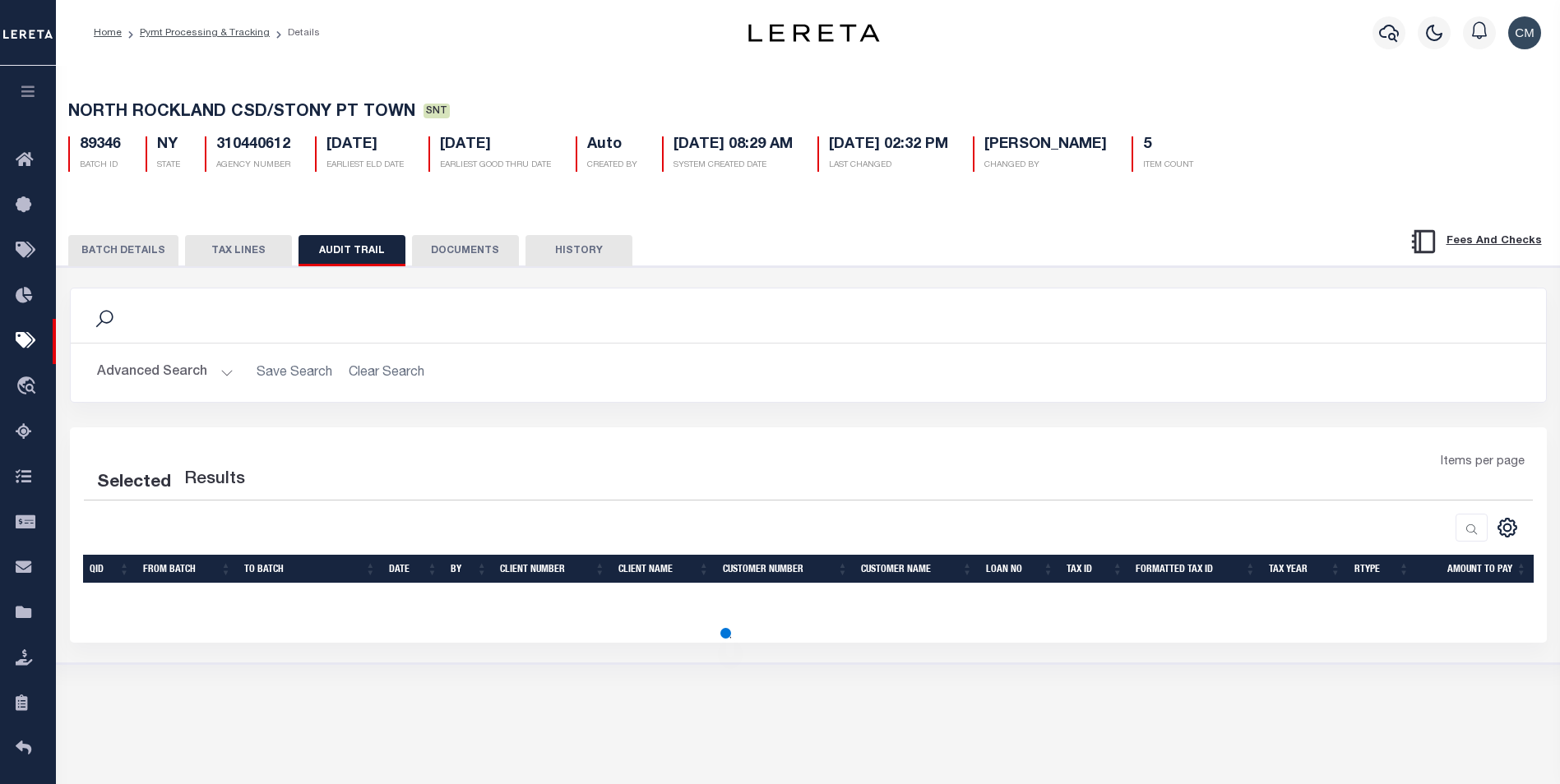
select select "100"
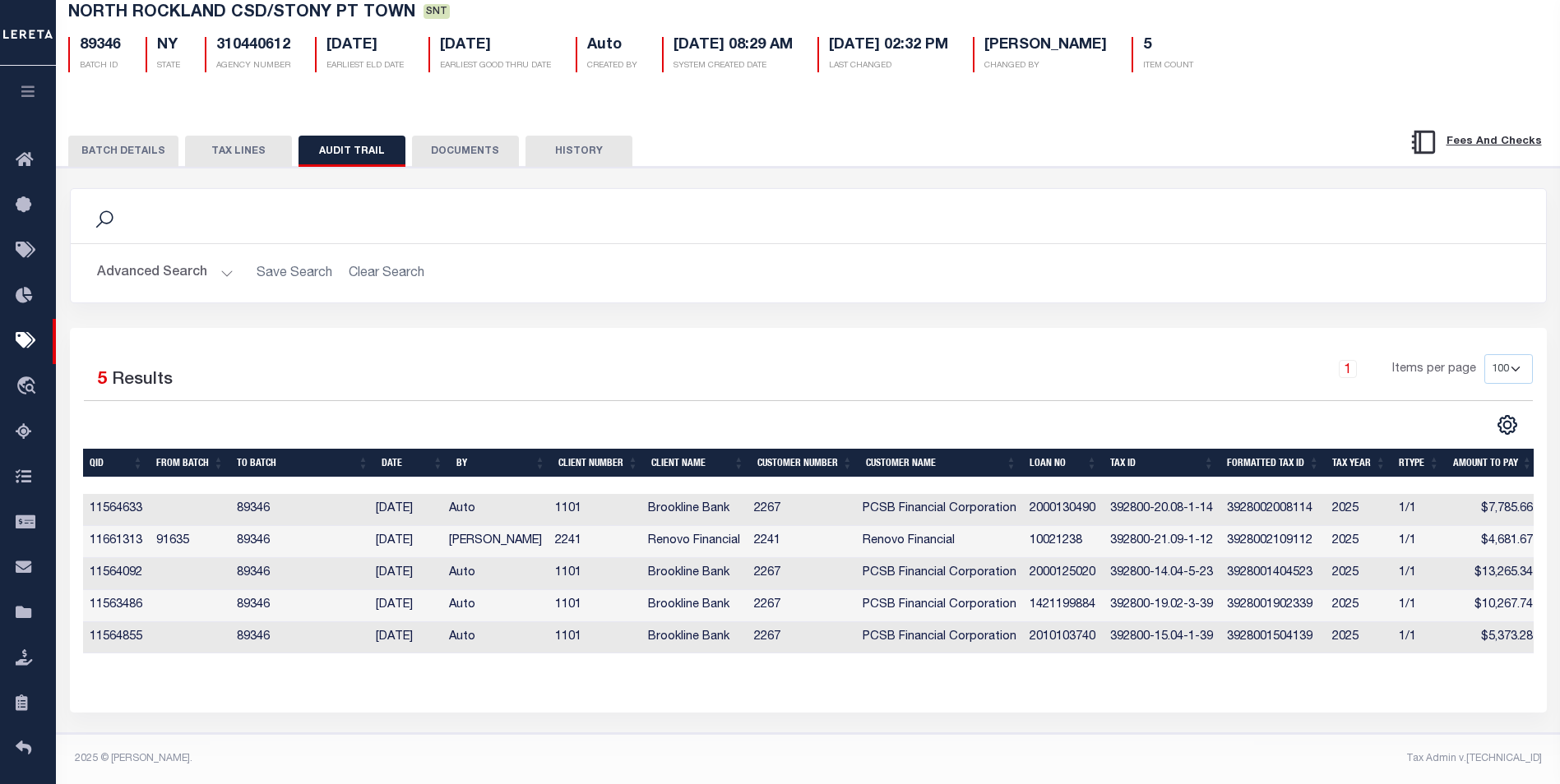
scroll to position [115, 0]
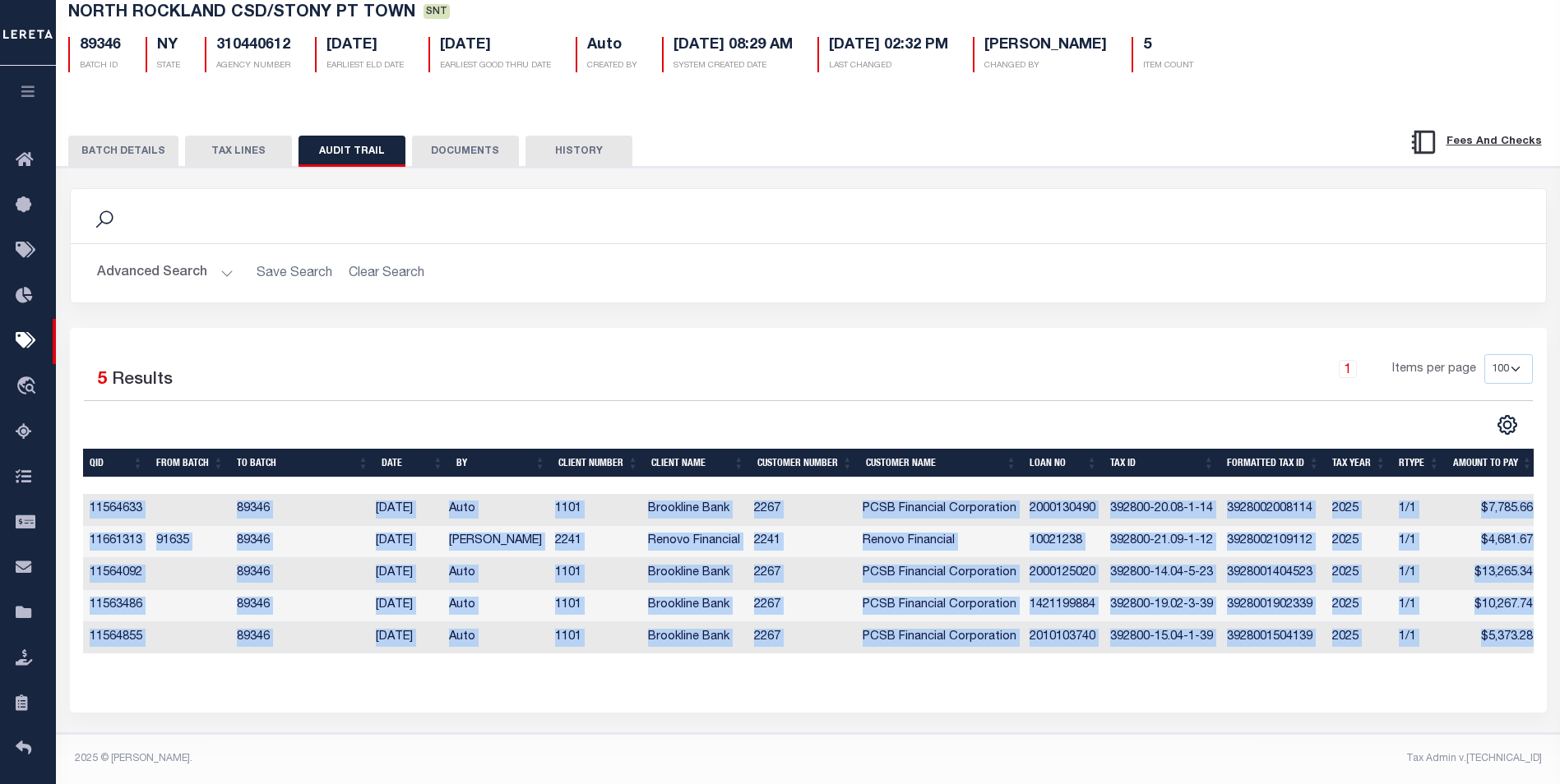
drag, startPoint x: 812, startPoint y: 653, endPoint x: 979, endPoint y: 665, distance: 167.4
click at [979, 665] on div "QID FROM BATCH TO BATCH DATE BY CLIENT NUMBER CLIENT NAME CUSTOMER NUMBER Custo…" at bounding box center [808, 564] width 1450 height 231
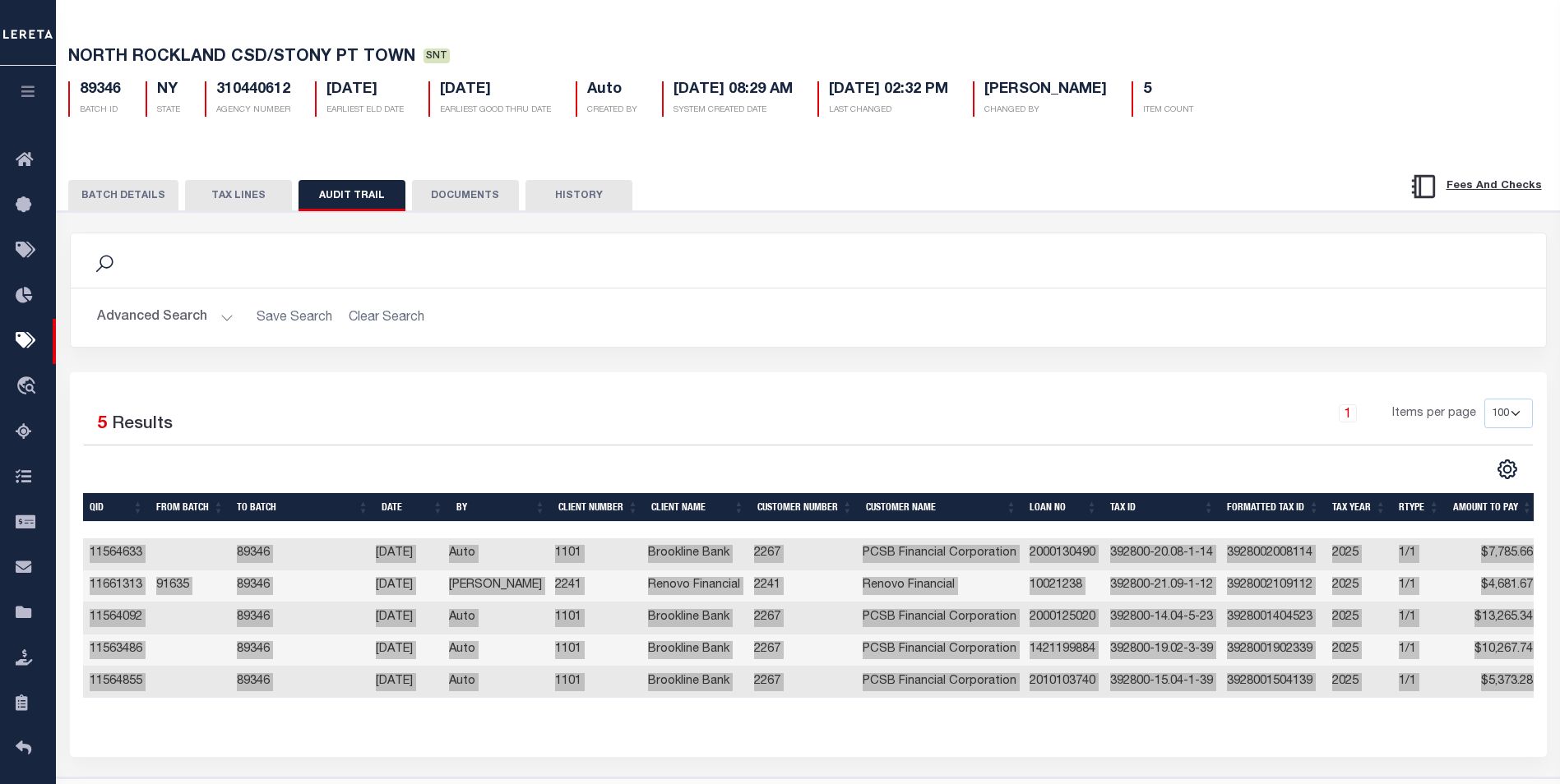
scroll to position [0, 0]
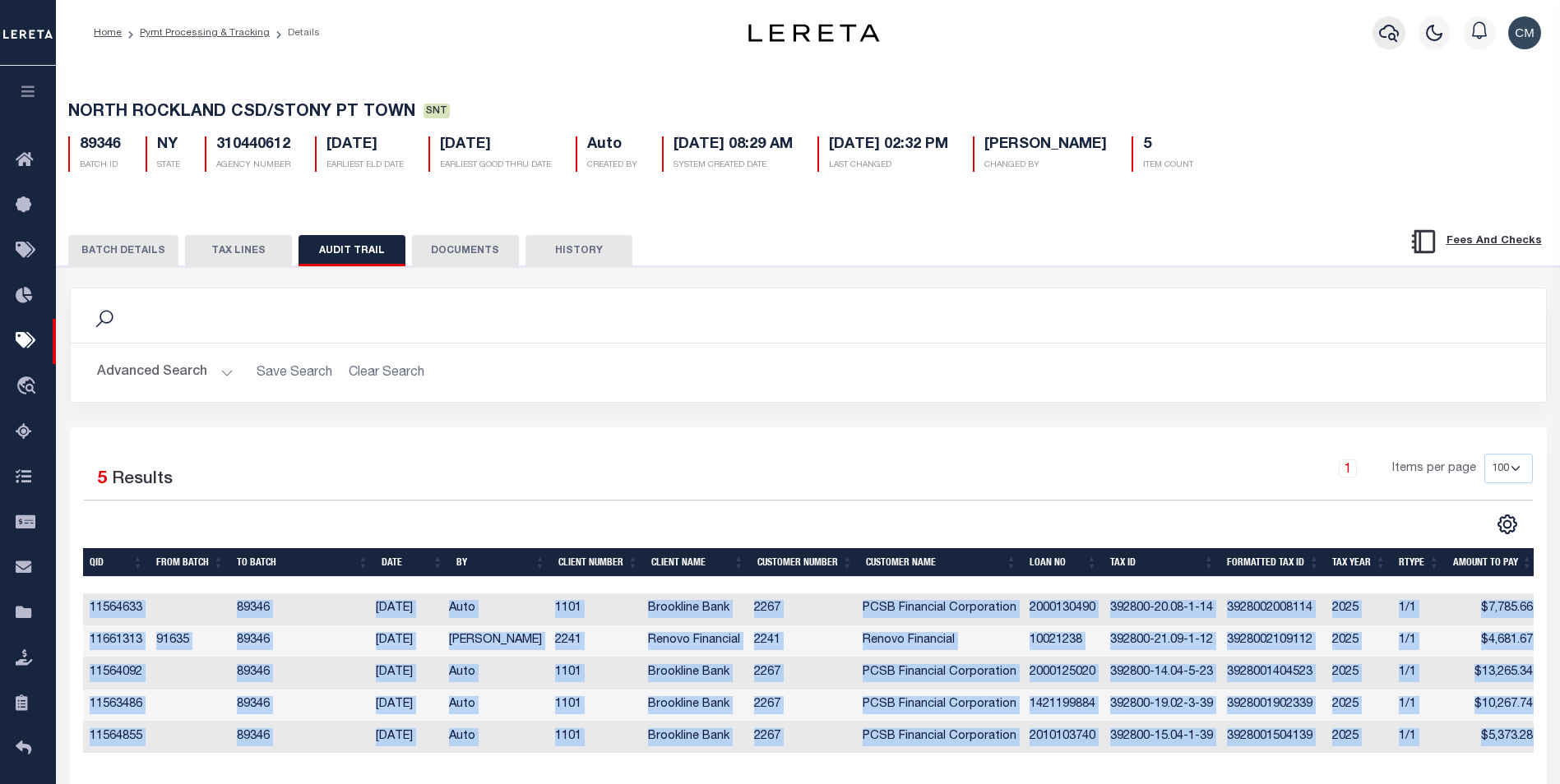
click at [1375, 36] on button "button" at bounding box center [1388, 32] width 33 height 33
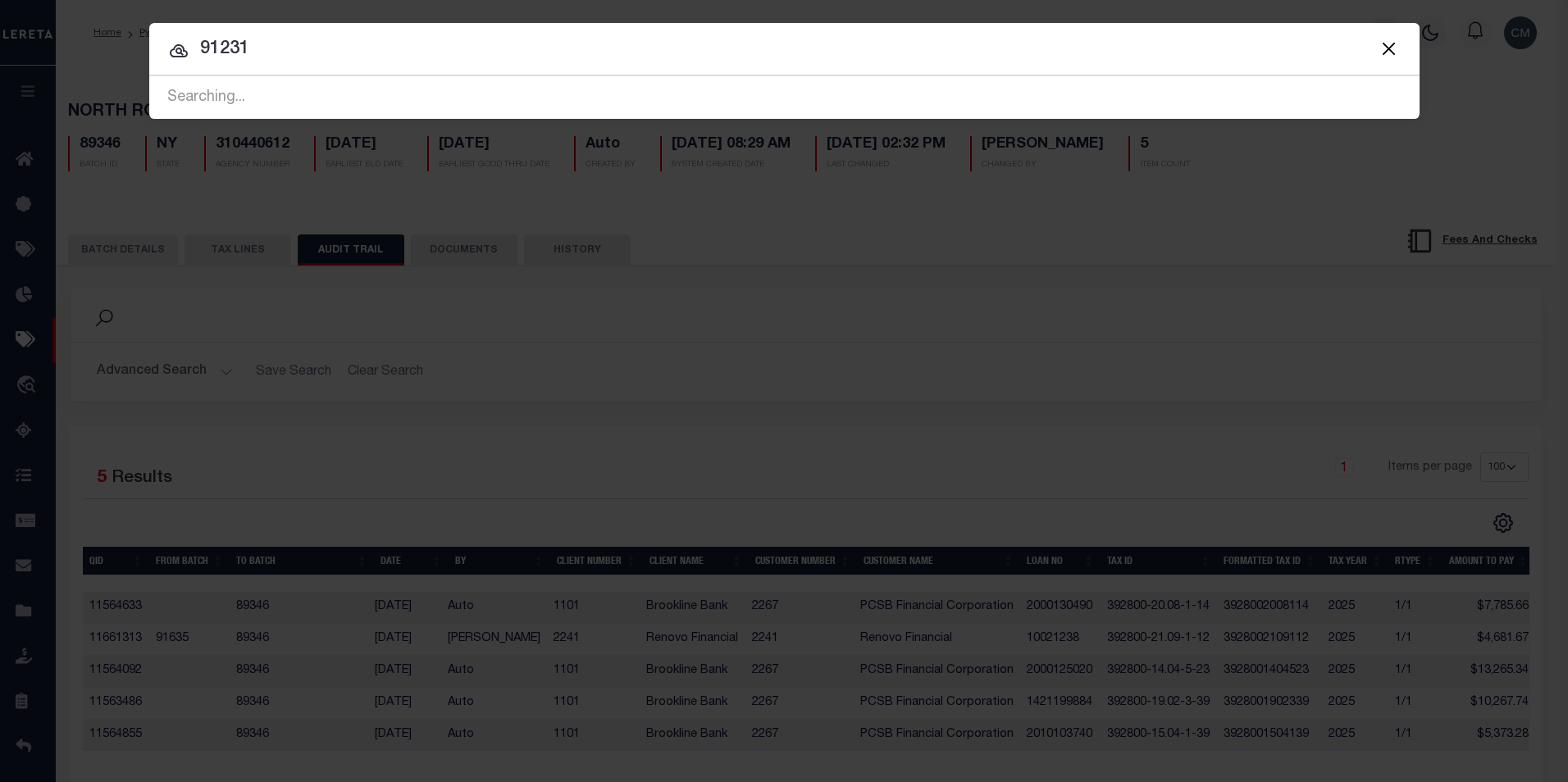
type input "91231"
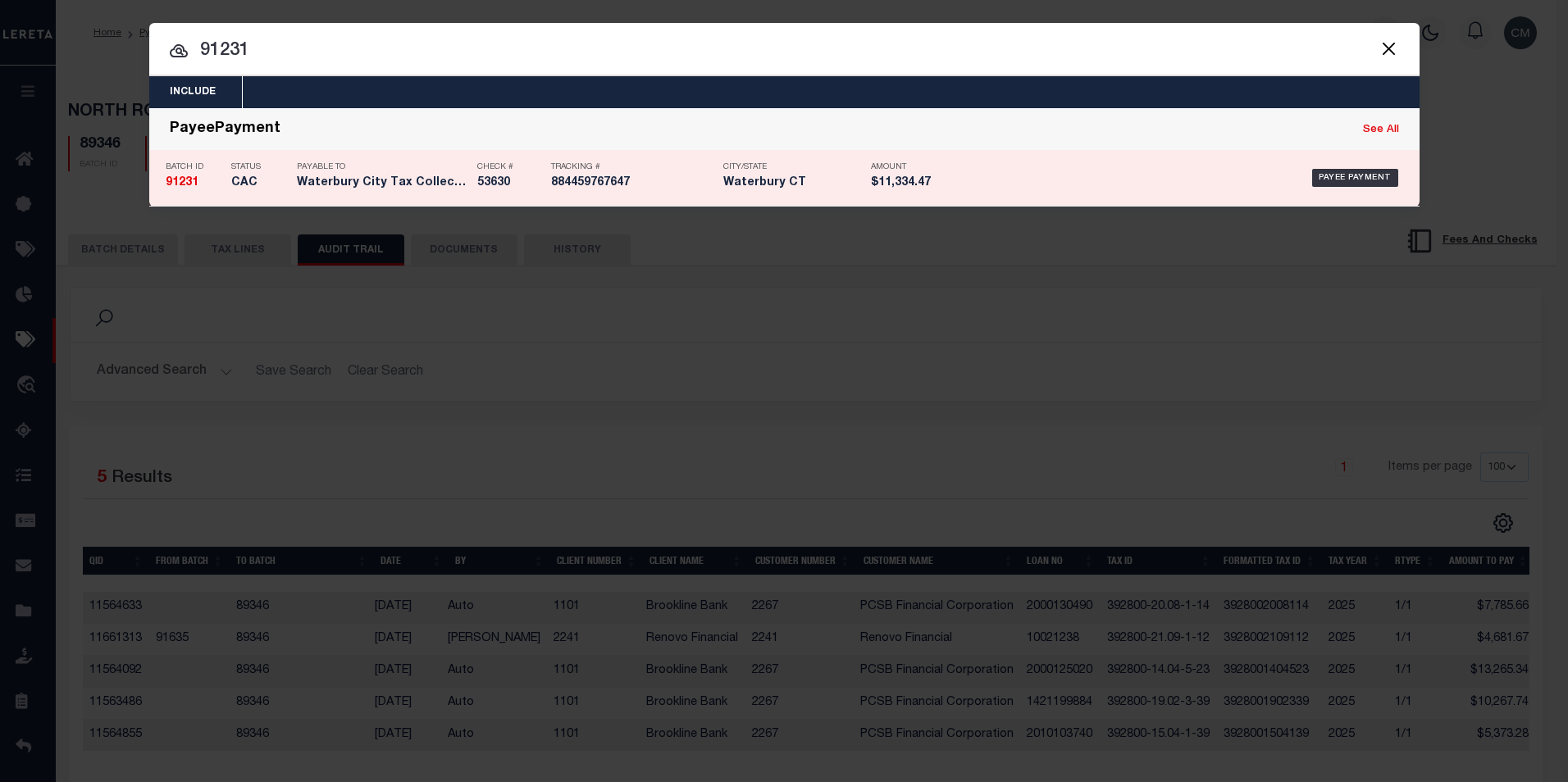
click at [588, 164] on p "Tracking #" at bounding box center [633, 167] width 164 height 10
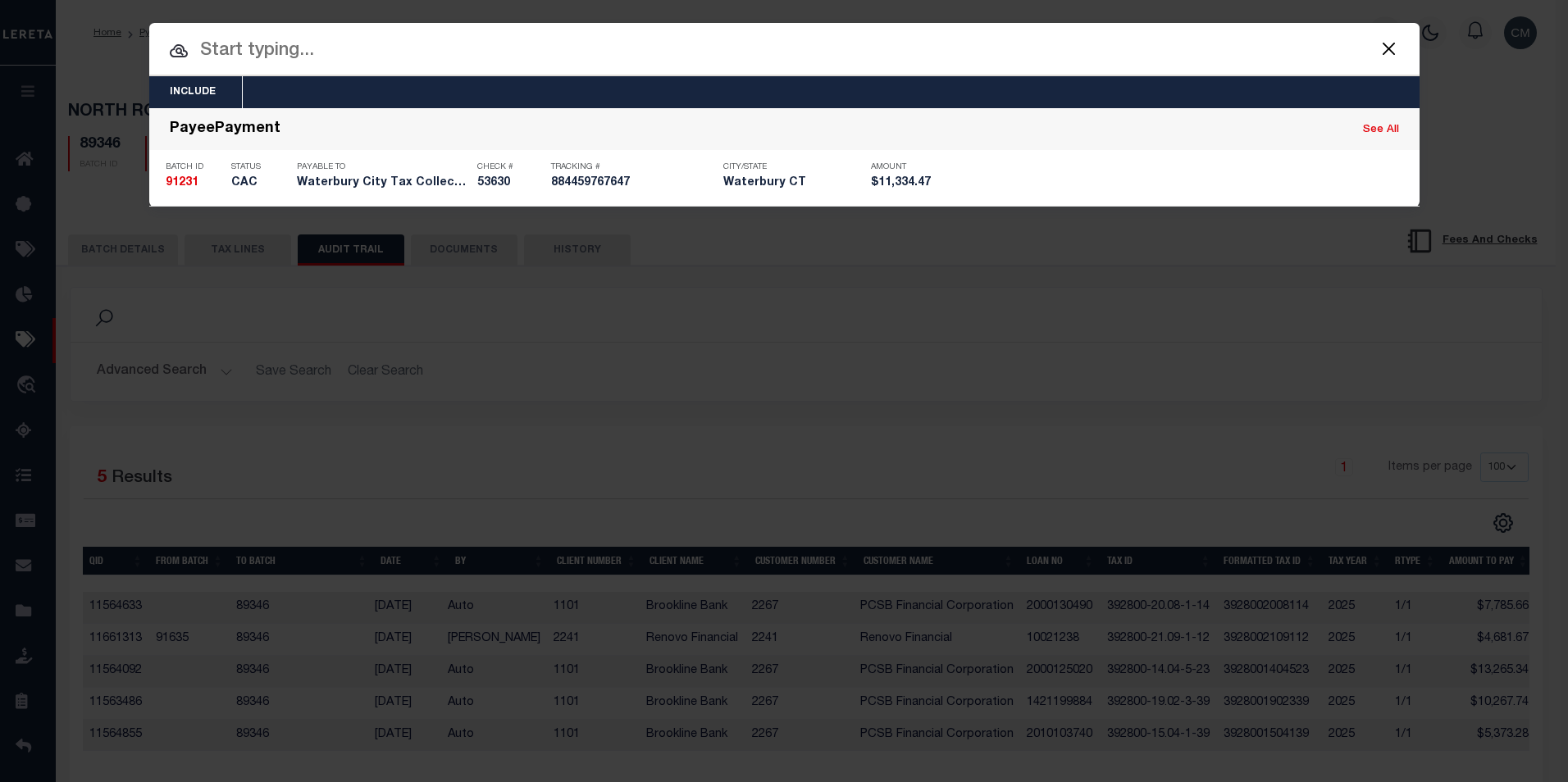
select select "CAC"
type input "[DATE]"
type input "$11,334.47"
type input "53630"
select select "[PERSON_NAME]"
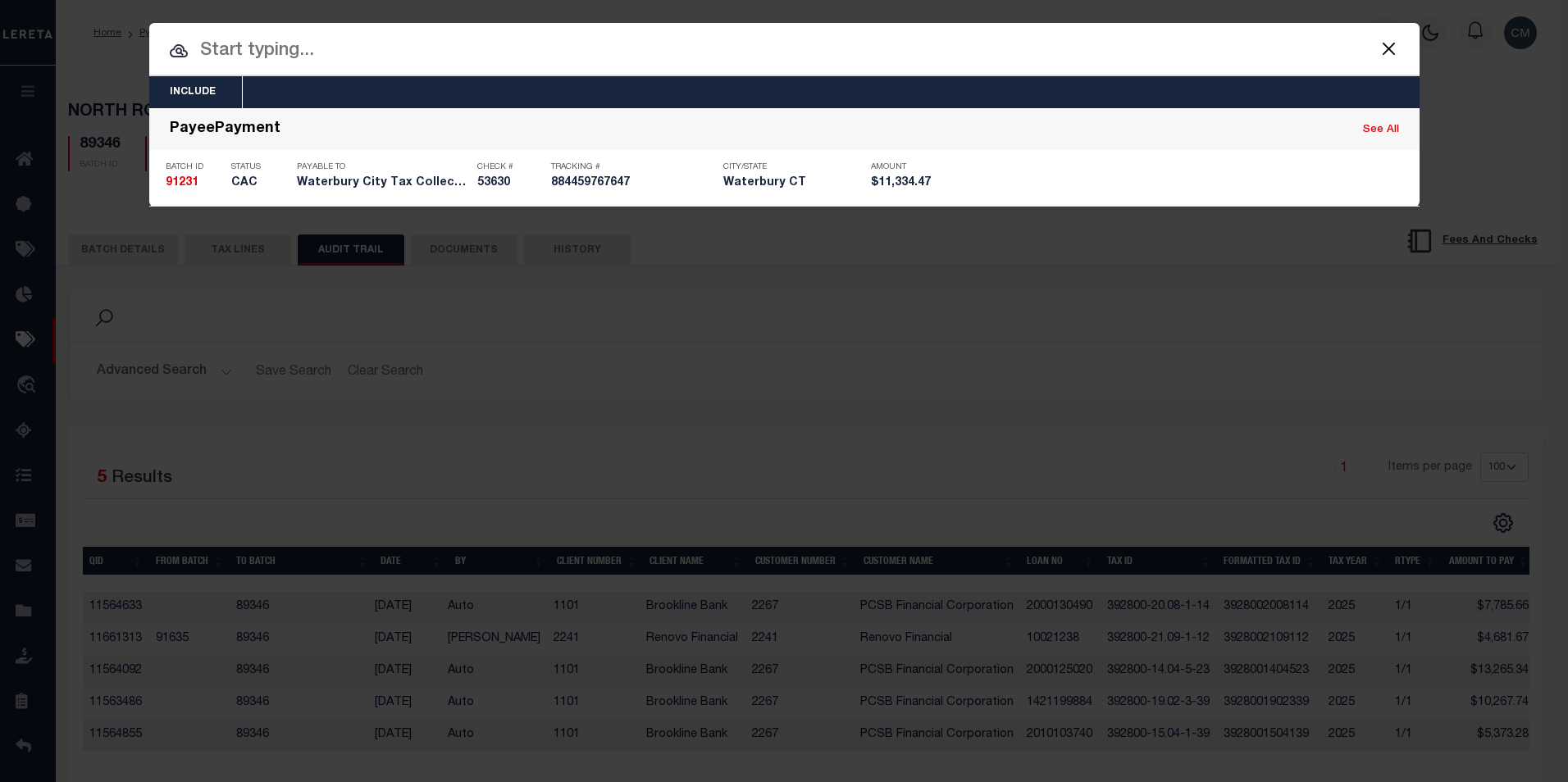
type input "[DATE]"
type input "884459767647"
type input "[PERSON_NAME]"
type input "[DATE]"
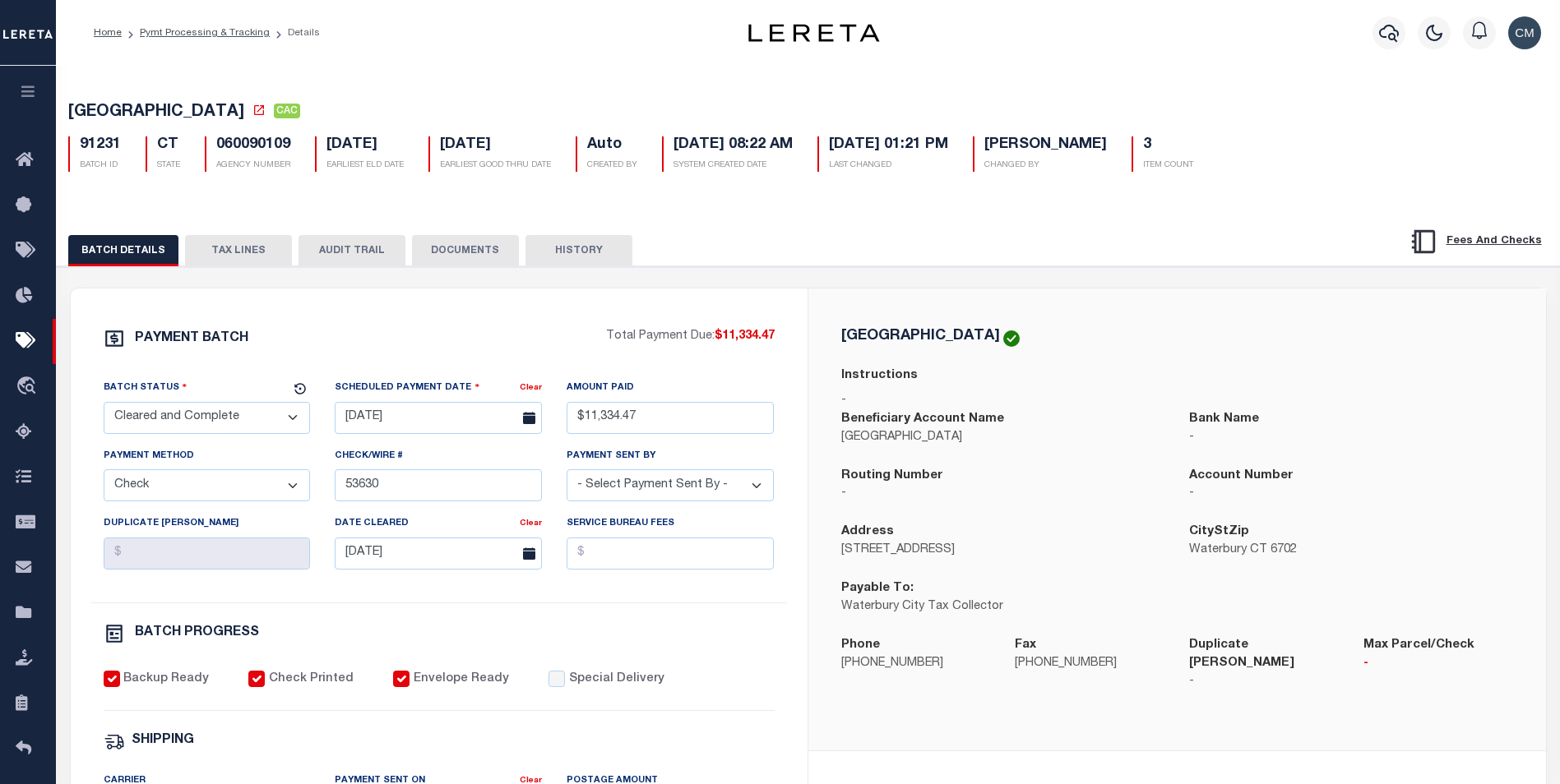
click at [374, 265] on button "AUDIT TRAIL" at bounding box center [352, 251] width 107 height 31
select select "100"
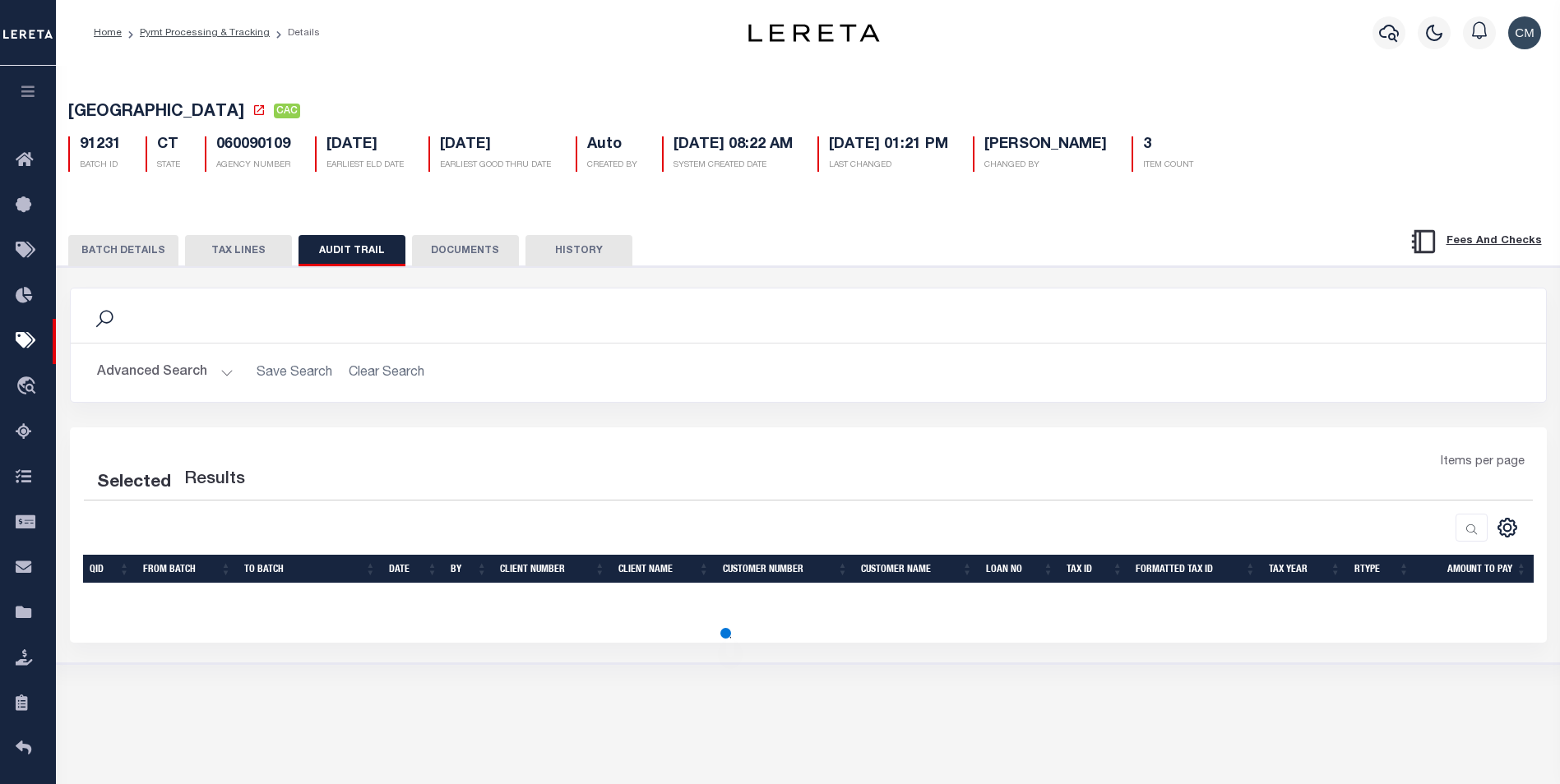
select select "100"
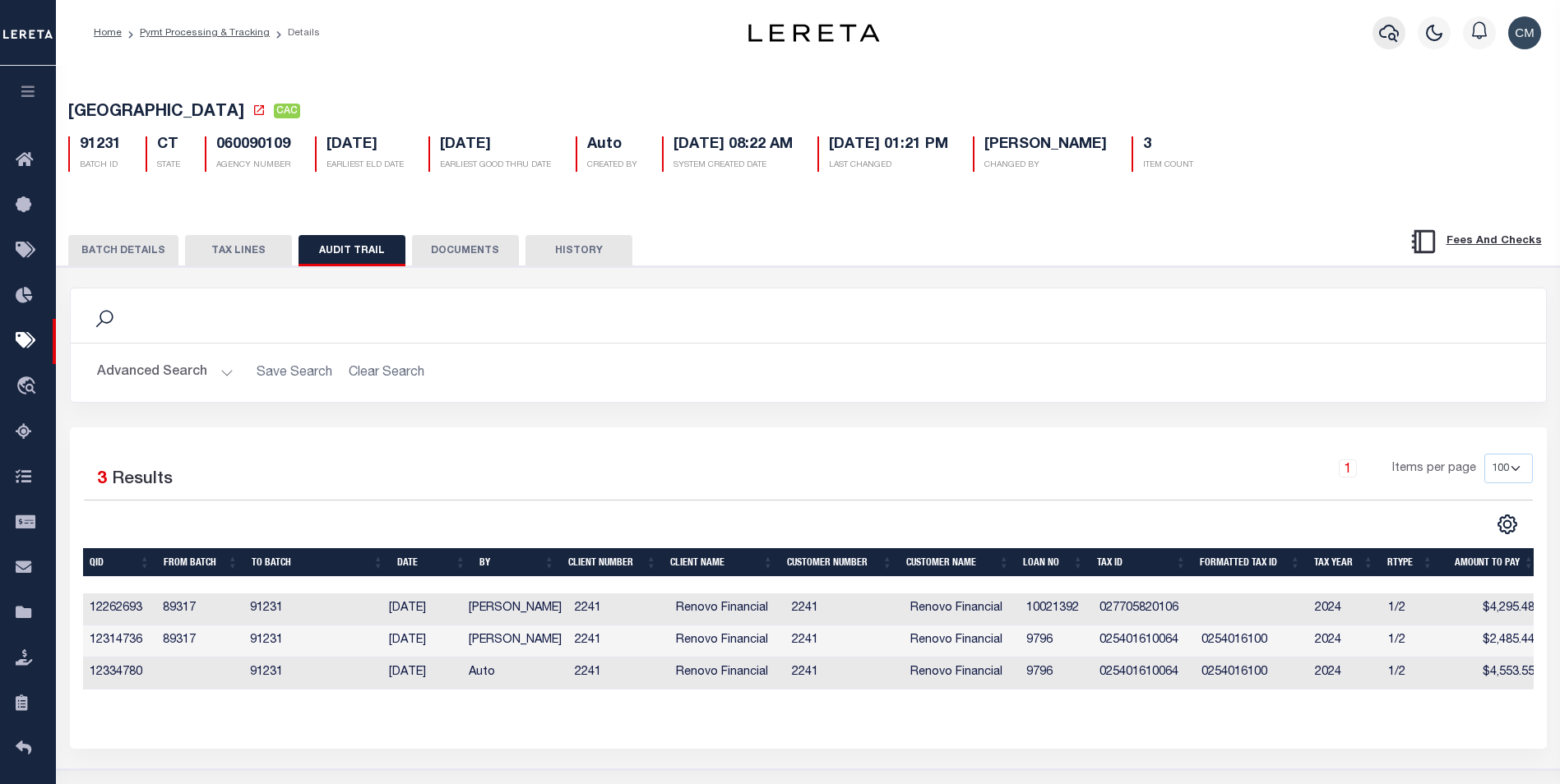
click at [1390, 43] on icon "button" at bounding box center [1388, 32] width 20 height 20
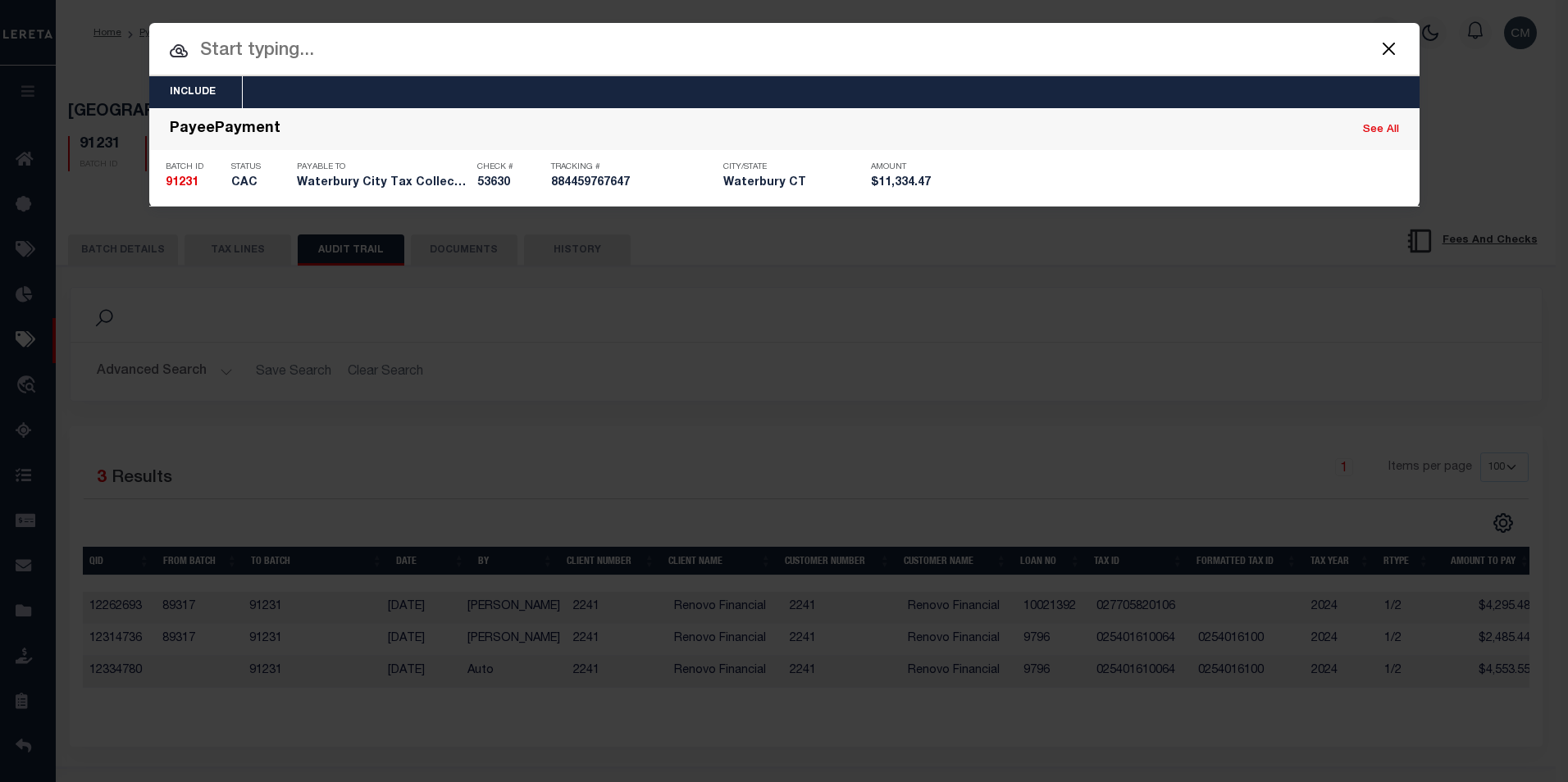
click at [769, 62] on input "text" at bounding box center [784, 51] width 1270 height 29
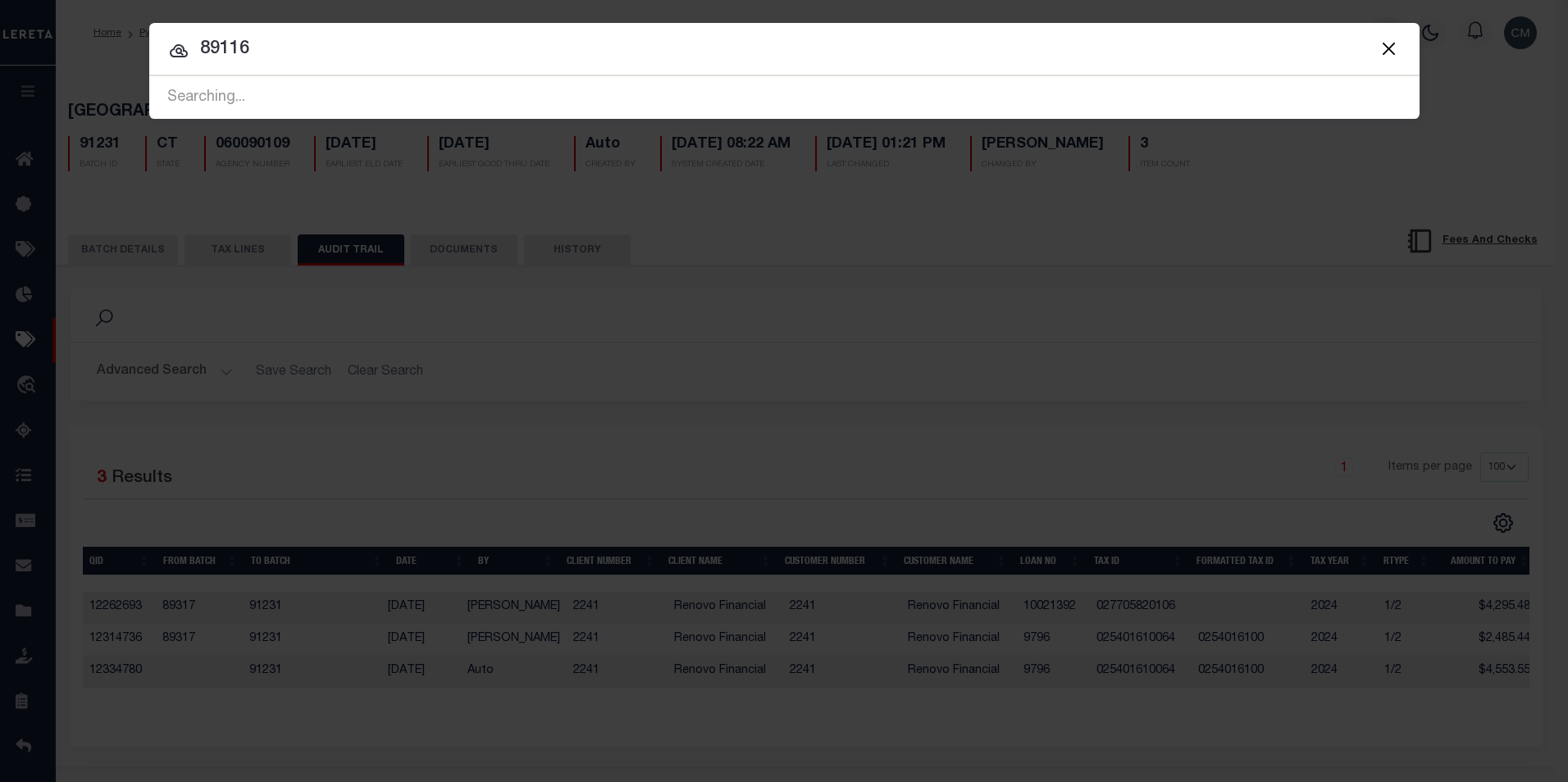
type input "89116"
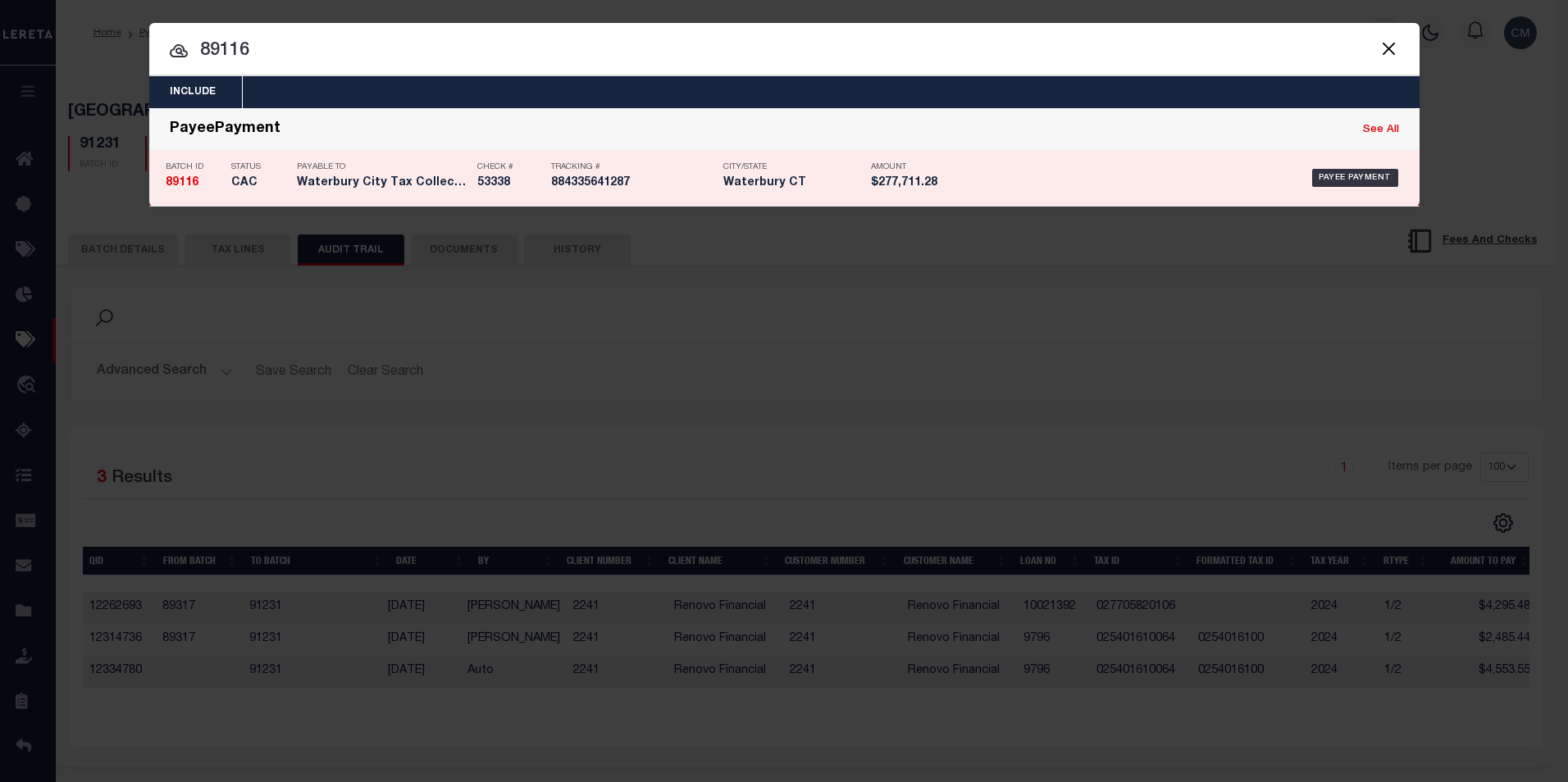
click at [870, 159] on div "Amount $277,711.28" at bounding box center [908, 178] width 74 height 48
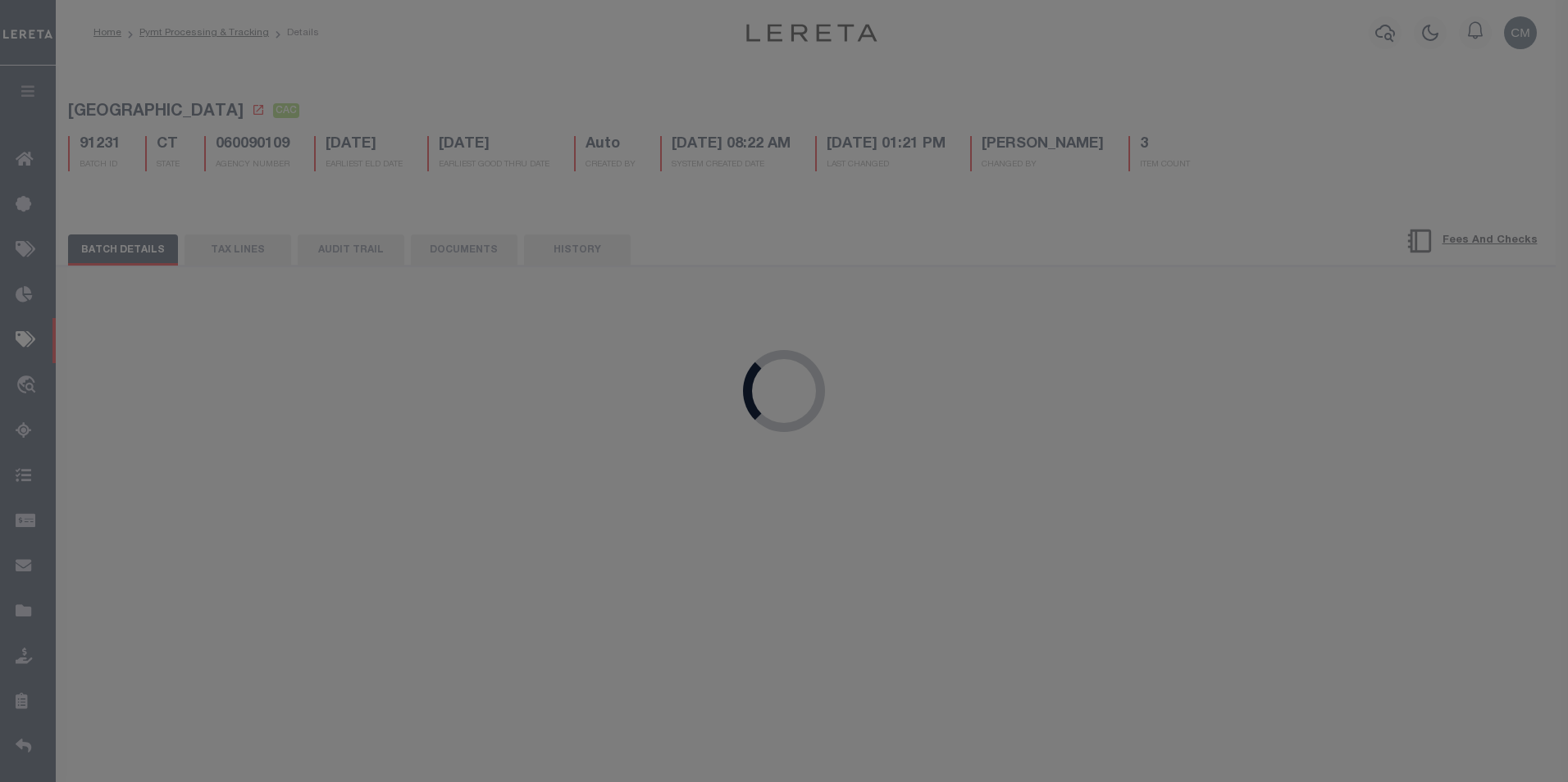
type input "[DATE]"
type input "$277,711.28"
type input "53338"
type input "[DATE]"
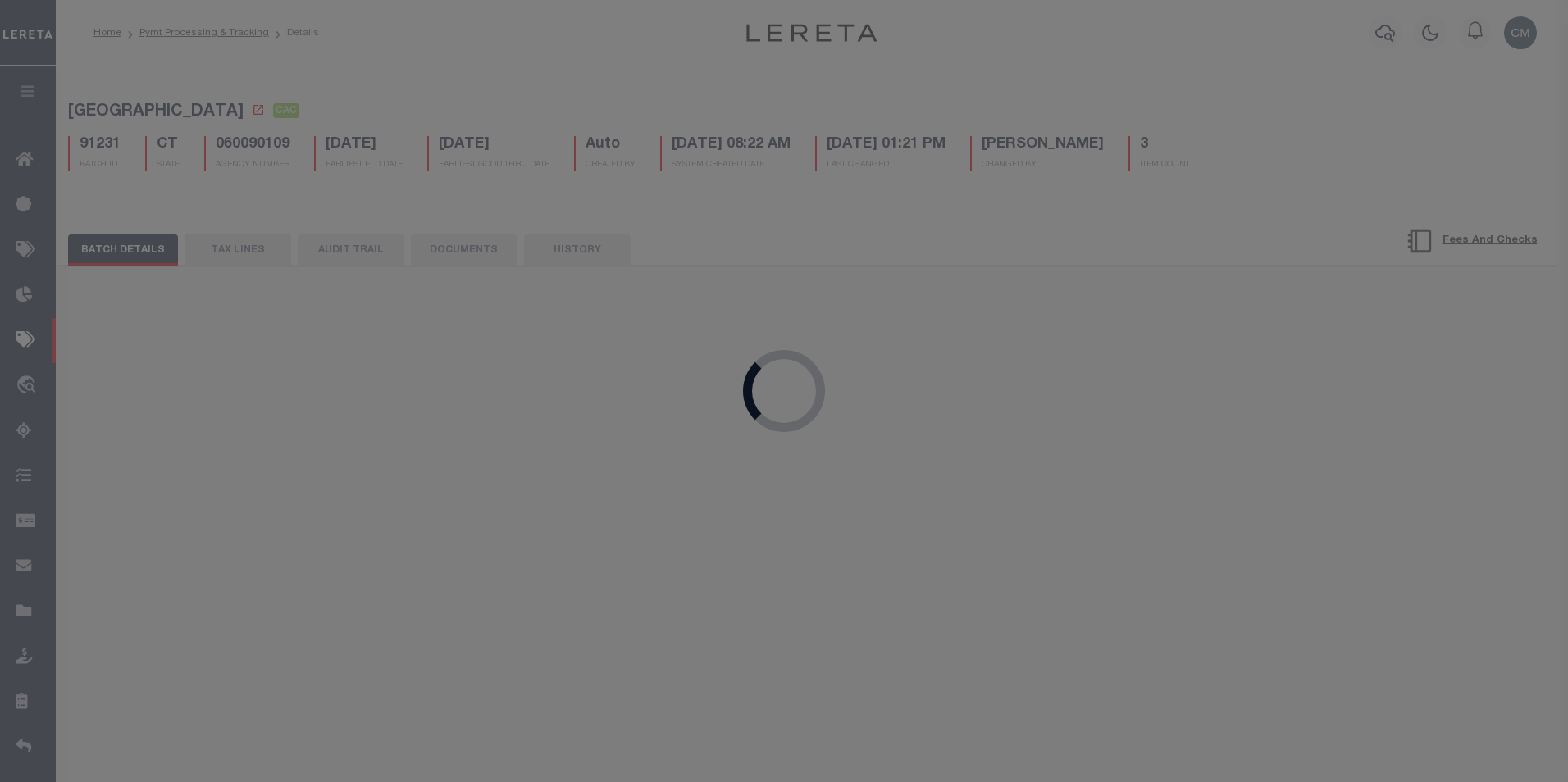
type input "$9.65"
type input "884335641287"
type input "[DATE]"
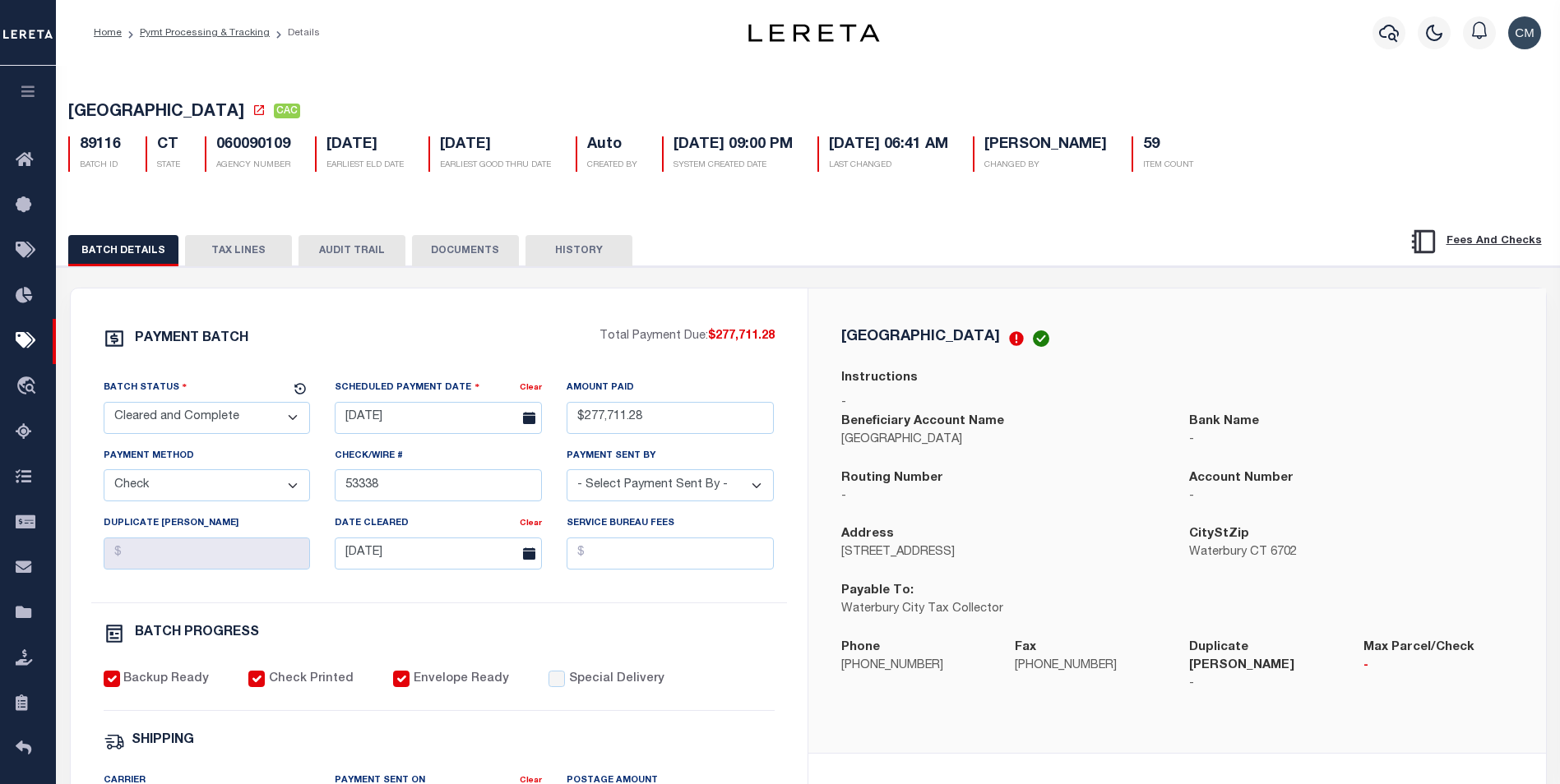
click at [364, 263] on button "AUDIT TRAIL" at bounding box center [352, 251] width 107 height 31
select select "100"
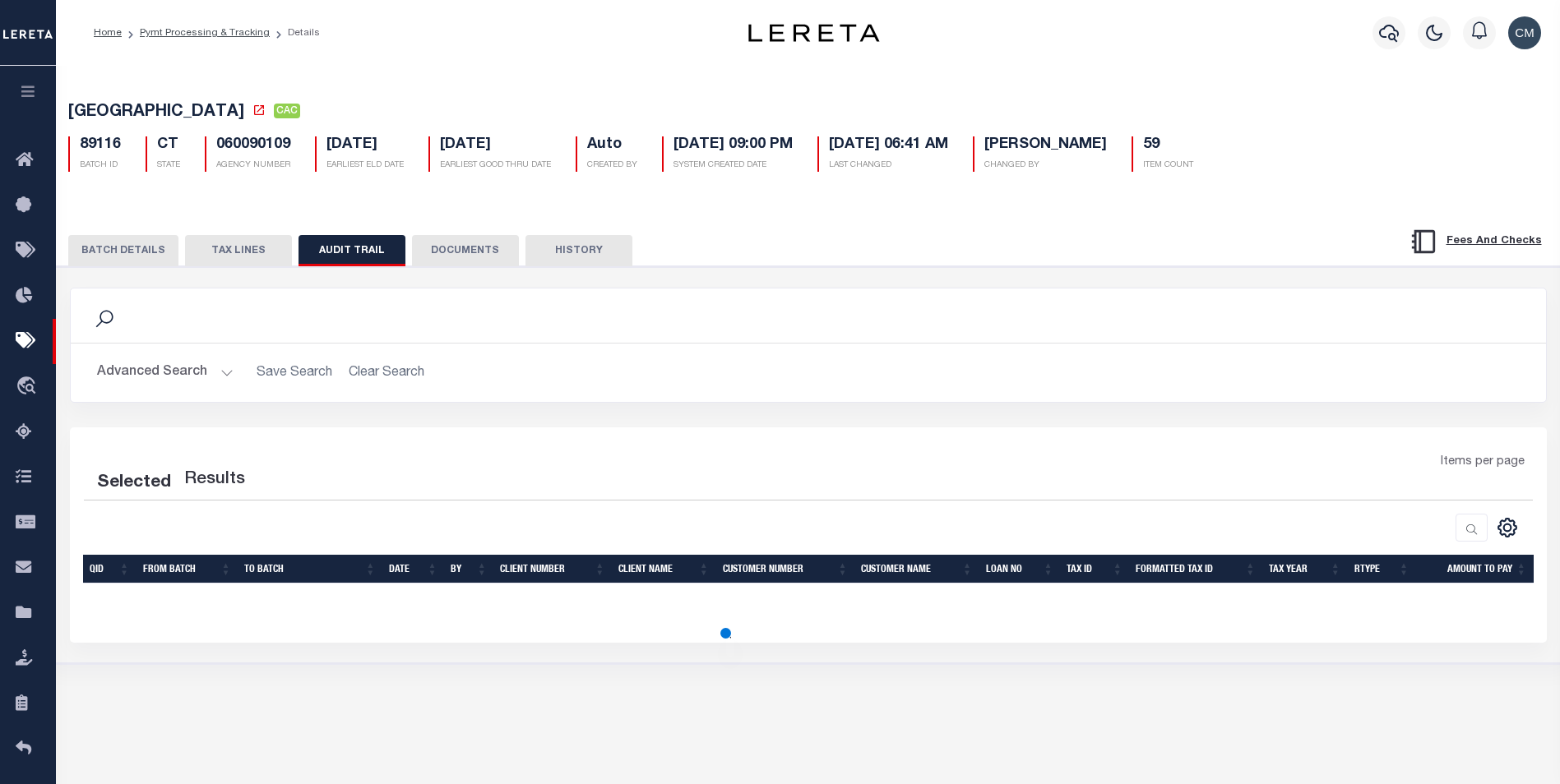
select select "100"
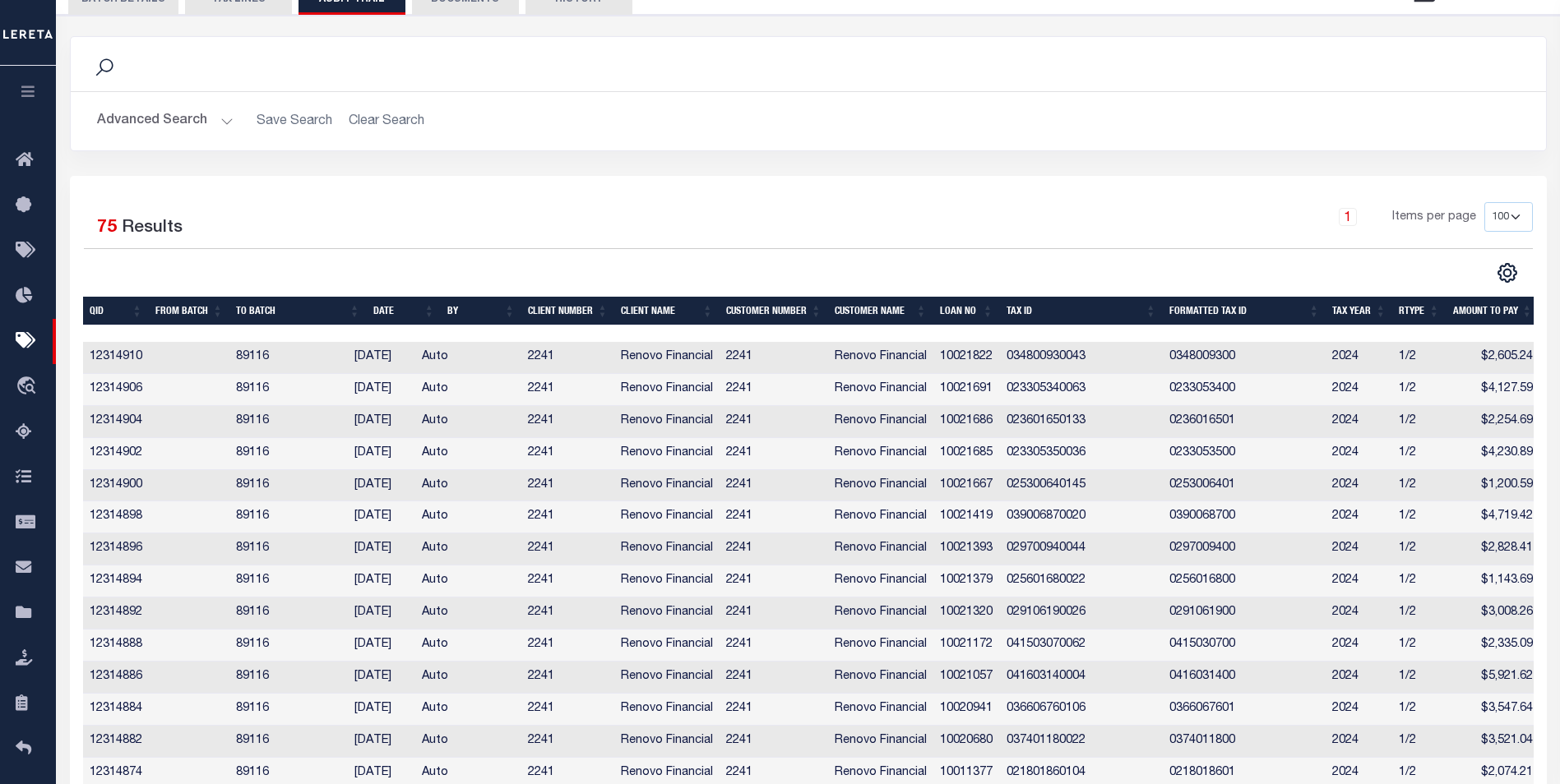
scroll to position [411, 0]
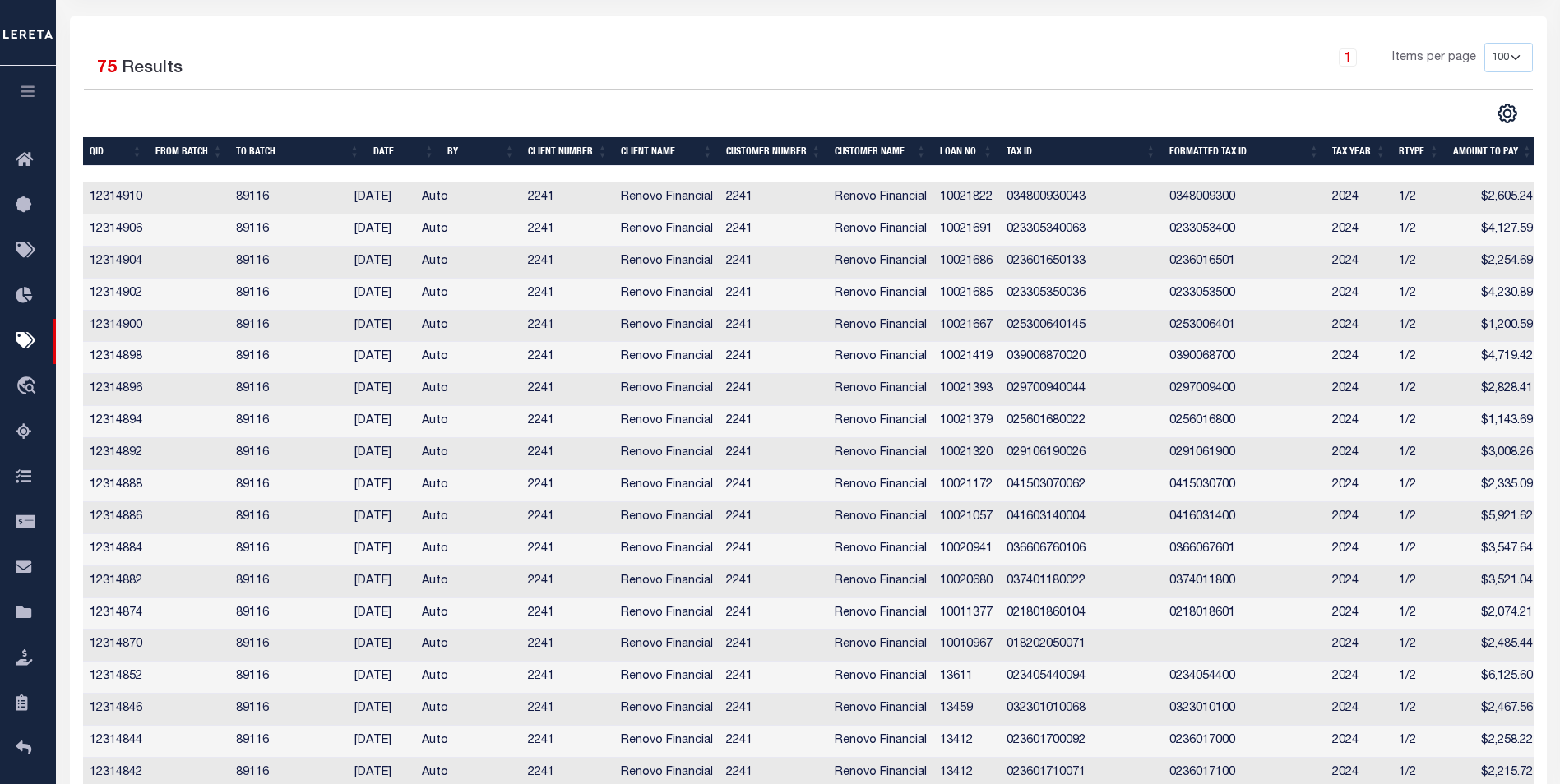
click at [1504, 154] on th "AMOUNT TO PAY" at bounding box center [1491, 151] width 92 height 29
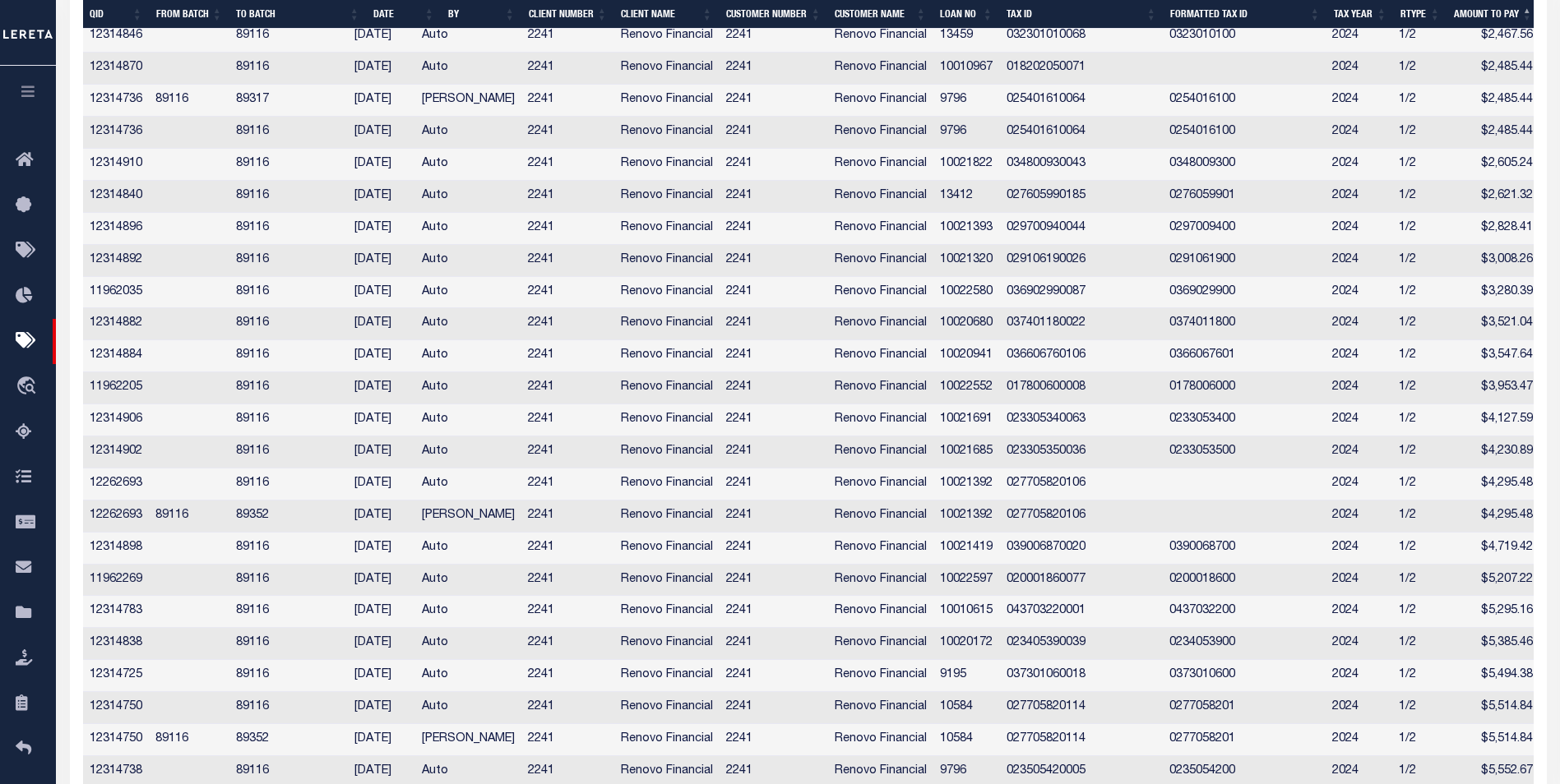
scroll to position [1644, 0]
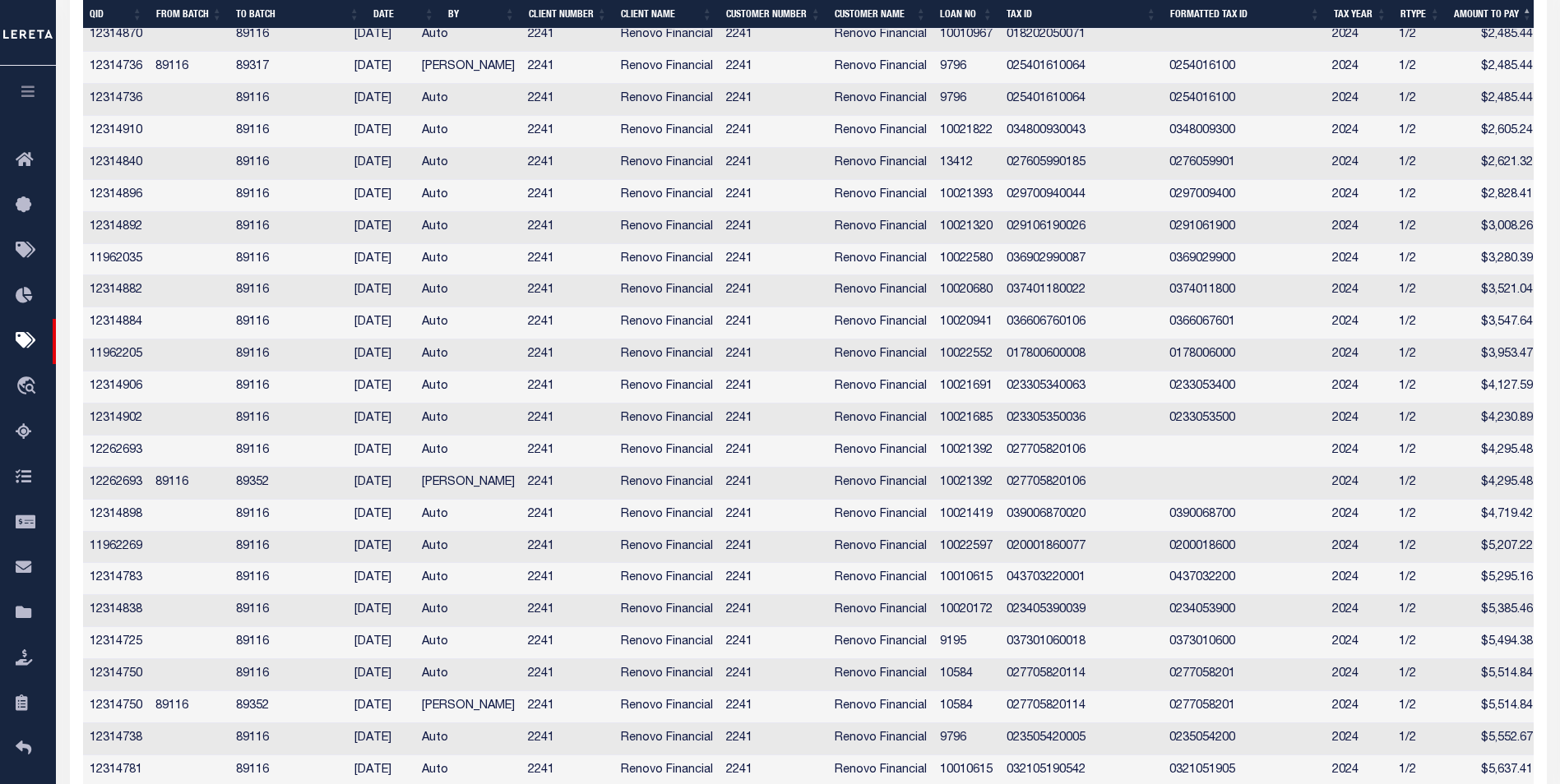
click at [1495, 489] on td "$4,295.48" at bounding box center [1491, 484] width 92 height 32
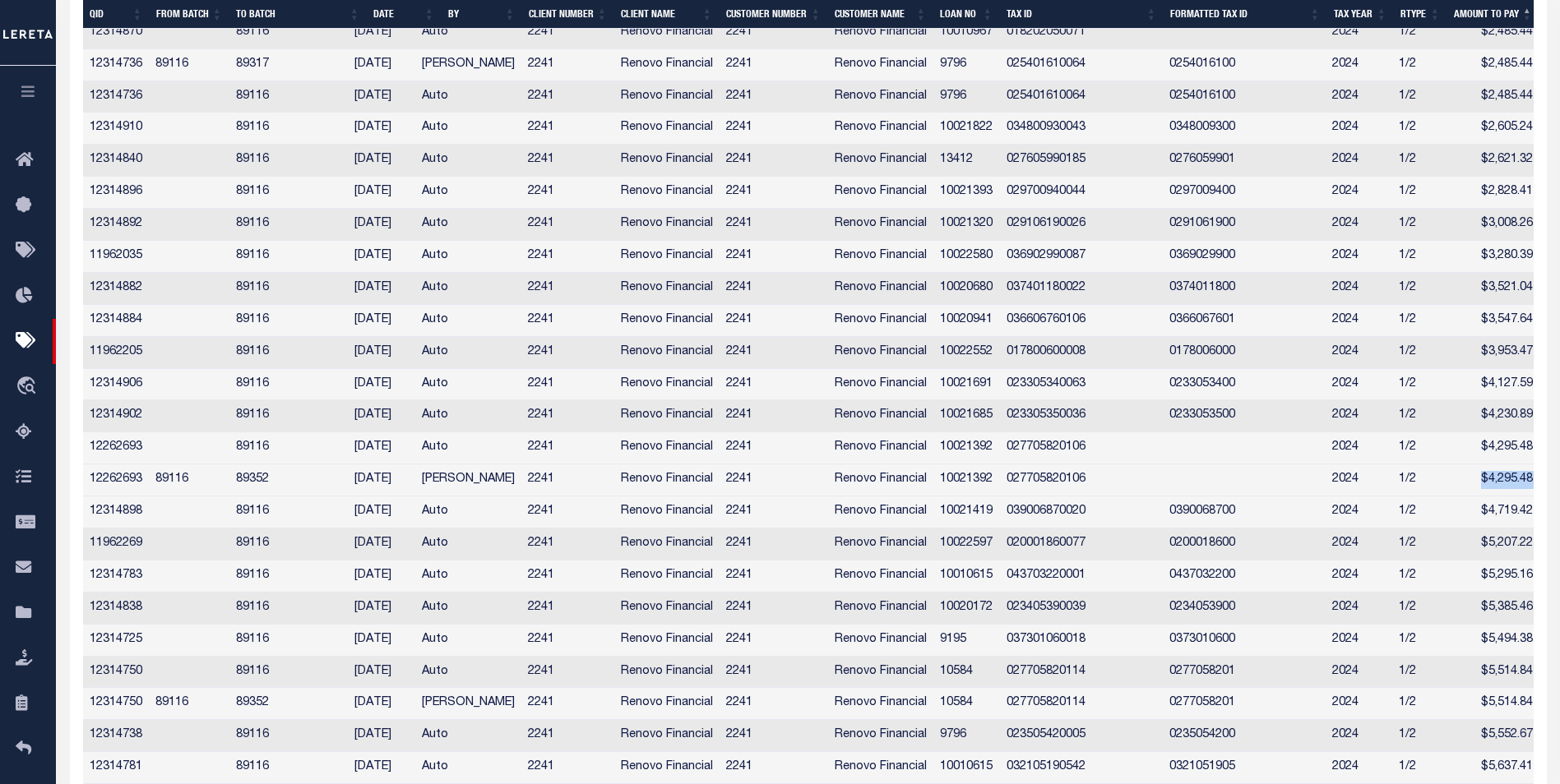
click at [1495, 489] on td "$4,295.48" at bounding box center [1491, 480] width 92 height 32
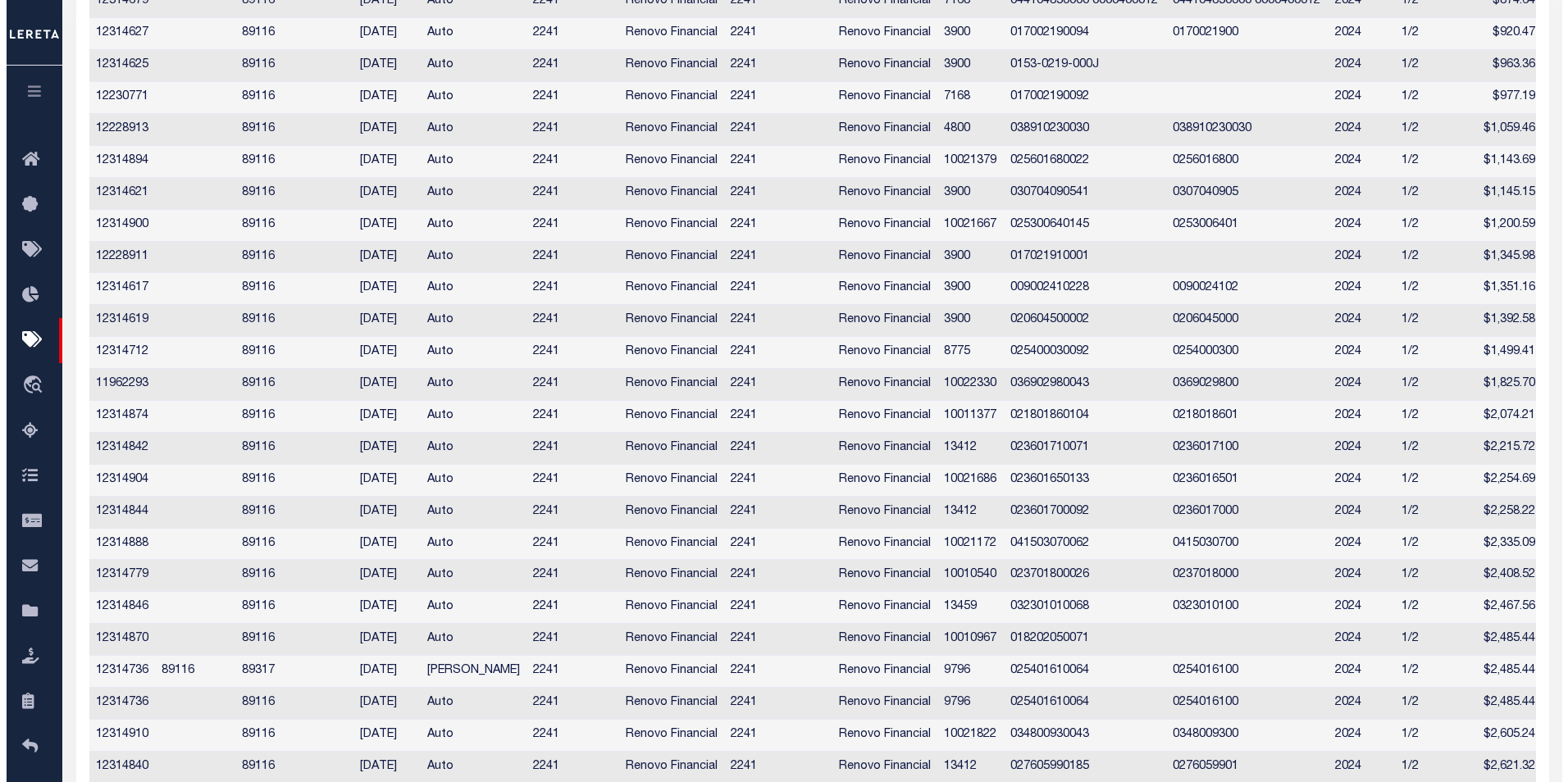
scroll to position [0, 0]
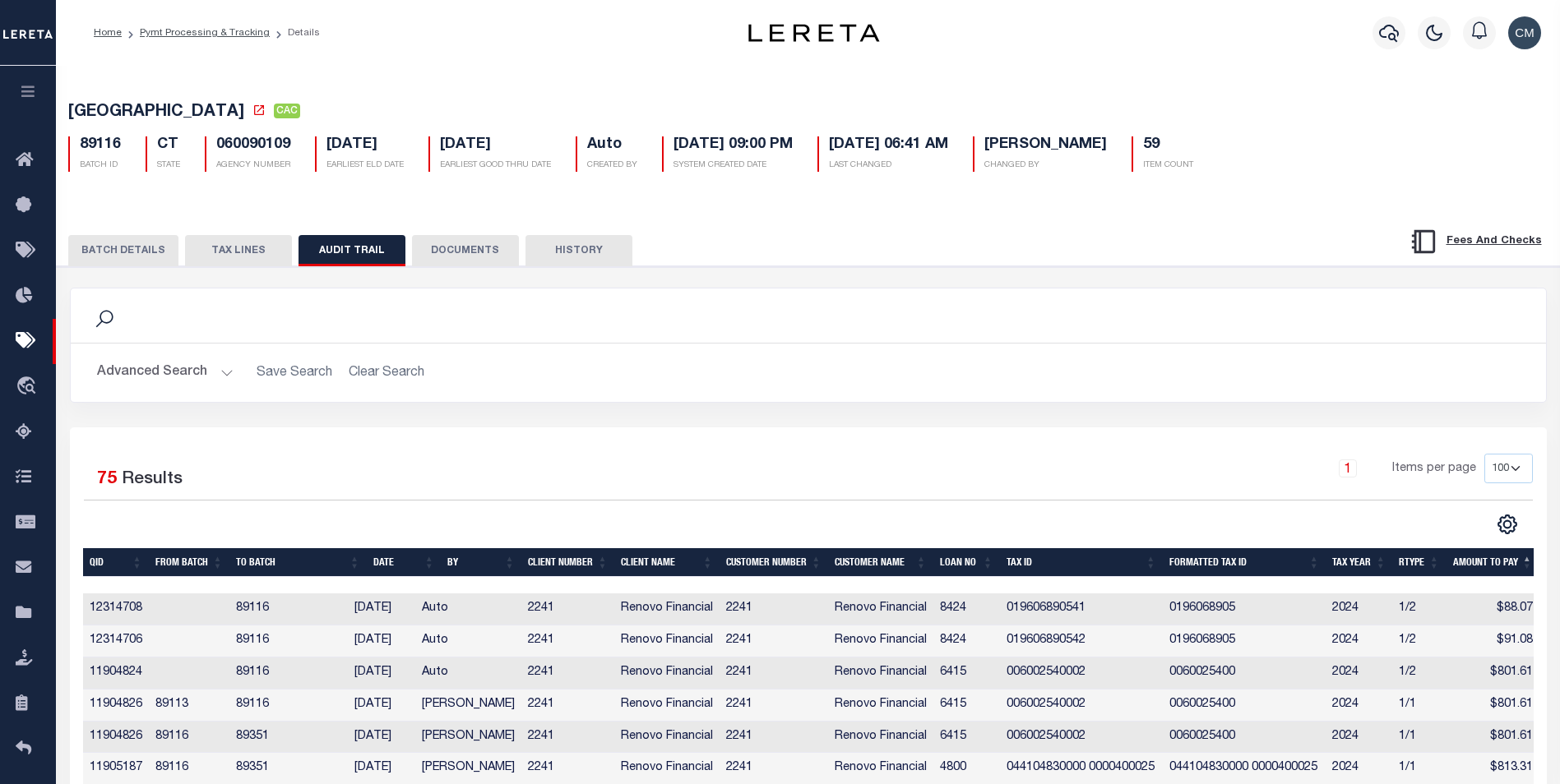
drag, startPoint x: 1022, startPoint y: 284, endPoint x: 1199, endPoint y: 15, distance: 322.0
click at [1384, 31] on icon "button" at bounding box center [1388, 32] width 20 height 20
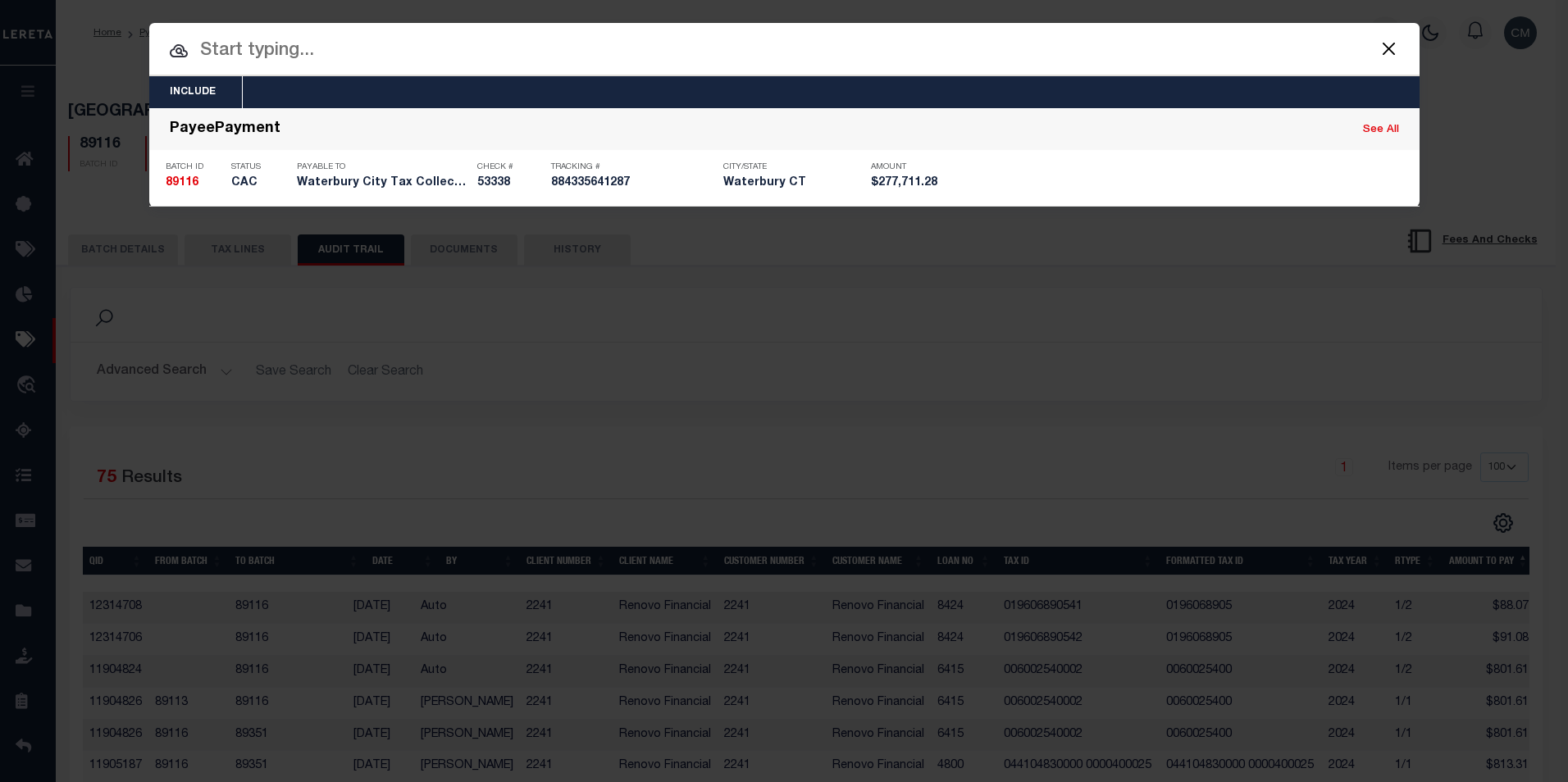
click at [971, 57] on input "text" at bounding box center [784, 51] width 1270 height 29
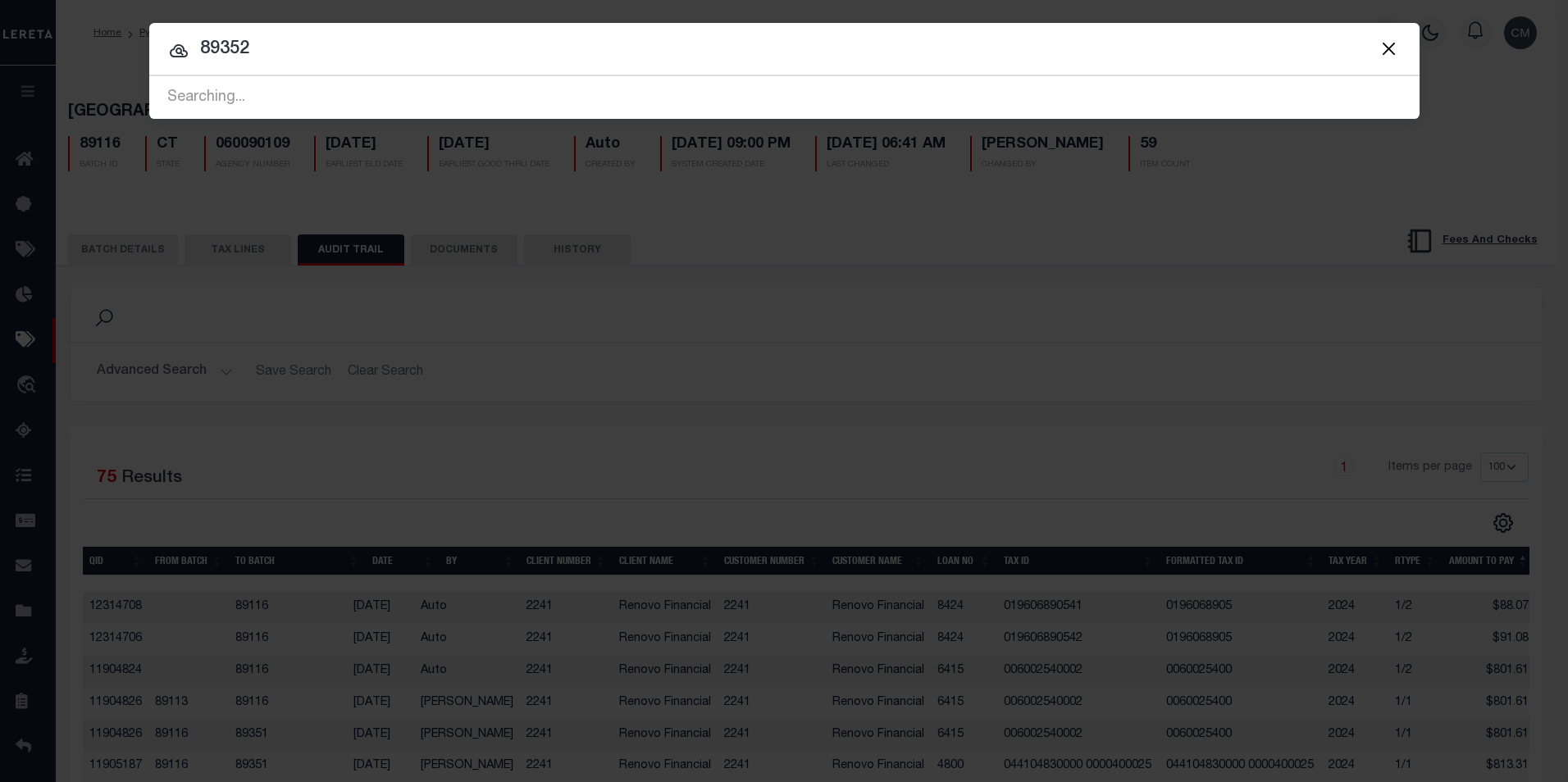
type input "89352"
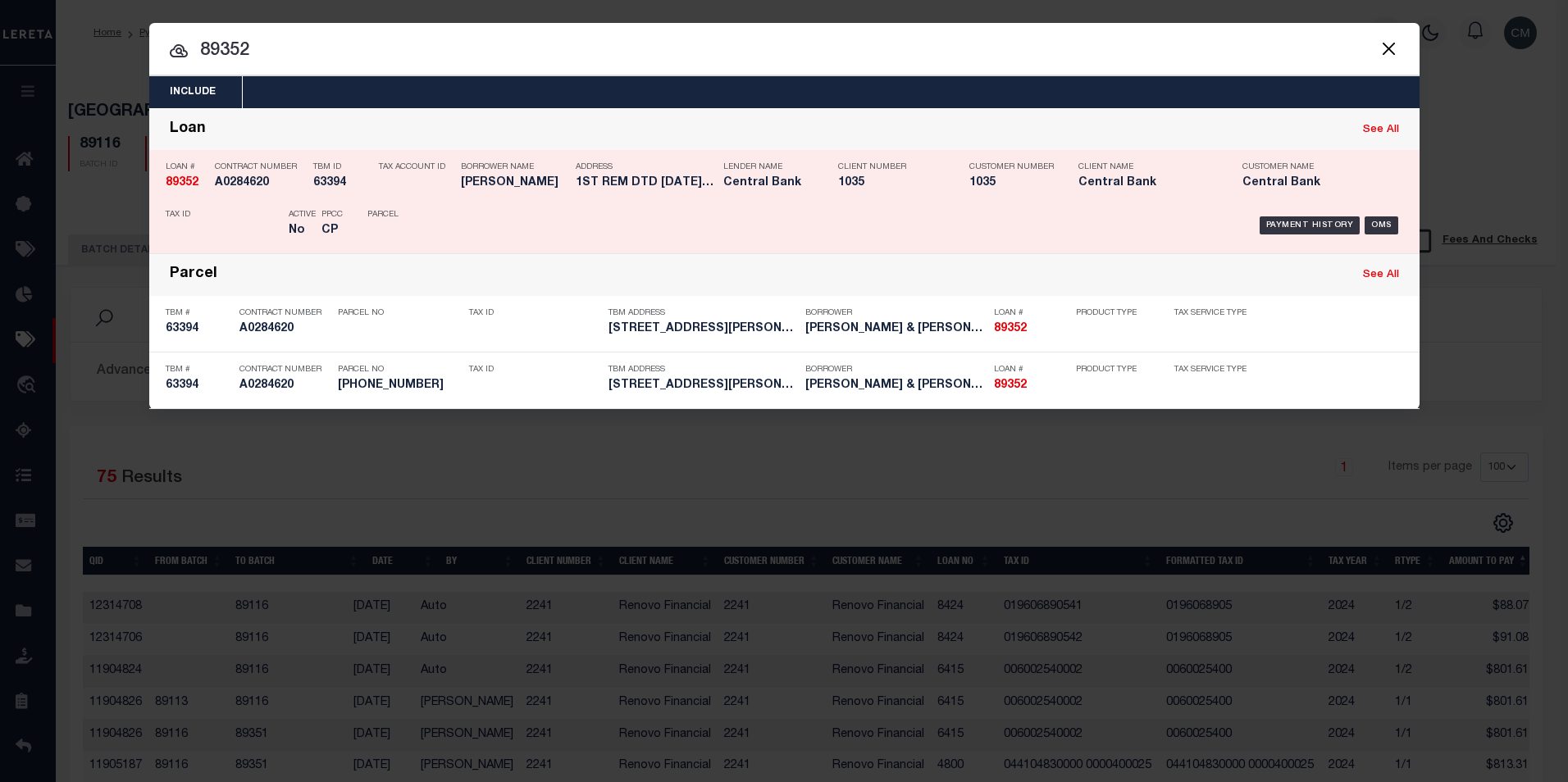
click at [1022, 172] on p "Customer Number" at bounding box center [1011, 167] width 85 height 10
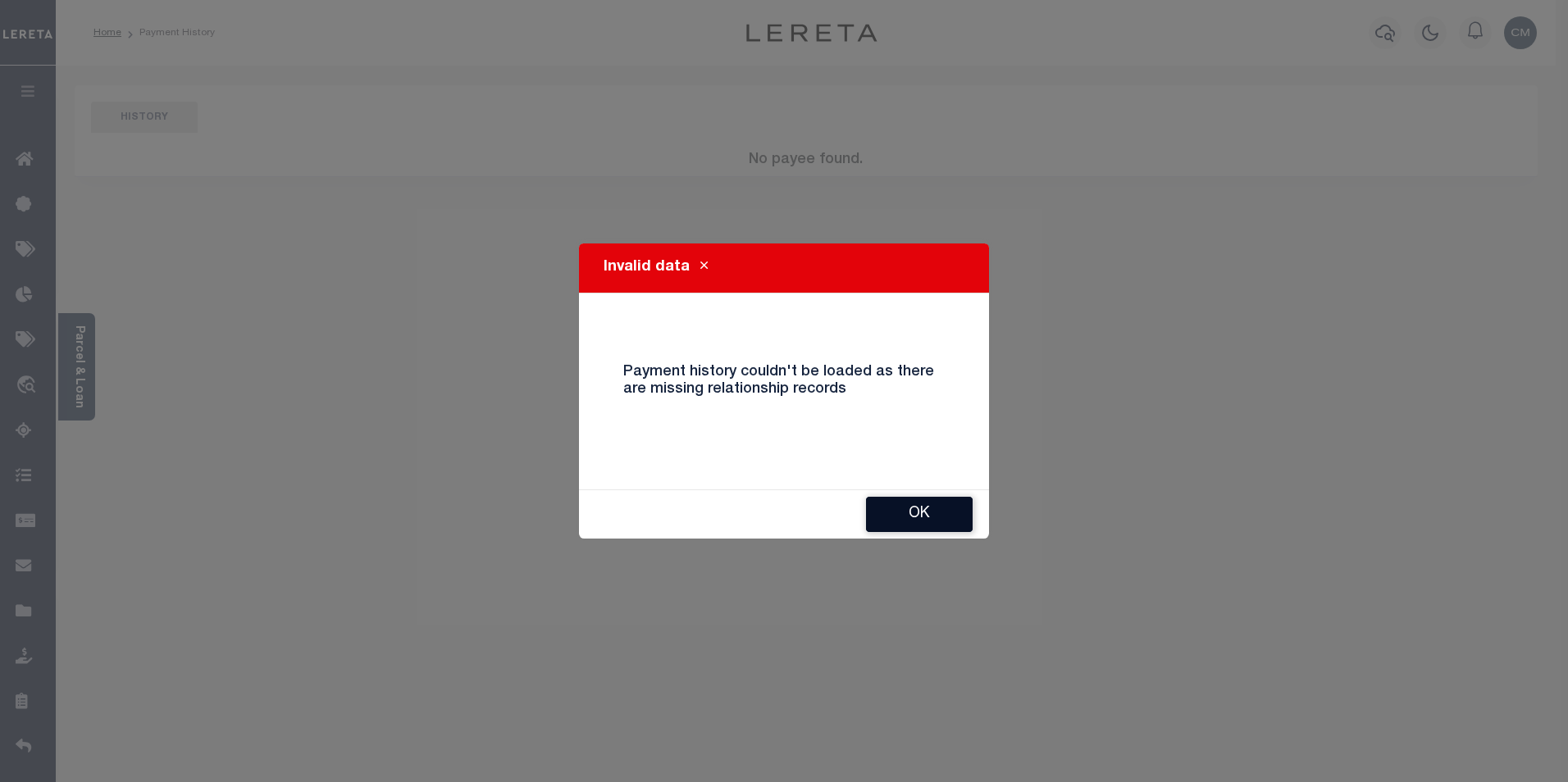
click at [954, 516] on button "Ok" at bounding box center [919, 514] width 106 height 35
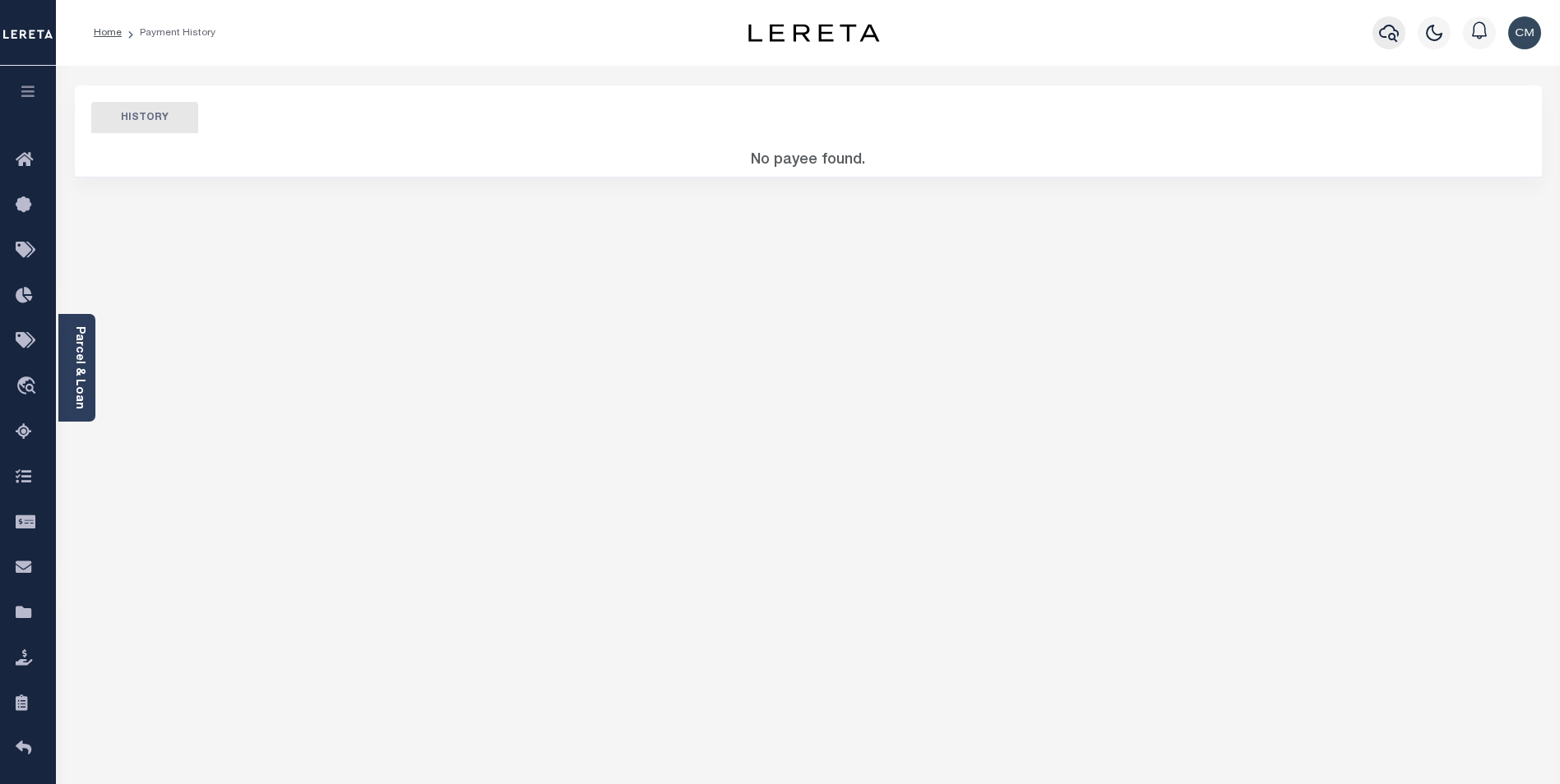
click at [1387, 42] on icon "button" at bounding box center [1388, 32] width 20 height 20
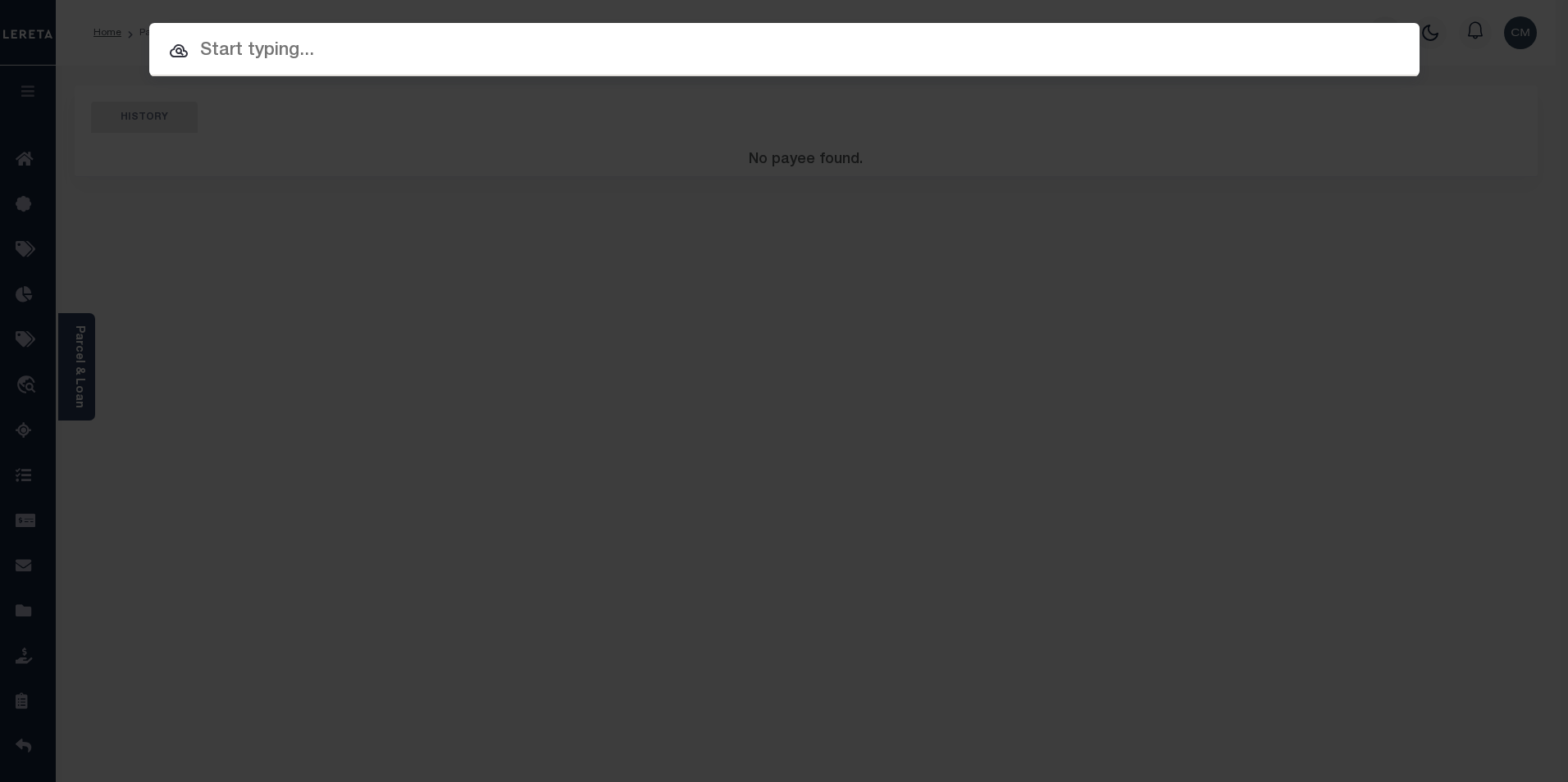
click at [814, 60] on input "text" at bounding box center [784, 51] width 1270 height 29
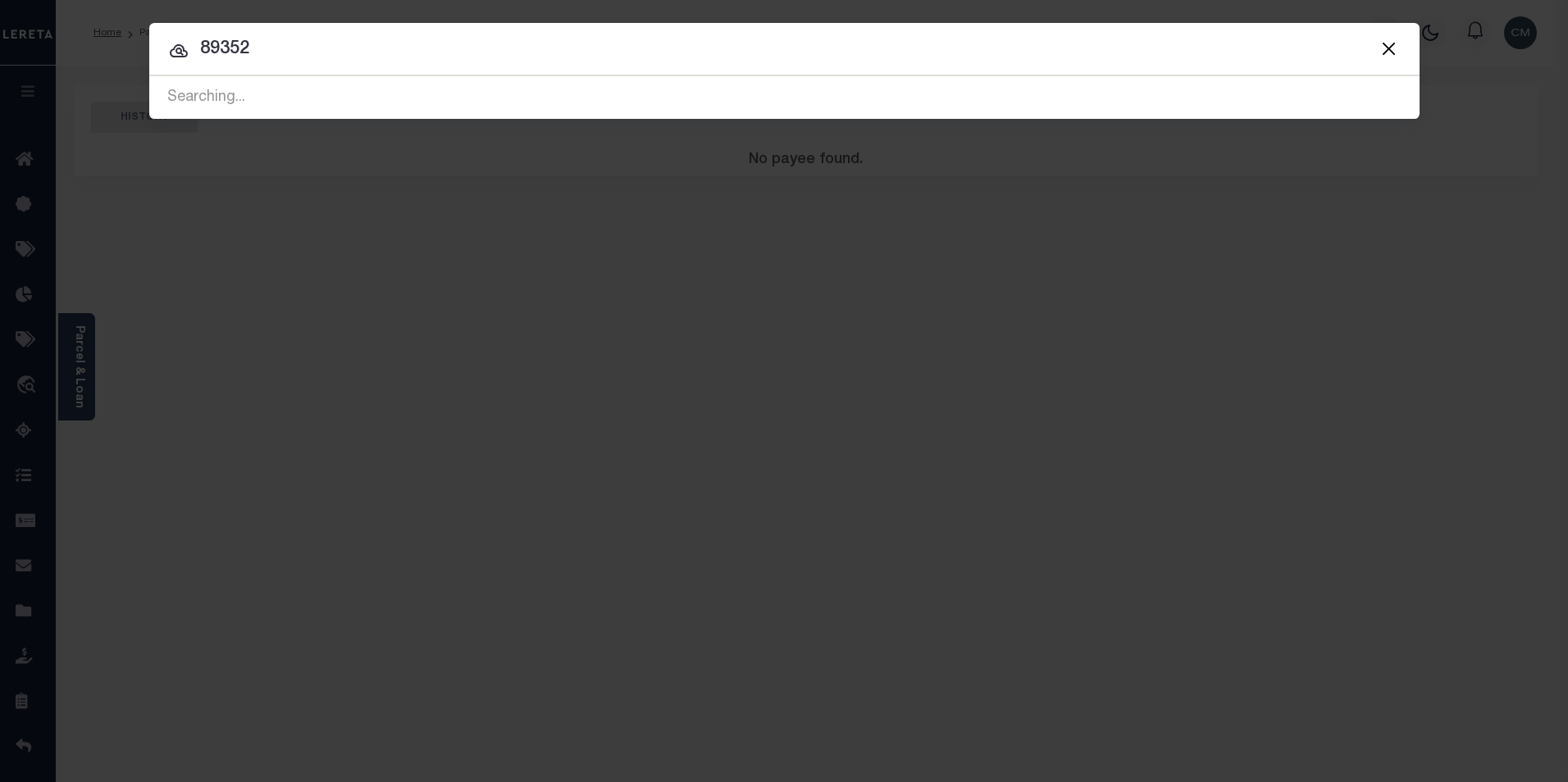
type input "89352"
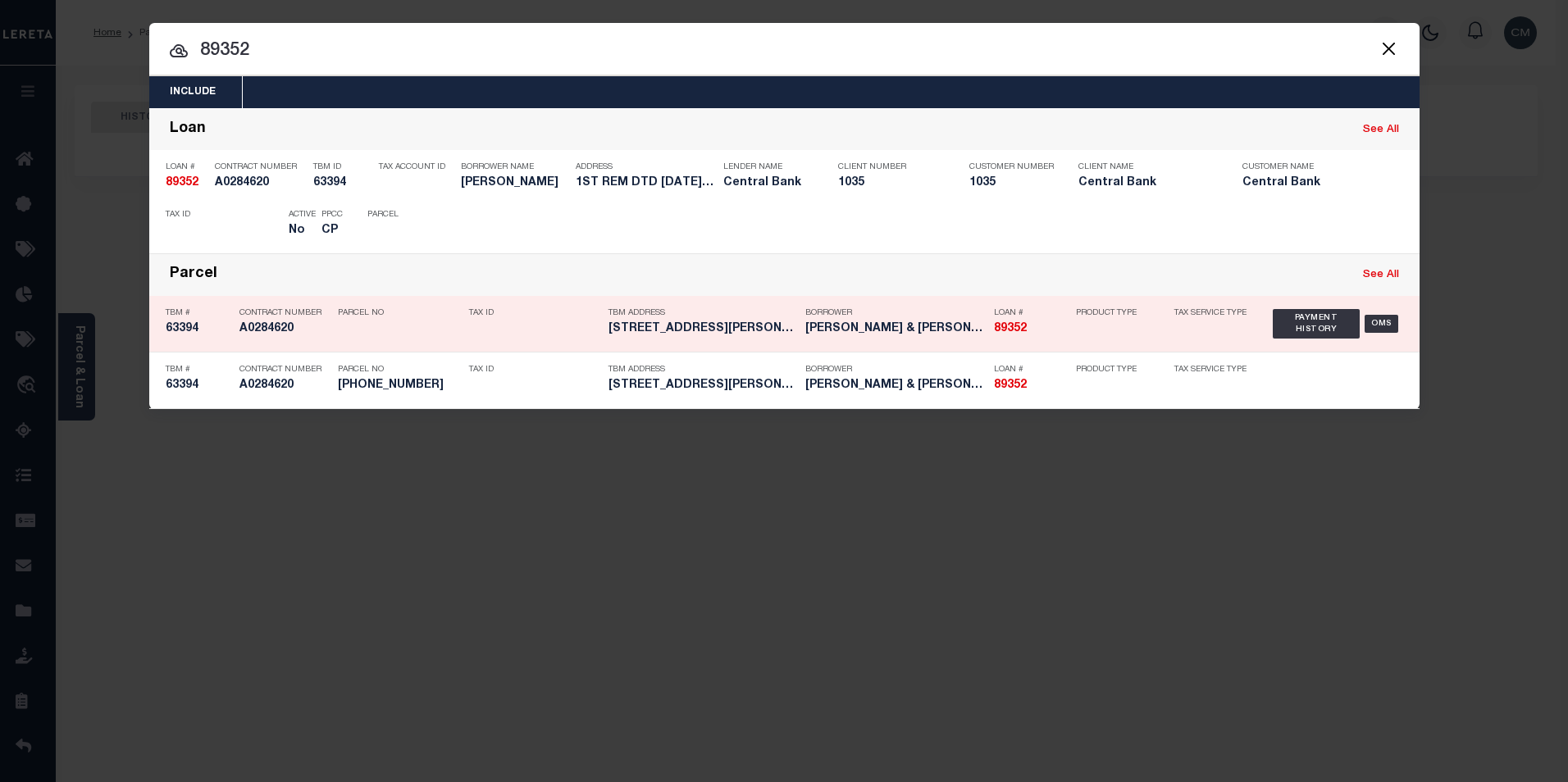
click at [1064, 337] on div "Product Type" at bounding box center [1113, 324] width 99 height 48
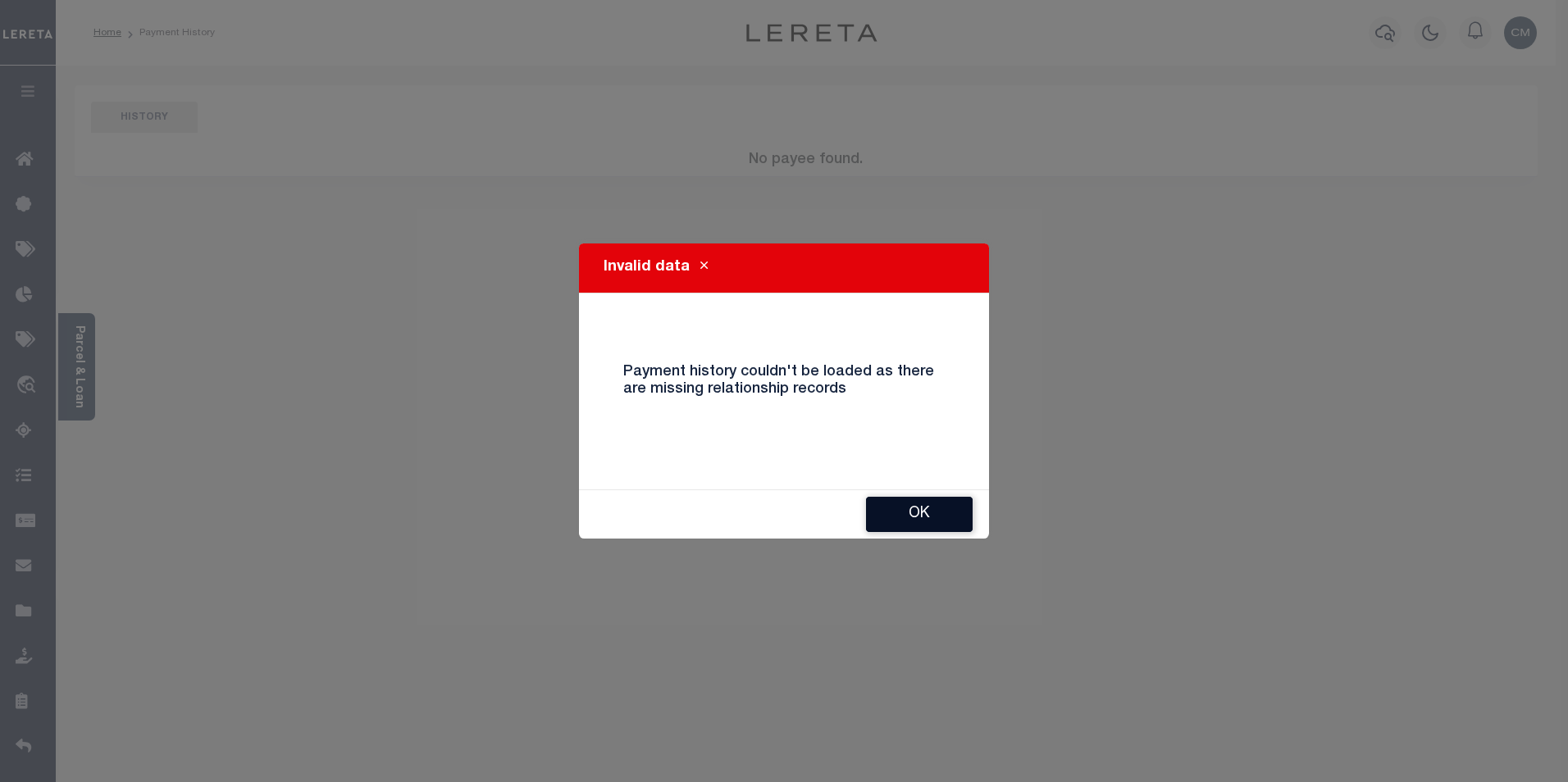
click at [893, 518] on button "Ok" at bounding box center [919, 514] width 106 height 35
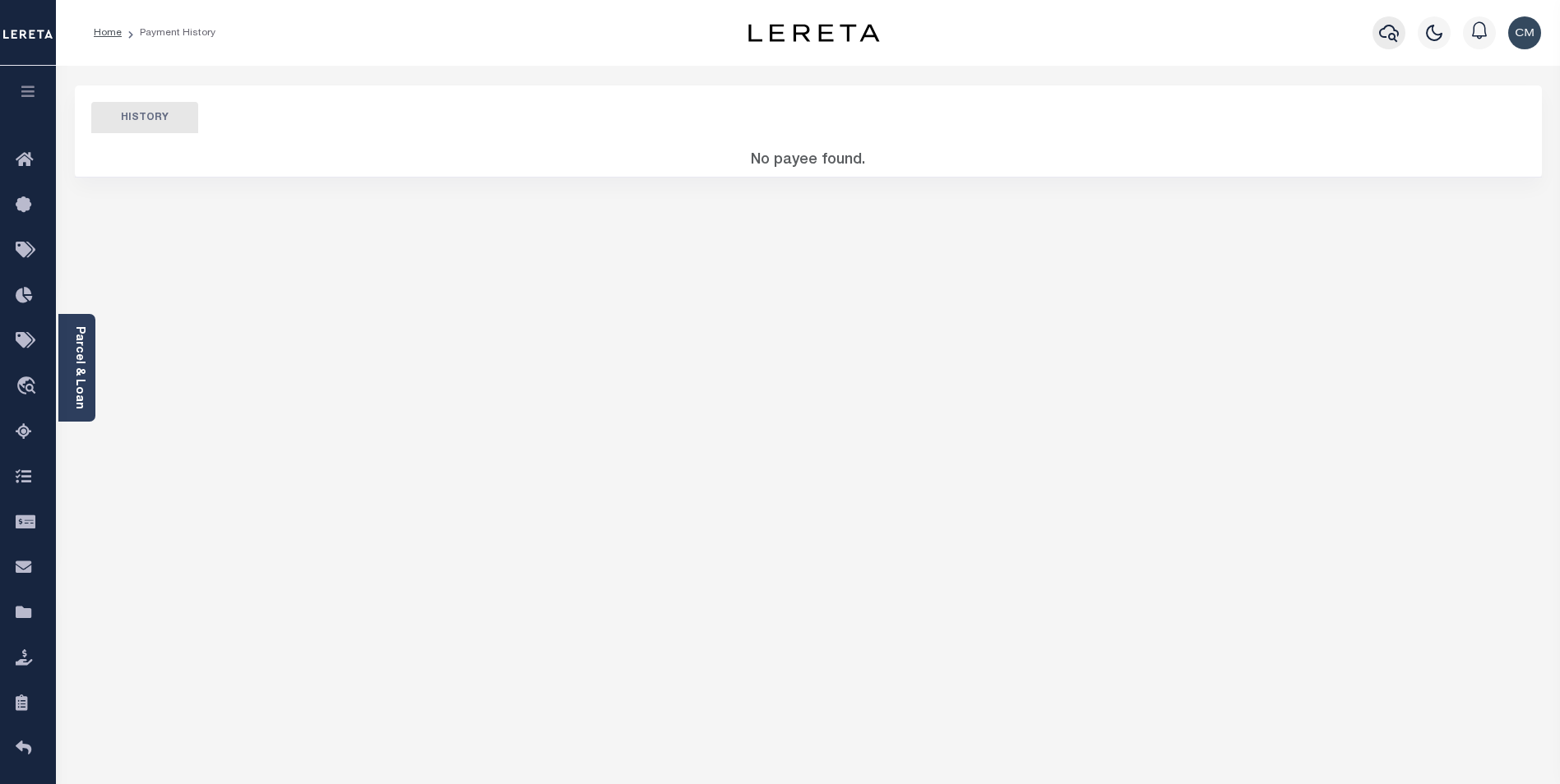
click at [1382, 30] on icon "button" at bounding box center [1388, 33] width 20 height 17
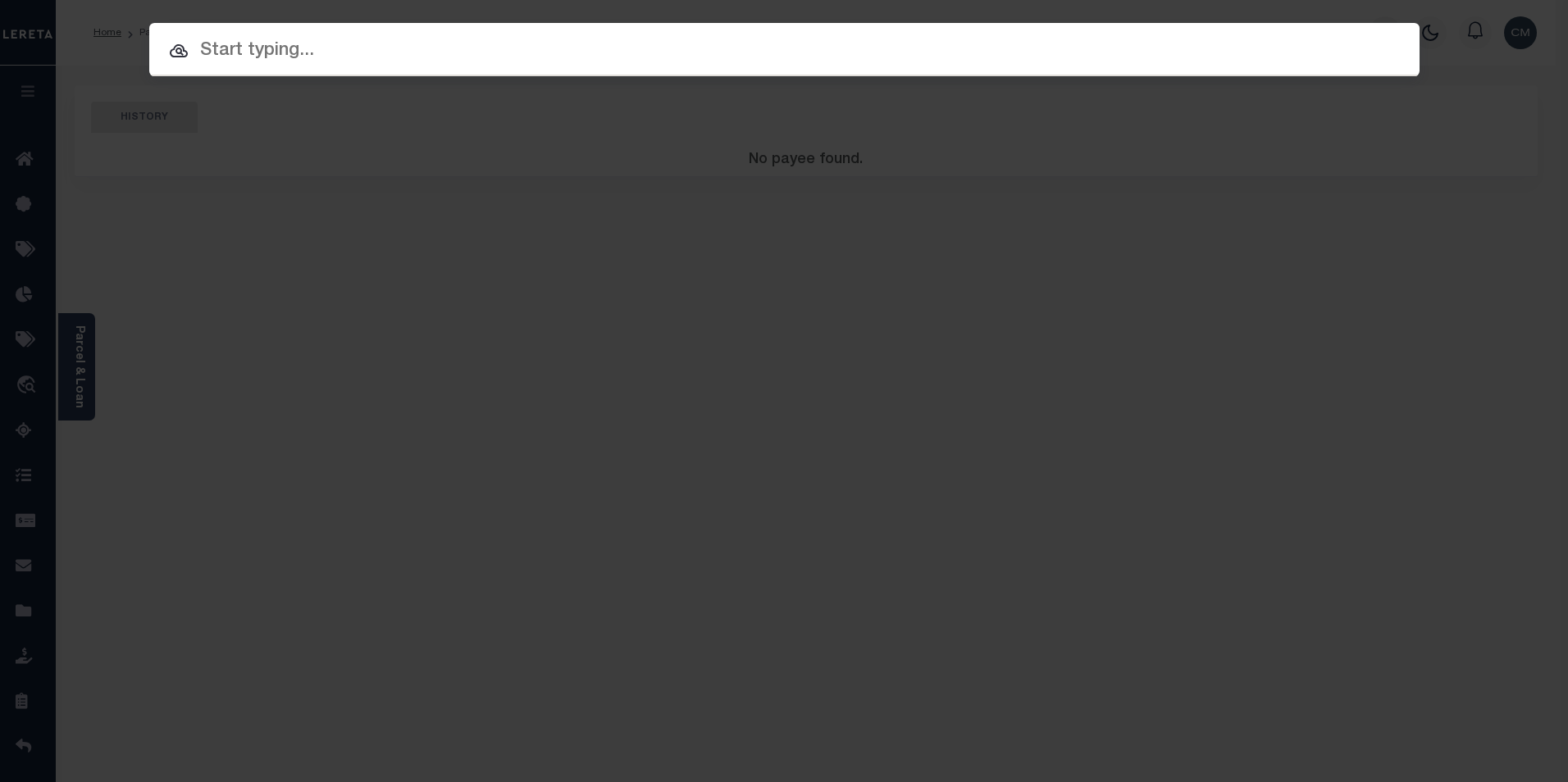
click at [570, 58] on input "text" at bounding box center [784, 51] width 1270 height 29
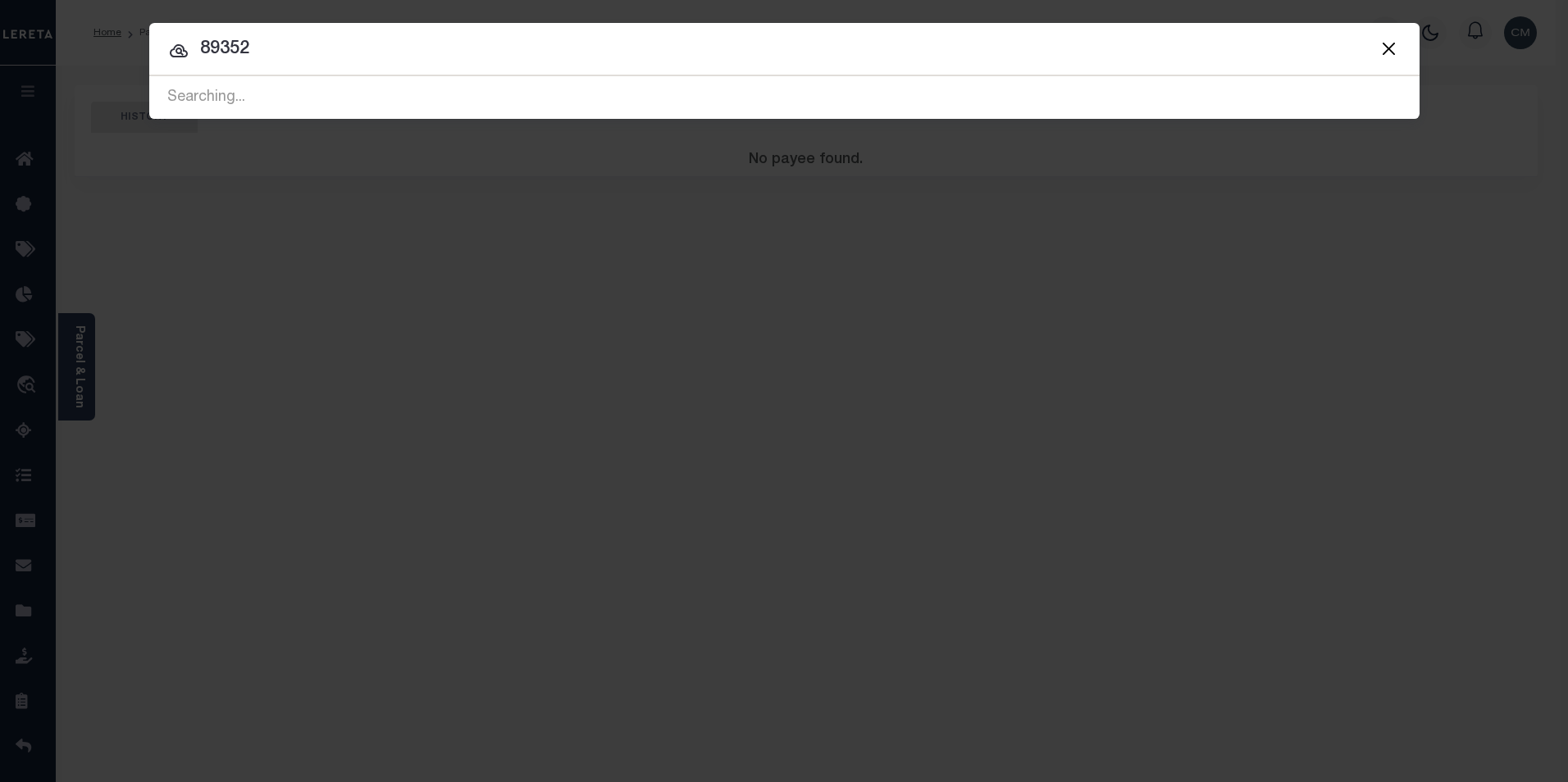
type input "89352"
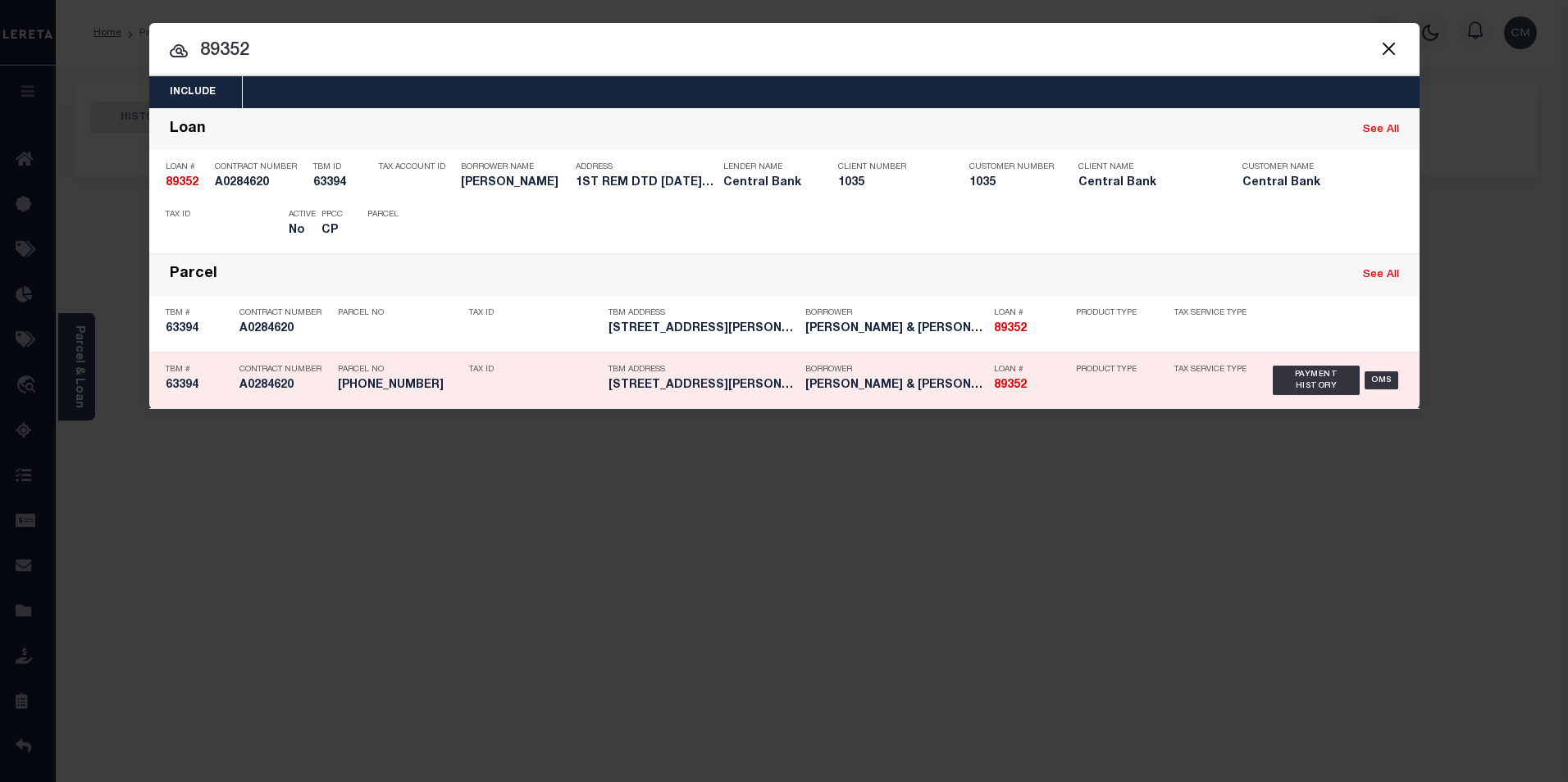
click at [632, 386] on h5 "[STREET_ADDRESS][PERSON_NAME]" at bounding box center [702, 386] width 188 height 14
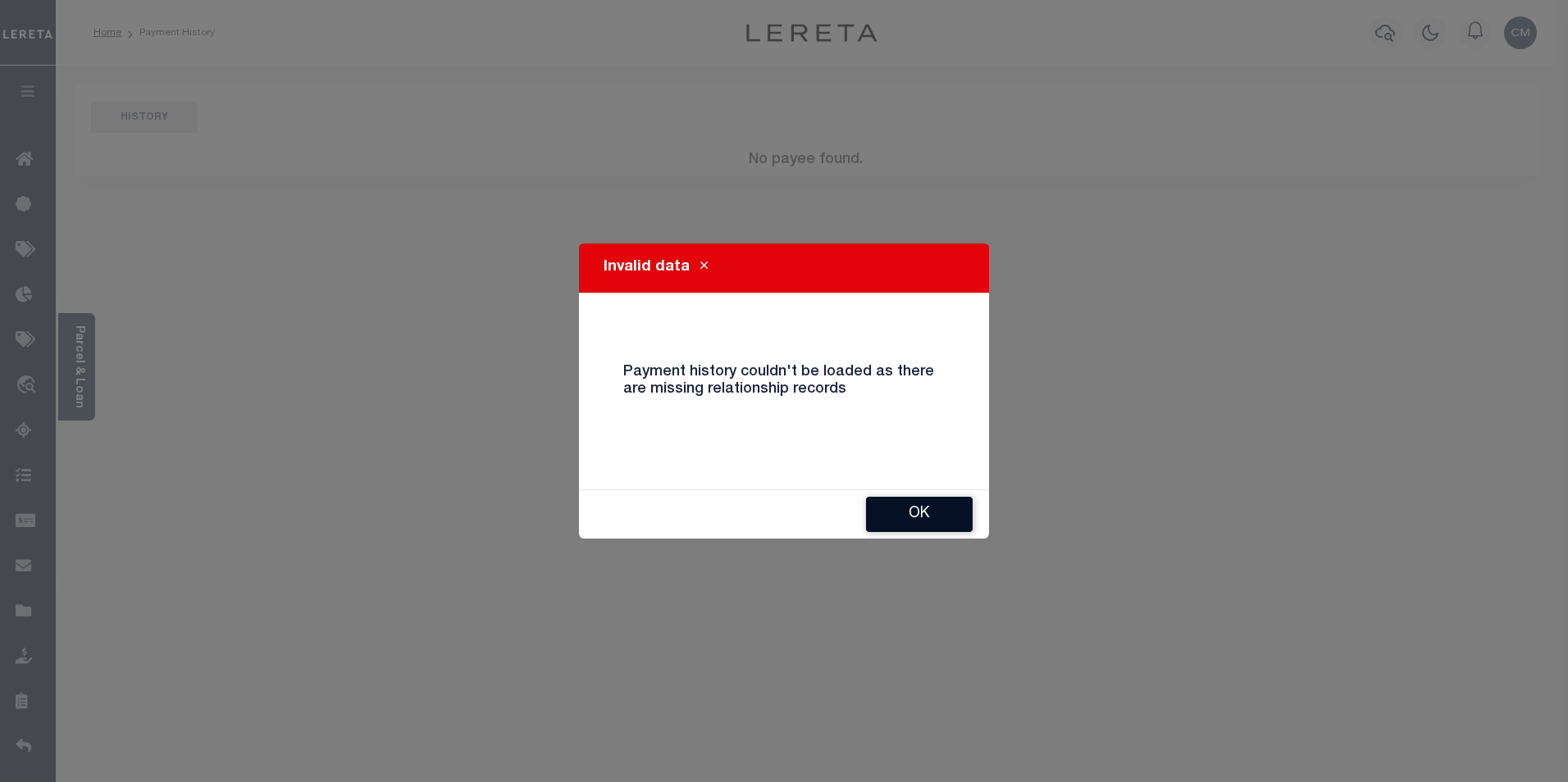
click at [908, 523] on button "Ok" at bounding box center [919, 514] width 106 height 35
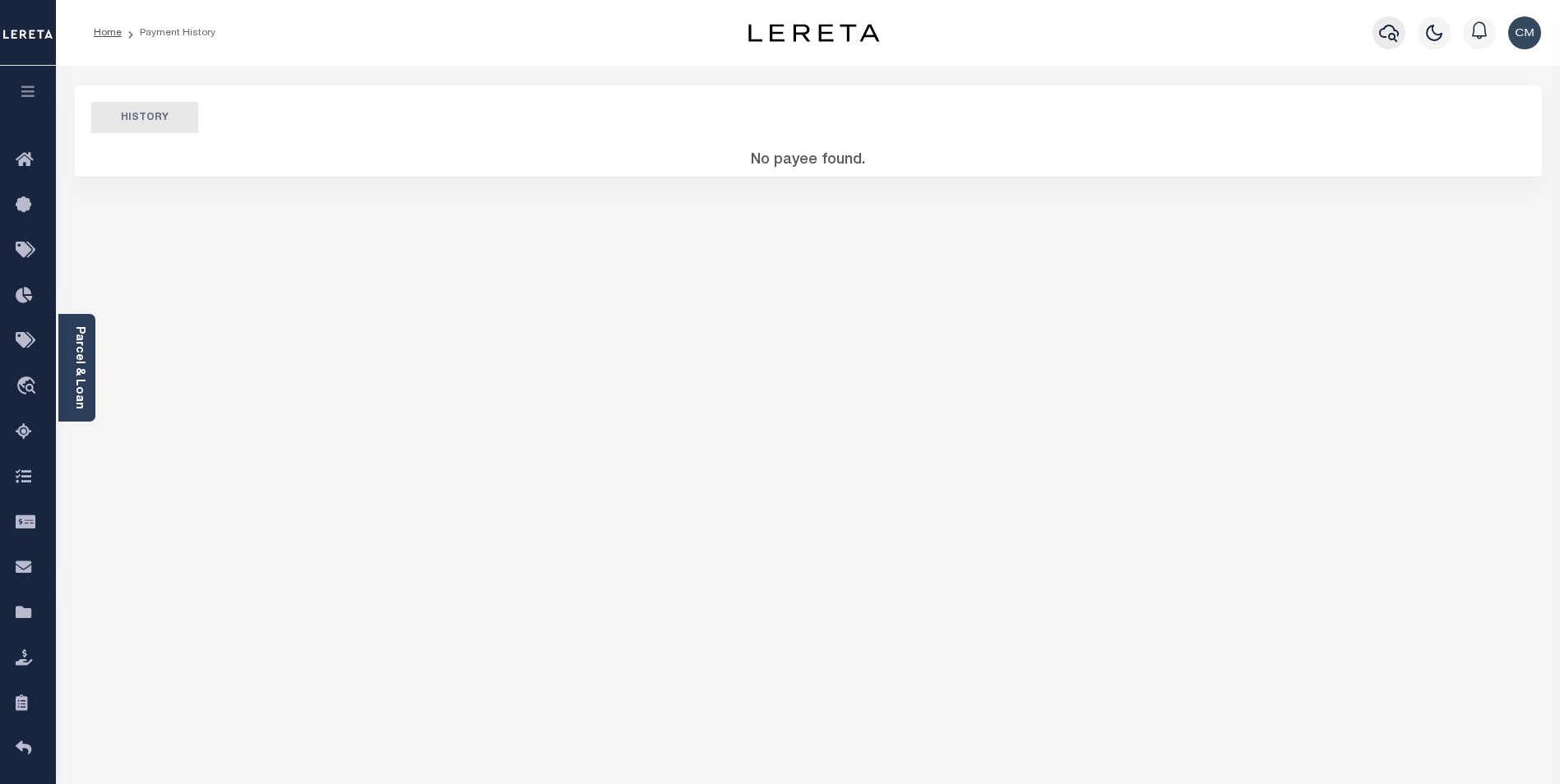
click at [1383, 18] on button "button" at bounding box center [1388, 32] width 33 height 33
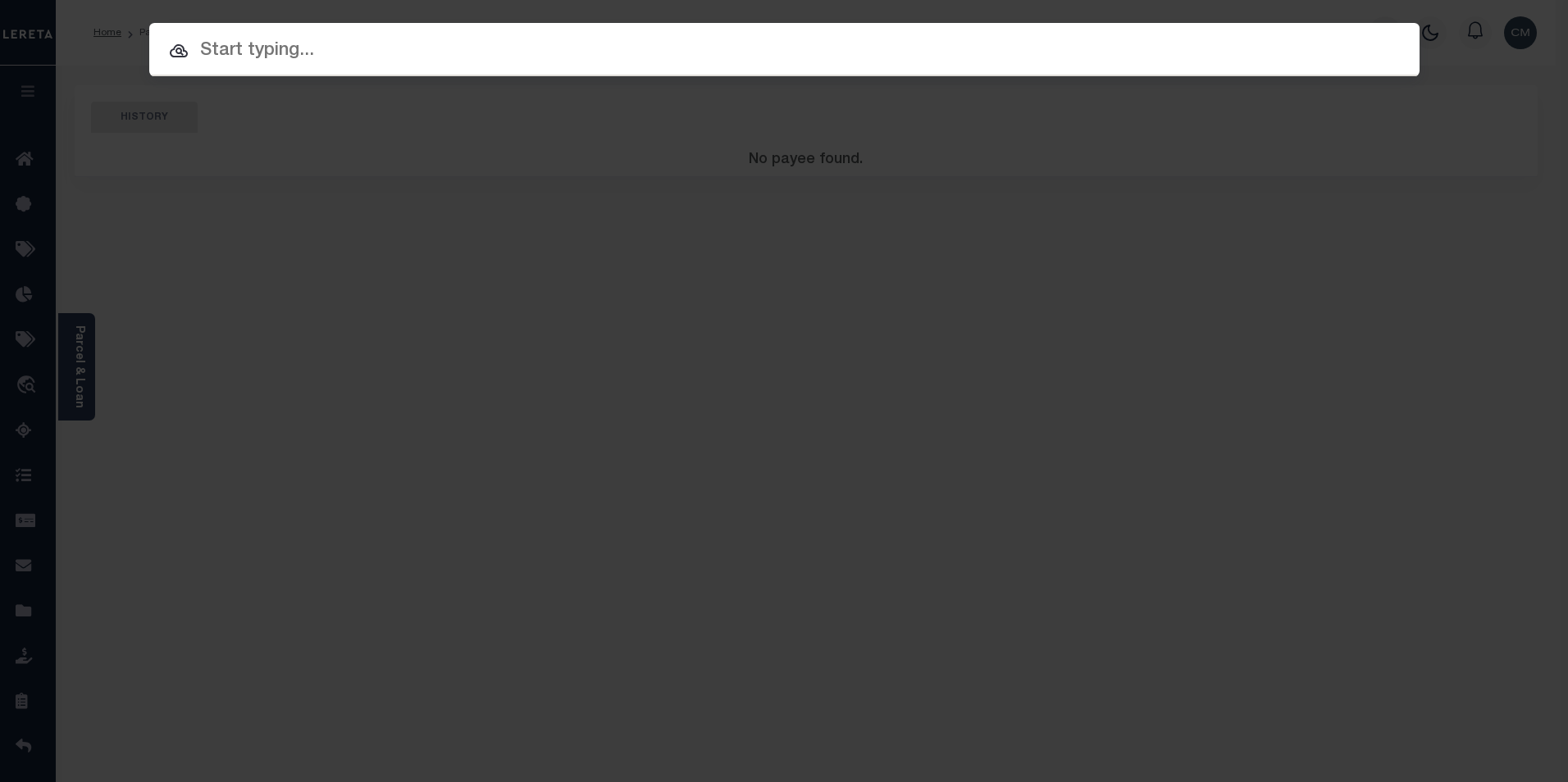
click at [714, 58] on input "text" at bounding box center [784, 51] width 1270 height 29
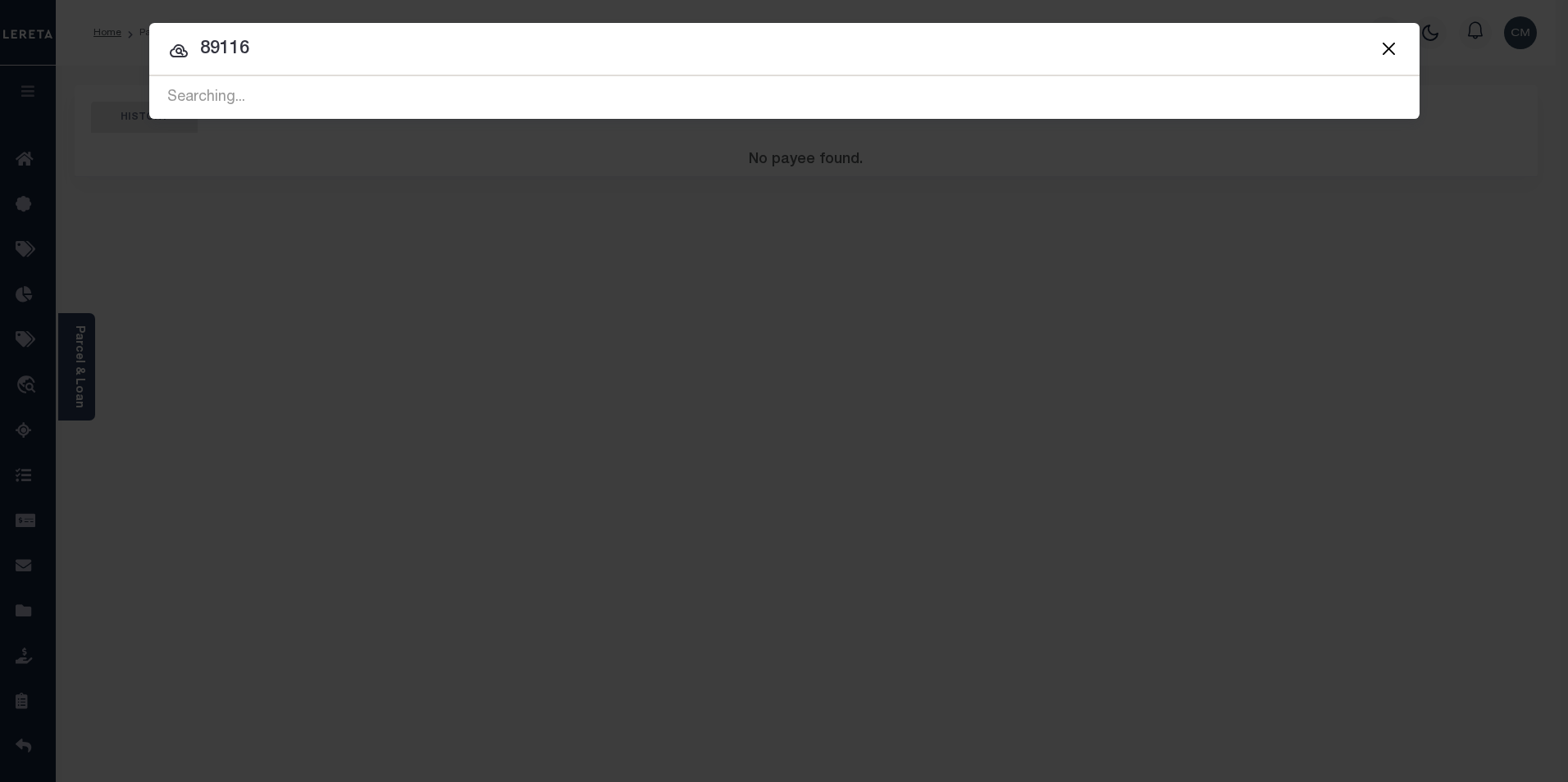
type input "89116"
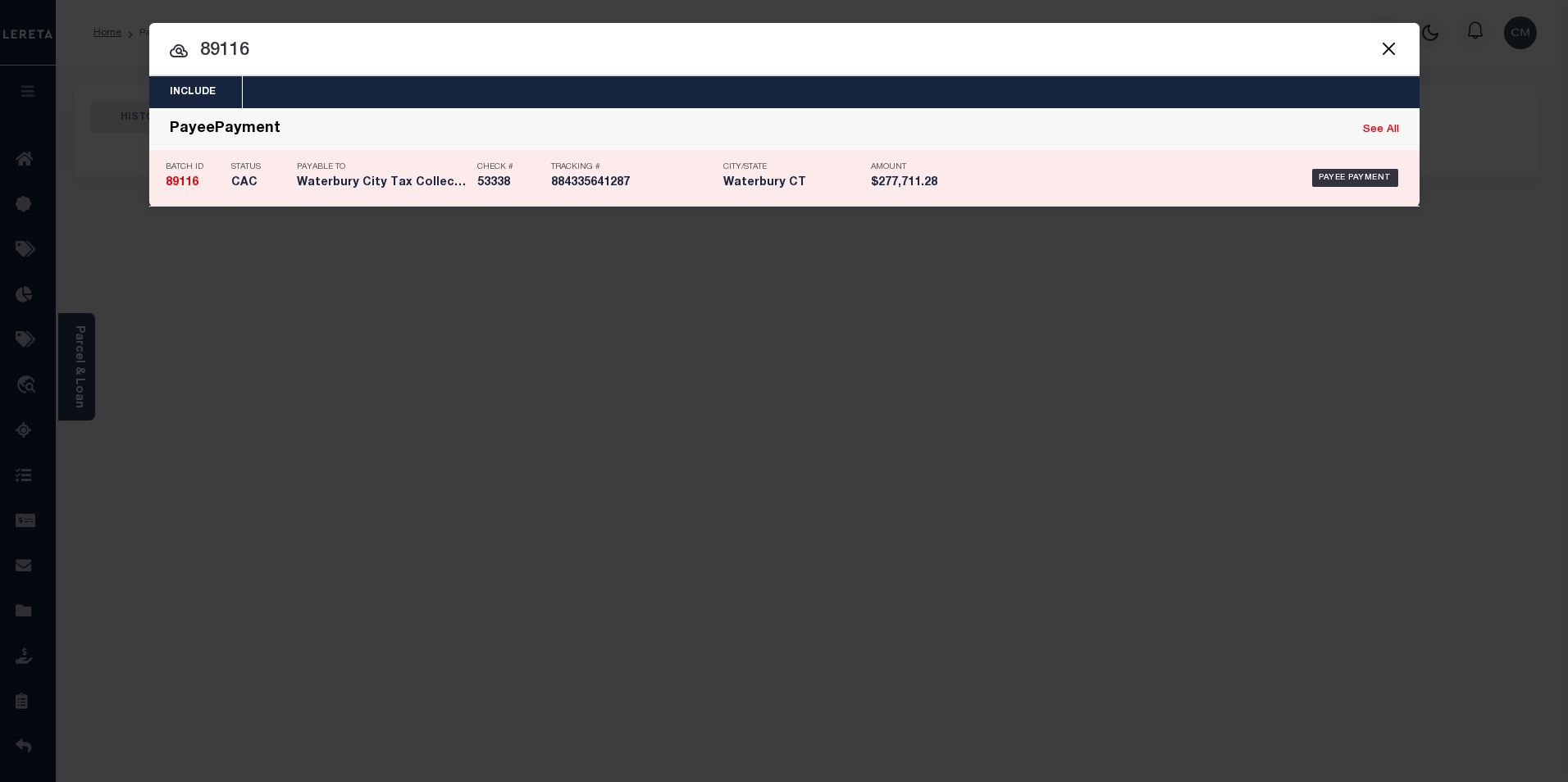
click at [684, 146] on div "PayeePayment See All" at bounding box center [784, 130] width 1270 height 42
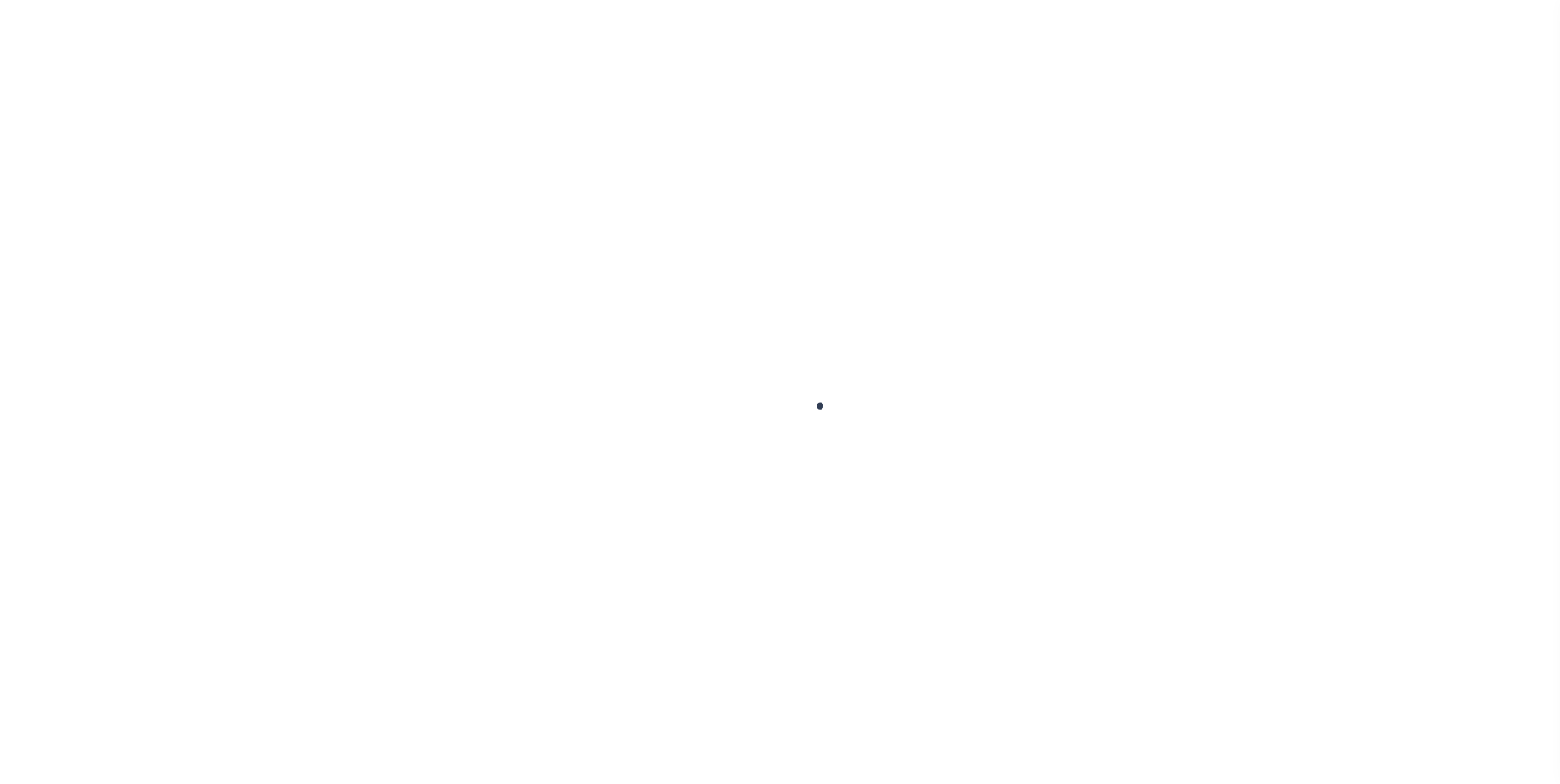
select select "CAC"
type input "[DATE]"
type input "$277,711.28"
select select "CHK"
type input "53338"
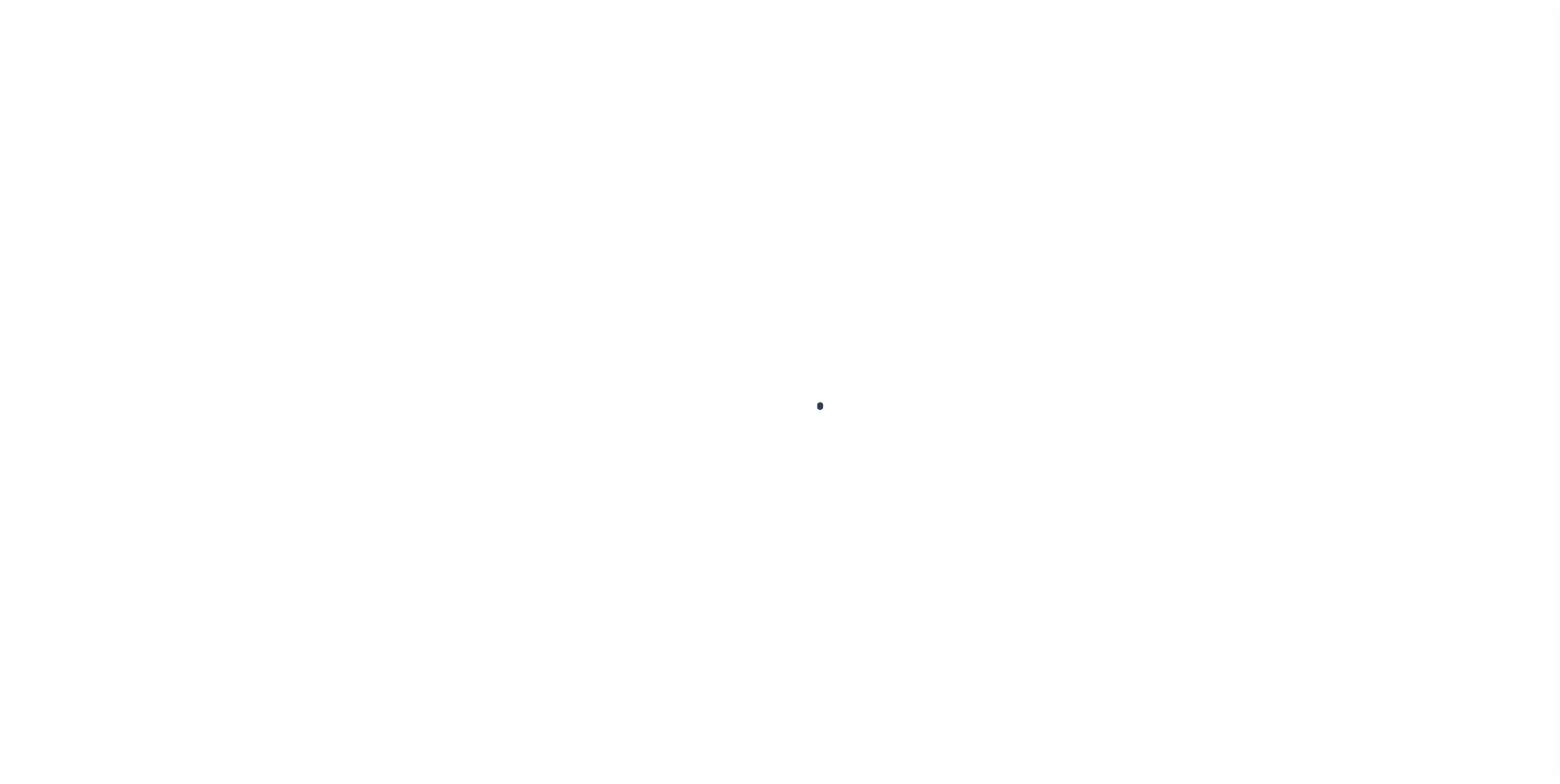
select select "[PERSON_NAME]"
type input "[DATE]"
checkbox input "true"
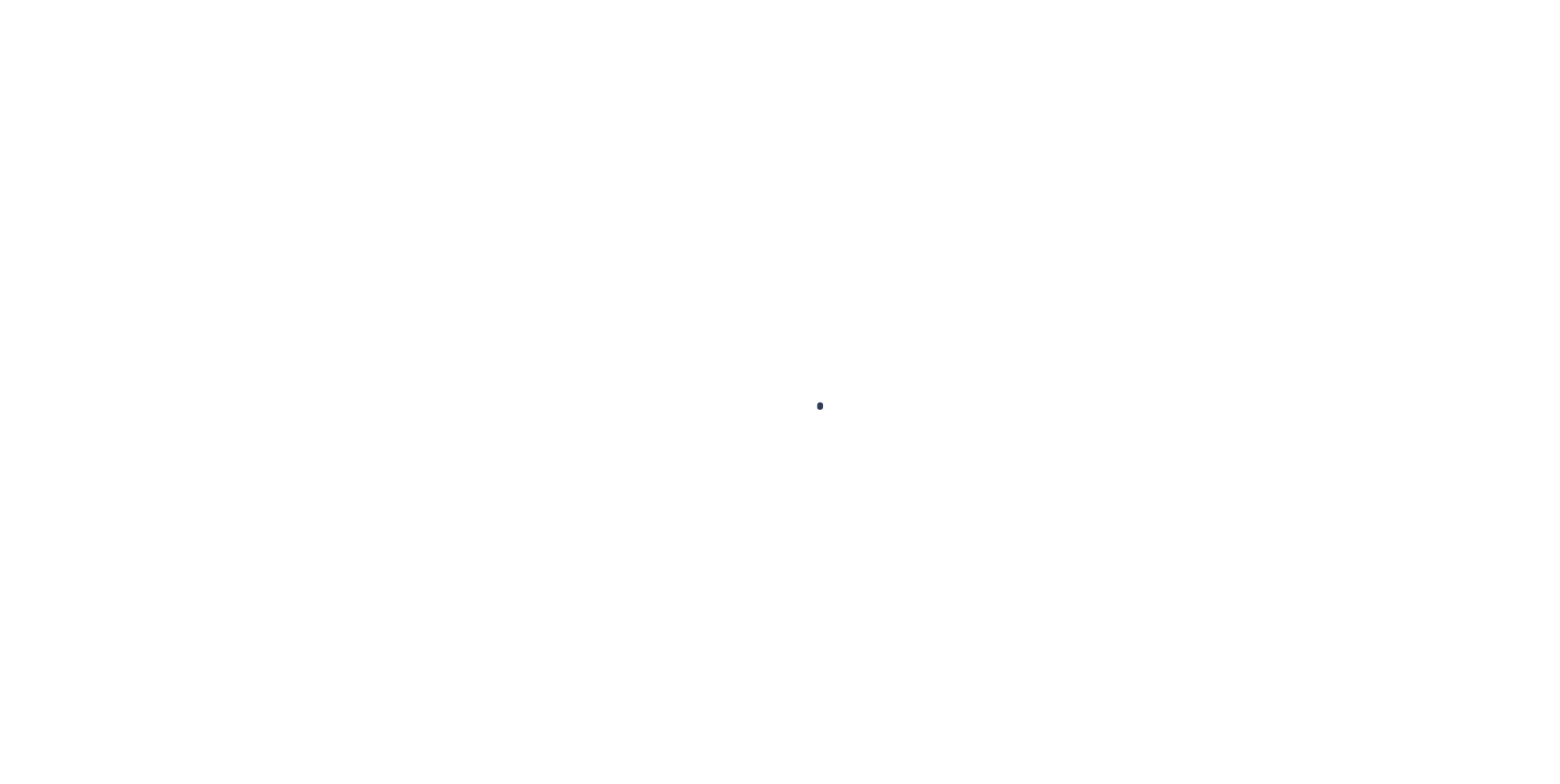
select select "FDX"
type input "[DATE]"
type input "$9.65"
type input "884335641287"
type input "[PERSON_NAME]"
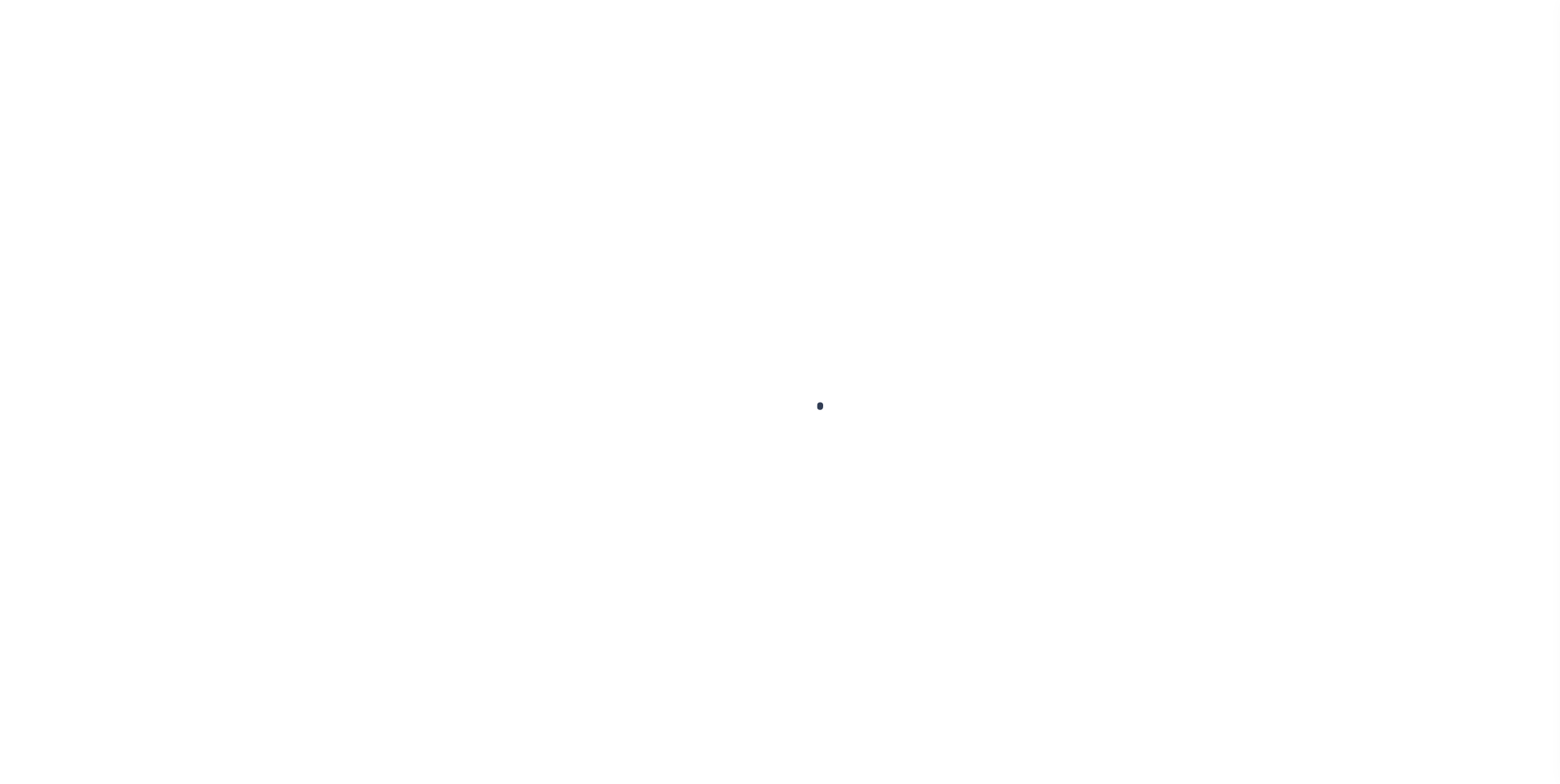
type input "[DATE]"
type input "N"
radio input "true"
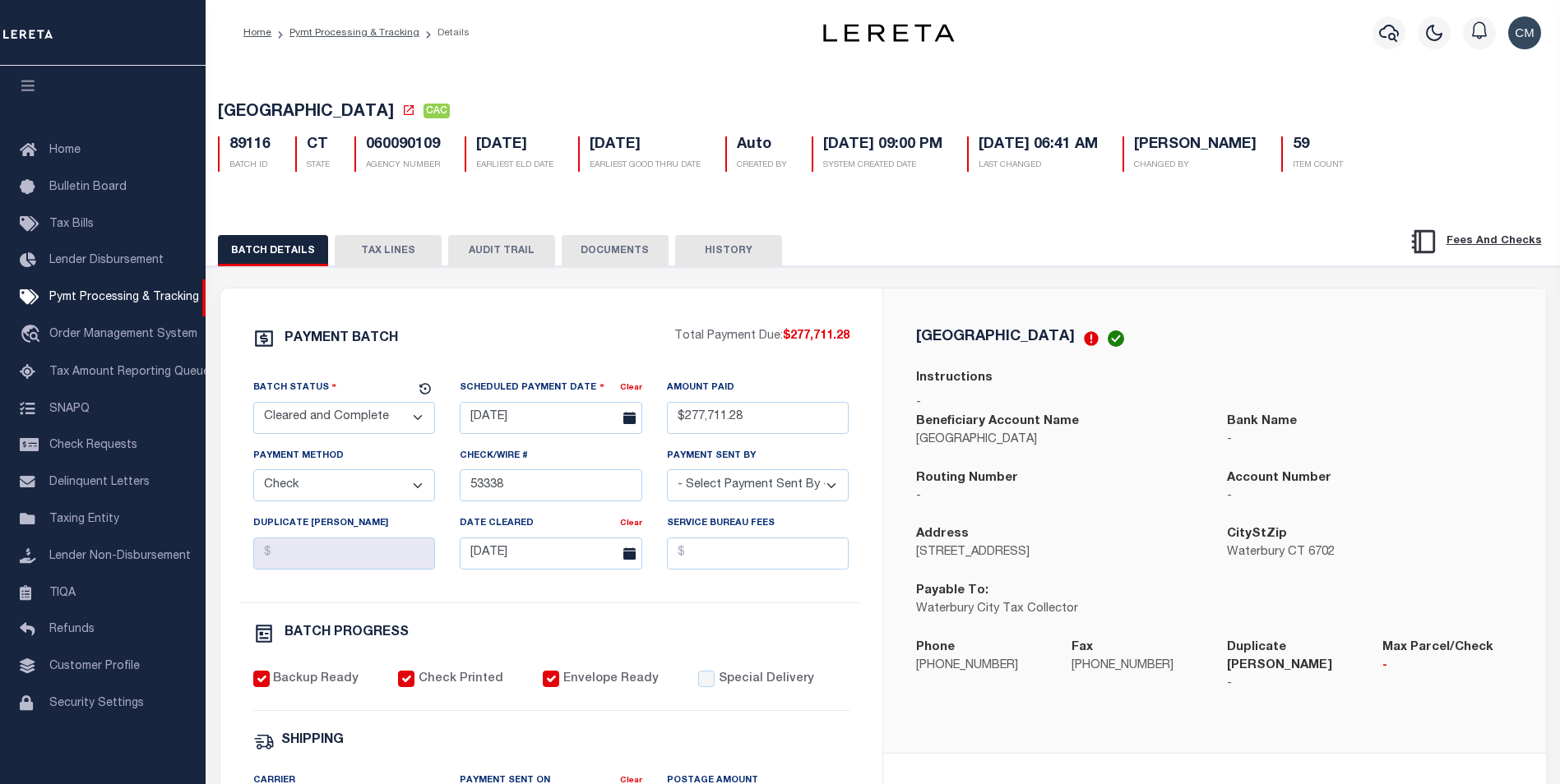
click at [524, 251] on button "AUDIT TRAIL" at bounding box center [501, 251] width 107 height 31
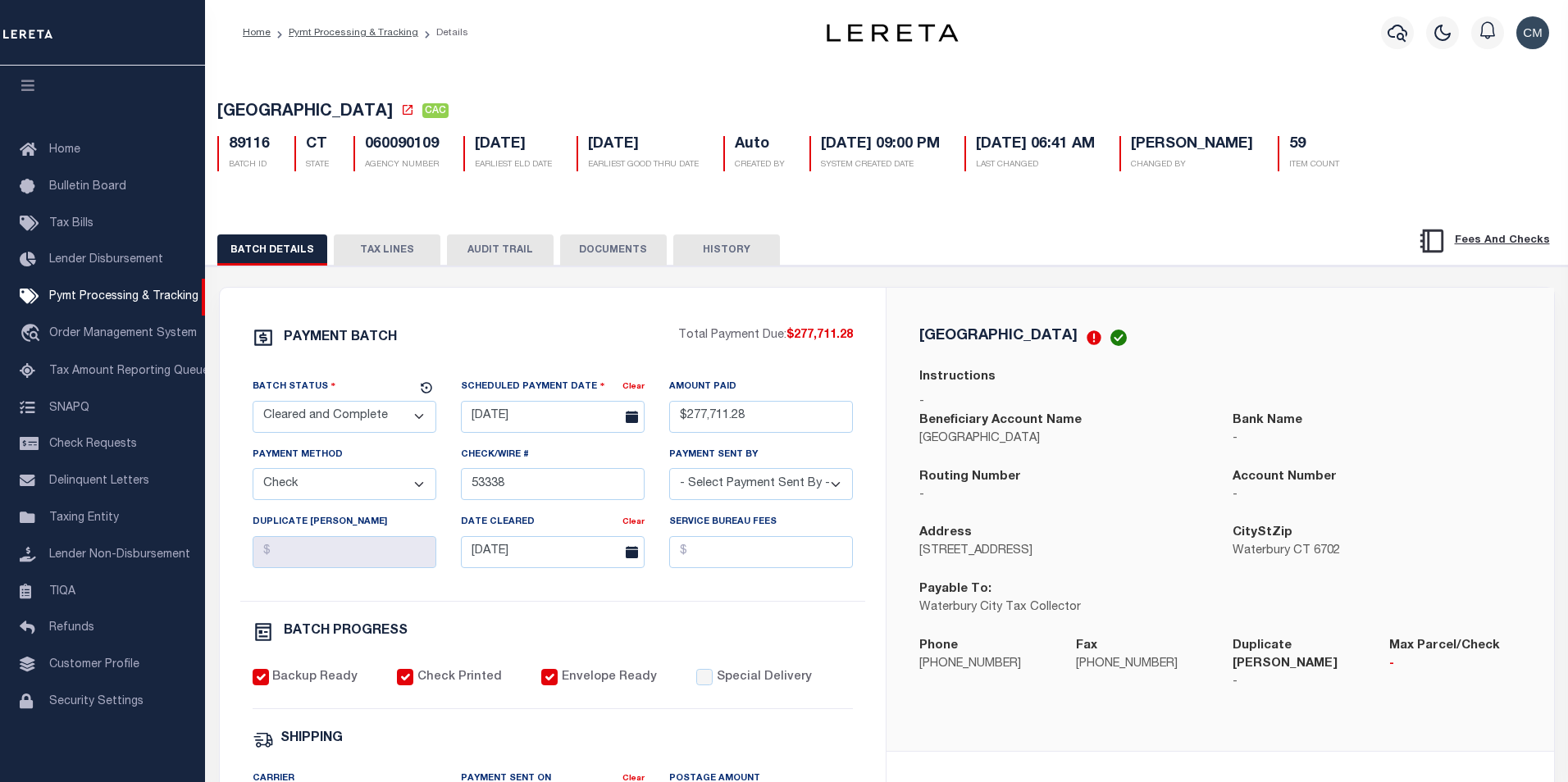
select select "100"
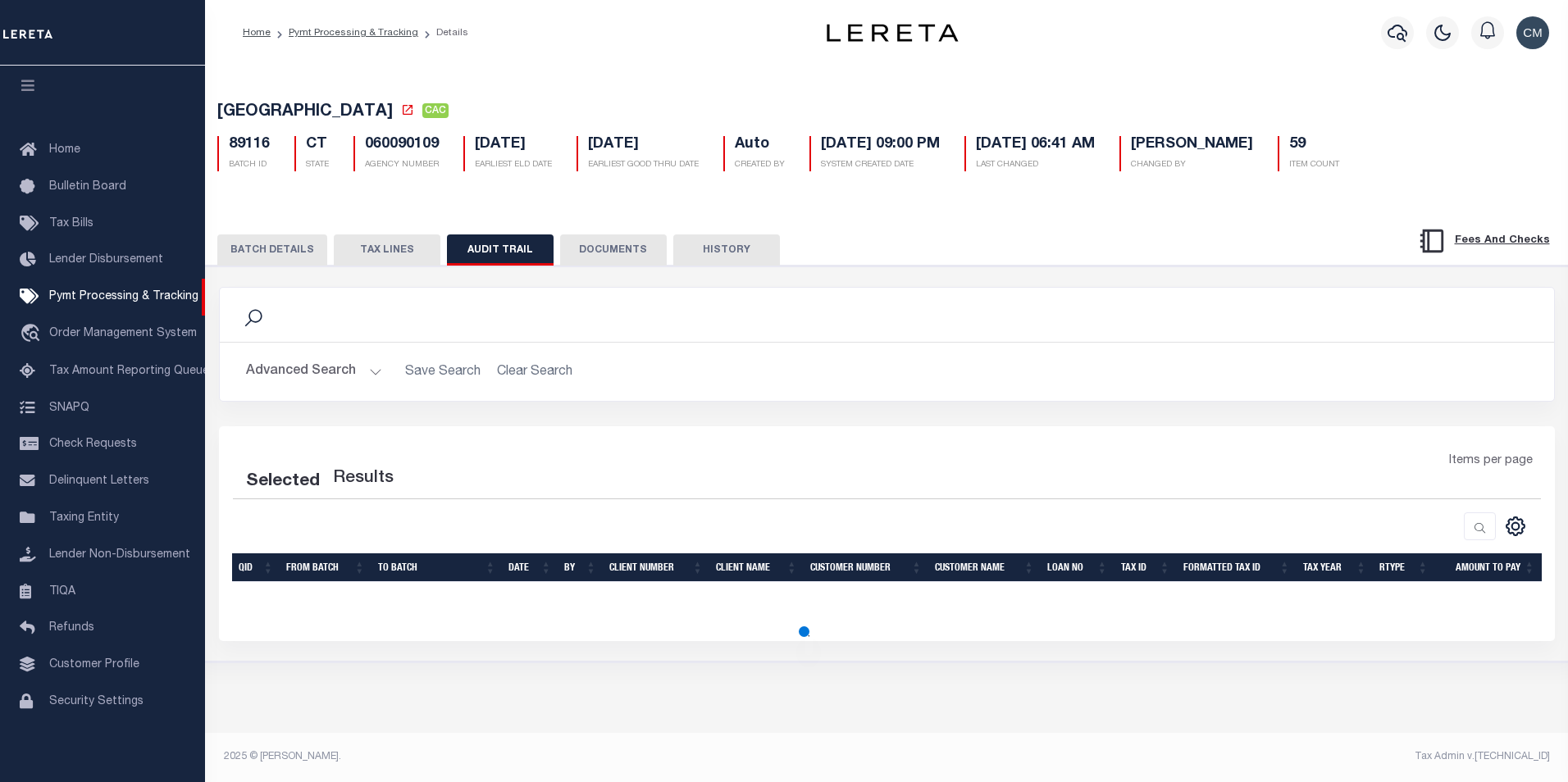
select select "100"
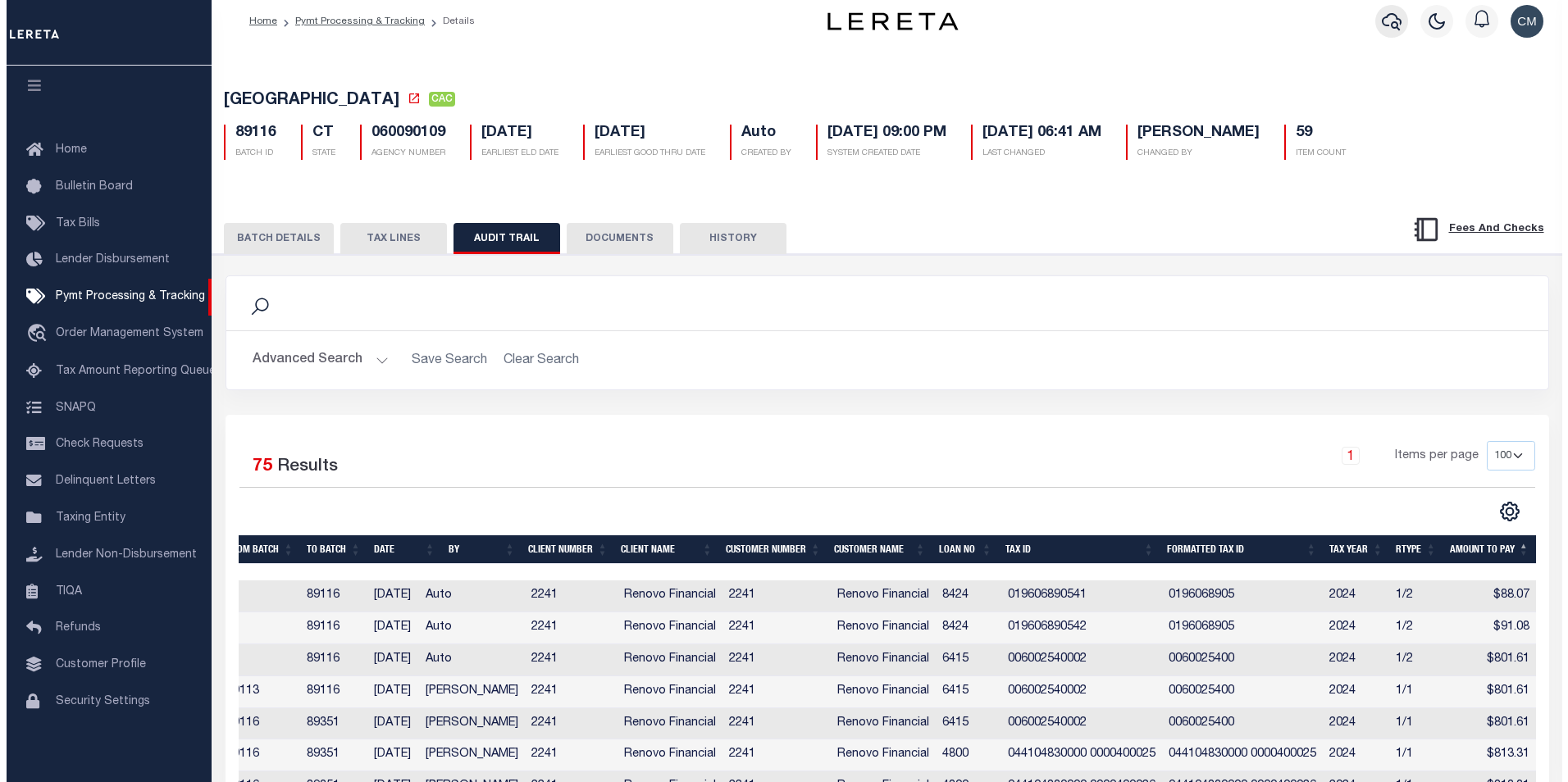
scroll to position [0, 0]
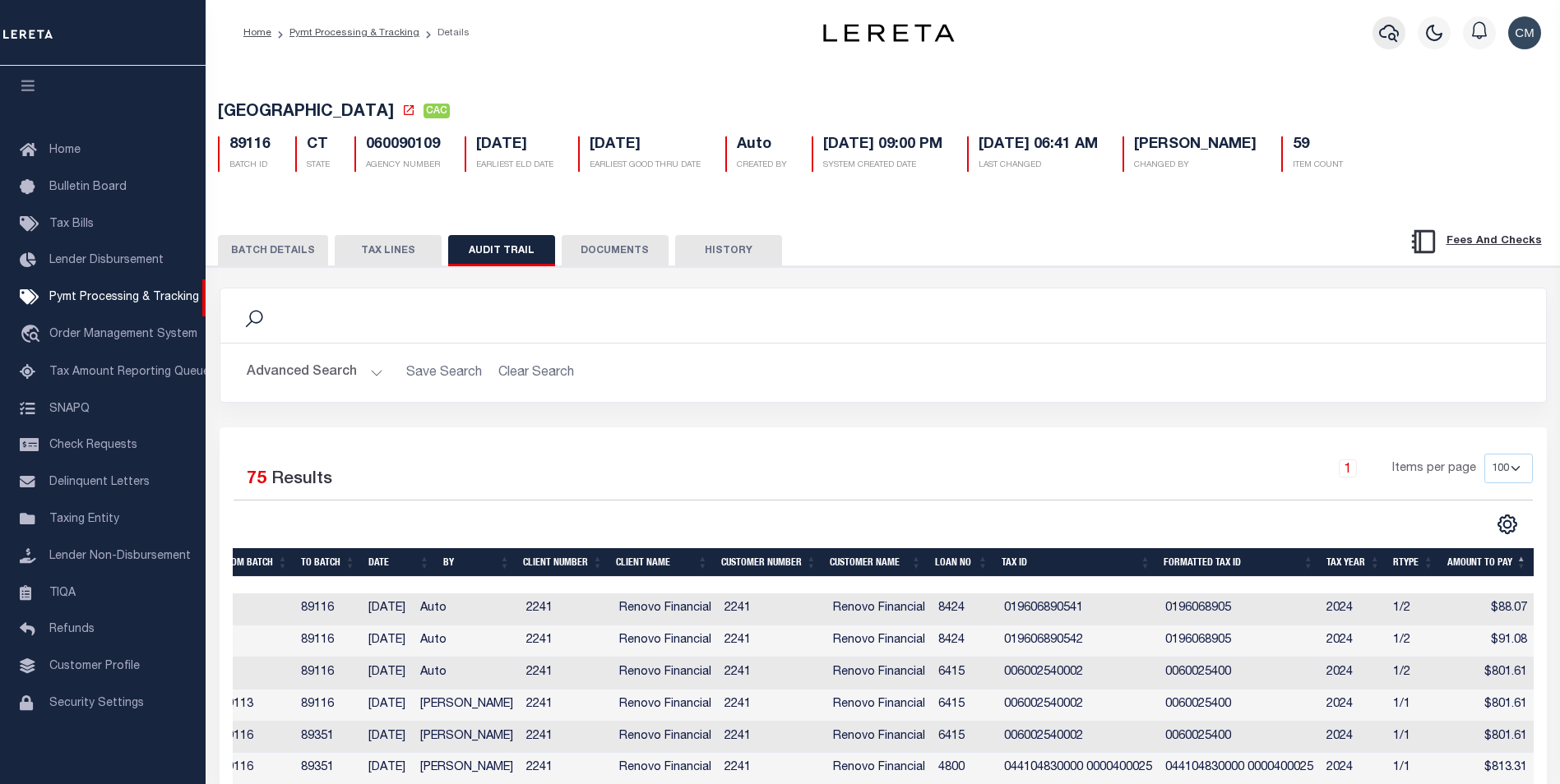
click at [1388, 43] on icon "button" at bounding box center [1388, 32] width 20 height 20
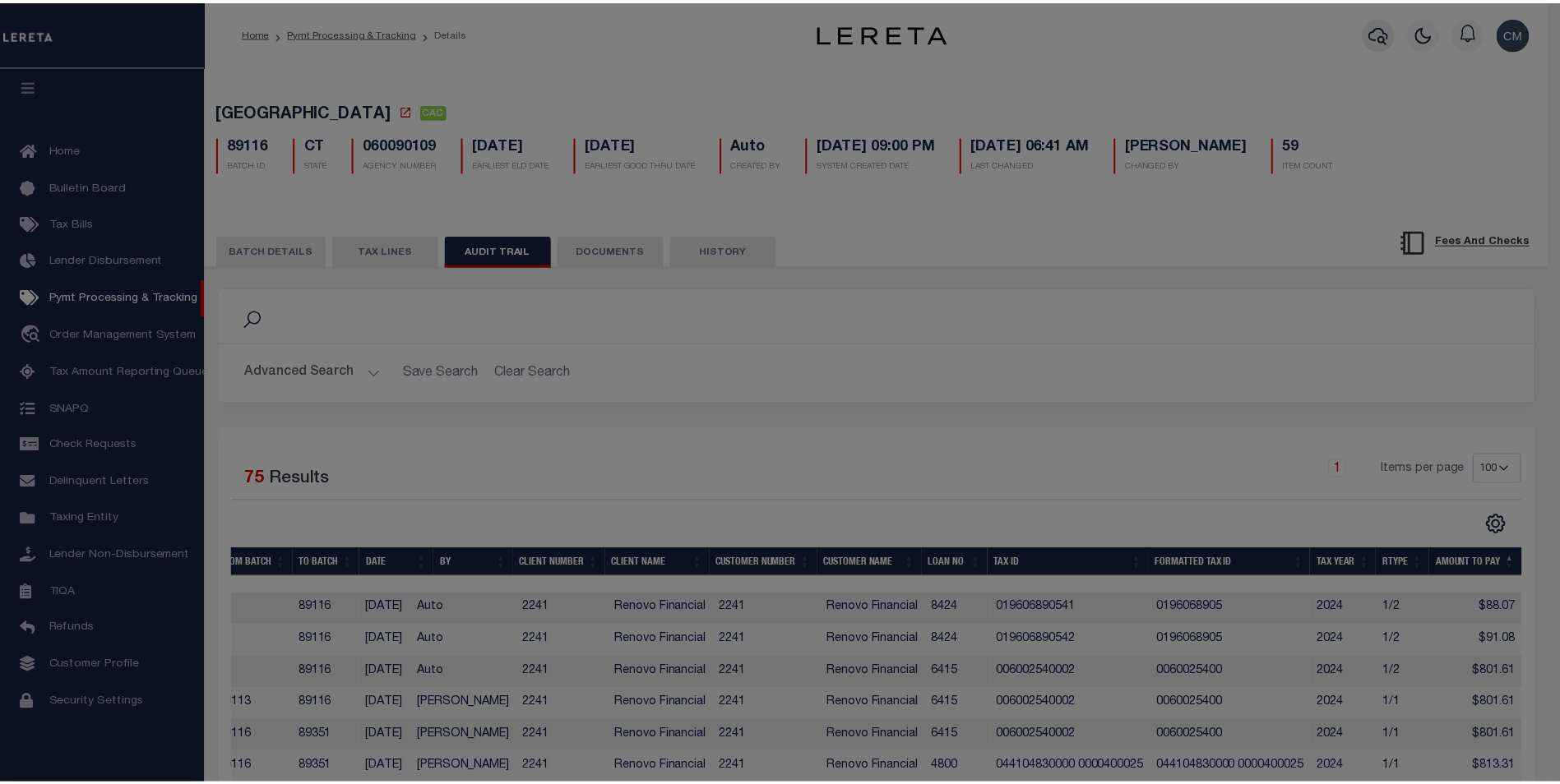
scroll to position [0, 72]
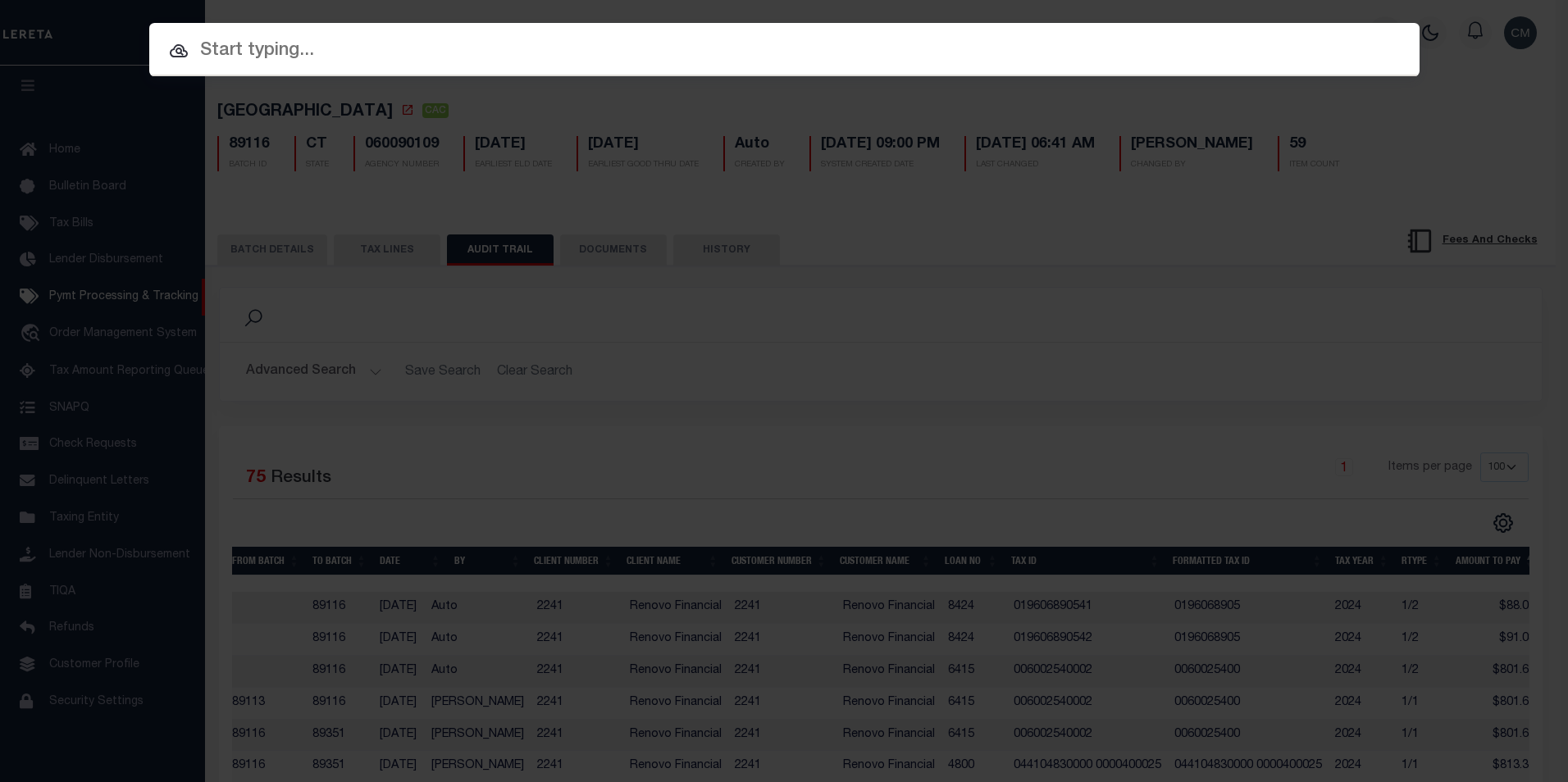
click at [995, 58] on input "text" at bounding box center [784, 51] width 1270 height 29
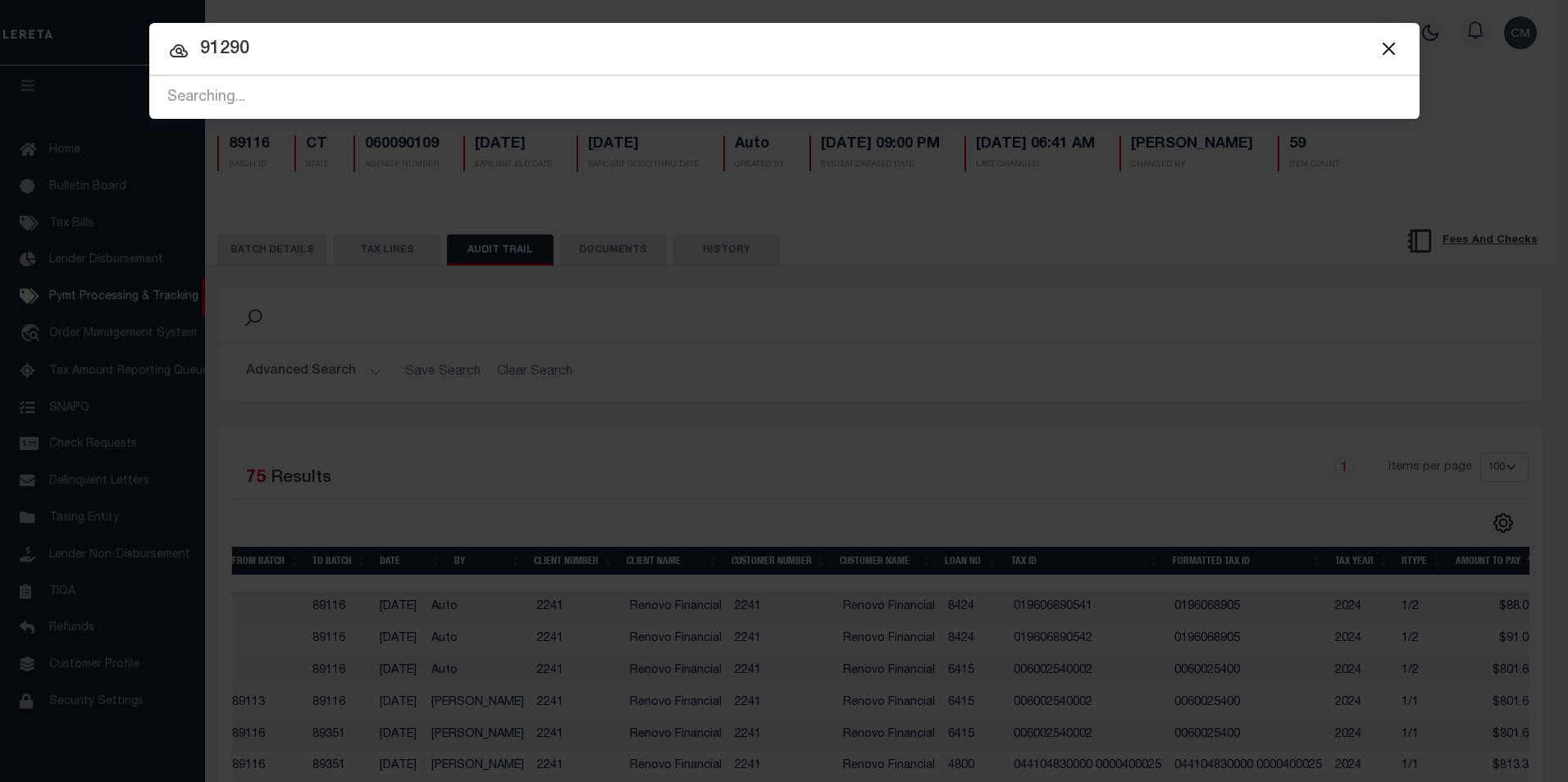
type input "91290"
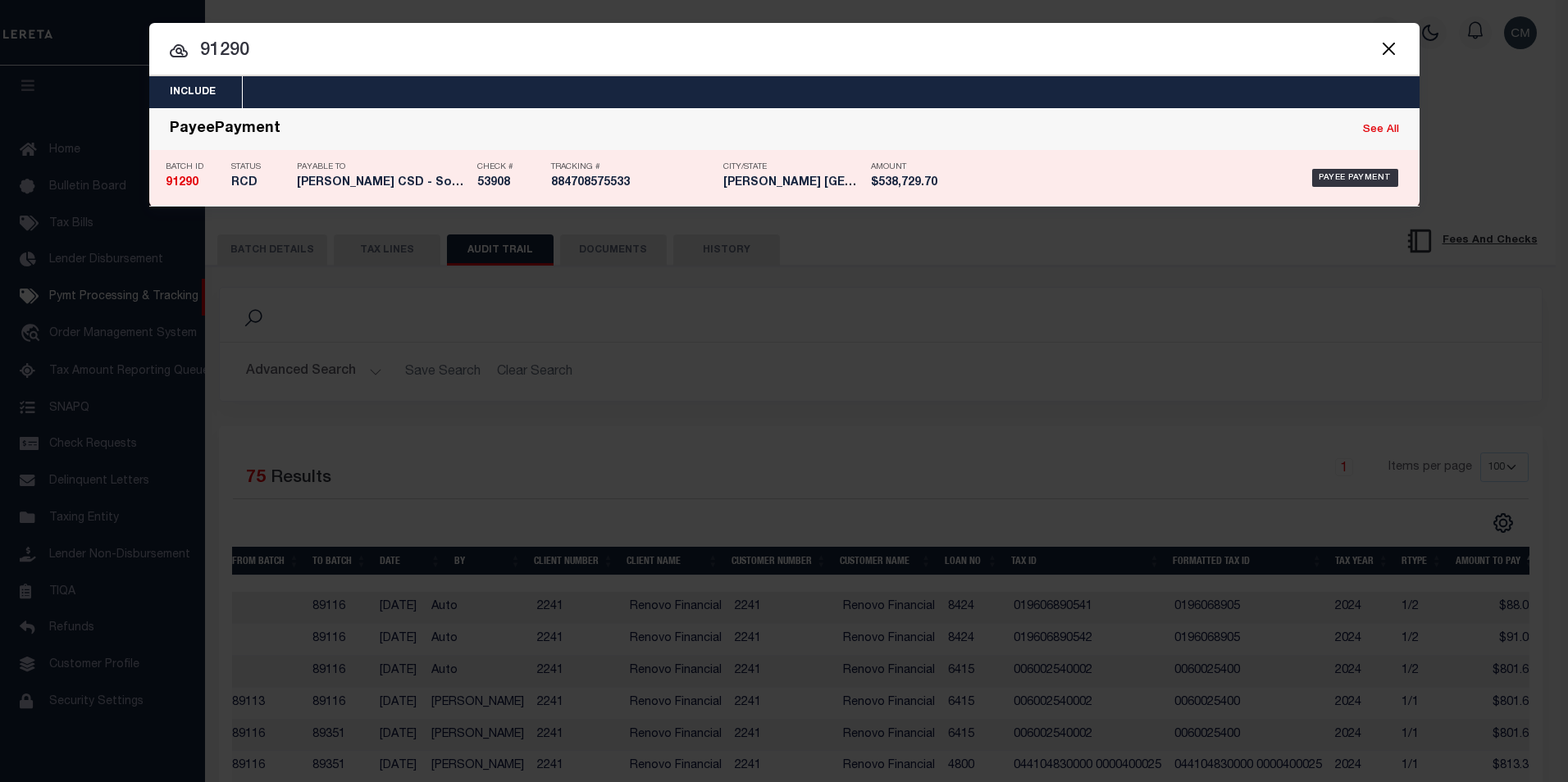
drag, startPoint x: 1038, startPoint y: 164, endPoint x: 1034, endPoint y: 176, distance: 12.6
click at [1034, 176] on div "Payee Payment" at bounding box center [1178, 178] width 450 height 48
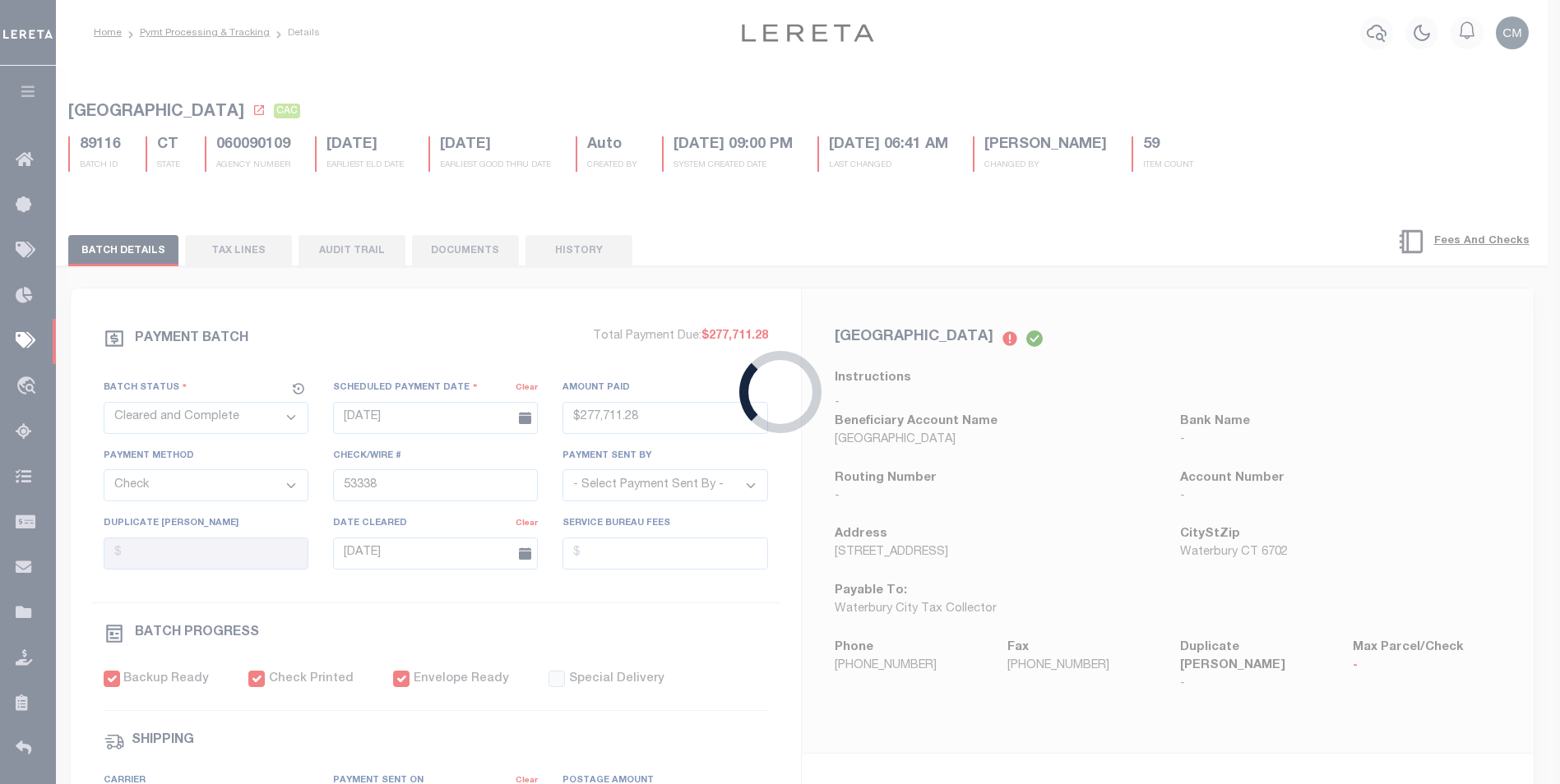
select select "RCD"
type input "[DATE]"
type input "$538,729.7"
type input "53908"
select select "[PERSON_NAME]"
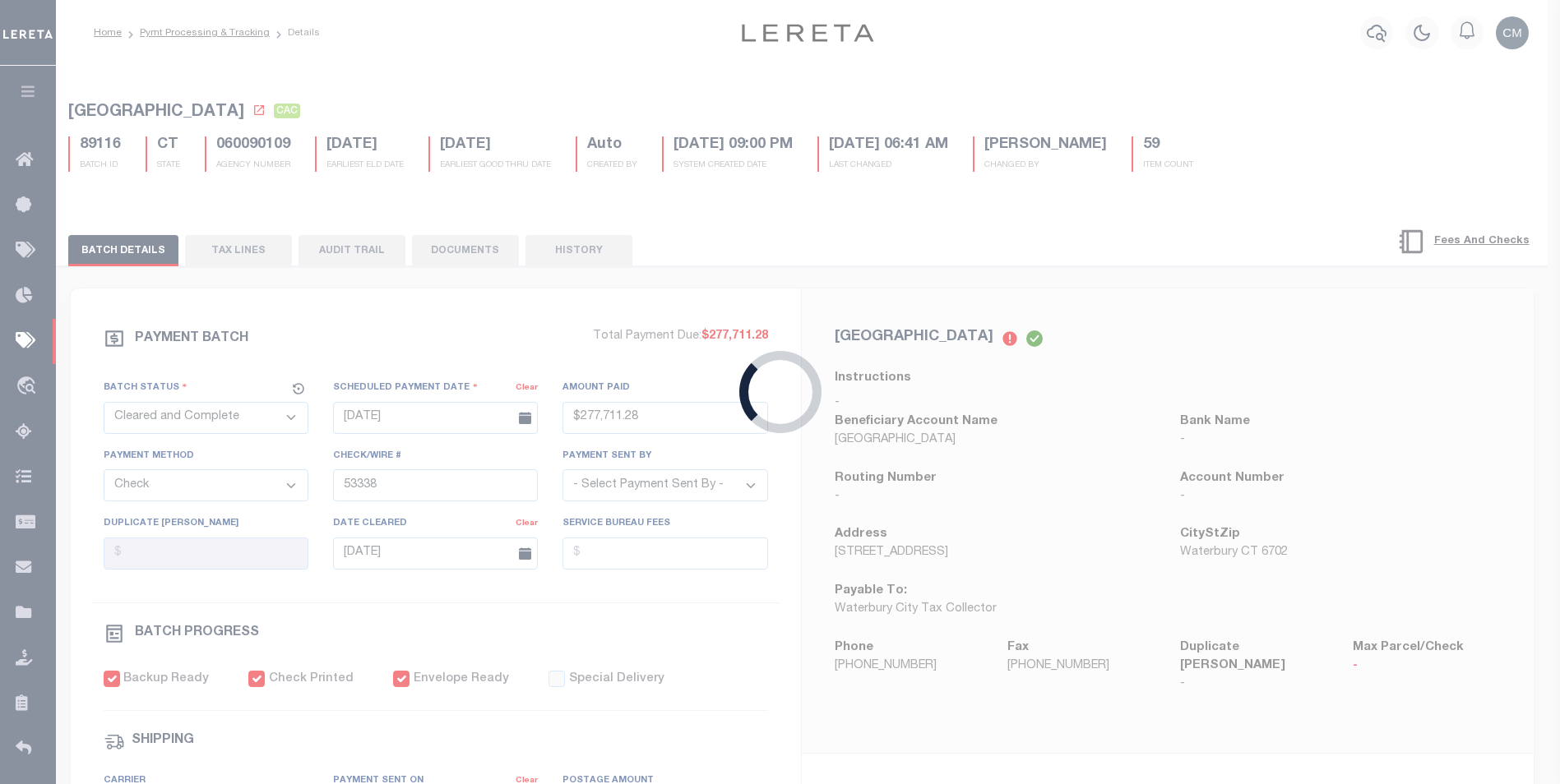
type input "[DATE]"
type input "884708575533"
type input "[PERSON_NAME]"
type input "[DATE]"
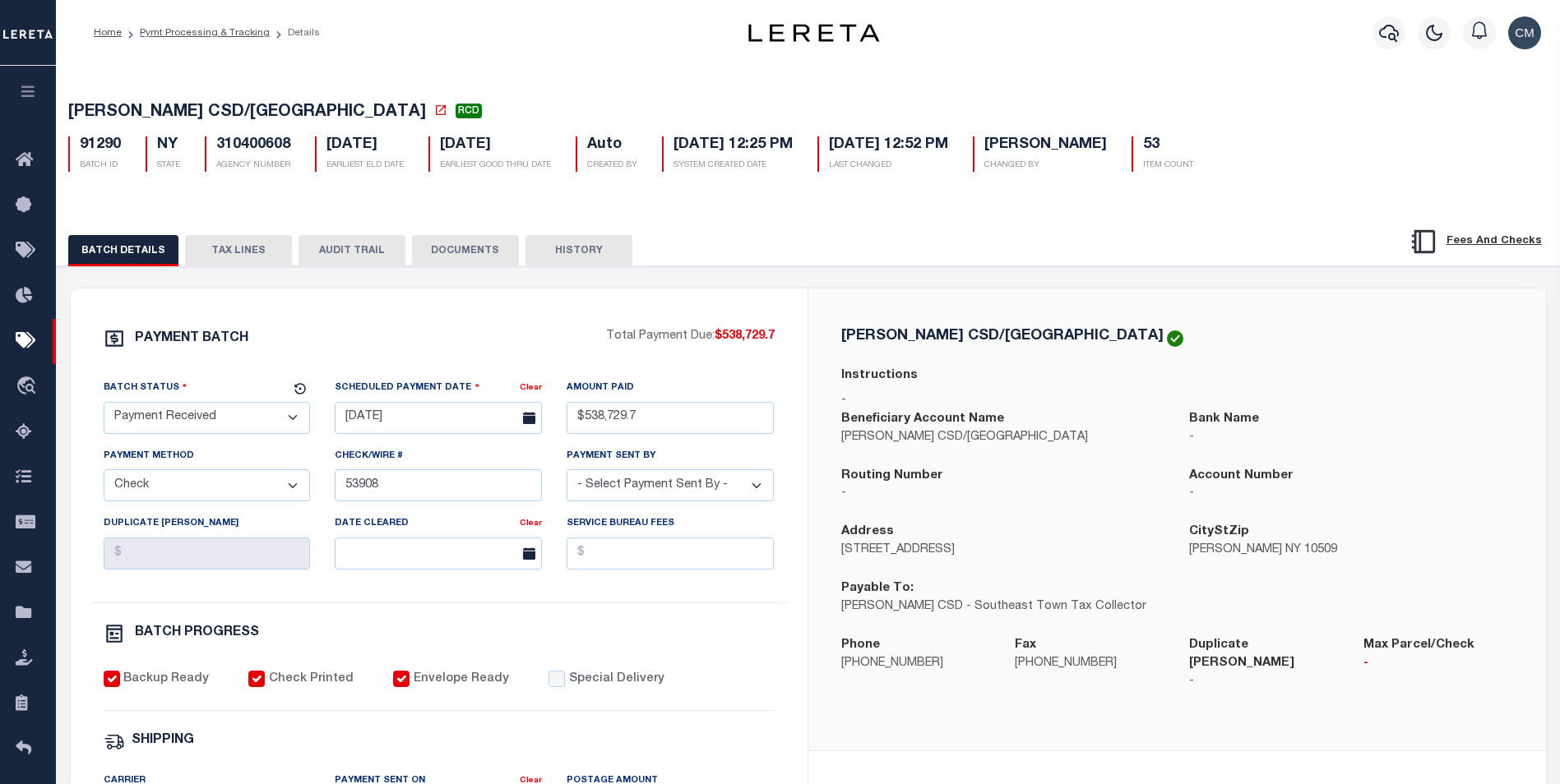
click at [358, 259] on button "AUDIT TRAIL" at bounding box center [352, 251] width 107 height 31
select select "100"
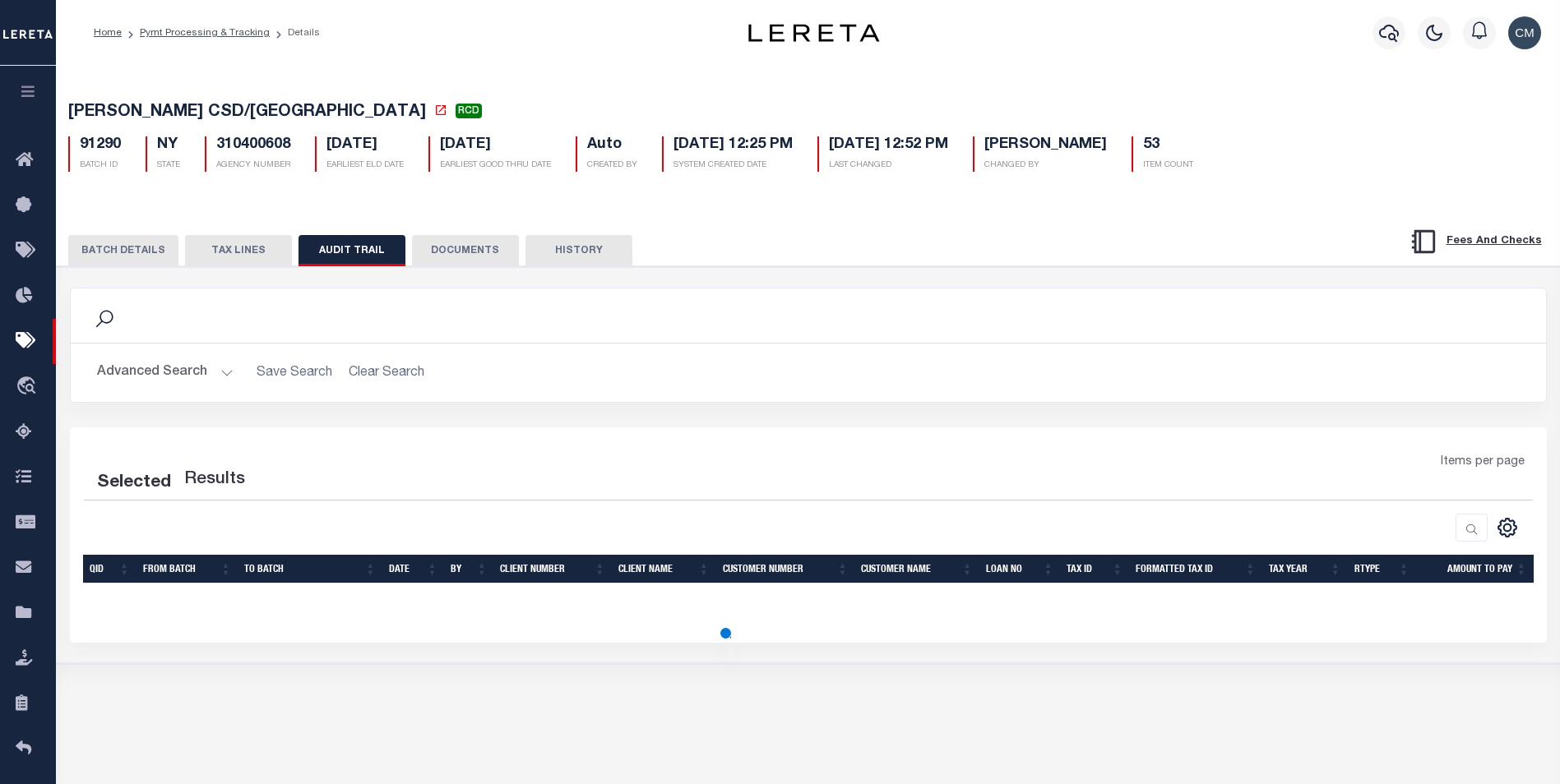
select select "100"
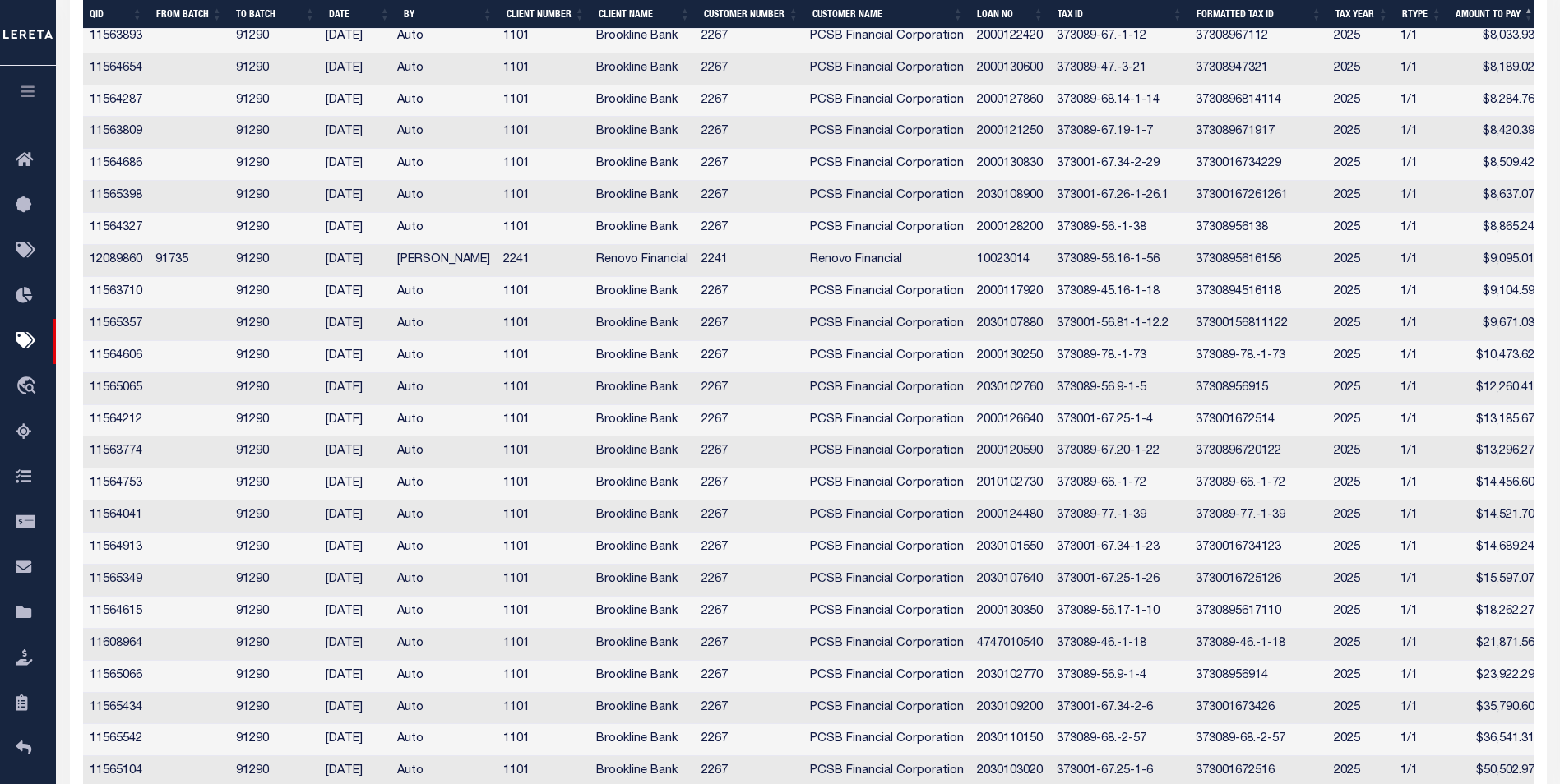
scroll to position [1303, 0]
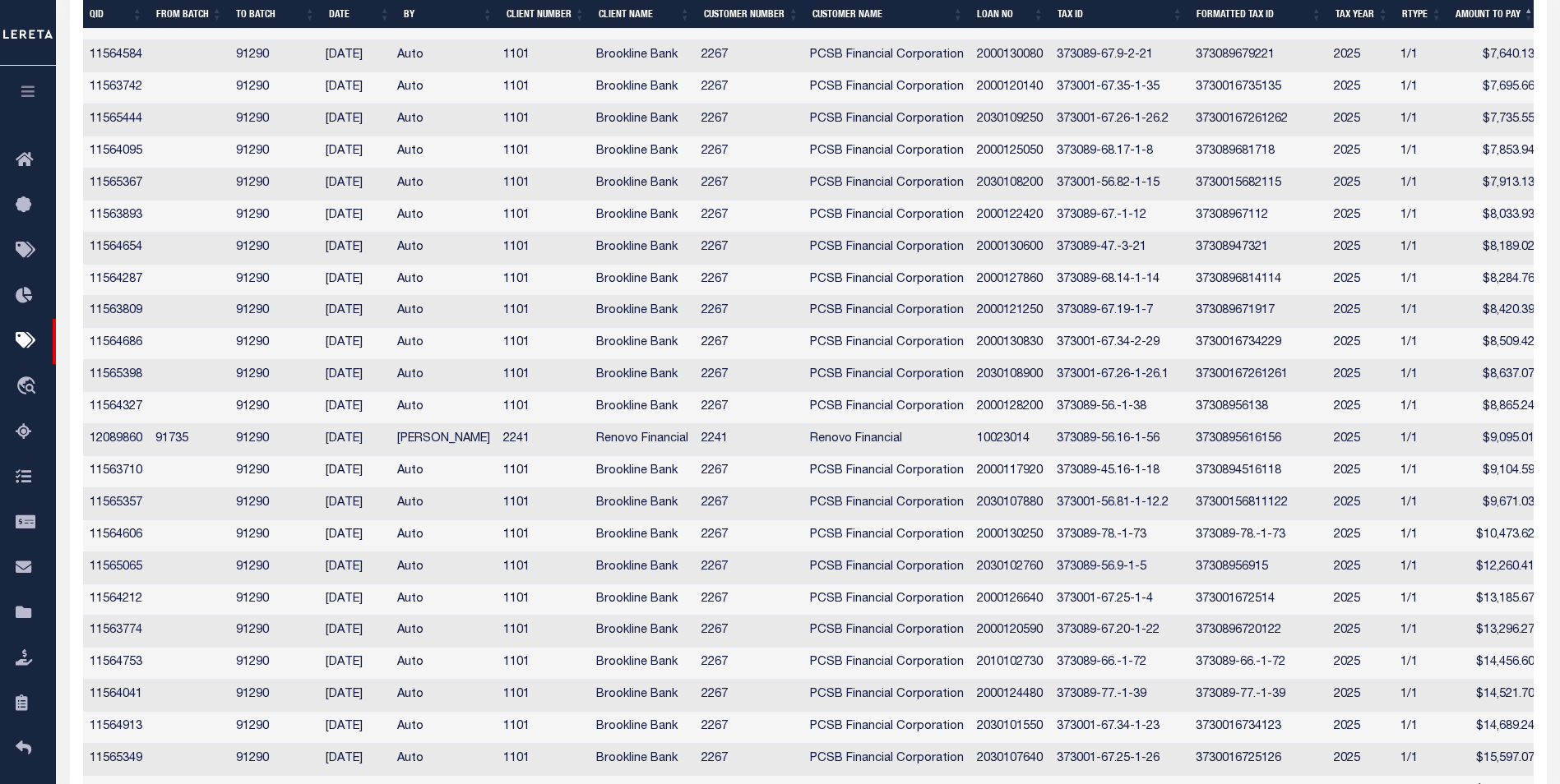
click at [658, 451] on td "Renovo Financial" at bounding box center [642, 440] width 105 height 32
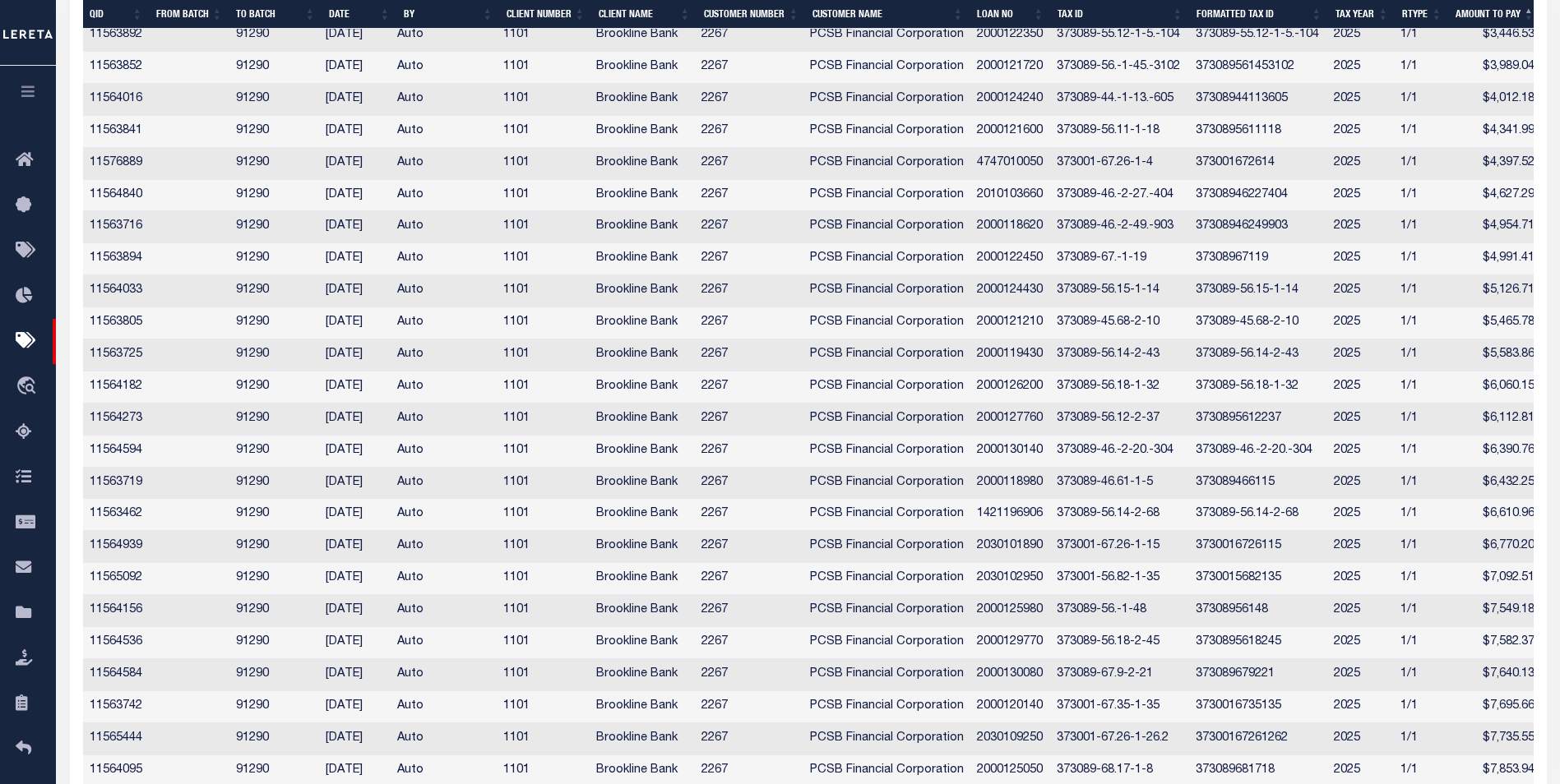
scroll to position [0, 0]
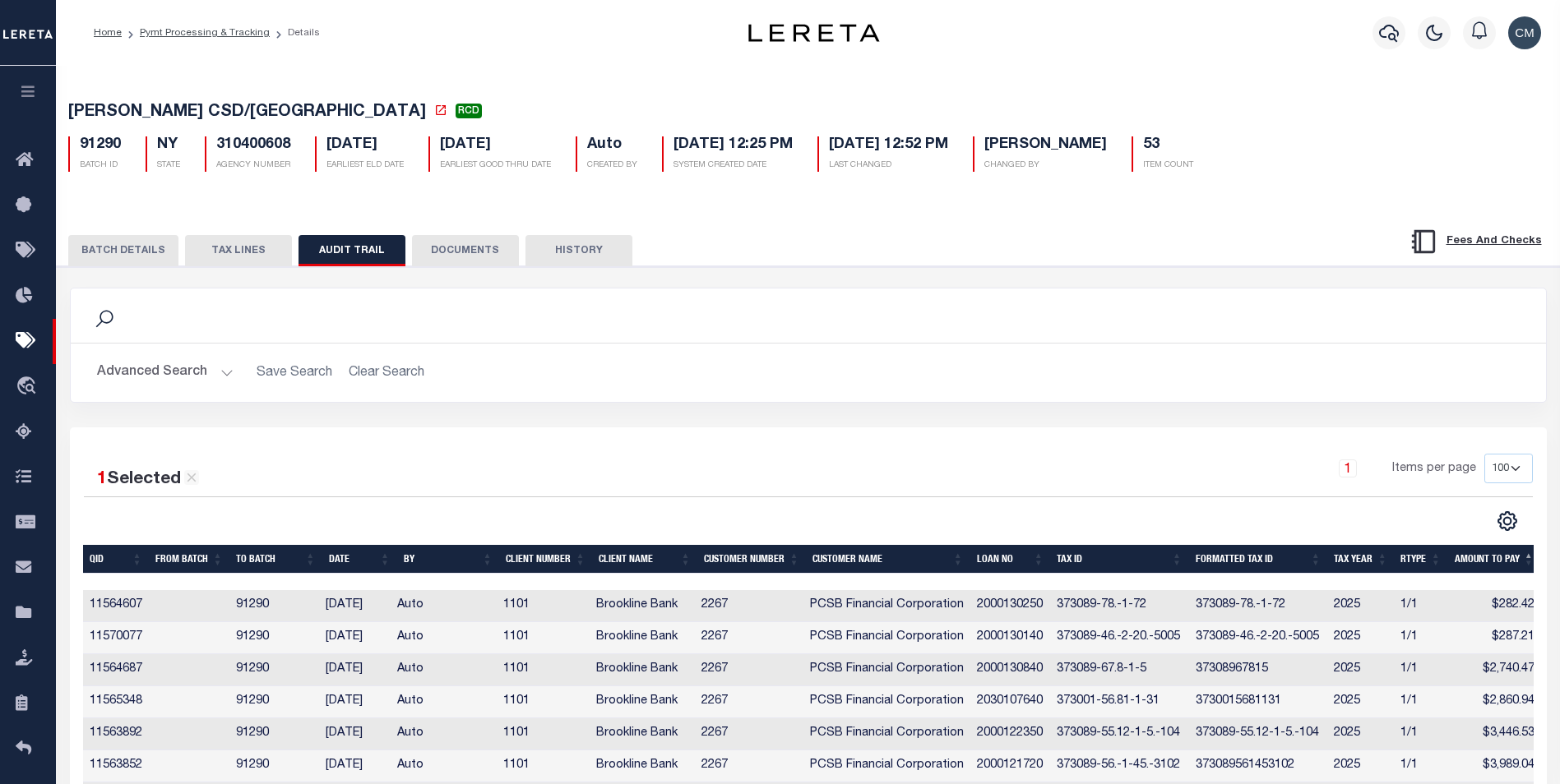
drag, startPoint x: 1266, startPoint y: 341, endPoint x: 1237, endPoint y: 88, distance: 254.7
click at [1386, 39] on icon "button" at bounding box center [1388, 33] width 20 height 17
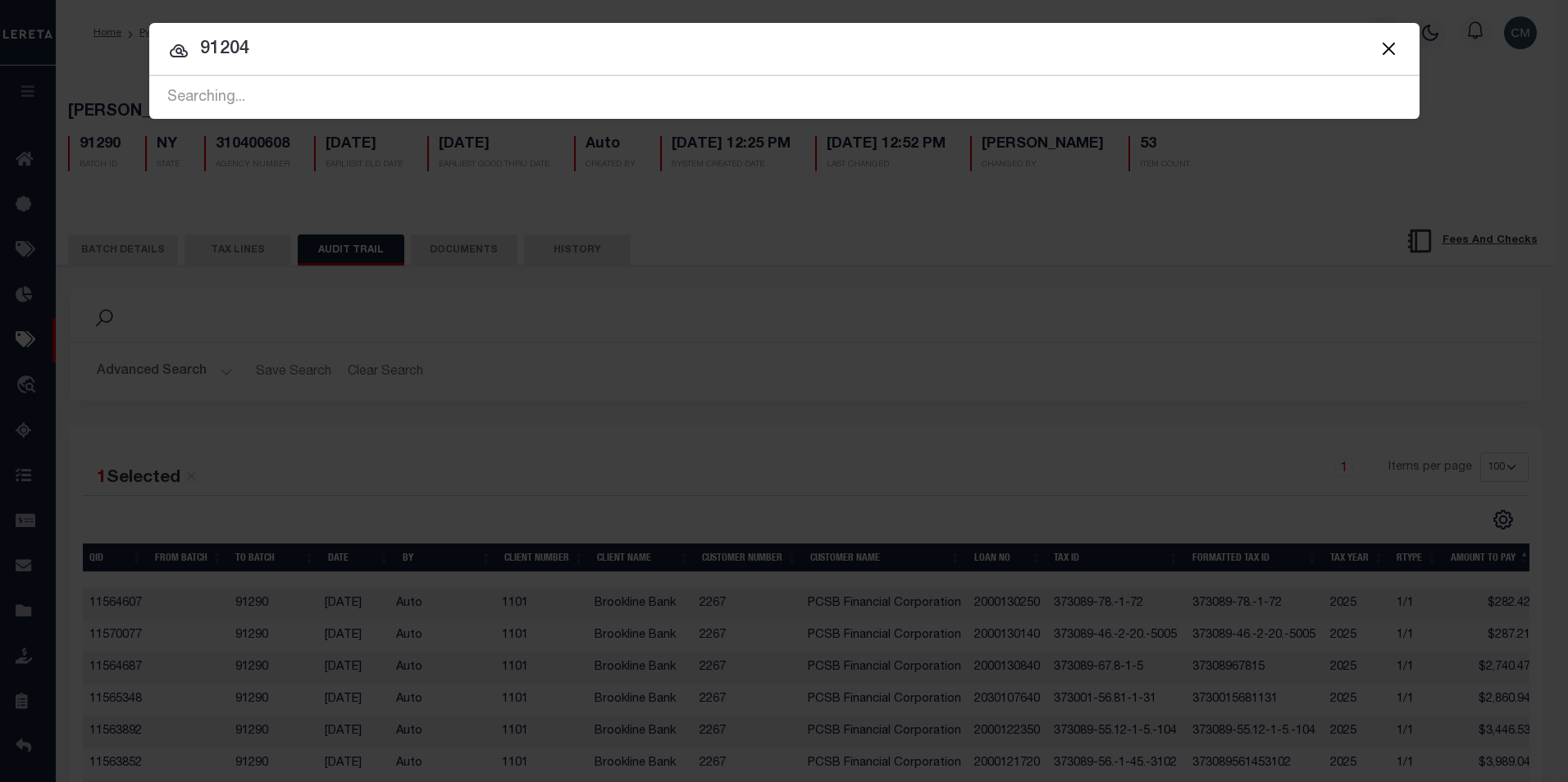
type input "91204"
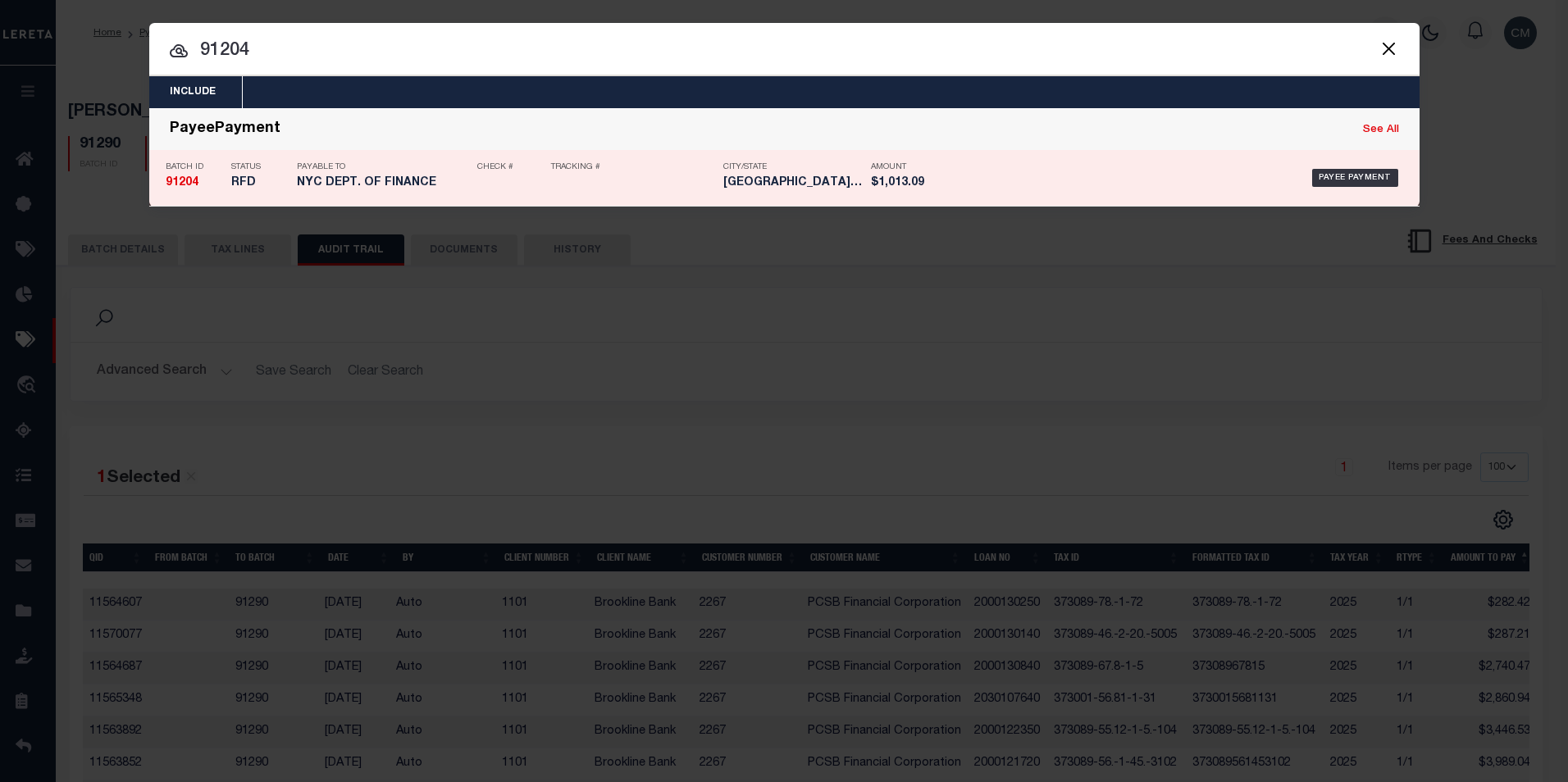
click at [835, 168] on p "City/State" at bounding box center [793, 167] width 140 height 10
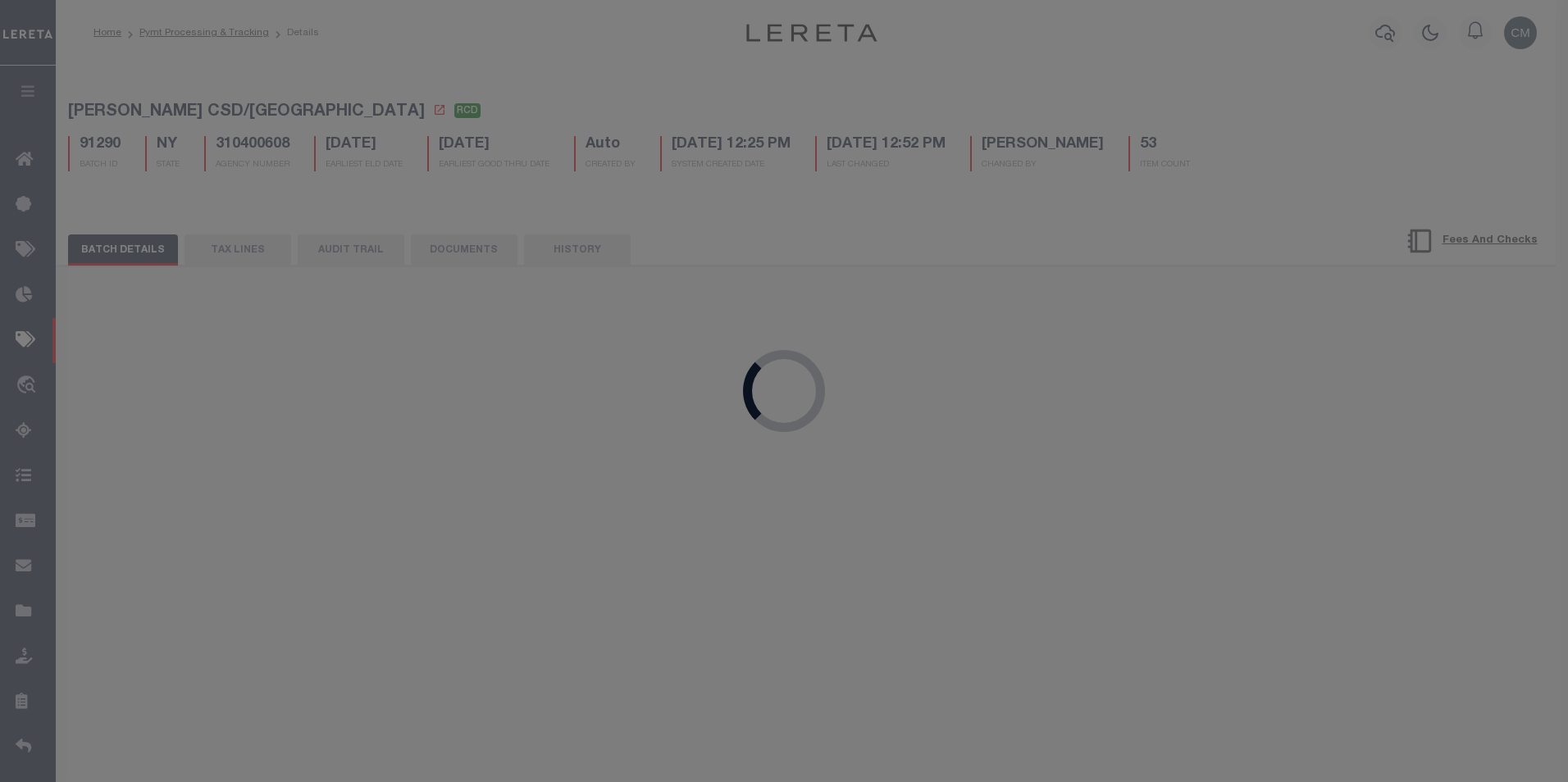
select select "RFD"
type input "[DATE]"
type input "$1,013.09"
select select
checkbox input "false"
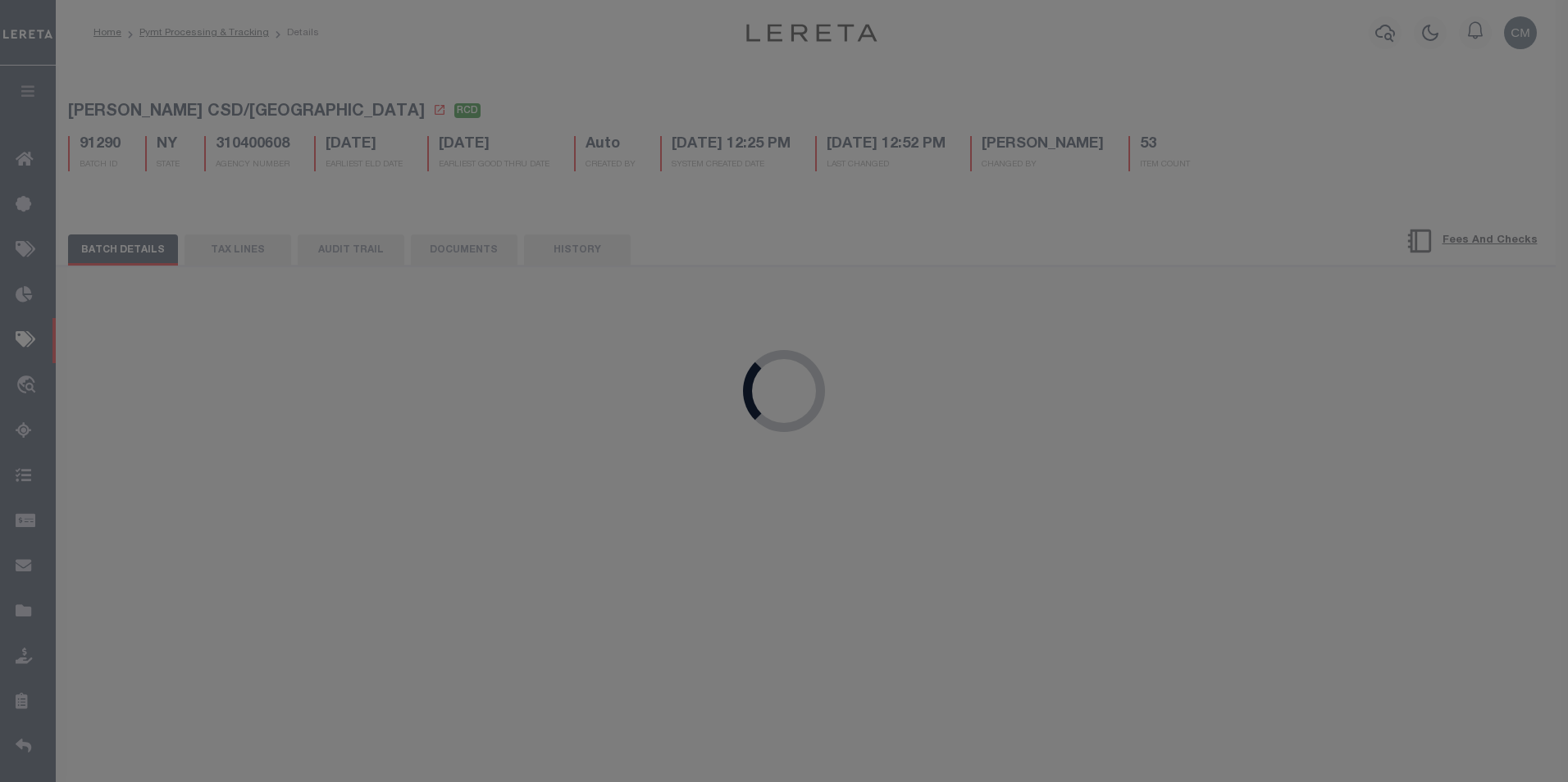
checkbox input "false"
select select
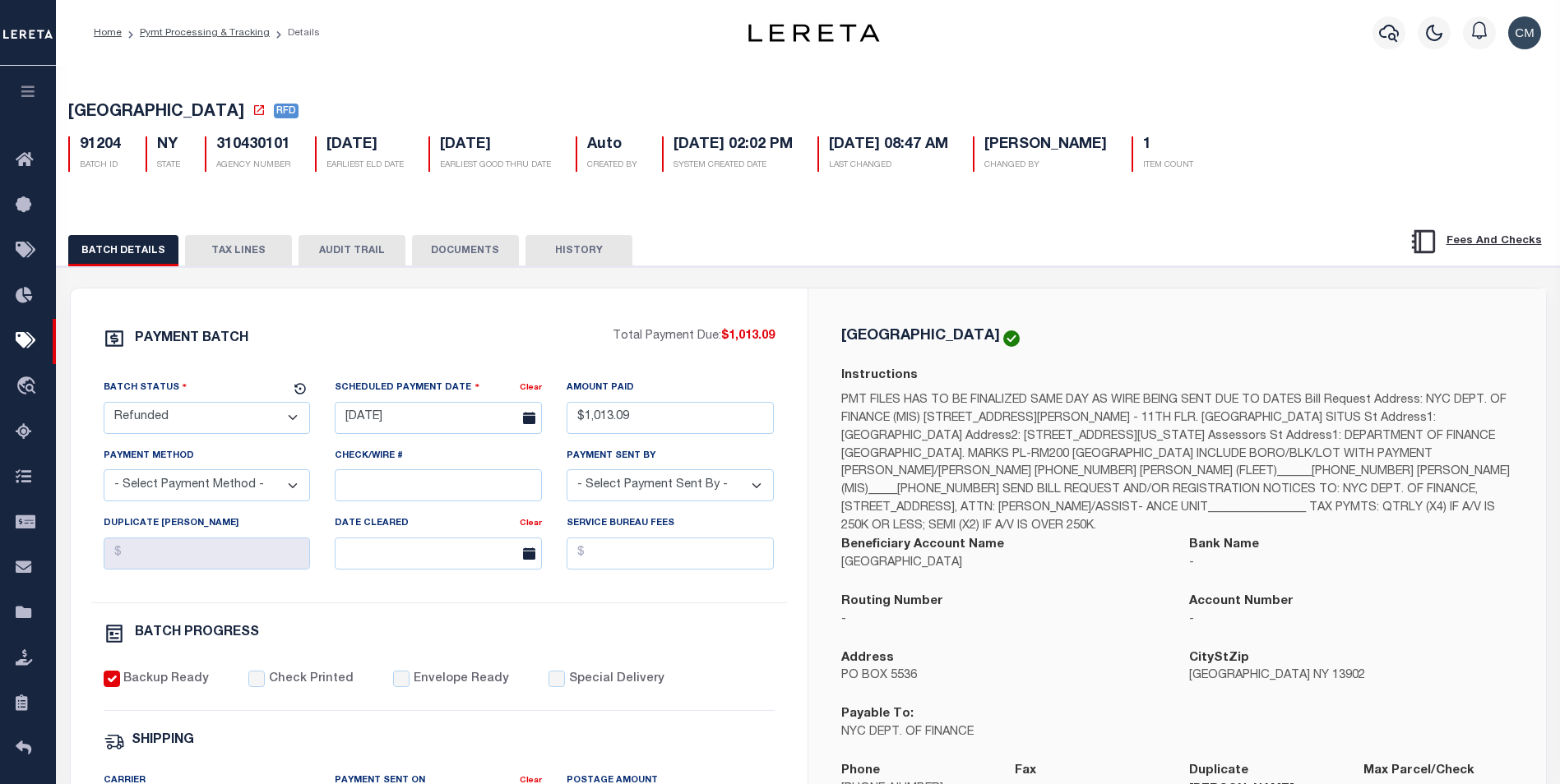
click at [347, 246] on button "AUDIT TRAIL" at bounding box center [352, 251] width 107 height 31
select select "100"
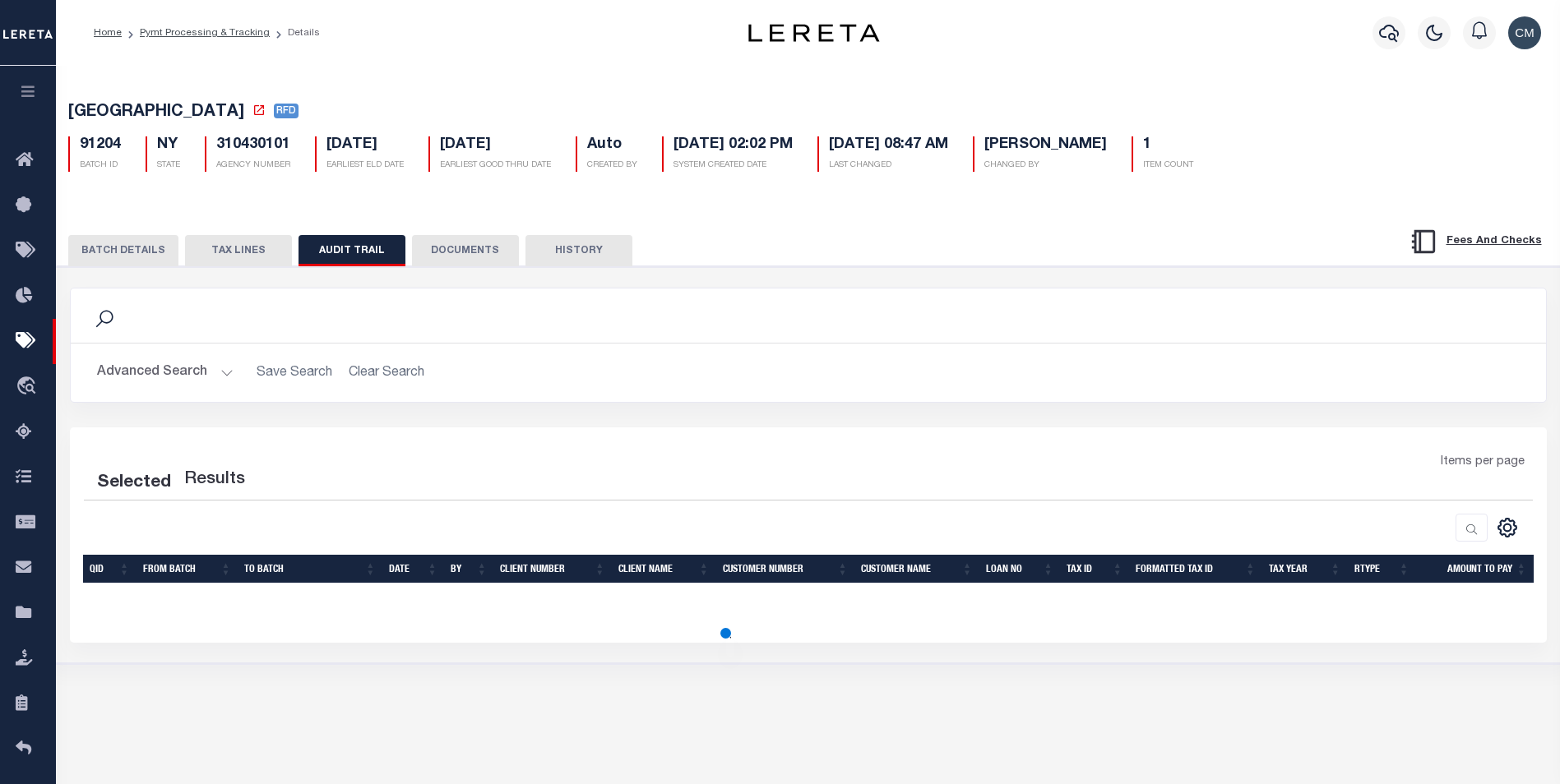
select select "100"
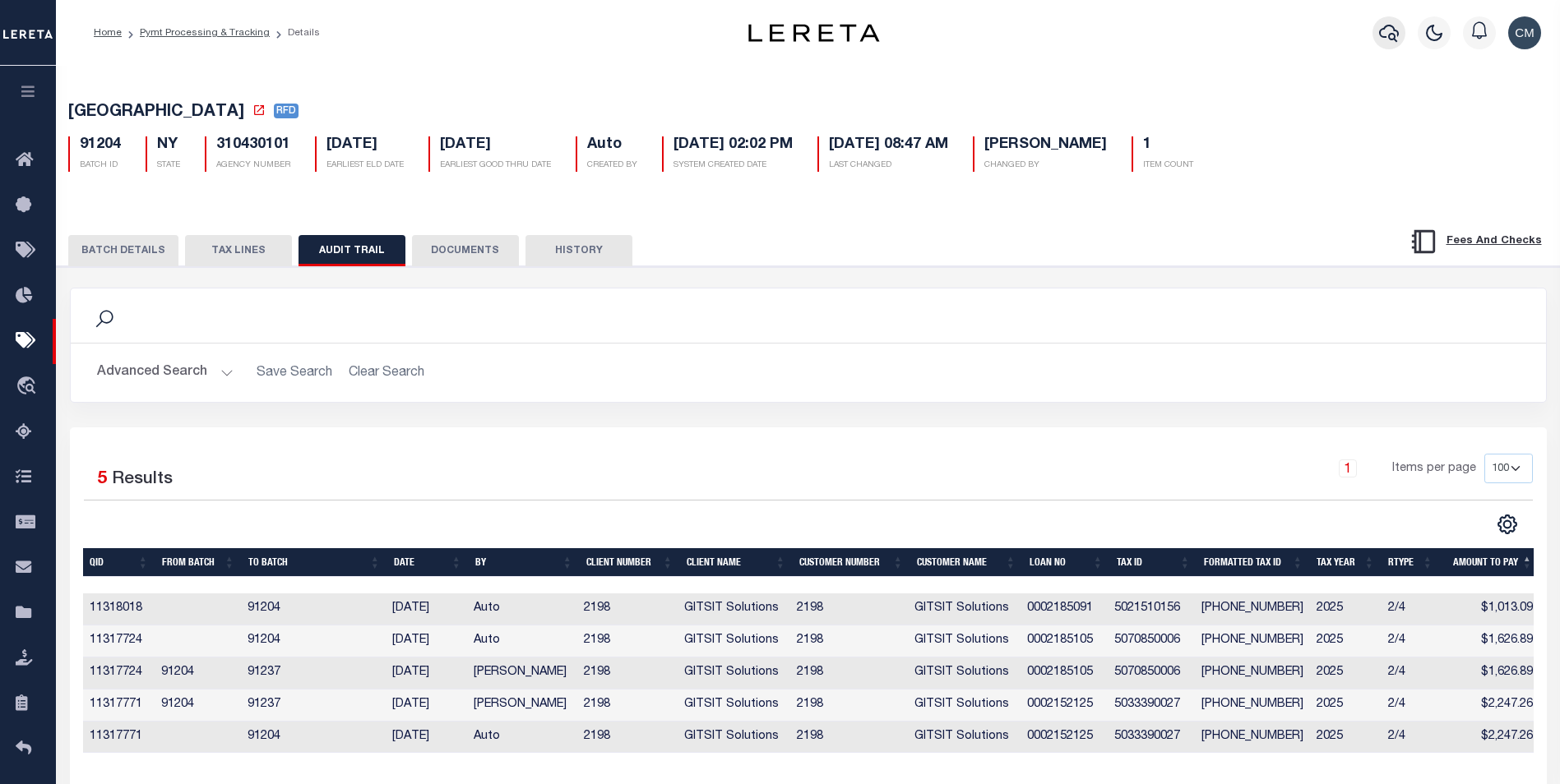
click at [1385, 36] on icon "button" at bounding box center [1388, 32] width 20 height 20
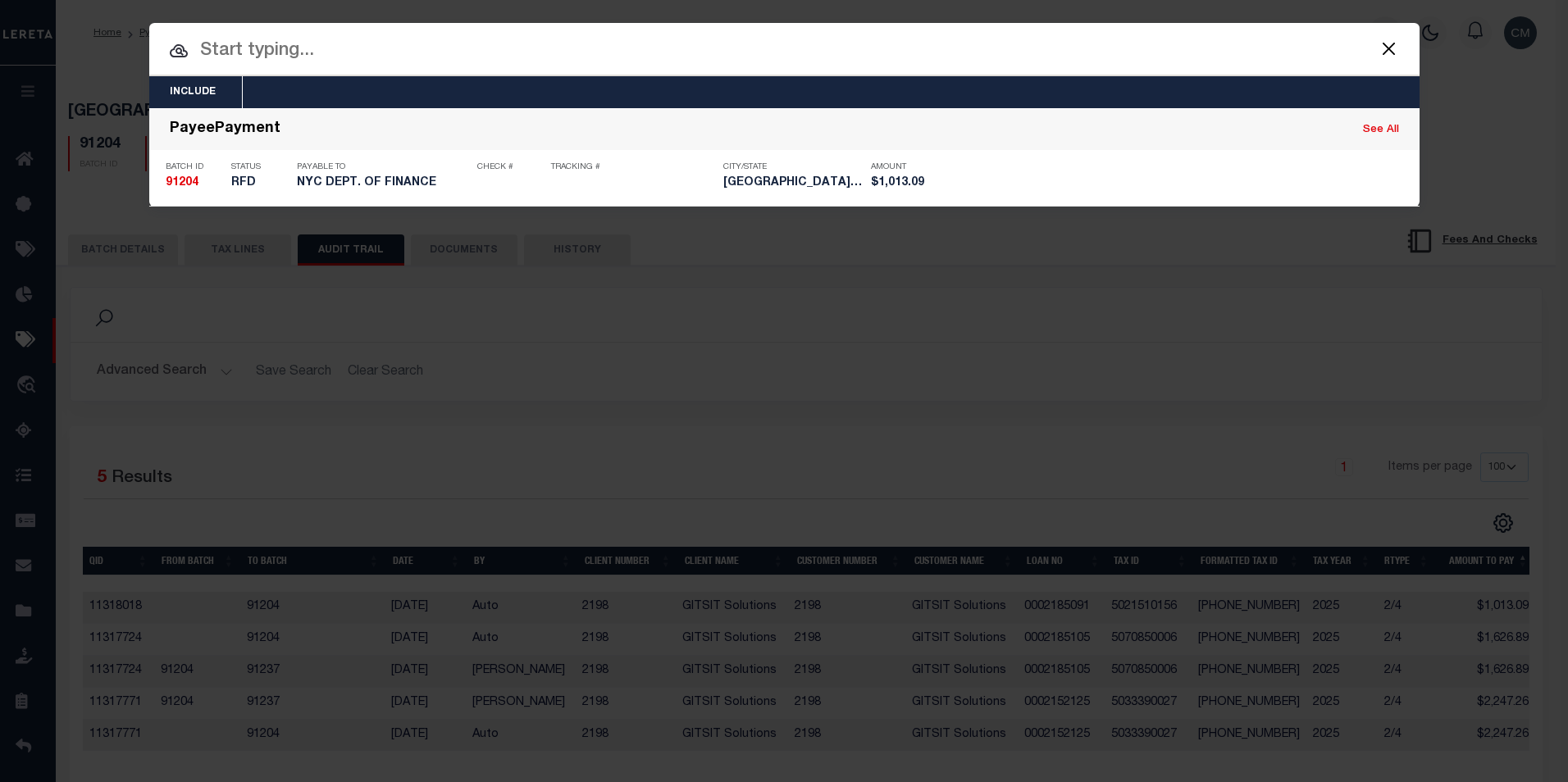
click at [852, 50] on input "text" at bounding box center [784, 51] width 1270 height 29
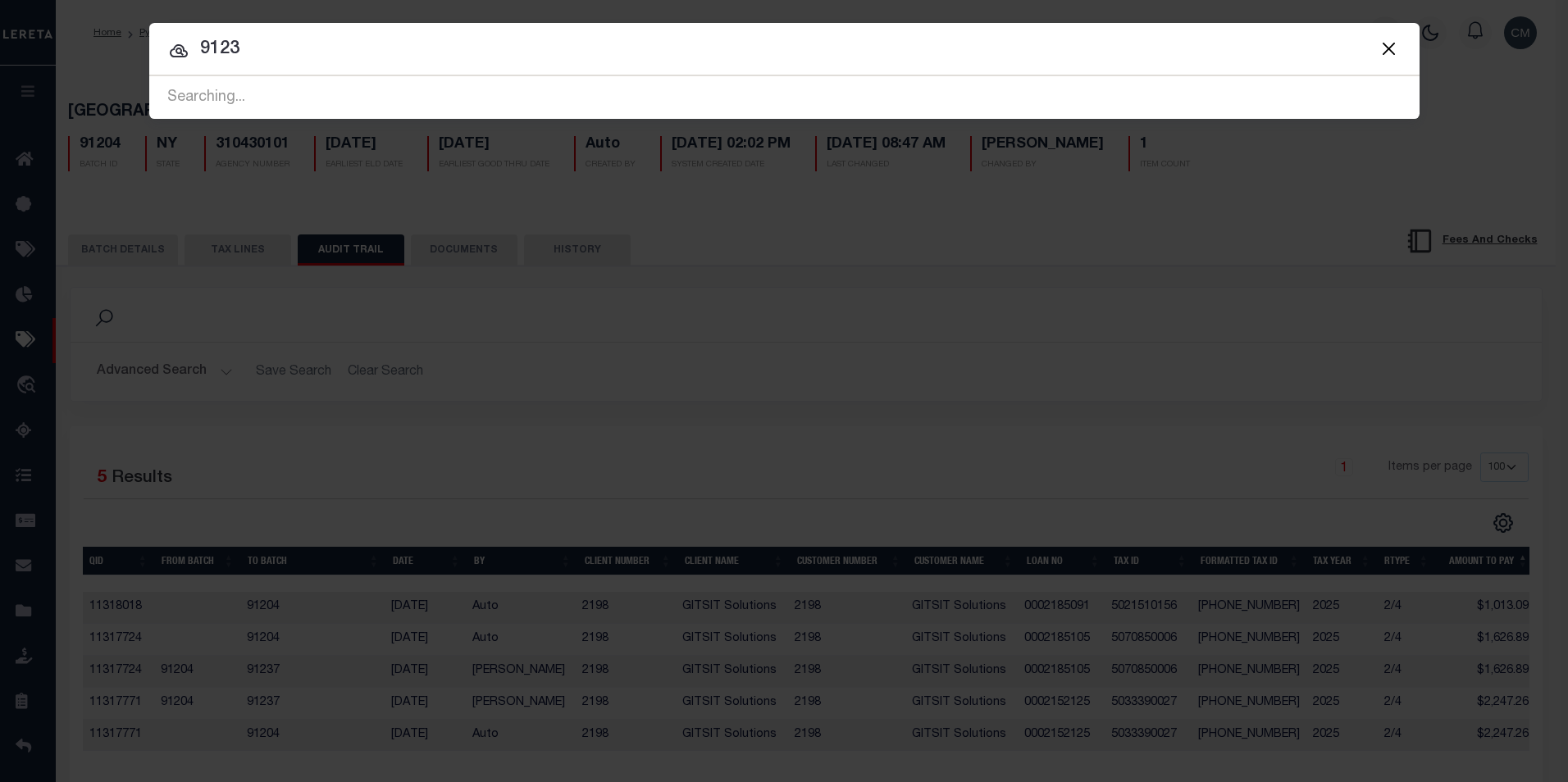
type input "91231"
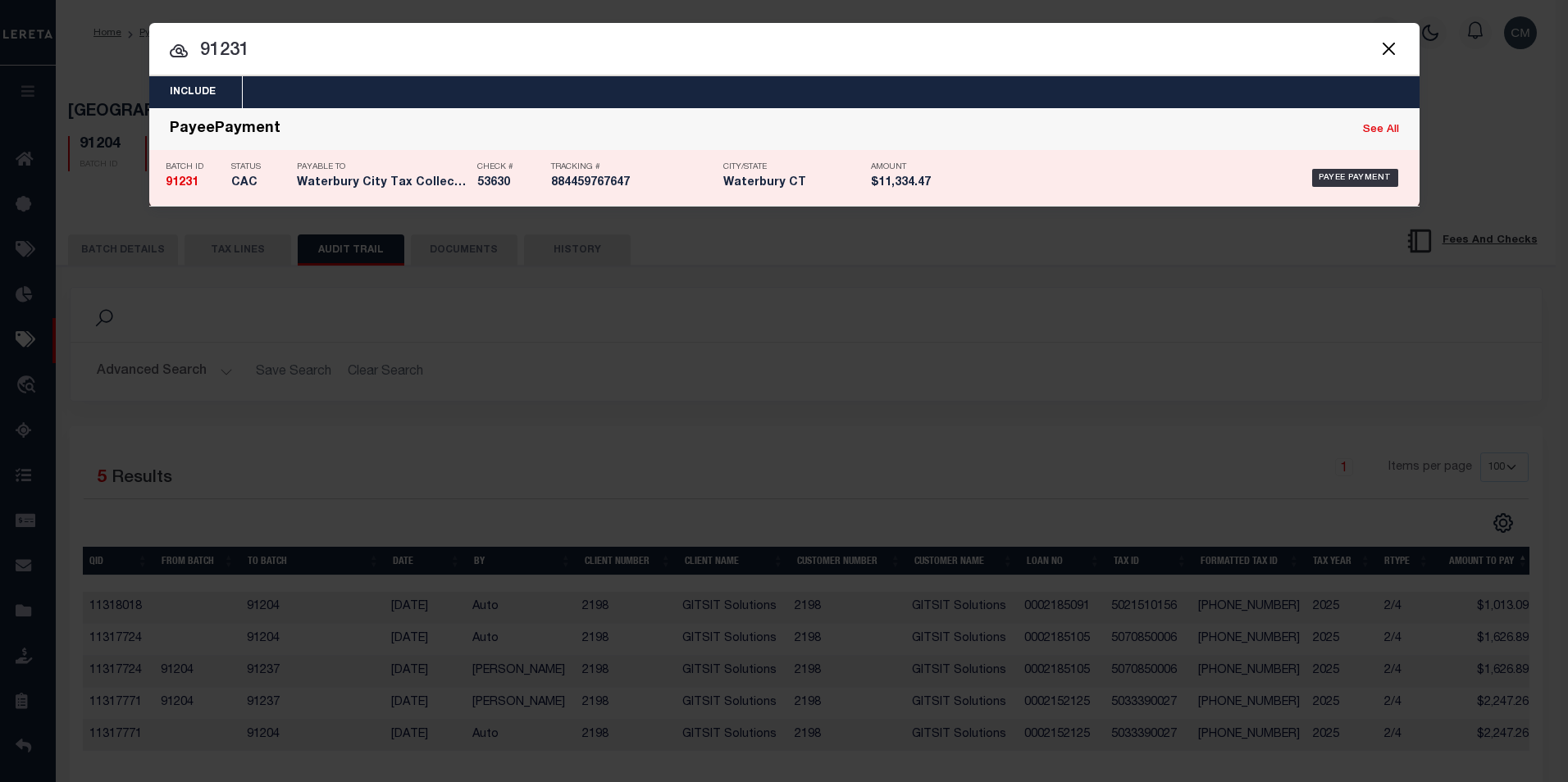
click at [815, 165] on p "City/State" at bounding box center [793, 167] width 140 height 10
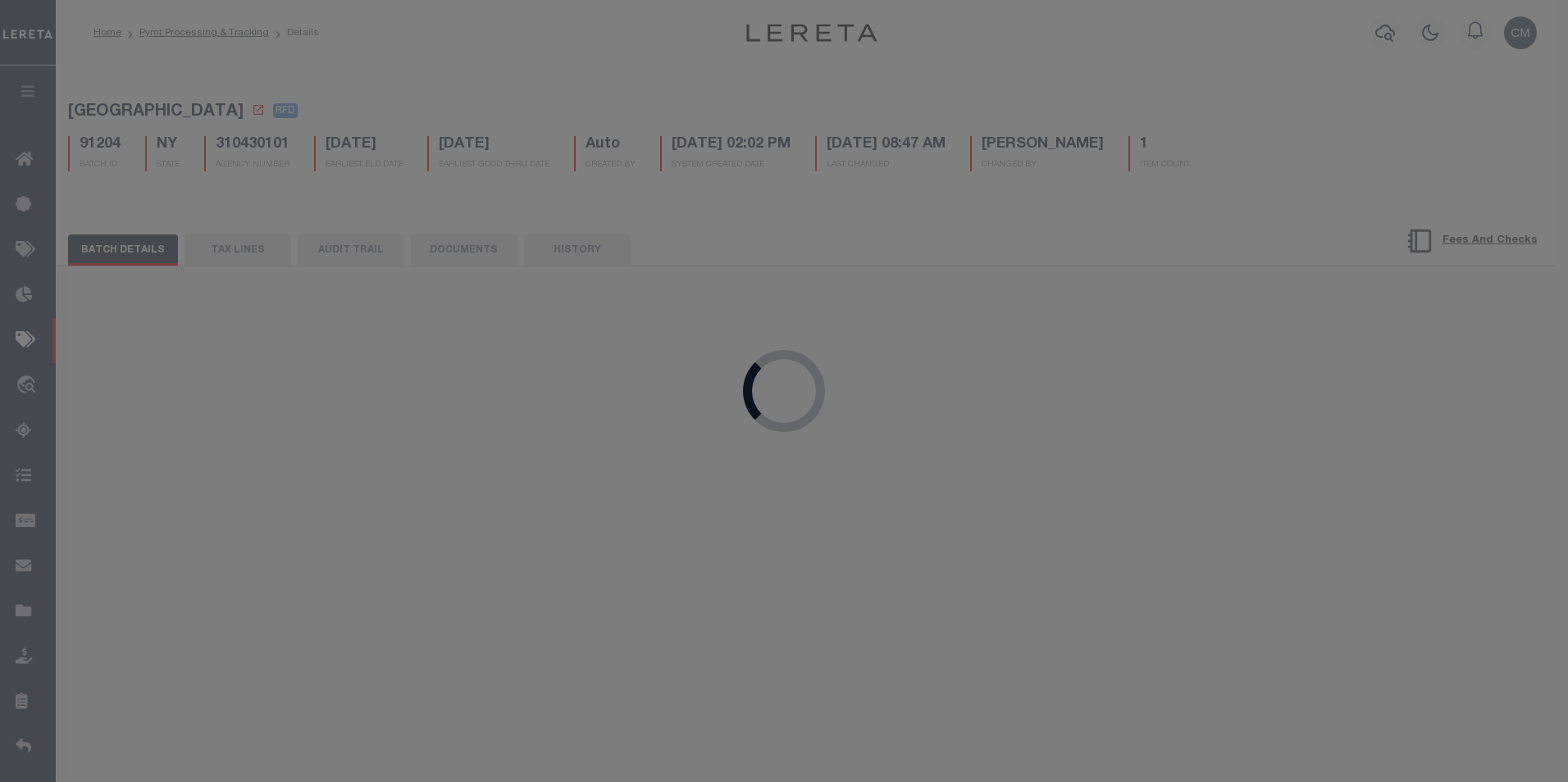
select select "CAC"
type input "[DATE]"
type input "$11,334.47"
select select "CHK"
type input "53630"
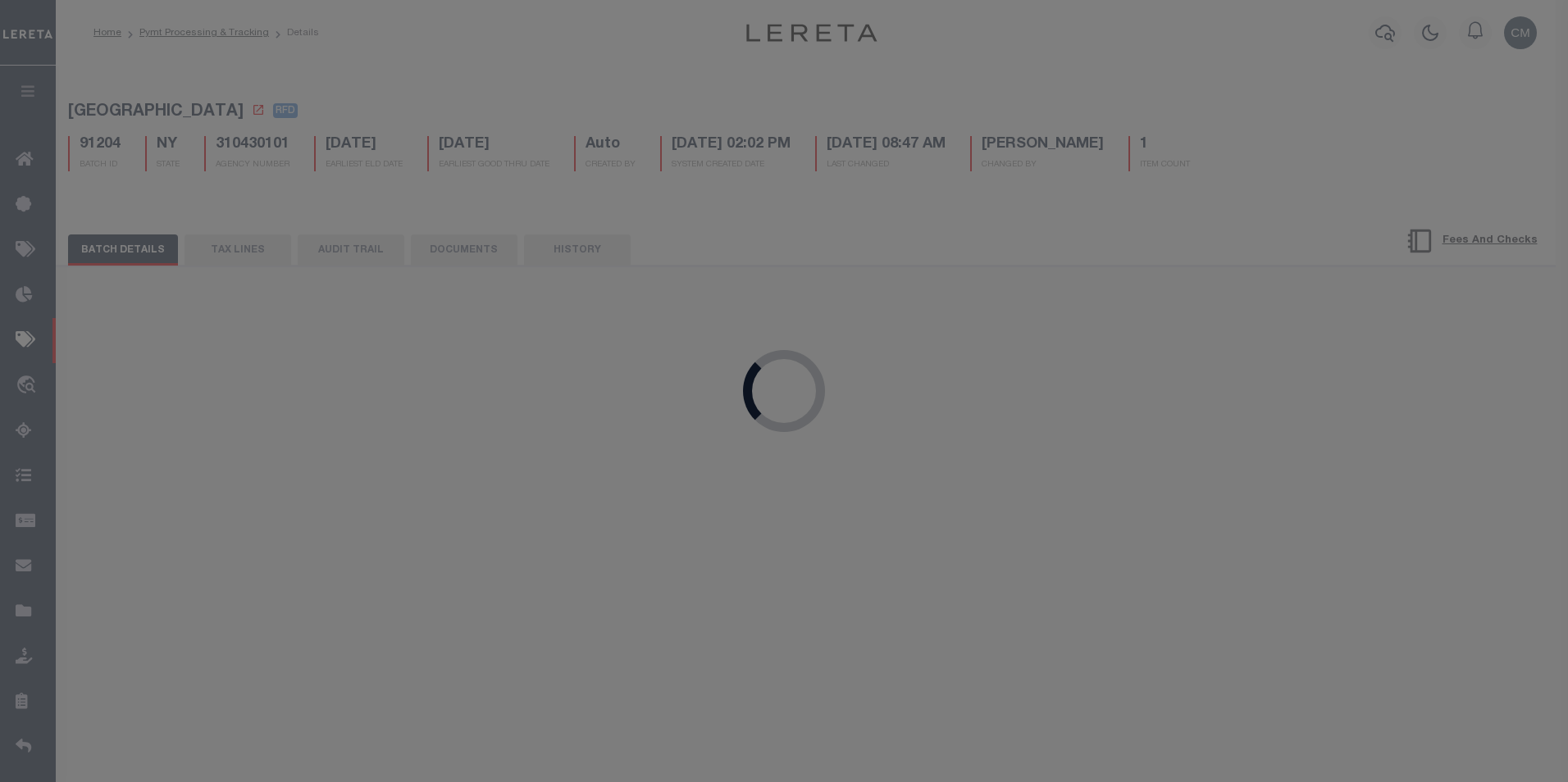
select select "[PERSON_NAME]"
type input "[DATE]"
checkbox input "true"
select select "FDX"
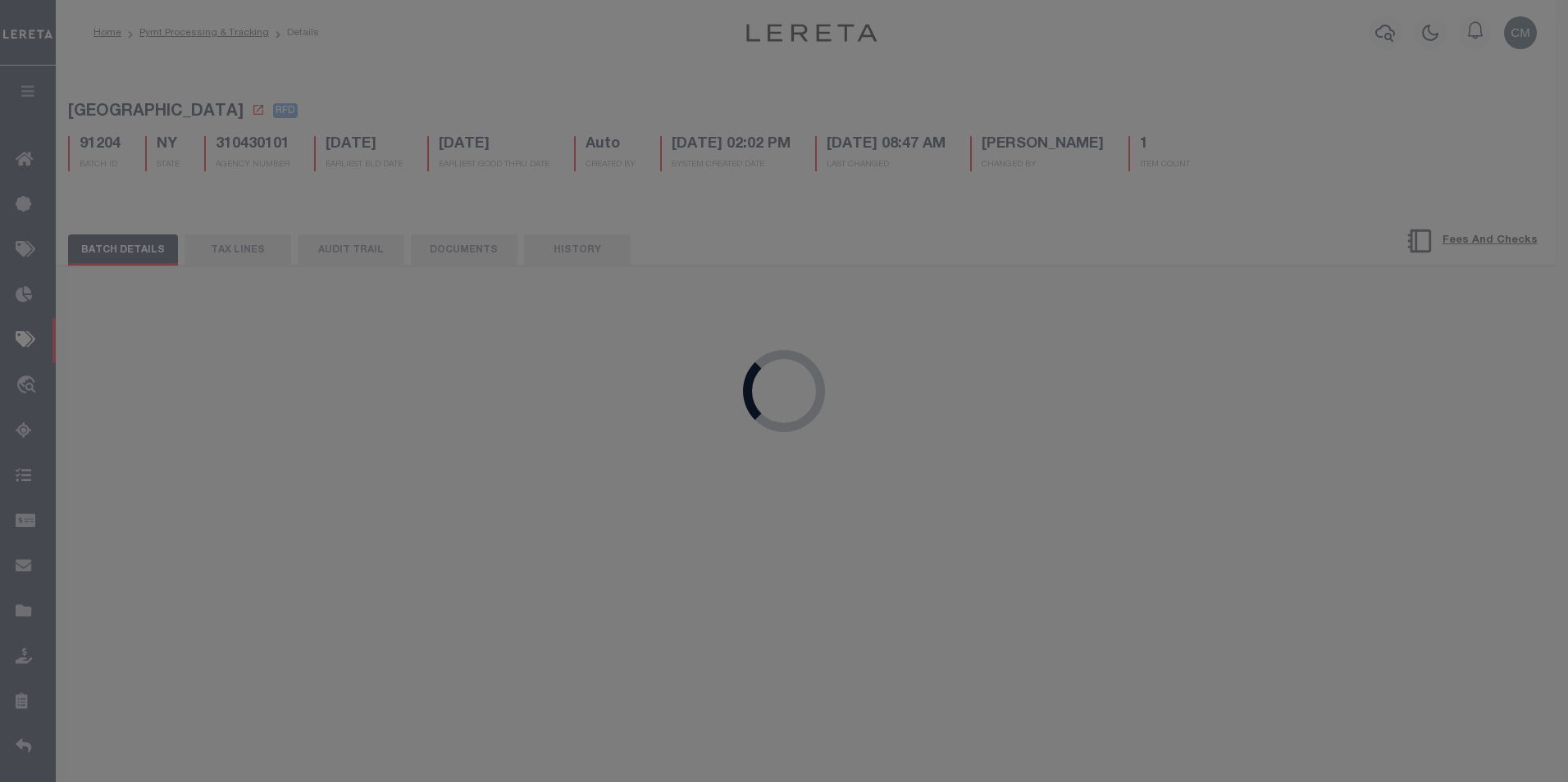
type input "[DATE]"
type input "884459767647"
type input "[PERSON_NAME]"
type input "[DATE]"
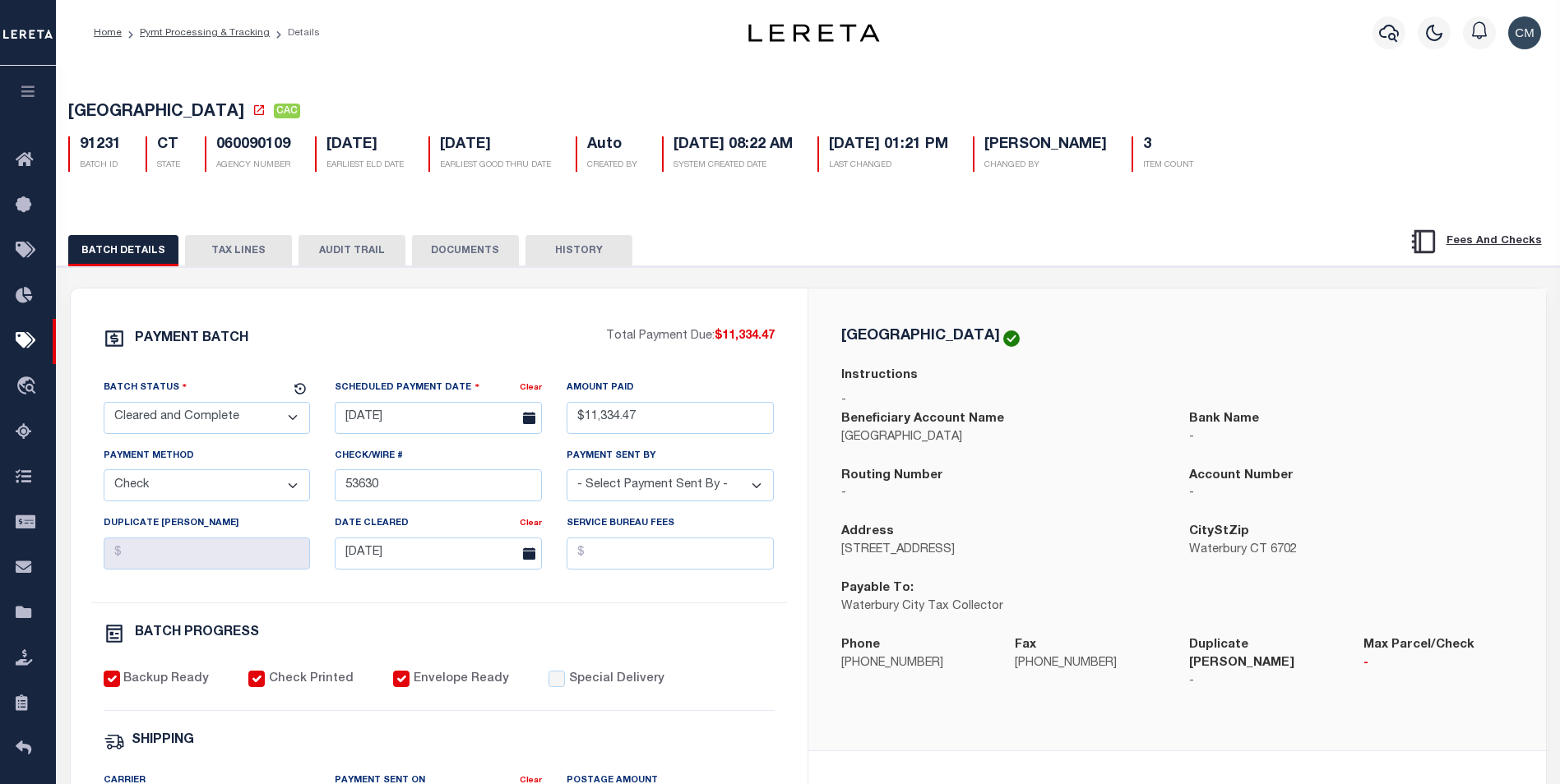
click at [311, 254] on button "AUDIT TRAIL" at bounding box center [352, 251] width 107 height 31
select select "100"
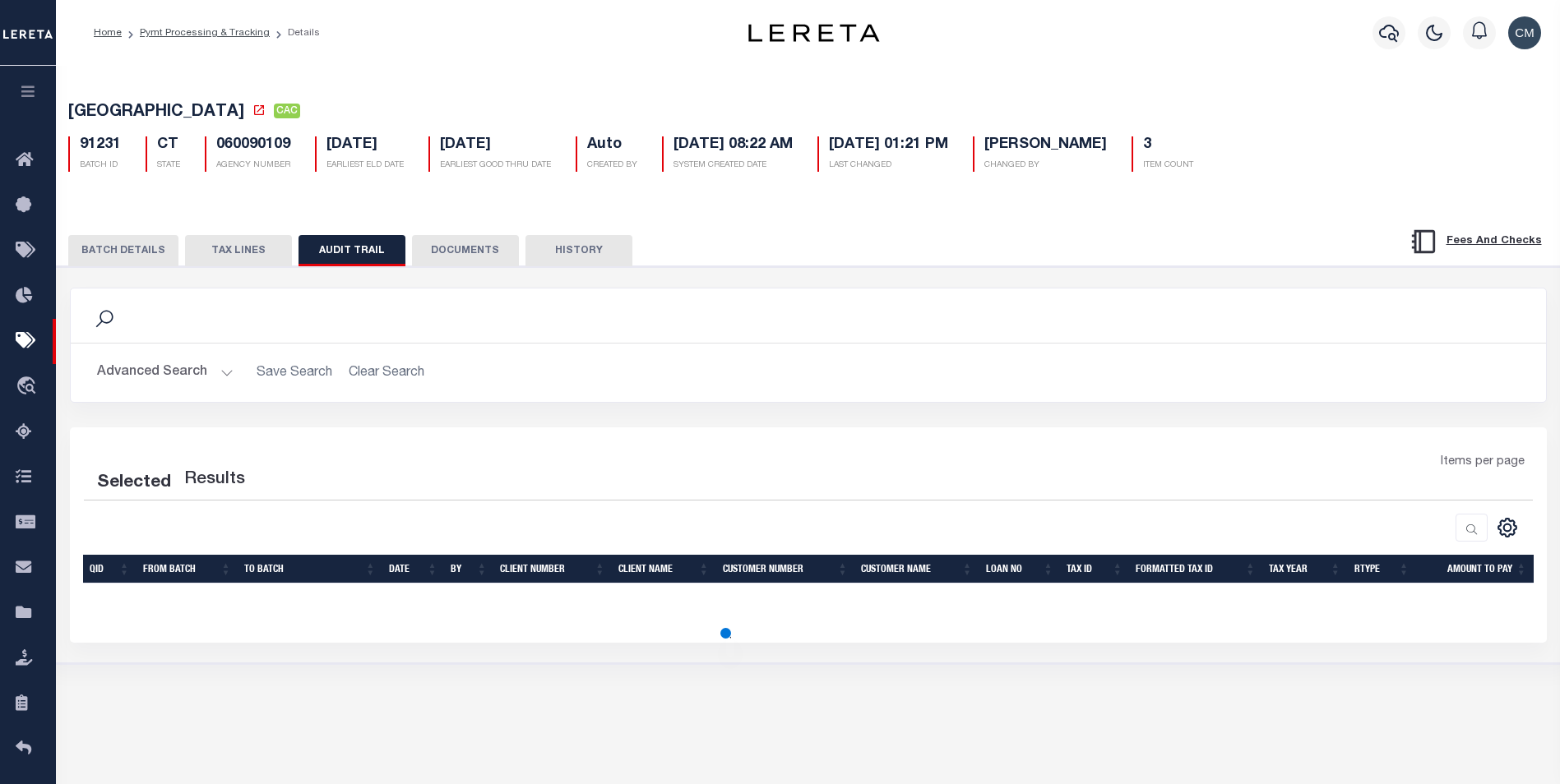
select select "100"
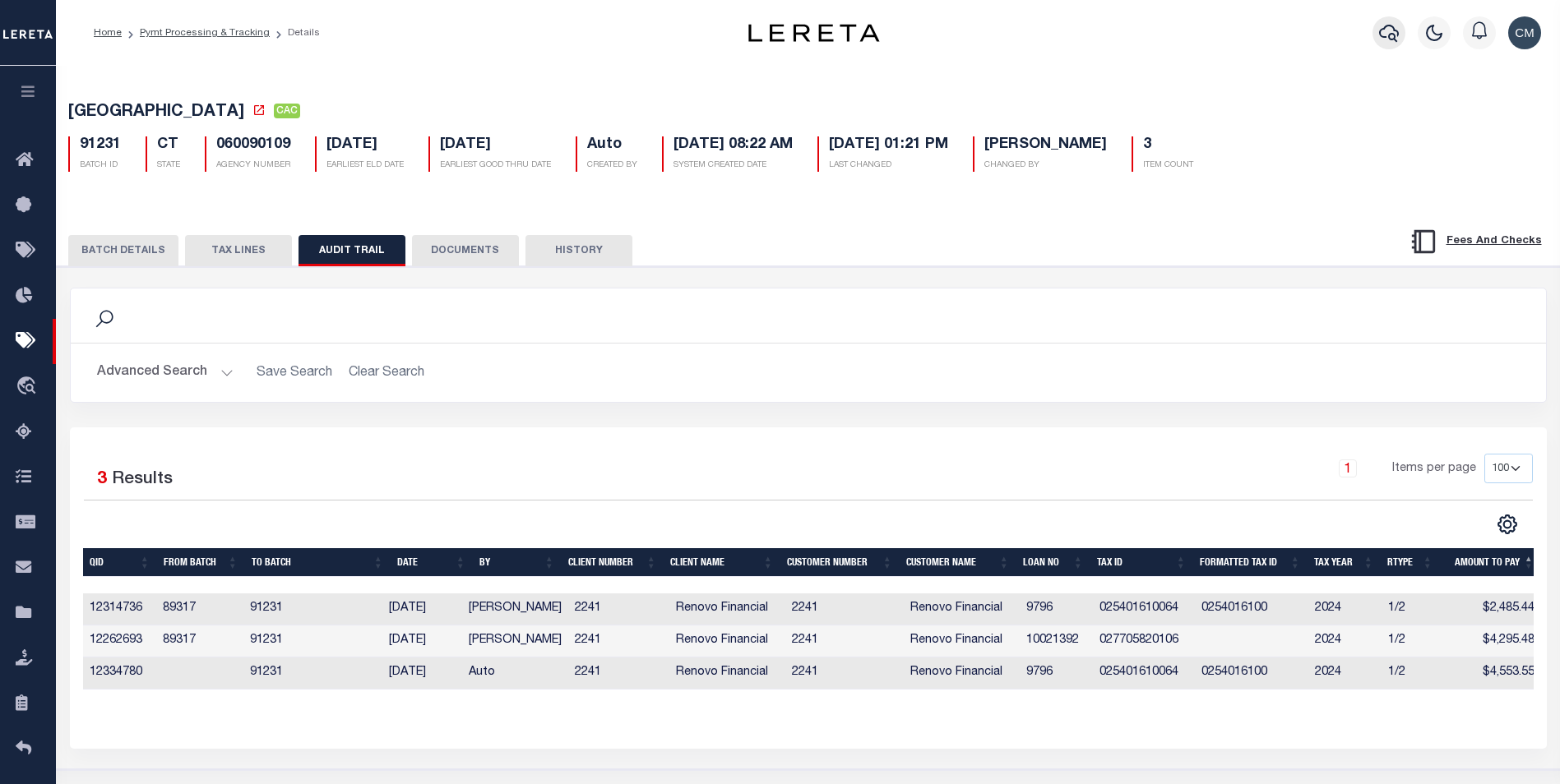
click at [1395, 20] on button "button" at bounding box center [1388, 32] width 33 height 33
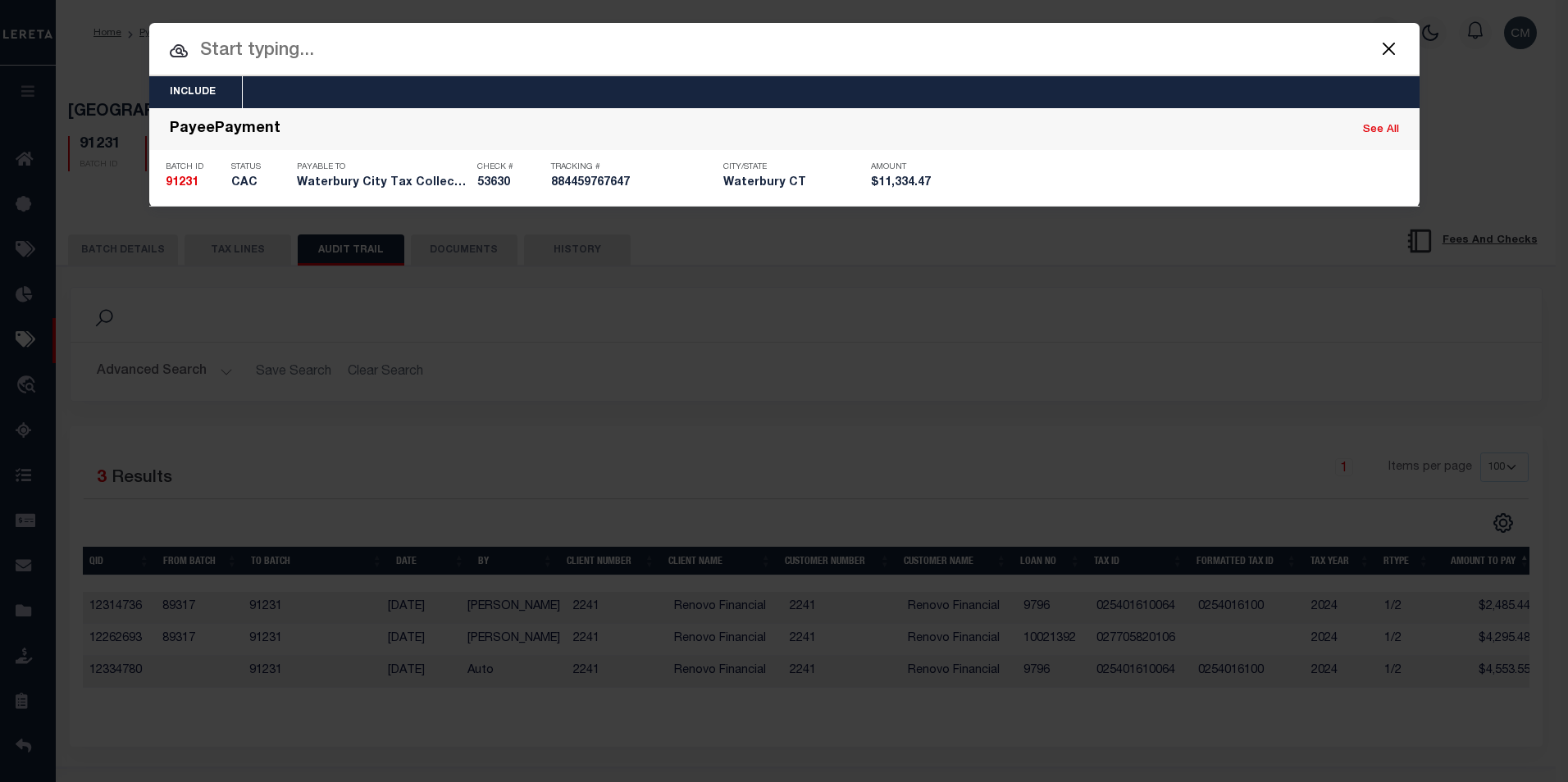
click at [866, 57] on input "text" at bounding box center [784, 51] width 1270 height 29
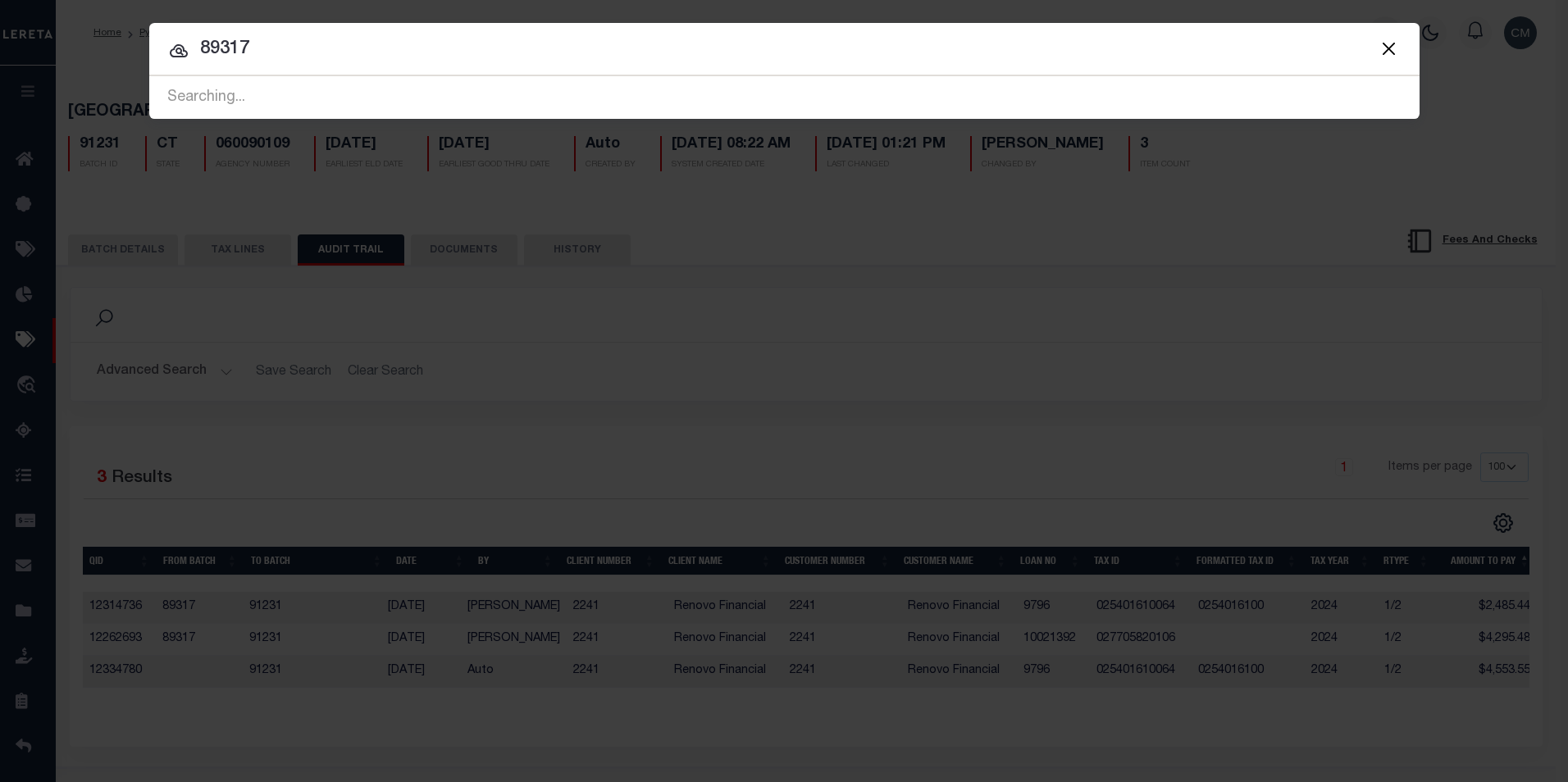
type input "89317"
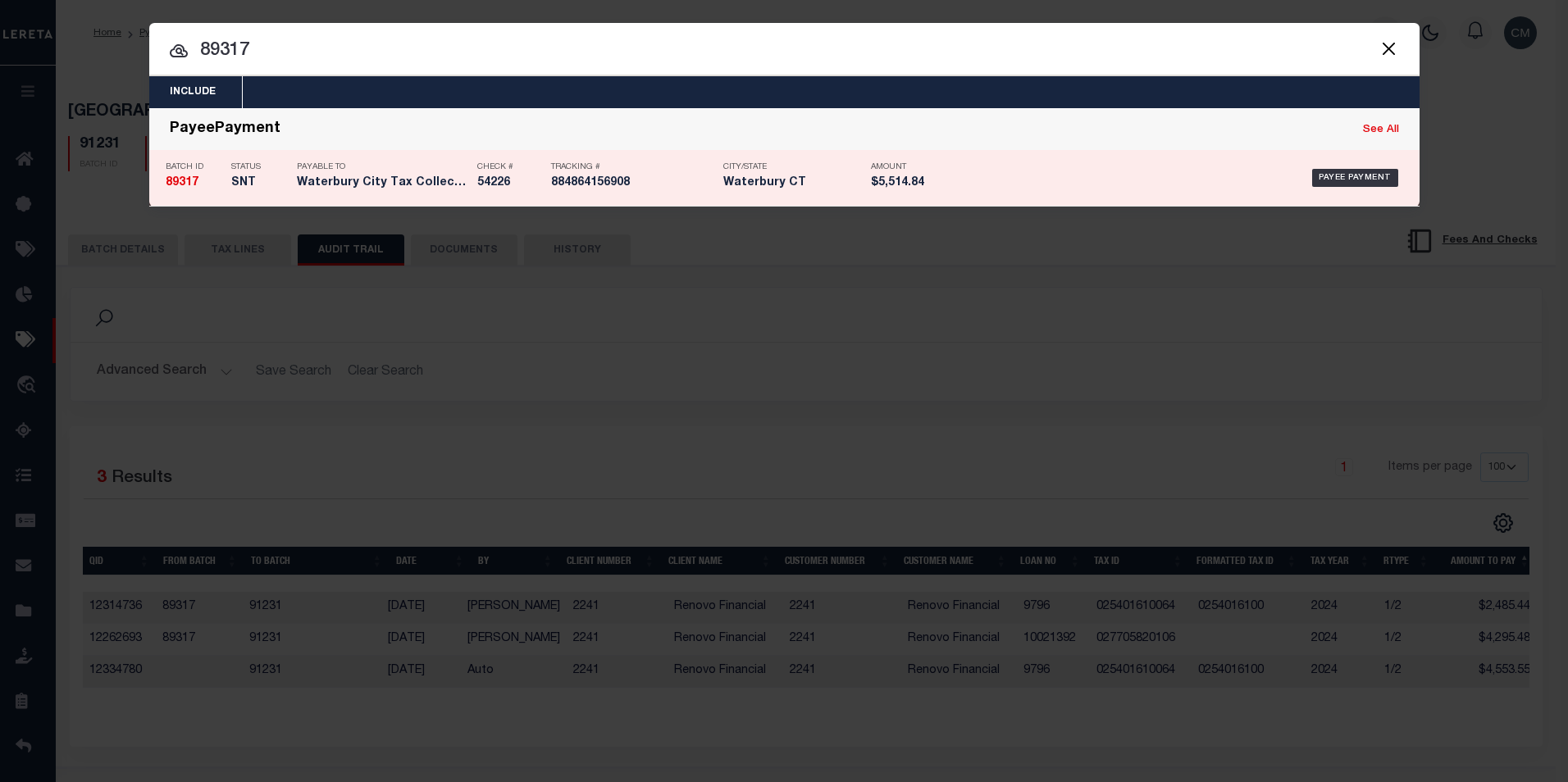
drag, startPoint x: 931, startPoint y: 161, endPoint x: 919, endPoint y: 164, distance: 12.4
click at [923, 164] on div "Amount $5,514.84" at bounding box center [908, 178] width 74 height 48
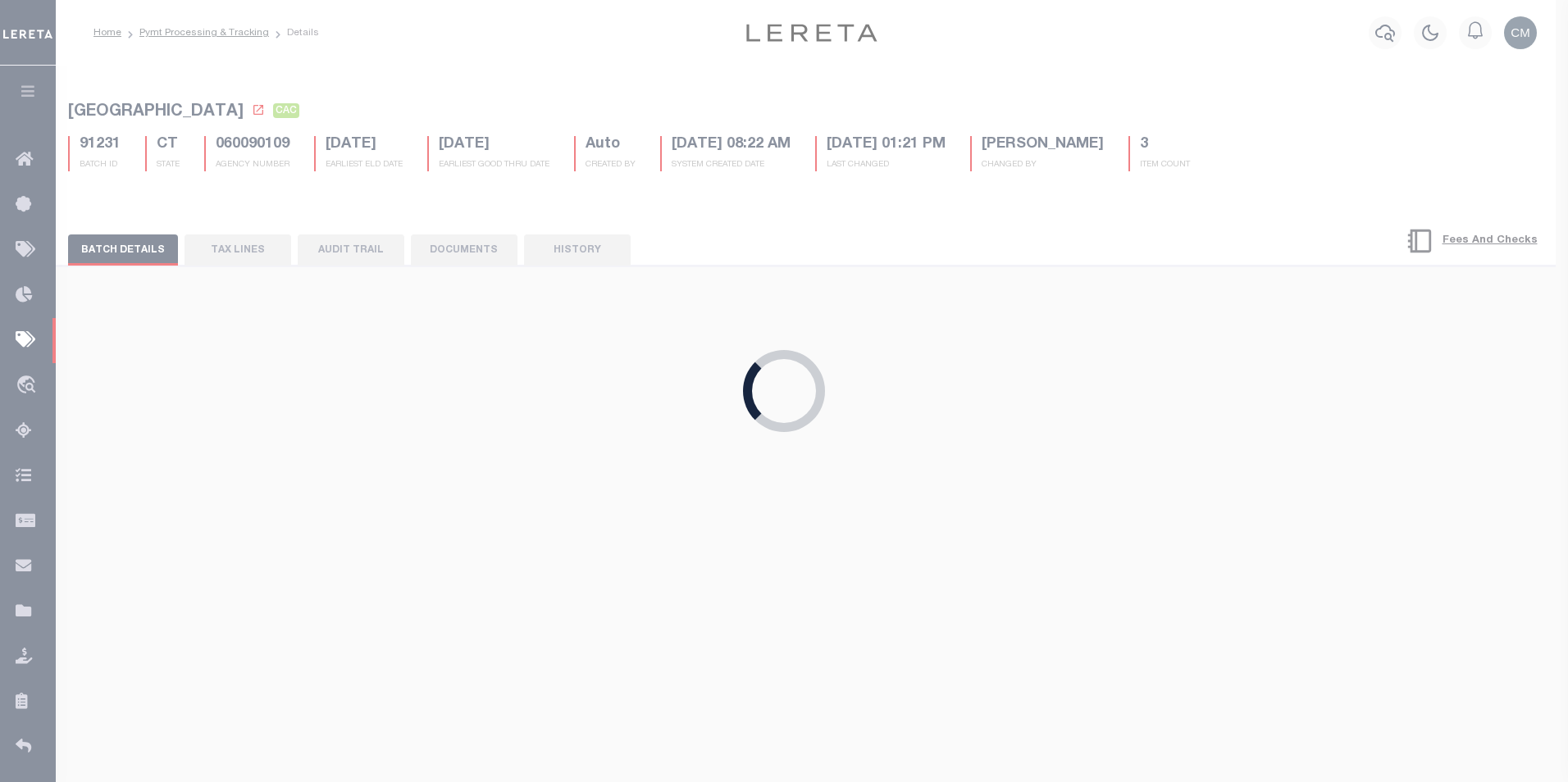
select select "SNT"
type input "[DATE]"
type input "$5,514.84"
type input "54226"
checkbox input "true"
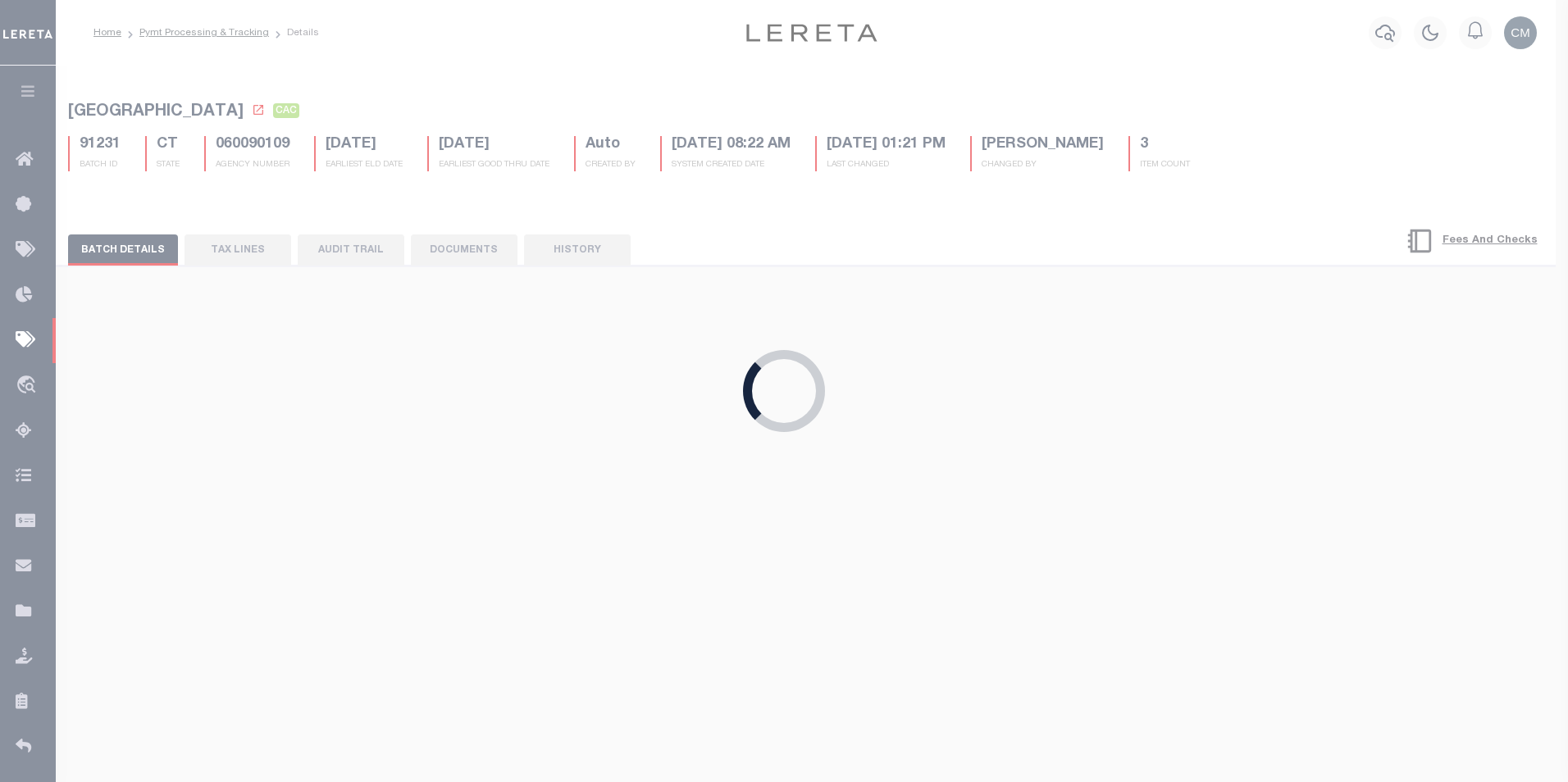
type input "[DATE]"
type input "884864156908"
select select
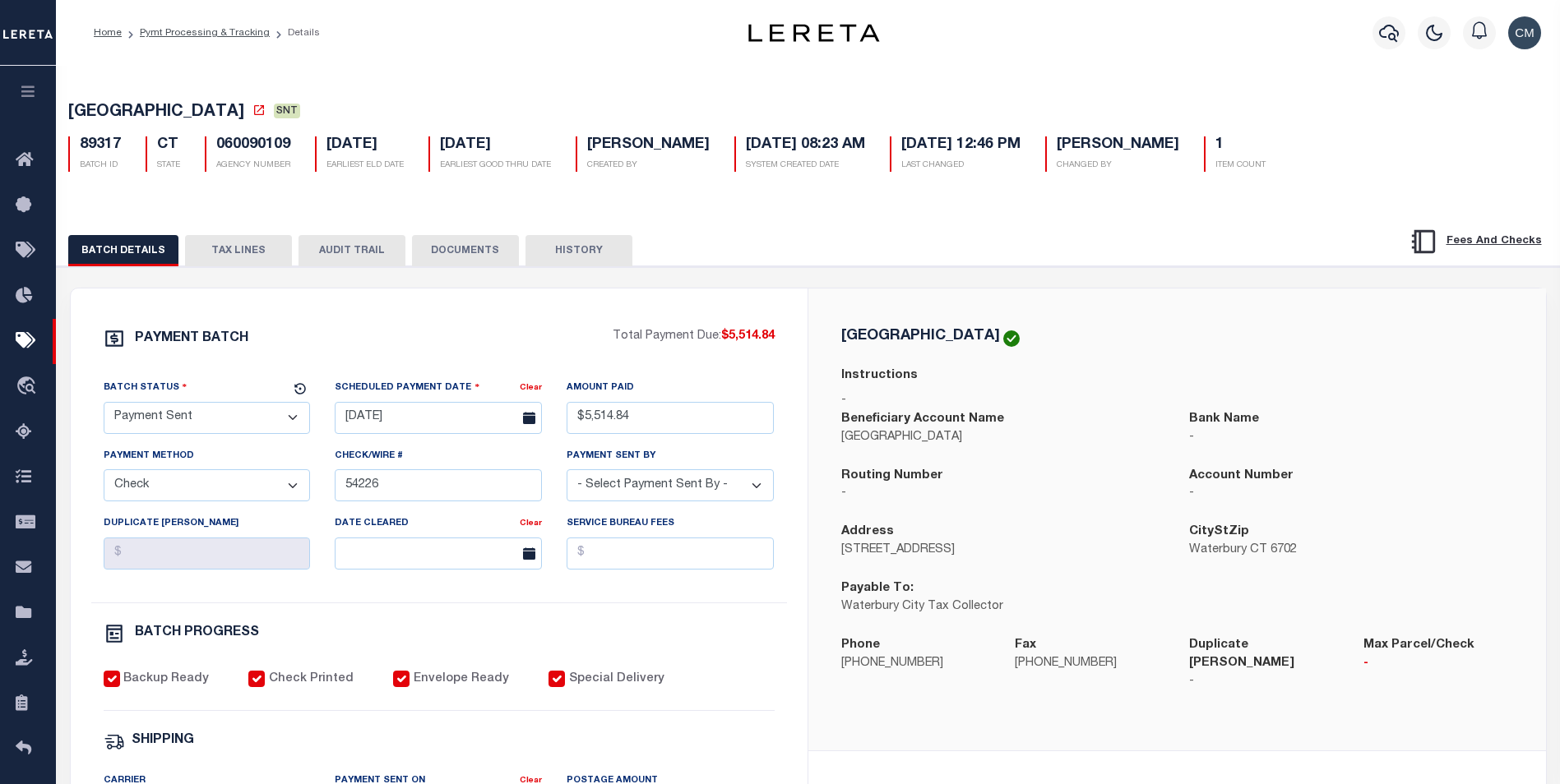
click at [365, 259] on button "AUDIT TRAIL" at bounding box center [352, 251] width 107 height 31
select select "100"
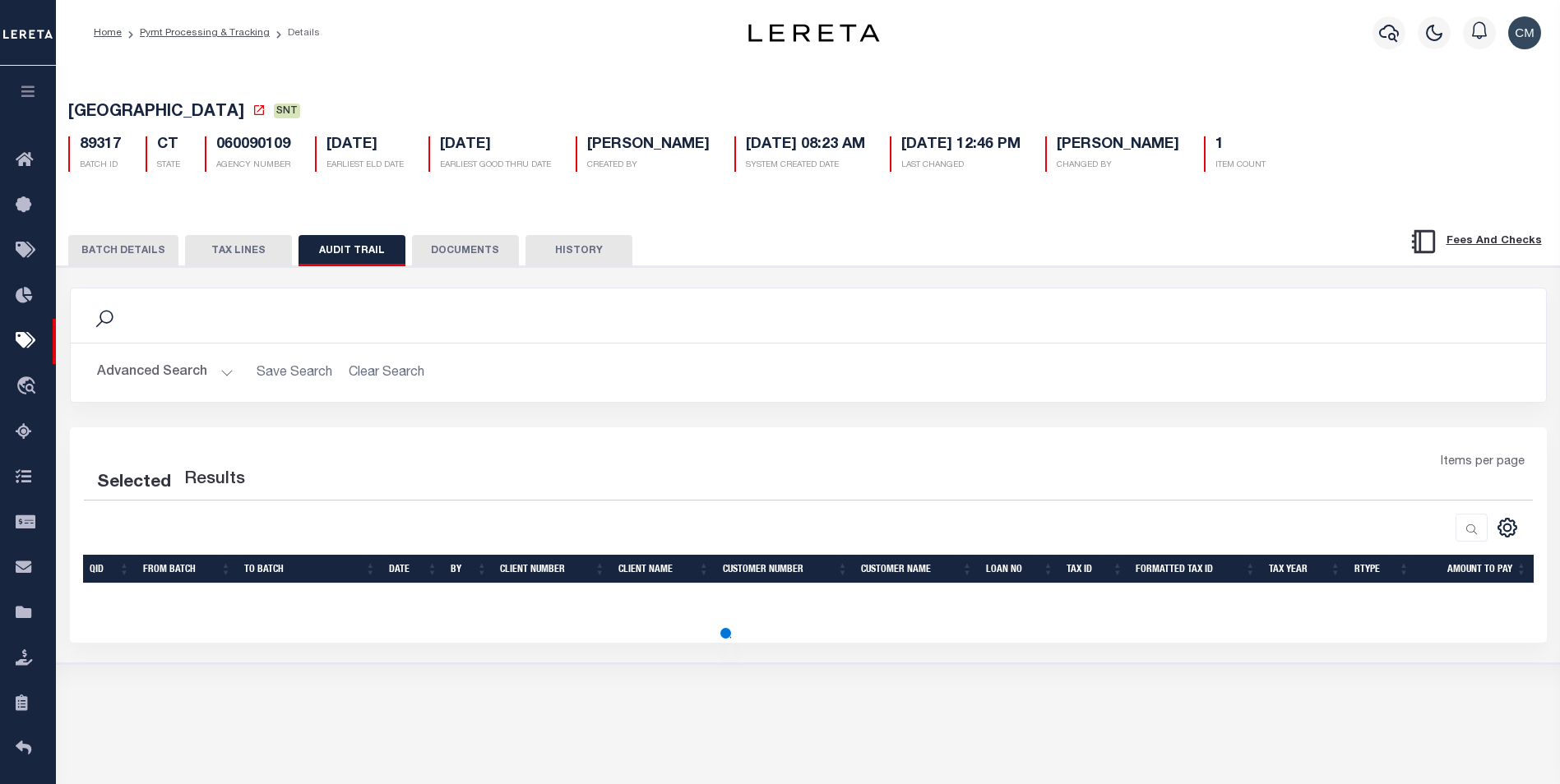
select select "100"
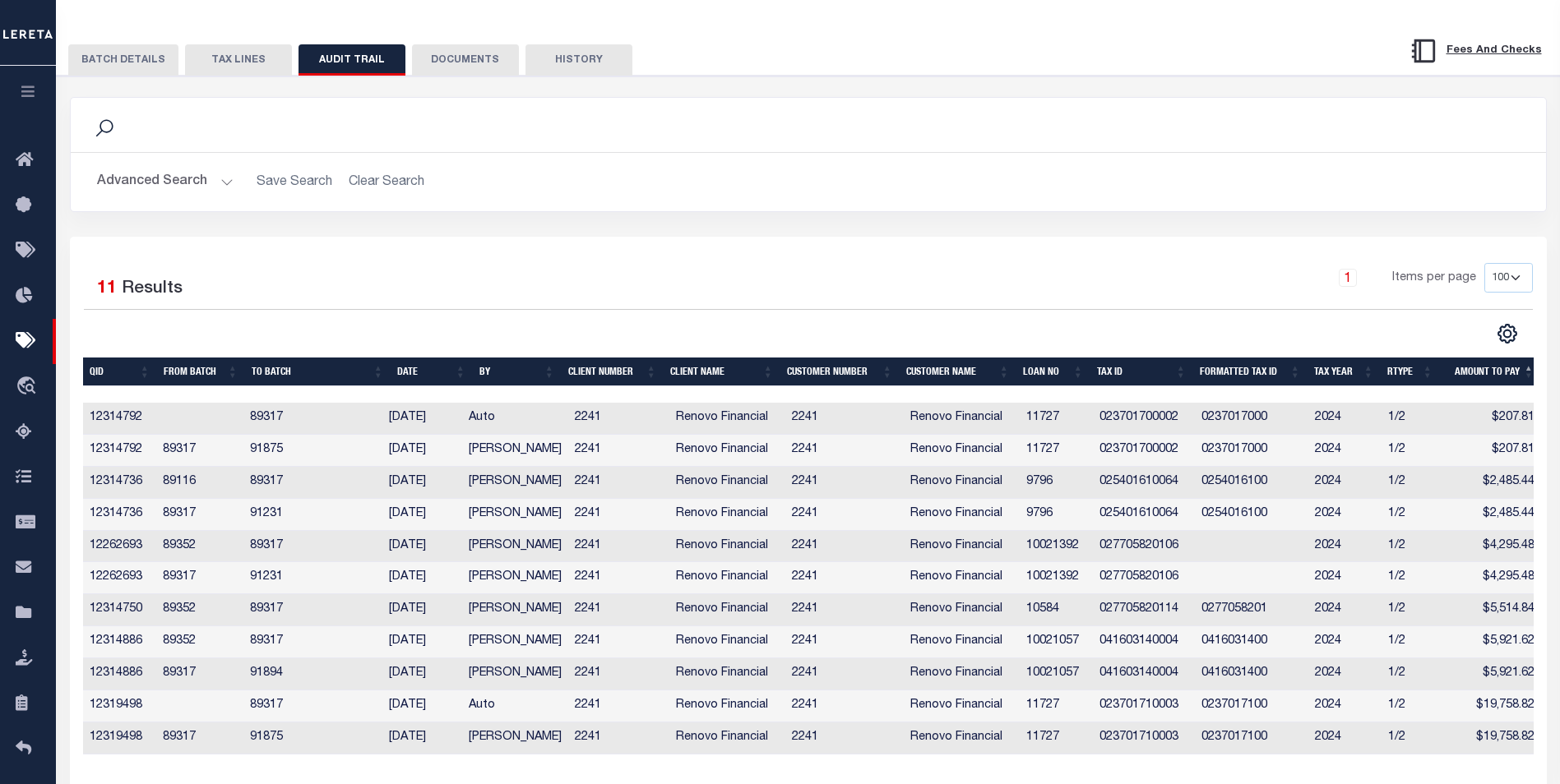
scroll to position [307, 0]
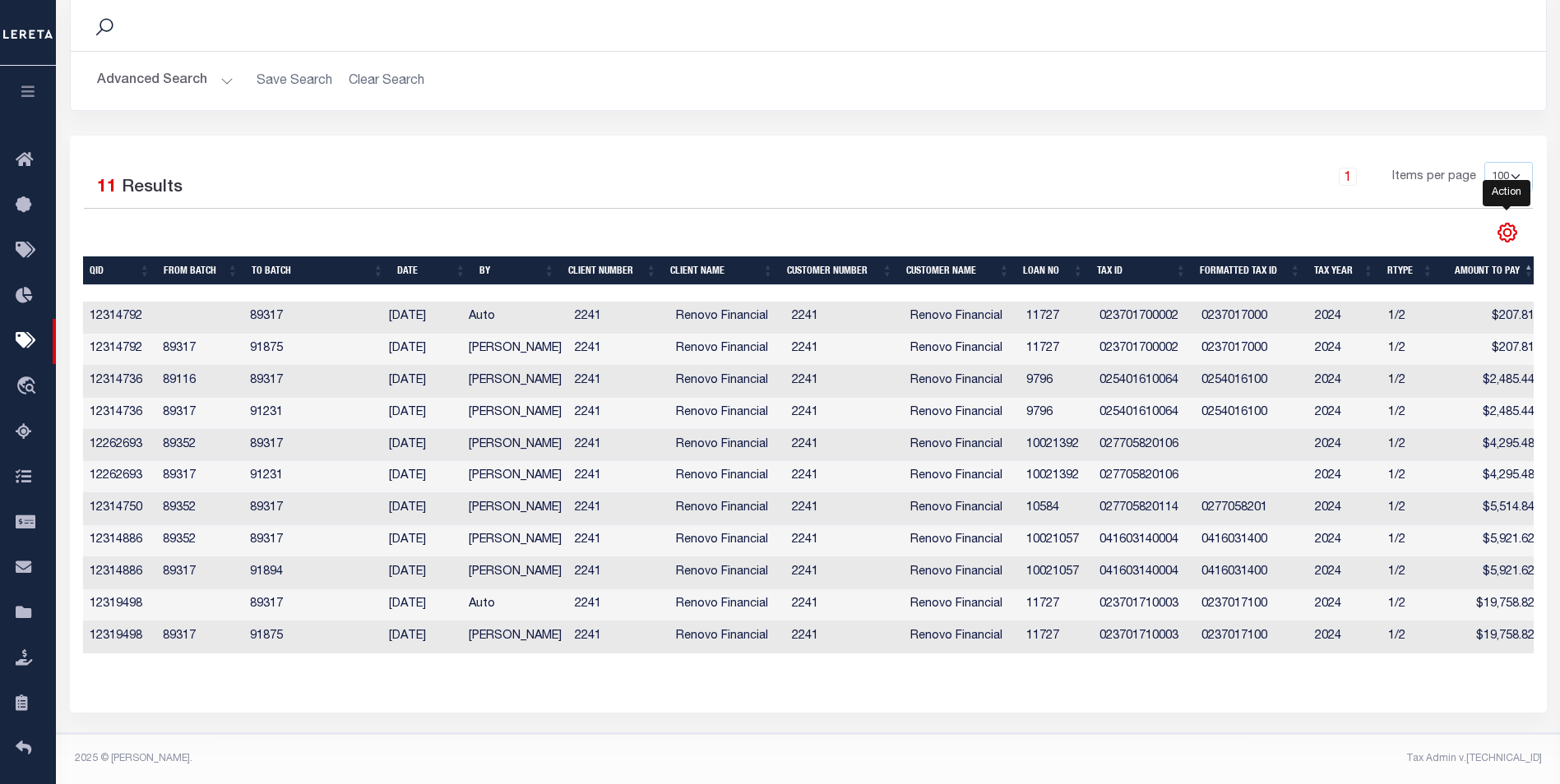
click at [1497, 225] on icon "" at bounding box center [1507, 232] width 21 height 21
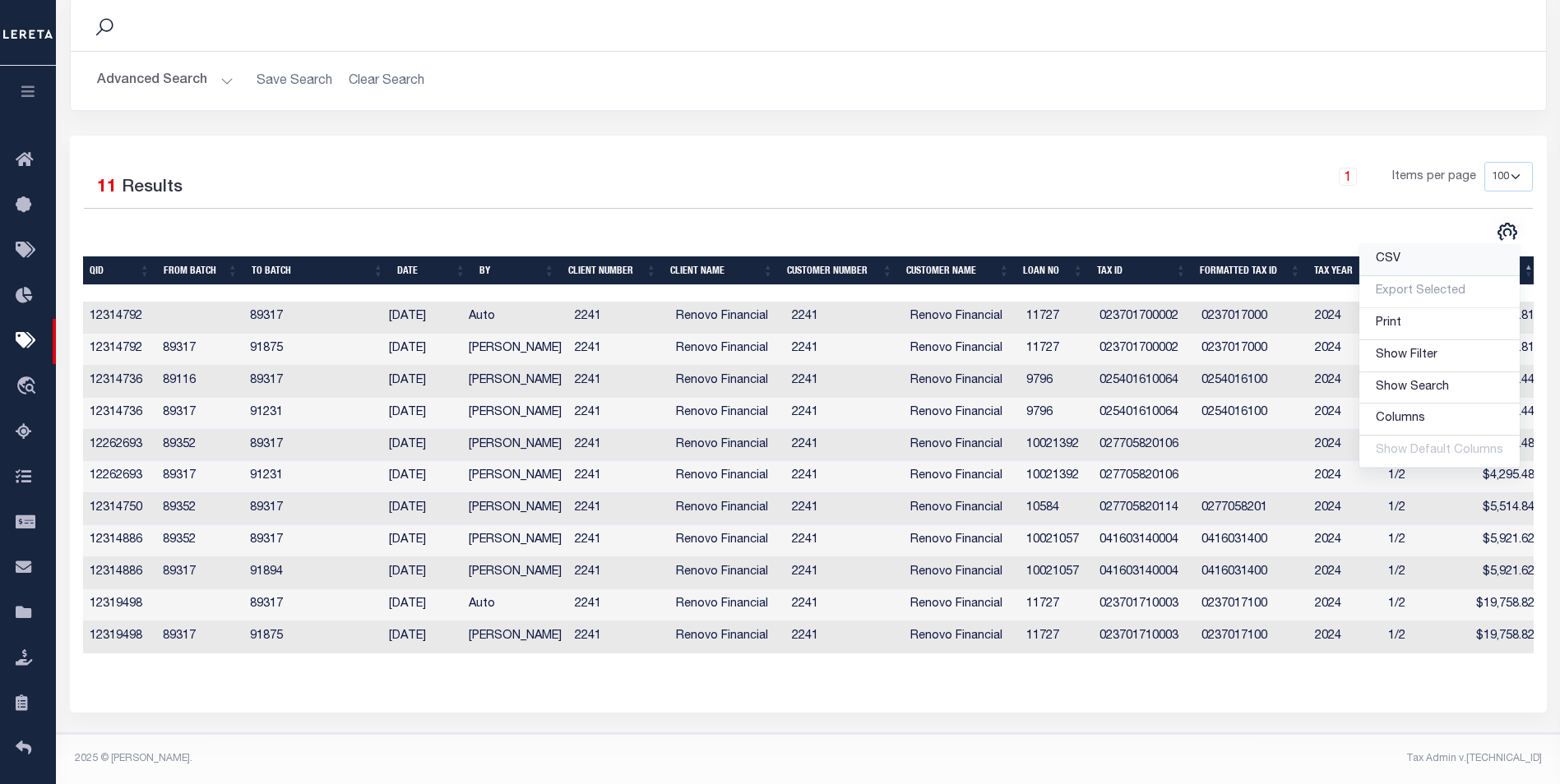
click at [1418, 253] on link "CSV" at bounding box center [1439, 260] width 160 height 32
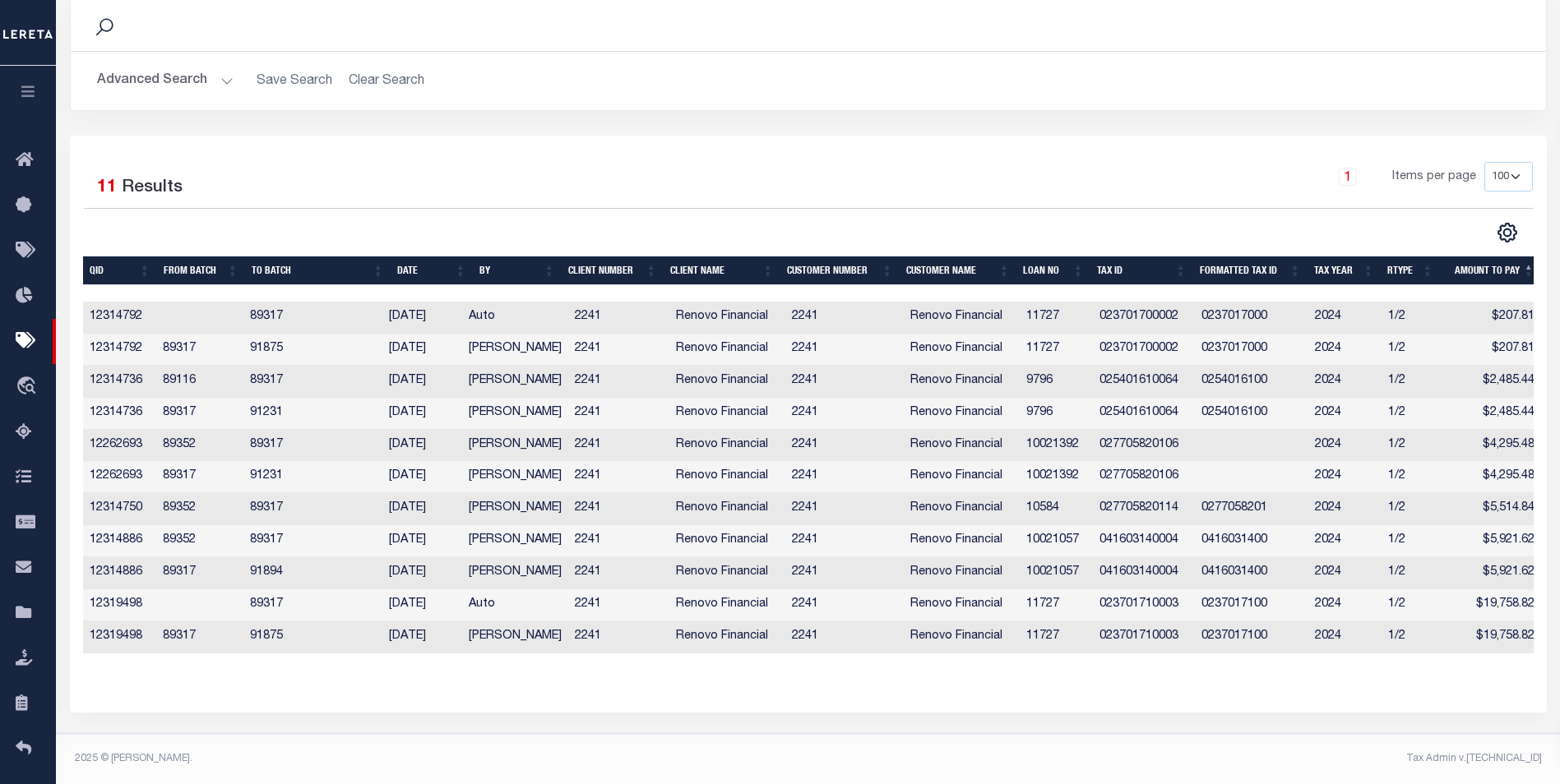
click at [949, 191] on div "1 Items per page 10 25 50 100" at bounding box center [993, 183] width 1081 height 43
